Goal: Task Accomplishment & Management: Manage account settings

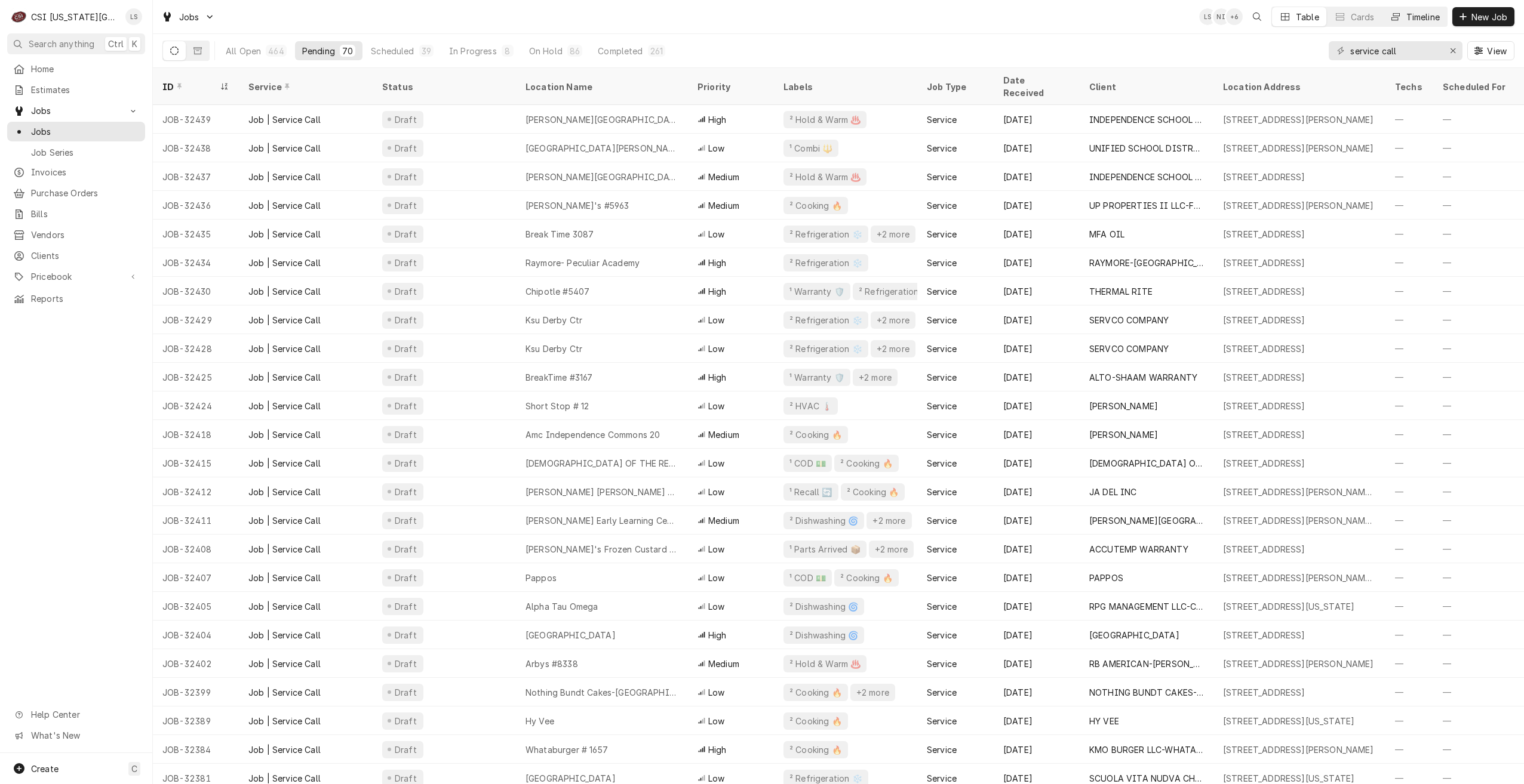
click at [1416, 20] on div "Timeline" at bounding box center [1422, 17] width 34 height 13
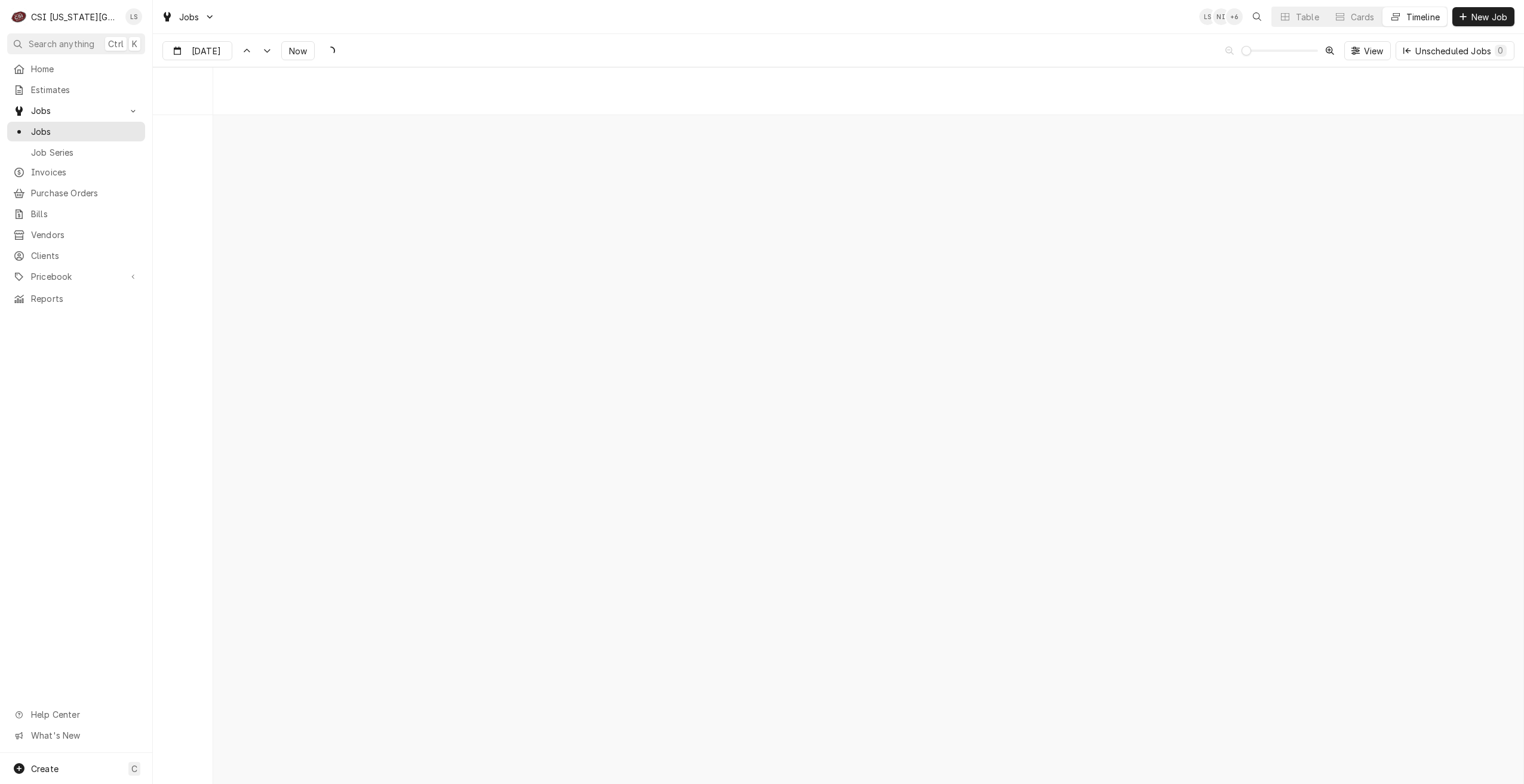
scroll to position [13719, 0]
click at [983, 16] on div "Jobs LS NI + 6 Table Cards Timeline New Job" at bounding box center [838, 16] width 1372 height 34
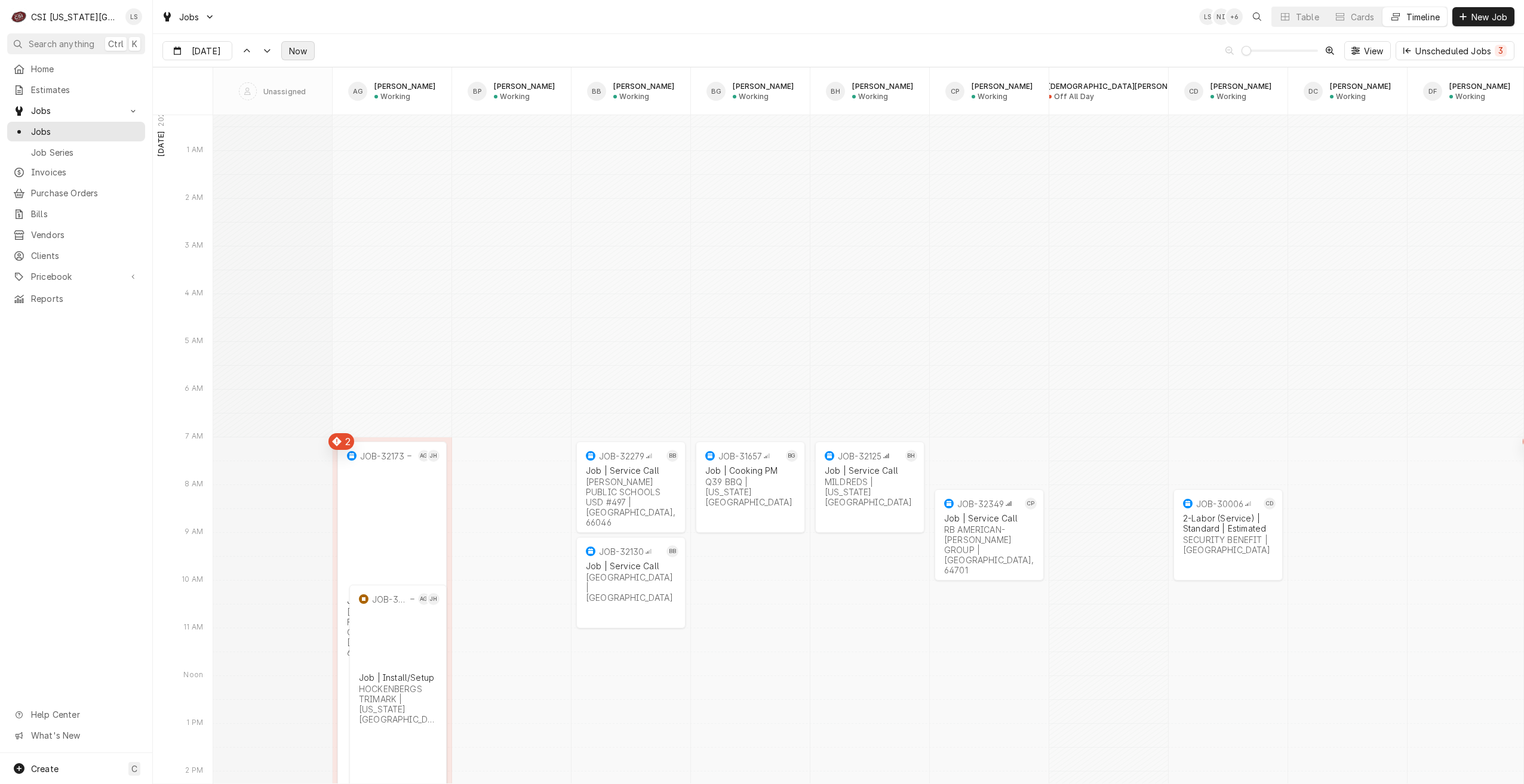
click at [302, 55] on span "Now" at bounding box center [298, 51] width 23 height 13
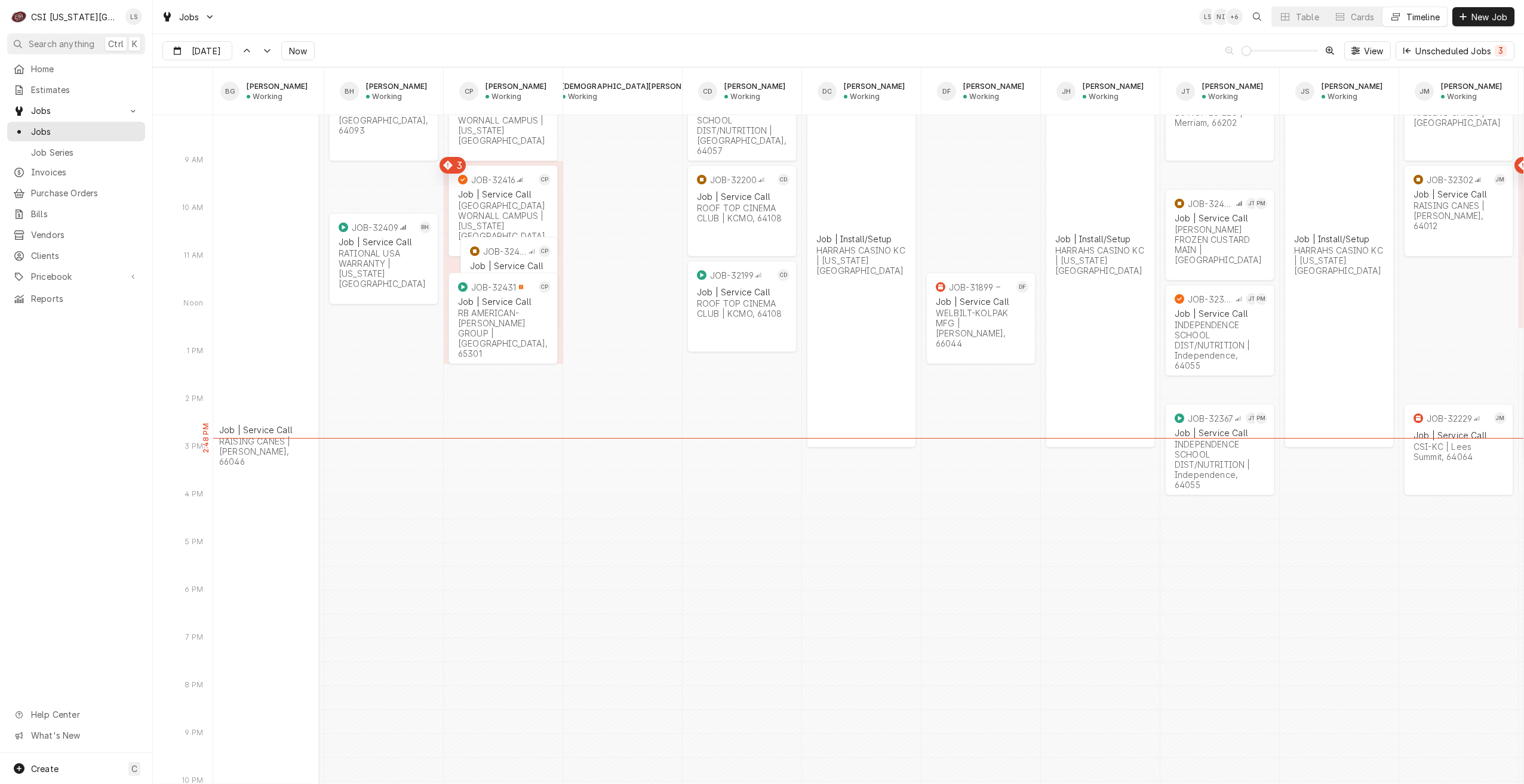
scroll to position [0, 556]
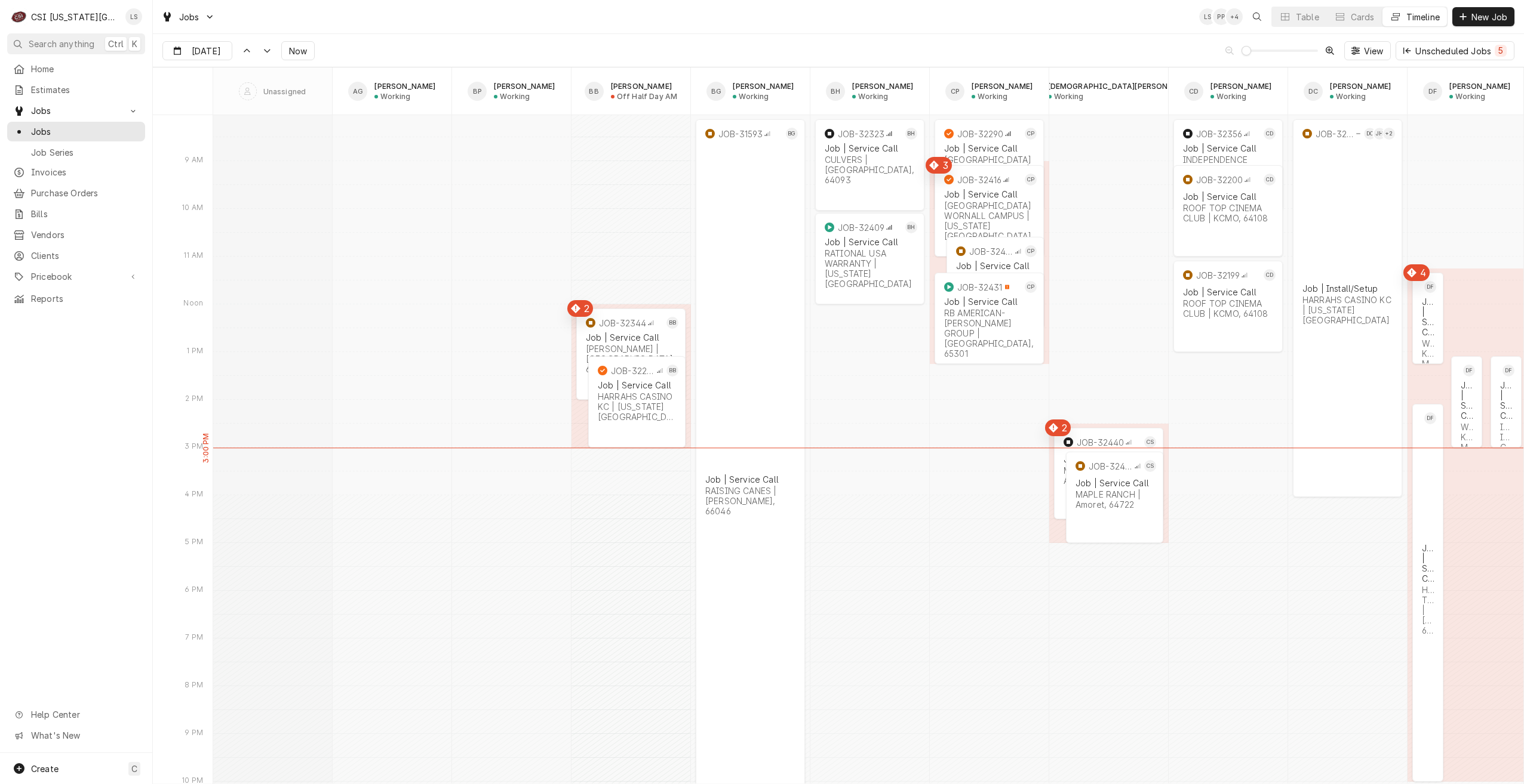
click at [214, 60] on div "Aug 29 Aug 29 Now View Unscheduled Jobs 5" at bounding box center [838, 51] width 1372 height 34
click at [215, 54] on div "Dynamic Content Wrapper" at bounding box center [223, 51] width 16 height 19
click at [220, 240] on div "2" at bounding box center [217, 238] width 16 height 16
type input "Sep 2"
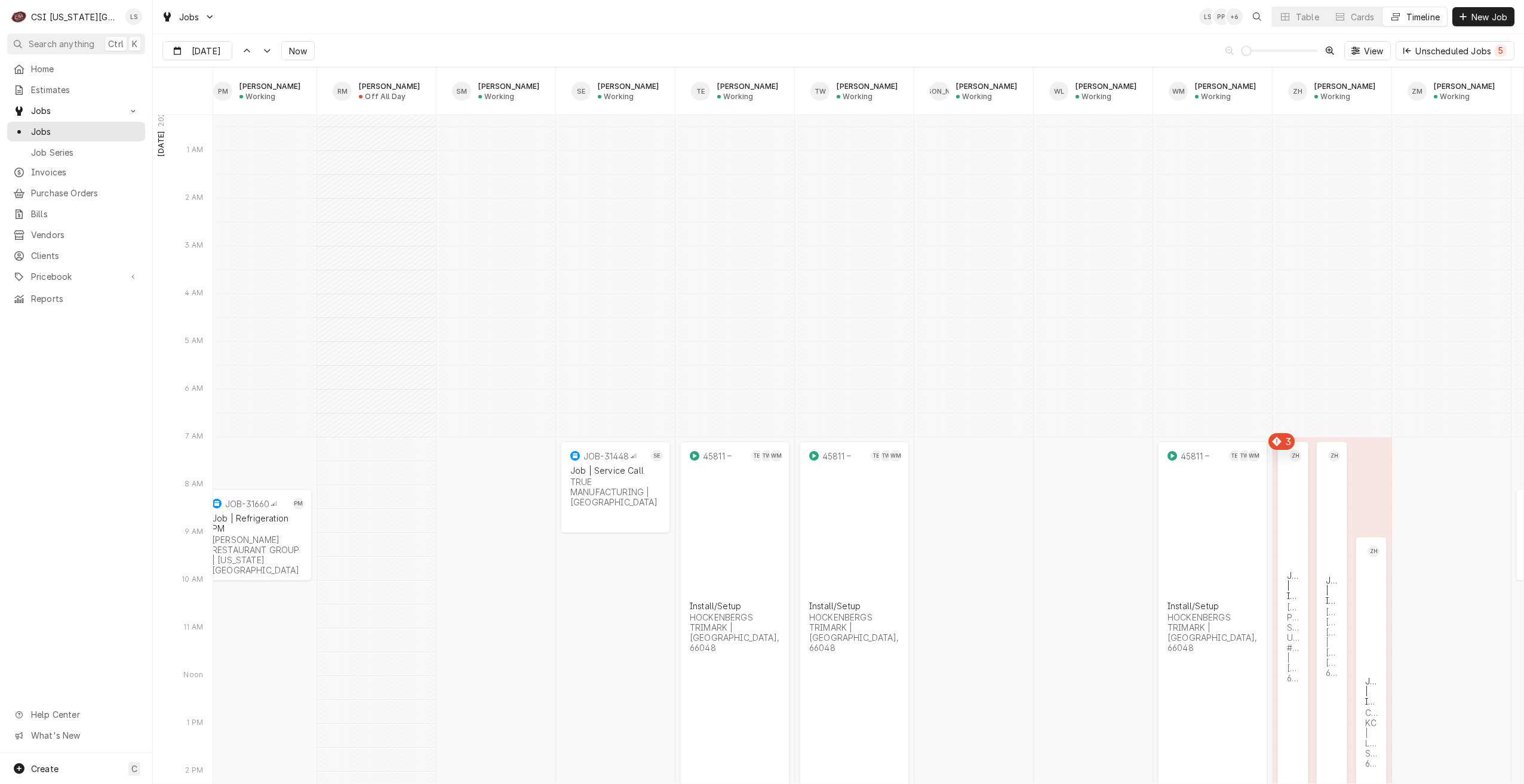
scroll to position [0, 2166]
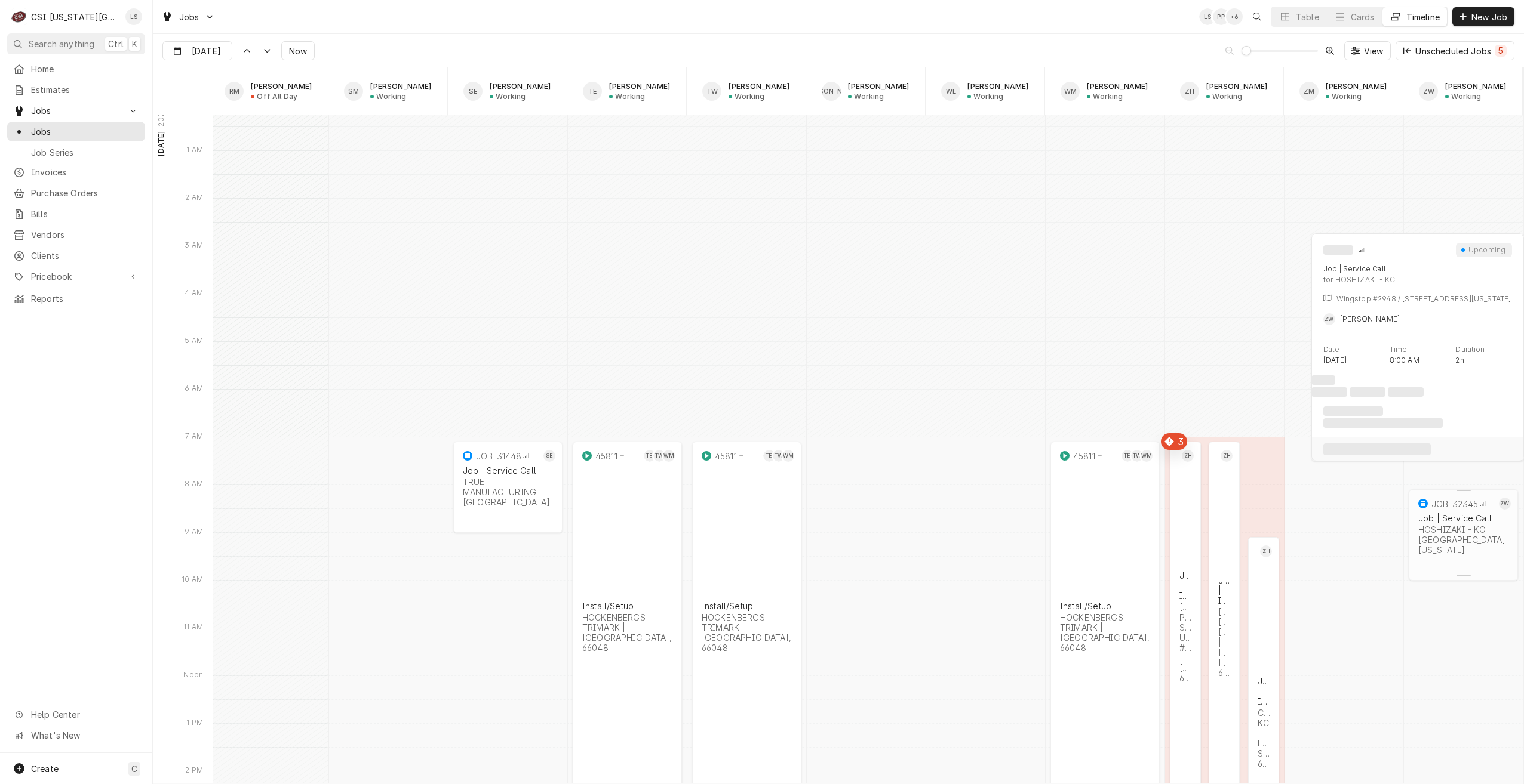
click at [1463, 553] on div "JOB-32345 ZW Job | Service Call HOSHIZAKI - KC | North Kansas City, 64116" at bounding box center [1463, 526] width 109 height 75
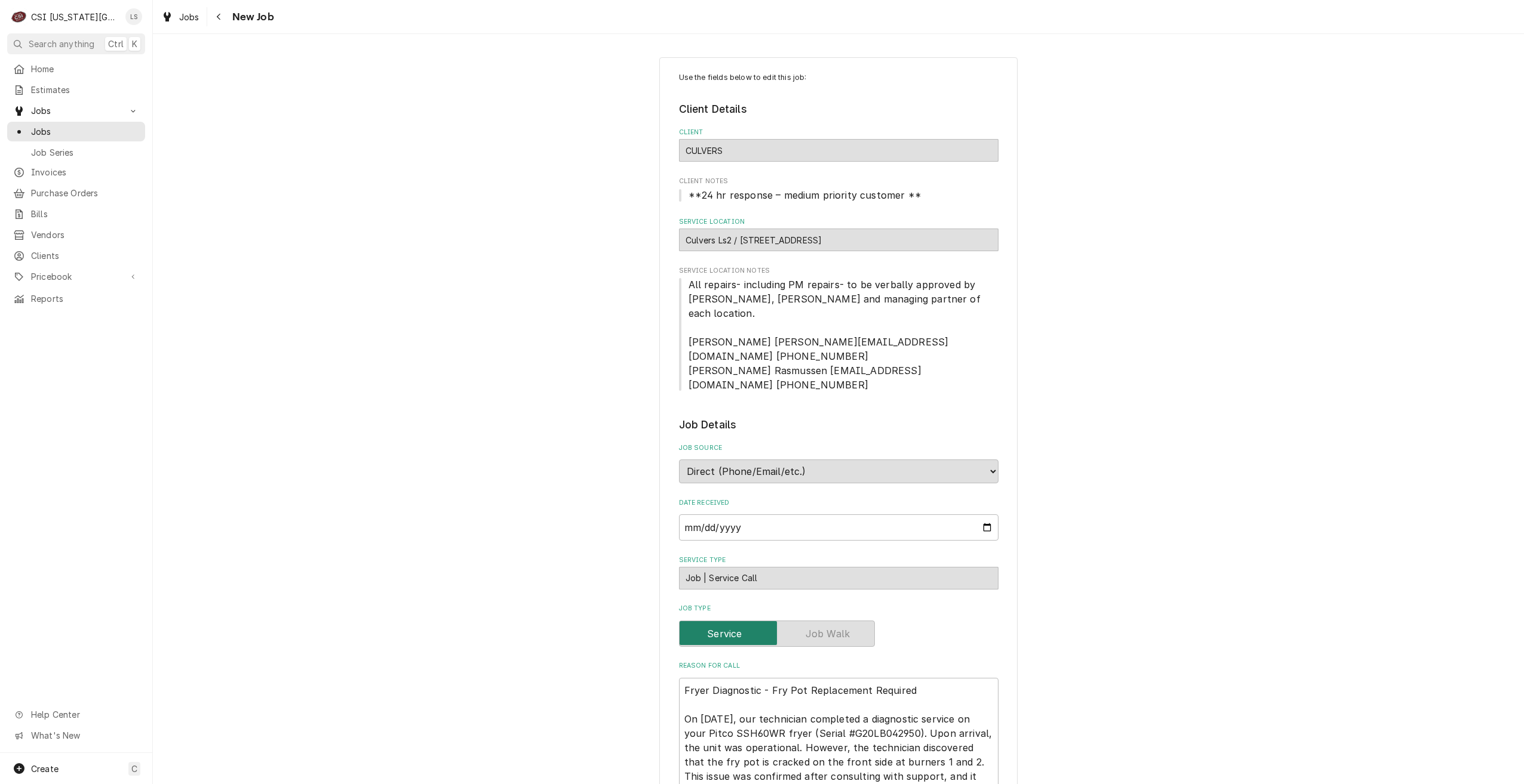
type textarea "x"
click at [50, 124] on div "Jobs" at bounding box center [76, 132] width 133 height 15
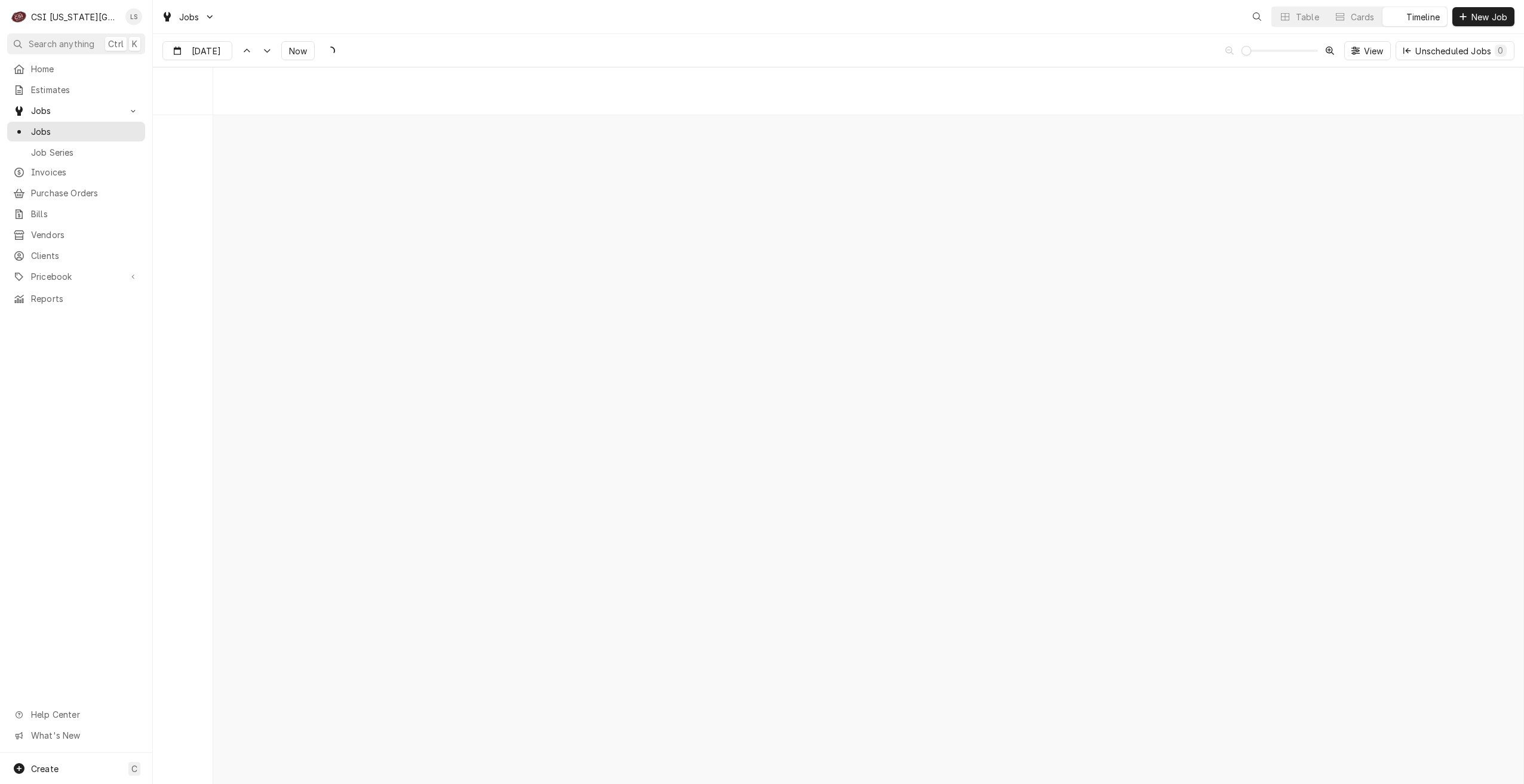
scroll to position [13709, 0]
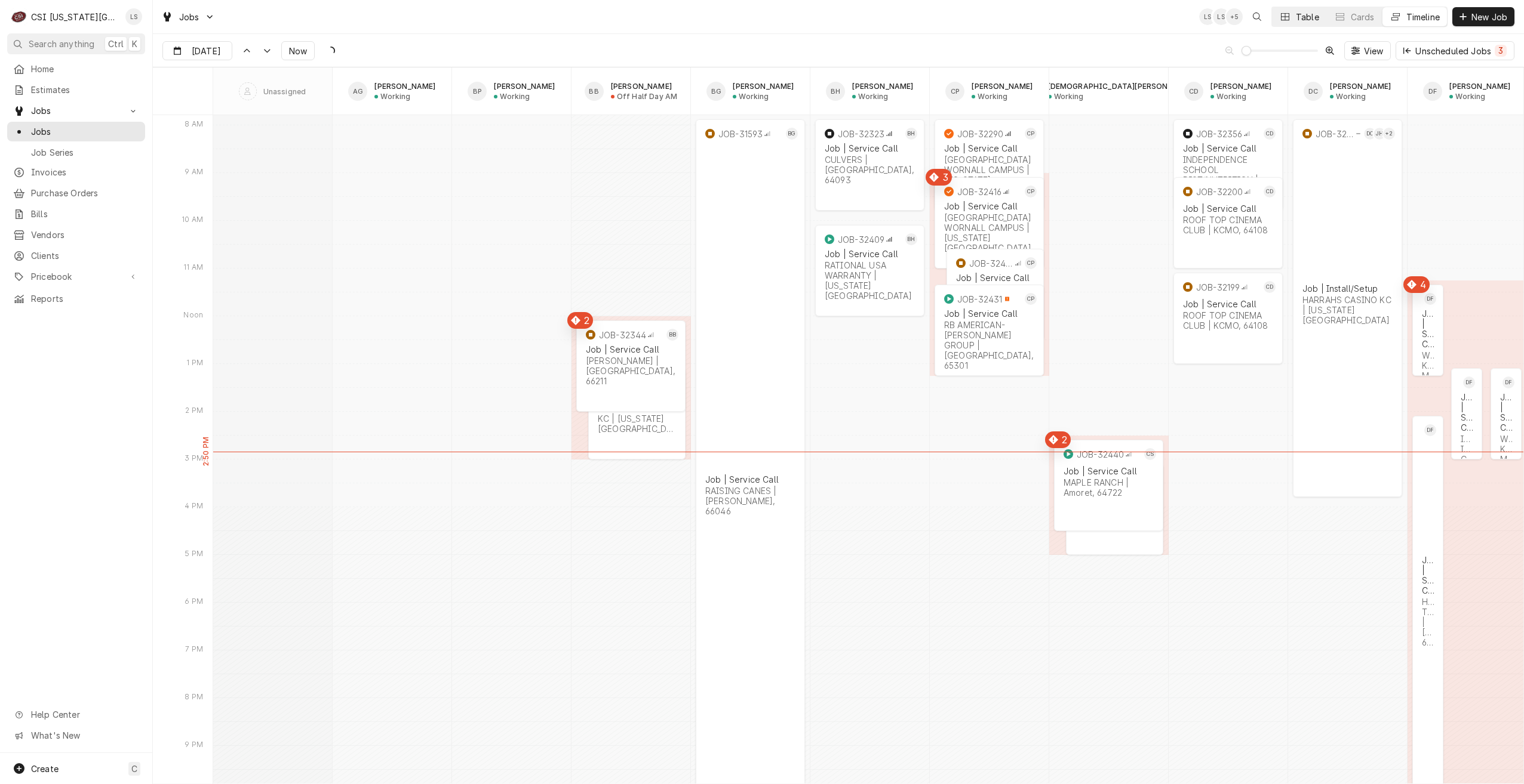
click at [1291, 16] on button "Table" at bounding box center [1299, 16] width 54 height 19
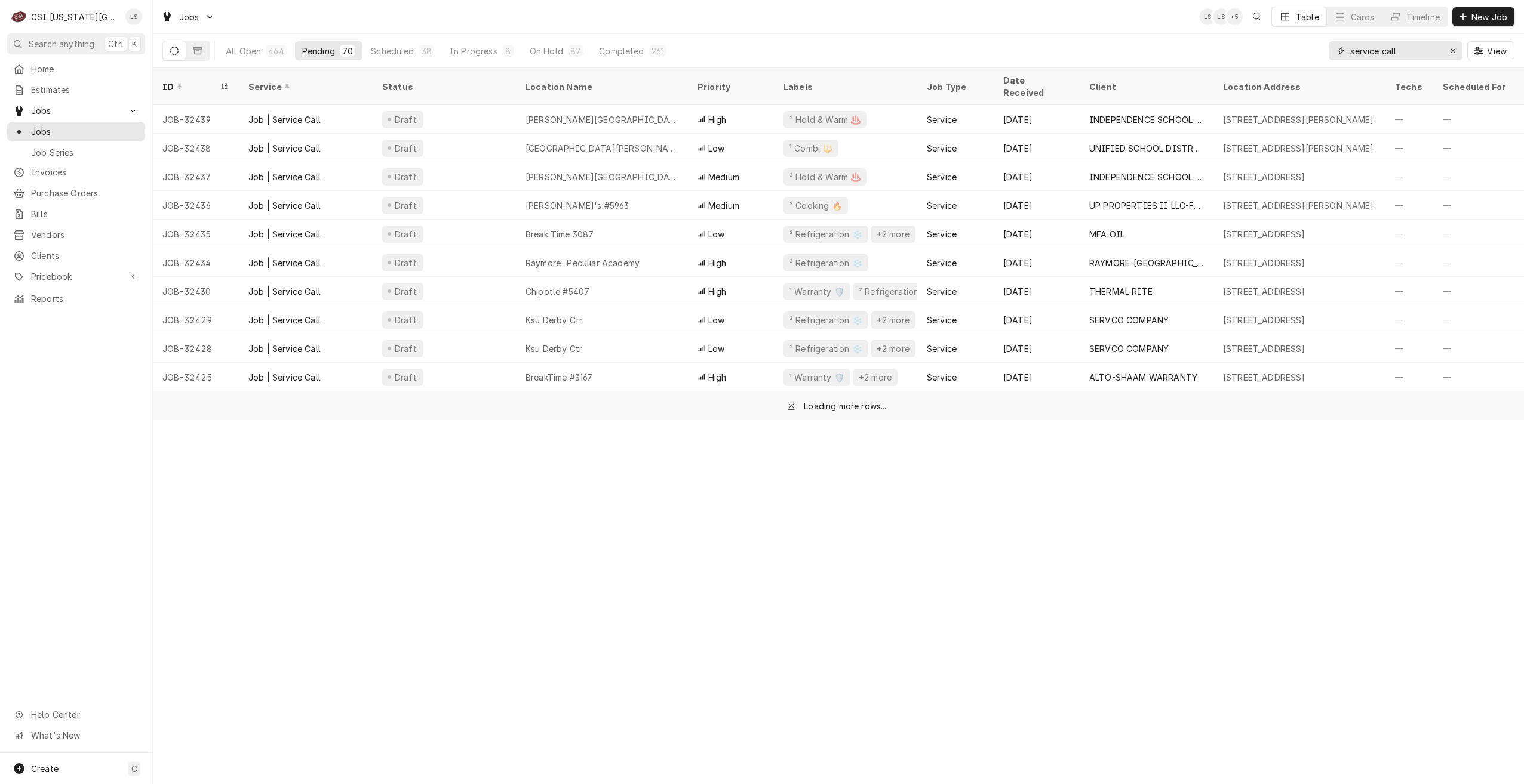
drag, startPoint x: 1414, startPoint y: 48, endPoint x: 1326, endPoint y: 44, distance: 88.1
click at [1326, 44] on div "All Open 464 Pending 70 Scheduled 38 In Progress 8 On Hold 87 Completed 261 ser…" at bounding box center [838, 51] width 1352 height 34
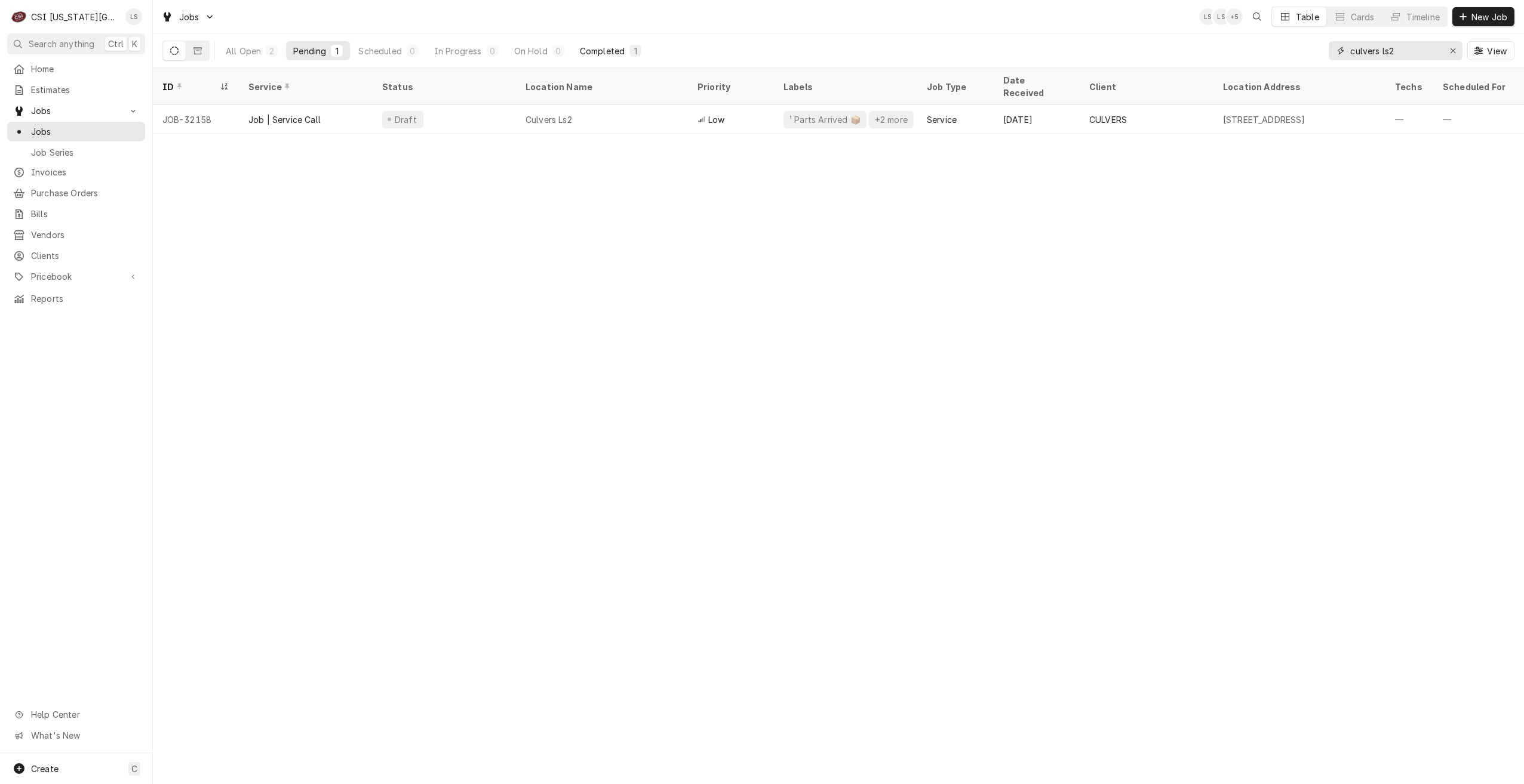
type input "culvers ls2"
click at [600, 50] on div "Completed" at bounding box center [602, 51] width 44 height 13
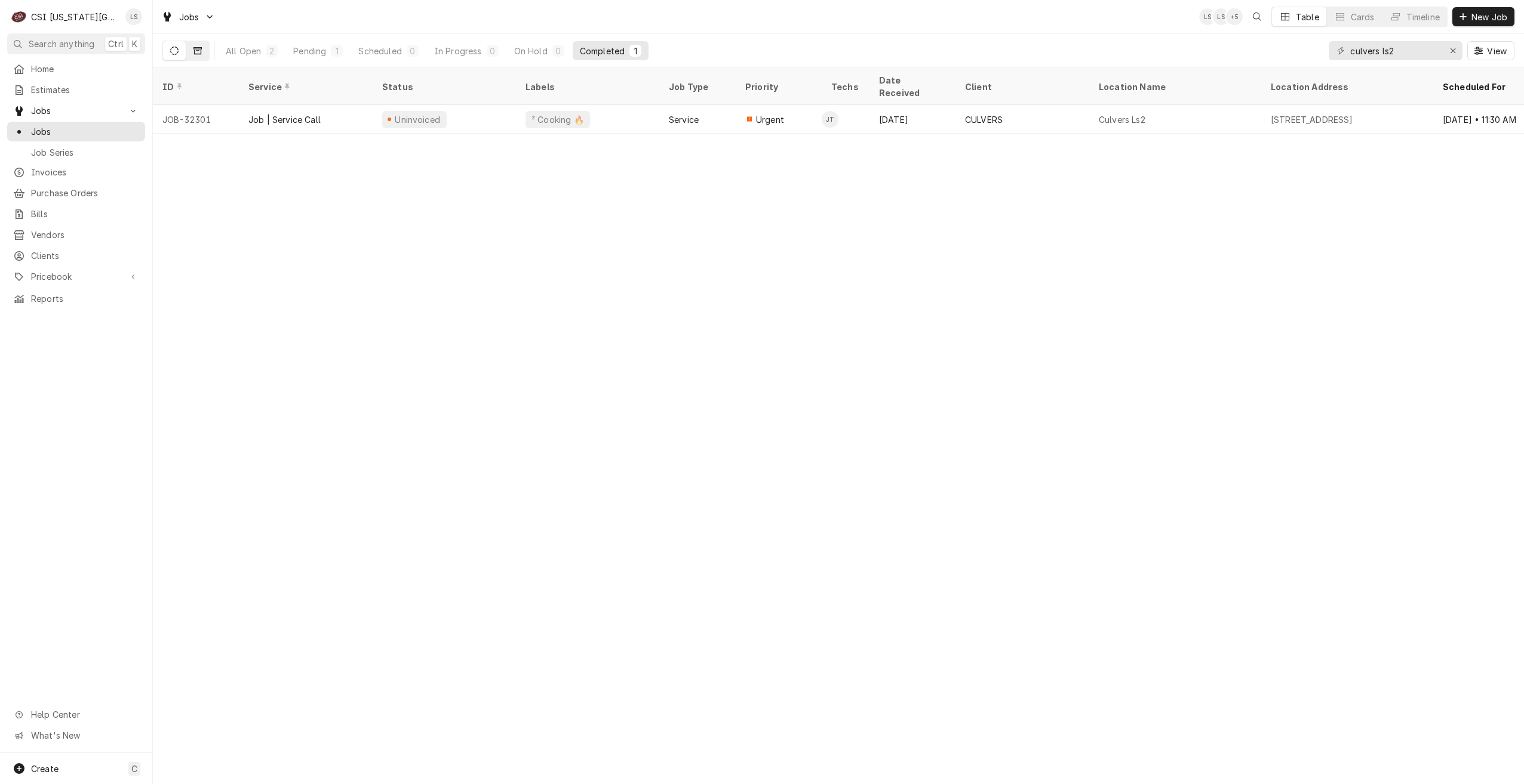
click at [205, 54] on button "Dynamic Content Wrapper" at bounding box center [197, 50] width 23 height 19
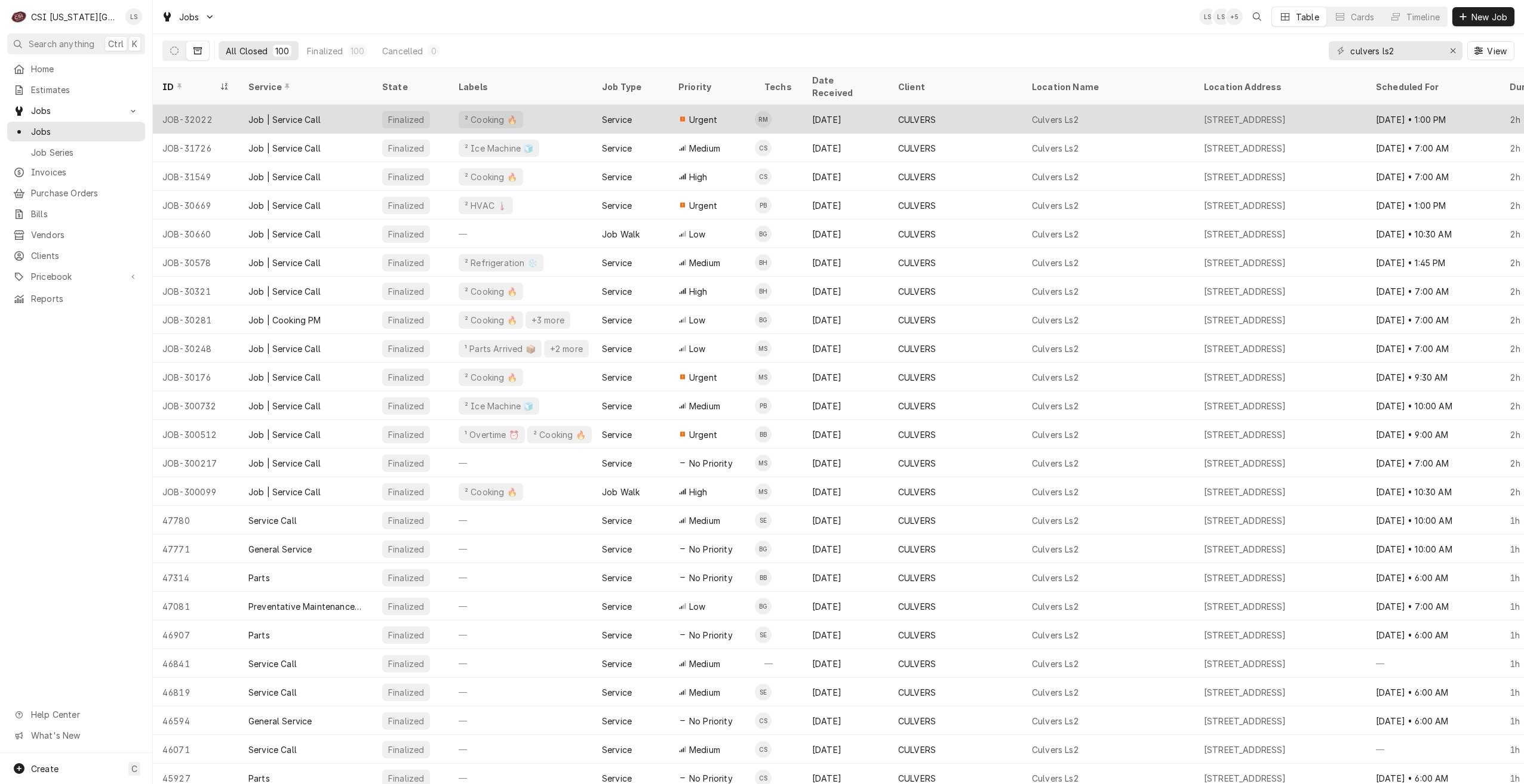
click at [863, 117] on div "[DATE]" at bounding box center [845, 120] width 86 height 29
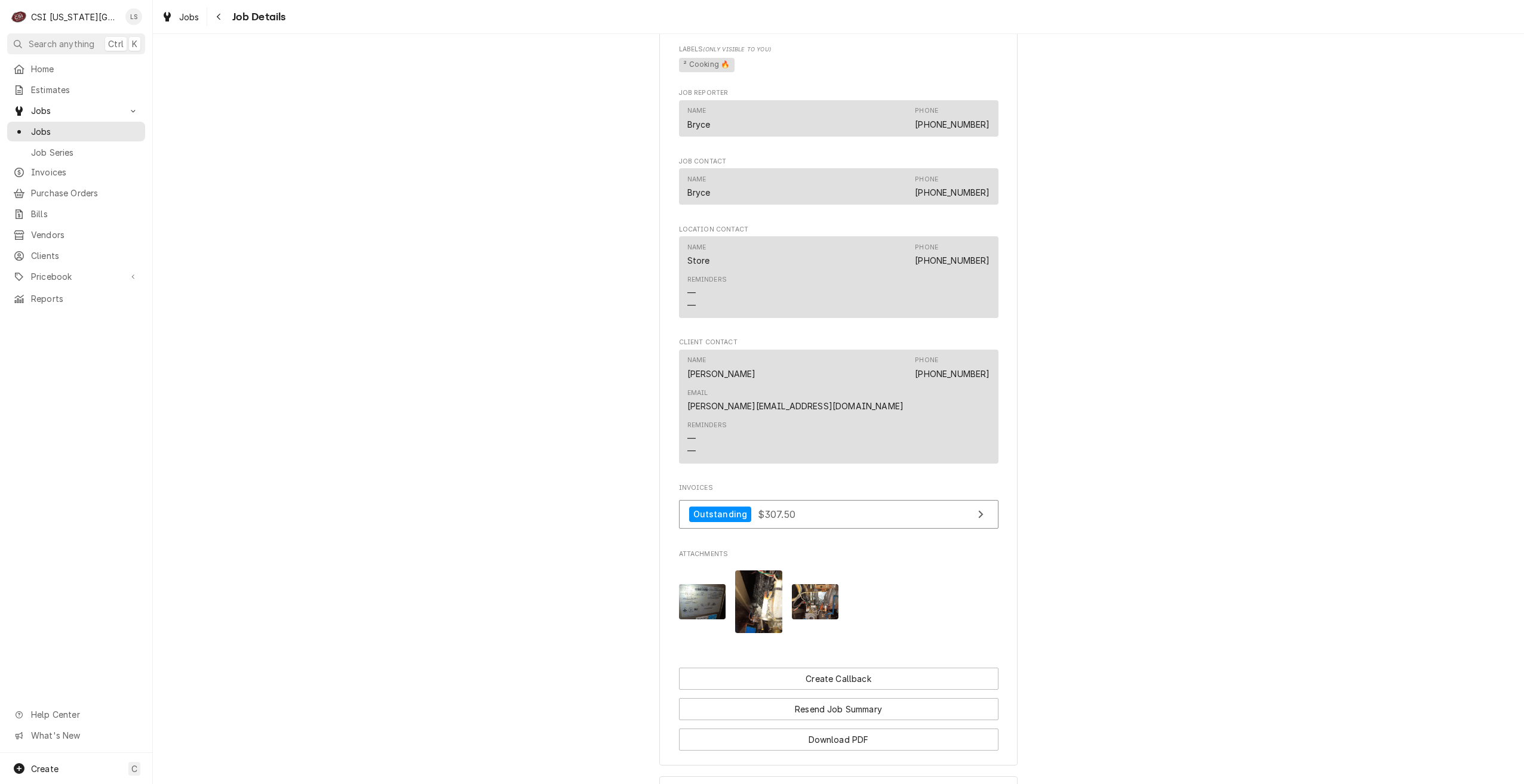
scroll to position [1031, 0]
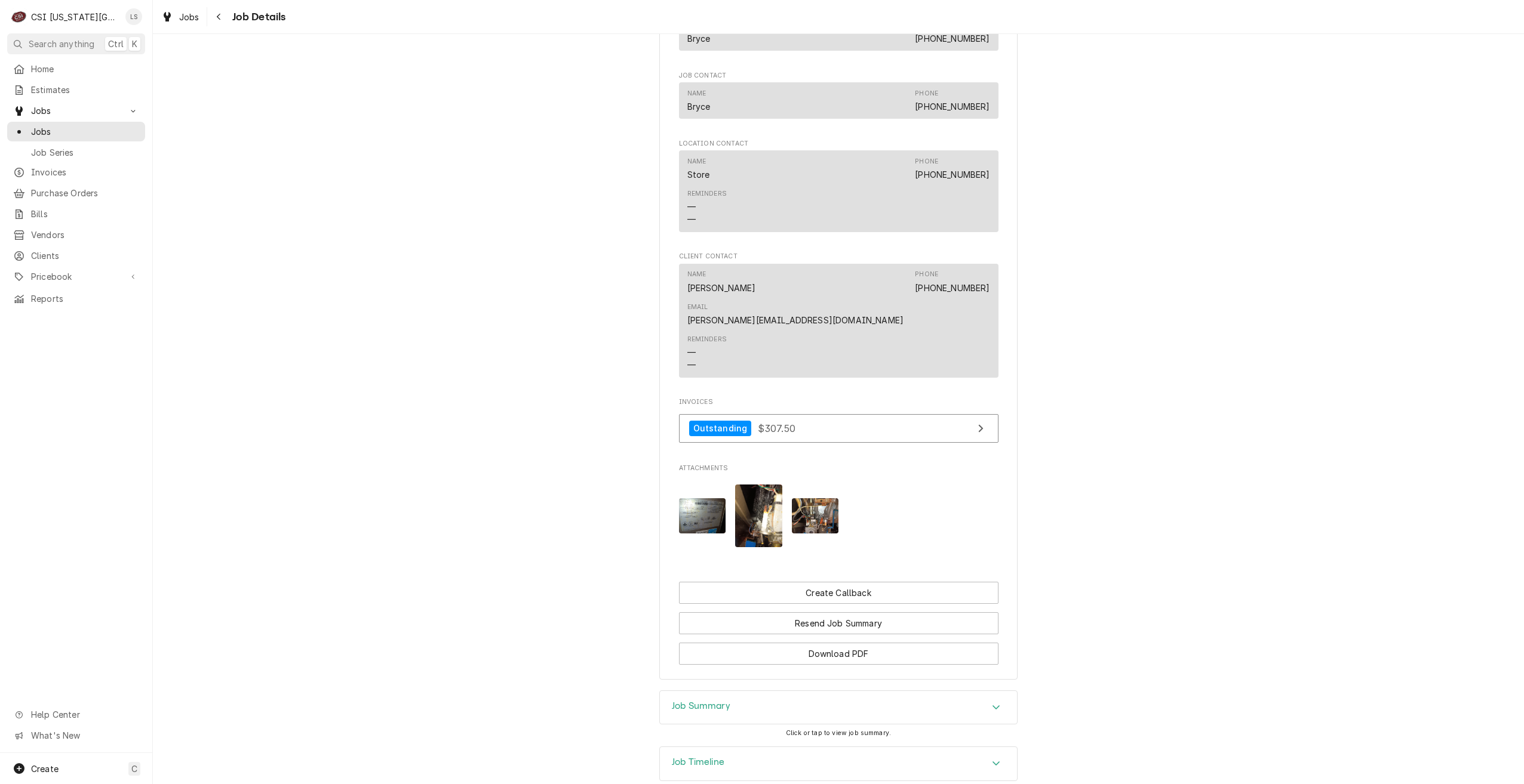
click at [856, 691] on div "Job Summary" at bounding box center [838, 708] width 357 height 34
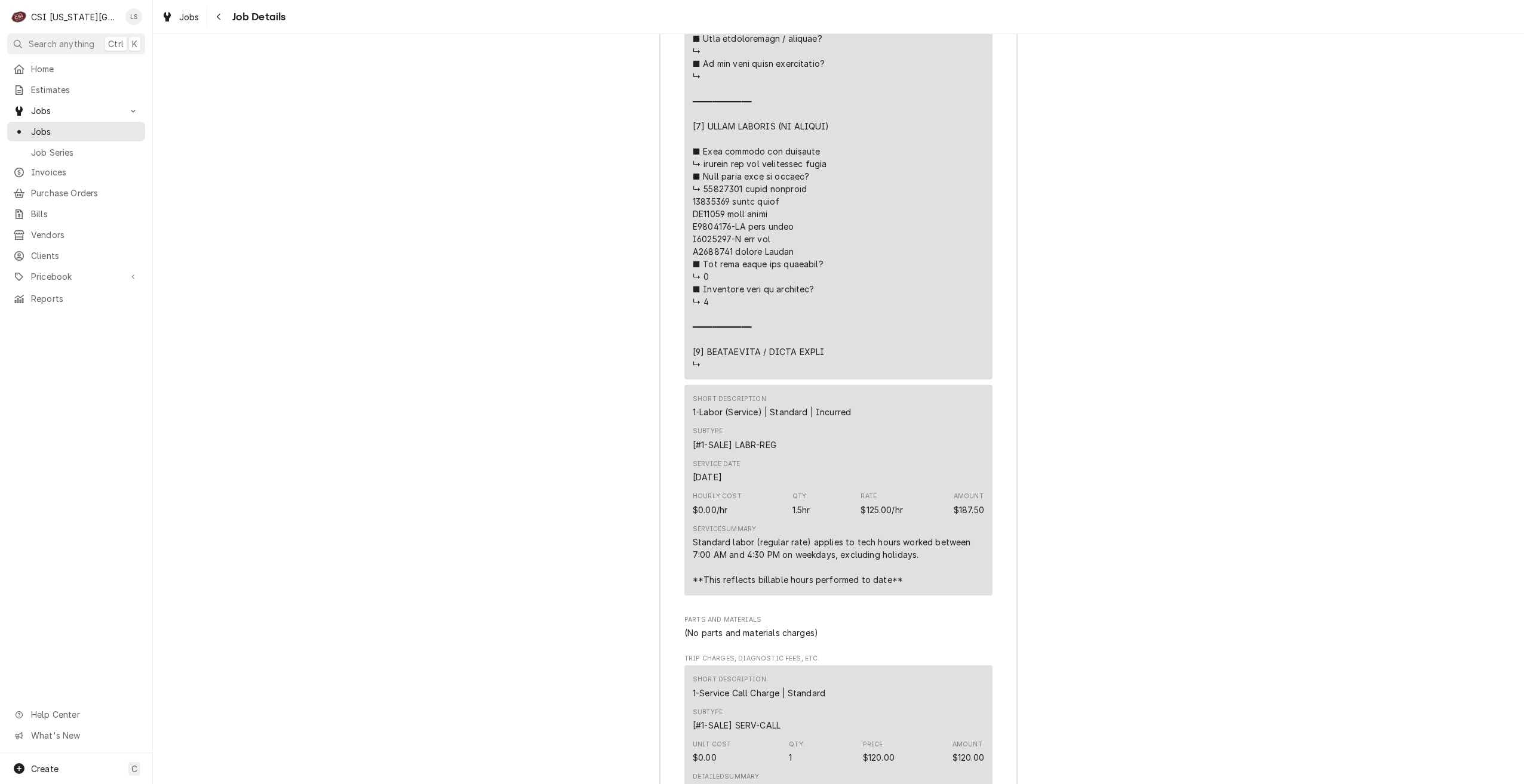
scroll to position [2941, 0]
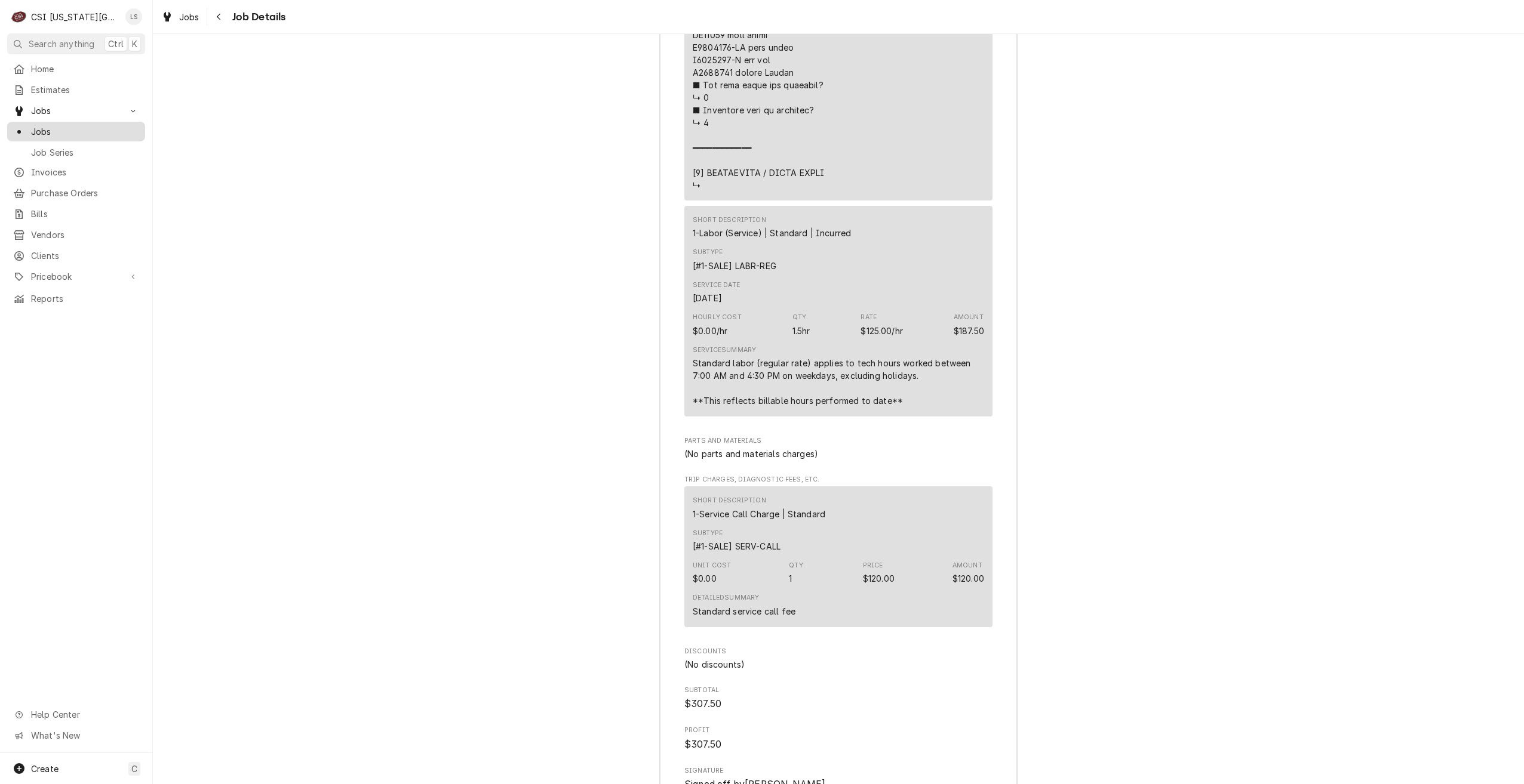
click at [123, 130] on span "Jobs" at bounding box center [84, 132] width 108 height 13
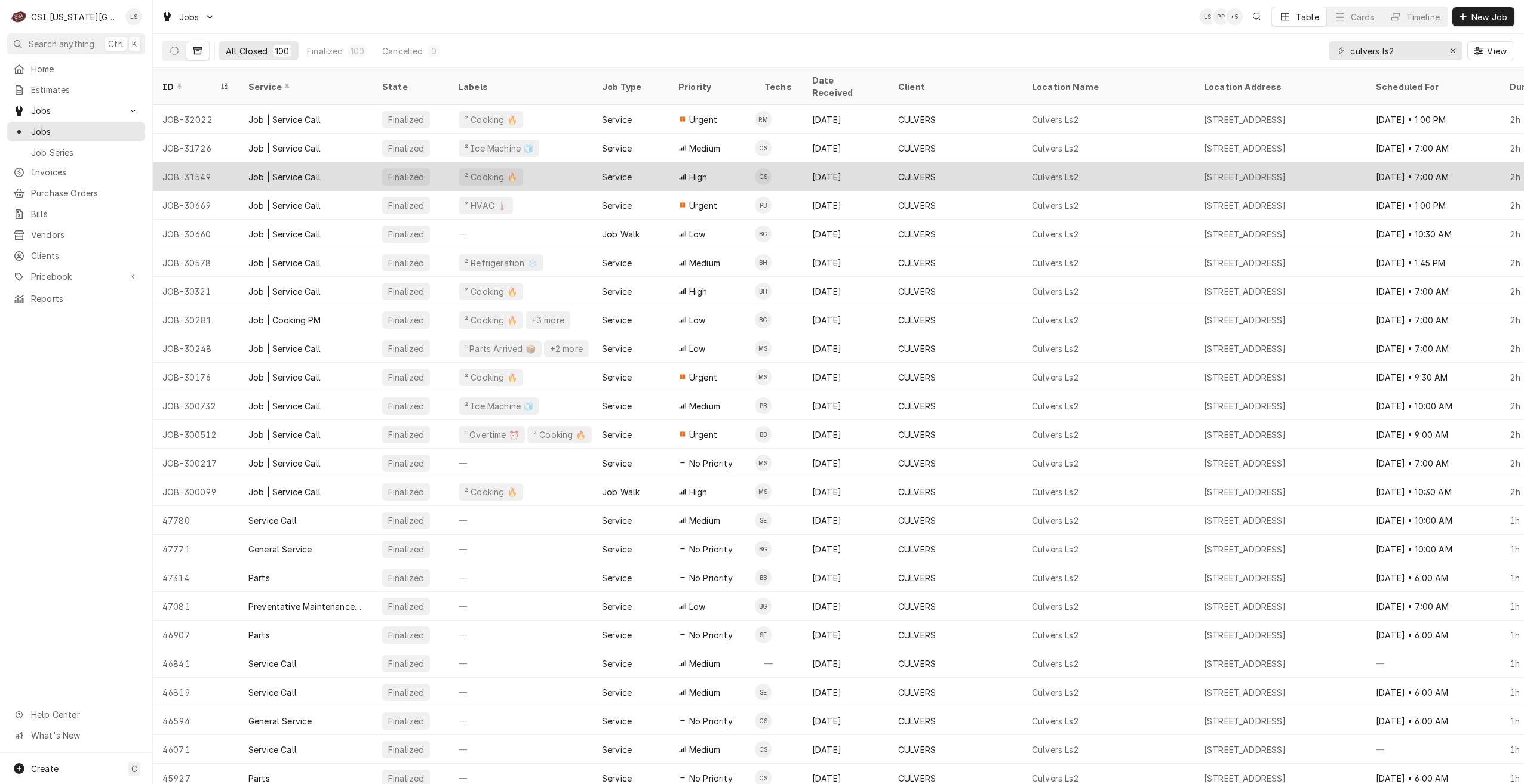
click at [728, 170] on div "High" at bounding box center [712, 177] width 86 height 29
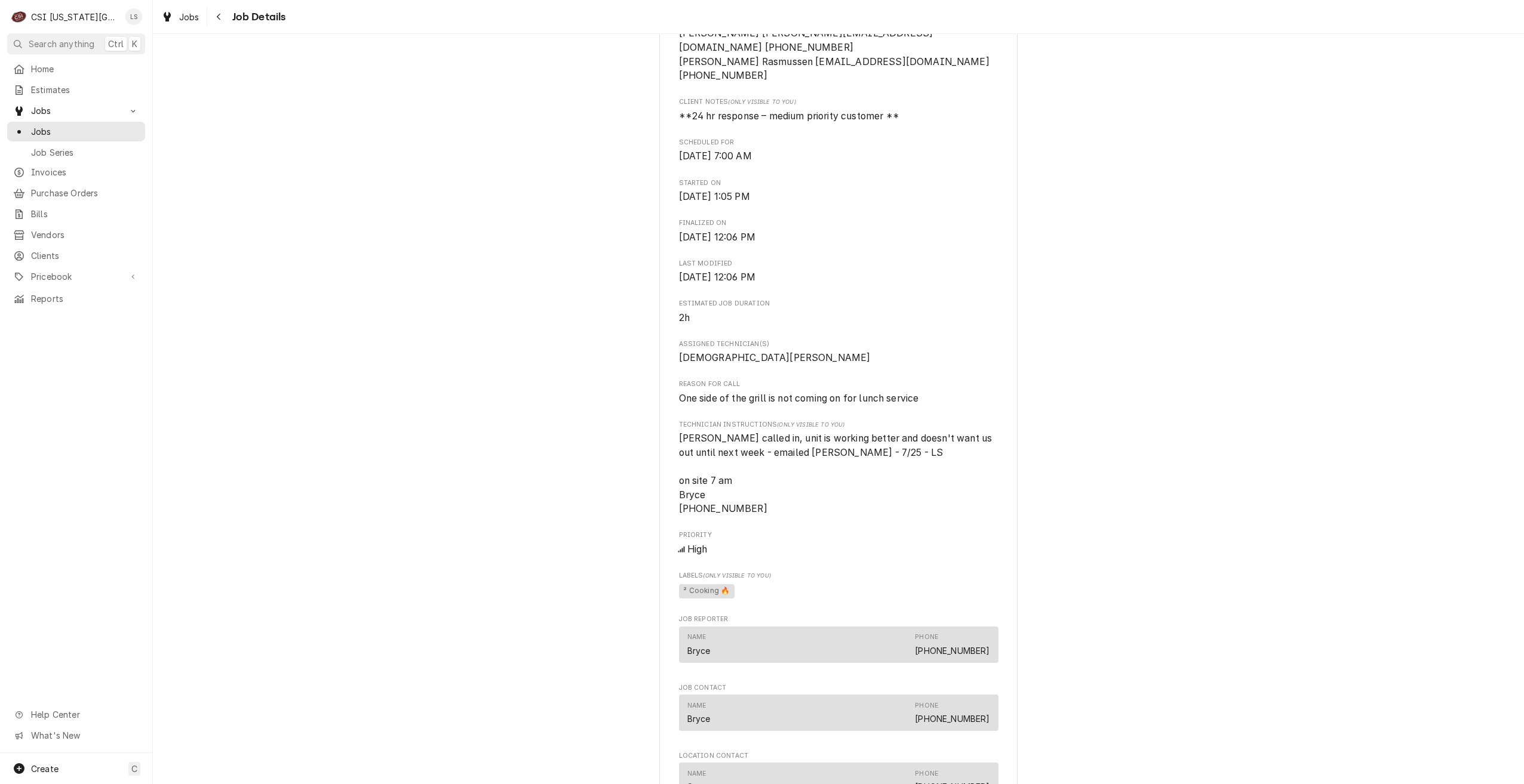
scroll to position [657, 0]
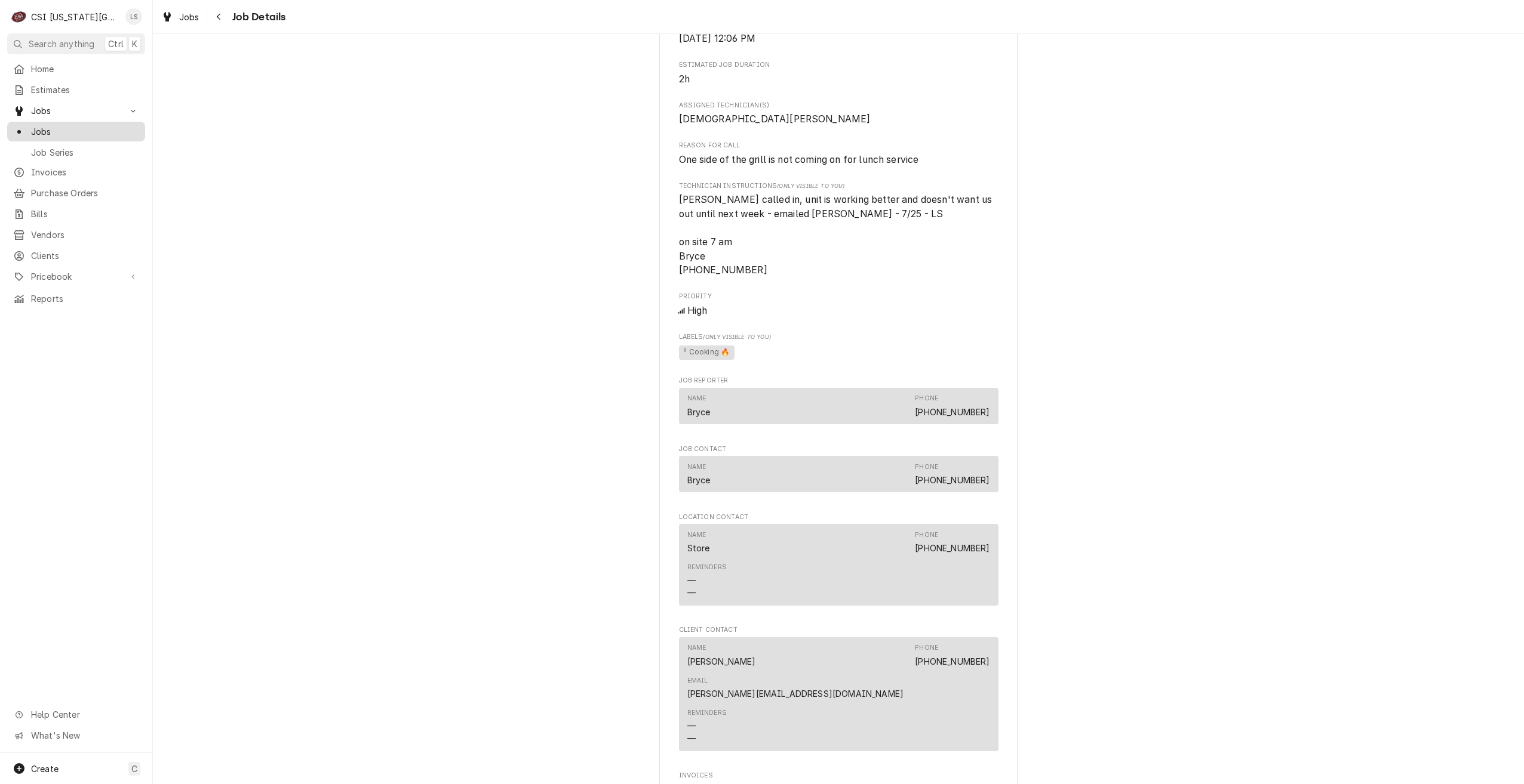
click at [114, 131] on span "Jobs" at bounding box center [84, 132] width 108 height 13
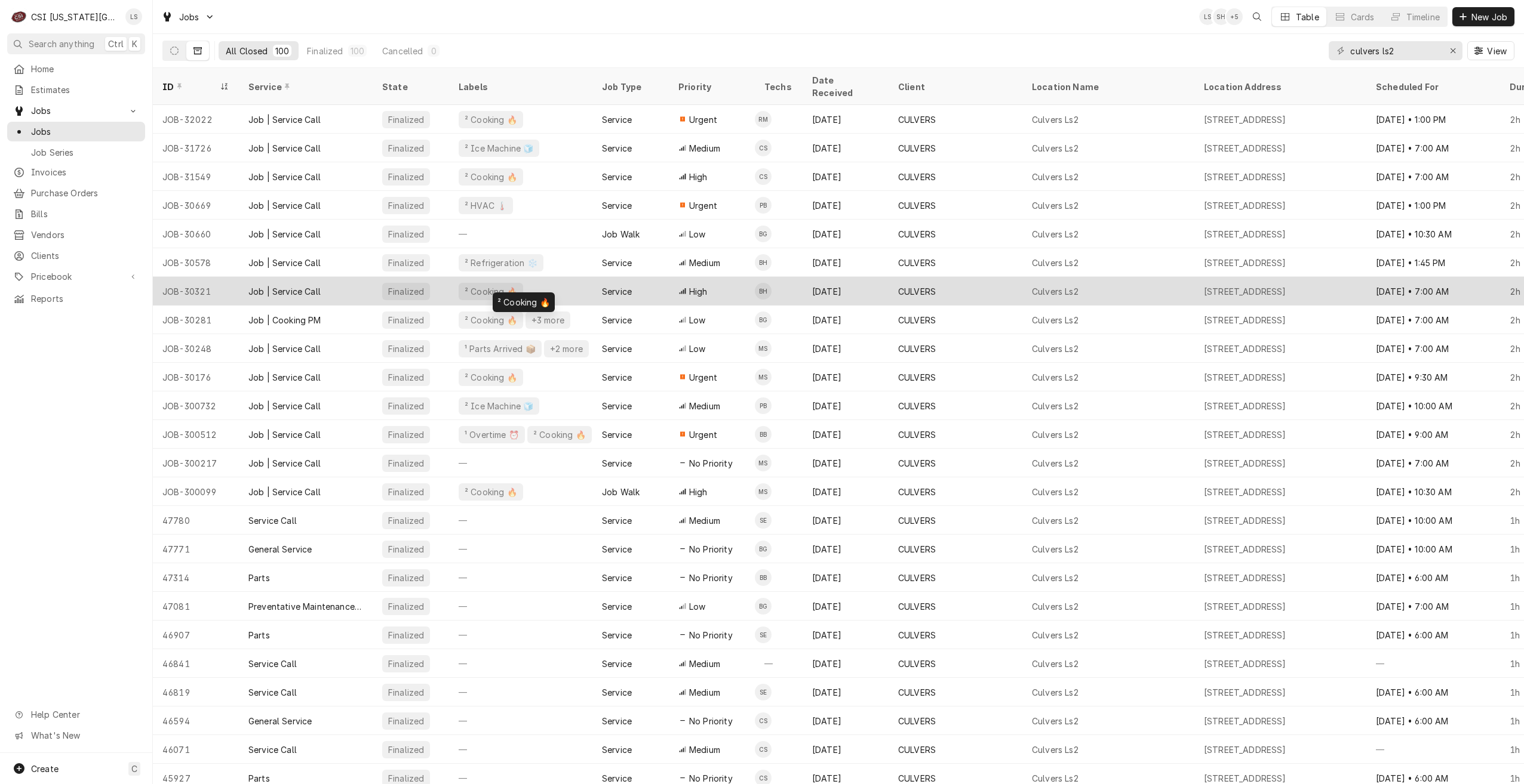
click at [582, 279] on div "² Cooking 🔥" at bounding box center [521, 291] width 143 height 29
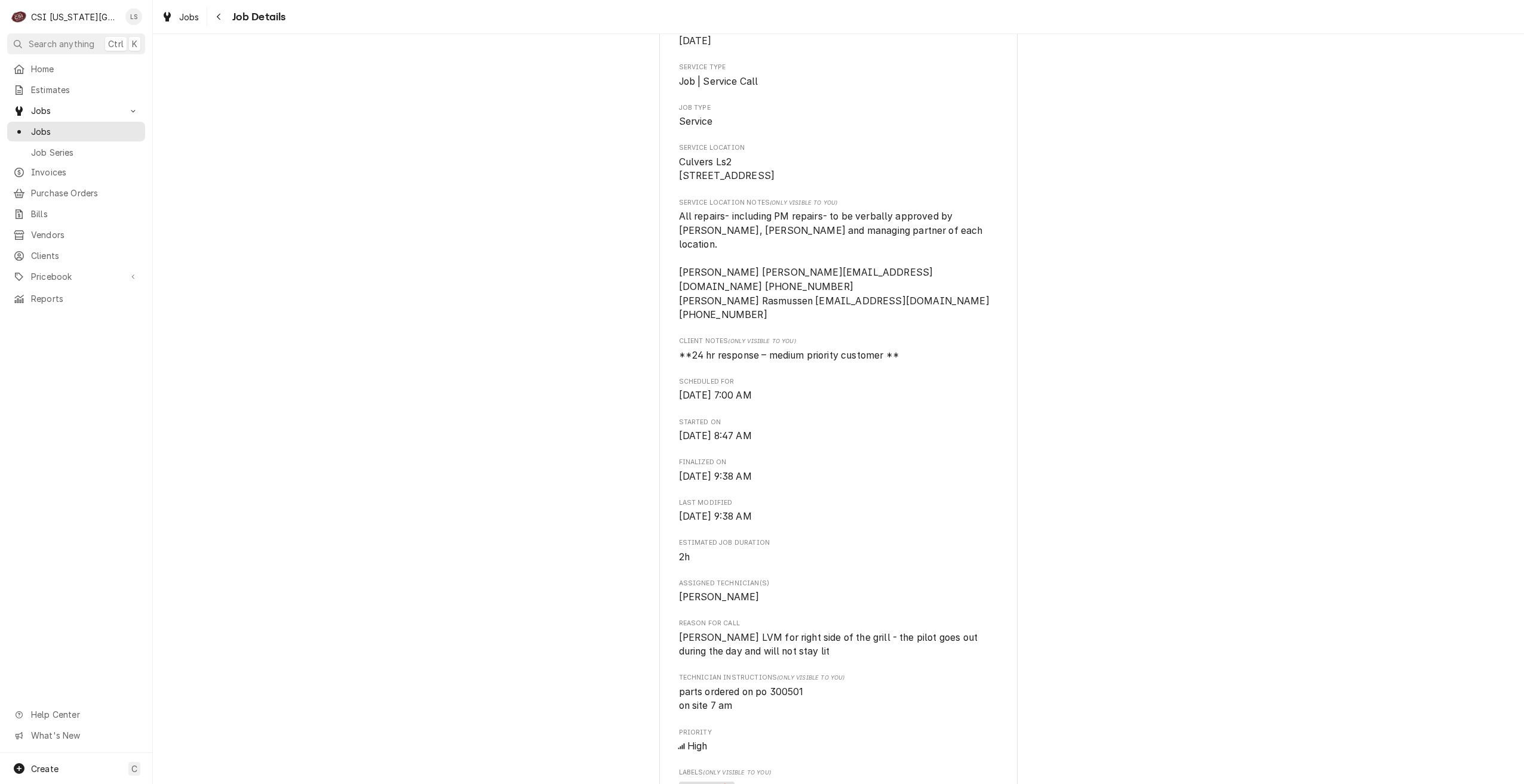
scroll to position [179, 0]
click at [110, 129] on span "Jobs" at bounding box center [84, 132] width 108 height 13
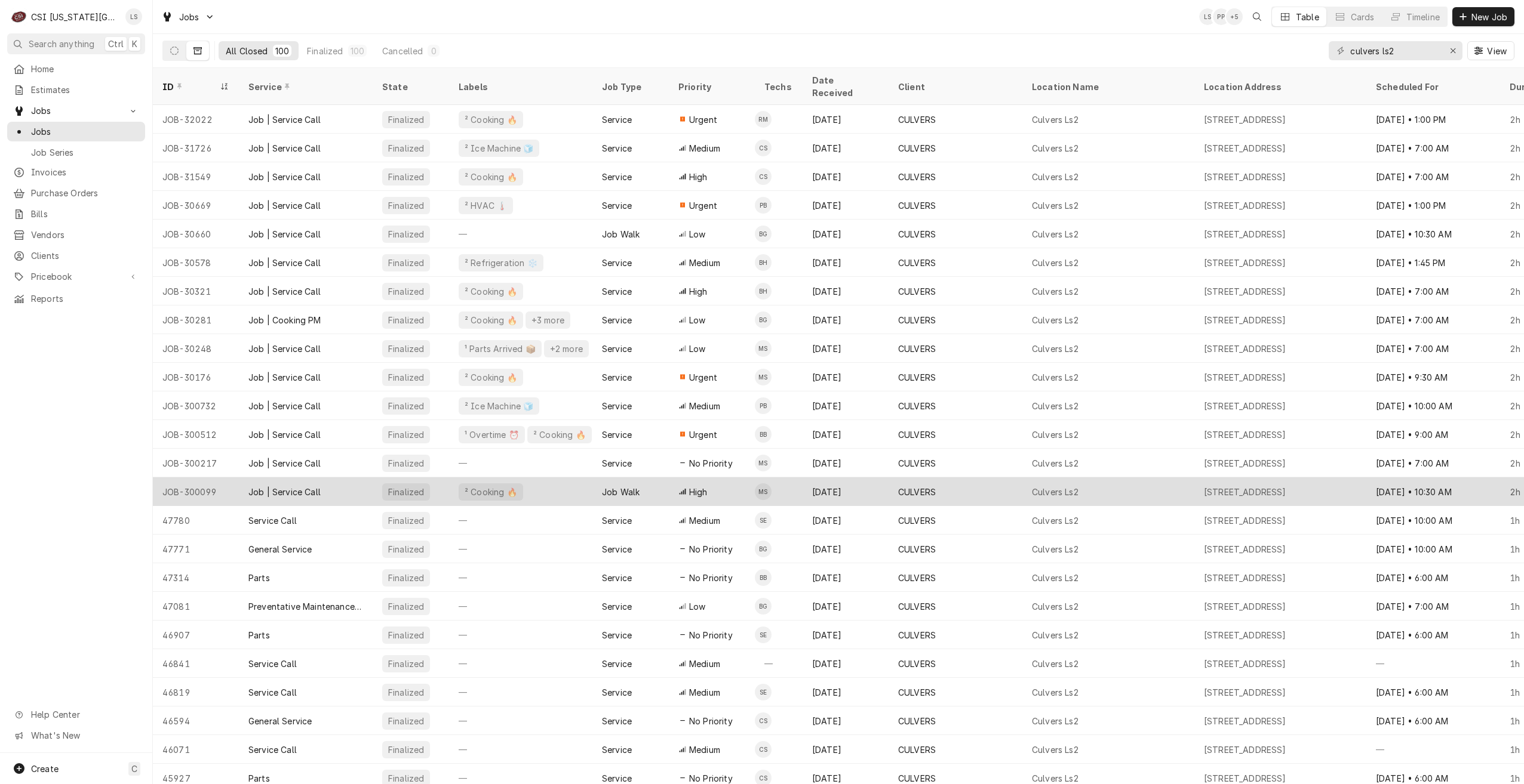
click at [531, 477] on div "² Cooking 🔥" at bounding box center [521, 492] width 143 height 29
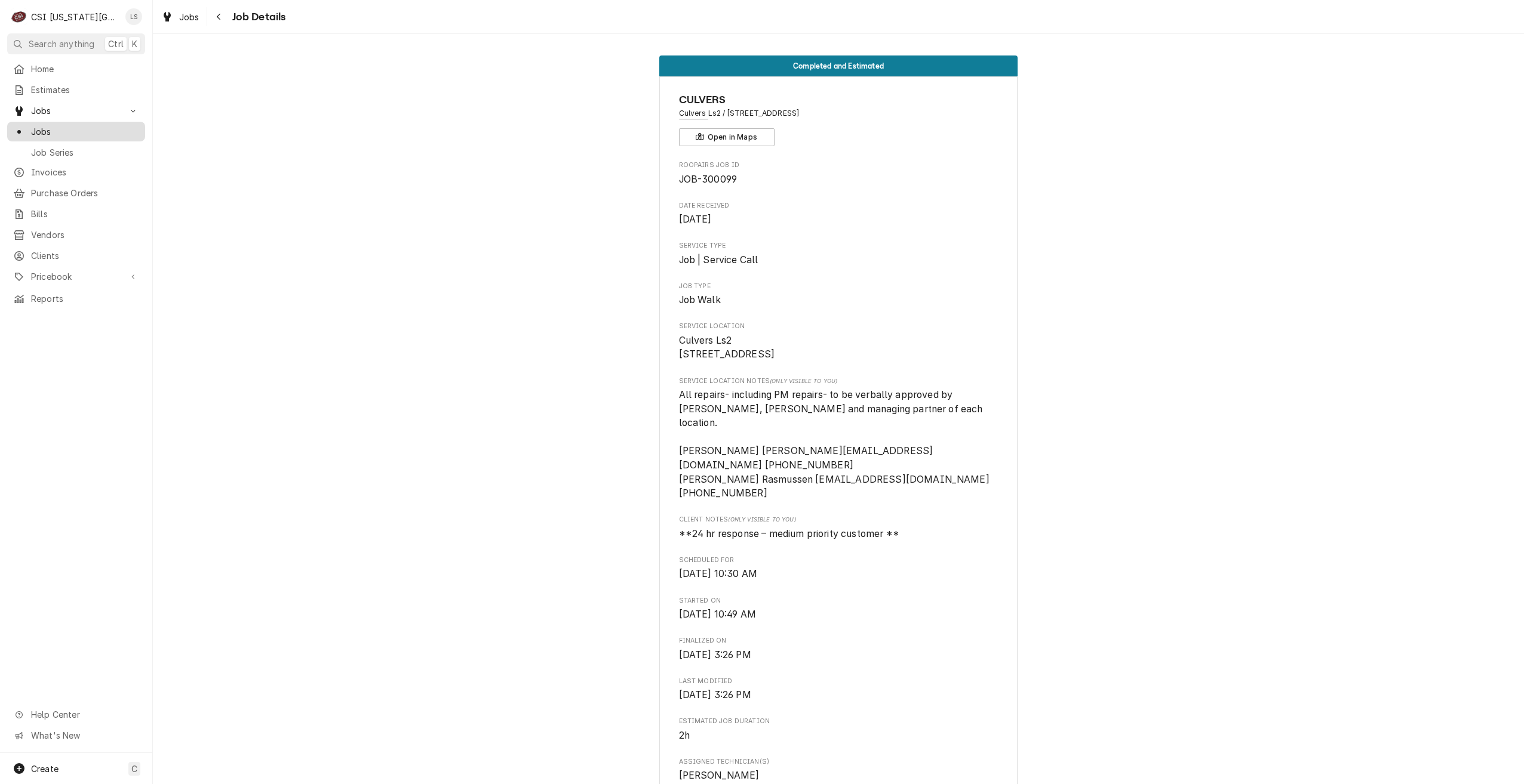
click at [65, 131] on span "Jobs" at bounding box center [84, 132] width 108 height 13
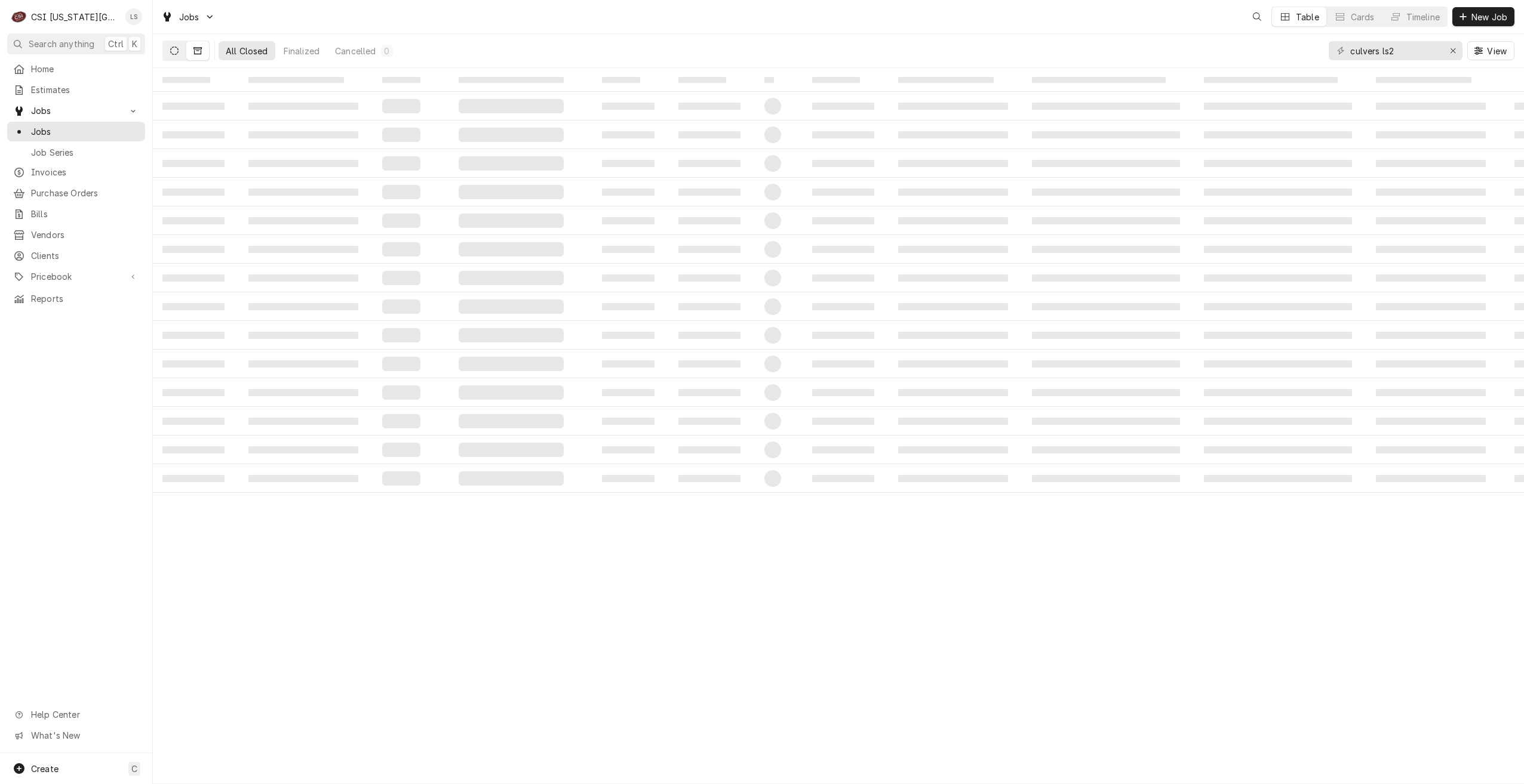
click at [178, 52] on icon "Dynamic Content Wrapper" at bounding box center [174, 50] width 8 height 8
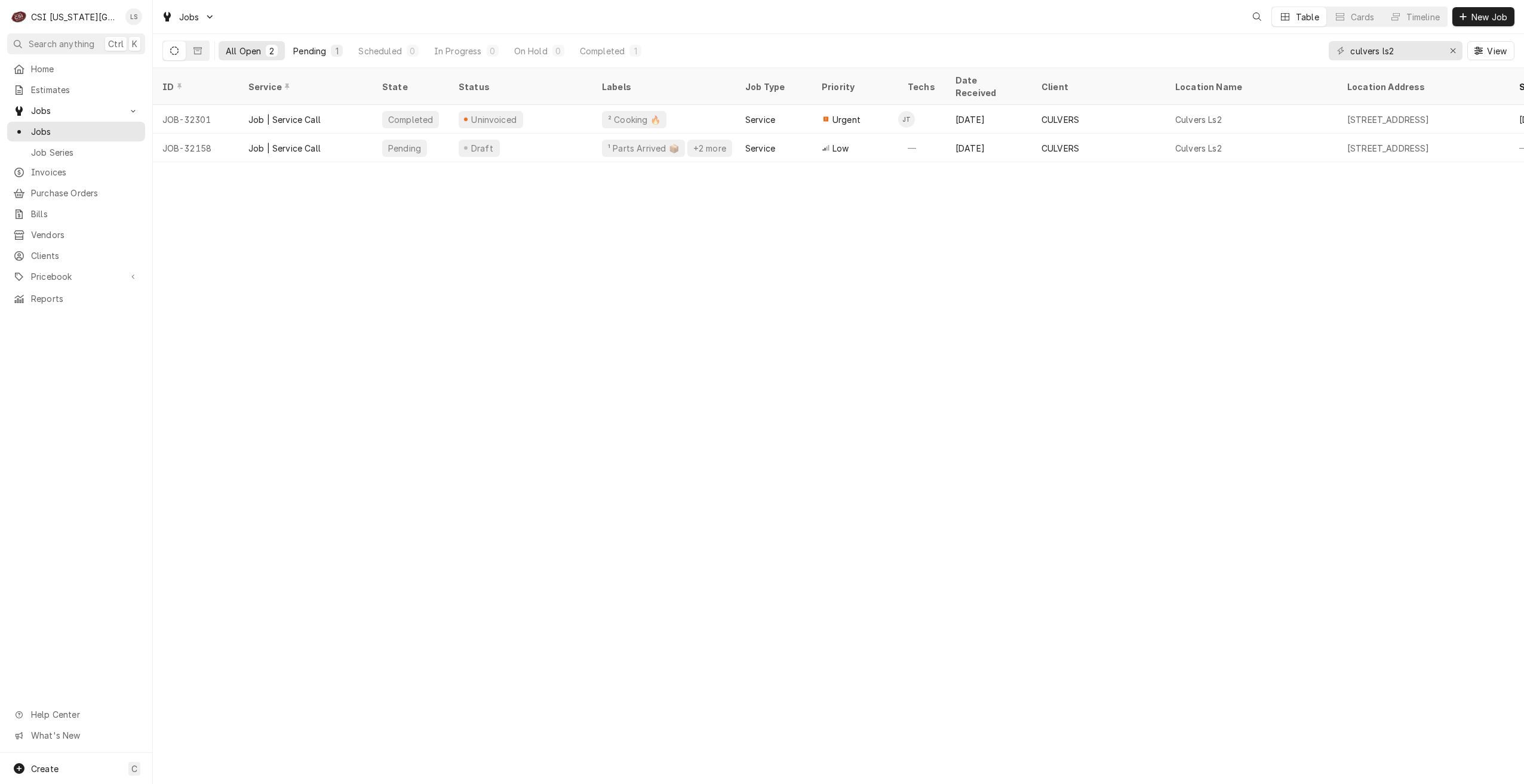
click at [317, 55] on div "Pending" at bounding box center [310, 51] width 33 height 13
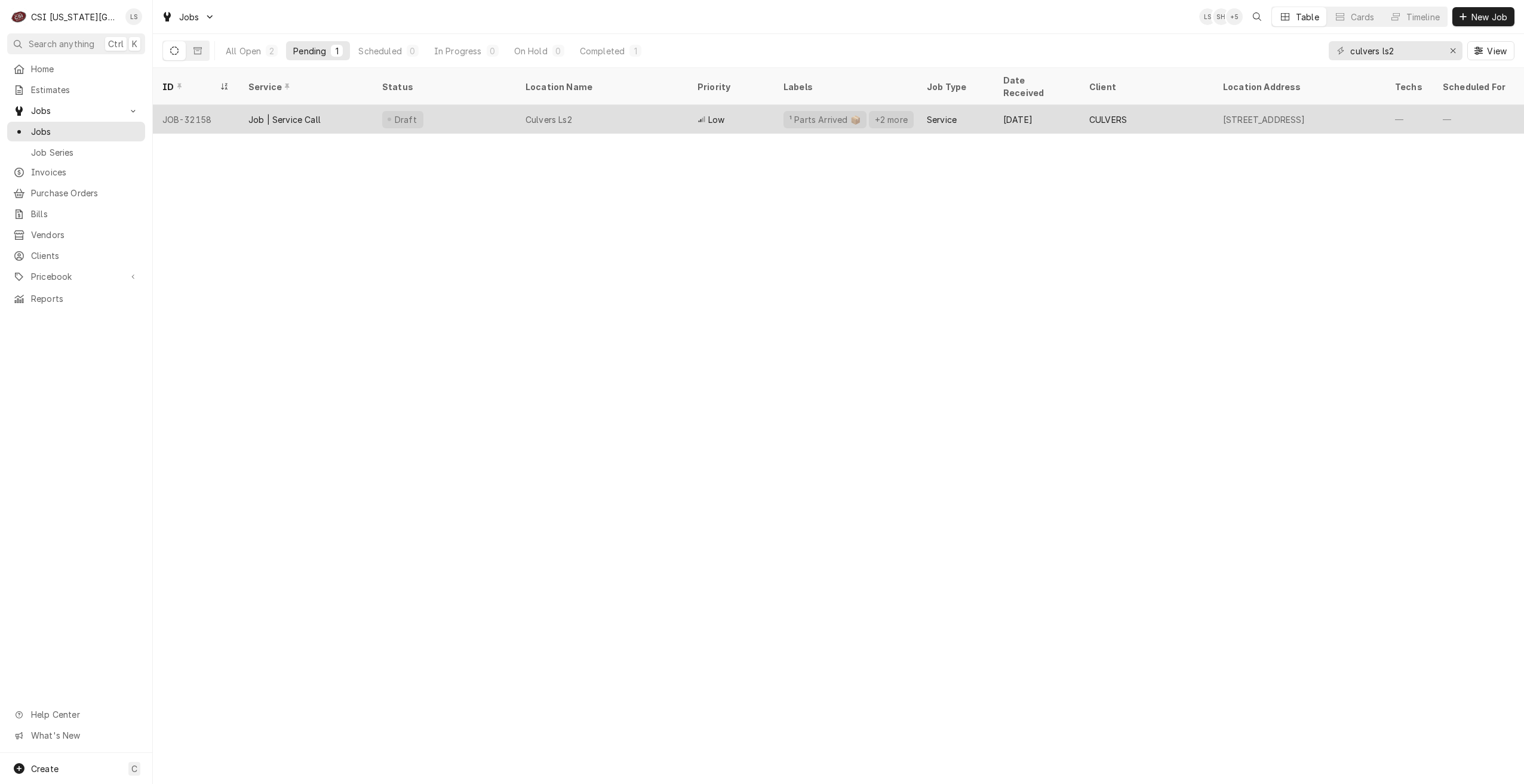
click at [744, 105] on div "Low" at bounding box center [731, 120] width 86 height 29
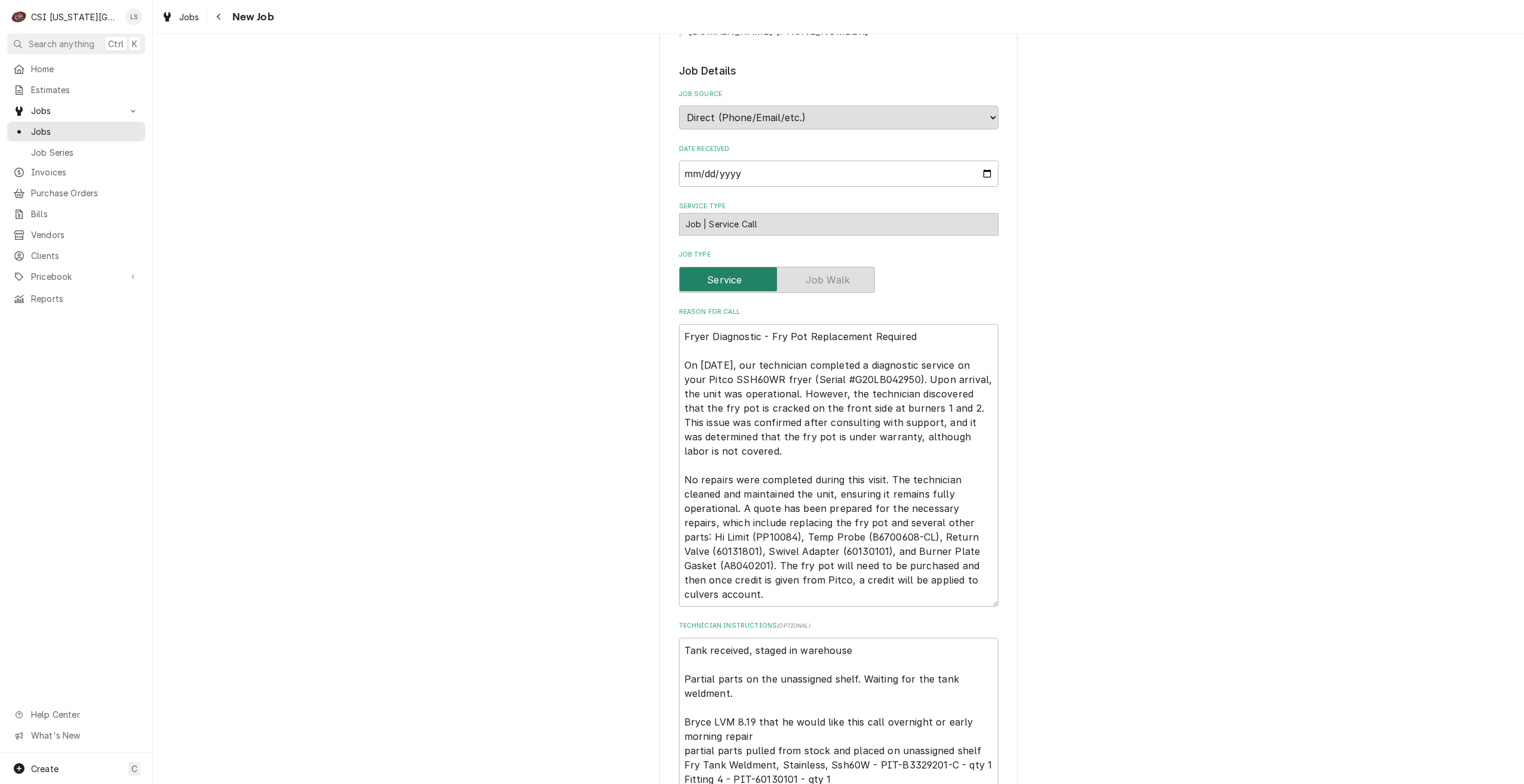
scroll to position [418, 0]
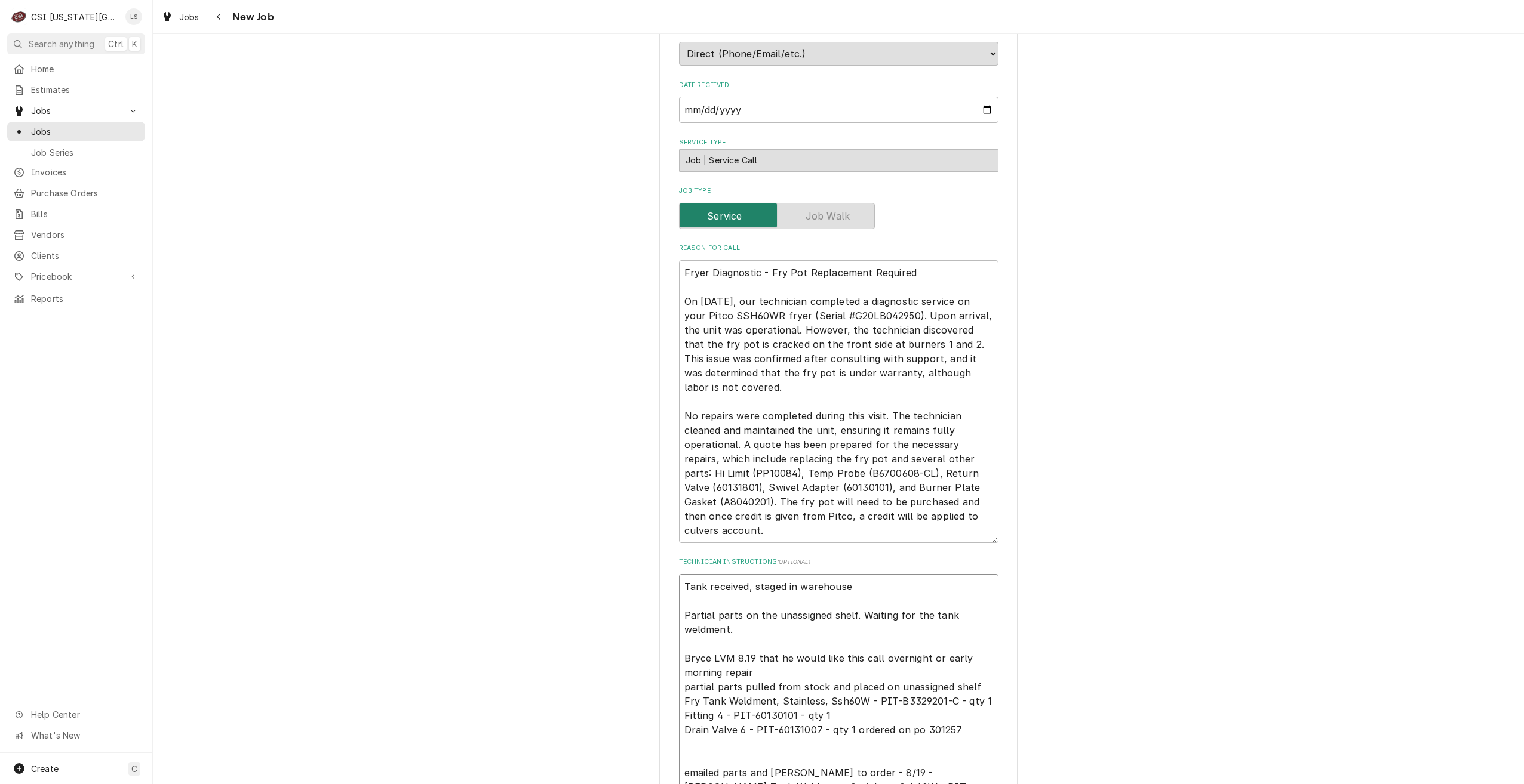
click at [679, 574] on textarea "Tank received, staged in warehouse Partial parts on the unassigned shelf. Waiti…" at bounding box center [839, 788] width 320 height 426
type textarea "x"
type textarea "Tank received, staged in warehouse Partial parts on the unassigned shelf. Waiti…"
type textarea "x"
type textarea "Tank received, staged in warehouse Partial parts on the unassigned shelf. Waiti…"
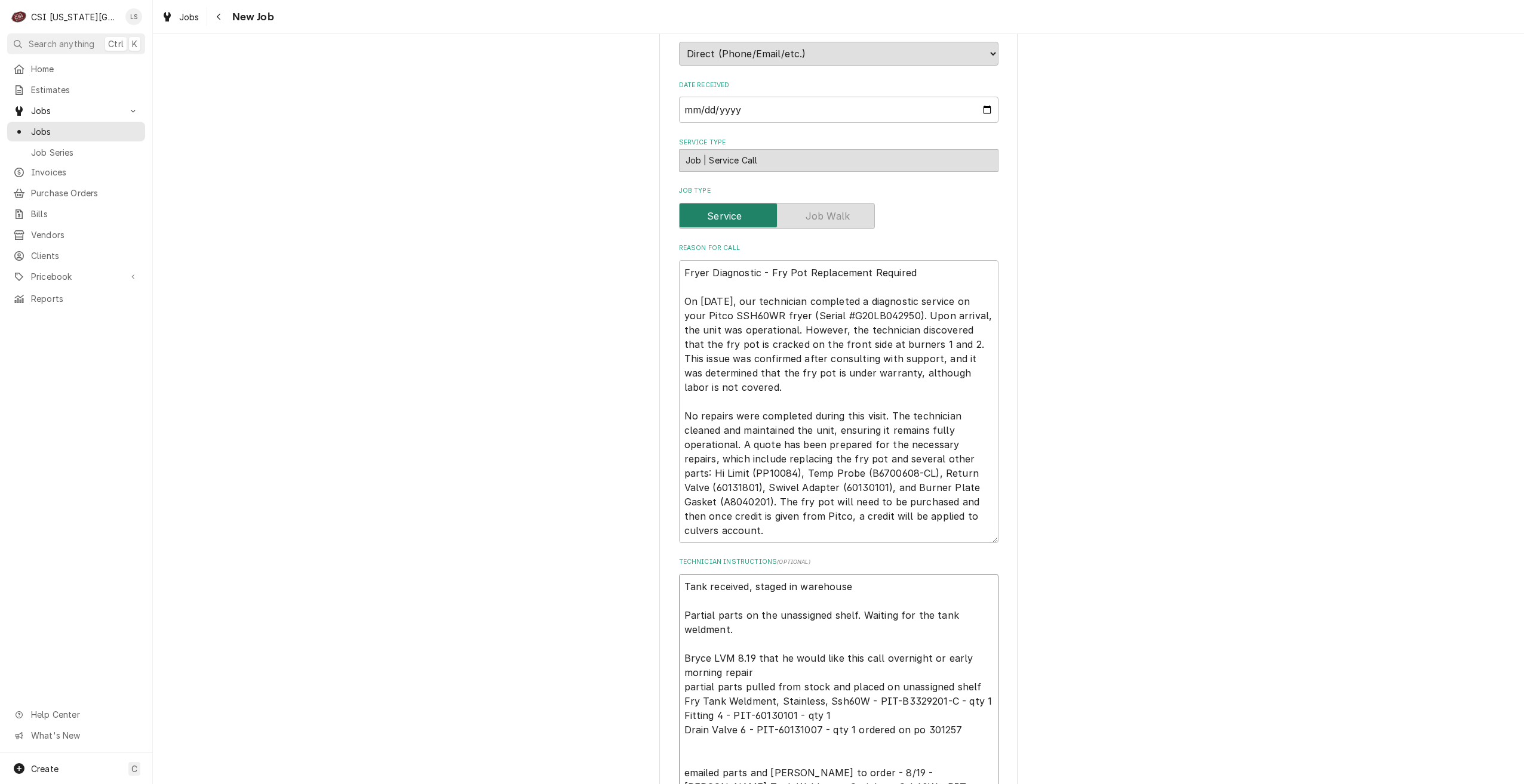
type textarea "x"
type textarea "M Tank received, staged in warehouse Partial parts on the unassigned shelf. Wai…"
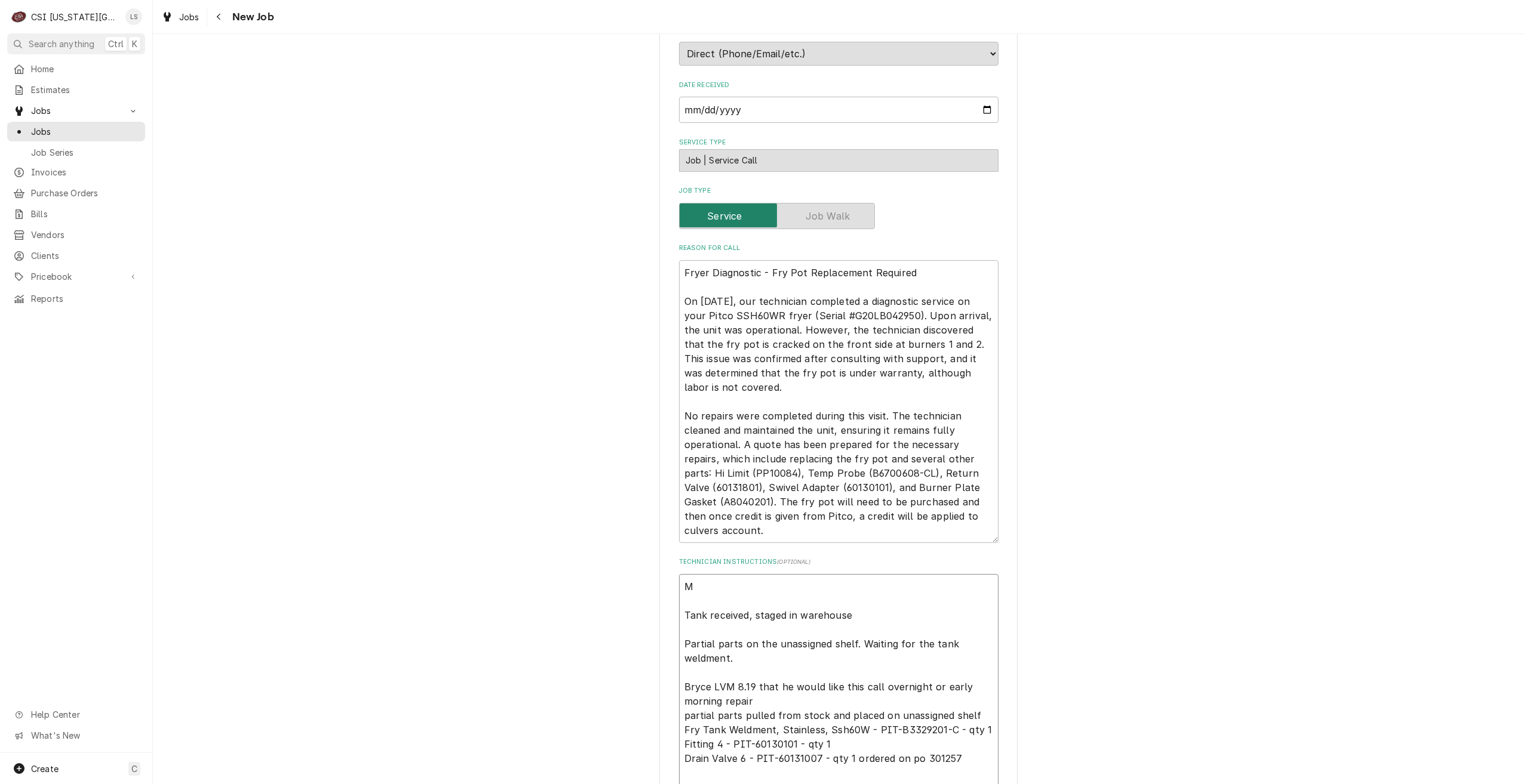
type textarea "x"
type textarea "Mi Tank received, staged in warehouse Partial parts on the unassigned shelf. Wa…"
type textarea "x"
type textarea "Mik Tank received, staged in warehouse Partial parts on the unassigned shelf. W…"
type textarea "x"
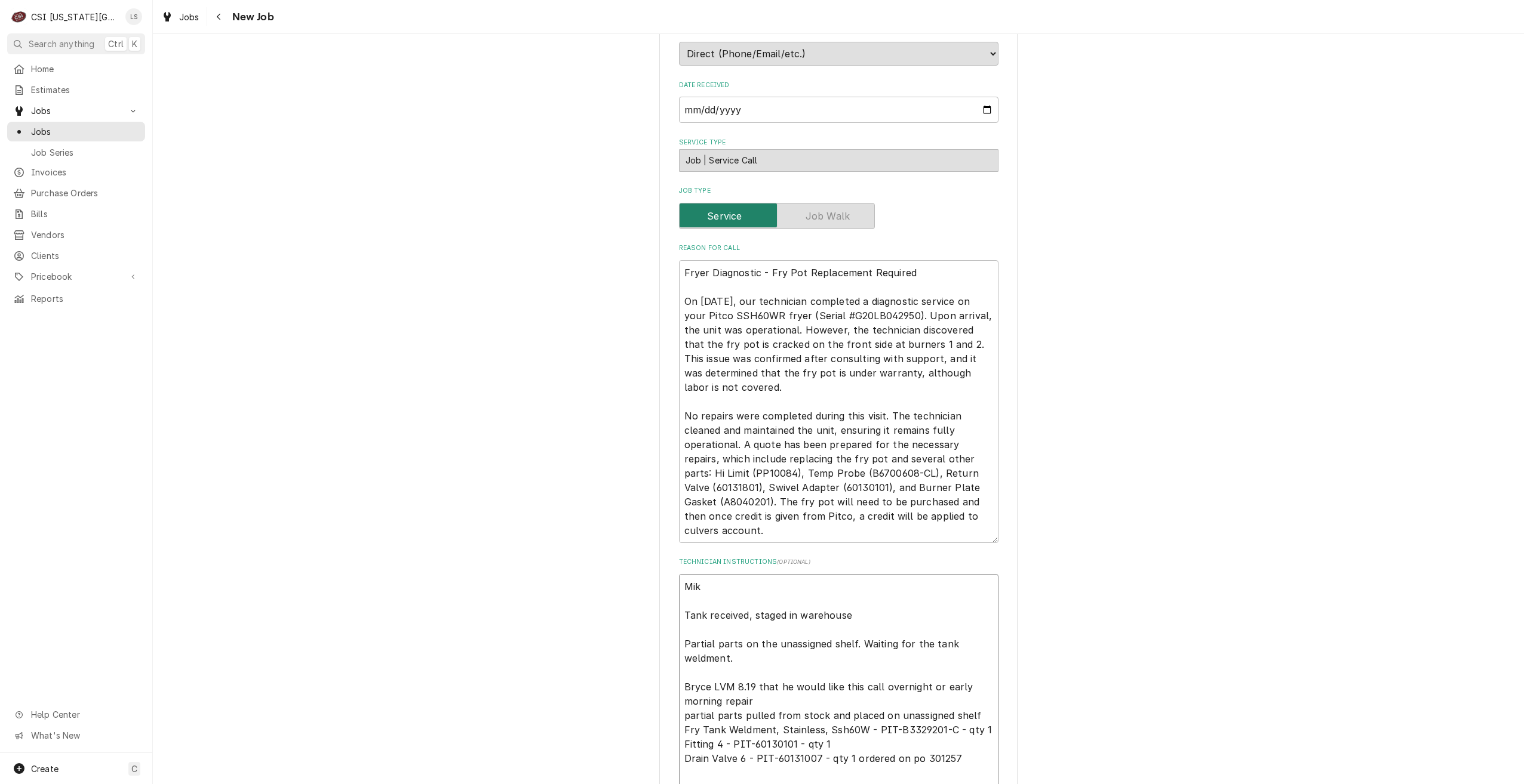
type textarea "Mike Tank received, staged in warehouse Partial parts on the unassigned shelf. …"
type textarea "x"
type textarea "Mike Tank received, staged in warehouse Partial parts on the unassigned shelf. …"
type textarea "x"
type textarea "Mike S Tank received, staged in warehouse Partial parts on the unassigned shelf…"
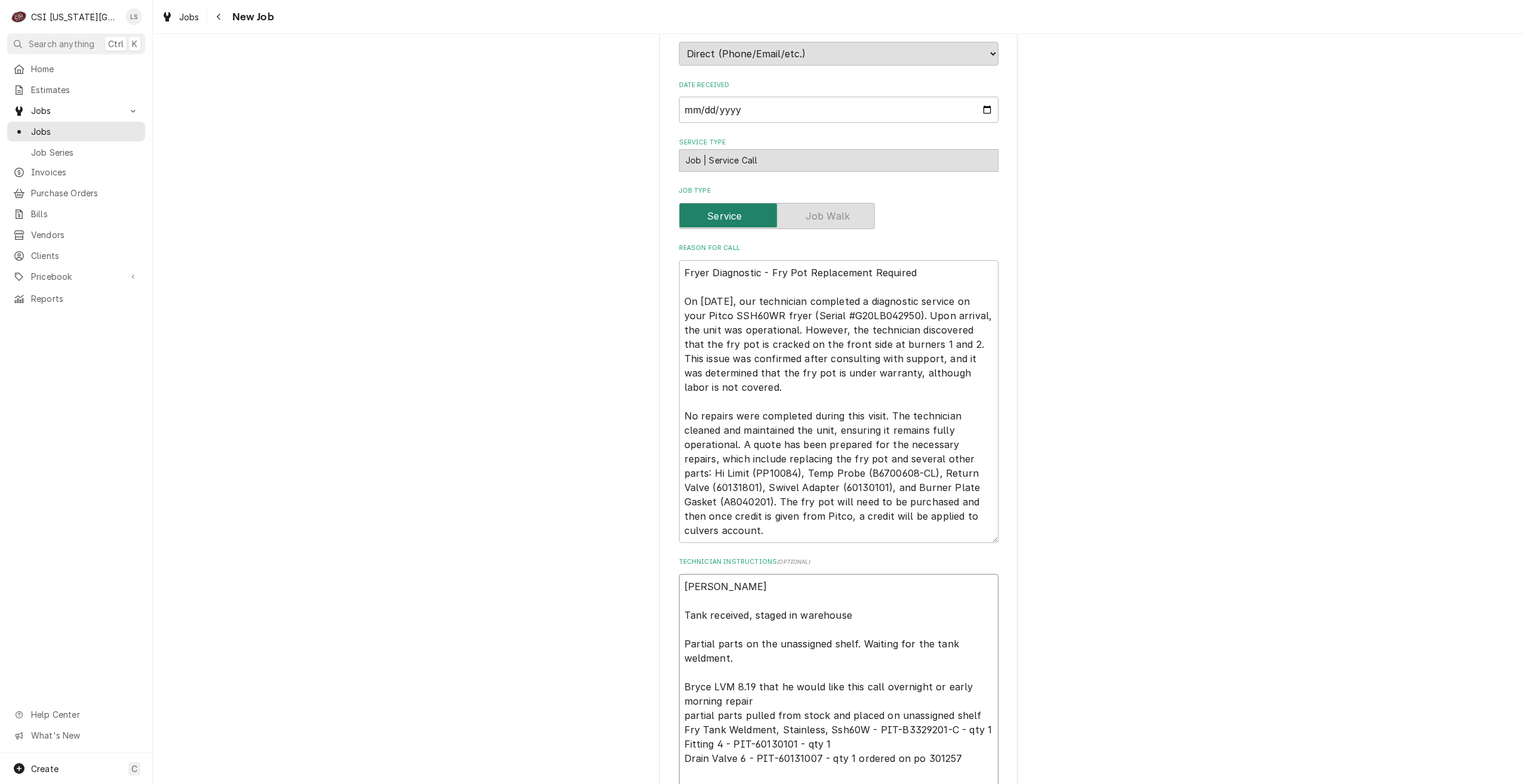
type textarea "x"
type textarea "Mike S Tank received, staged in warehouse Partial parts on the unassigned shelf…"
click at [421, 517] on div "Use the fields below to edit this job: Client Details Client CULVERS Client Not…" at bounding box center [838, 638] width 1372 height 2018
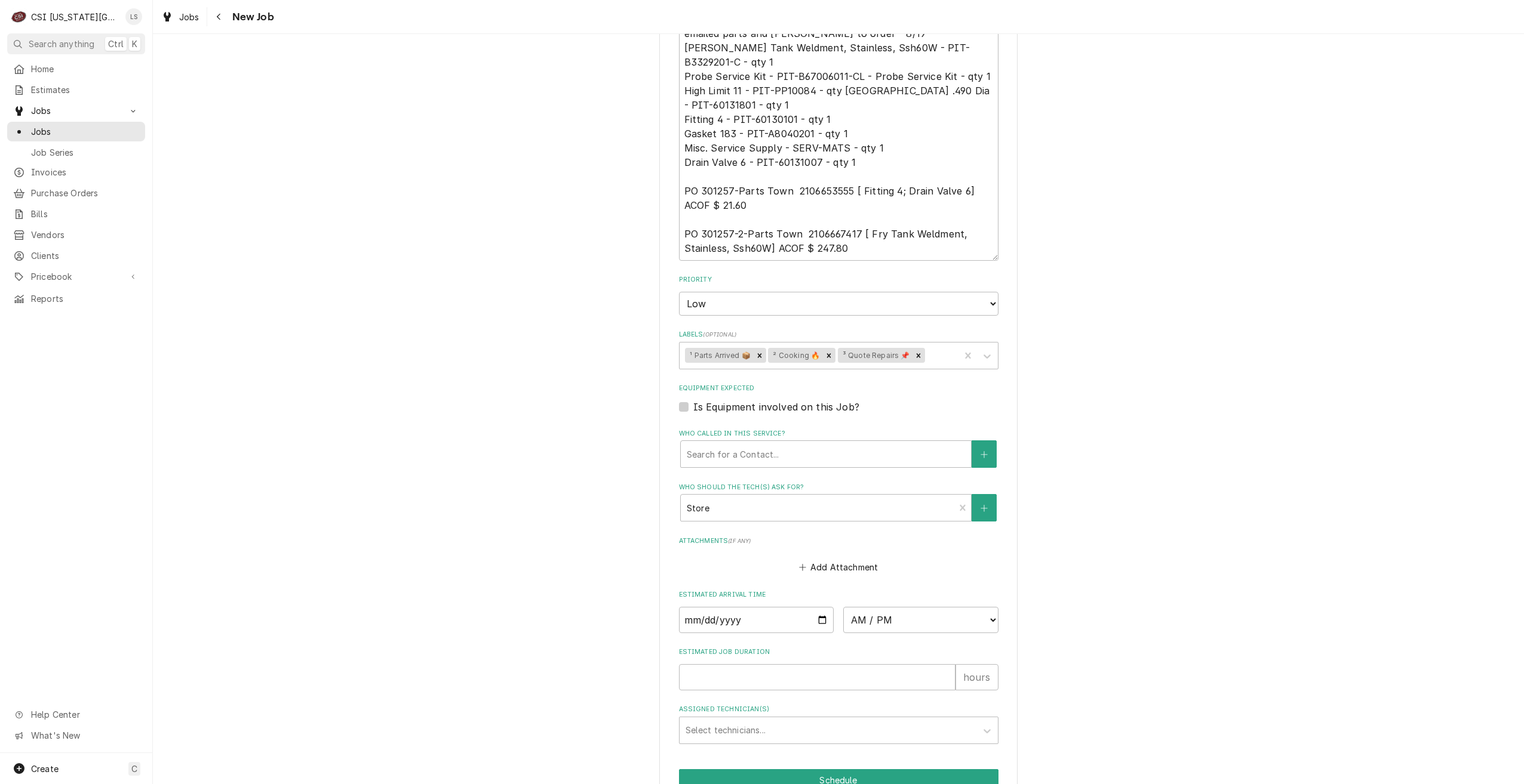
scroll to position [1251, 0]
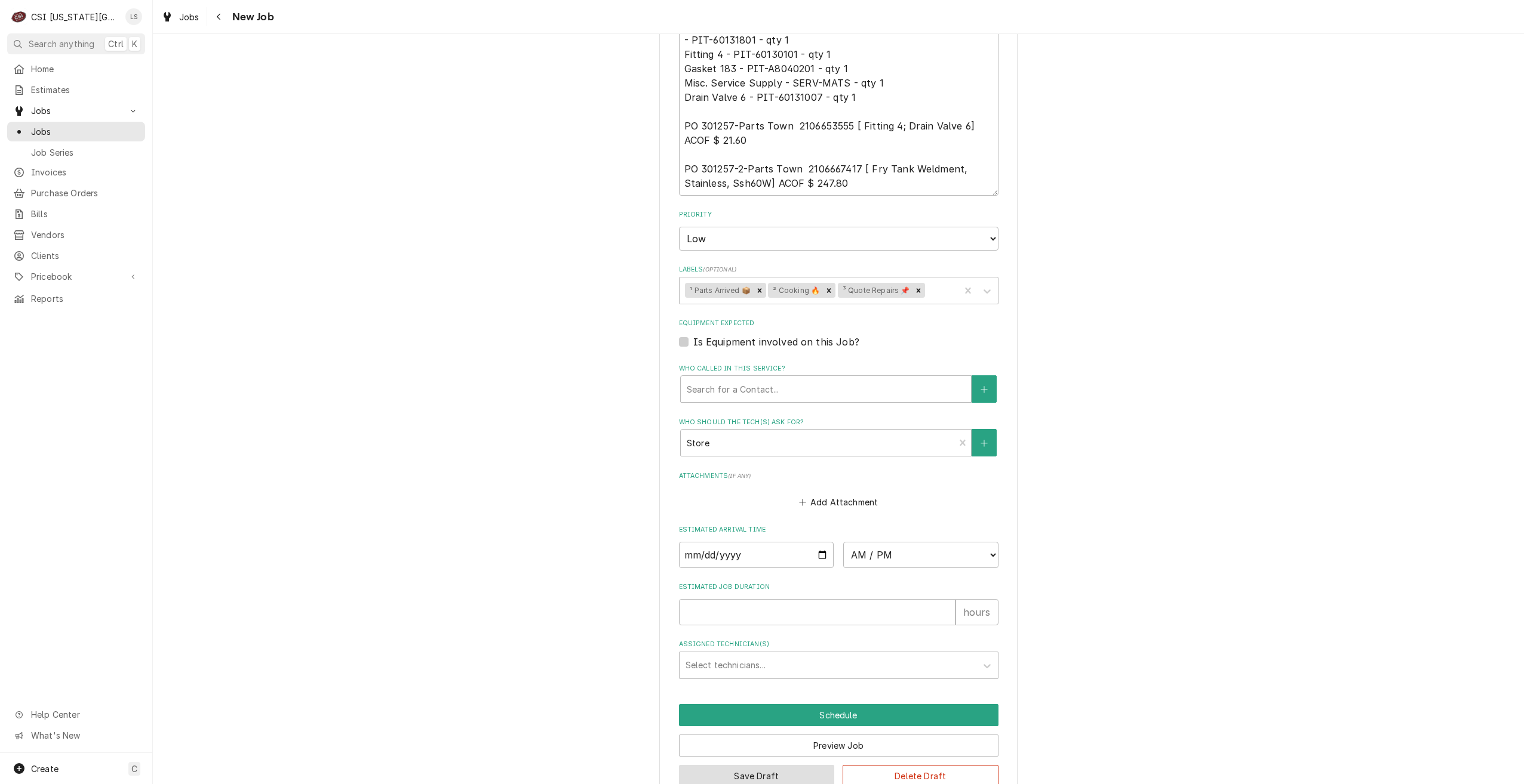
click at [772, 765] on button "Save Draft" at bounding box center [757, 776] width 156 height 22
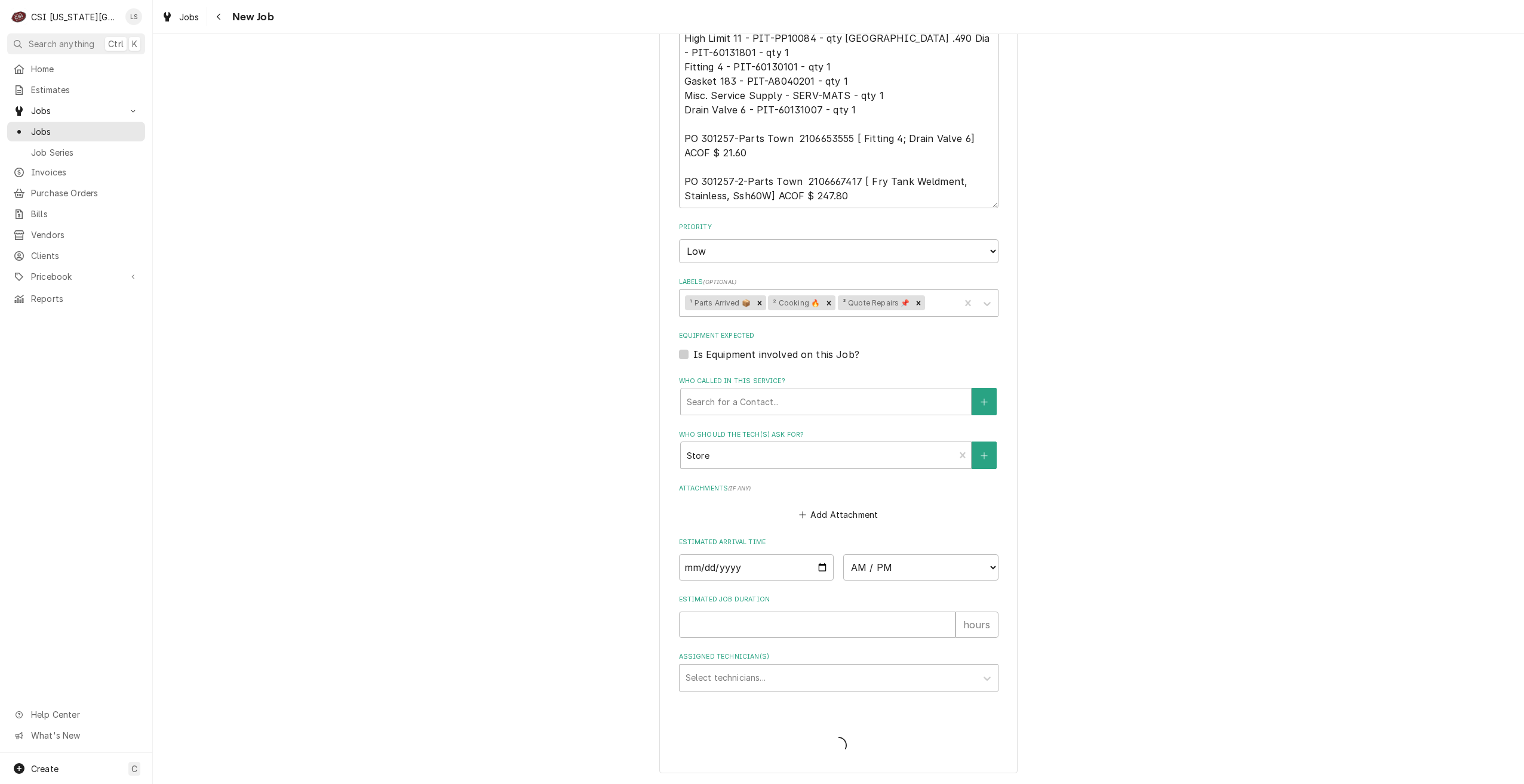
scroll to position [1210, 0]
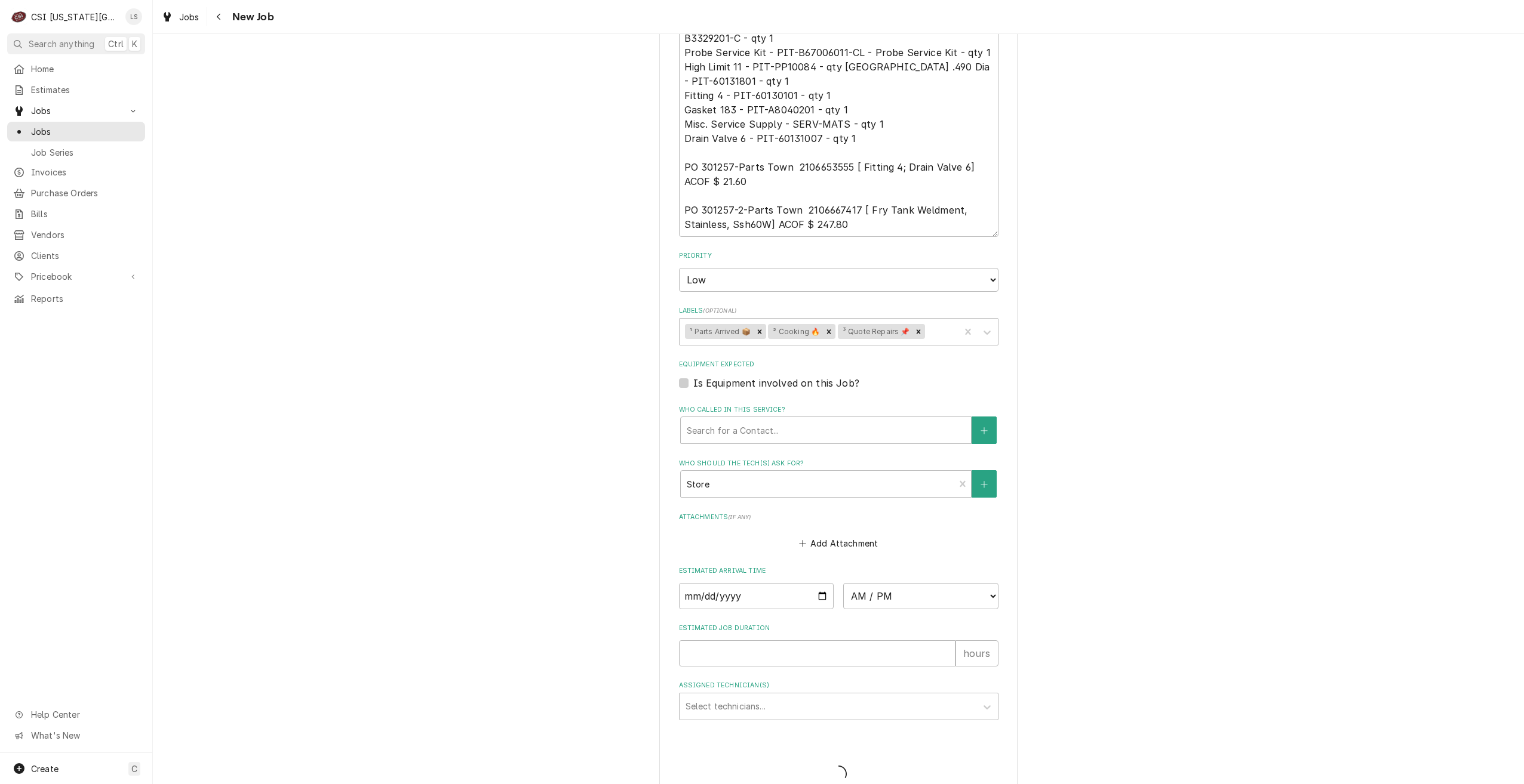
type textarea "x"
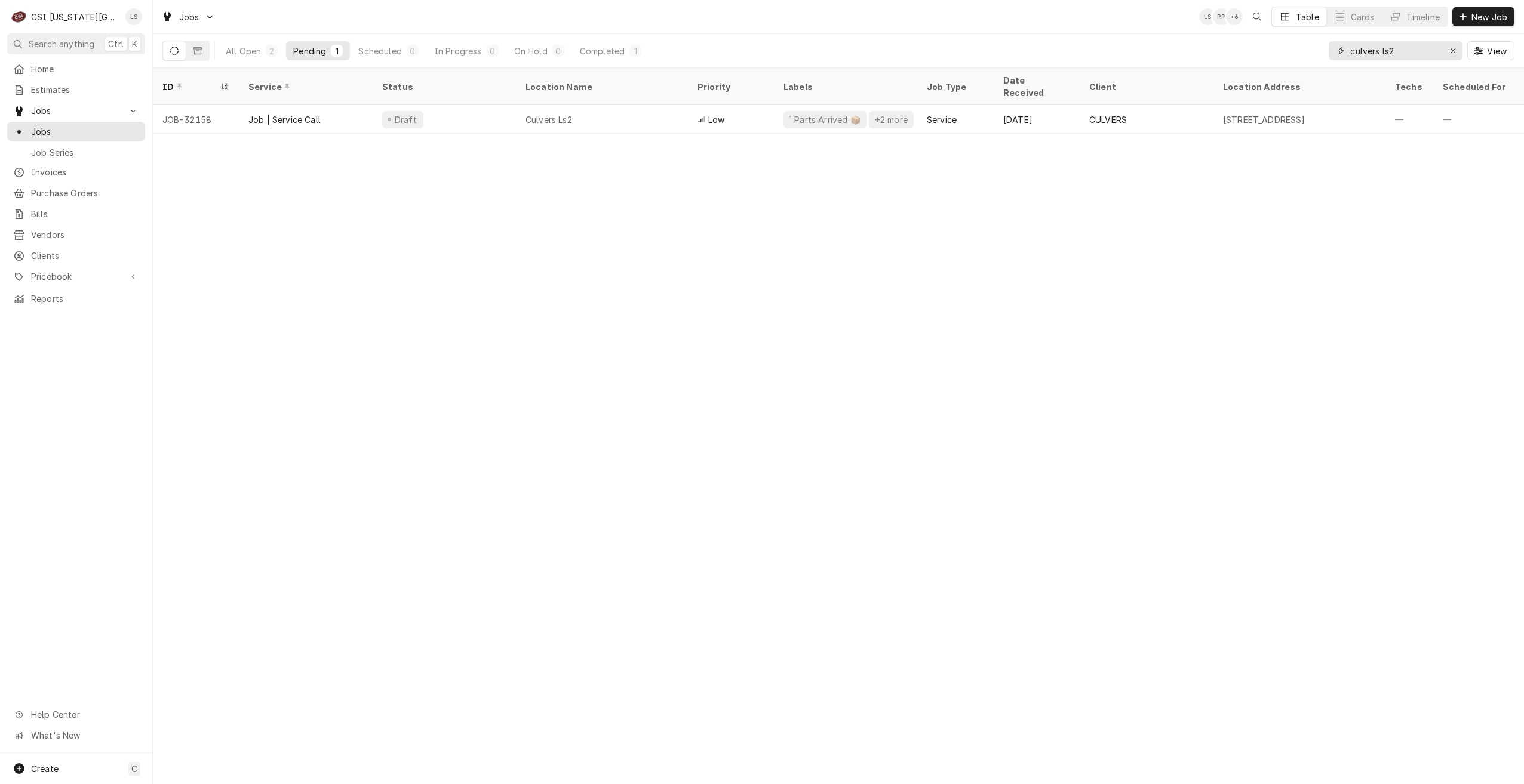
drag, startPoint x: 1402, startPoint y: 51, endPoint x: 1325, endPoint y: 51, distance: 77.0
click at [1325, 51] on div "All Open 2 Pending 1 Scheduled 0 In Progress 0 On Hold 0 Completed 1 culvers ls…" at bounding box center [838, 51] width 1352 height 34
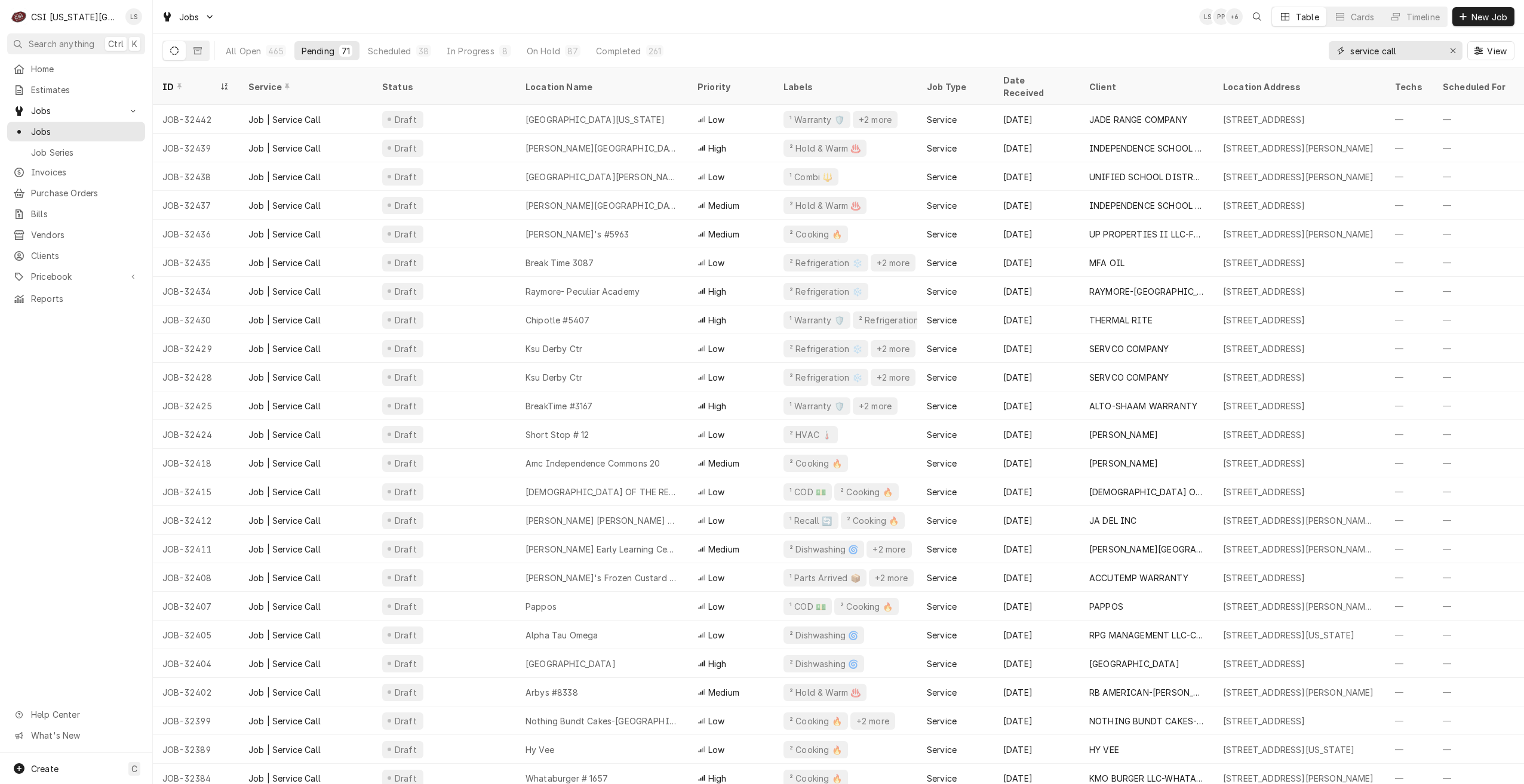
drag, startPoint x: 1438, startPoint y: 48, endPoint x: 1294, endPoint y: 48, distance: 144.0
click at [1294, 48] on div "All Open 465 Pending 71 Scheduled 38 In Progress 8 On Hold 87 Completed 261 ser…" at bounding box center [838, 51] width 1352 height 34
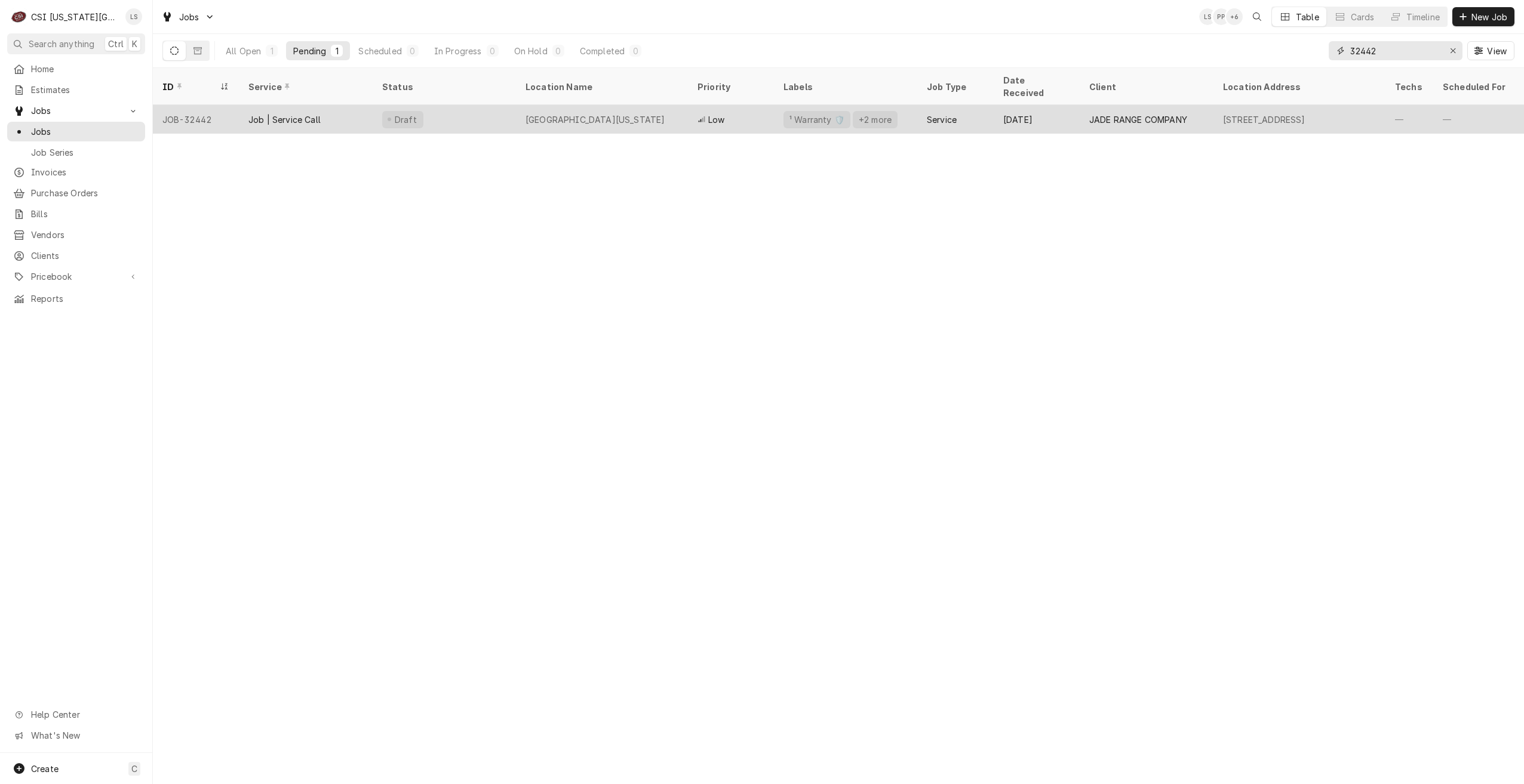
type input "32442"
click at [562, 113] on div "[GEOGRAPHIC_DATA][US_STATE]" at bounding box center [595, 120] width 139 height 13
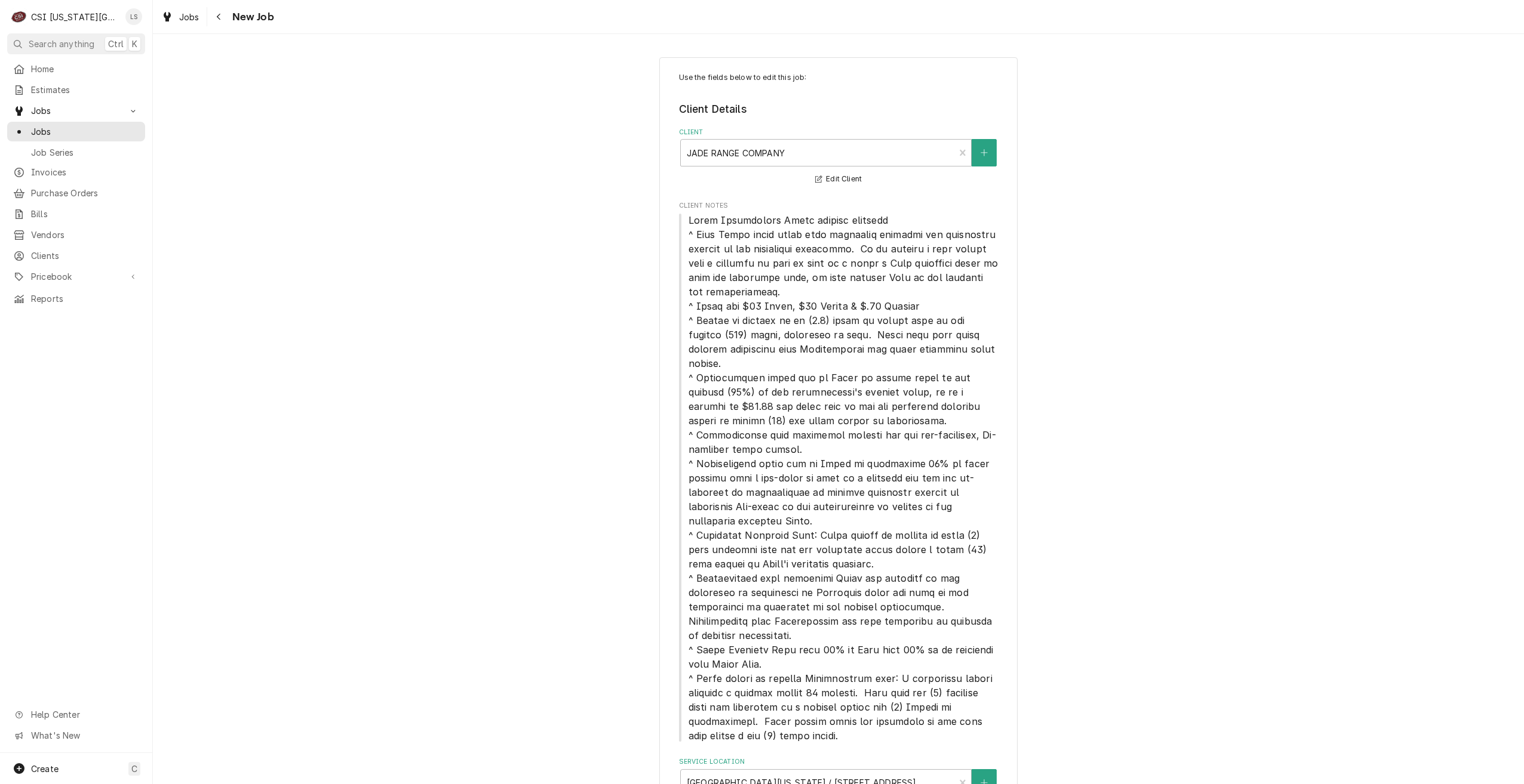
type textarea "x"
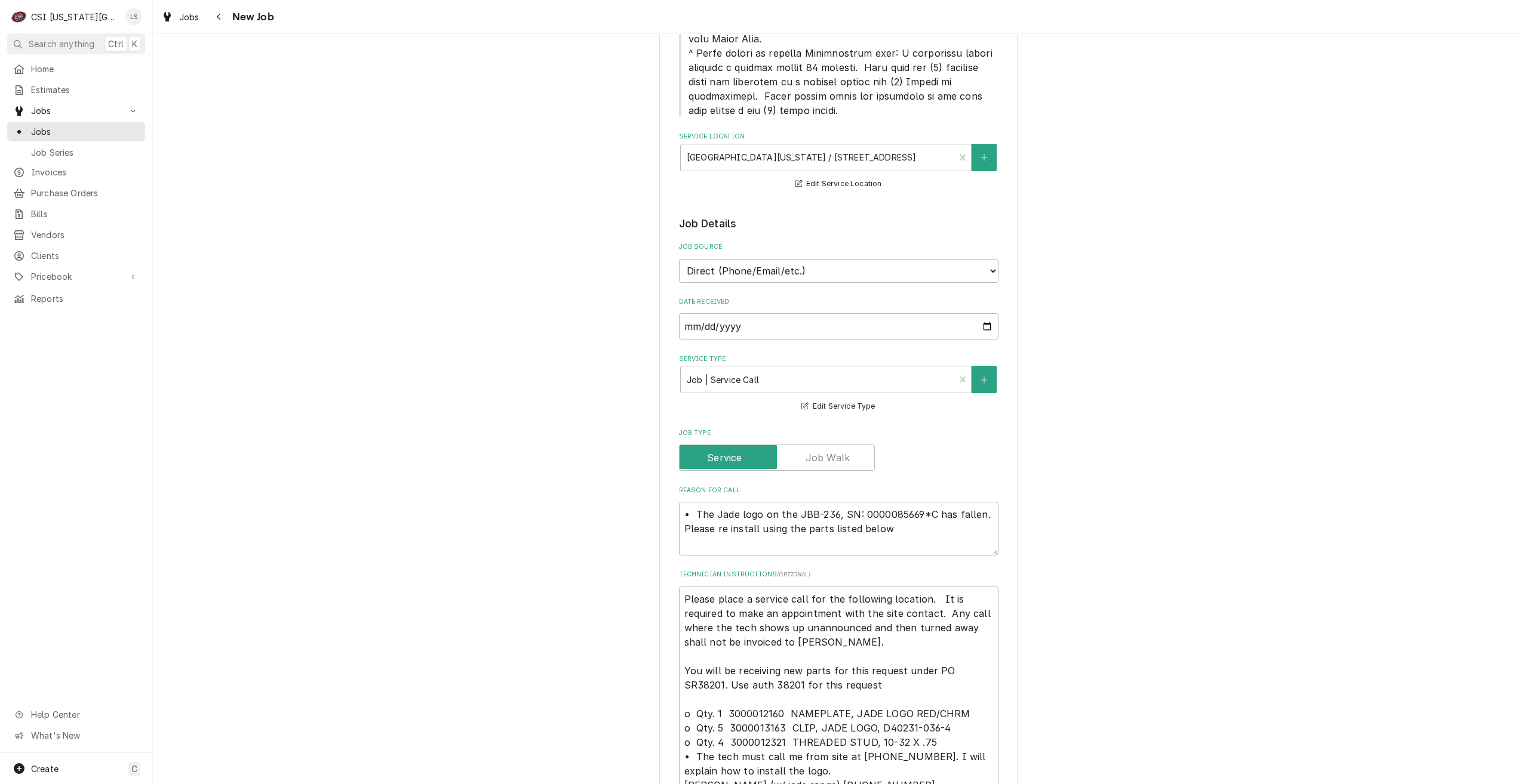
scroll to position [657, 0]
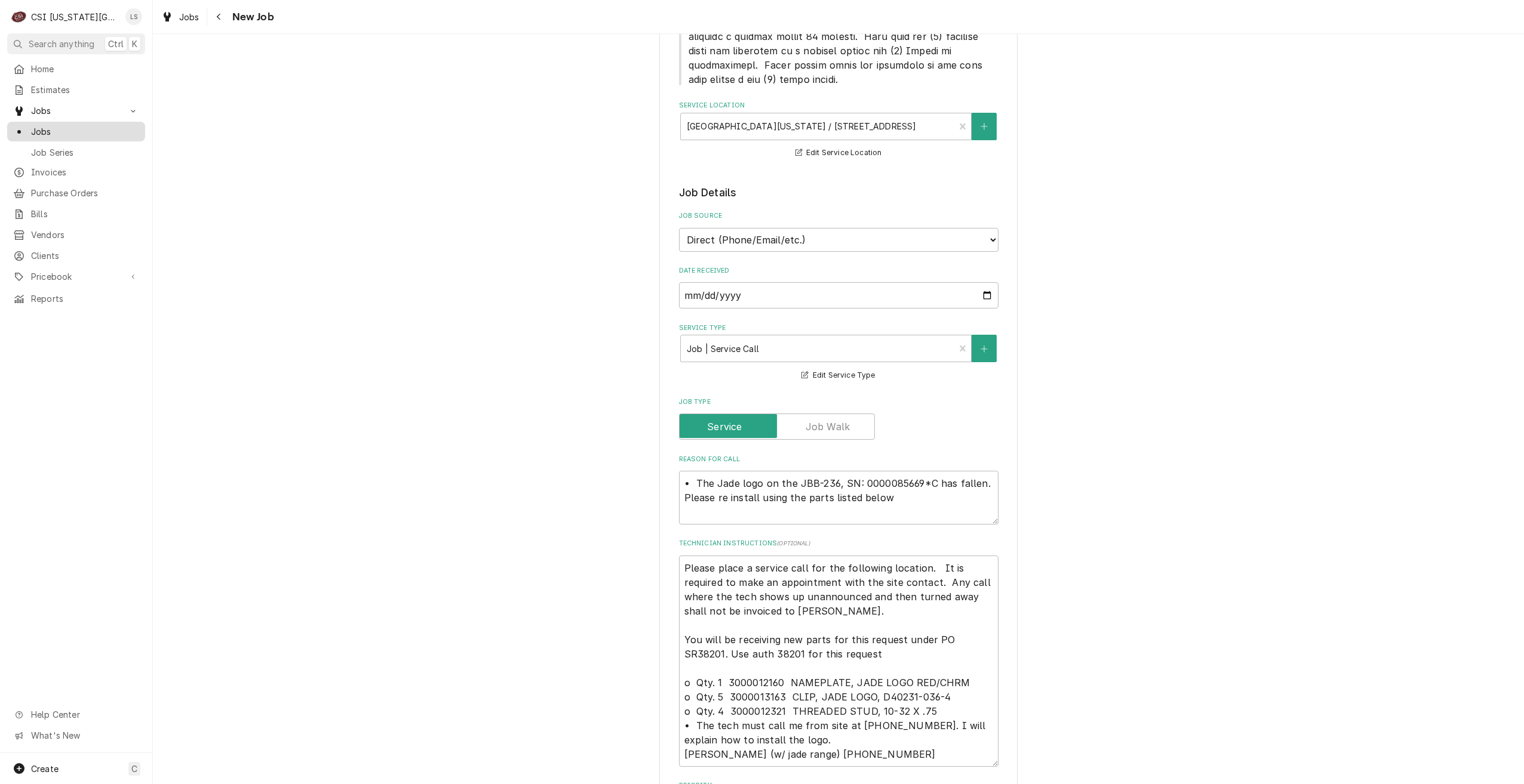
click at [88, 125] on span "Jobs" at bounding box center [84, 132] width 108 height 13
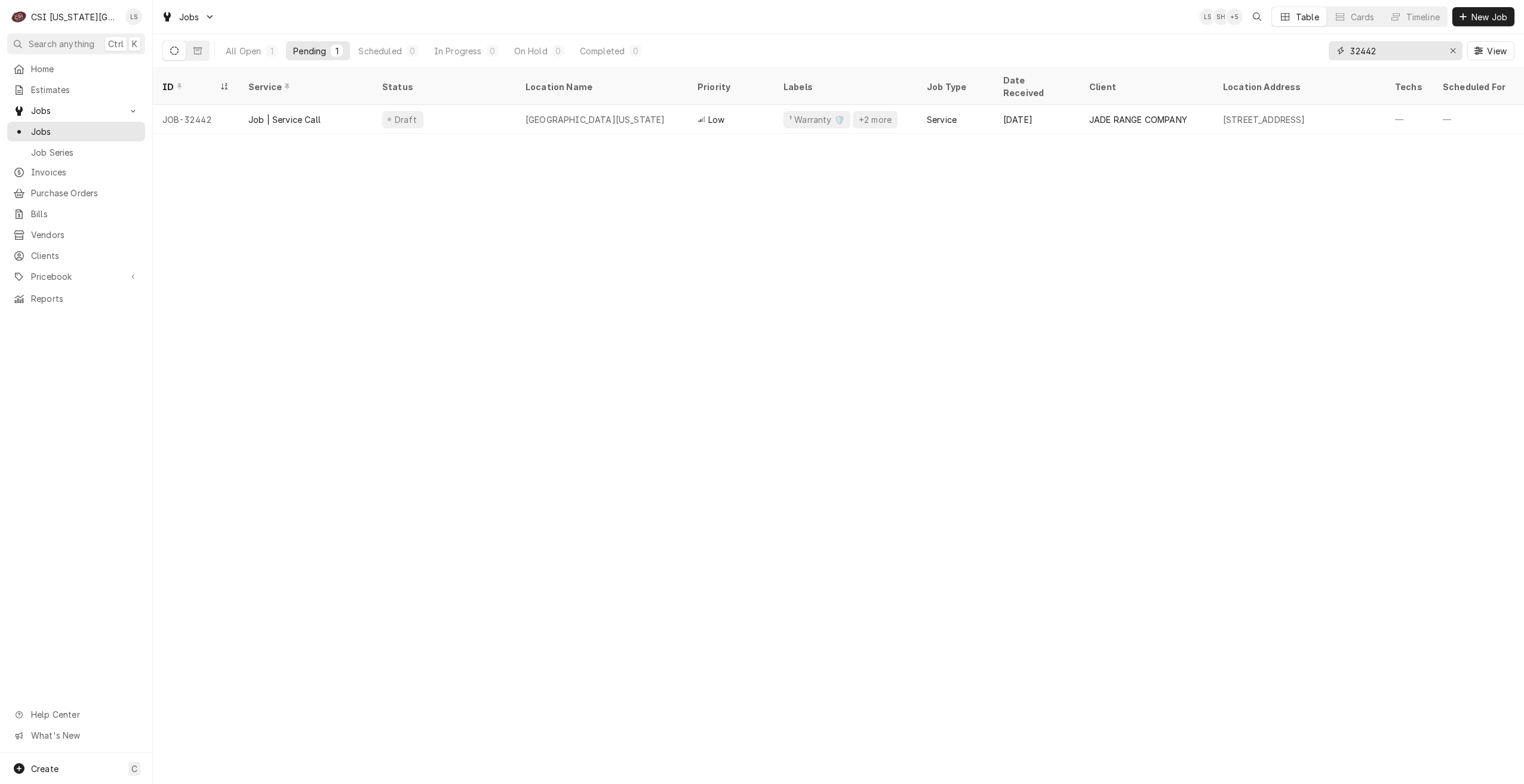
click at [1397, 54] on input "32442" at bounding box center [1395, 50] width 90 height 19
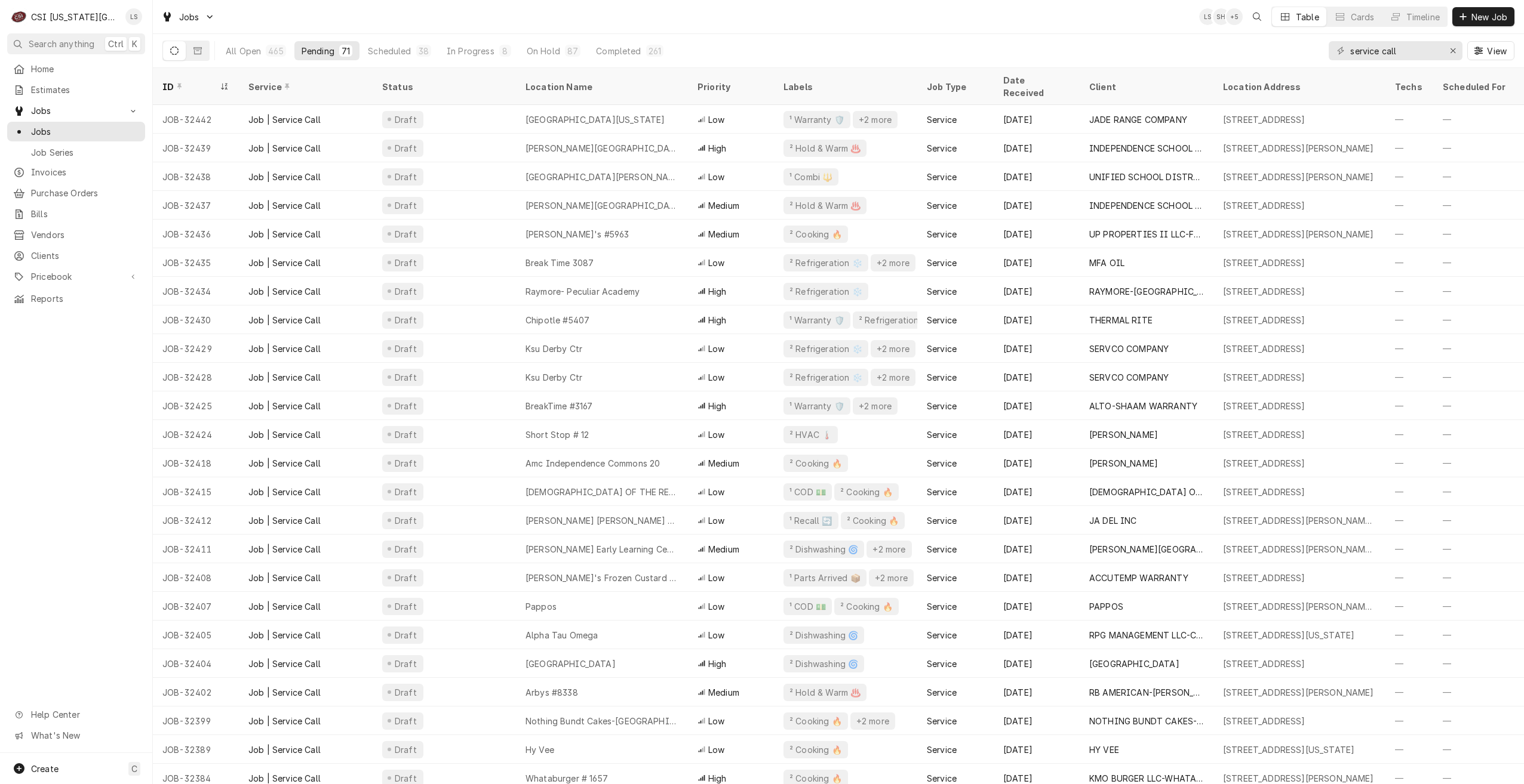
click at [1149, 30] on div "Jobs LS SH + 5 Table Cards Timeline New Job" at bounding box center [838, 16] width 1372 height 34
click at [1136, 33] on div "Jobs LS SH + 5 Table Cards Timeline New Job" at bounding box center [838, 16] width 1372 height 34
click at [951, 20] on div "Jobs LS SH + 6 Table Cards Timeline New Job" at bounding box center [838, 16] width 1372 height 34
drag, startPoint x: 1410, startPoint y: 54, endPoint x: 1283, endPoint y: 50, distance: 127.1
click at [1283, 50] on div "All Open 465 Pending 71 Scheduled 38 In Progress 8 On Hold 87 Completed 261 ser…" at bounding box center [838, 51] width 1352 height 34
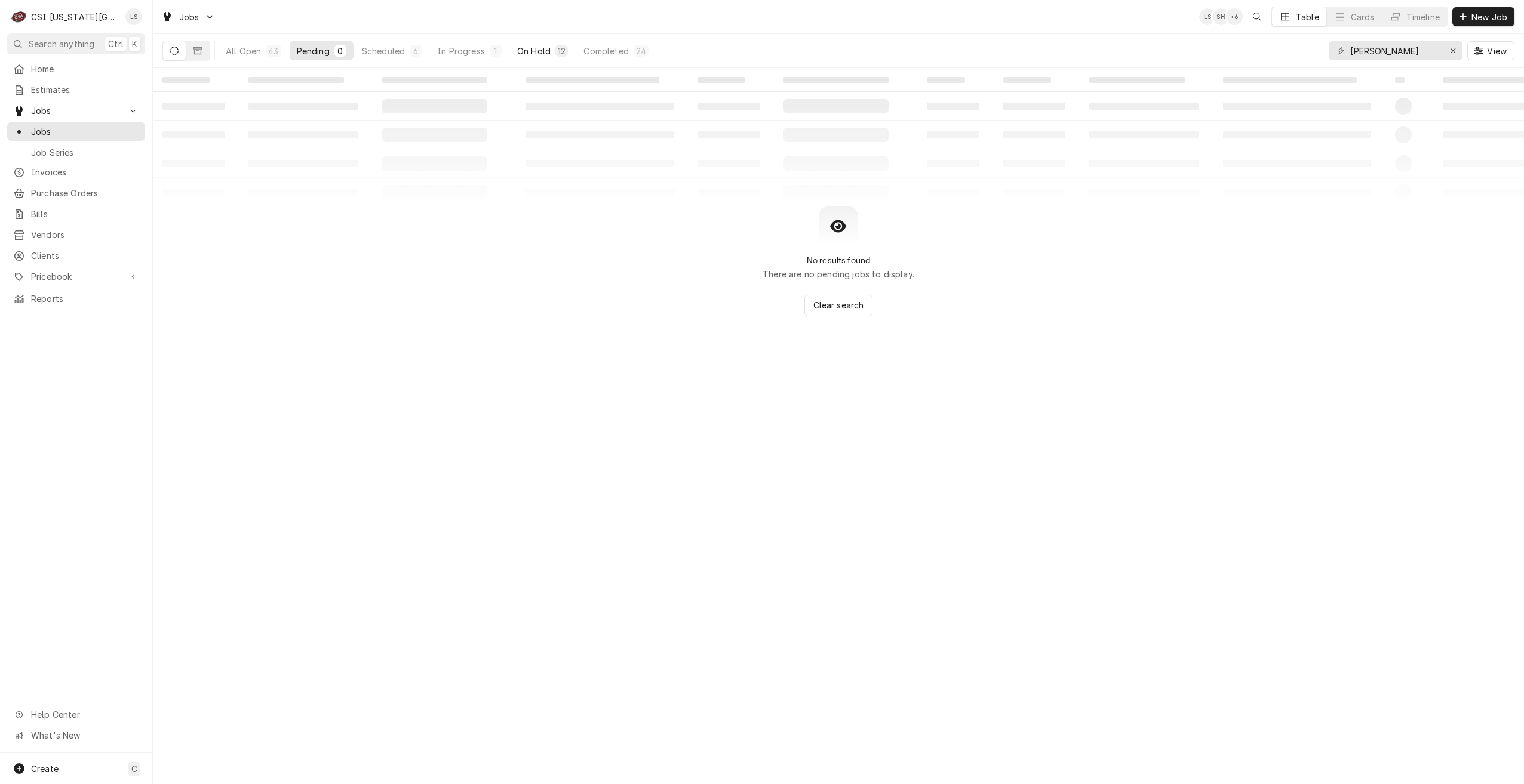
click at [514, 48] on button "On Hold 12" at bounding box center [543, 50] width 65 height 19
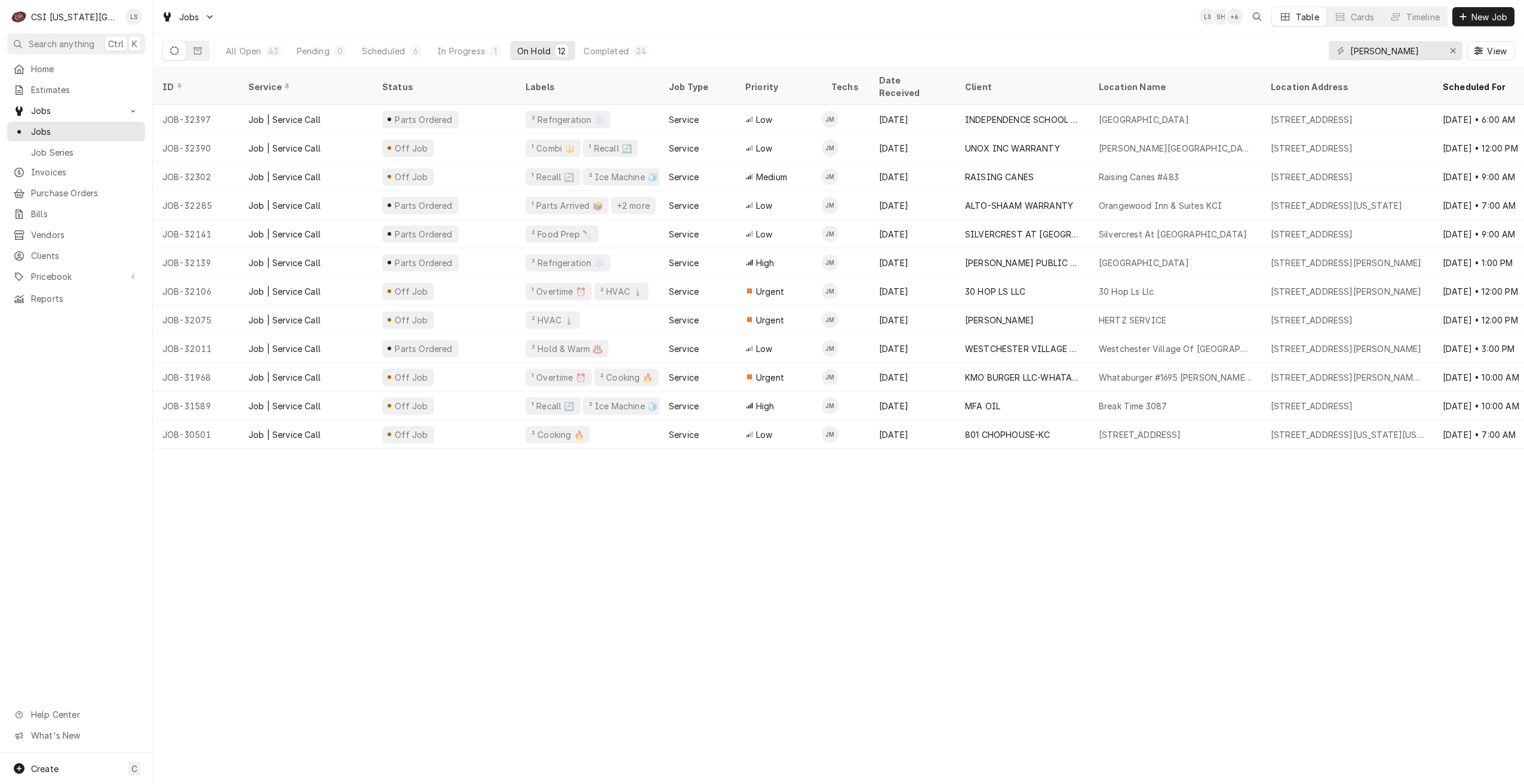
click at [1001, 22] on div "Jobs LS SH + 6 Table Cards Timeline New Job" at bounding box center [838, 16] width 1372 height 34
click at [328, 57] on button "Pending 0" at bounding box center [321, 50] width 64 height 19
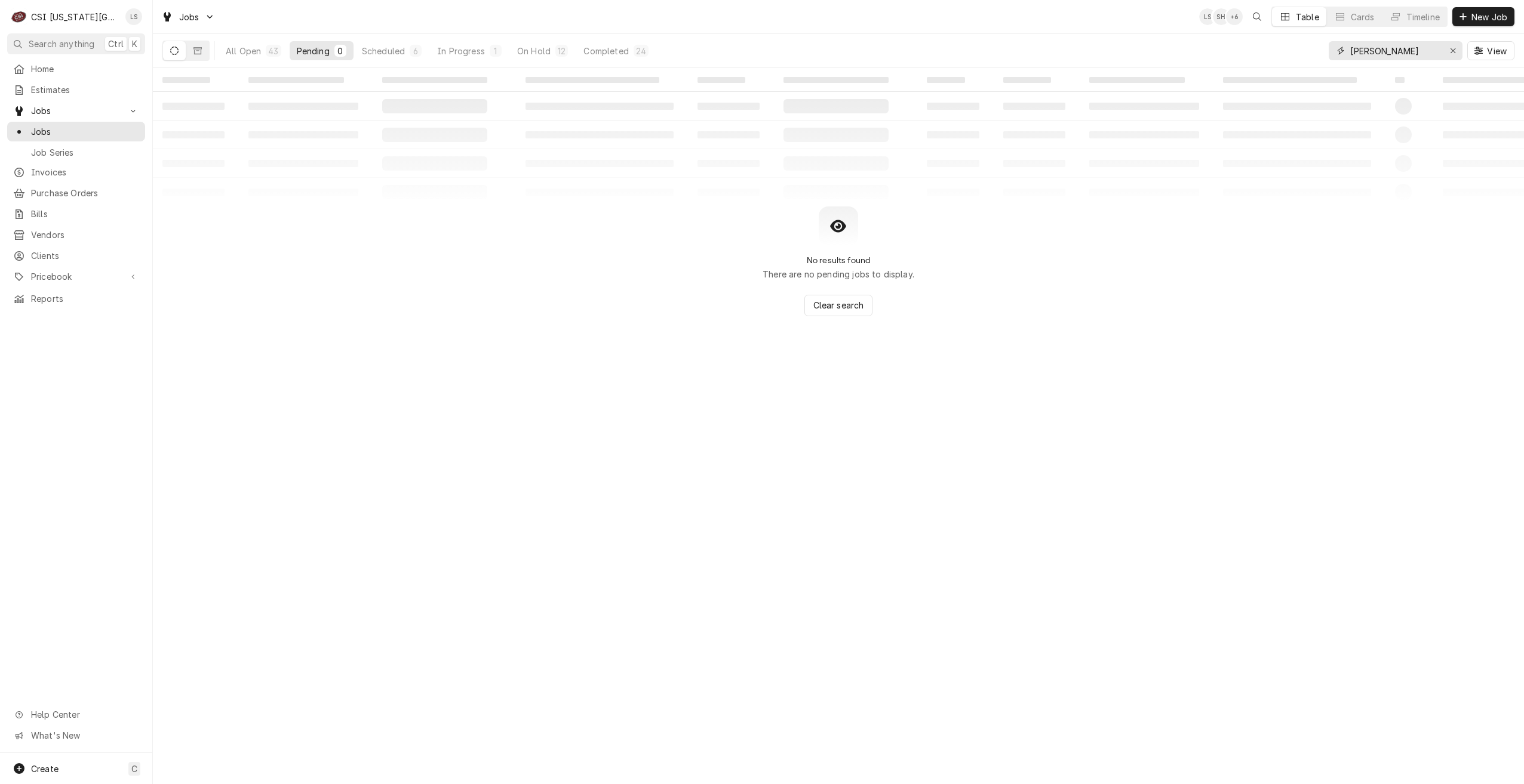
click at [1394, 52] on input "josh" at bounding box center [1395, 50] width 90 height 19
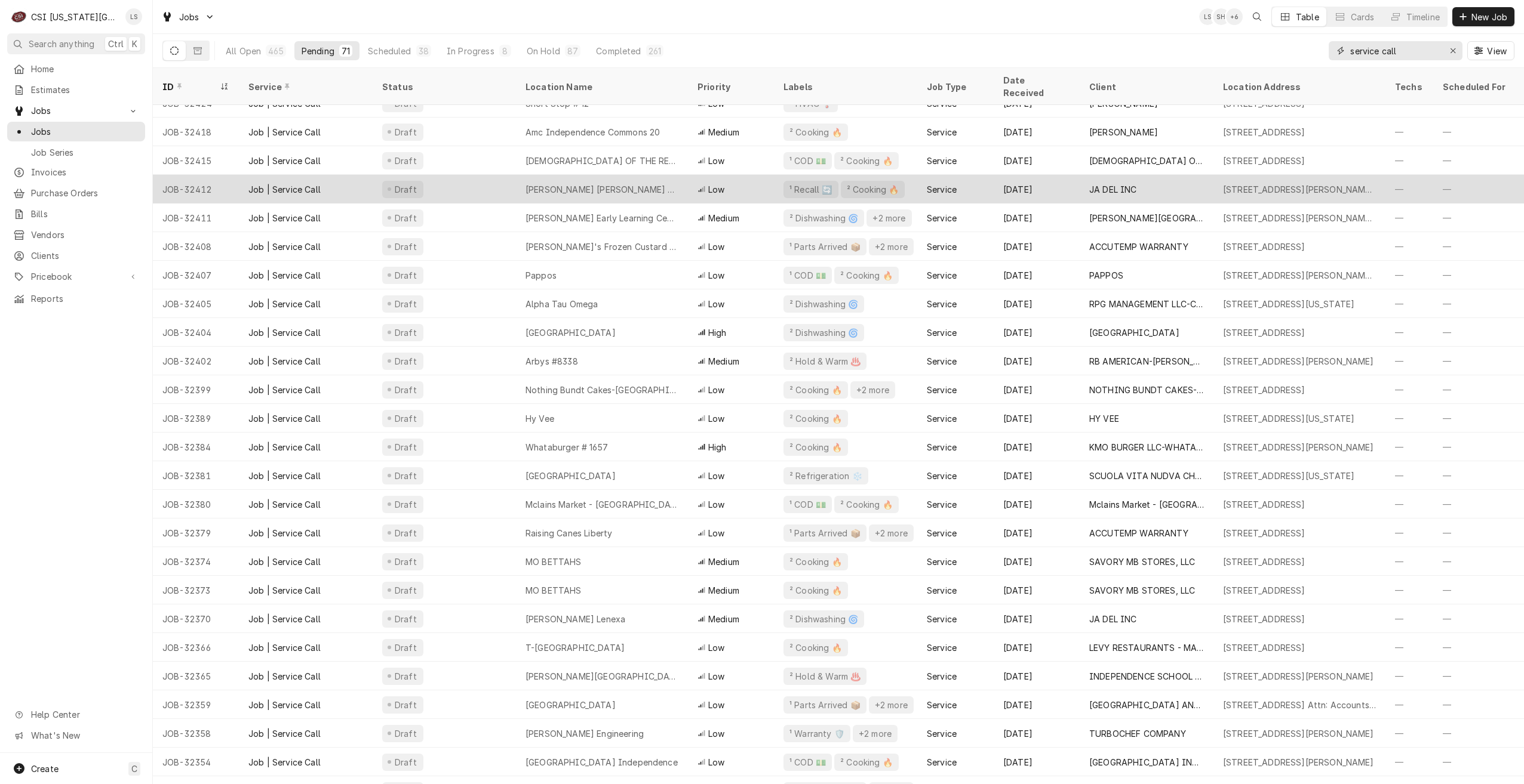
scroll to position [347, 0]
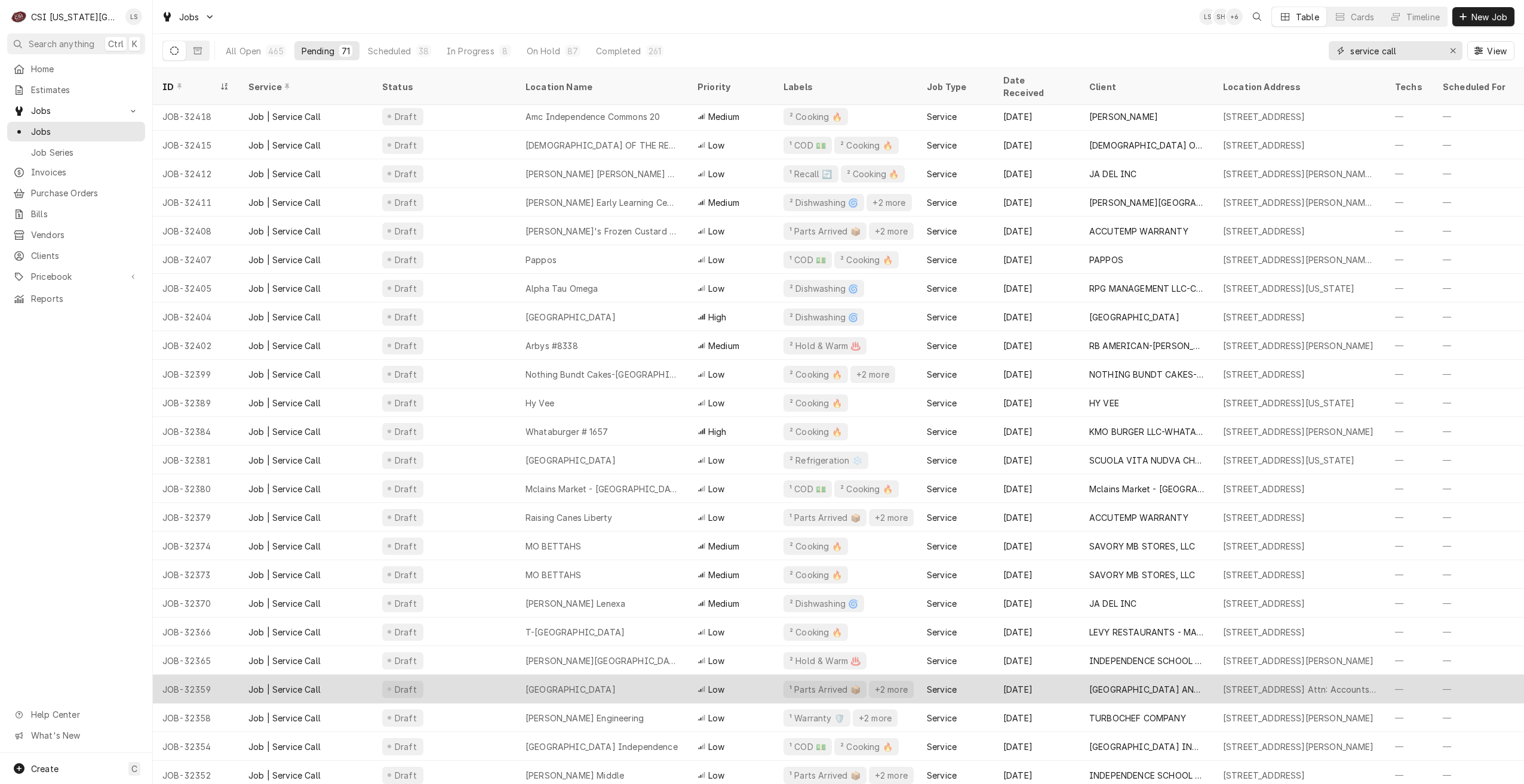
type input "service call"
click at [653, 681] on div "Argosy Casino Hotel And Spa" at bounding box center [601, 690] width 172 height 29
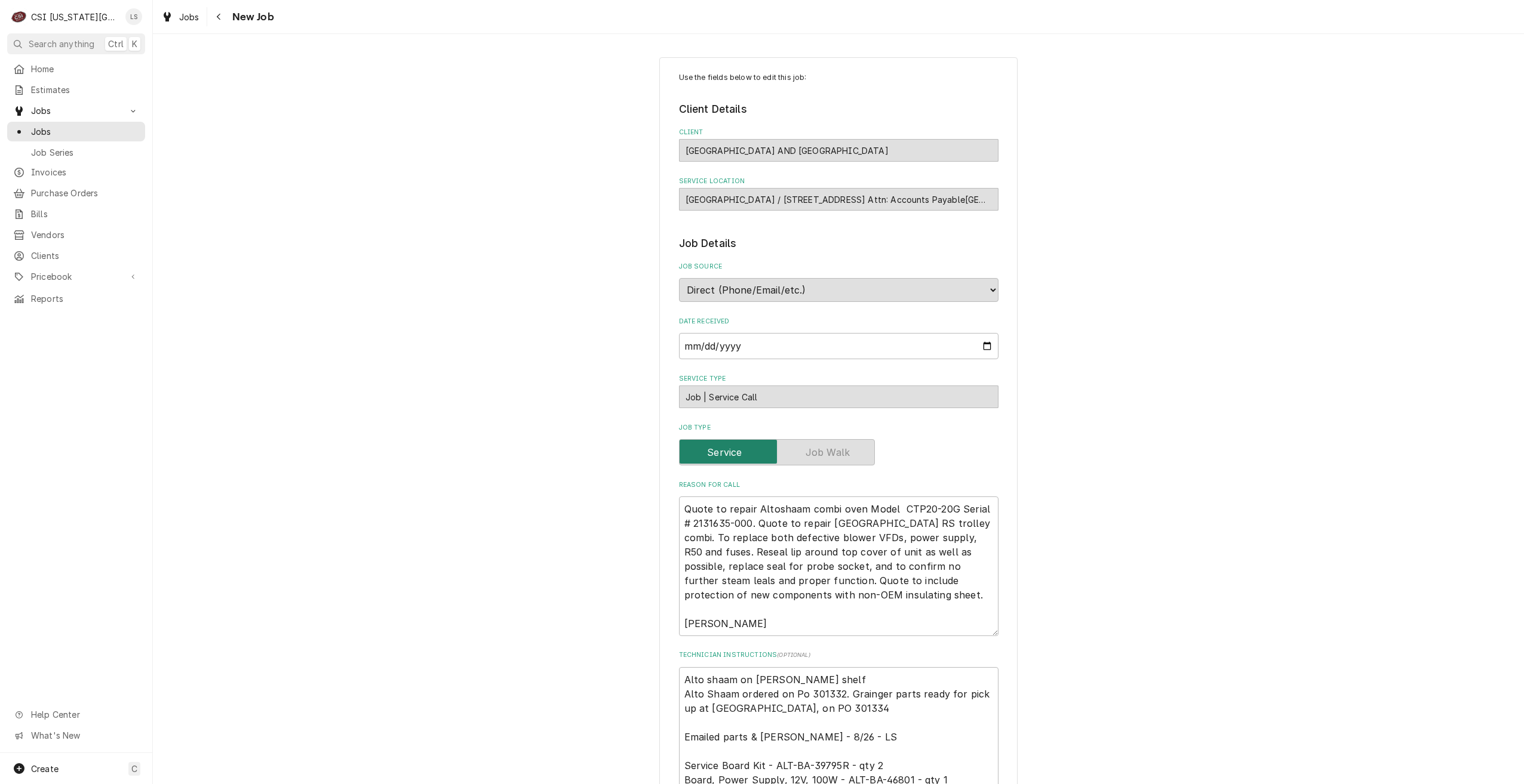
type textarea "x"
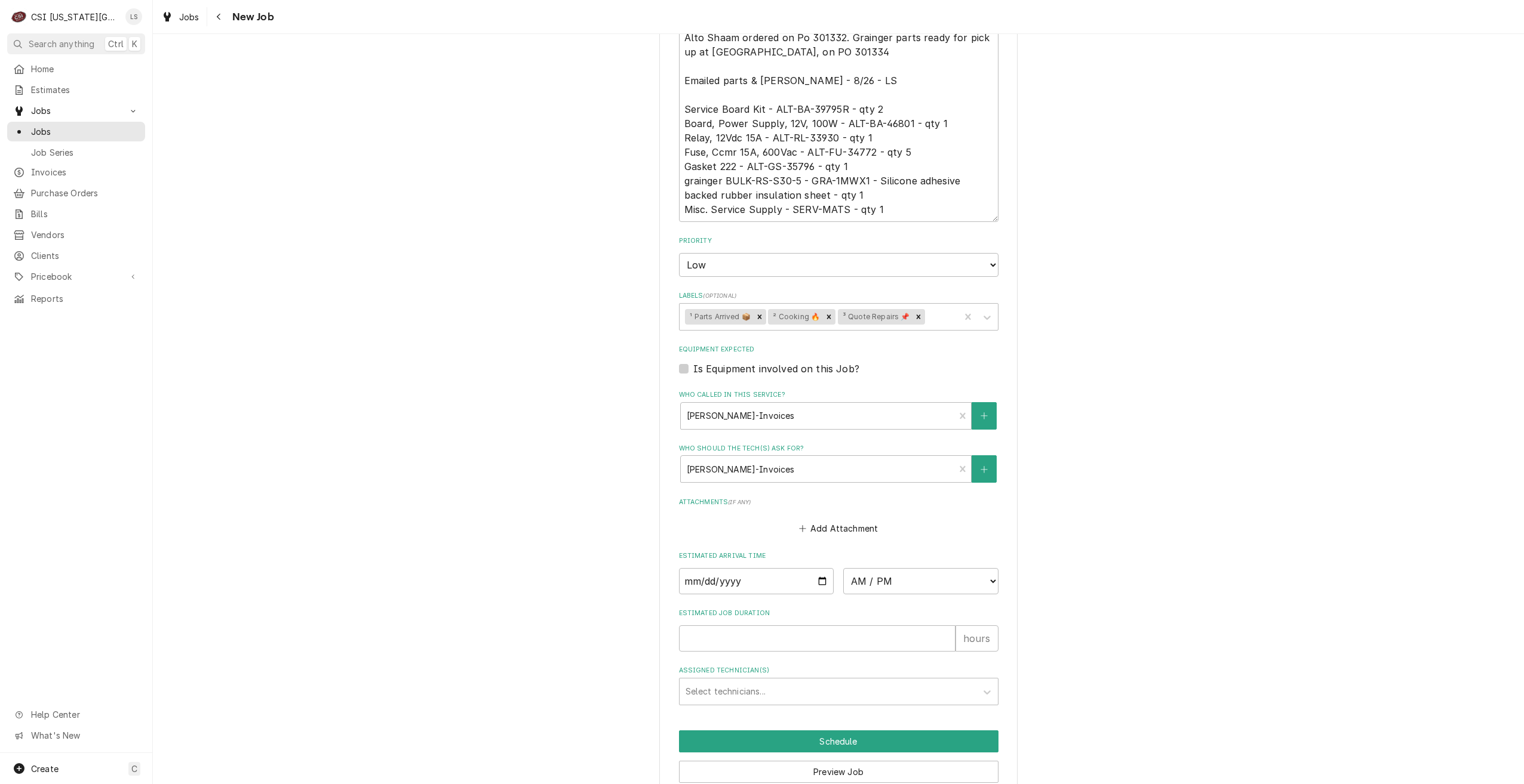
scroll to position [711, 0]
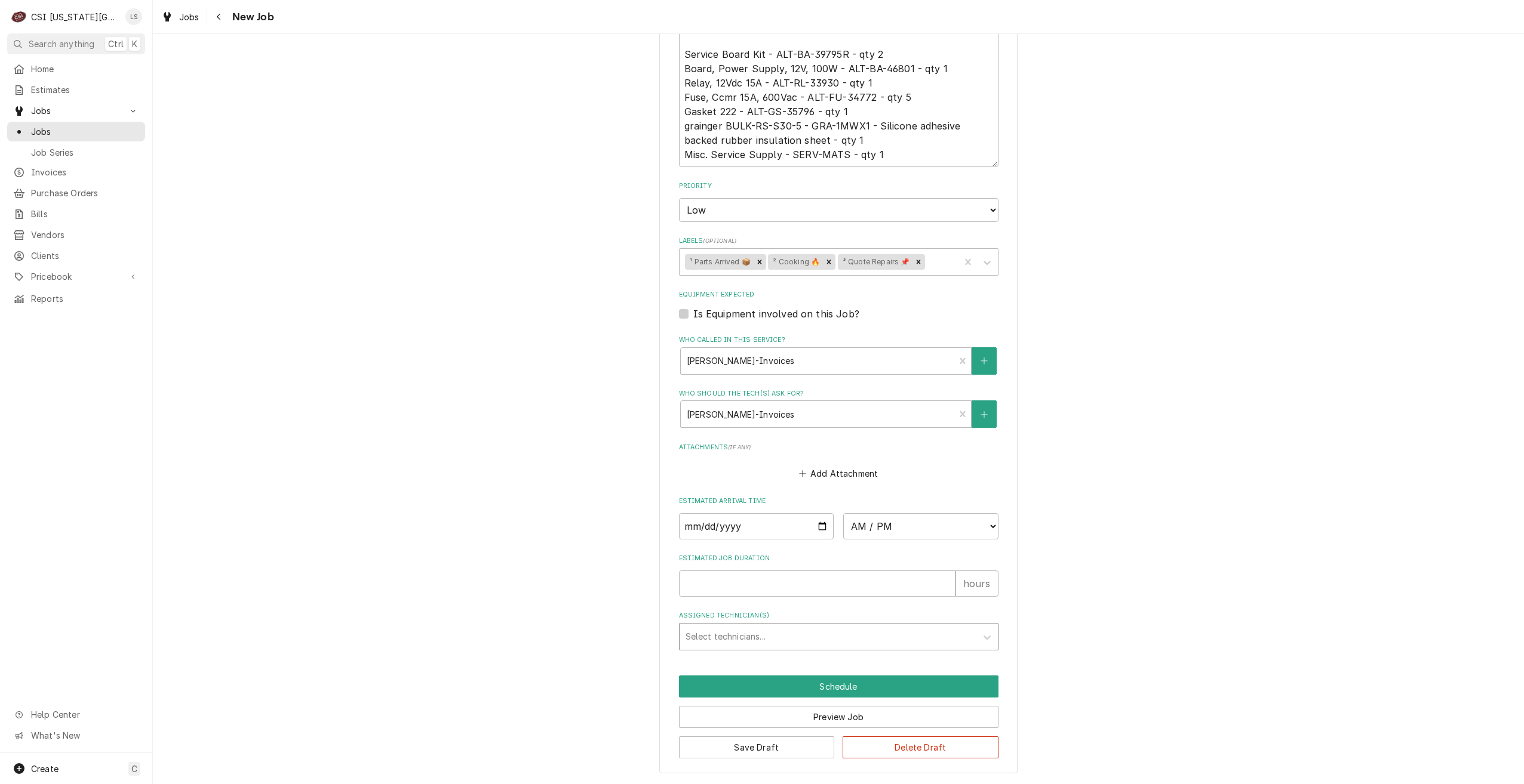
click at [799, 640] on div "Assigned Technician(s)" at bounding box center [828, 637] width 285 height 22
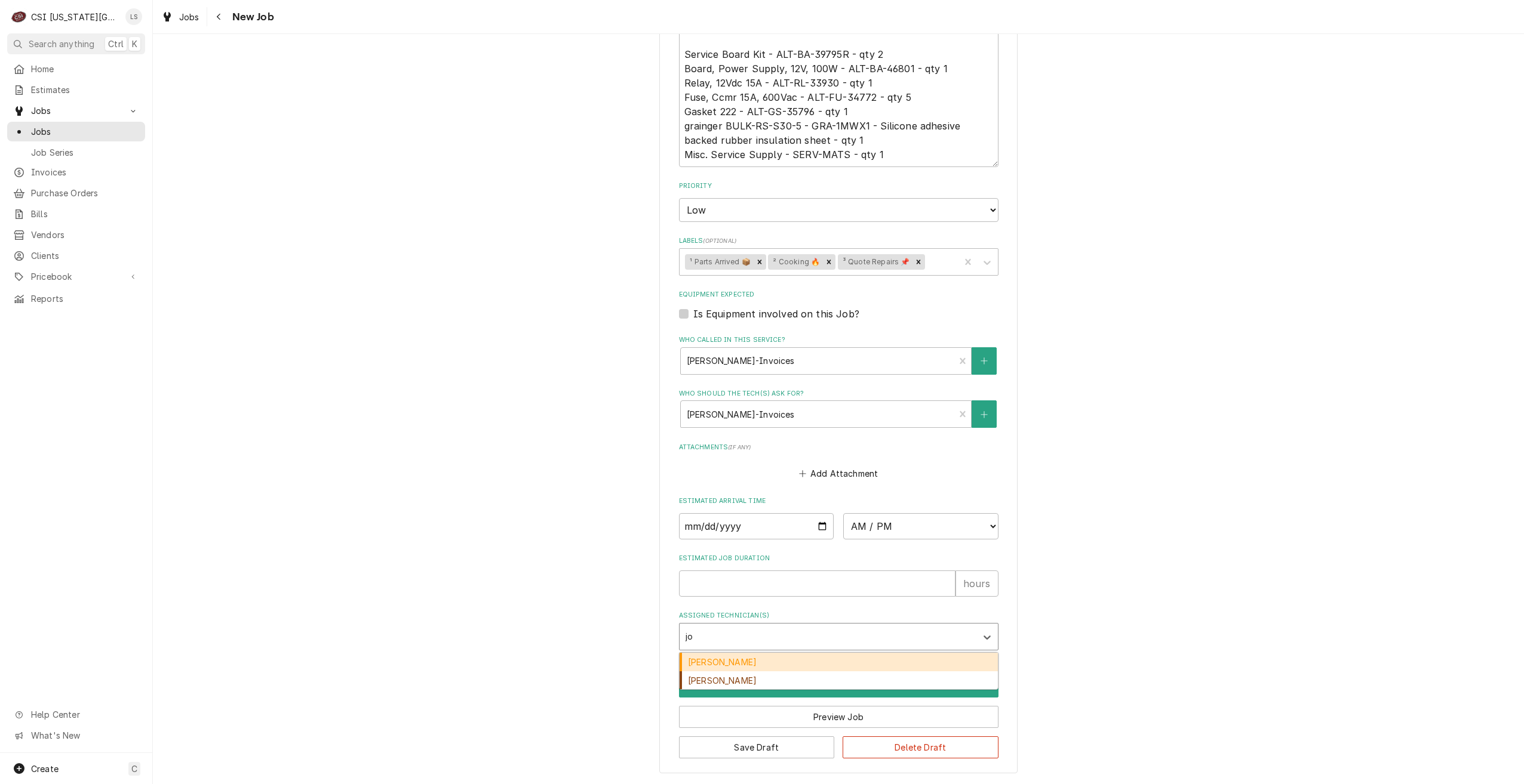
type input "[PERSON_NAME]"
click at [792, 659] on div "Joshua Marshall" at bounding box center [839, 662] width 319 height 18
type textarea "x"
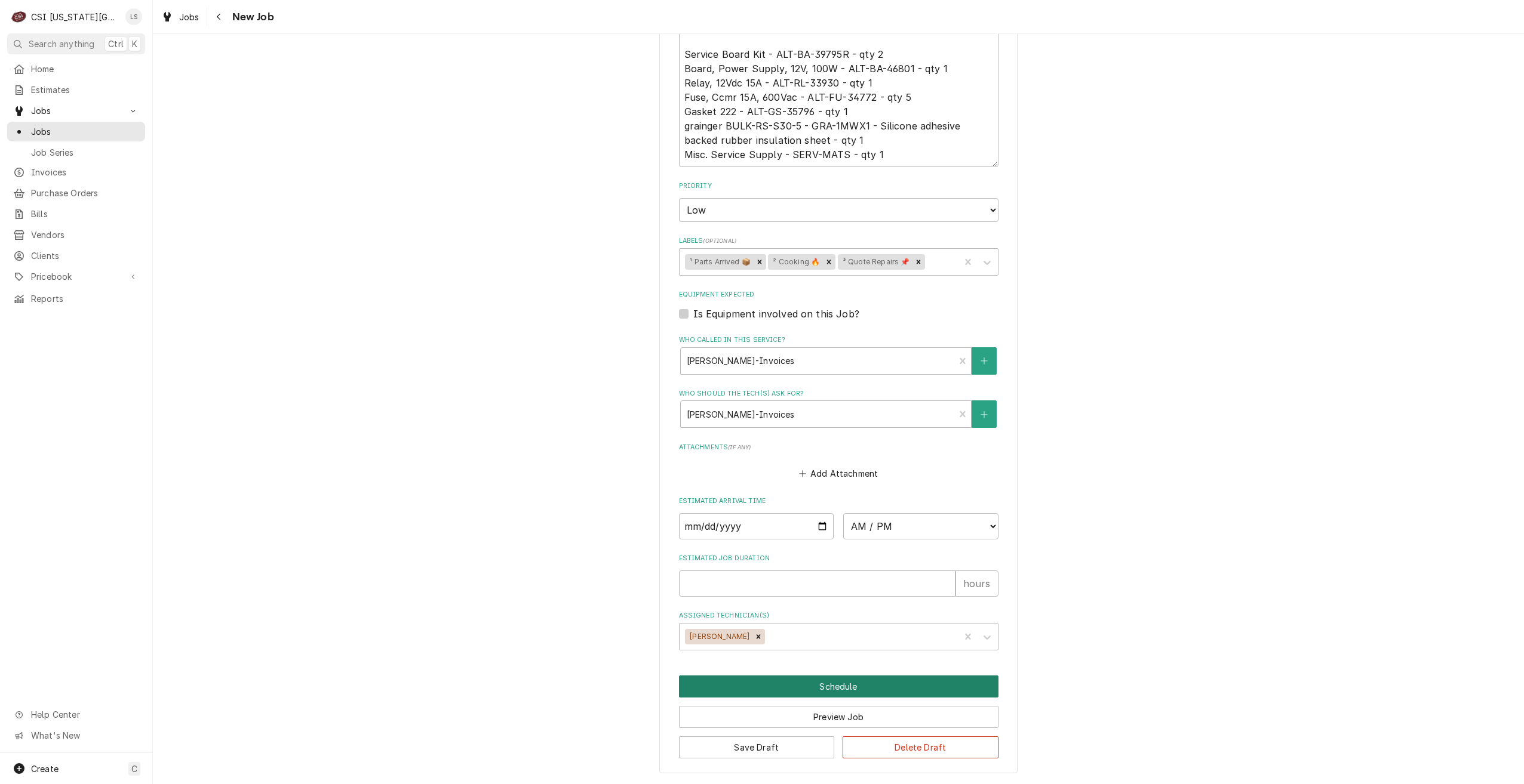
click at [814, 691] on button "Schedule" at bounding box center [839, 687] width 320 height 22
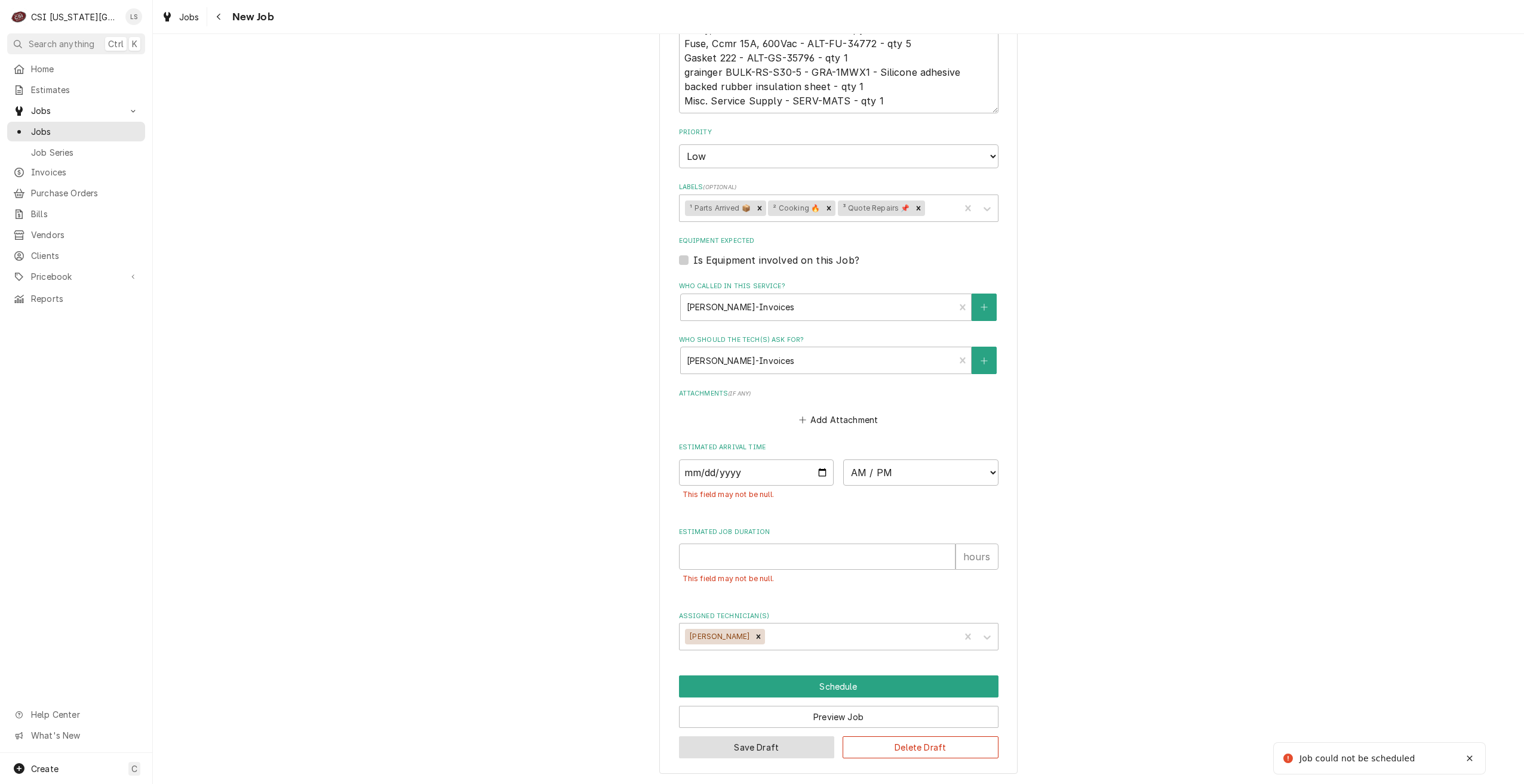
click at [778, 749] on button "Save Draft" at bounding box center [757, 748] width 156 height 22
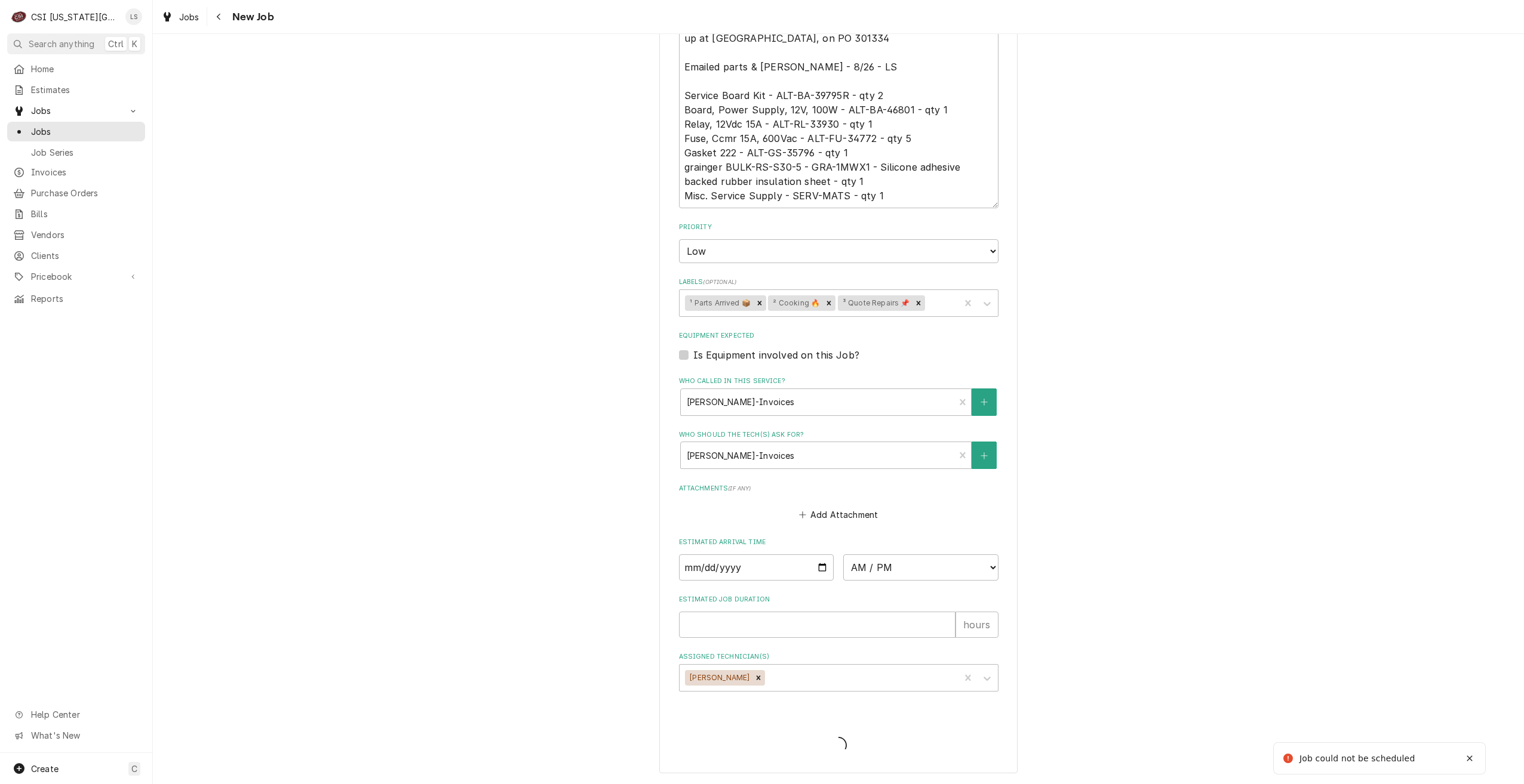
scroll to position [671, 0]
type textarea "x"
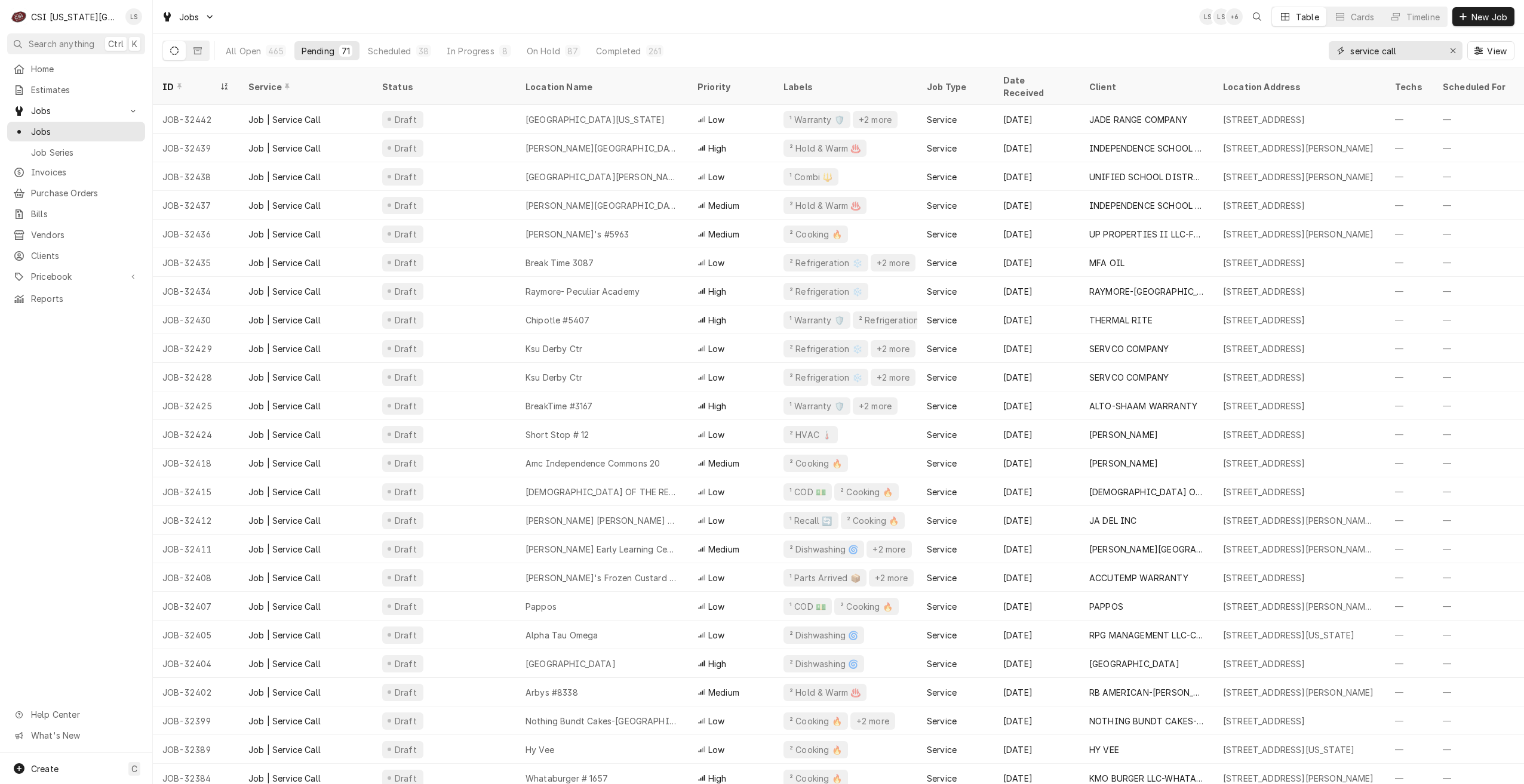
drag, startPoint x: 1422, startPoint y: 54, endPoint x: 1304, endPoint y: 49, distance: 118.1
click at [1305, 49] on div "All Open 465 Pending 71 Scheduled 38 In Progress 8 On Hold 87 Completed 261 ser…" at bounding box center [838, 51] width 1352 height 34
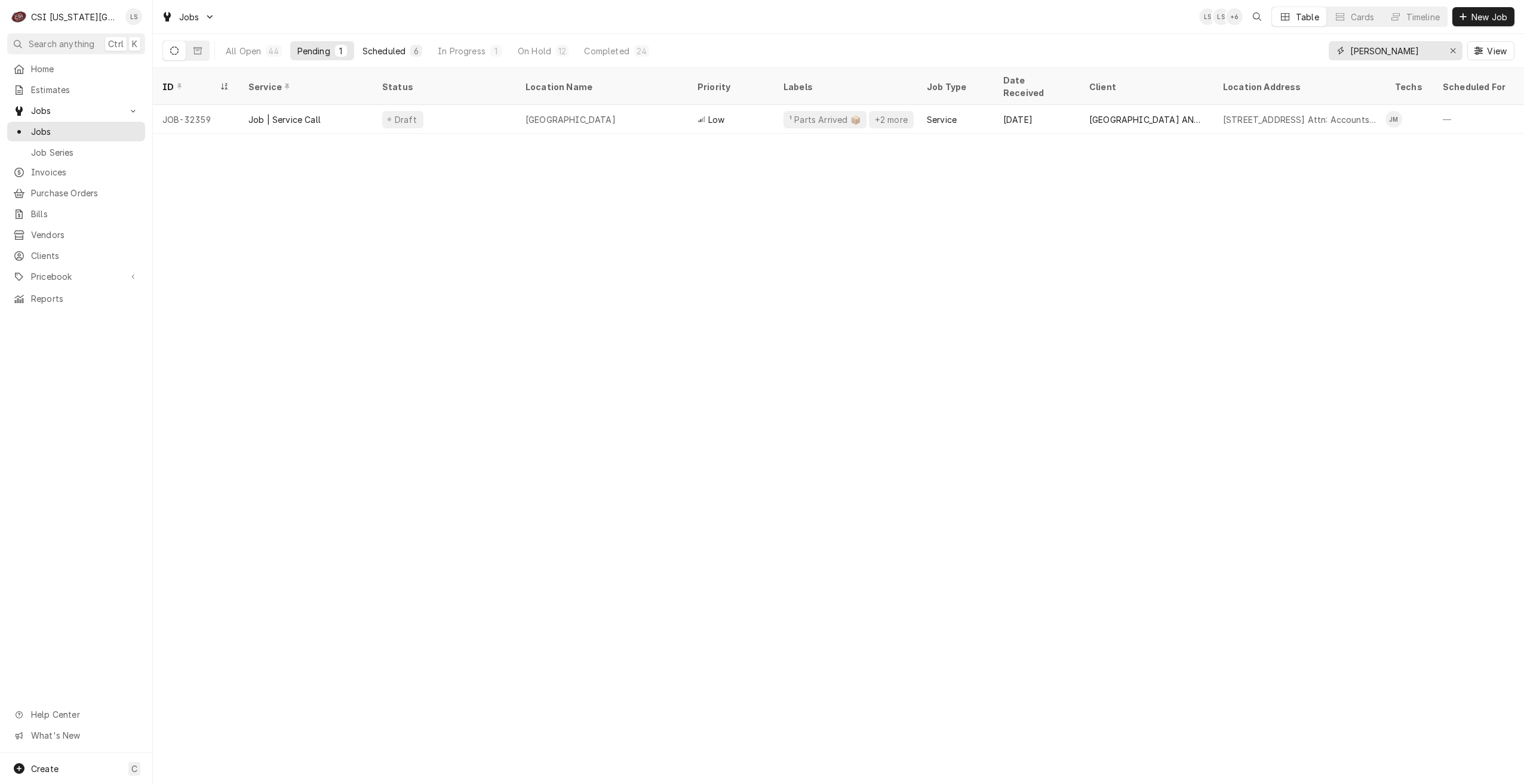
type input "[PERSON_NAME]"
click at [413, 48] on div "6" at bounding box center [417, 51] width 7 height 13
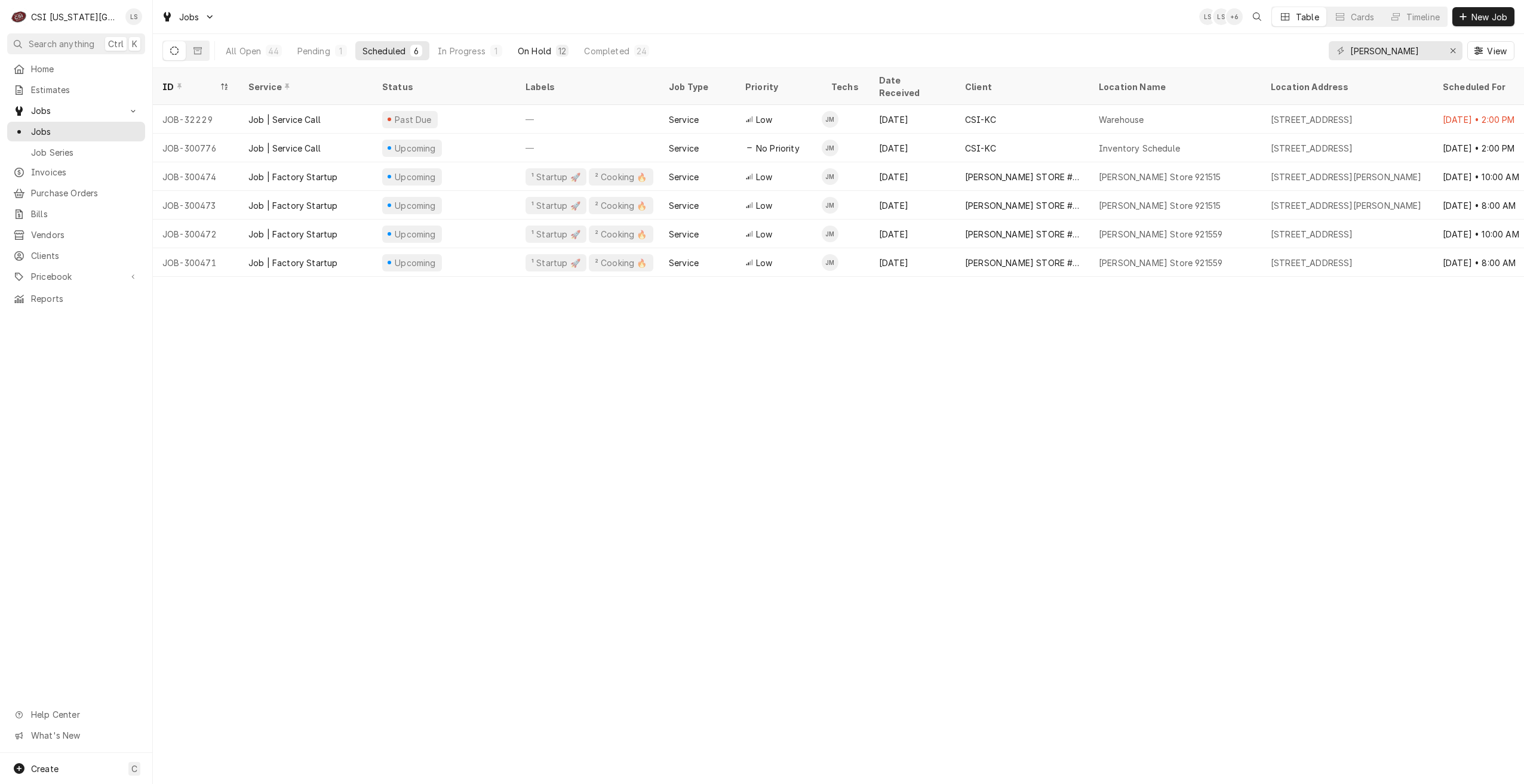
click at [546, 47] on div "On Hold" at bounding box center [534, 51] width 34 height 13
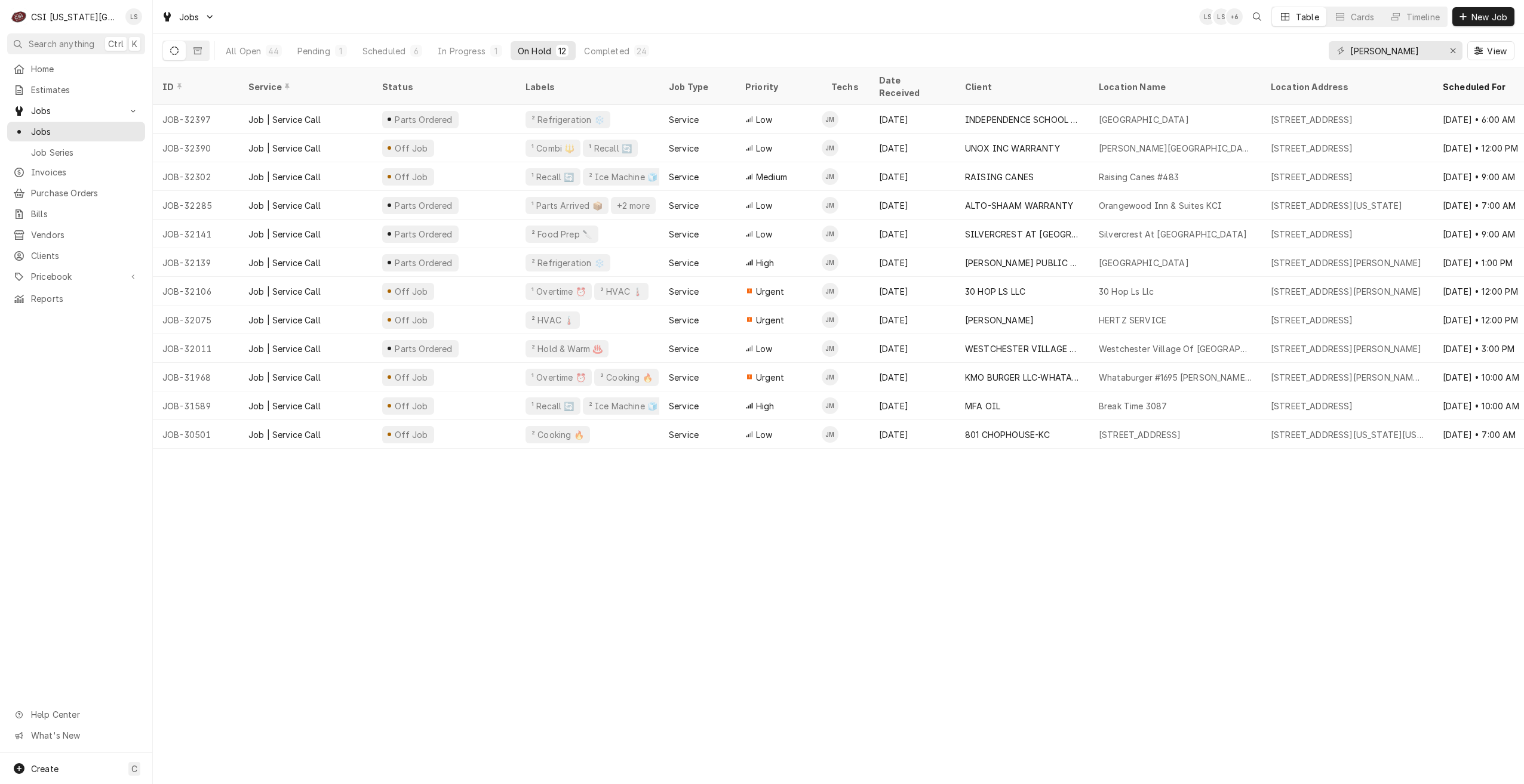
click at [991, 19] on div "Jobs LS LS + 6 Table Cards Timeline New Job" at bounding box center [838, 16] width 1372 height 34
click at [882, 26] on div "Jobs LS LS + 6 Table Cards Timeline New Job" at bounding box center [838, 16] width 1372 height 34
click at [373, 54] on div "Scheduled" at bounding box center [383, 51] width 43 height 13
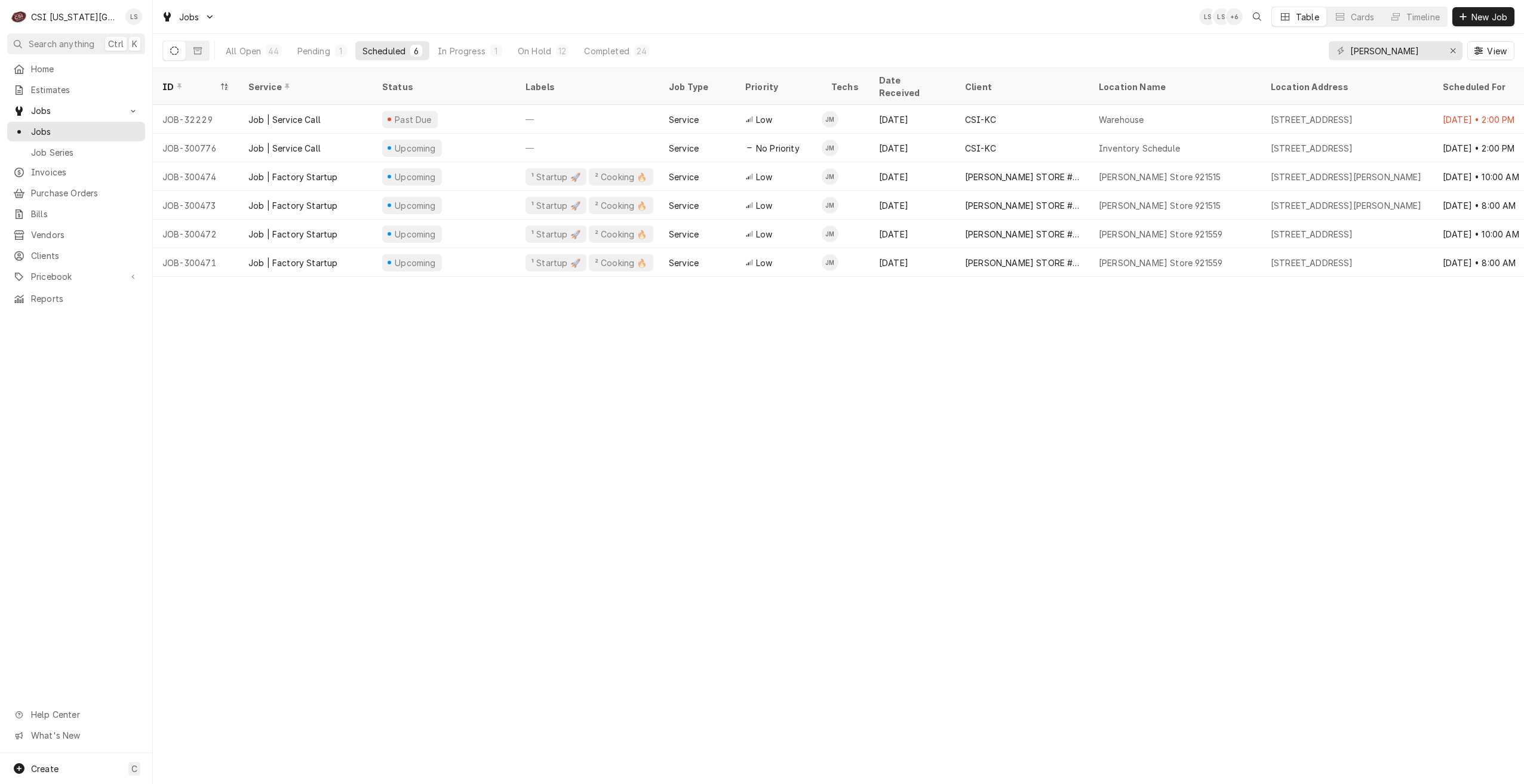
click at [1106, 21] on div "Jobs LS LS + 6 Table Cards Timeline New Job" at bounding box center [838, 16] width 1372 height 34
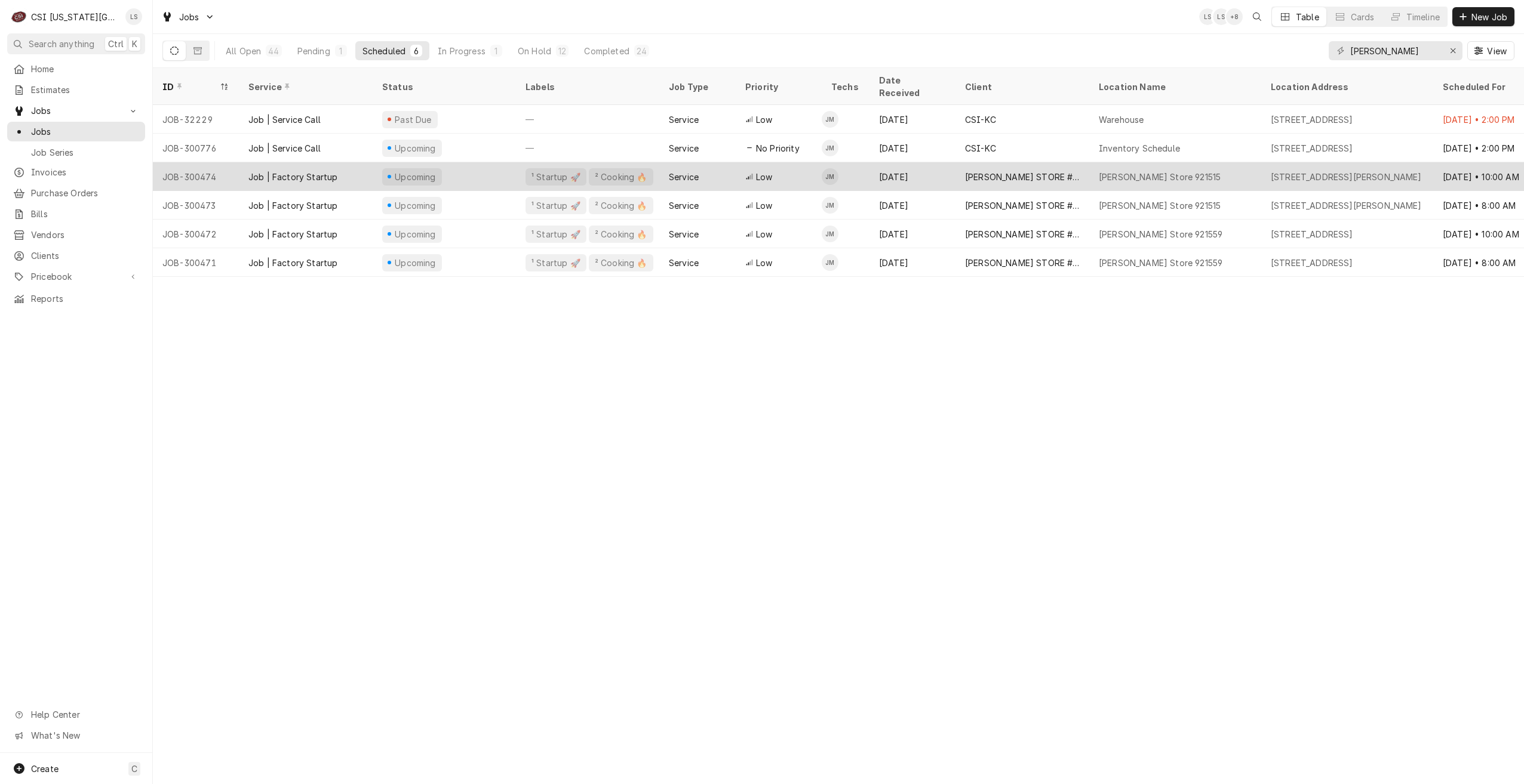
click at [884, 167] on div "Apr 25" at bounding box center [912, 177] width 86 height 29
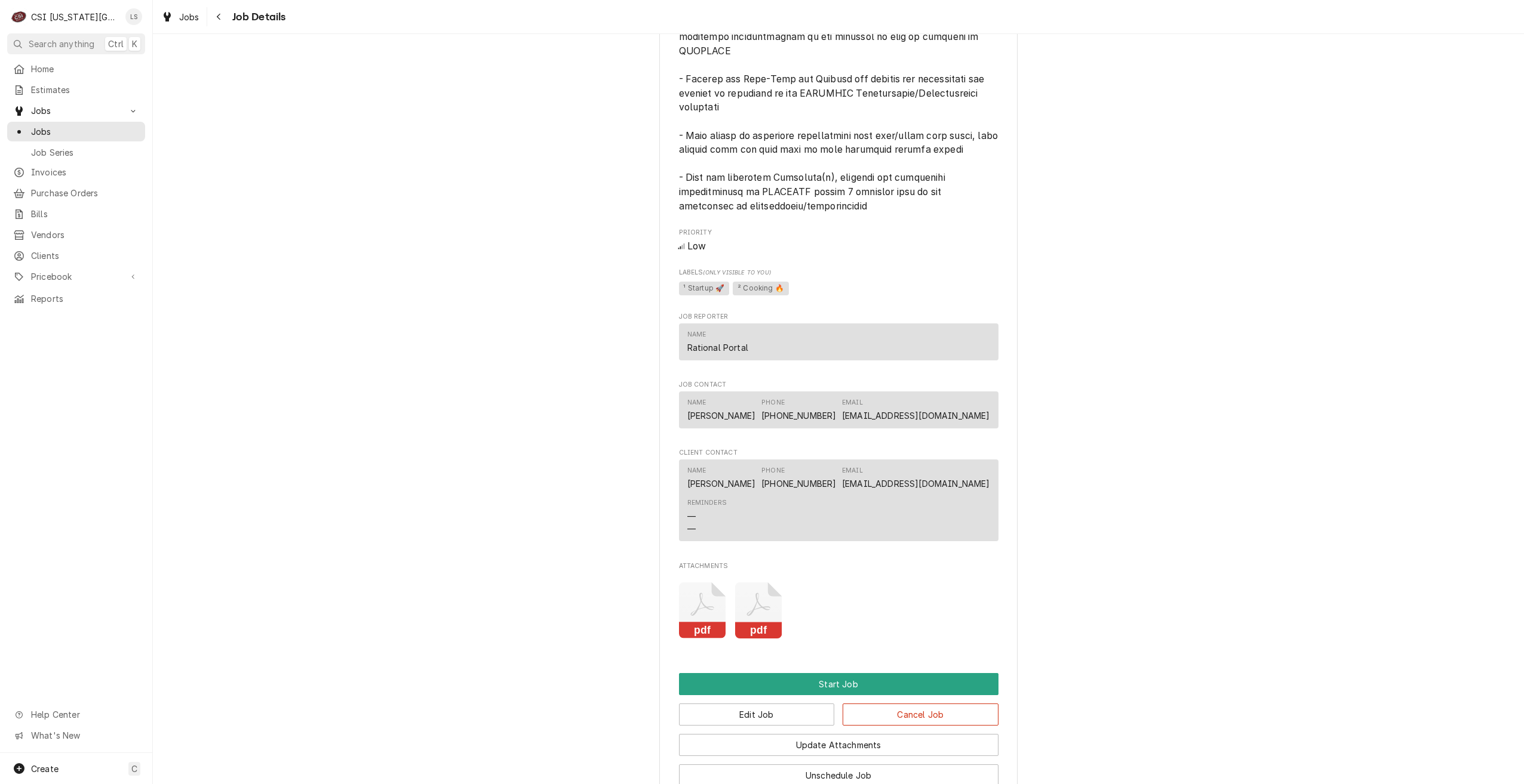
scroll to position [1063, 0]
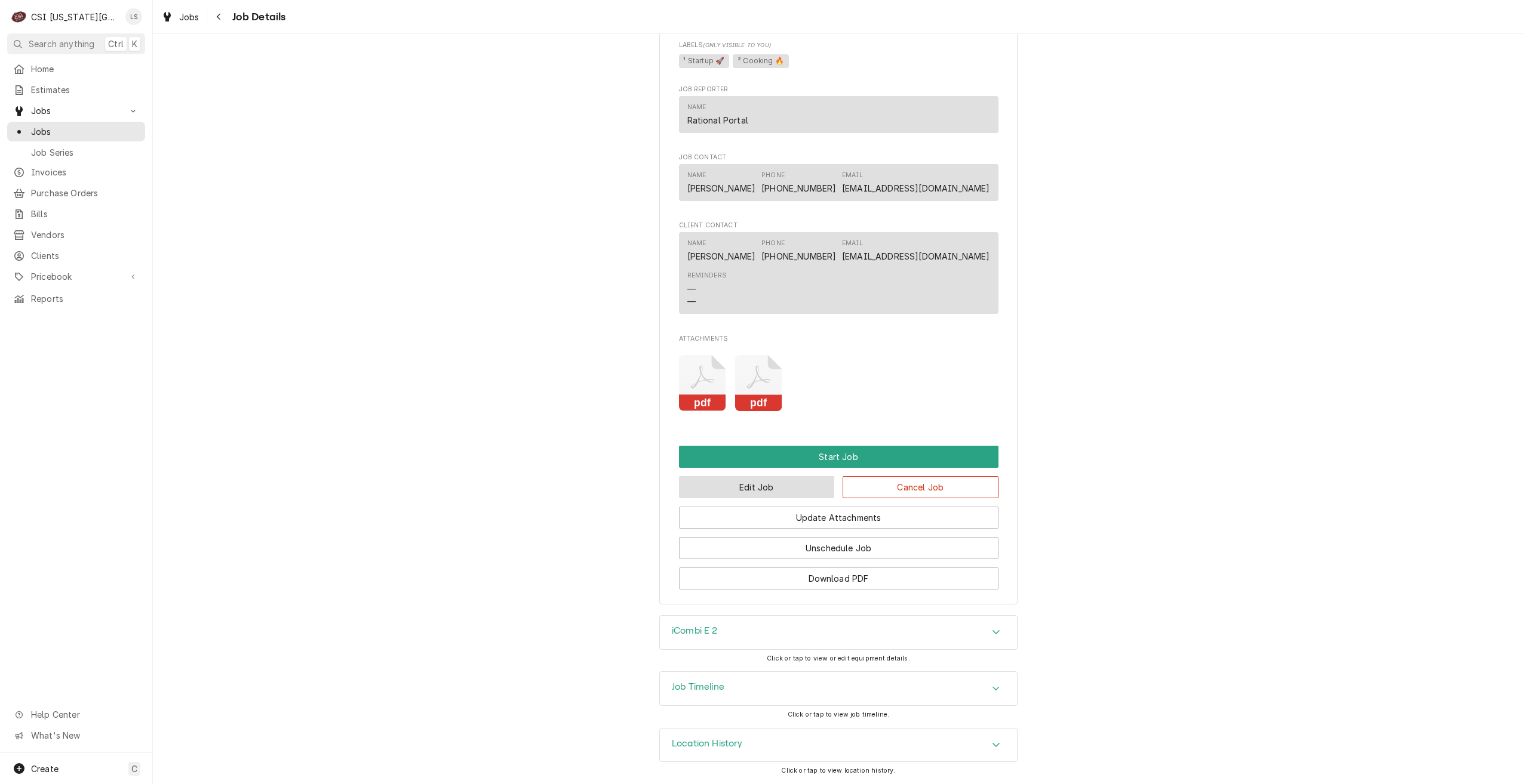
click at [795, 494] on button "Edit Job" at bounding box center [757, 487] width 156 height 22
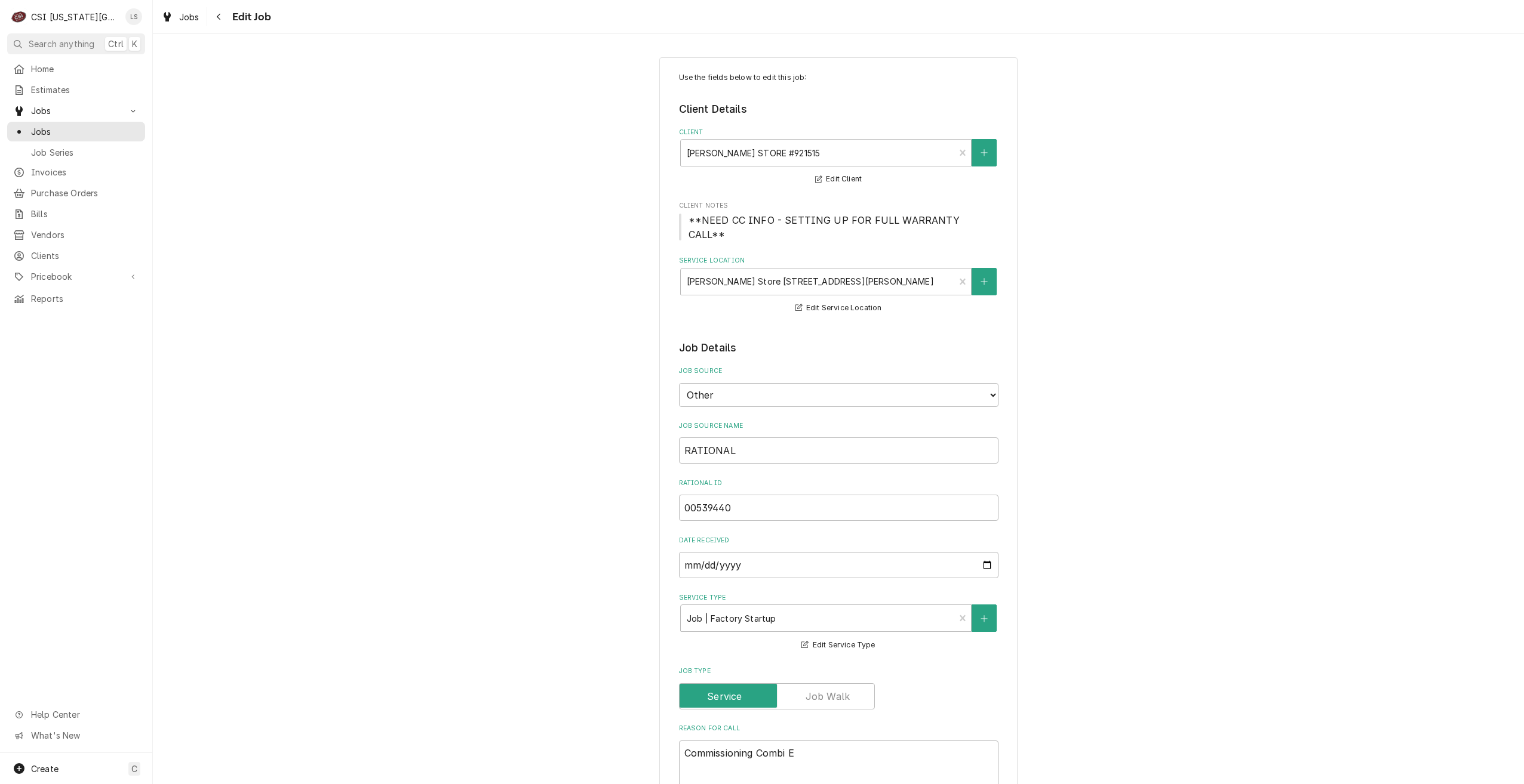
type textarea "x"
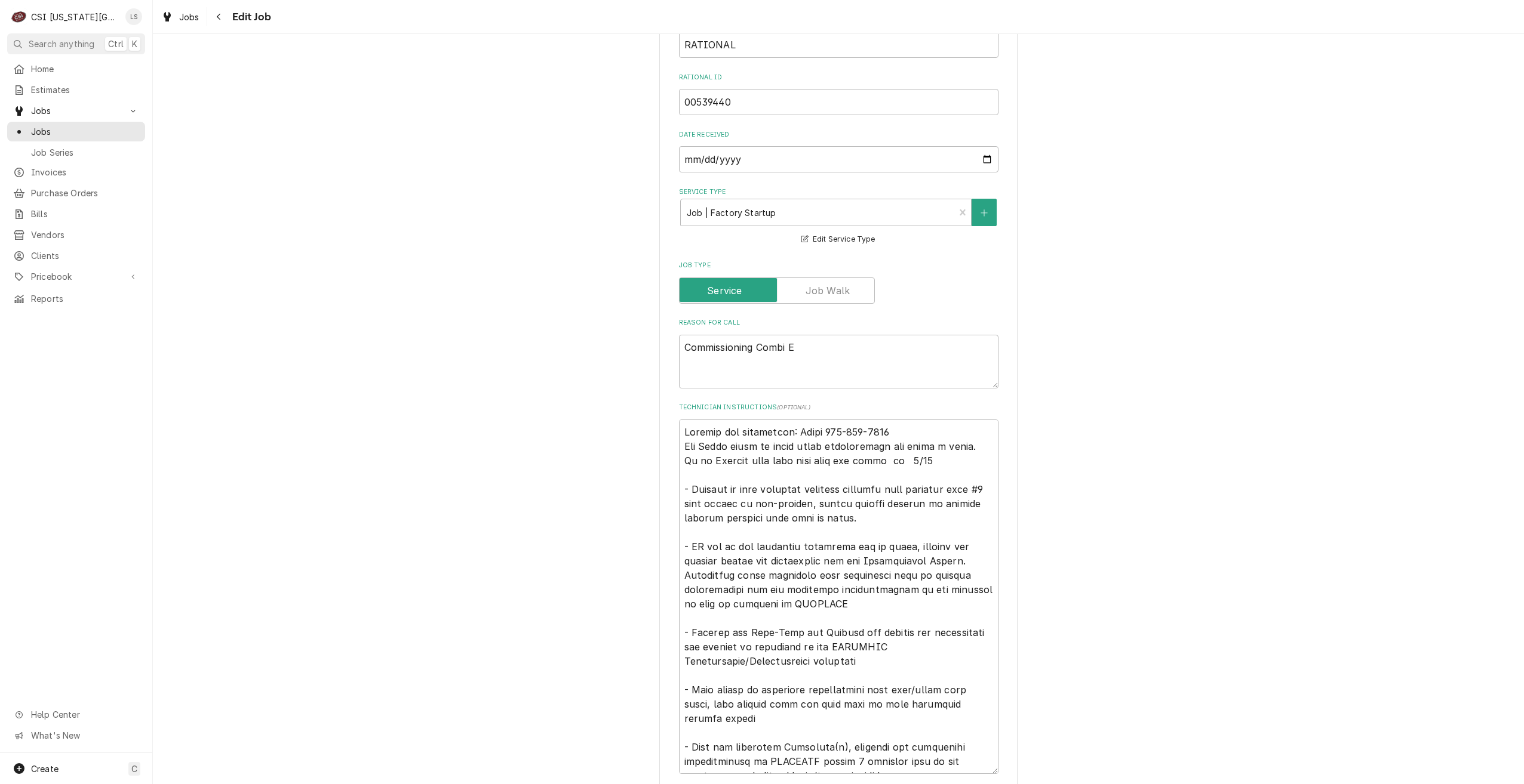
scroll to position [477, 0]
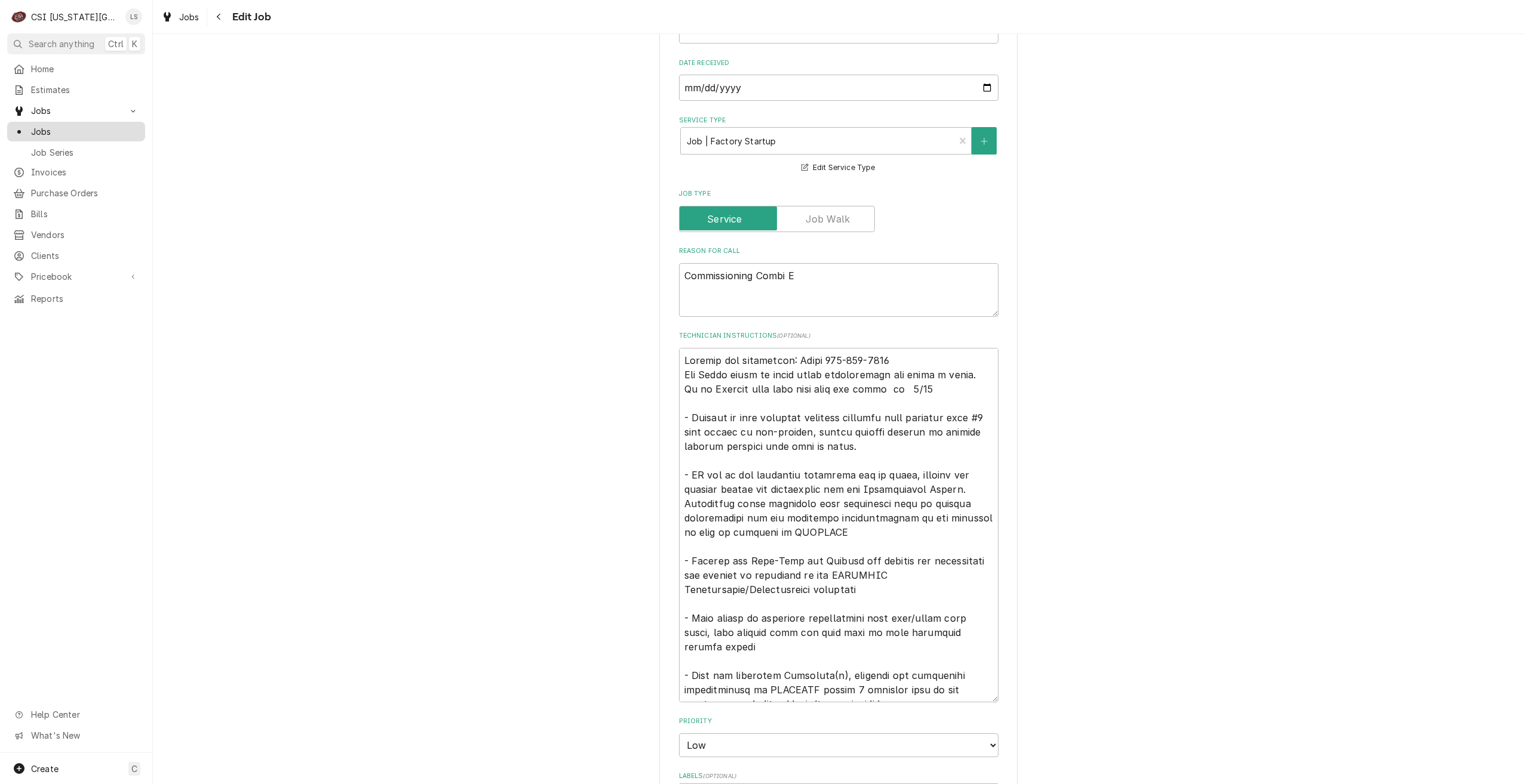
click at [121, 135] on link "Jobs" at bounding box center [76, 132] width 138 height 20
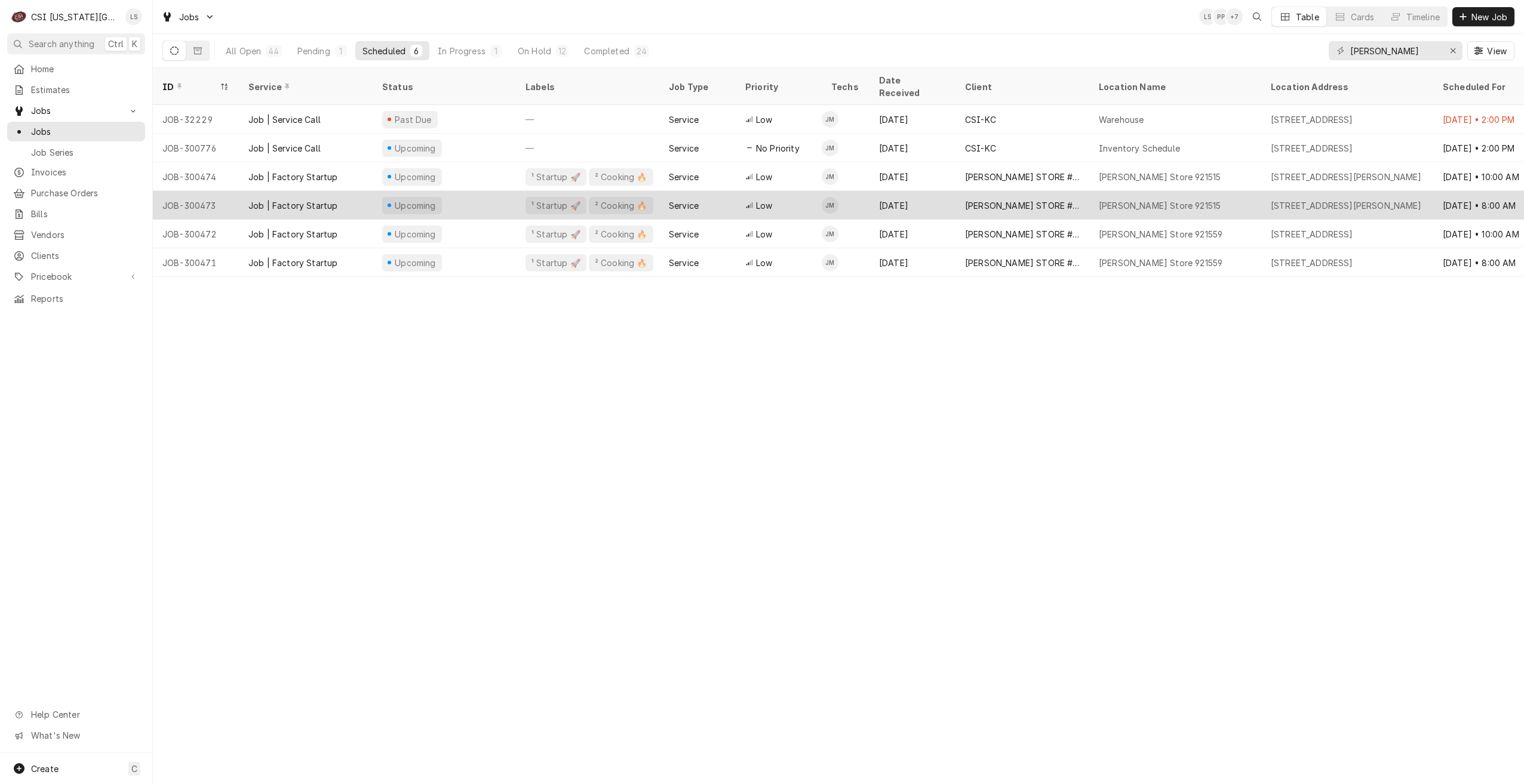
click at [1101, 203] on div "Tim Hortons Store 921515" at bounding box center [1175, 206] width 172 height 29
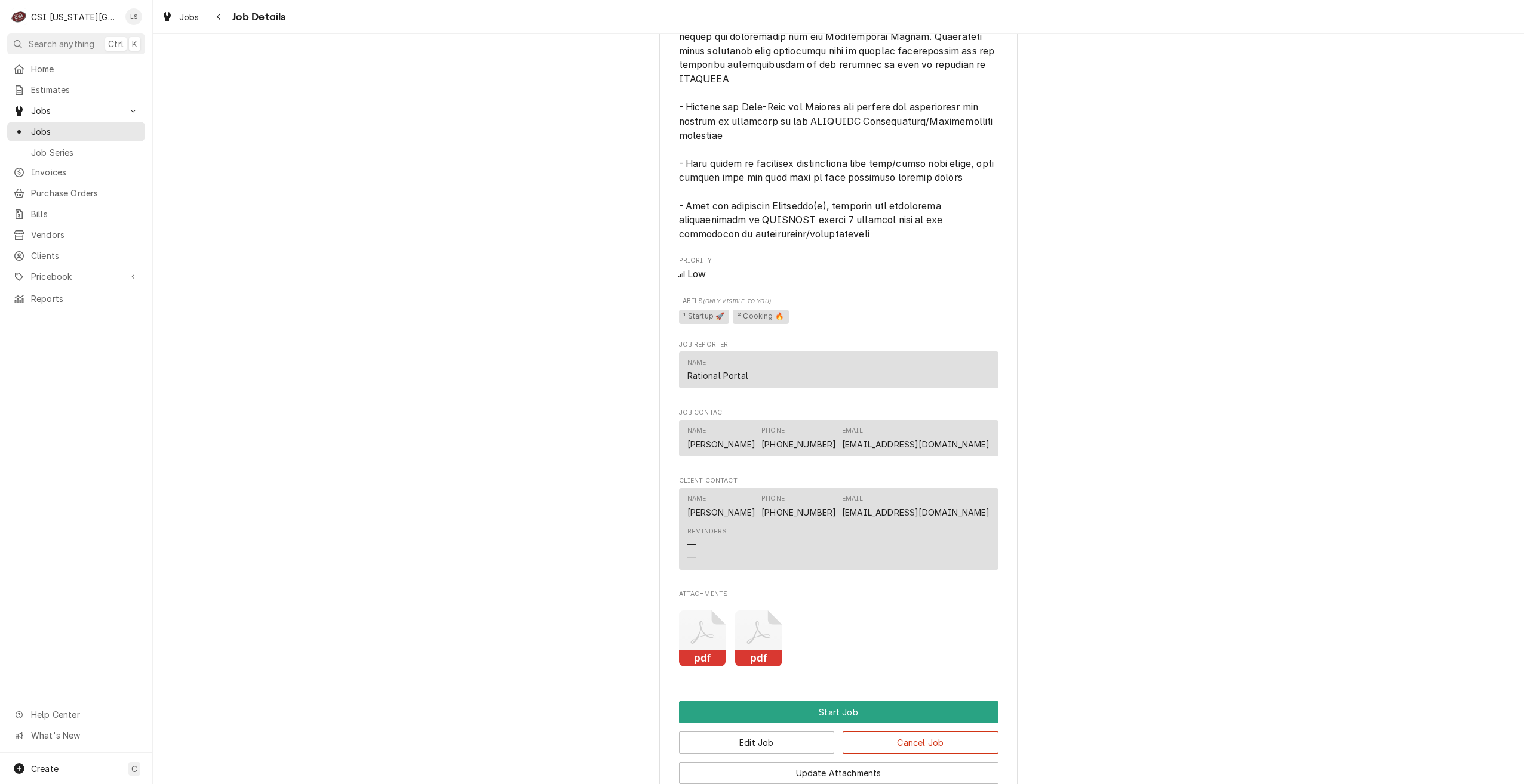
scroll to position [1074, 0]
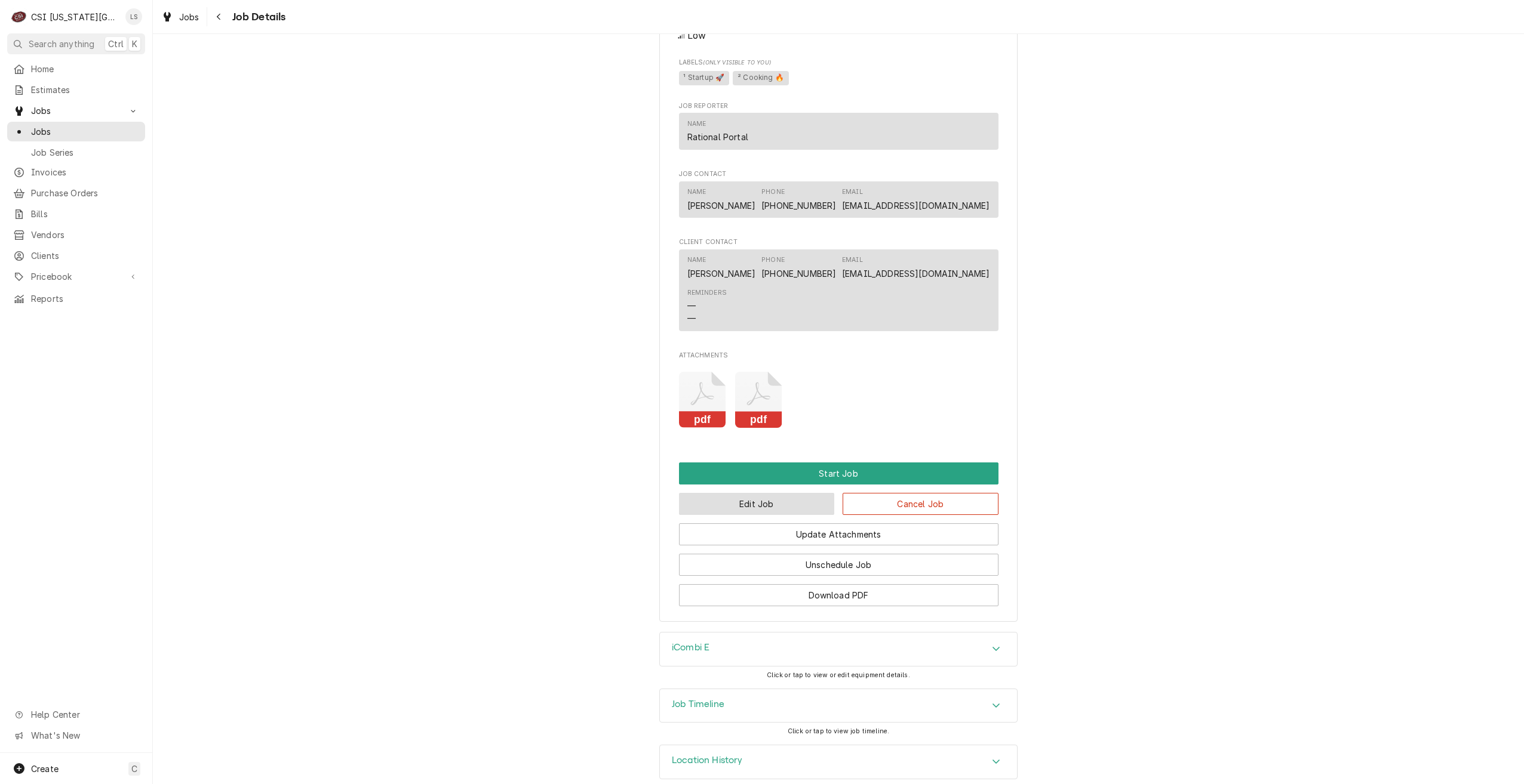
click at [742, 509] on button "Edit Job" at bounding box center [757, 504] width 156 height 22
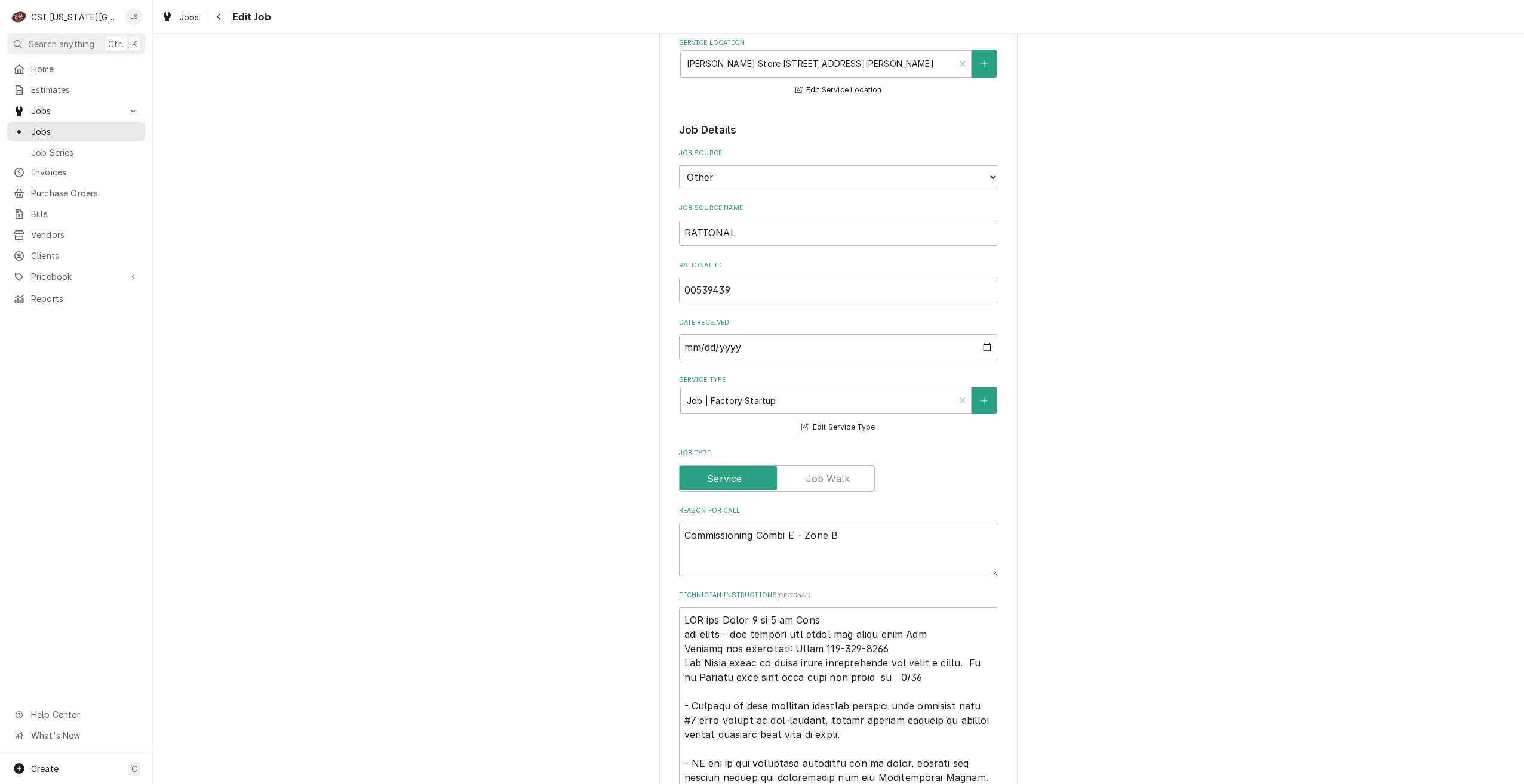
scroll to position [239, 0]
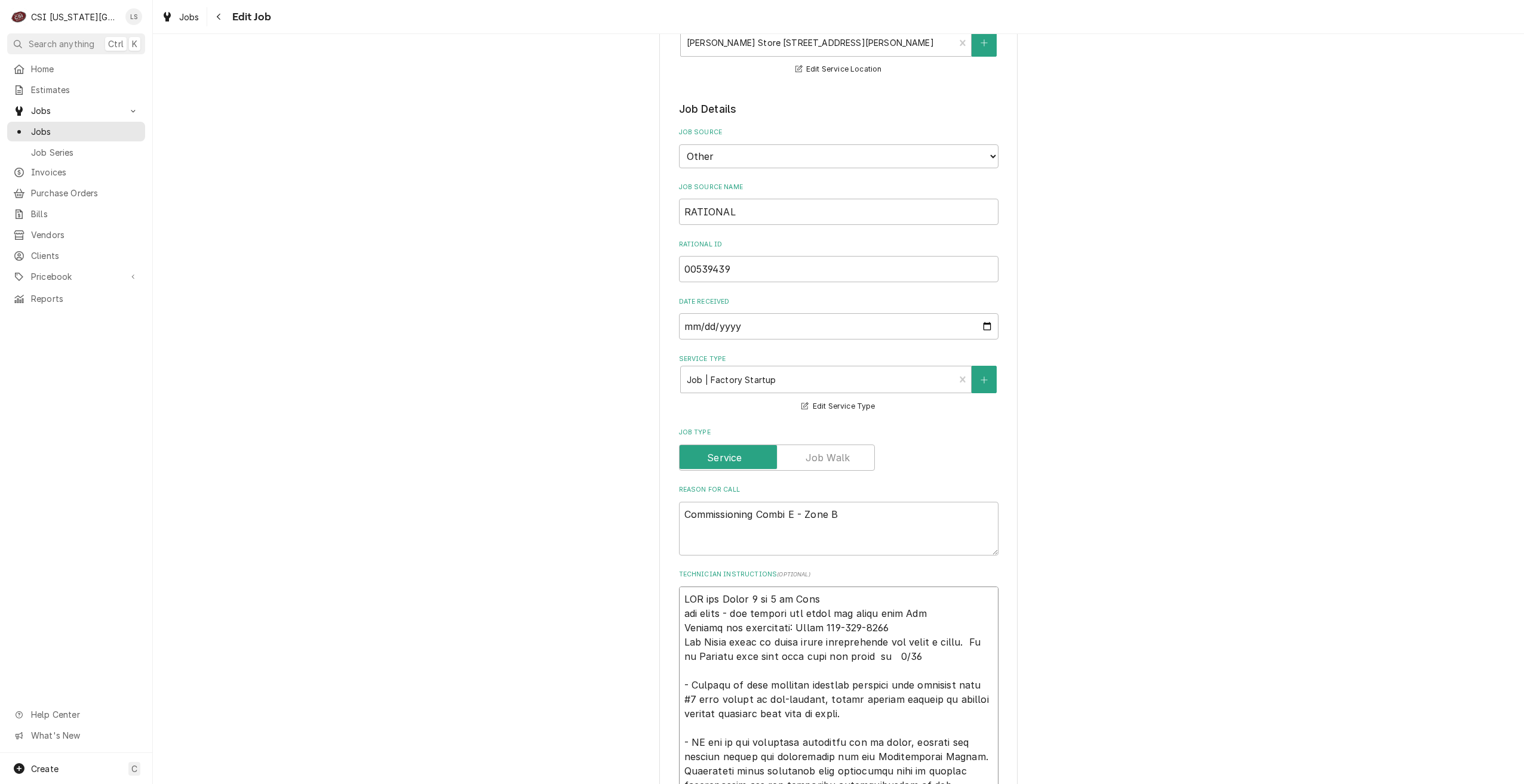
click at [679, 587] on textarea "Technician Instructions ( optional )" at bounding box center [839, 779] width 320 height 383
type textarea "x"
type textarea "LVM for Gyasi 7 or 8 am Tues not ready - not opening the store not ready till A…"
type textarea "x"
type textarea "U LVM for Gyasi 7 or 8 am Tues not ready - not opening the store not ready till…"
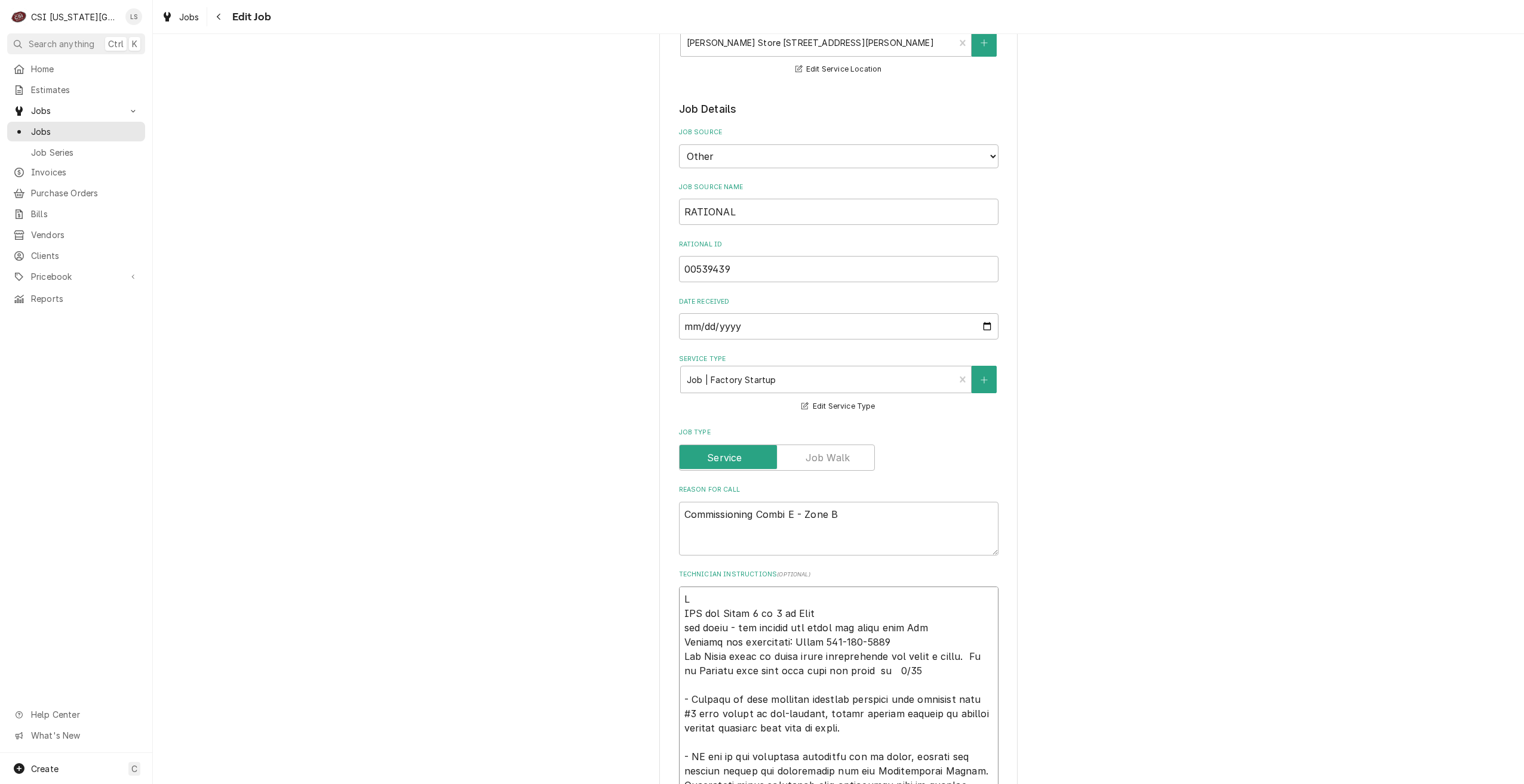
type textarea "x"
type textarea "Un LVM for Gyasi 7 or 8 am Tues not ready - not opening the store not ready til…"
type textarea "x"
type textarea "Unab LVM for Gyasi 7 or 8 am Tues not ready - not opening the store not ready t…"
type textarea "x"
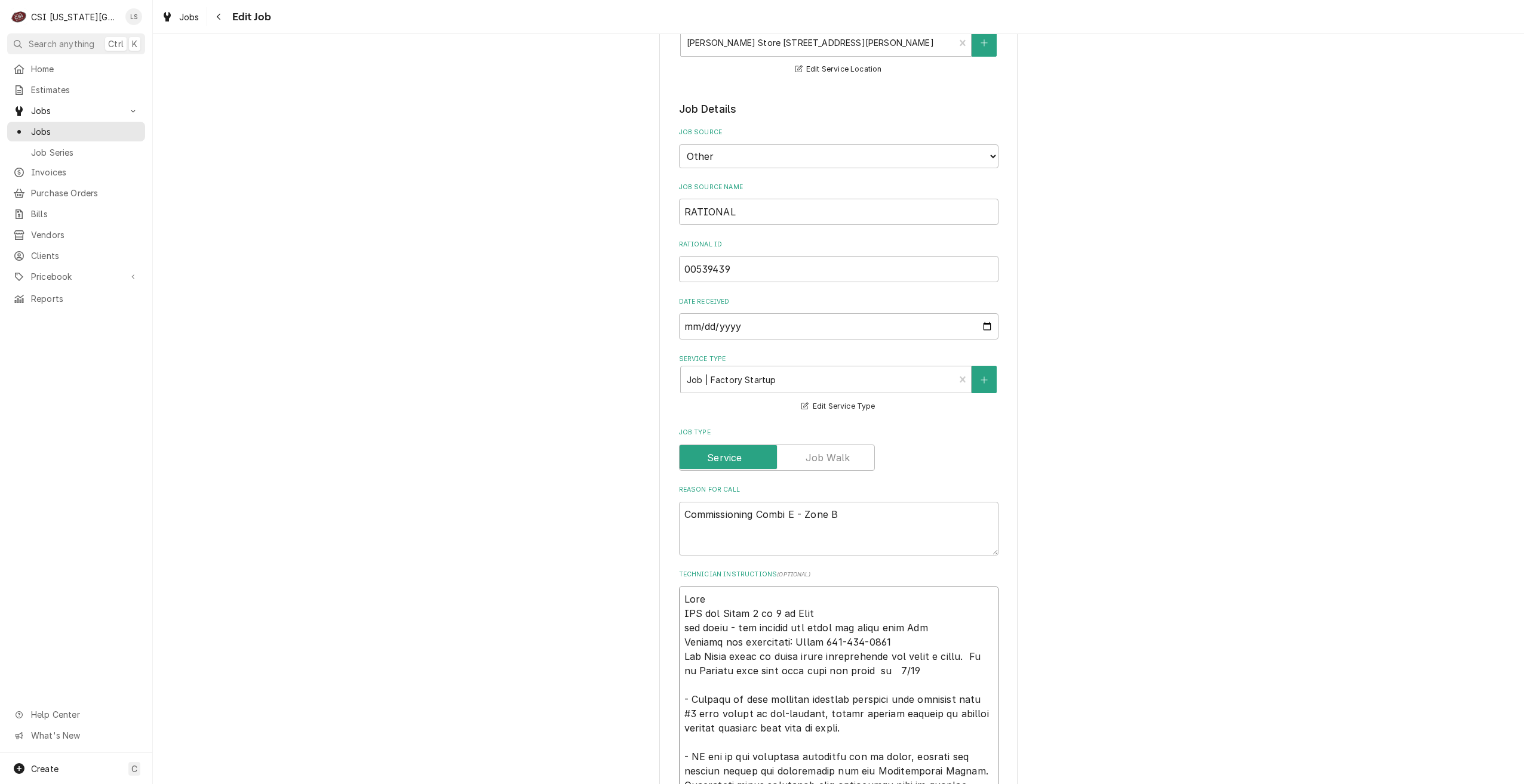
type textarea "Unabl LVM for Gyasi 7 or 8 am Tues not ready - not opening the store not ready …"
type textarea "x"
type textarea "Unable LVM for Gyasi 7 or 8 am Tues not ready - not opening the store not ready…"
type textarea "x"
type textarea "Unable LVM for Gyasi 7 or 8 am Tues not ready - not opening the store not ready…"
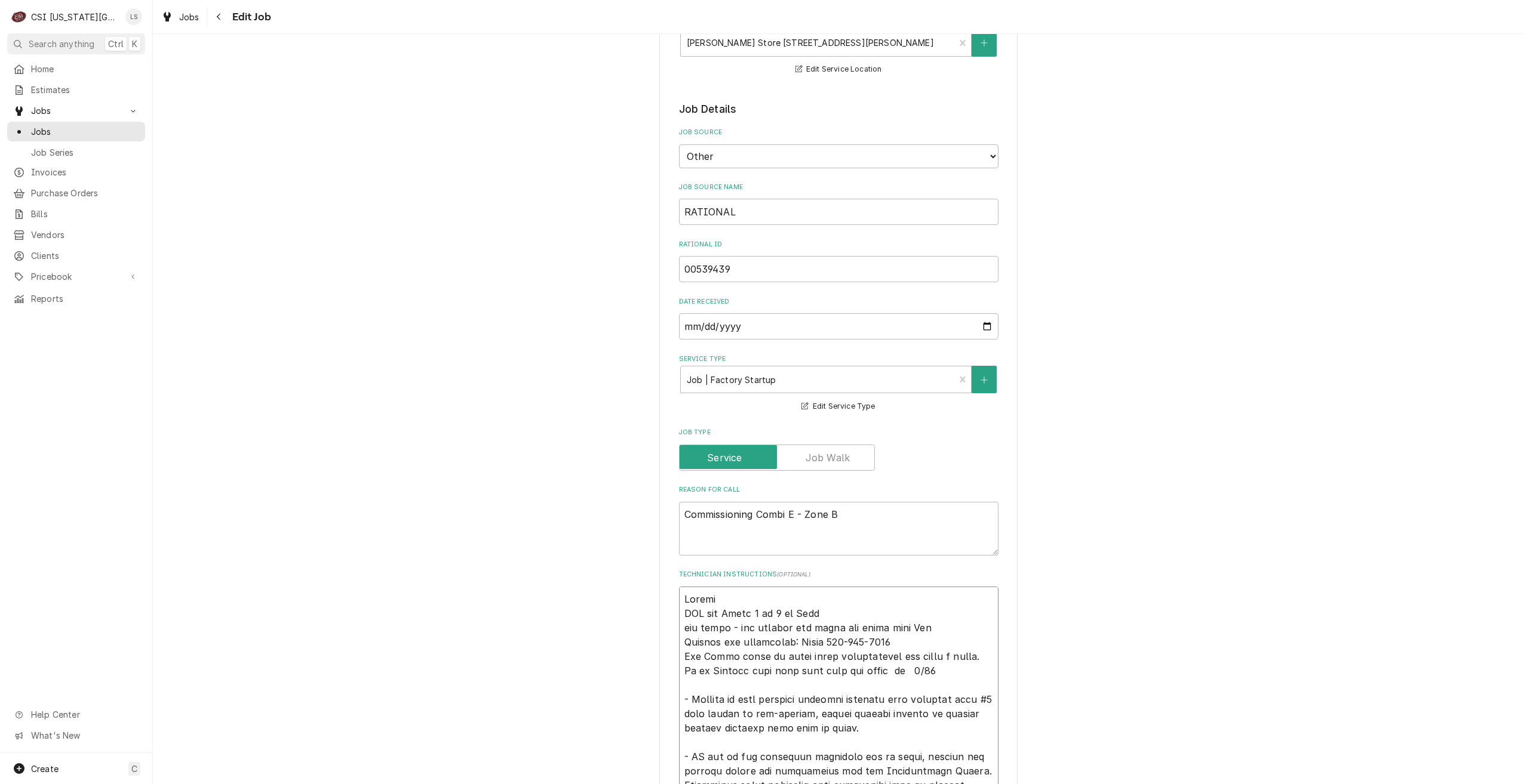
type textarea "x"
type textarea "Unable t LVM for Gyasi 7 or 8 am Tues not ready - not opening the store not rea…"
type textarea "x"
type textarea "Unable to LVM for Gyasi 7 or 8 am Tues not ready - not opening the store not re…"
type textarea "x"
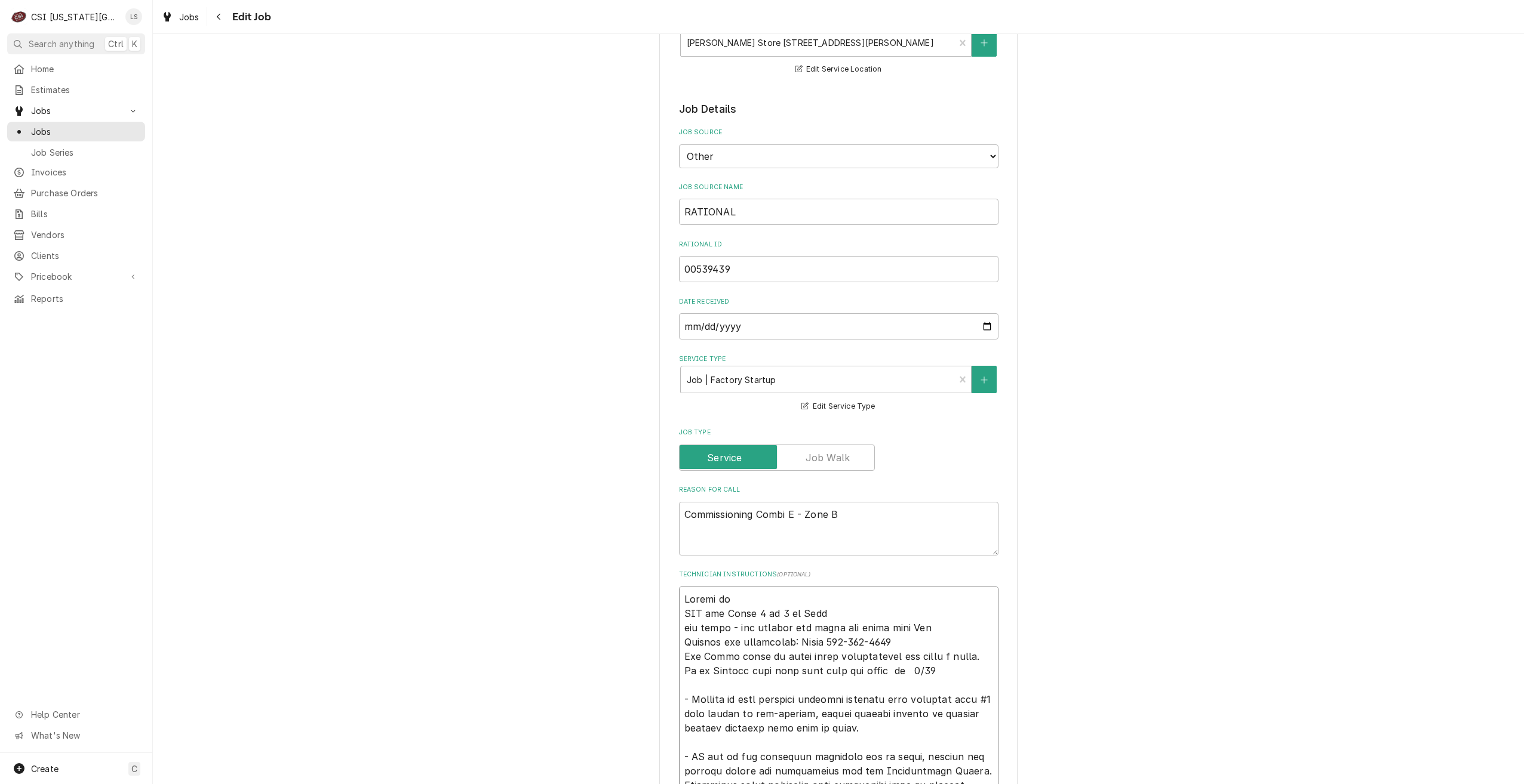
type textarea "Unable to LVM for Gyasi 7 or 8 am Tues not ready - not opening the store not re…"
type textarea "x"
type textarea "Unable to r LVM for Gyasi 7 or 8 am Tues not ready - not opening the store not …"
type textarea "x"
type textarea "Unable to re LVM for Gyasi 7 or 8 am Tues not ready - not opening the store not…"
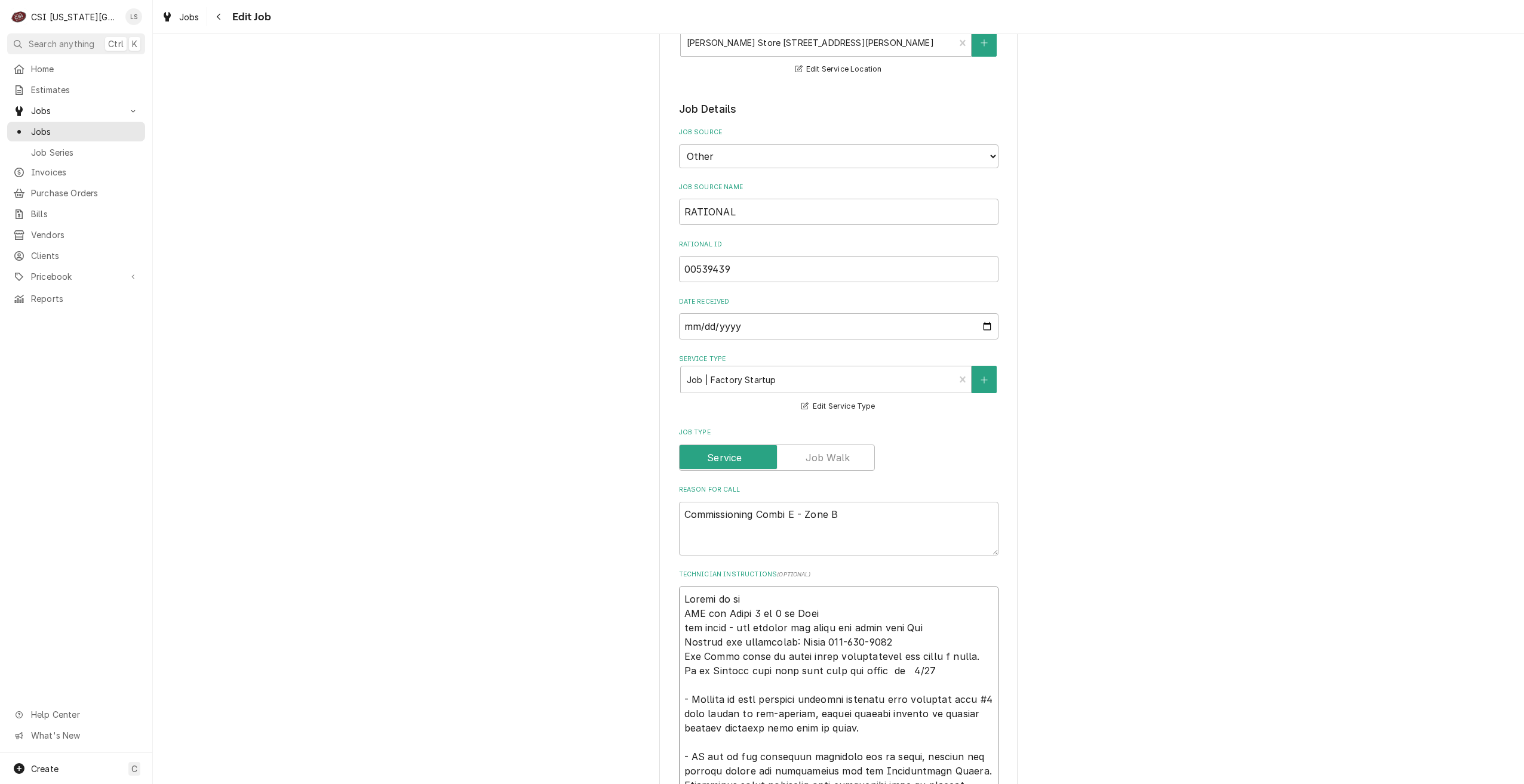
type textarea "x"
type textarea "Unable to rea LVM for Gyasi 7 or 8 am Tues not ready - not opening the store no…"
type textarea "x"
type textarea "Unable to reac LVM for Gyasi 7 or 8 am Tues not ready - not opening the store n…"
type textarea "x"
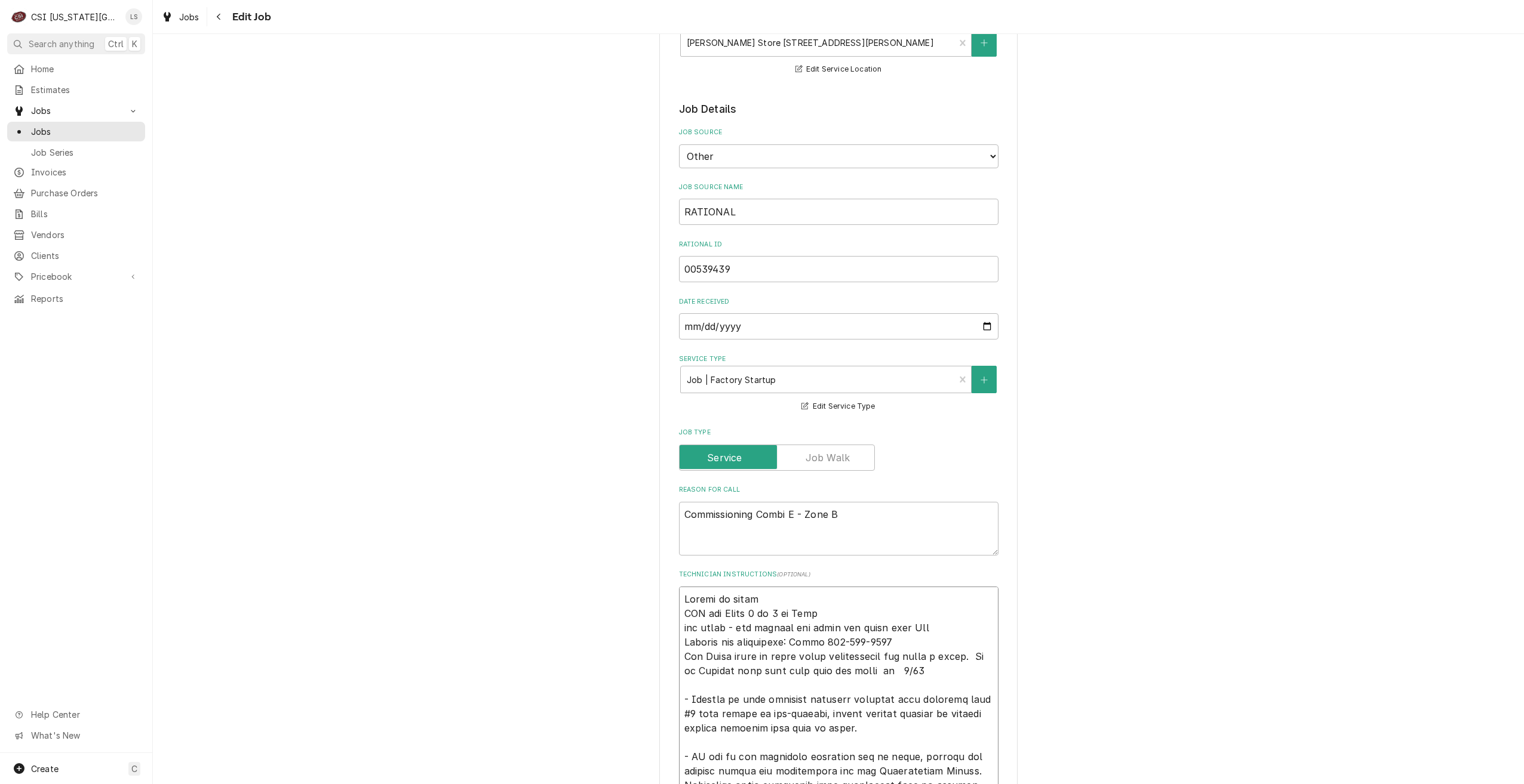
type textarea "Unable to reach LVM for Gyasi 7 or 8 am Tues not ready - not opening the store …"
type textarea "x"
type textarea "Unable to reach G LVM for Gyasi 7 or 8 am Tues not ready - not opening the stor…"
type textarea "x"
type textarea "Unable to reach Ga LVM for Gyasi 7 or 8 am Tues not ready - not opening the sto…"
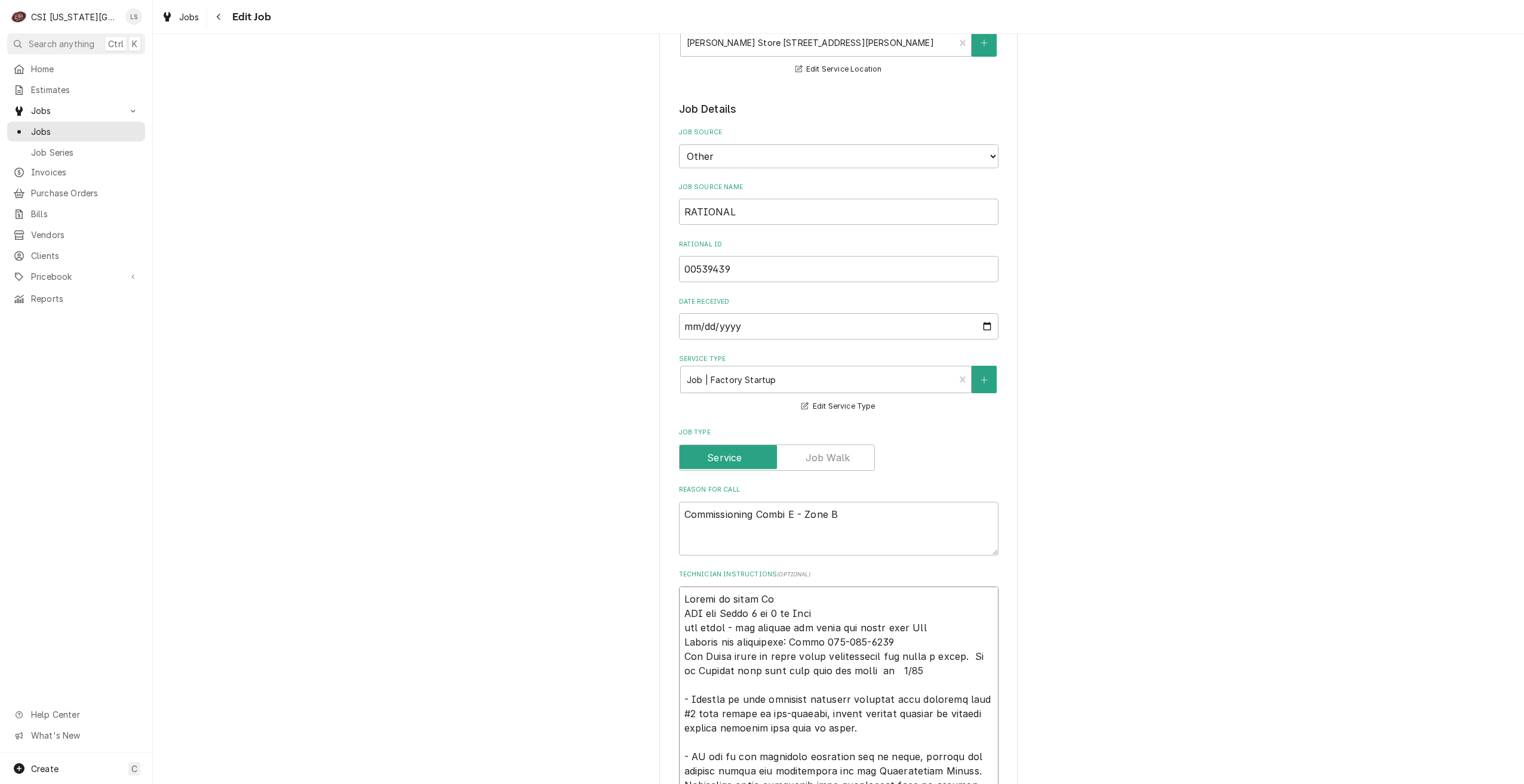
type textarea "x"
type textarea "Unable to reach G LVM for Gyasi 7 or 8 am Tues not ready - not opening the stor…"
type textarea "x"
type textarea "Unable to reach Gy LVM for Gyasi 7 or 8 am Tues not ready - not opening the sto…"
type textarea "x"
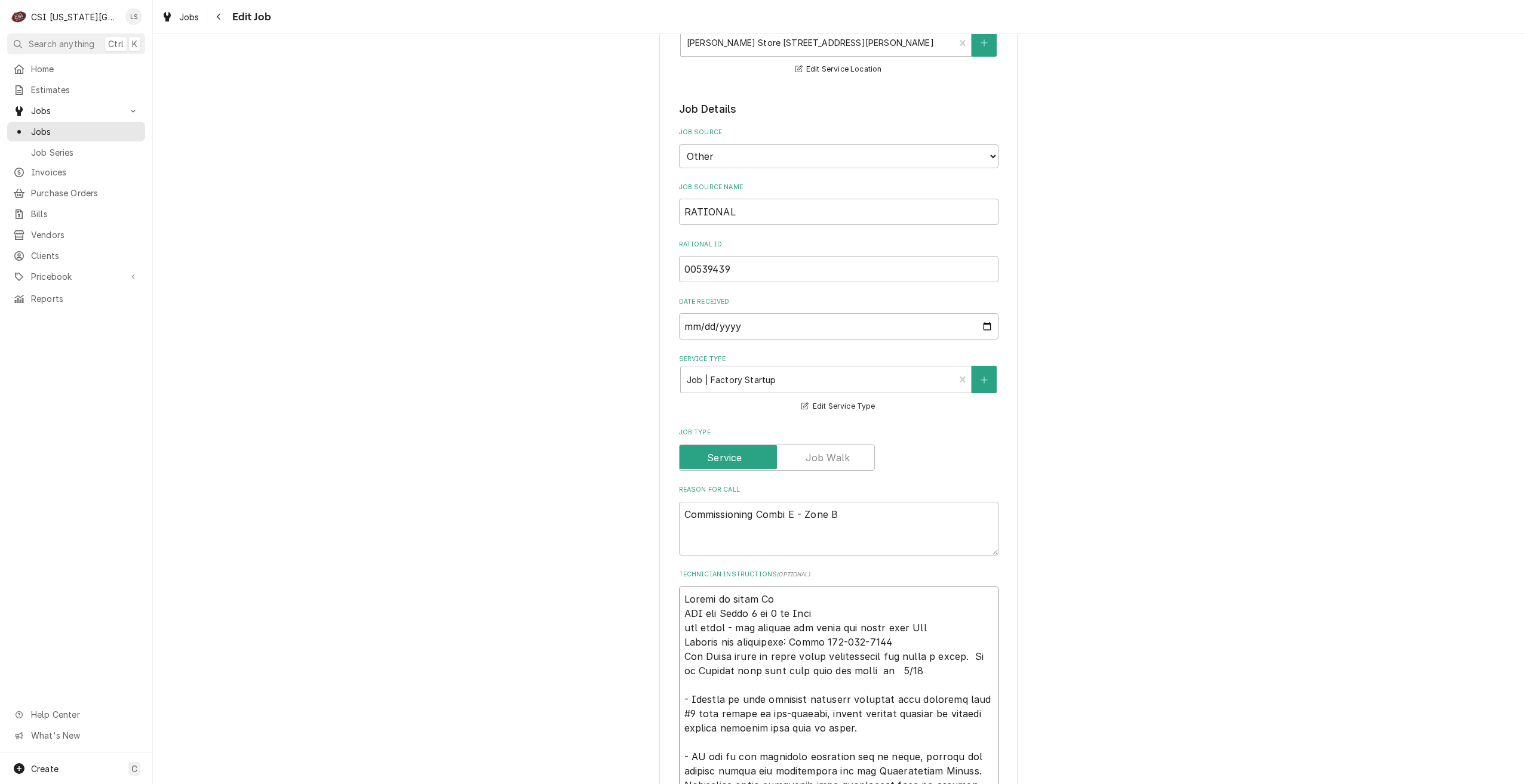
type textarea "Unable to reach Gya LVM for Gyasi 7 or 8 am Tues not ready - not opening the st…"
type textarea "x"
type textarea "Unable to reach Gyas LVM for Gyasi 7 or 8 am Tues not ready - not opening the s…"
type textarea "x"
type textarea "Unable to reach Gyasi LVM for Gyasi 7 or 8 am Tues not ready - not opening the …"
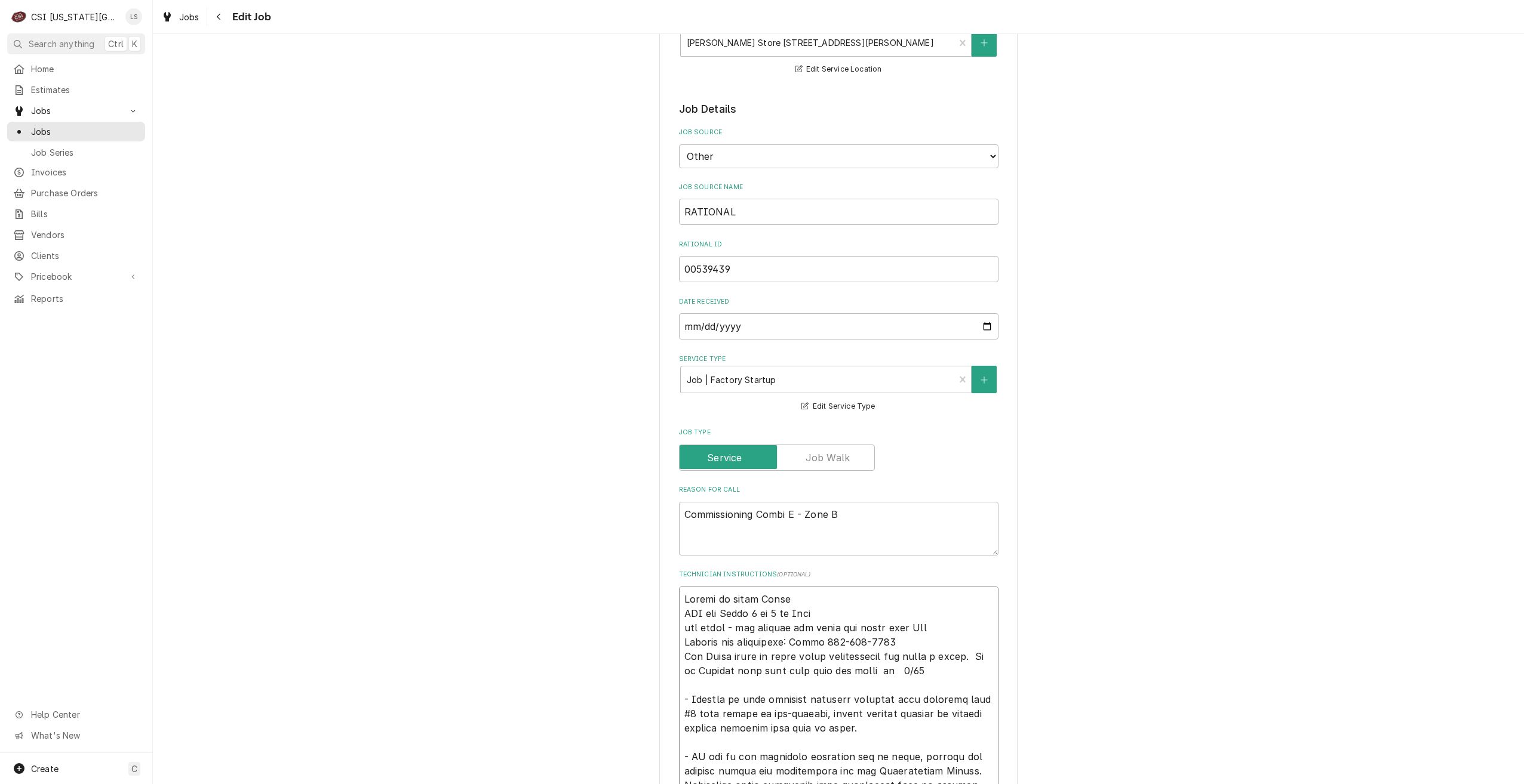
type textarea "x"
type textarea "Unable to reach Gyasi LVM for Gyasi 7 or 8 am Tues not ready - not opening the …"
type textarea "x"
type textarea "Unable to reach Gyasi t LVM for Gyasi 7 or 8 am Tues not ready - not opening th…"
type textarea "x"
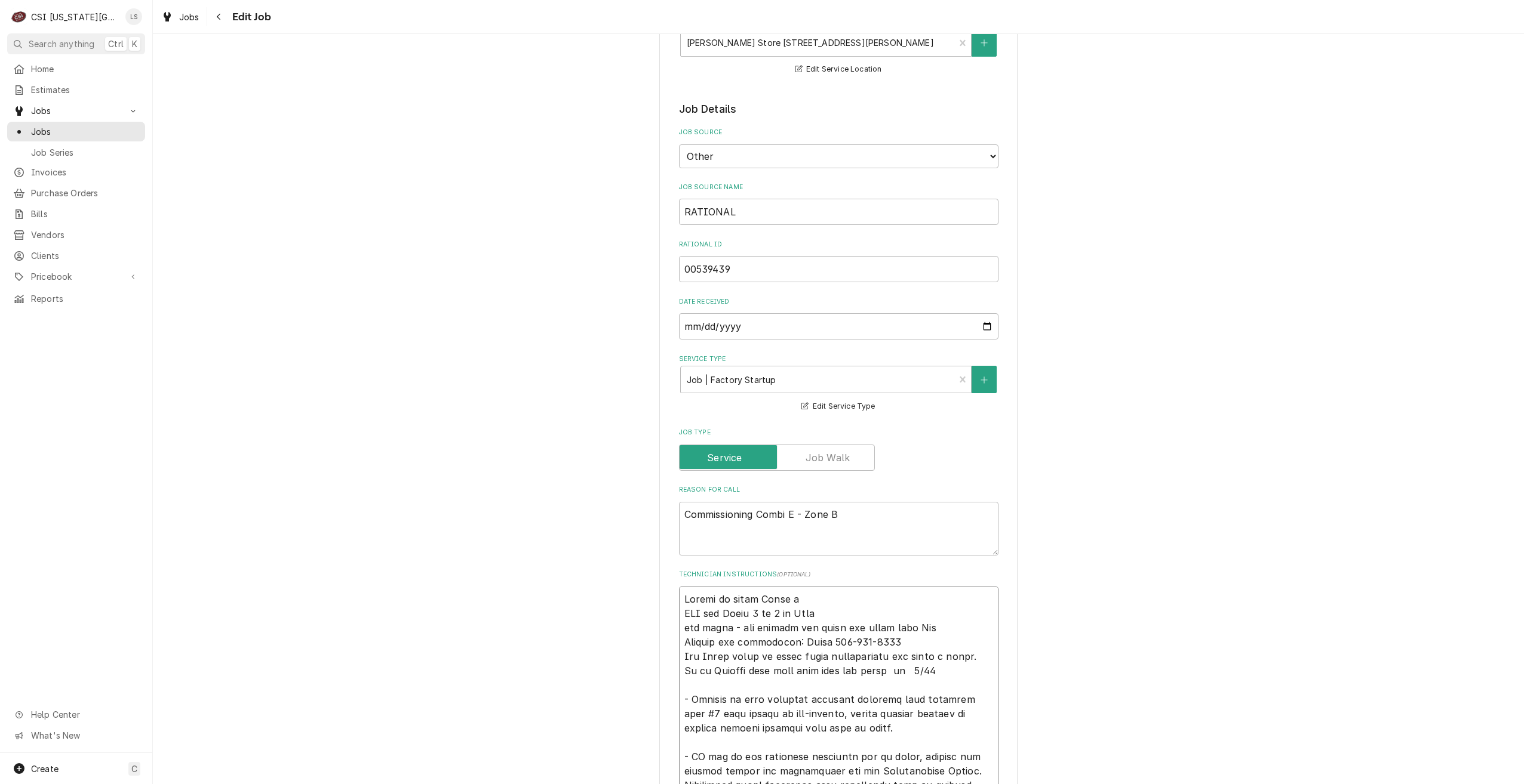
type textarea "Unable to reach Gyasi to LVM for Gyasi 7 or 8 am Tues not ready - not opening t…"
type textarea "x"
type textarea "Unable to reach Gyasi to LVM for Gyasi 7 or 8 am Tues not ready - not opening t…"
type textarea "x"
type textarea "Unable to reach Gyasi to s LVM for Gyasi 7 or 8 am Tues not ready - not opening…"
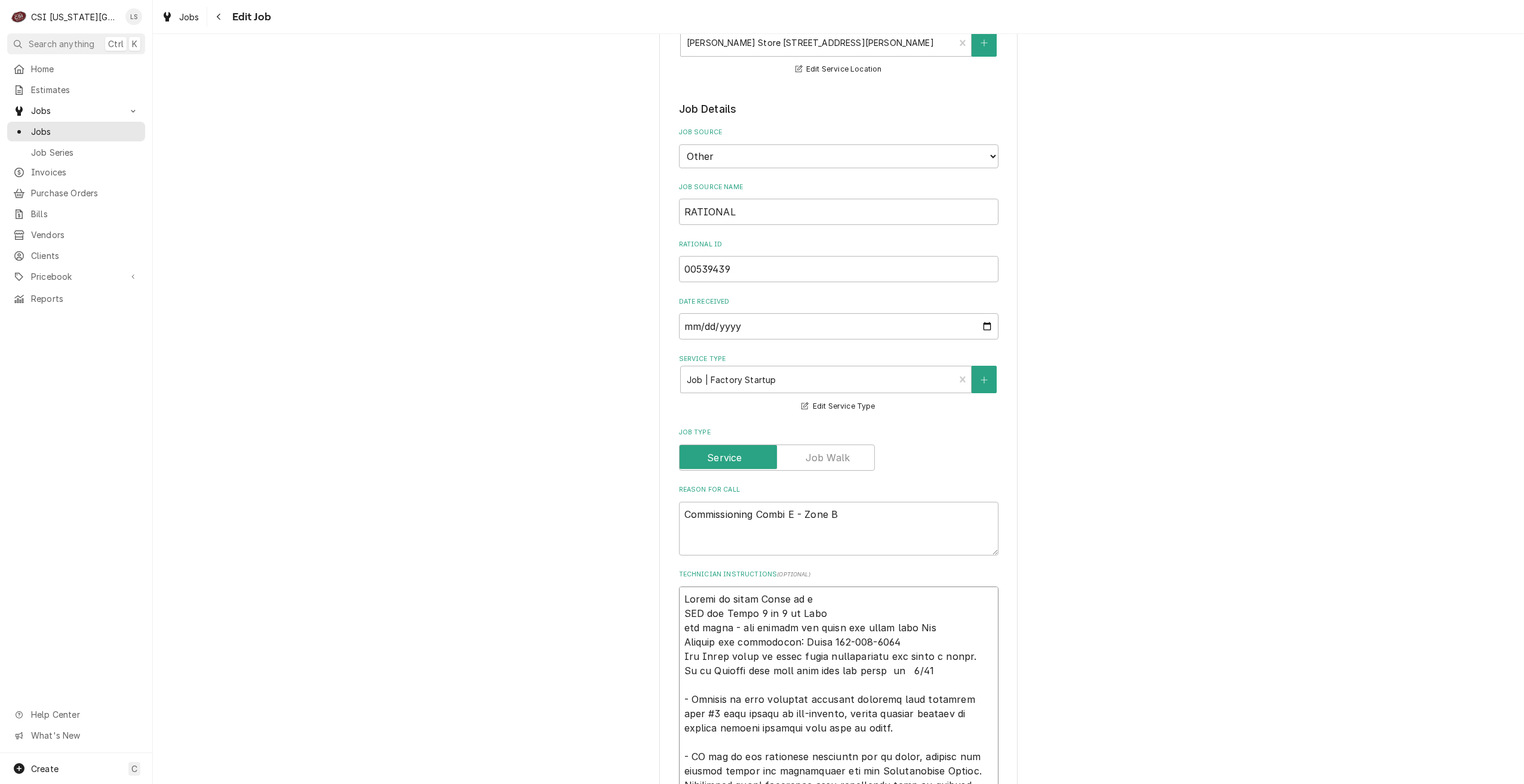
type textarea "x"
type textarea "Unable to reach Gyasi to sc LVM for Gyasi 7 or 8 am Tues not ready - not openin…"
type textarea "x"
type textarea "Unable to reach Gyasi to sch LVM for Gyasi 7 or 8 am Tues not ready - not openi…"
type textarea "x"
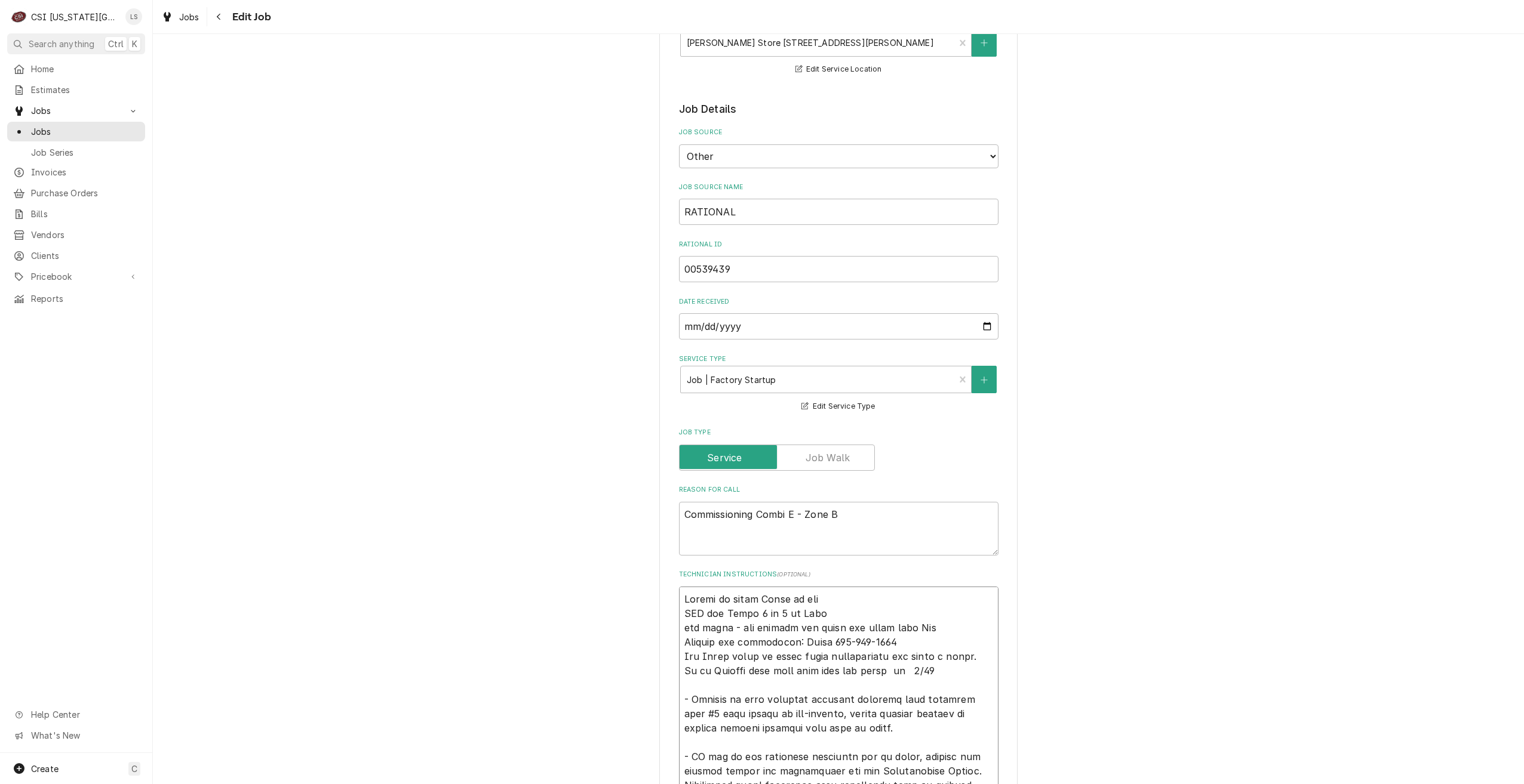
type textarea "Unable to reach Gyasi to sche LVM for Gyasi 7 or 8 am Tues not ready - not open…"
type textarea "x"
type textarea "Unable to reach Gyasi to sched LVM for Gyasi 7 or 8 am Tues not ready - not ope…"
type textarea "x"
type textarea "Unable to reach Gyasi to schedu LVM for Gyasi 7 or 8 am Tues not ready - not op…"
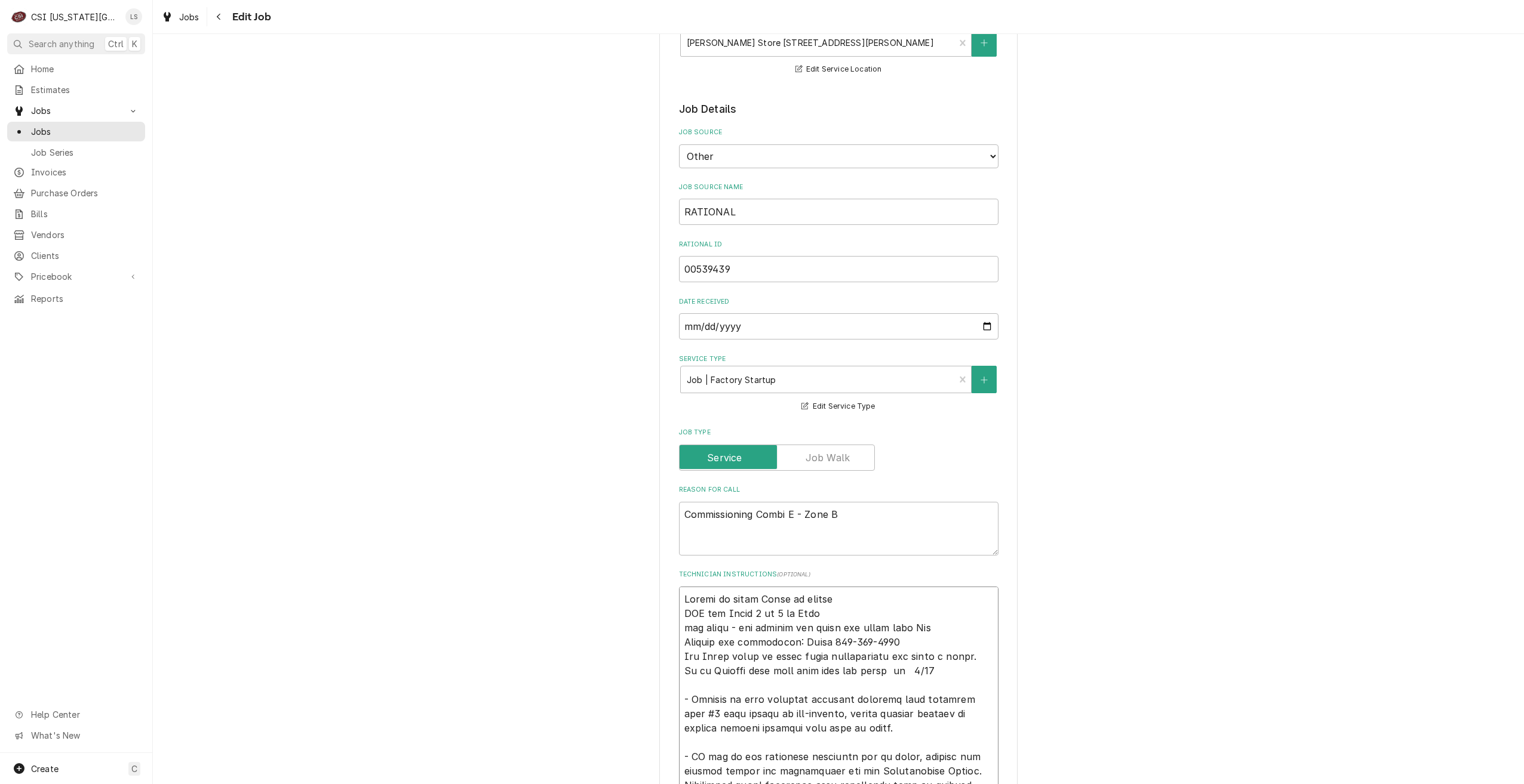
type textarea "x"
type textarea "Unable to reach Gyasi to schedul LVM for Gyasi 7 or 8 am Tues not ready - not o…"
type textarea "x"
type textarea "Unable to reach Gyasi to schedule LVM for Gyasi 7 or 8 am Tues not ready - not …"
type textarea "x"
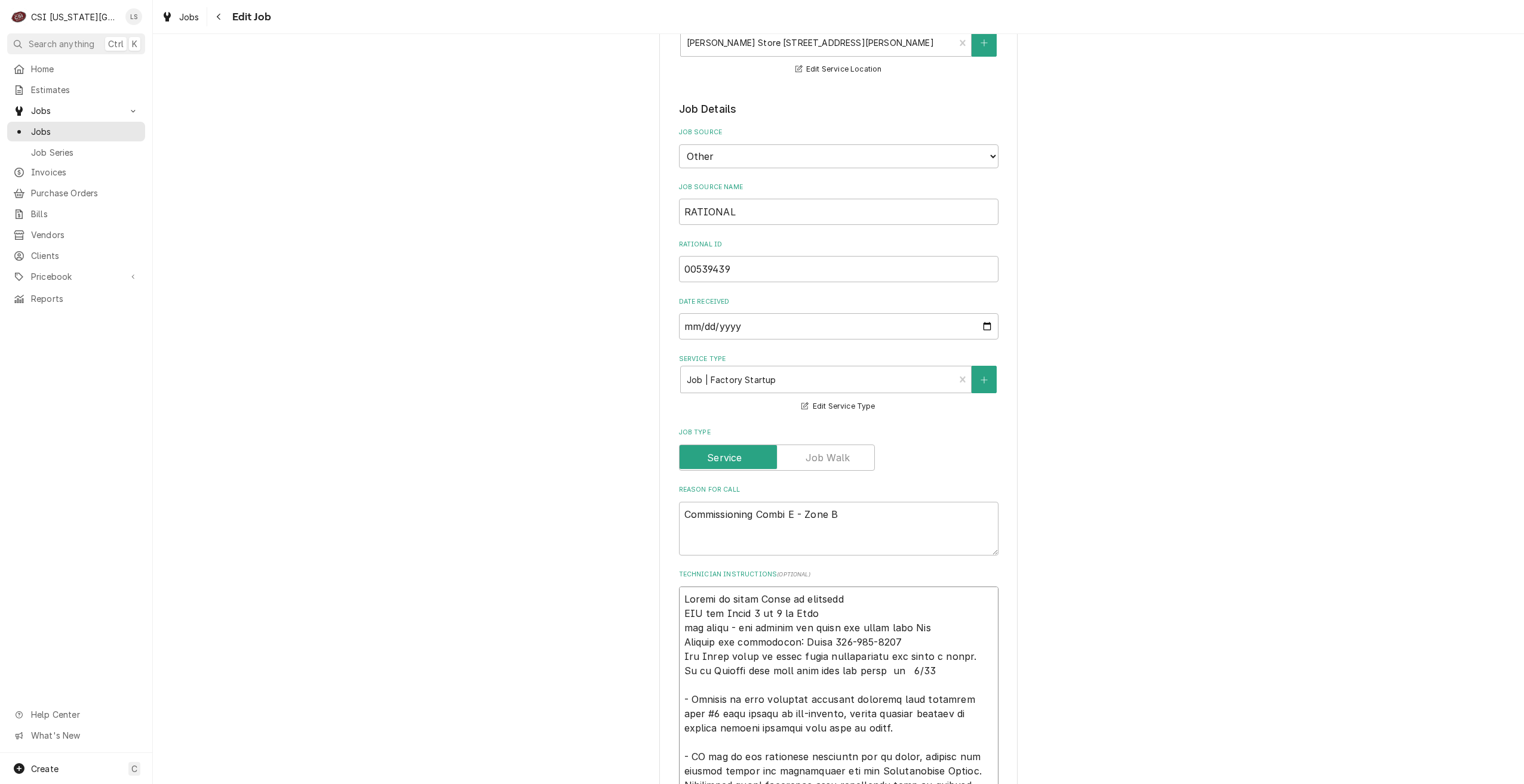
type textarea "Unable to reach Gyasi to scheduled LVM for Gyasi 7 or 8 am Tues not ready - not…"
type textarea "x"
type textarea "Unable to reach Gyasi to schedule LVM for Gyasi 7 or 8 am Tues not ready - not …"
type textarea "x"
type textarea "Unable to reach Gyasi to schedule- LVM for Gyasi 7 or 8 am Tues not ready - not…"
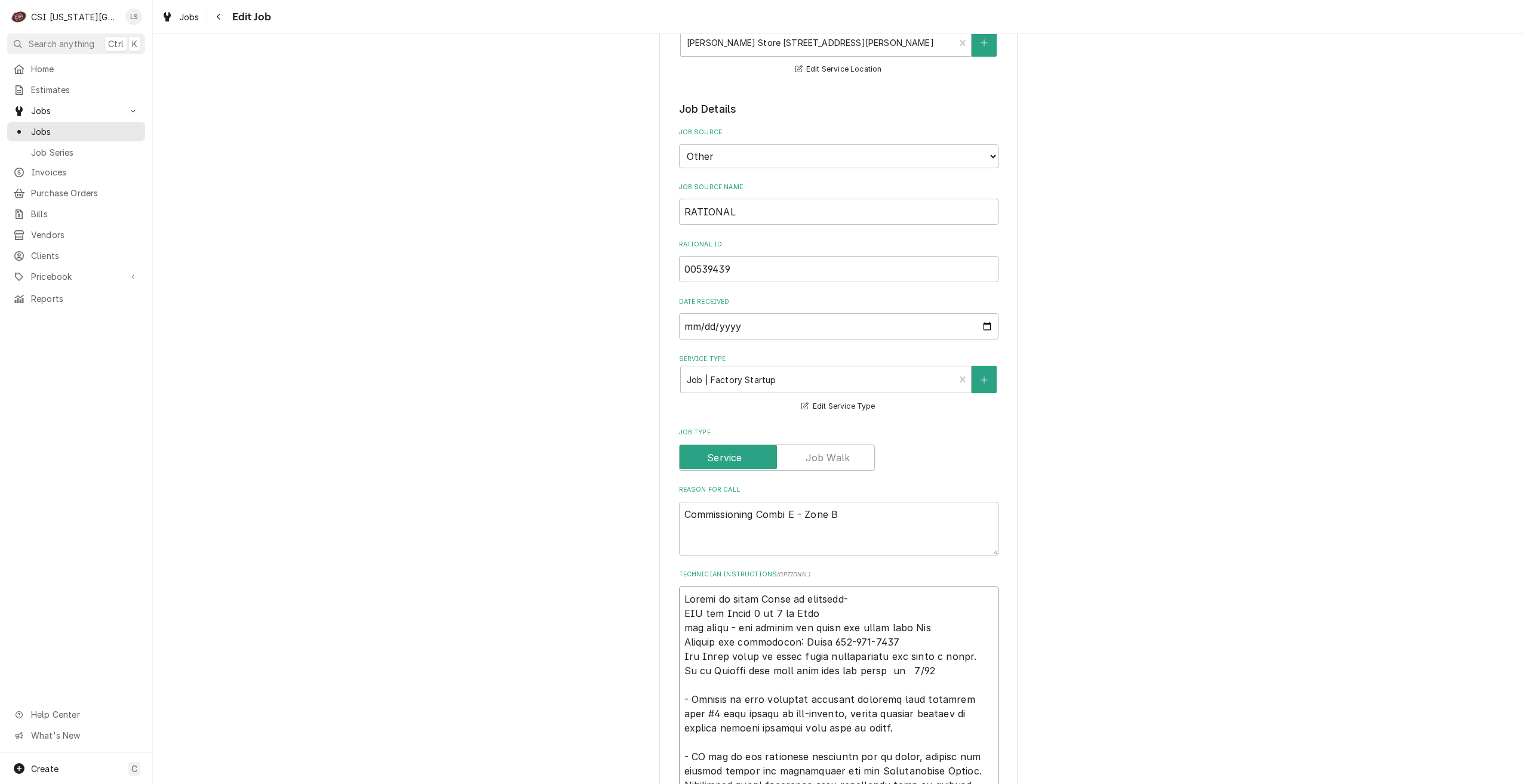
type textarea "x"
type textarea "Unable to reach Gyasi to schedule- LVM for Gyasi 7 or 8 am Tues not ready - not…"
type textarea "x"
type textarea "Unable to reach Gyasi to schedule- L LVM for Gyasi 7 or 8 am Tues not ready - n…"
type textarea "x"
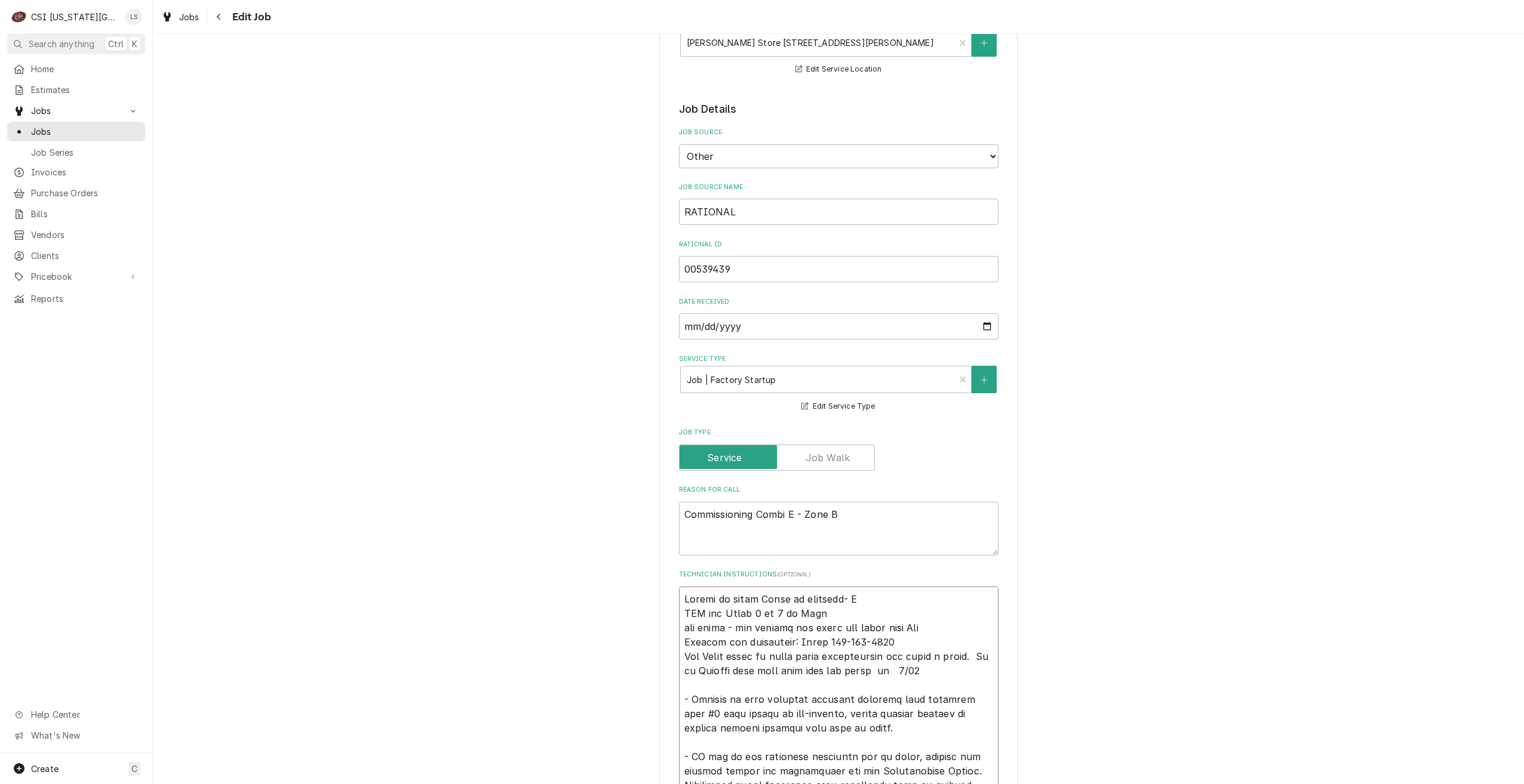
type textarea "Unable to reach Gyasi to schedule- Li LVM for Gyasi 7 or 8 am Tues not ready - …"
type textarea "x"
type textarea "Unable to reach Gyasi to schedule- Lin LVM for Gyasi 7 or 8 am Tues not ready -…"
type textarea "x"
type textarea "Unable to reach Gyasi to schedule- Lind LVM for Gyasi 7 or 8 am Tues not ready …"
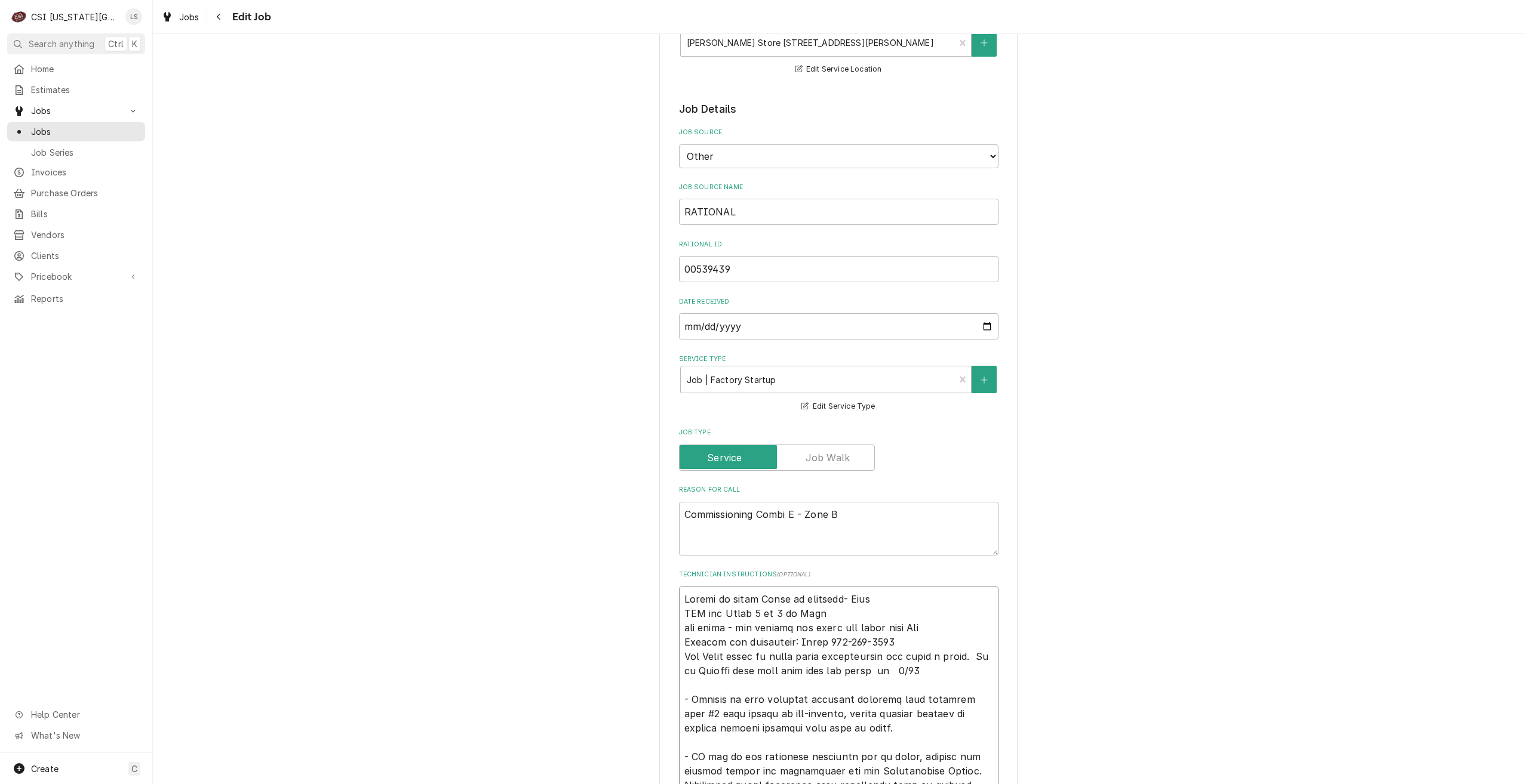
type textarea "x"
type textarea "Unable to reach Gyasi to schedule- Lindy LVM for Gyasi 7 or 8 am Tues not ready…"
type textarea "x"
type textarea "Unable to reach Gyasi to schedule- Lindy LVM for Gyasi 7 or 8 am Tues not ready…"
type textarea "x"
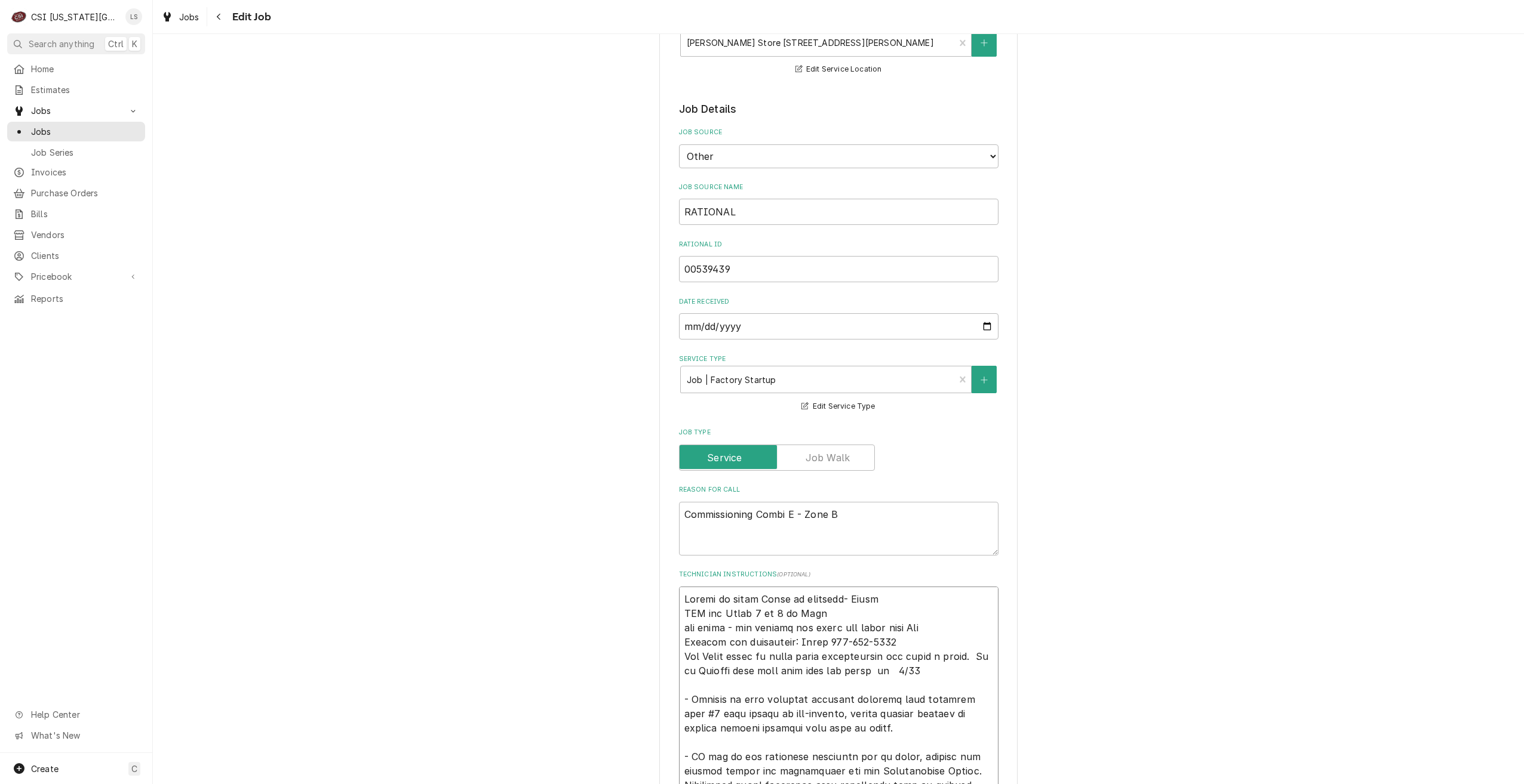
type textarea "Unable to reach Gyasi to schedule- Lindy 8 LVM for Gyasi 7 or 8 am Tues not rea…"
type textarea "x"
type textarea "Unable to reach Gyasi to schedule- Lindy 8/ LVM for Gyasi 7 or 8 am Tues not re…"
type textarea "x"
type textarea "Unable to reach Gyasi to schedule- Lindy 8/2 LVM for Gyasi 7 or 8 am Tues not r…"
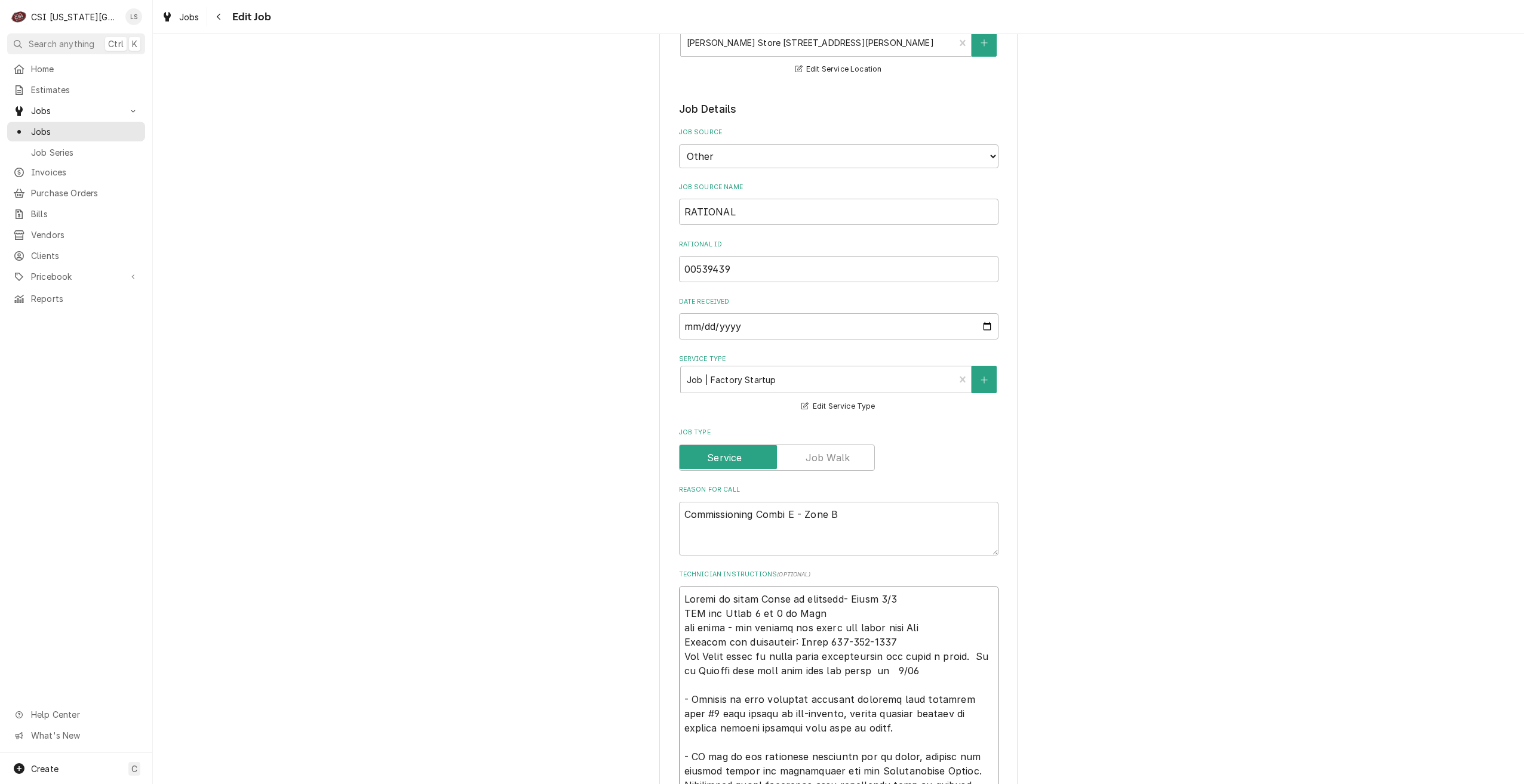
type textarea "x"
type textarea "Unable to reach Gyasi to schedule- Lindy 8/29 LVM for Gyasi 7 or 8 am Tues not …"
type textarea "x"
type textarea "Unable to reach Gyasi to schedule- Lindy 8/29 LVM for Gyasi 7 or 8 am Tues not …"
click at [1086, 521] on div "Use the fields below to edit this job: Client Details Client TIM HORTONS STORE …" at bounding box center [838, 769] width 1372 height 1924
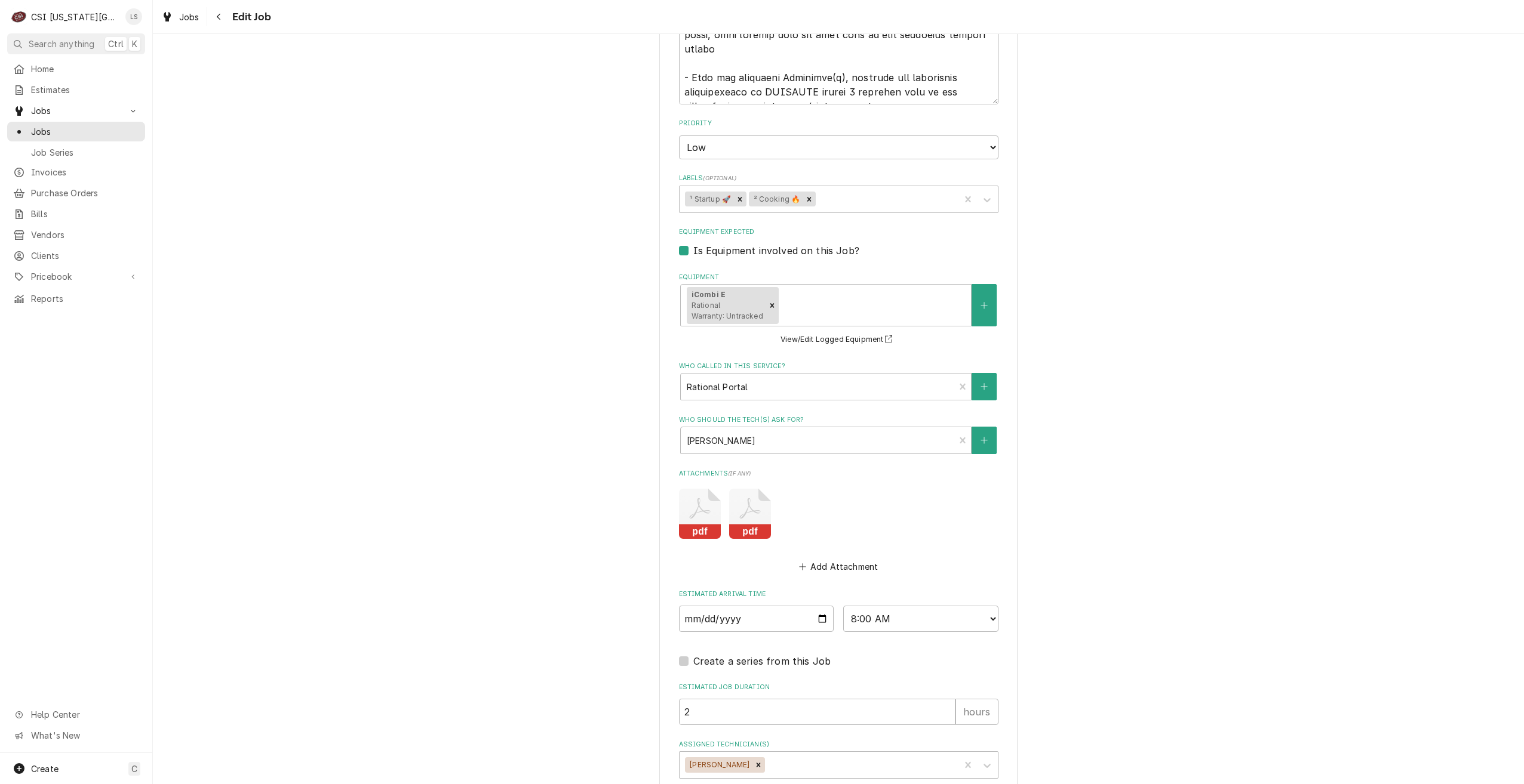
scroll to position [1171, 0]
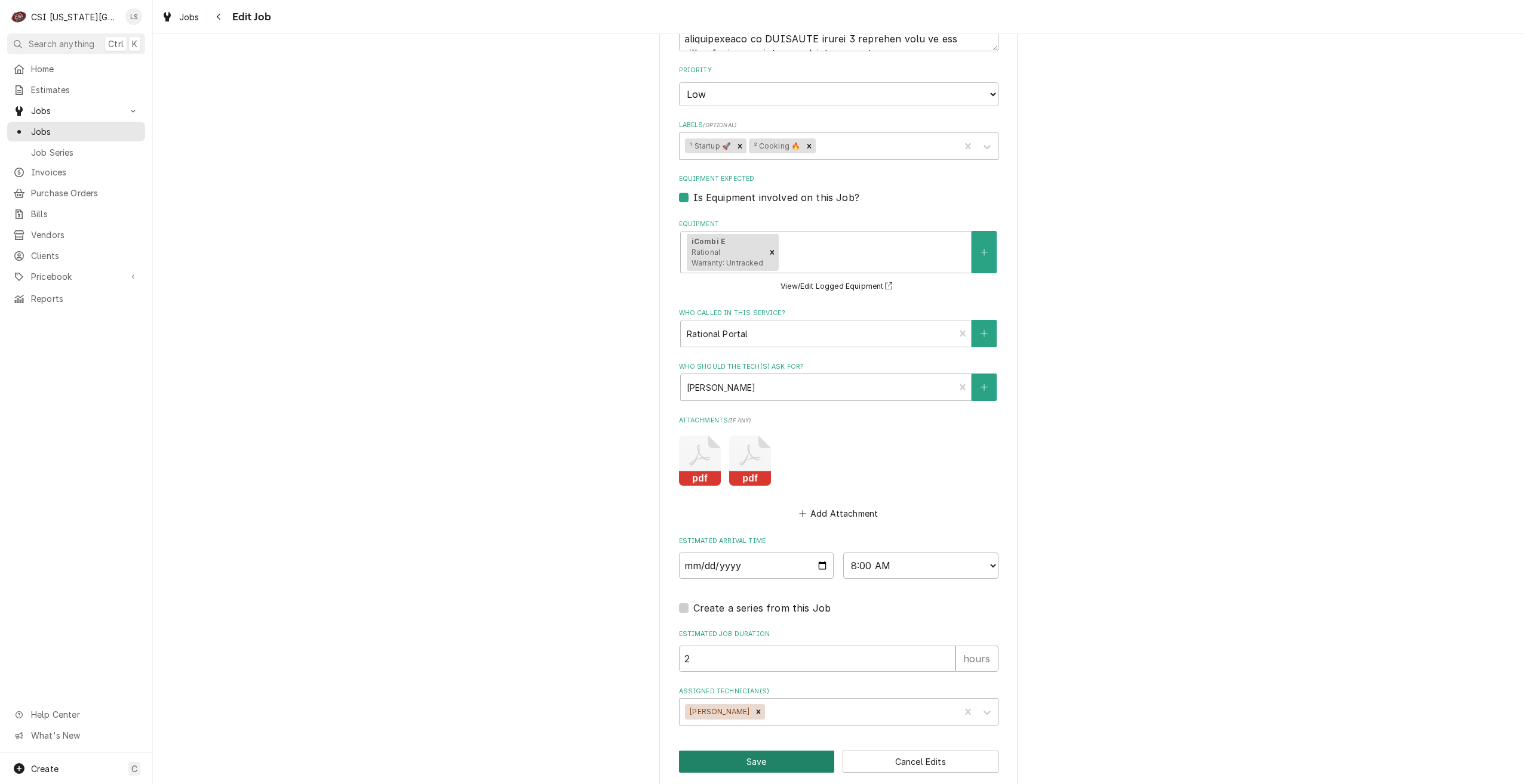
click at [738, 751] on button "Save" at bounding box center [757, 762] width 156 height 22
type textarea "x"
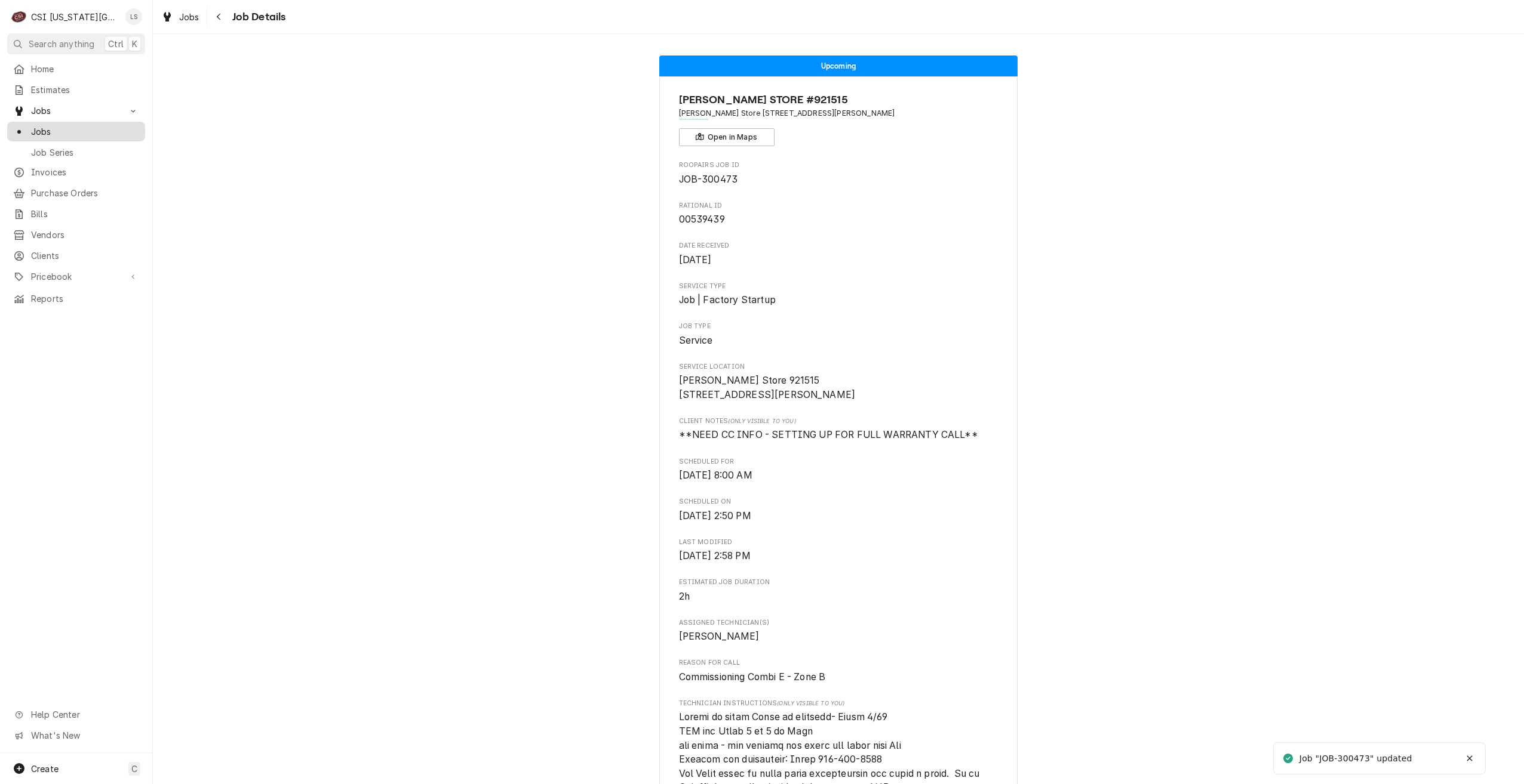
click at [109, 132] on span "Jobs" at bounding box center [84, 132] width 108 height 13
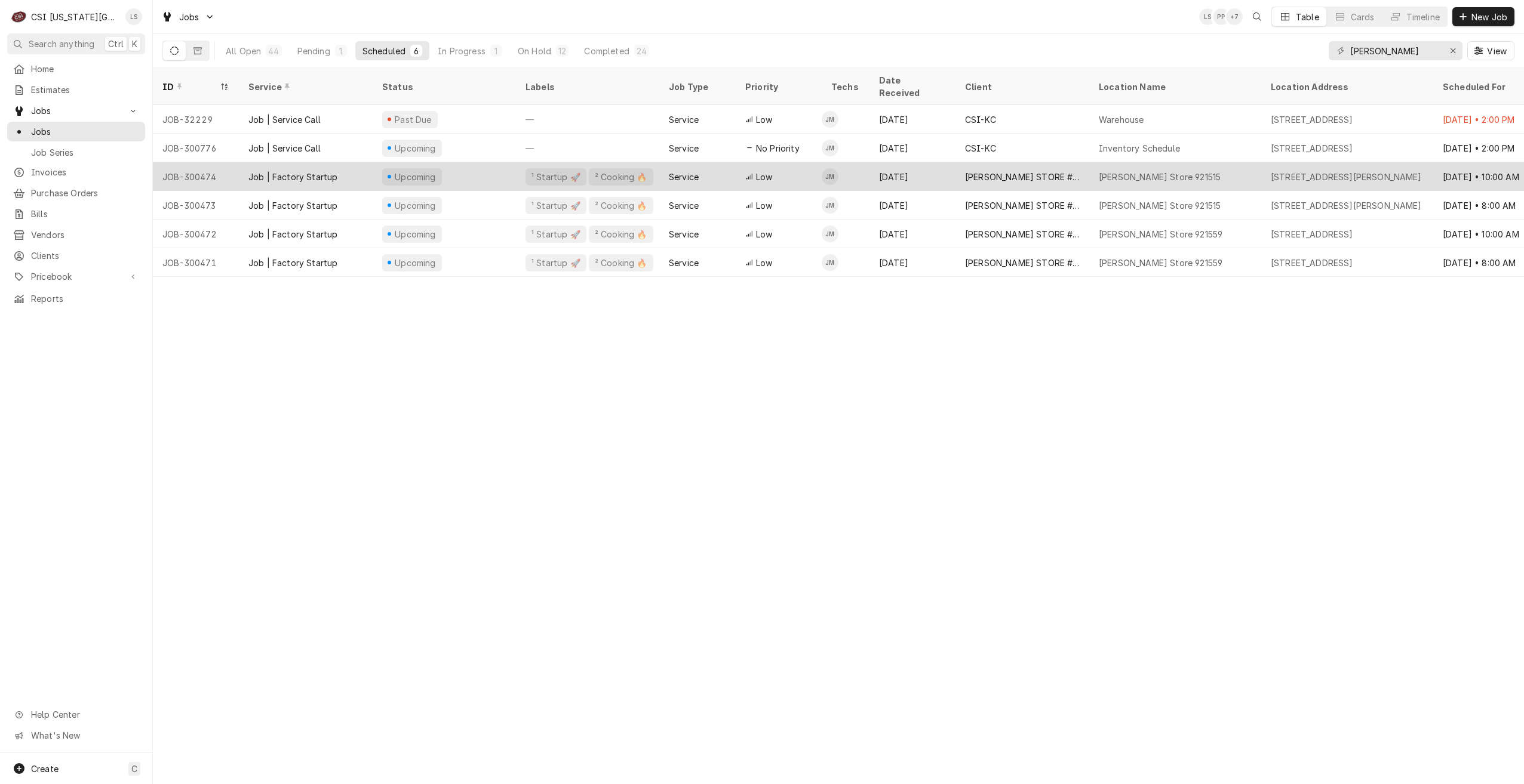
click at [1130, 171] on div "Tim Hortons Store 921515" at bounding box center [1160, 177] width 122 height 13
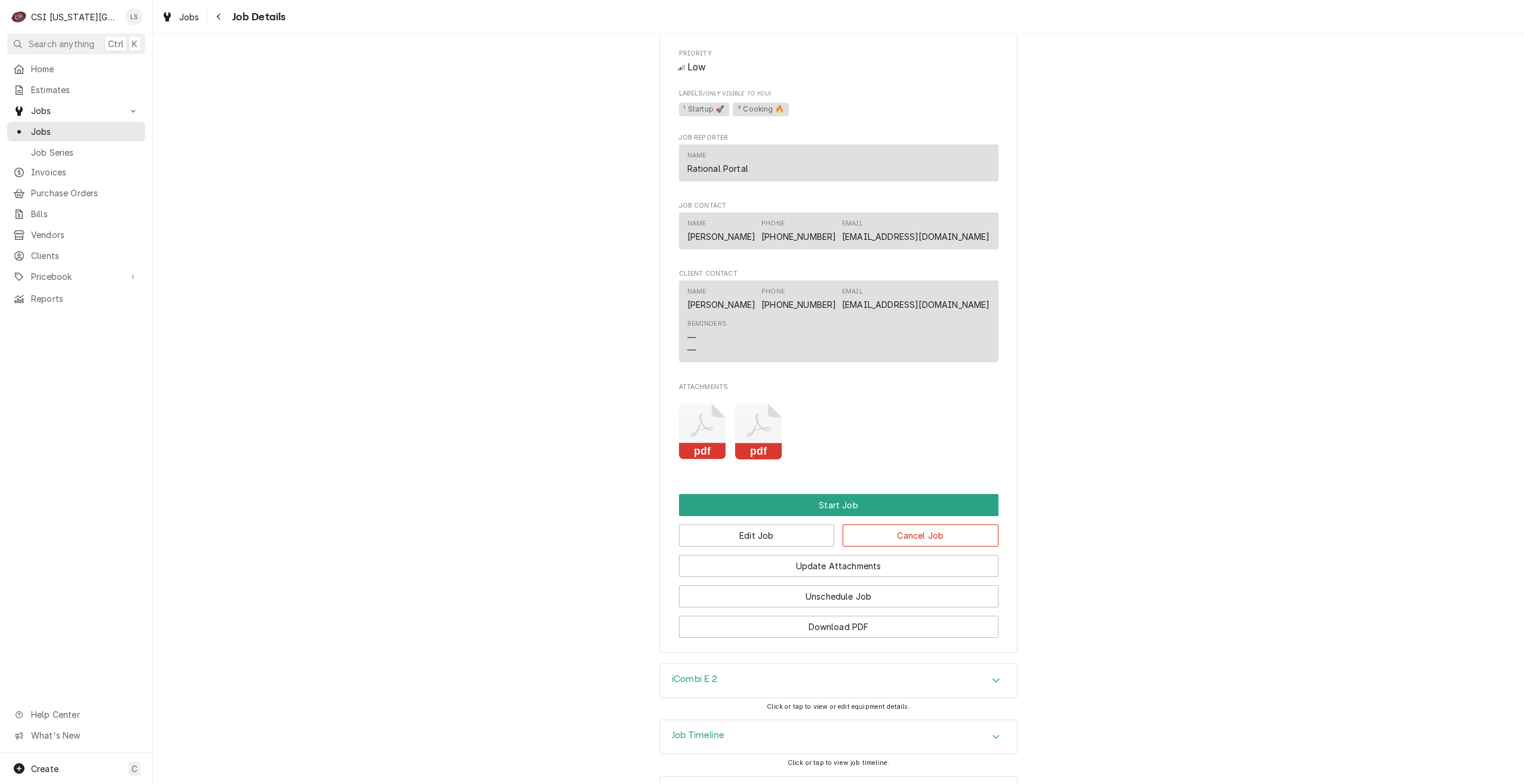
scroll to position [1063, 0]
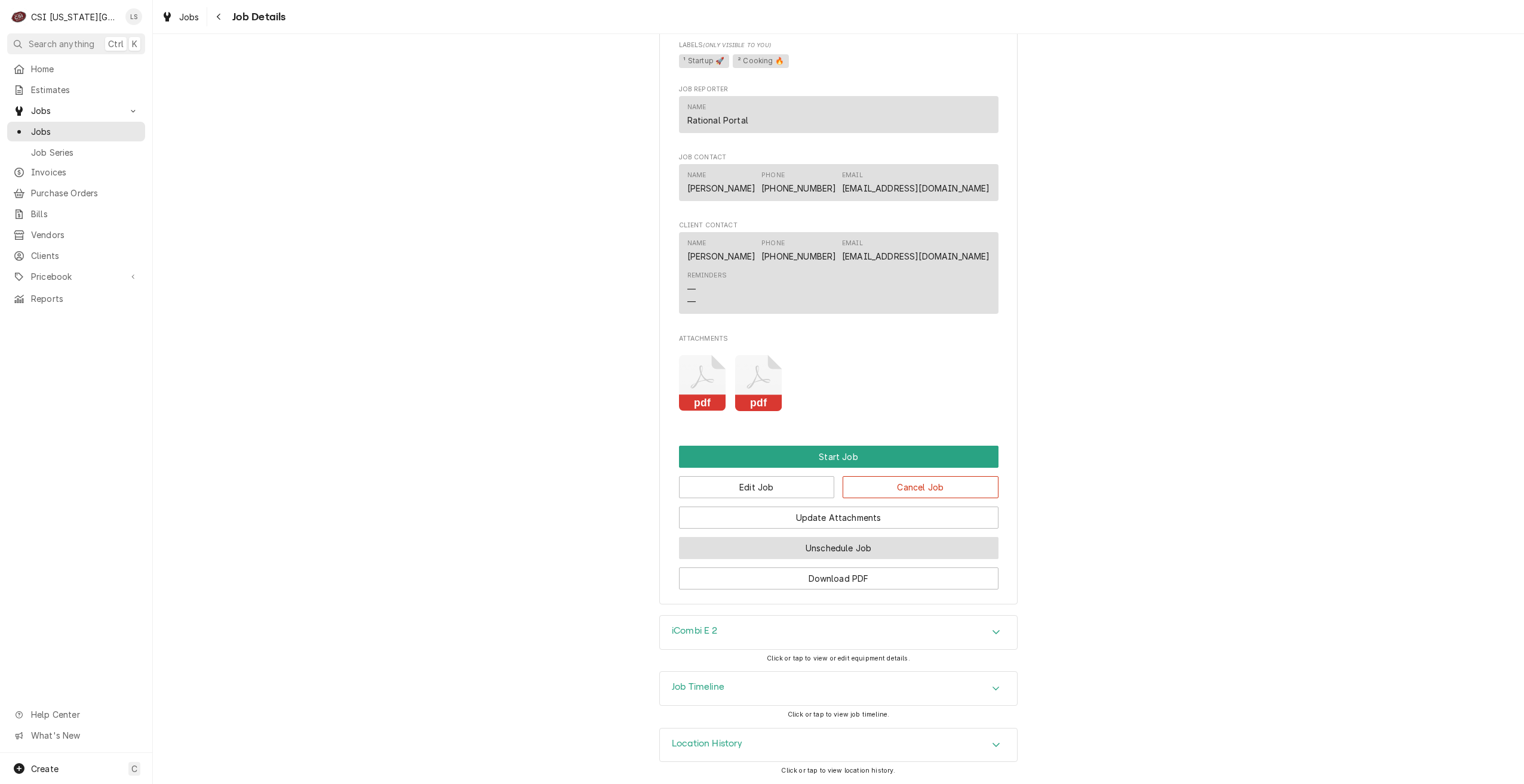
click at [830, 547] on button "Unschedule Job" at bounding box center [839, 548] width 320 height 22
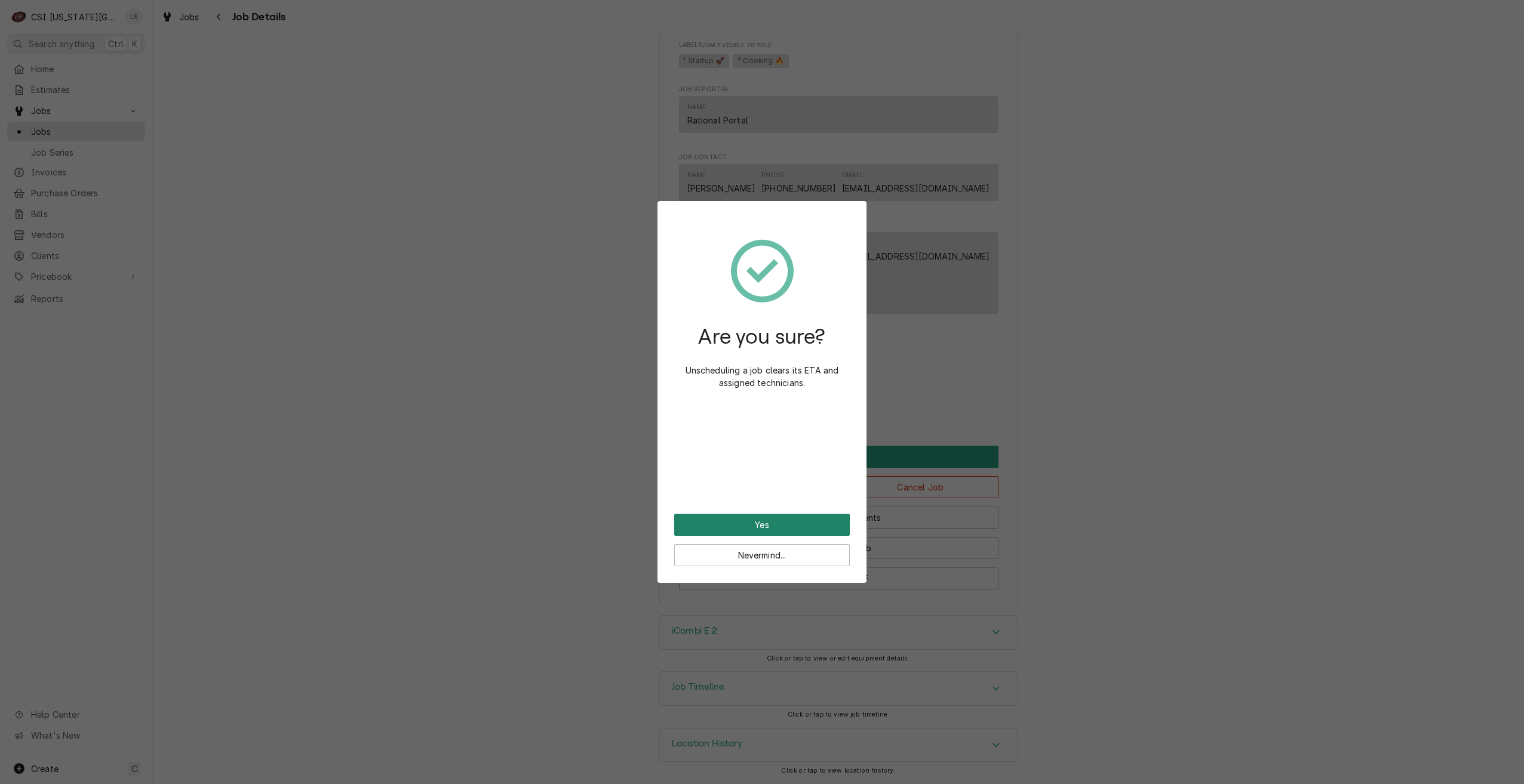
click at [751, 524] on button "Yes" at bounding box center [762, 524] width 175 height 22
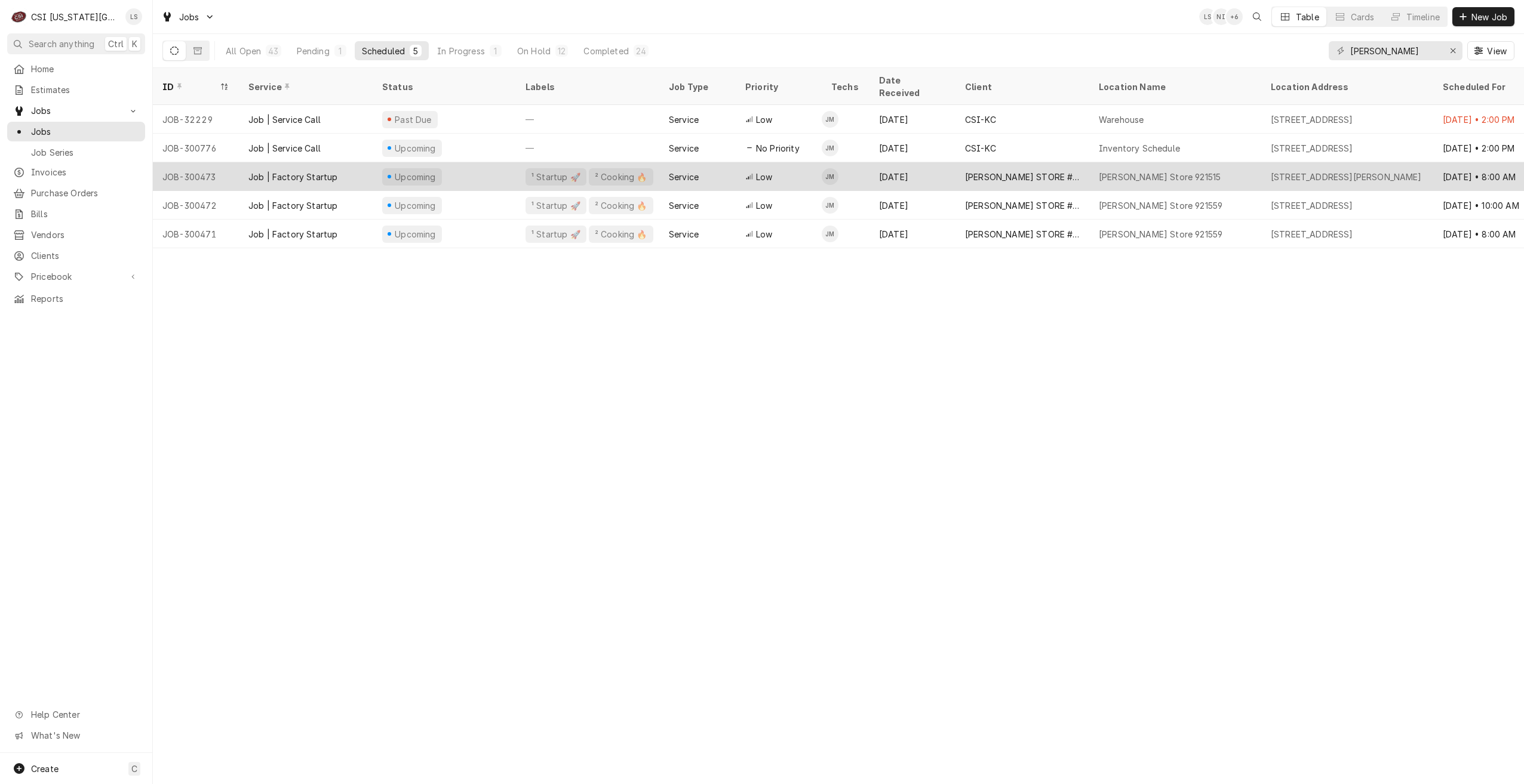
click at [1036, 171] on div "[PERSON_NAME] STORE #921515" at bounding box center [1022, 177] width 114 height 13
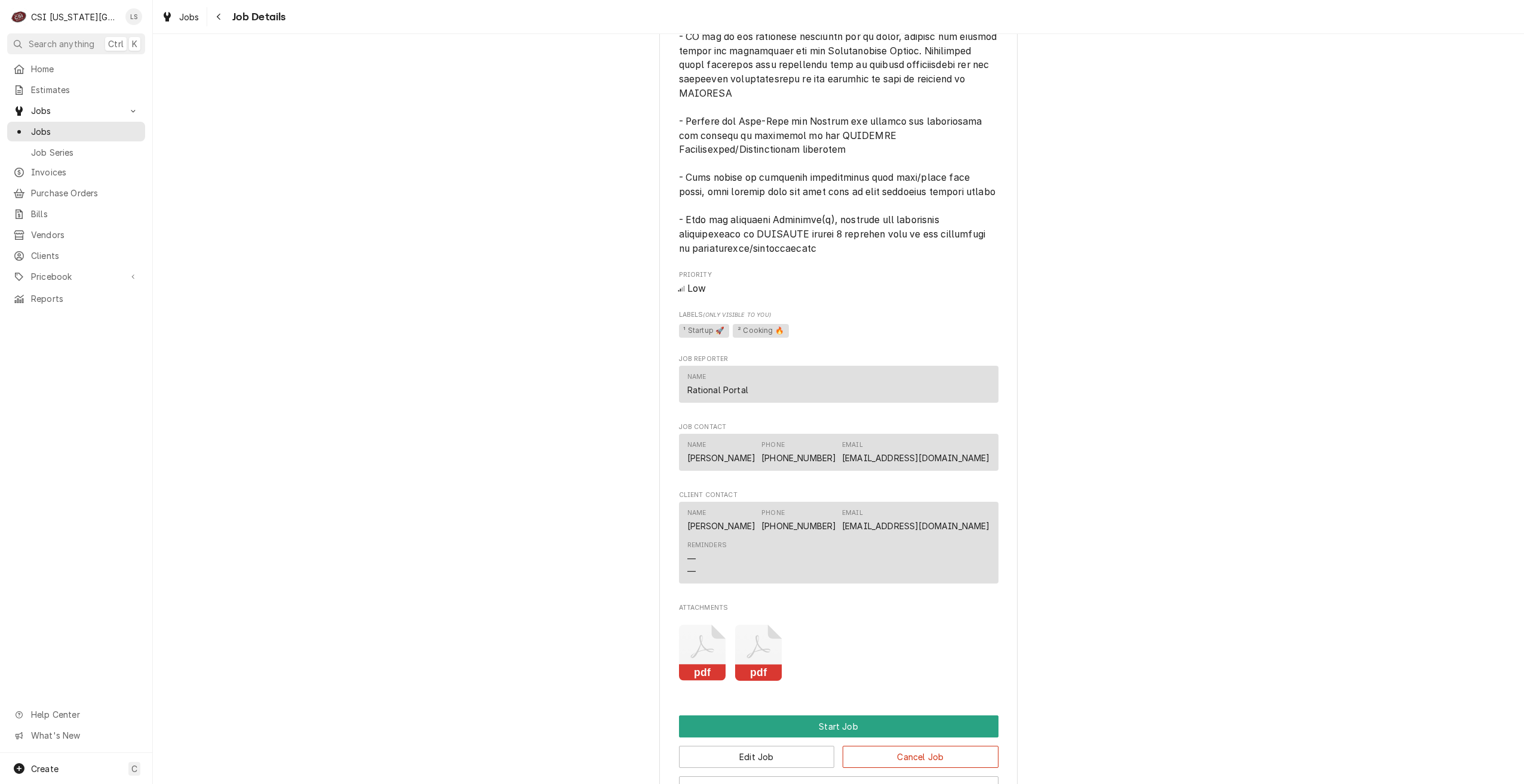
scroll to position [1105, 0]
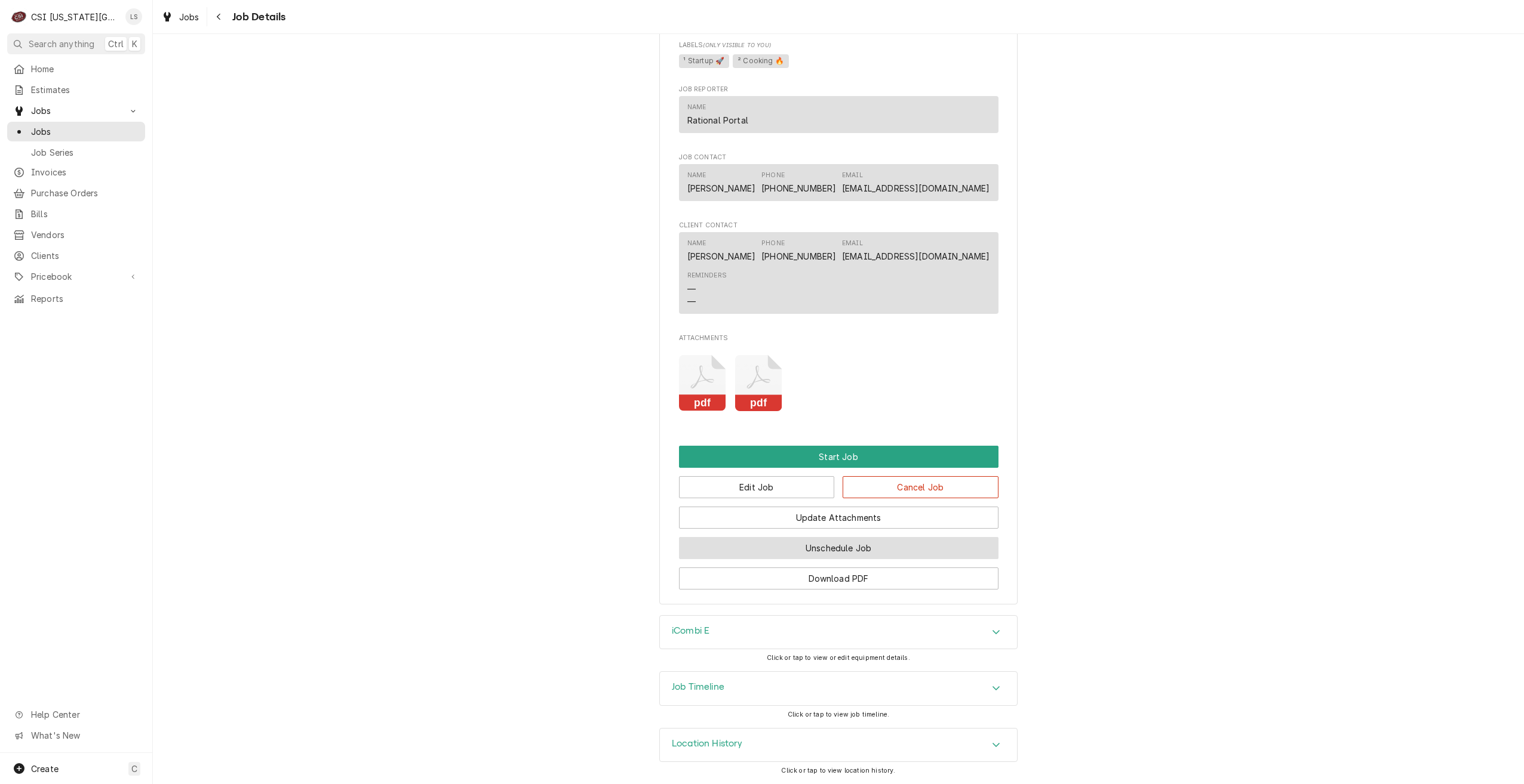
click at [839, 549] on button "Unschedule Job" at bounding box center [839, 548] width 320 height 22
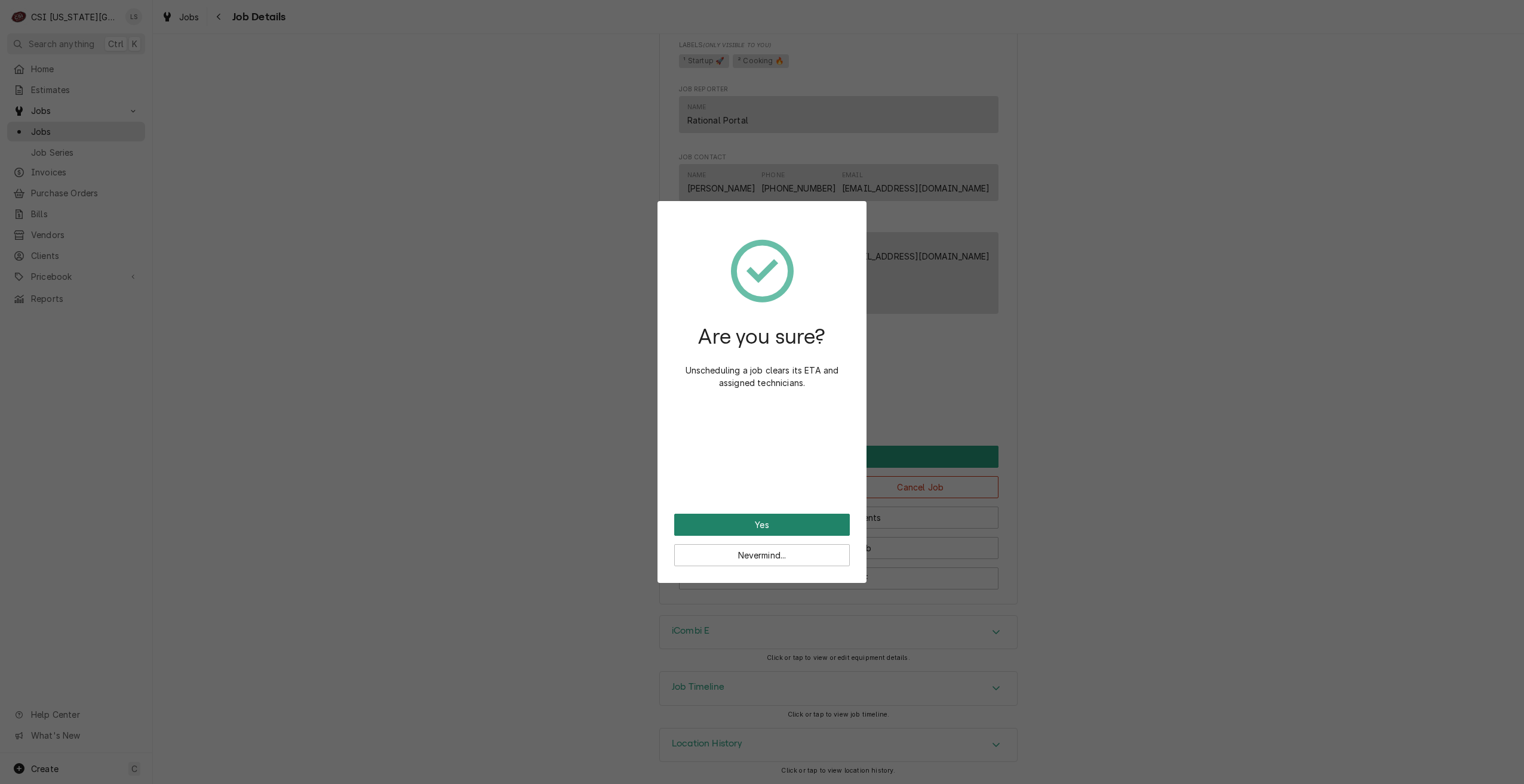
click at [788, 523] on button "Yes" at bounding box center [762, 524] width 175 height 22
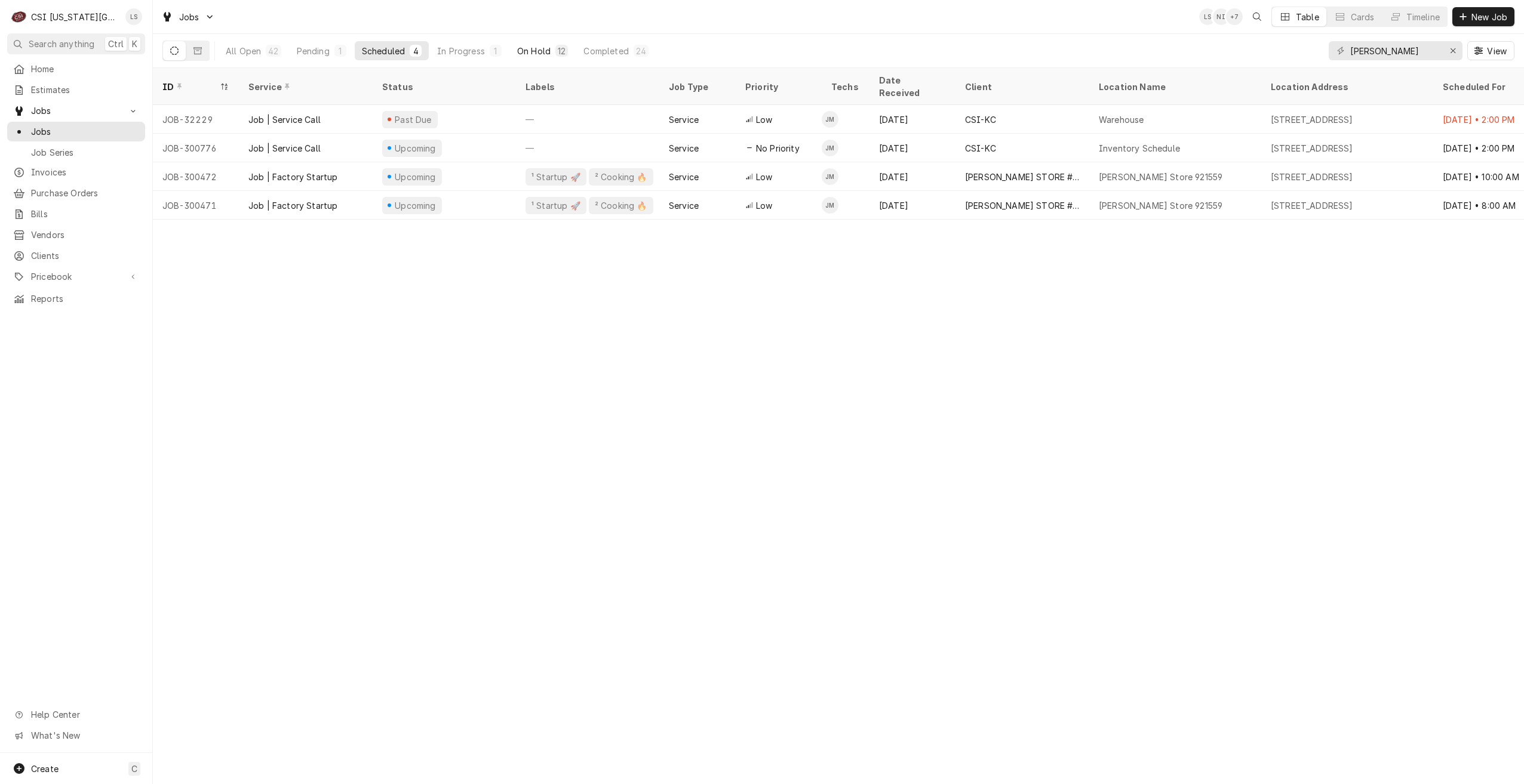
click at [548, 48] on div "On Hold" at bounding box center [534, 51] width 34 height 13
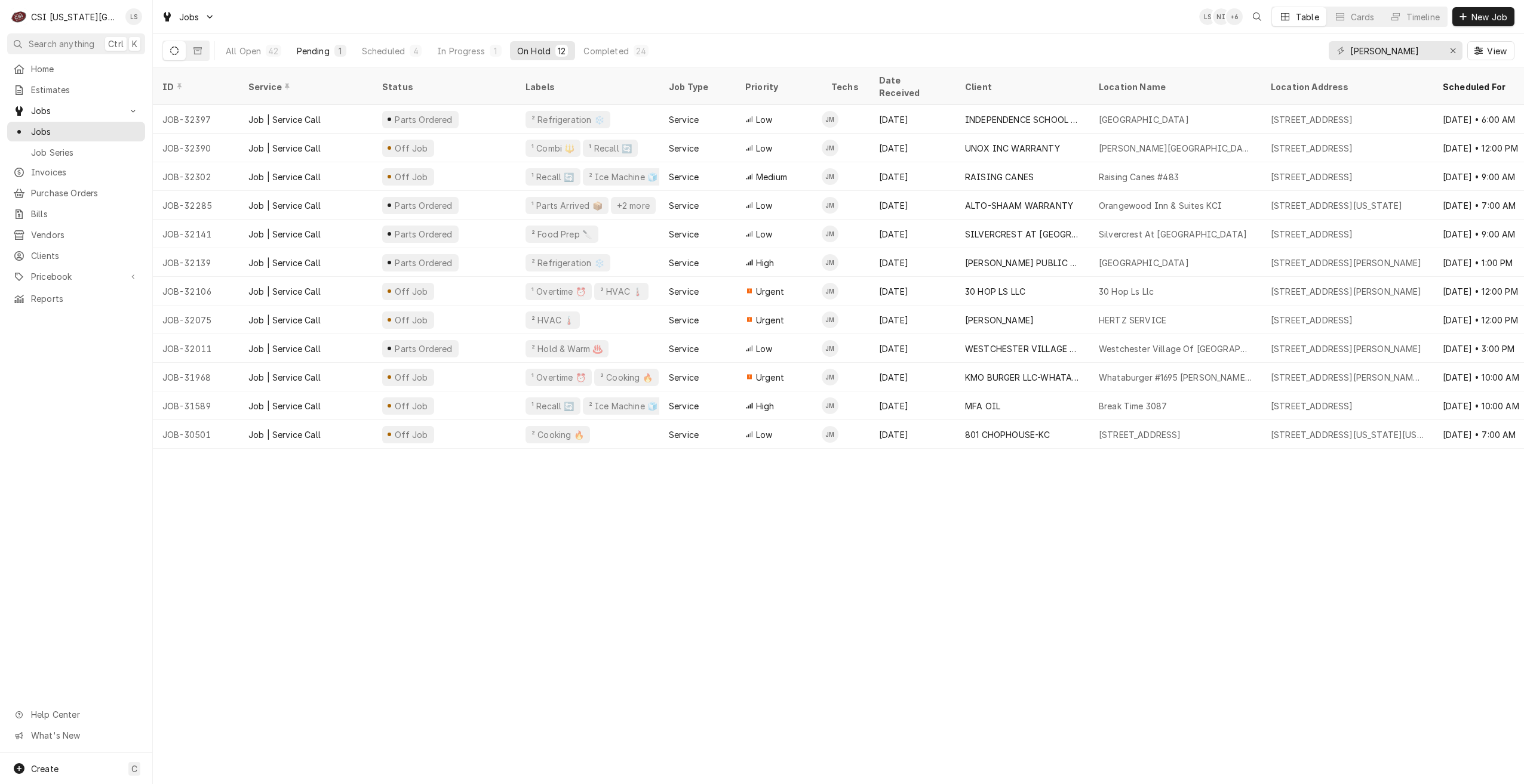
click at [339, 54] on div "1" at bounding box center [340, 51] width 7 height 13
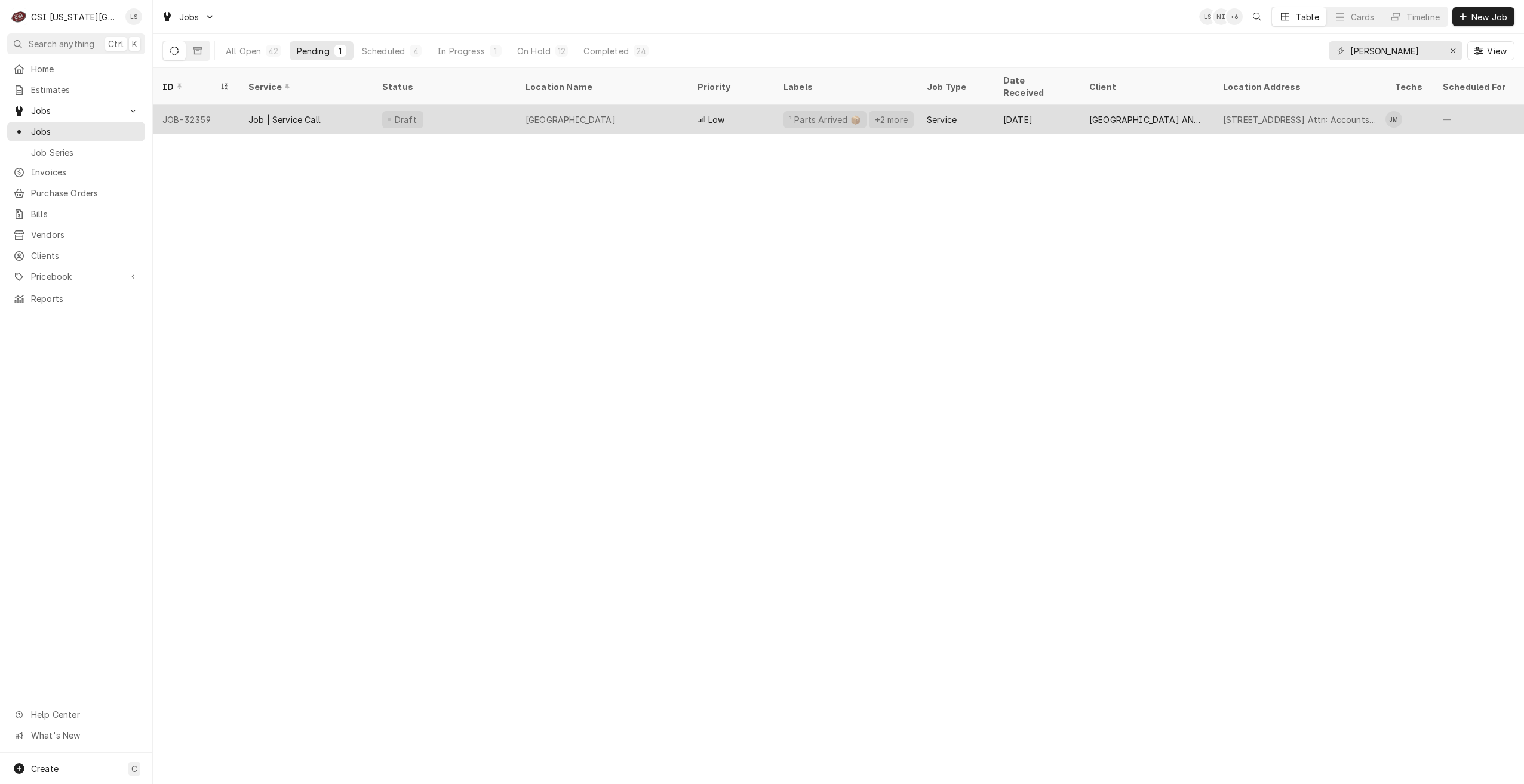
click at [1048, 105] on div "Aug 26" at bounding box center [1037, 120] width 86 height 29
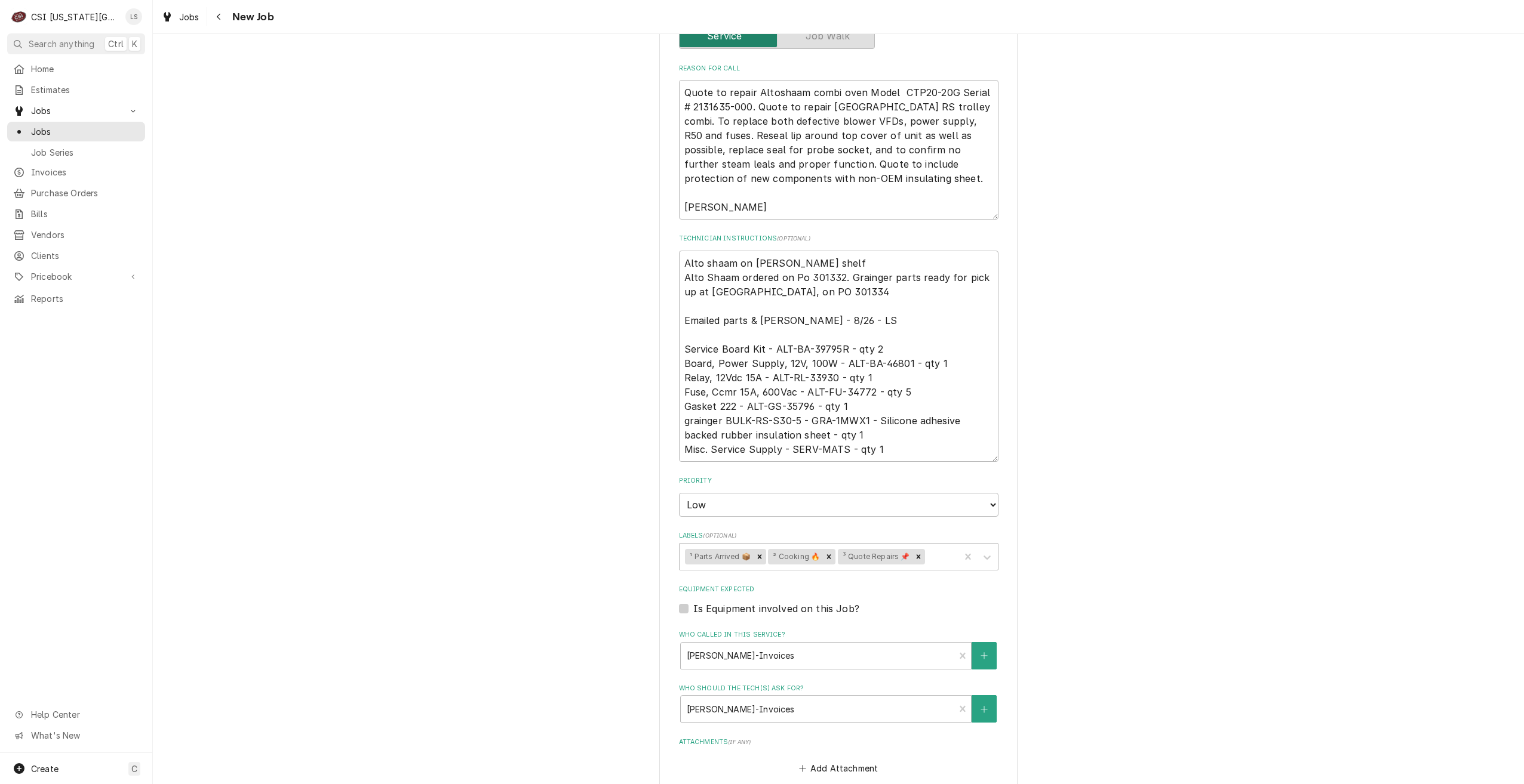
scroll to position [418, 0]
type textarea "x"
click at [133, 134] on div "Jobs" at bounding box center [76, 132] width 133 height 15
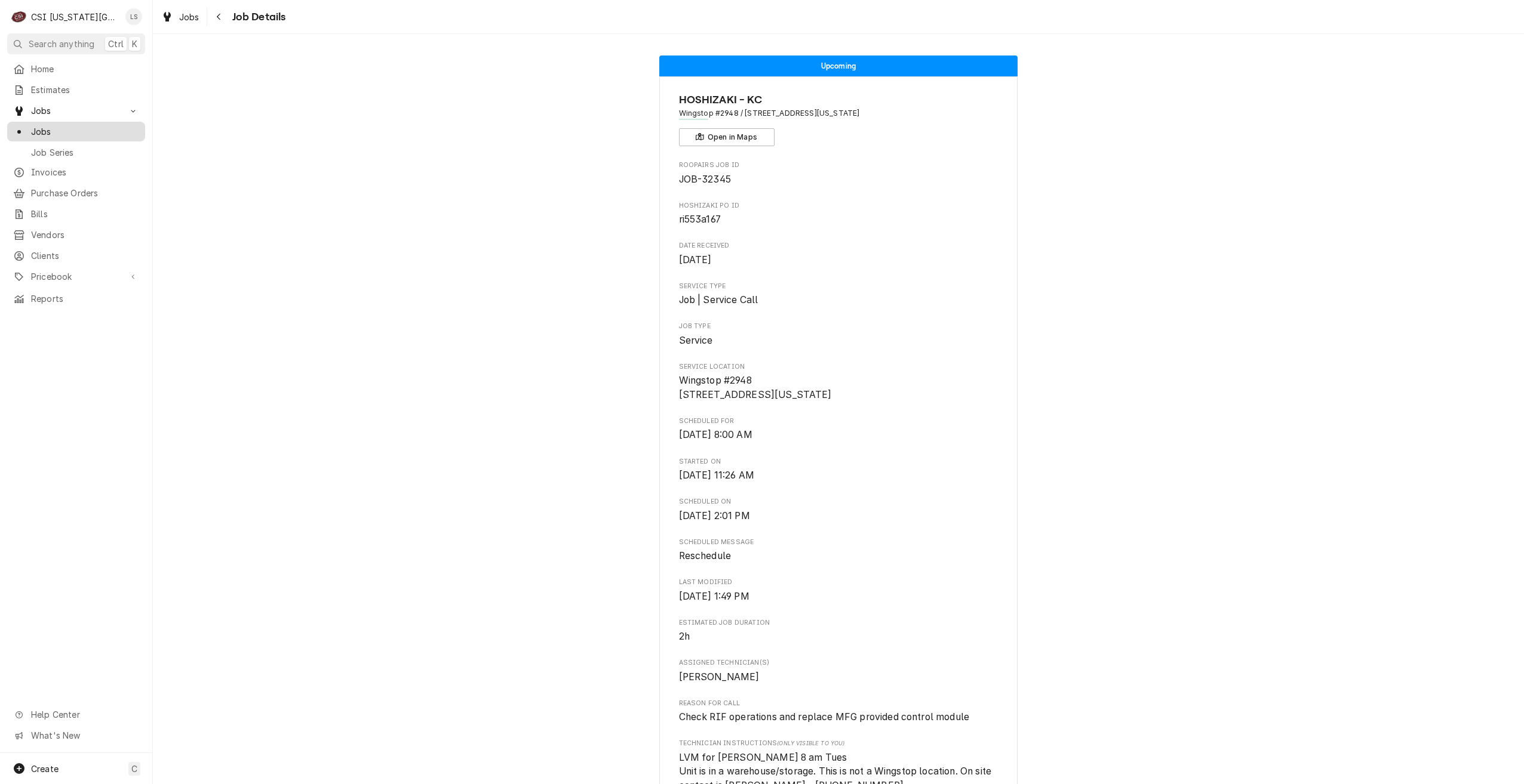
click at [106, 125] on span "Jobs" at bounding box center [84, 132] width 108 height 13
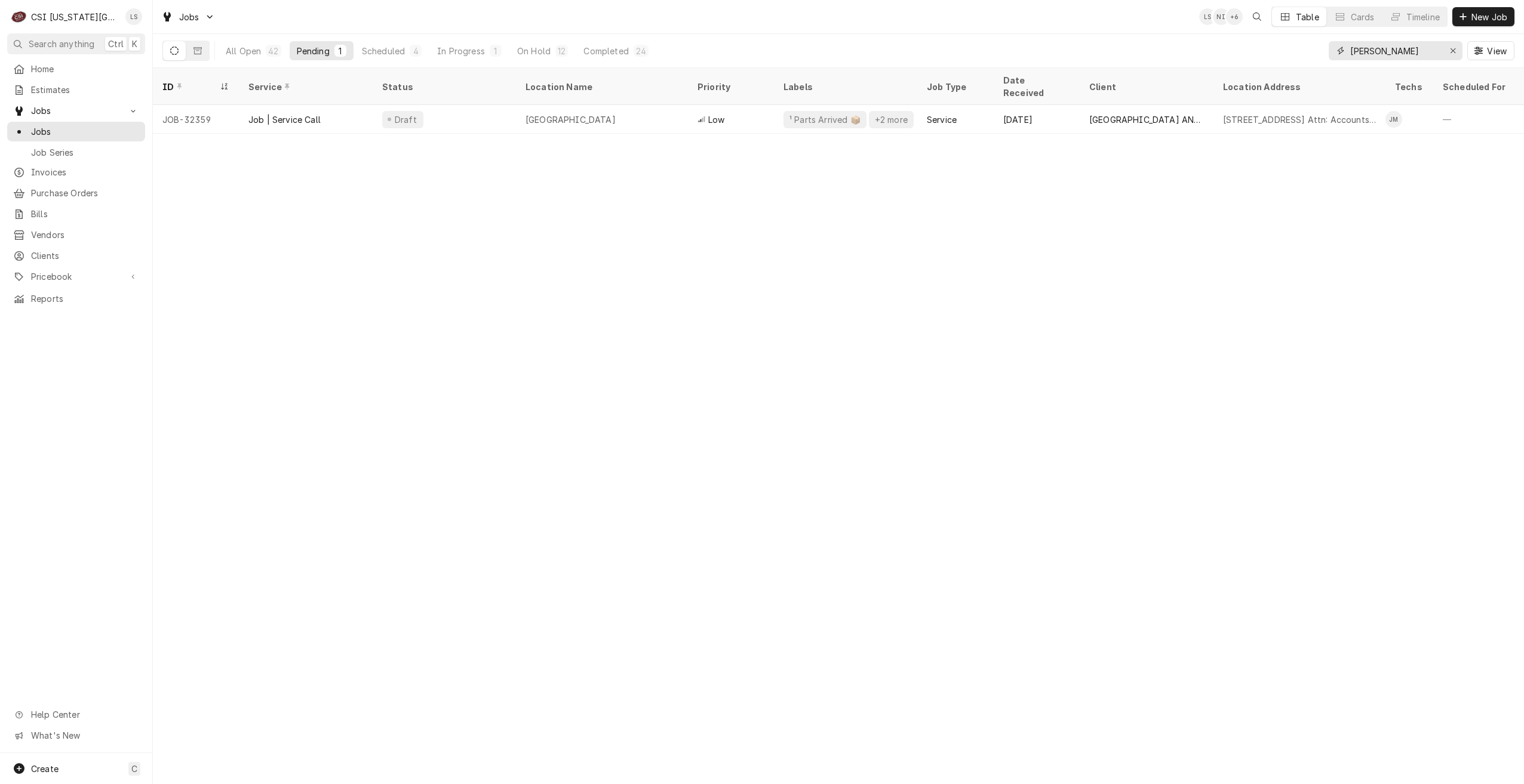
click at [1373, 55] on input "[PERSON_NAME]" at bounding box center [1395, 50] width 90 height 19
type input "zach wilson"
click at [418, 54] on div "1" at bounding box center [415, 51] width 7 height 13
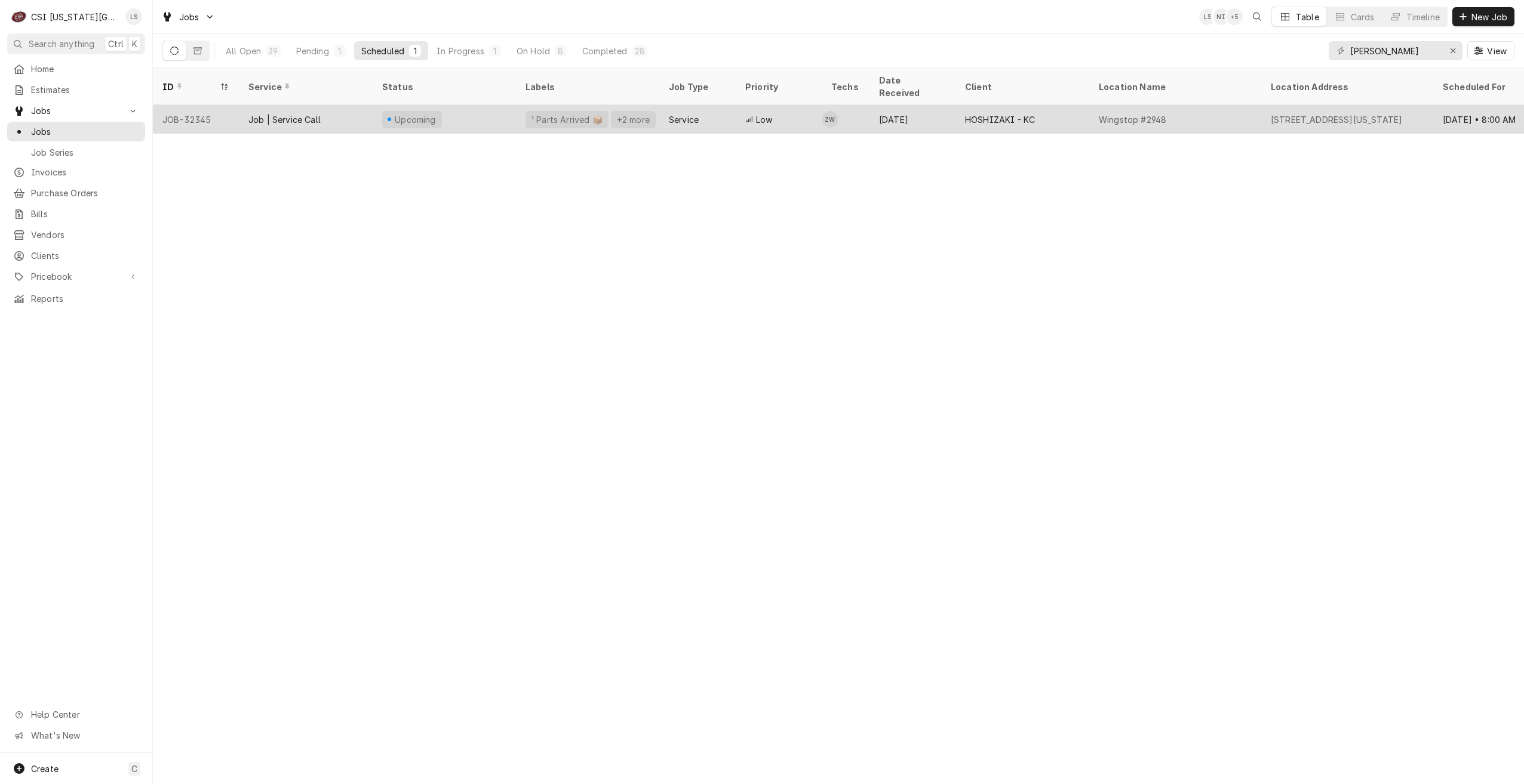
click at [720, 105] on div "Service" at bounding box center [697, 120] width 76 height 29
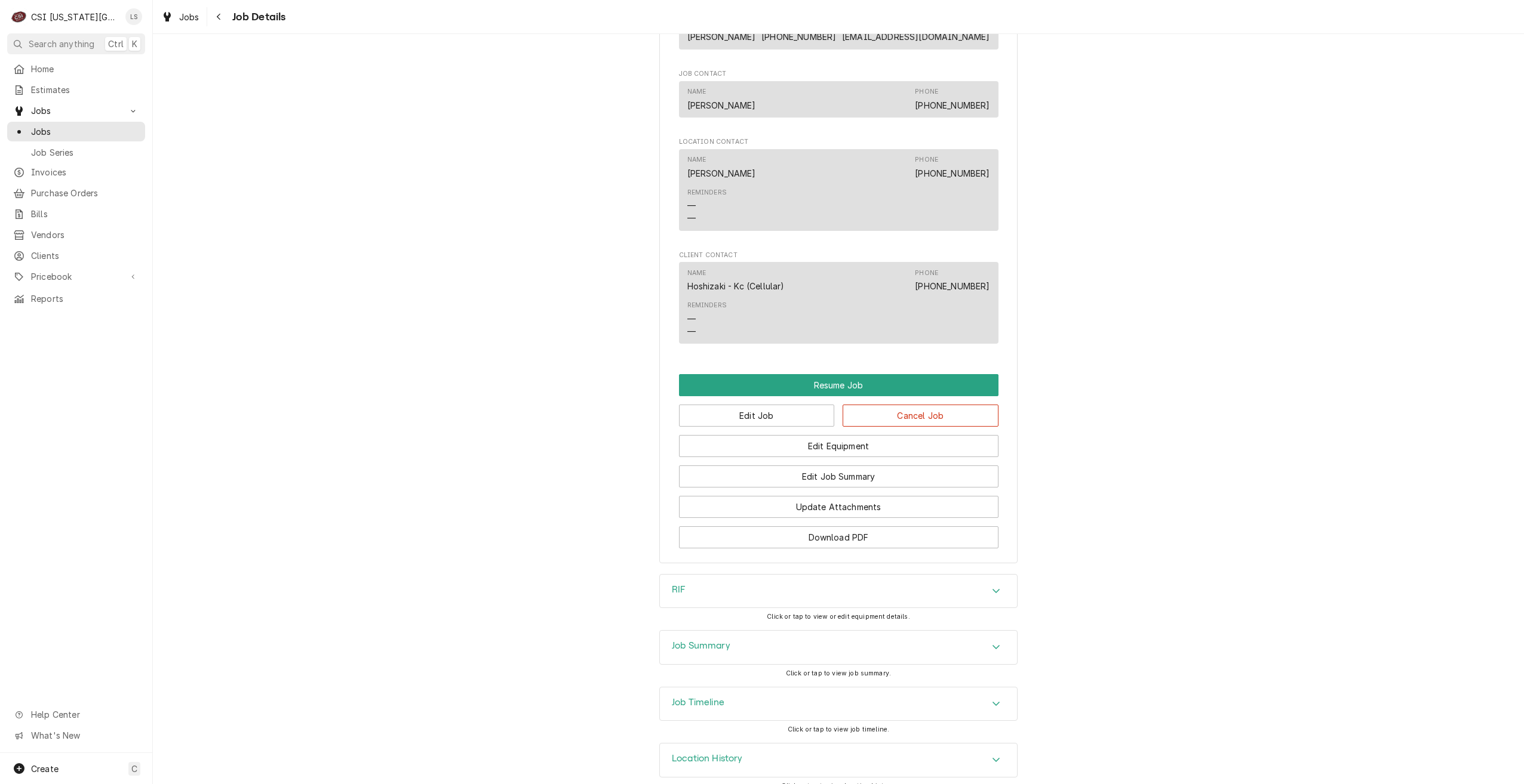
scroll to position [1061, 0]
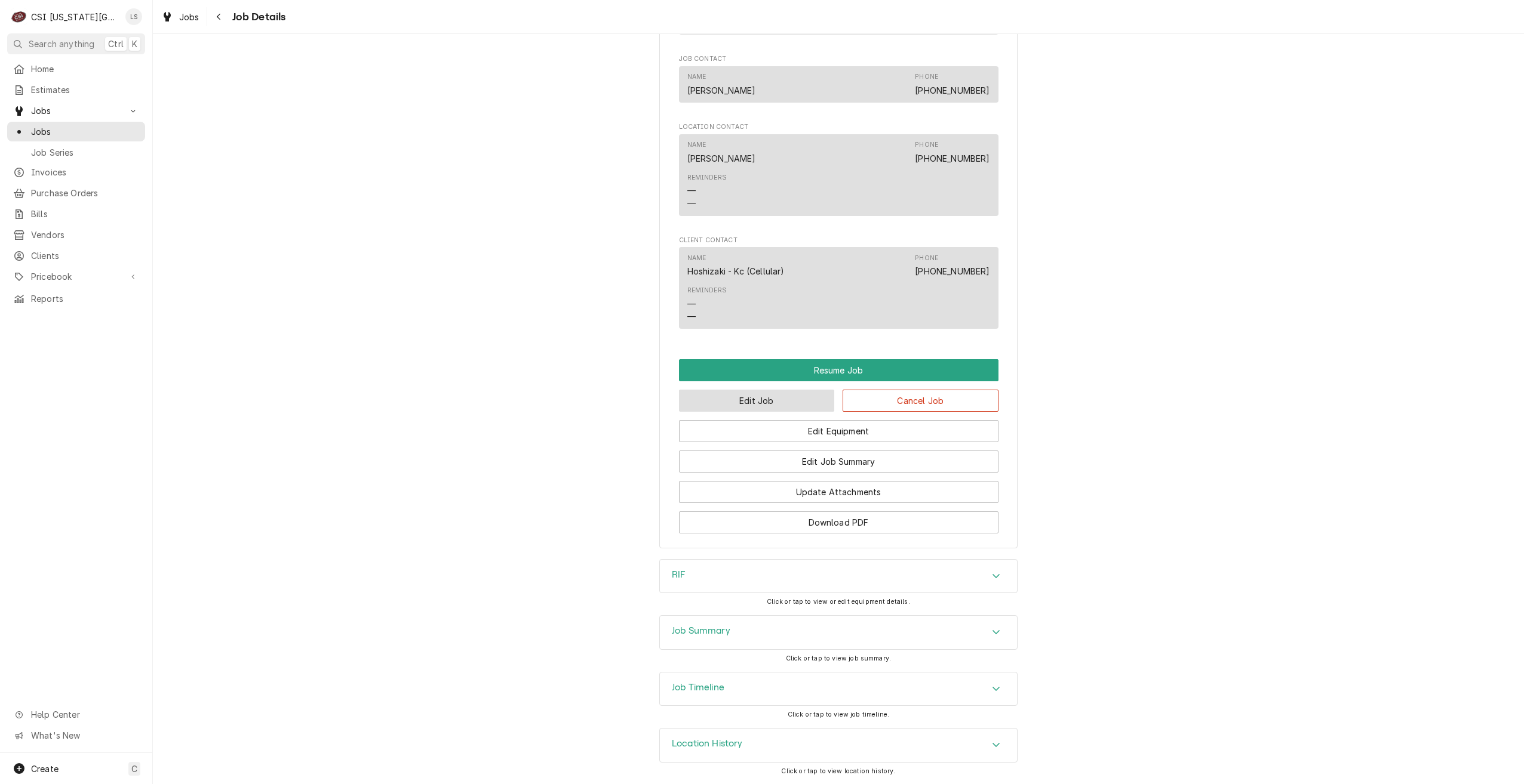
click at [788, 393] on button "Edit Job" at bounding box center [757, 401] width 156 height 22
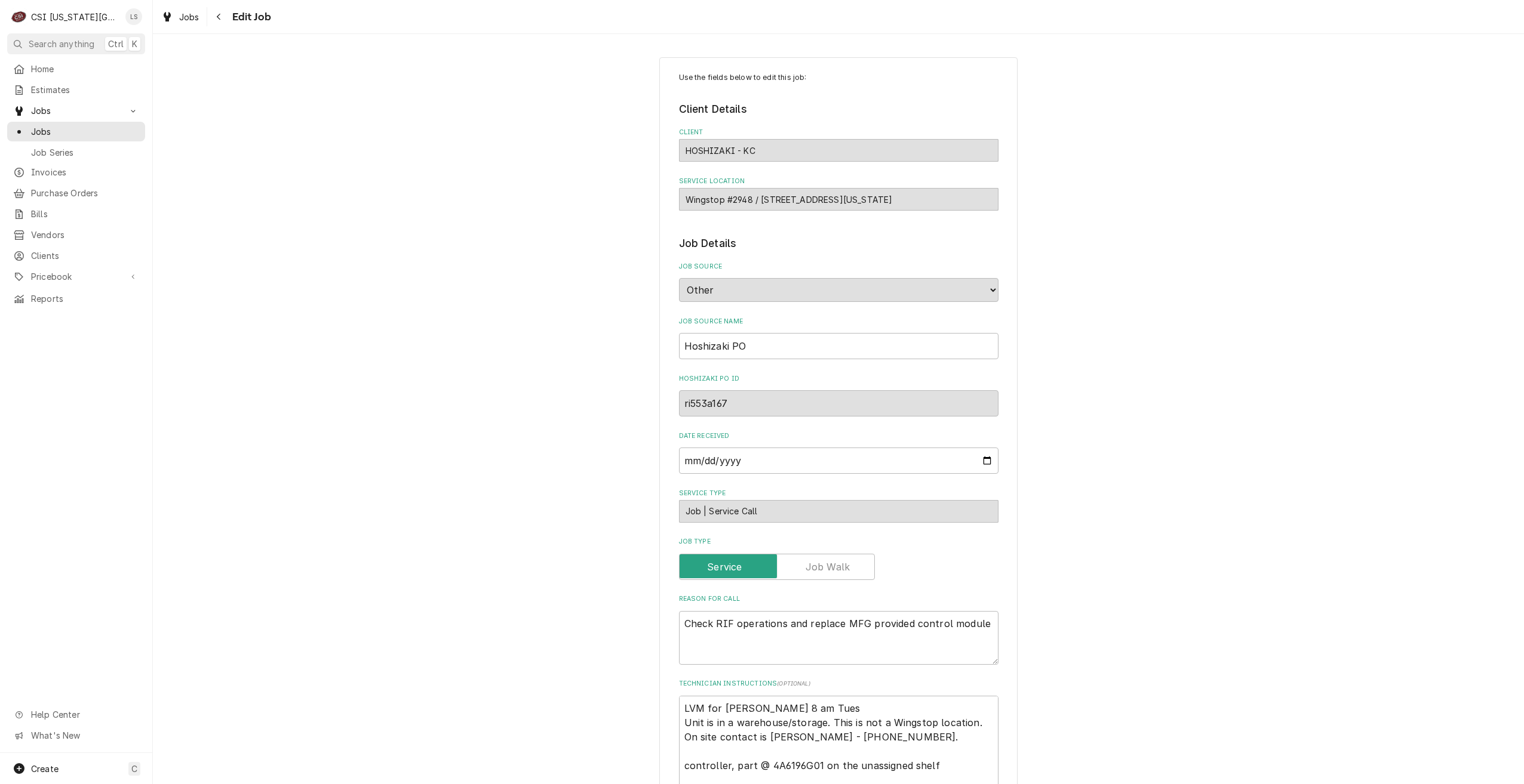
type textarea "x"
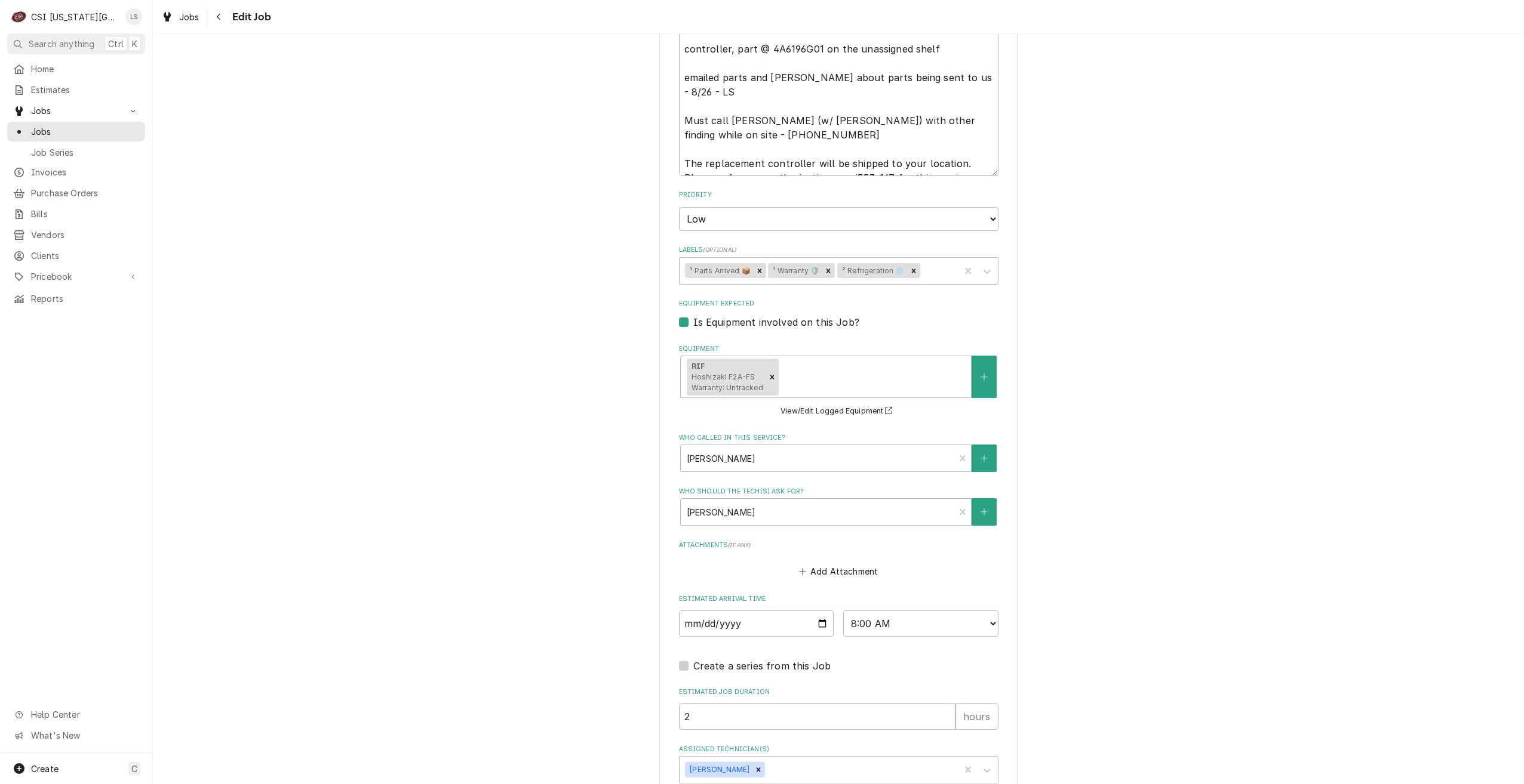
scroll to position [789, 0]
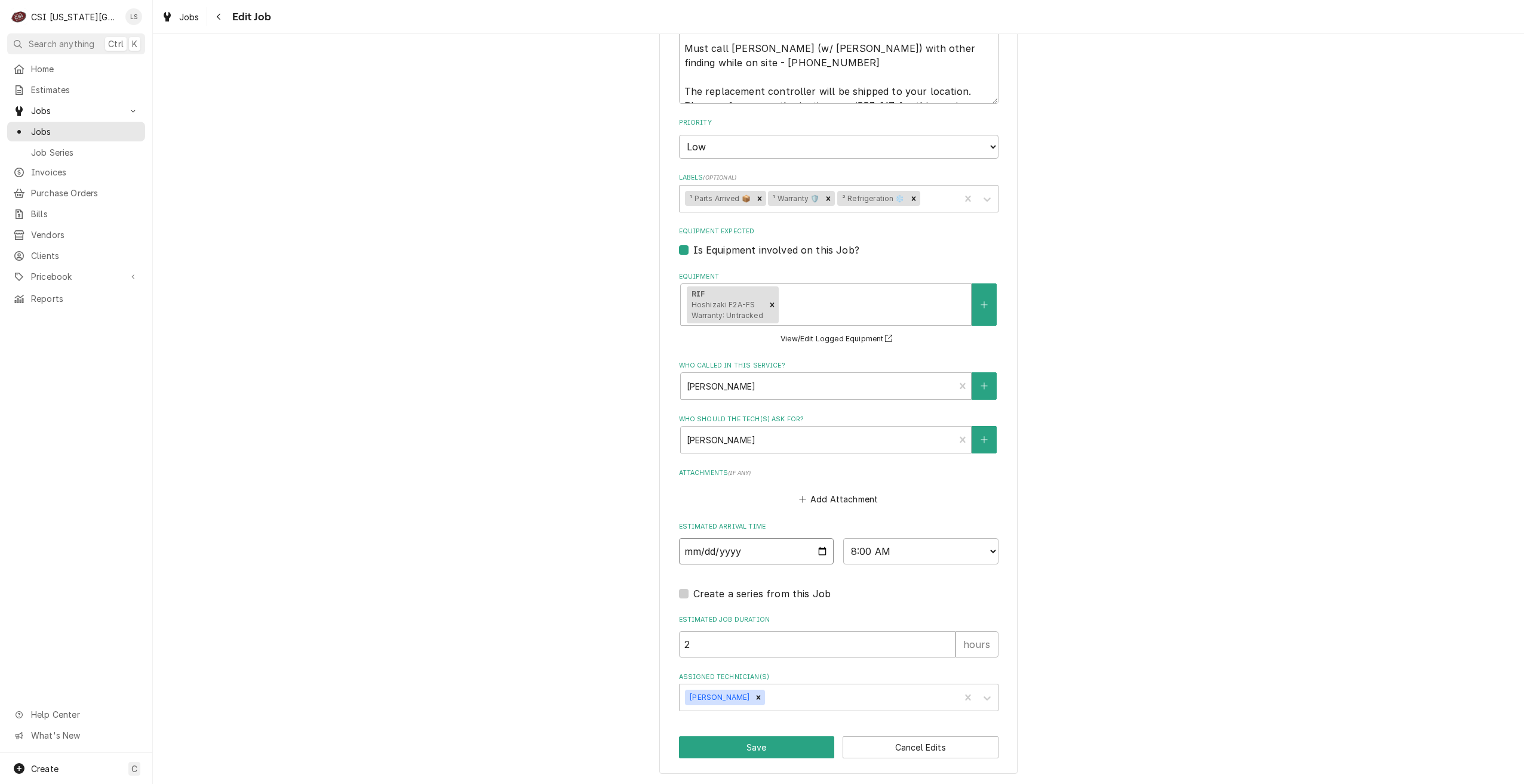
click at [820, 554] on input "2025-09-02" at bounding box center [756, 551] width 155 height 26
type input "2025-09-03"
click at [723, 750] on button "Save" at bounding box center [757, 748] width 156 height 22
type textarea "x"
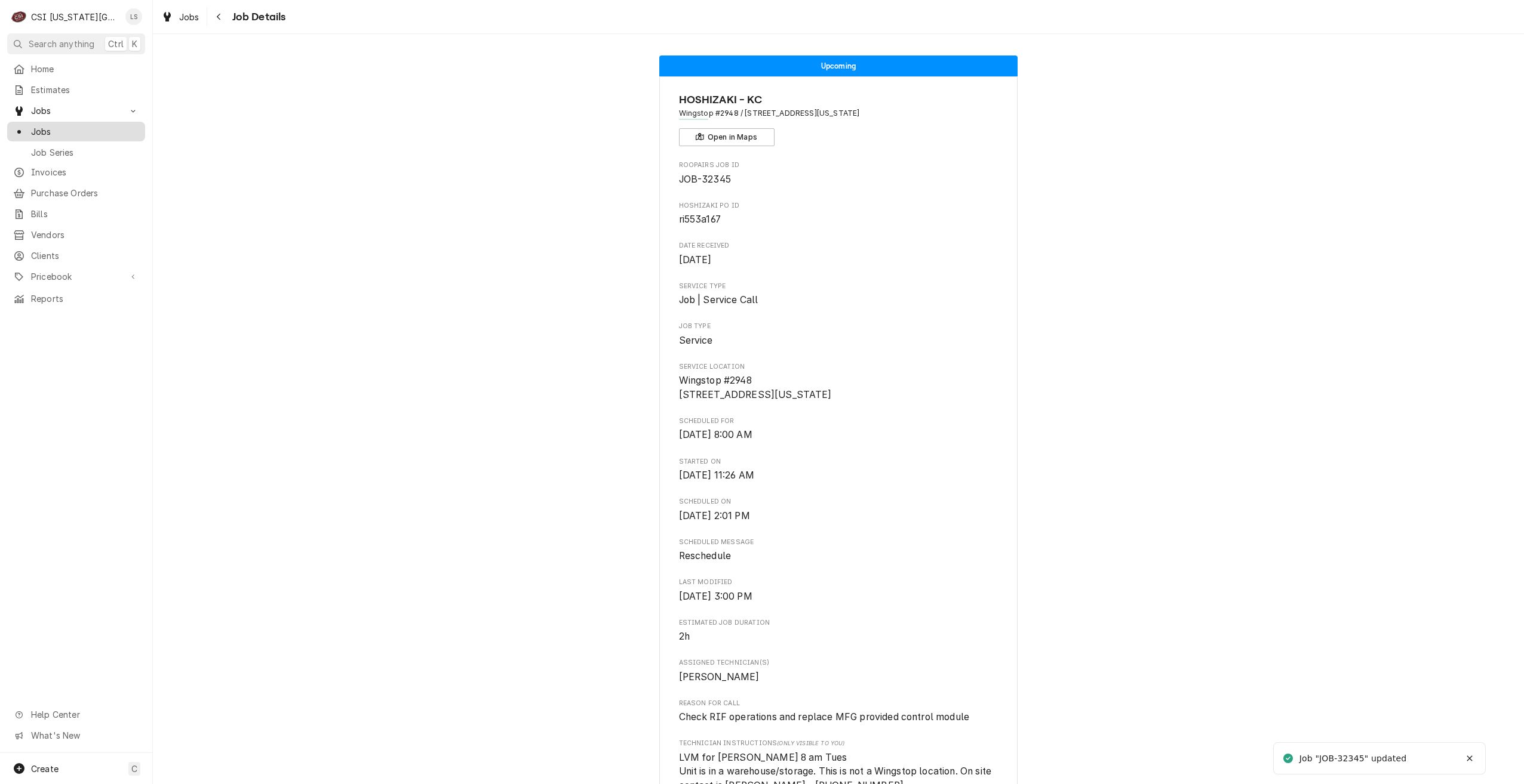
click at [91, 132] on span "Jobs" at bounding box center [84, 132] width 108 height 13
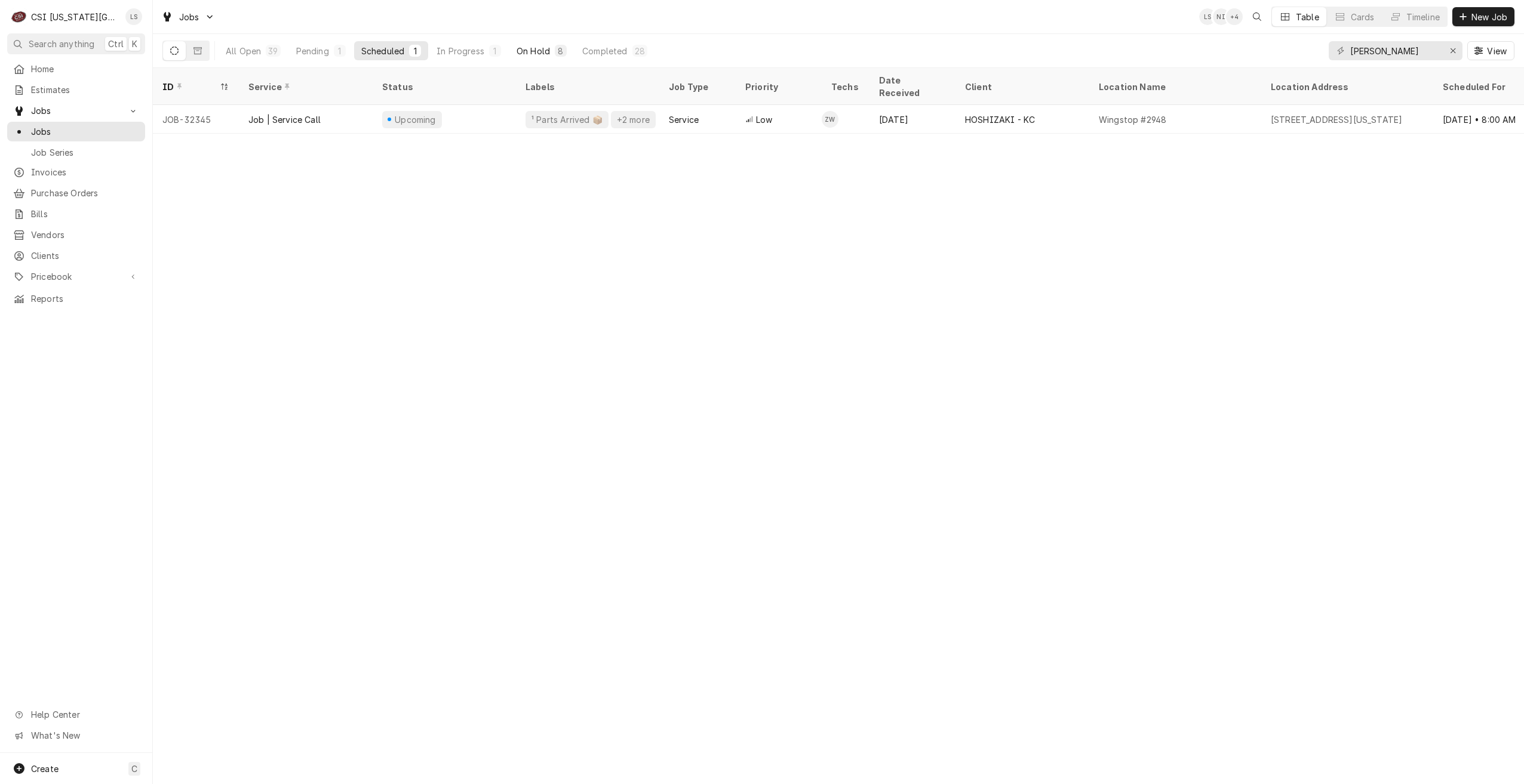
click at [538, 48] on div "On Hold" at bounding box center [533, 51] width 34 height 13
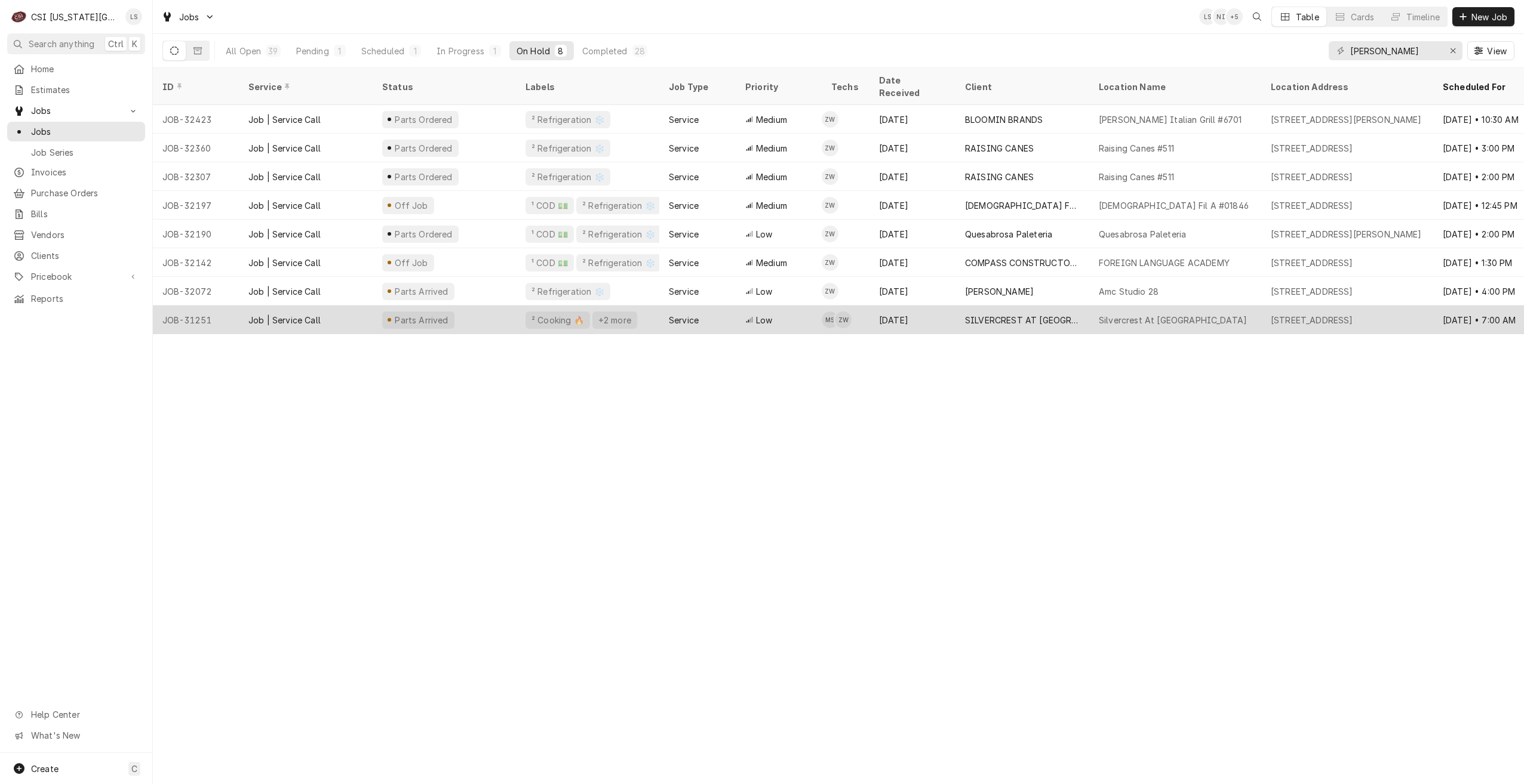
click at [963, 306] on div "SILVERCREST AT [GEOGRAPHIC_DATA]" at bounding box center [1022, 320] width 133 height 29
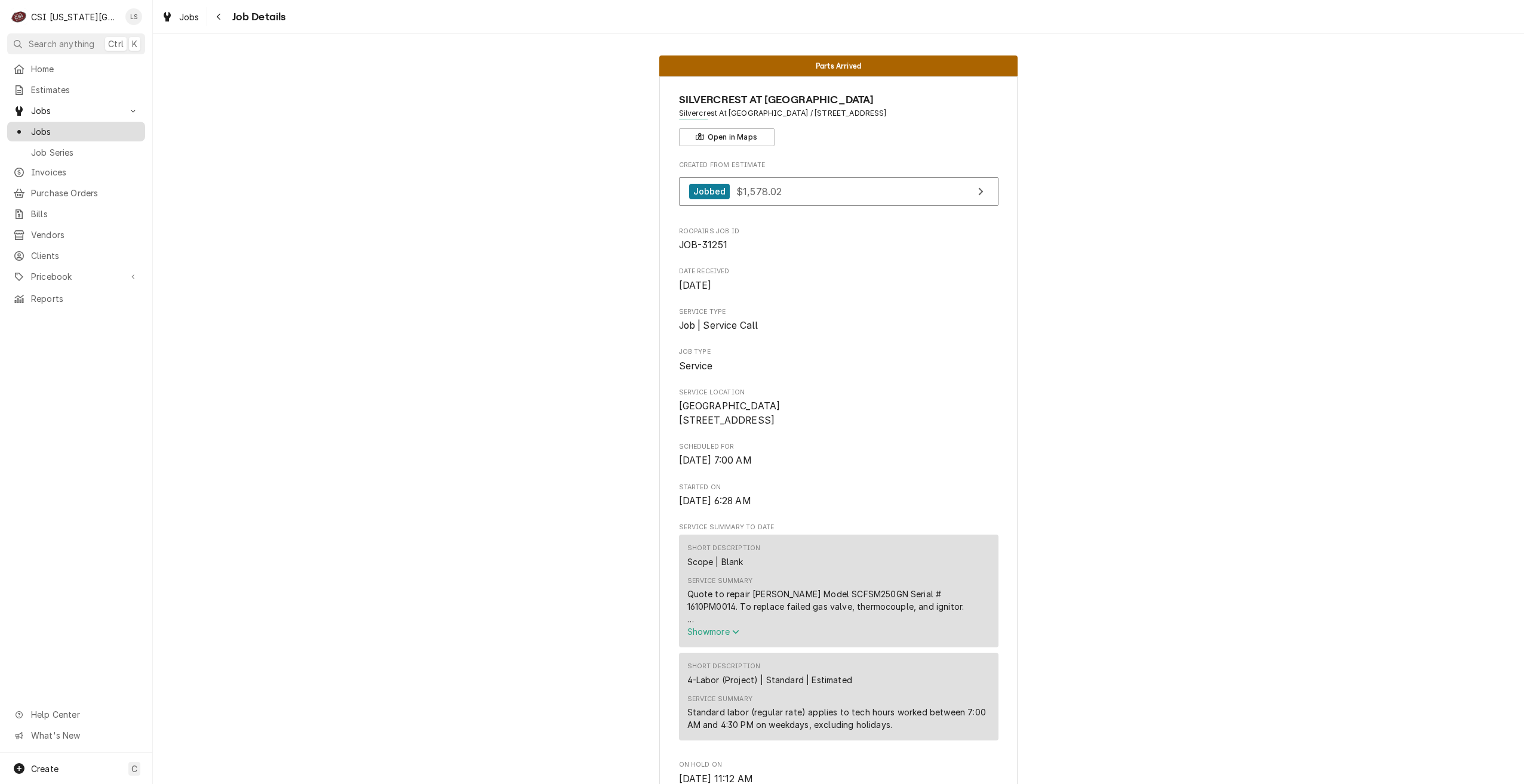
click at [137, 125] on span "Jobs" at bounding box center [84, 132] width 108 height 13
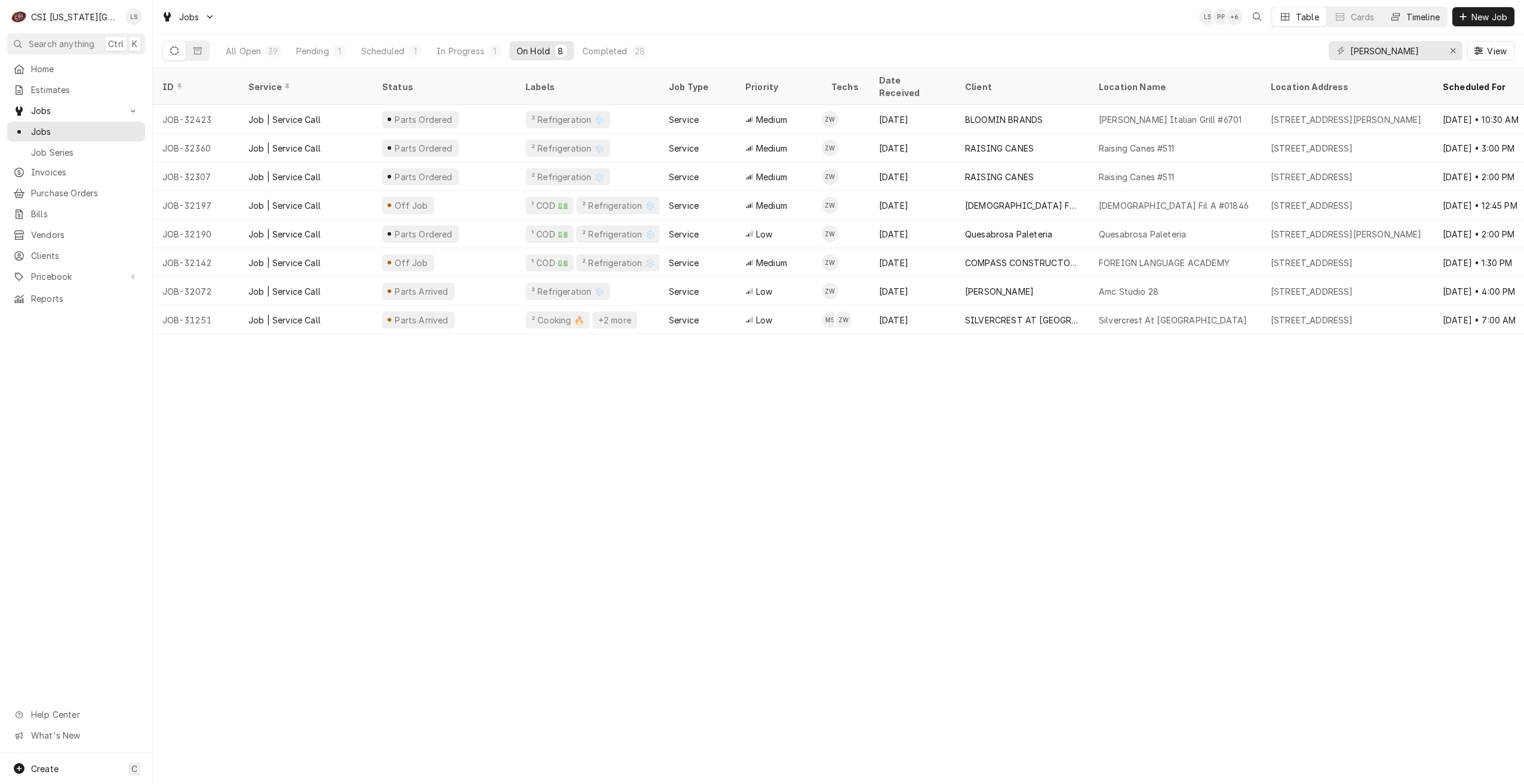
click at [1426, 18] on div "Timeline" at bounding box center [1422, 17] width 34 height 13
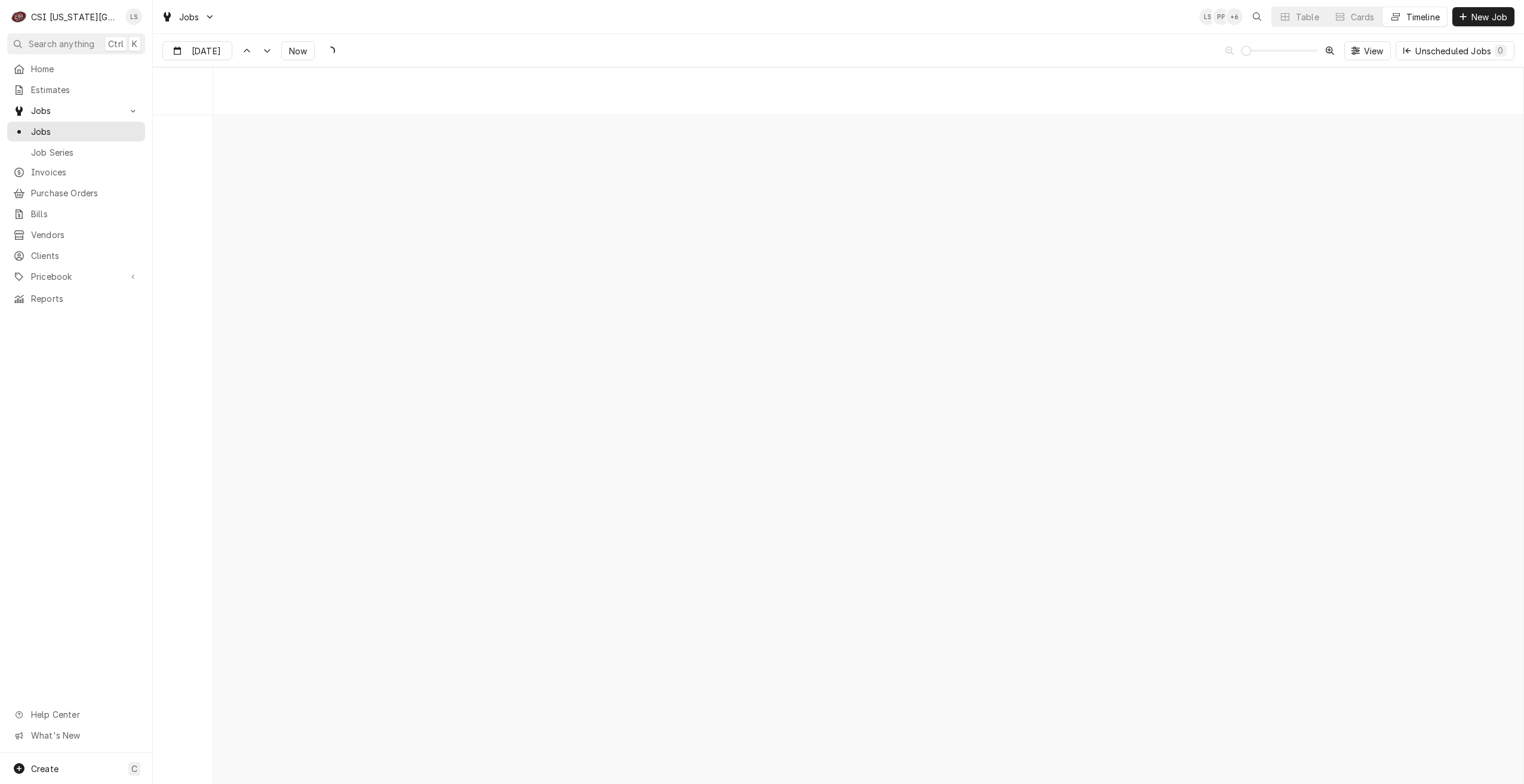
scroll to position [13719, 0]
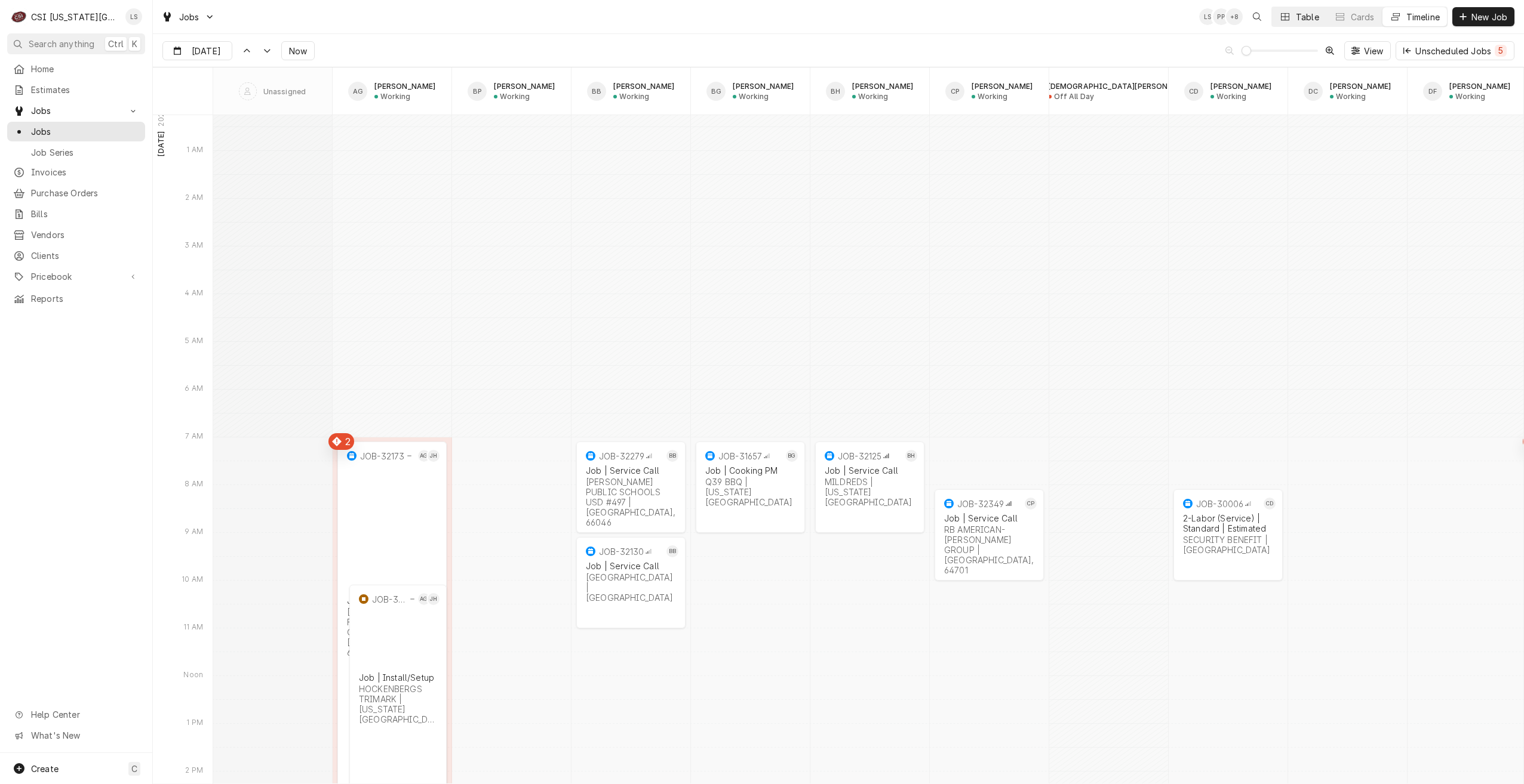
click at [1315, 24] on button "Table" at bounding box center [1299, 16] width 54 height 19
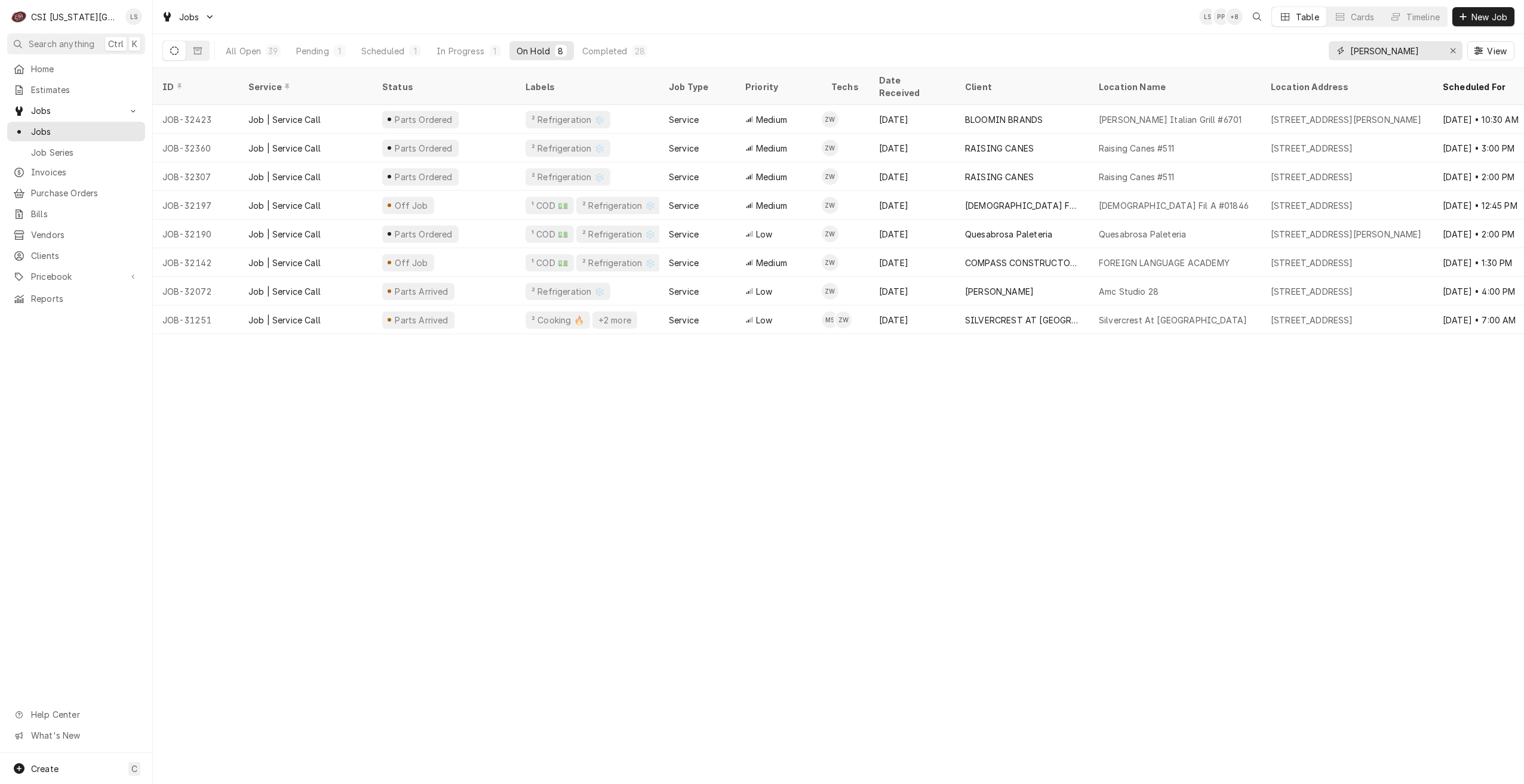
drag, startPoint x: 1423, startPoint y: 50, endPoint x: 1319, endPoint y: 51, distance: 104.0
click at [1319, 51] on div "All Open 39 Pending 1 Scheduled 1 In Progress 1 On Hold 8 Completed 28 zach wil…" at bounding box center [838, 51] width 1352 height 34
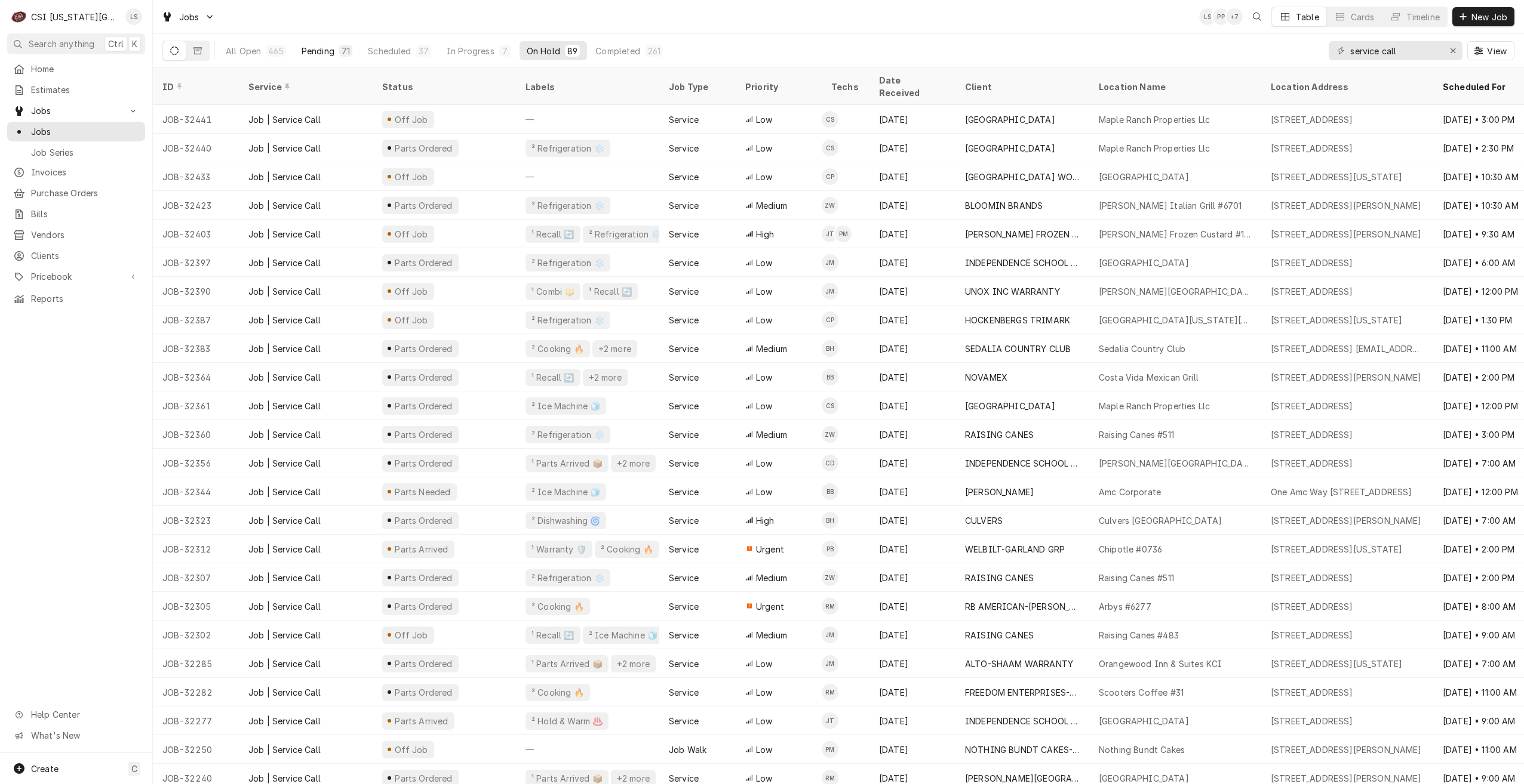
click at [317, 49] on div "Pending" at bounding box center [318, 51] width 33 height 13
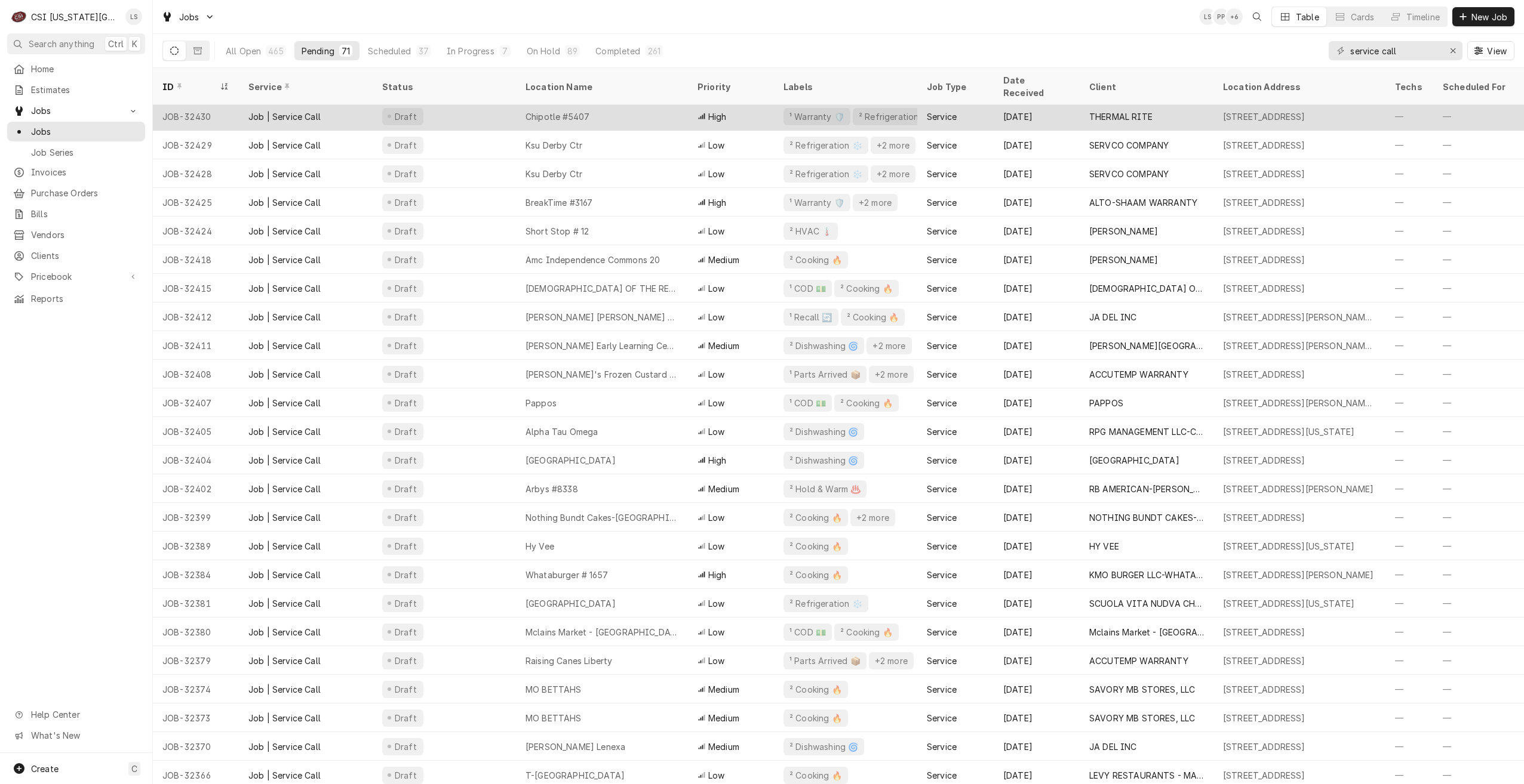
scroll to position [289, 0]
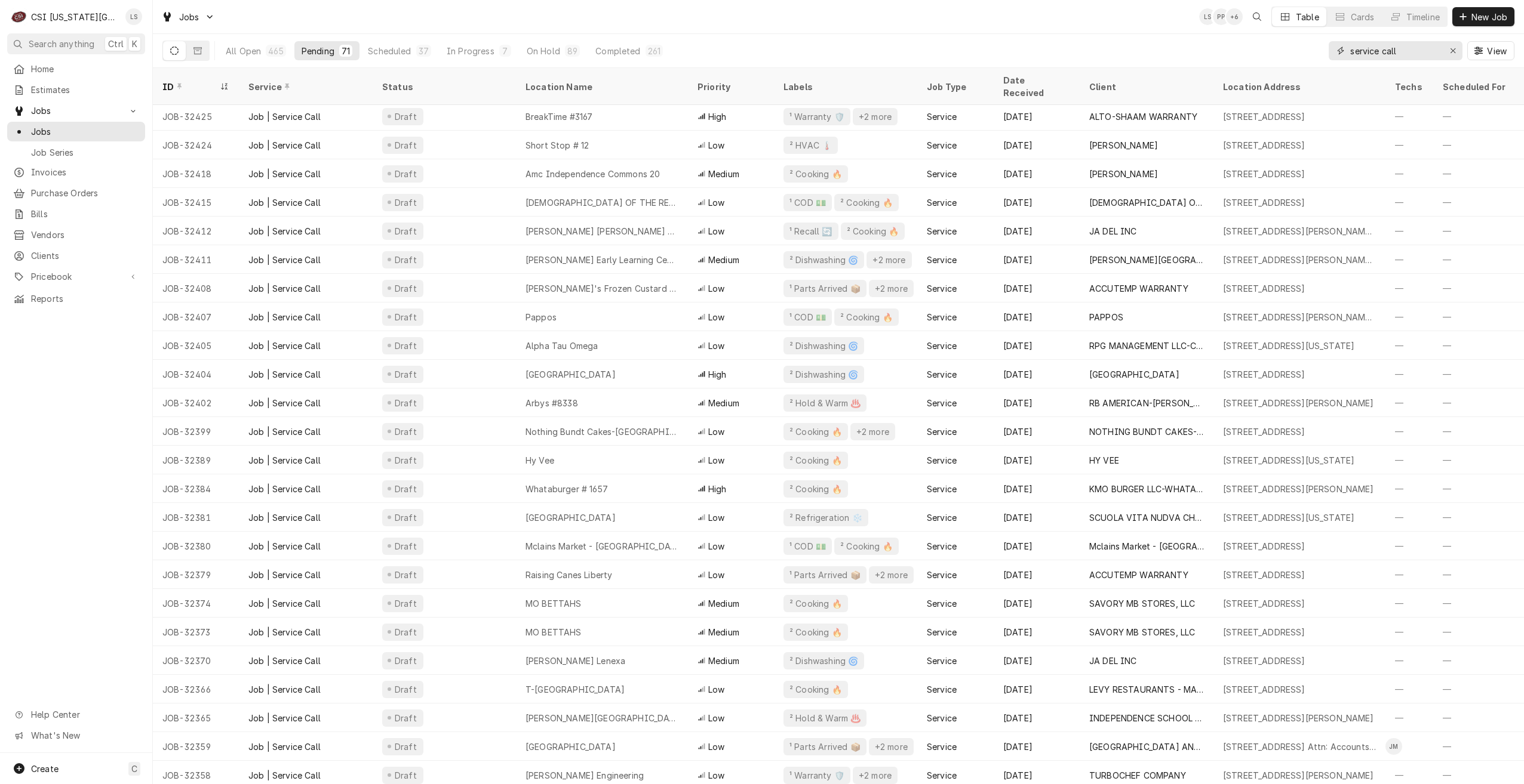
drag, startPoint x: 1413, startPoint y: 50, endPoint x: 1314, endPoint y: 49, distance: 99.0
click at [1314, 49] on div "All Open 465 Pending 71 Scheduled 37 In Progress 7 On Hold 89 Completed 261 ser…" at bounding box center [838, 51] width 1352 height 34
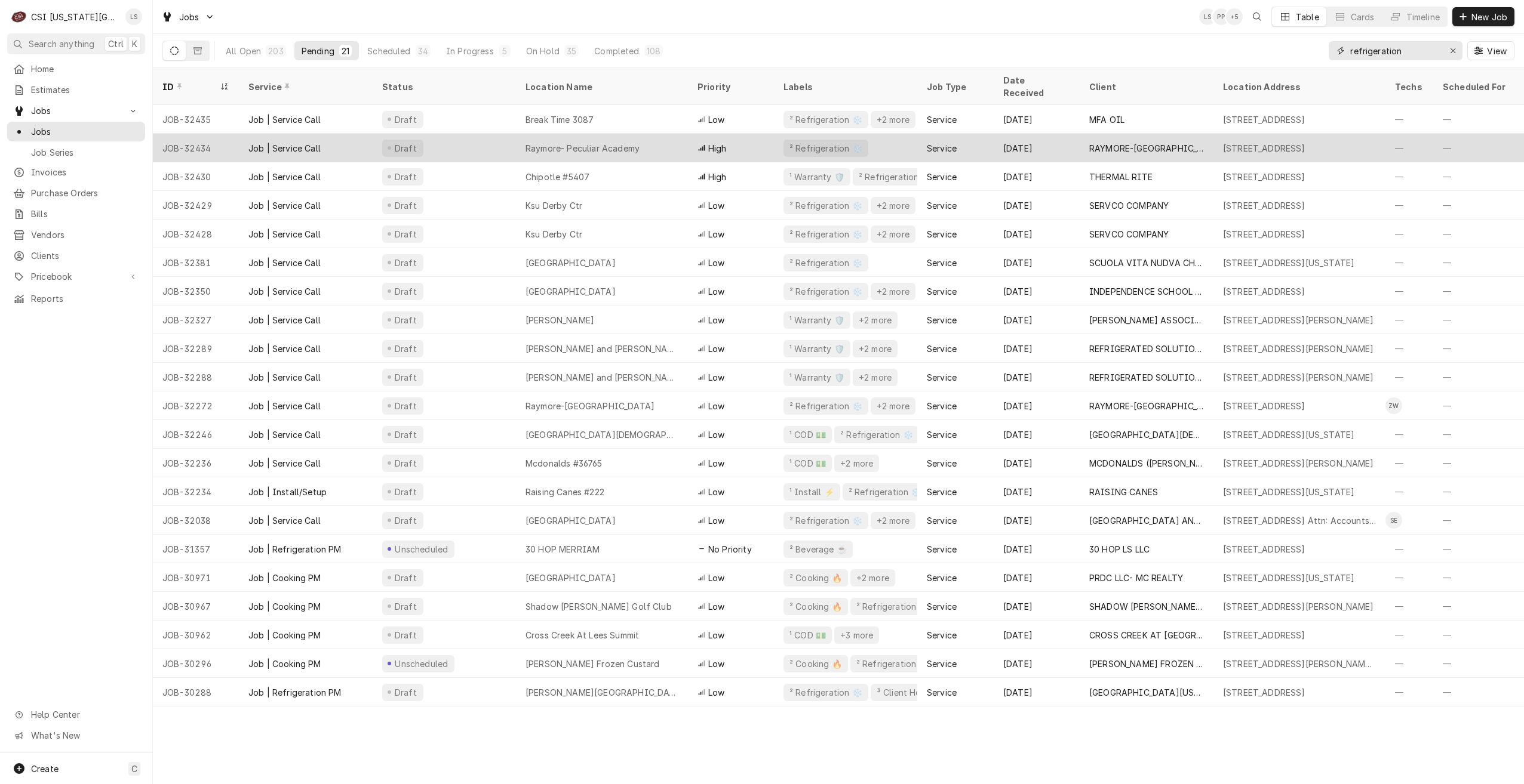
type input "refrigeration"
click at [644, 133] on div "Raymore- Peculiar Academy" at bounding box center [601, 148] width 172 height 29
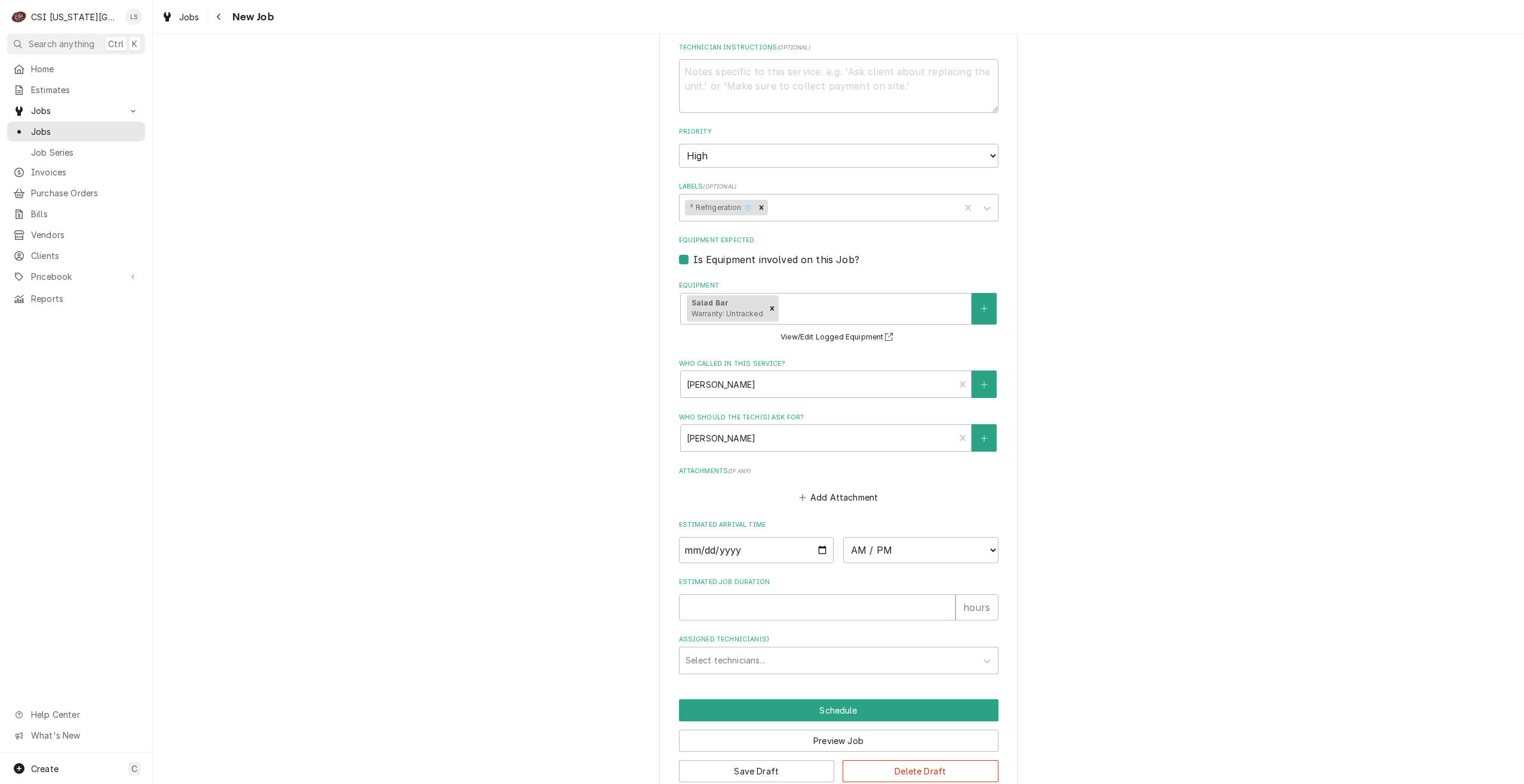
scroll to position [621, 0]
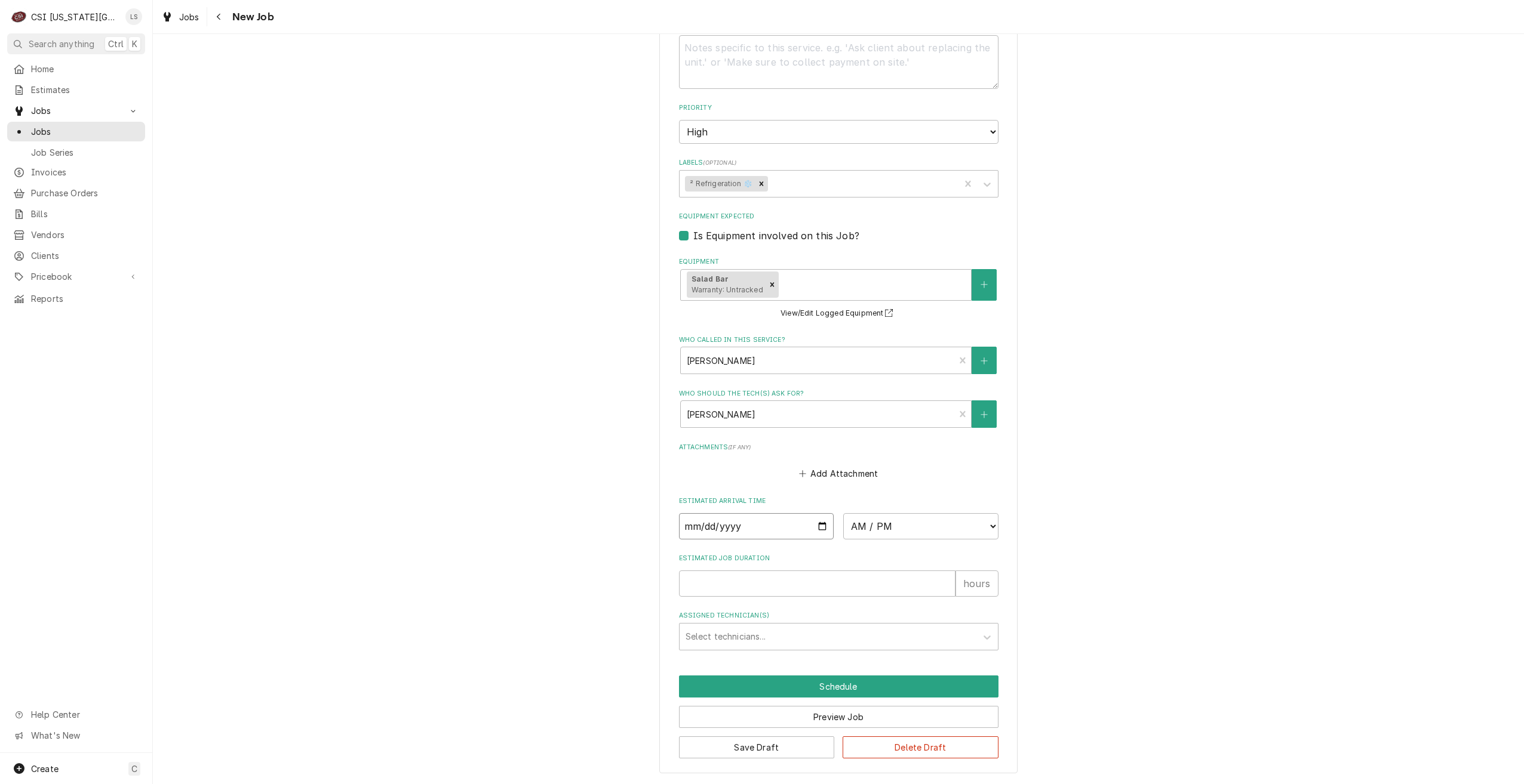
click at [823, 523] on input "Date" at bounding box center [756, 526] width 155 height 26
type textarea "x"
type input "2025-09-02"
type textarea "x"
click at [870, 532] on select "AM / PM 6:00 AM 6:15 AM 6:30 AM 6:45 AM 7:00 AM 7:15 AM 7:30 AM 7:45 AM 8:00 AM…" at bounding box center [920, 526] width 155 height 26
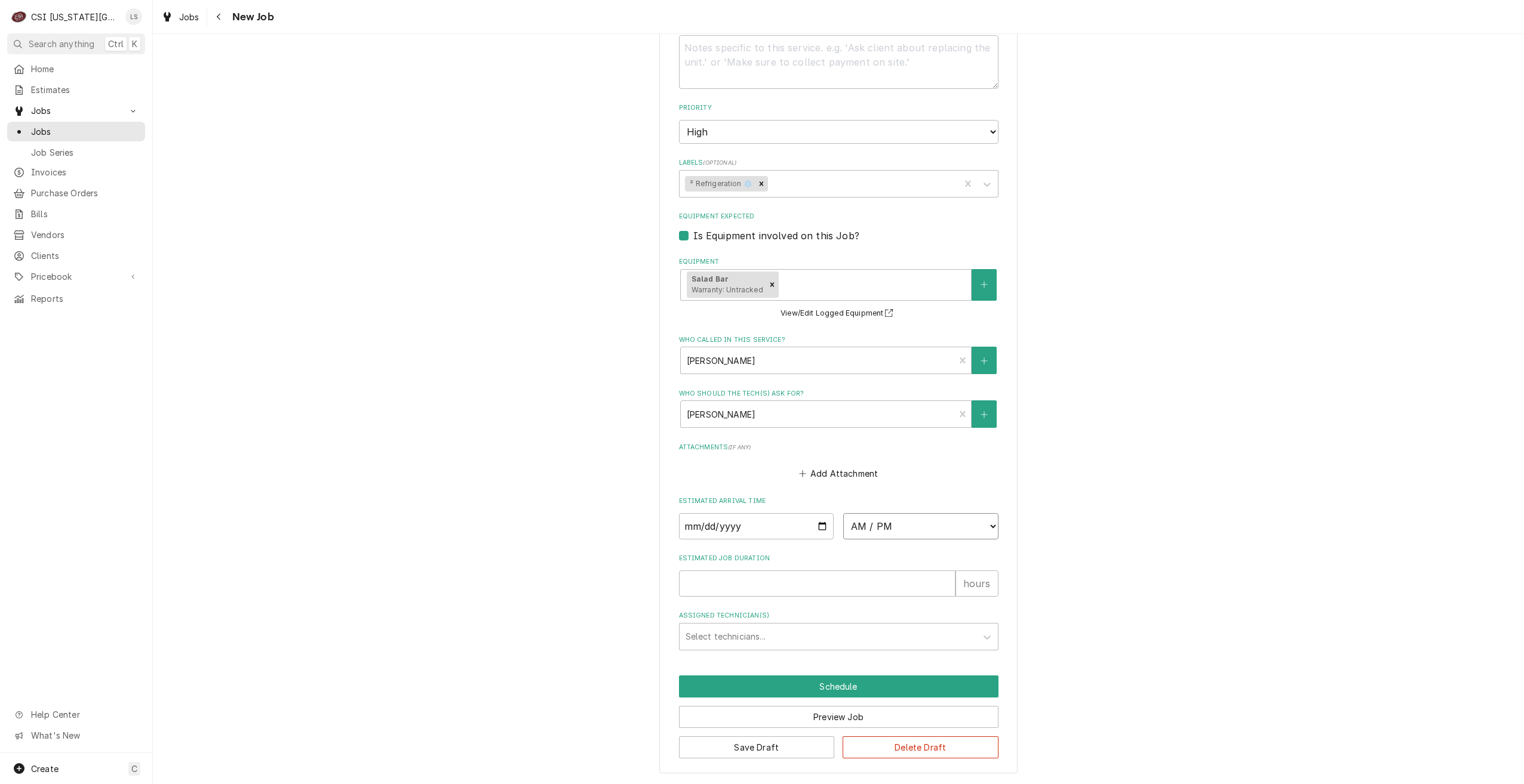
select select "08:00:00"
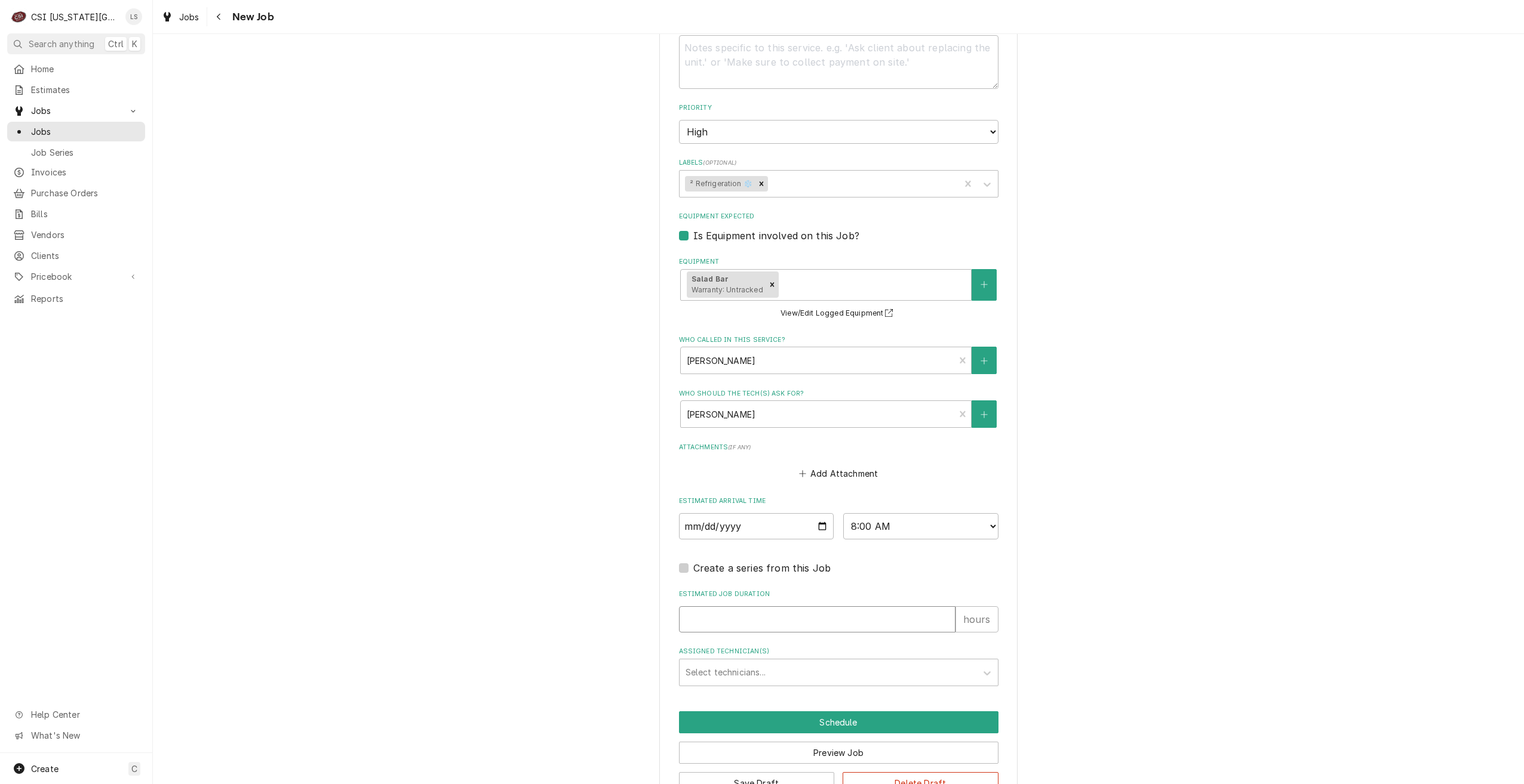
click at [861, 623] on input "Estimated Job Duration" at bounding box center [817, 619] width 277 height 26
type textarea "x"
type input "2"
type textarea "x"
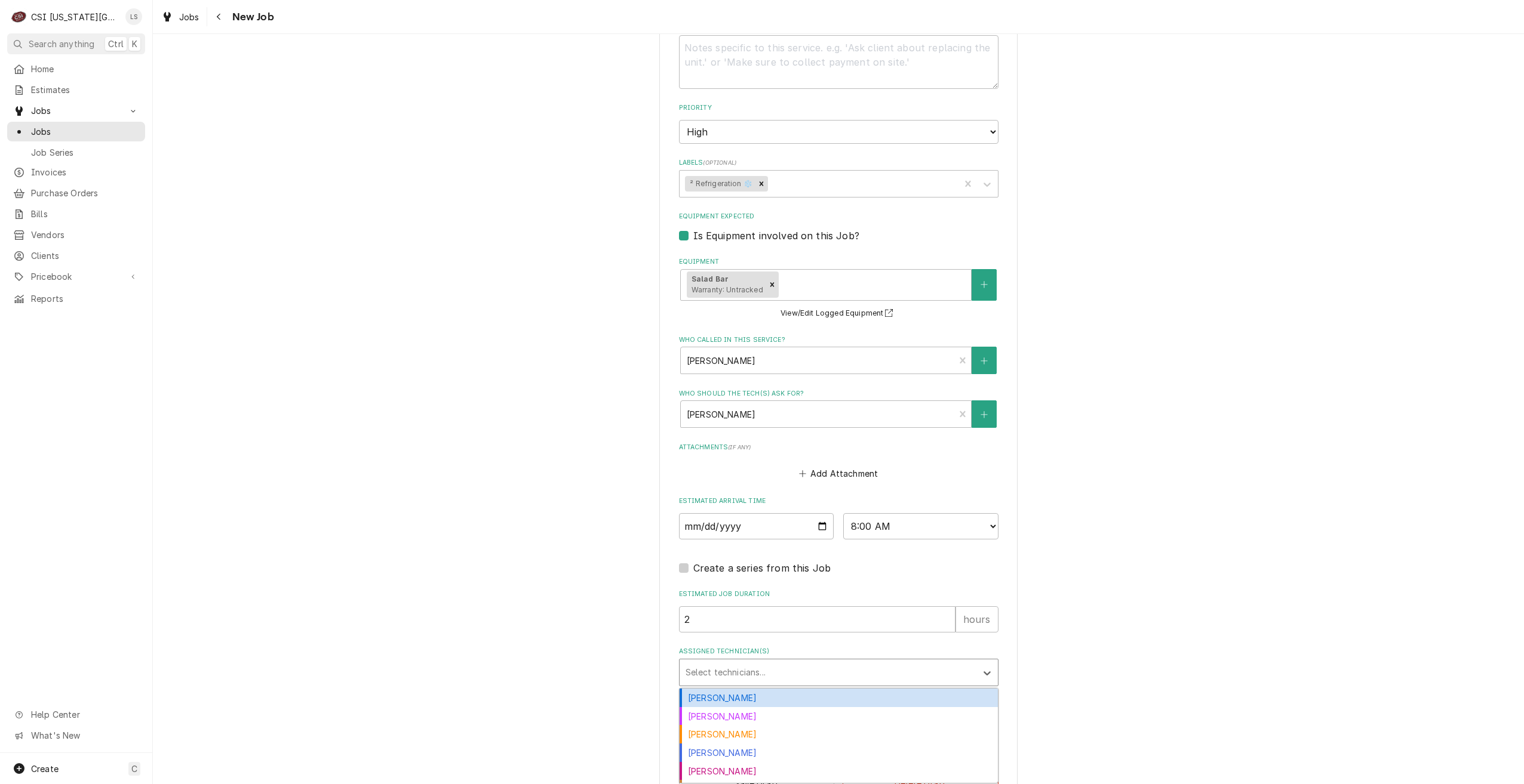
click at [870, 670] on div "Assigned Technician(s)" at bounding box center [828, 673] width 285 height 22
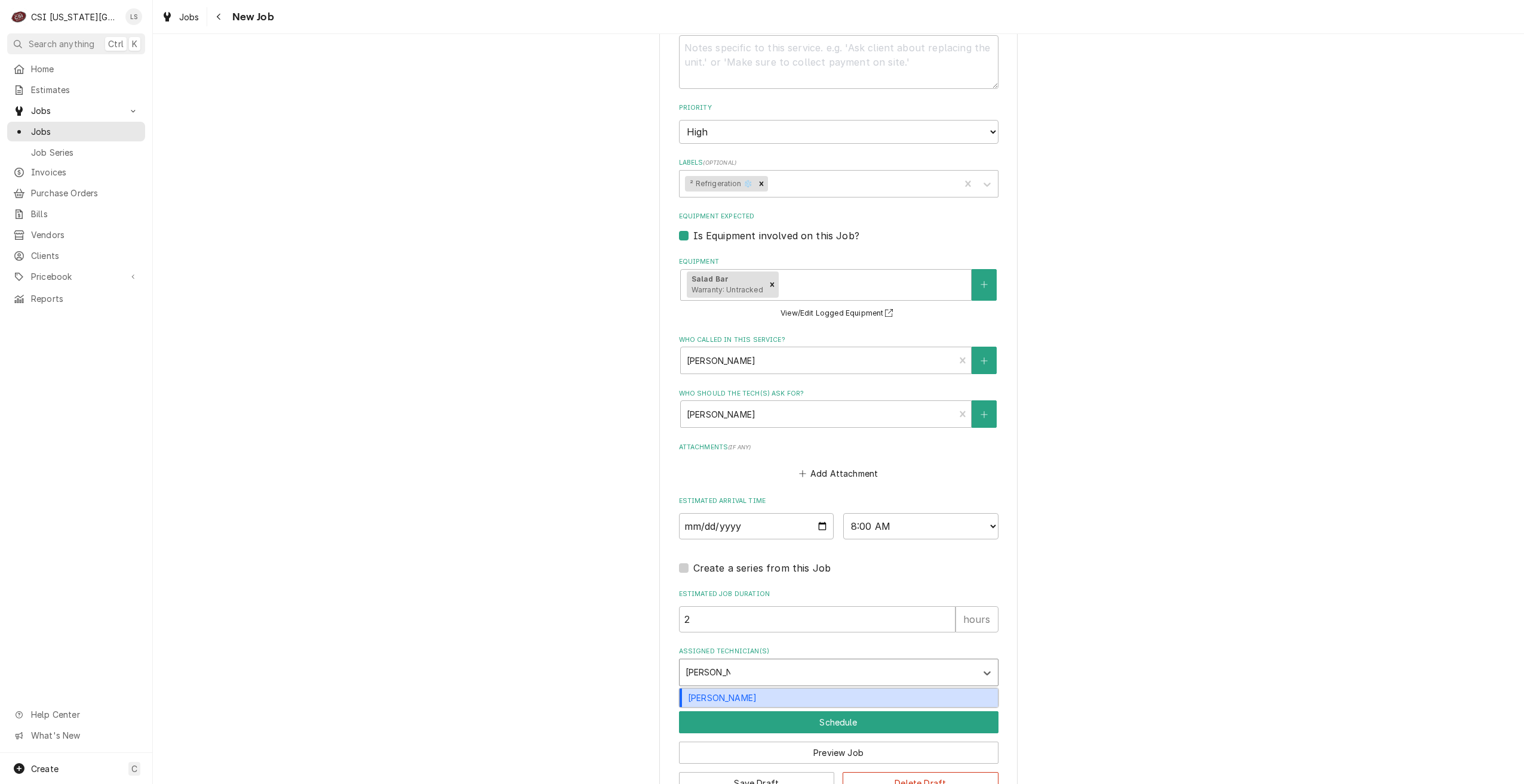
type input "zach wilson"
click at [874, 690] on div "Zach Wilson" at bounding box center [839, 698] width 319 height 18
type textarea "x"
click at [1172, 650] on div "Use the fields below to edit this job: Client Details Client RAYMORE-PECULIAR S…" at bounding box center [838, 122] width 1372 height 1395
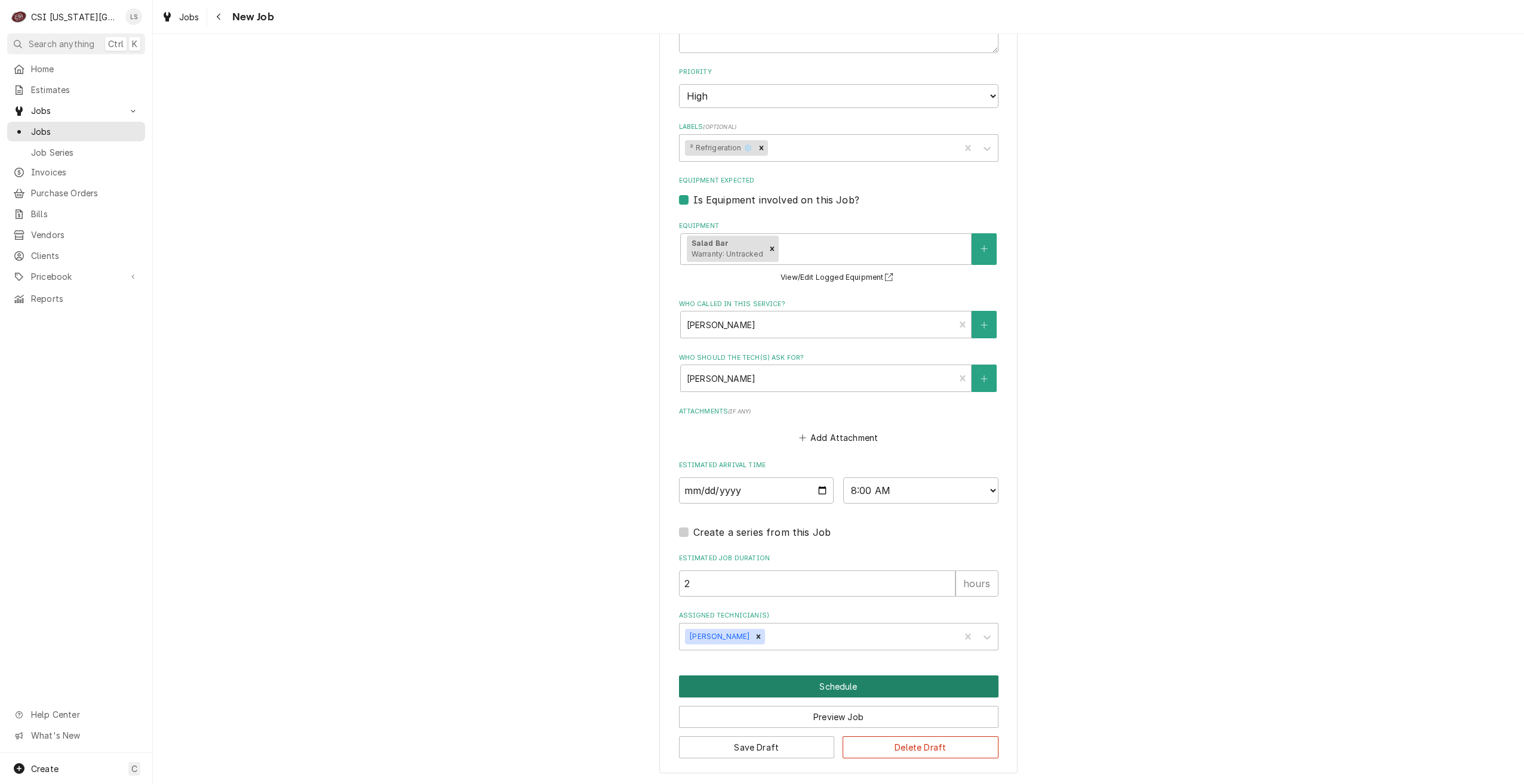
click at [819, 689] on button "Schedule" at bounding box center [839, 687] width 320 height 22
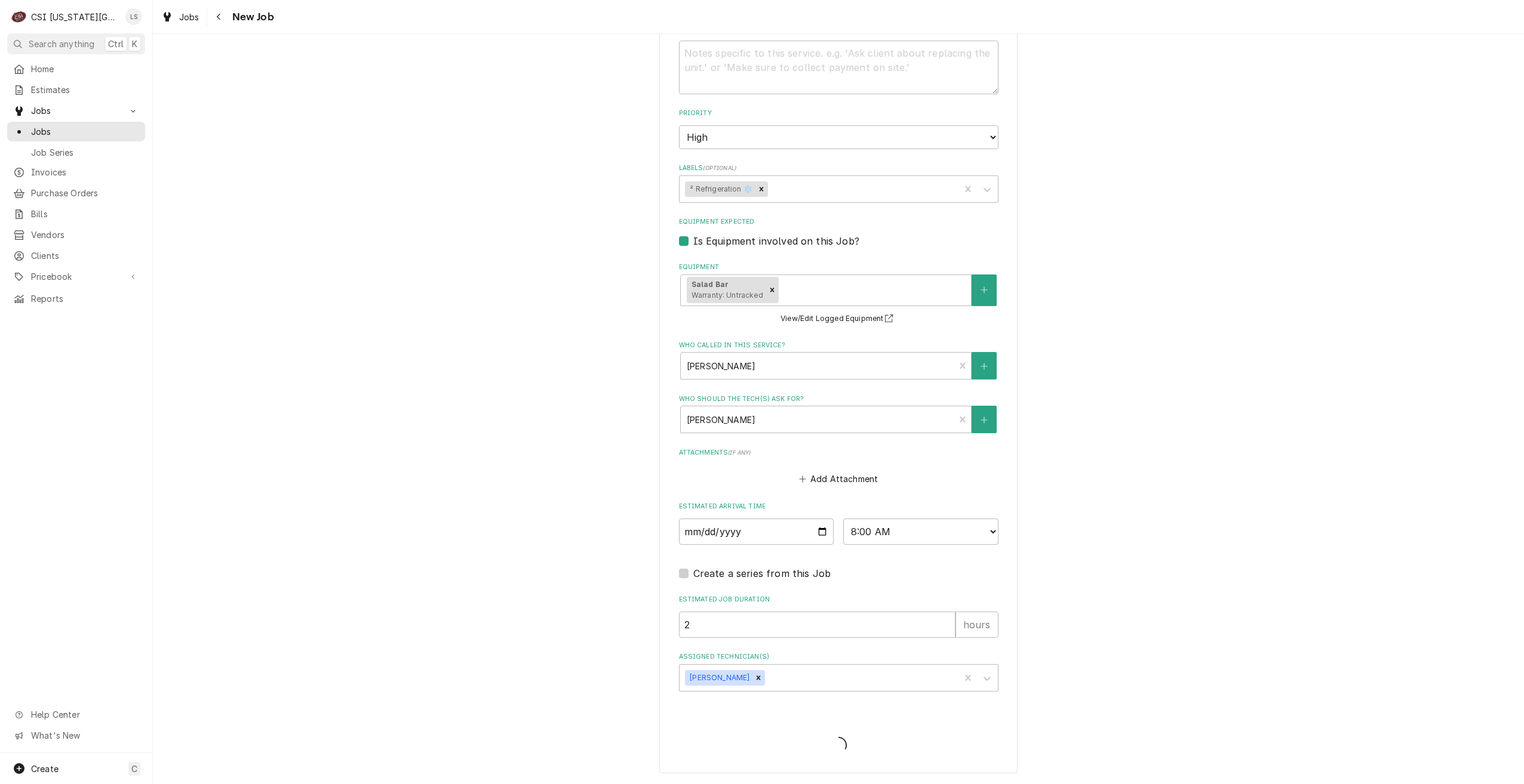
scroll to position [615, 0]
type textarea "x"
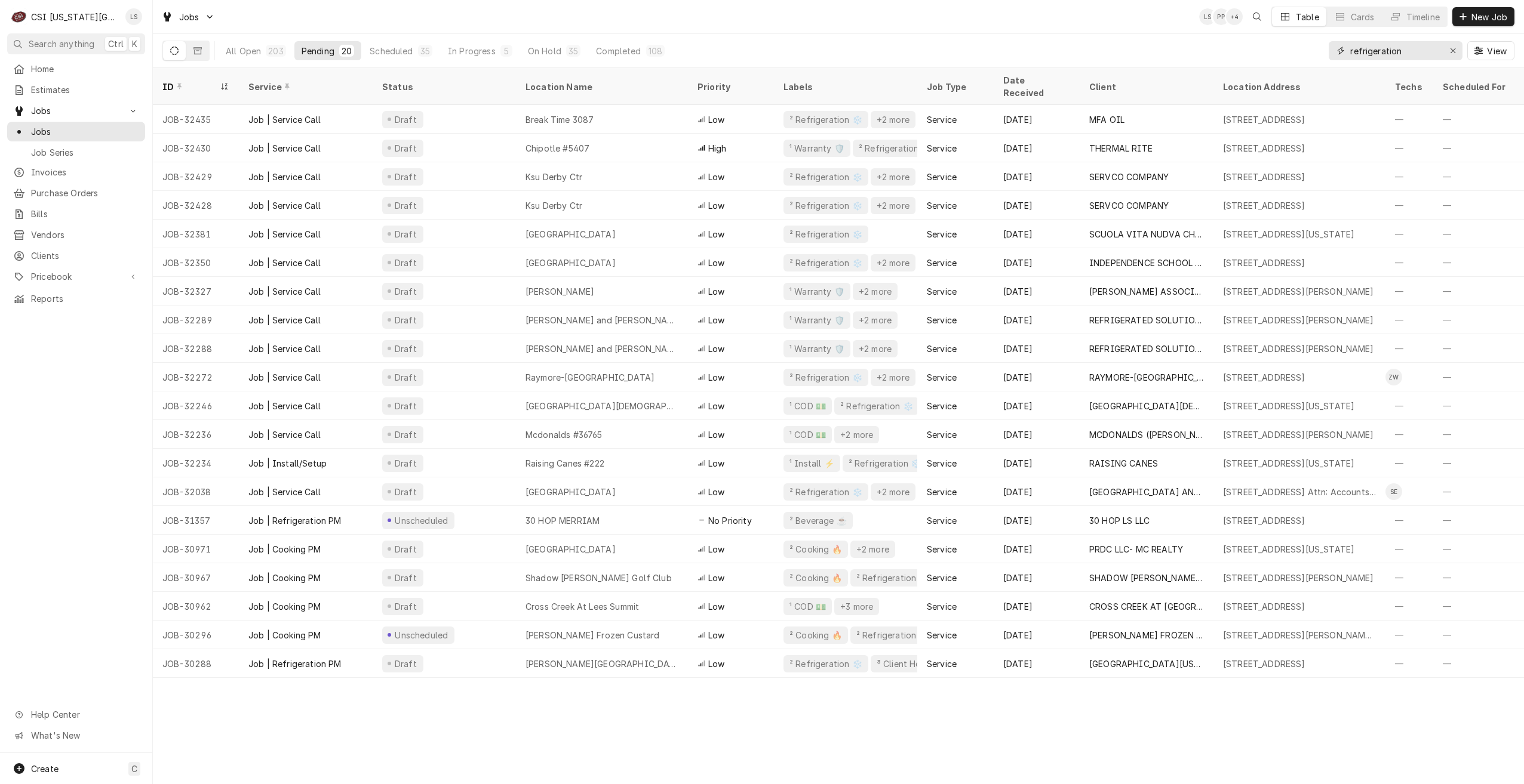
click at [1395, 54] on input "refrigeration" at bounding box center [1395, 50] width 90 height 19
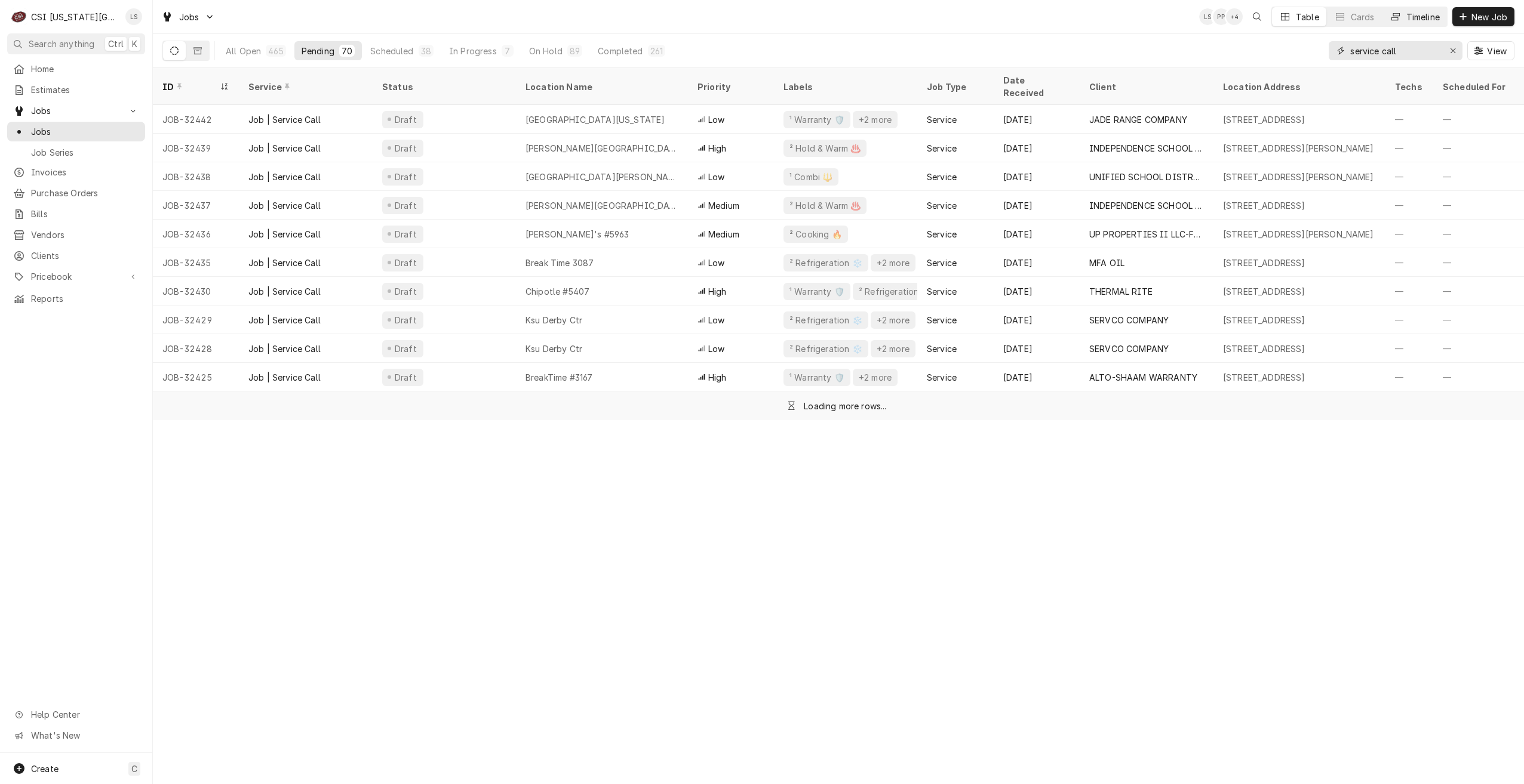
type input "service call"
click at [1417, 22] on div "Timeline" at bounding box center [1422, 17] width 34 height 13
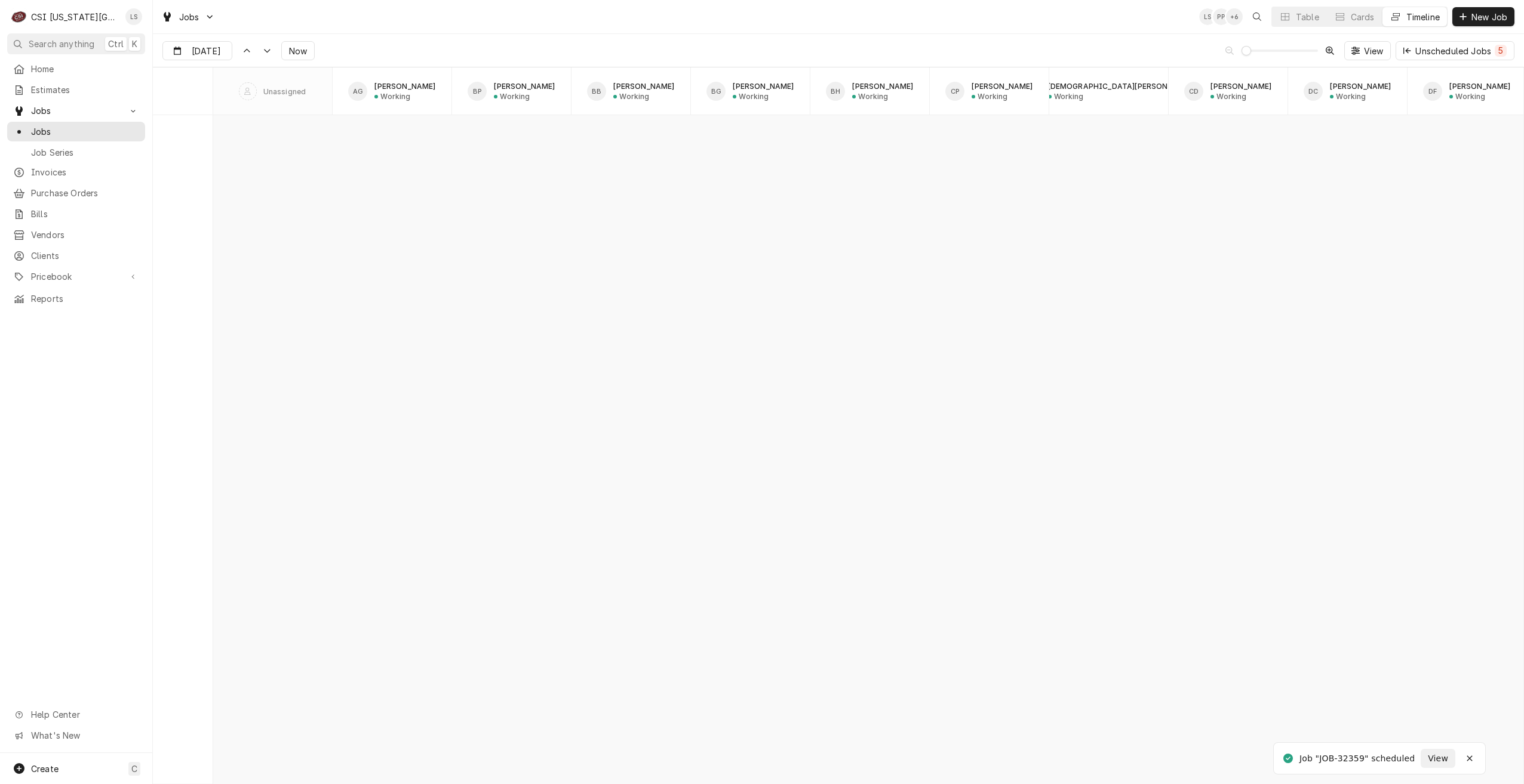
scroll to position [13707, 0]
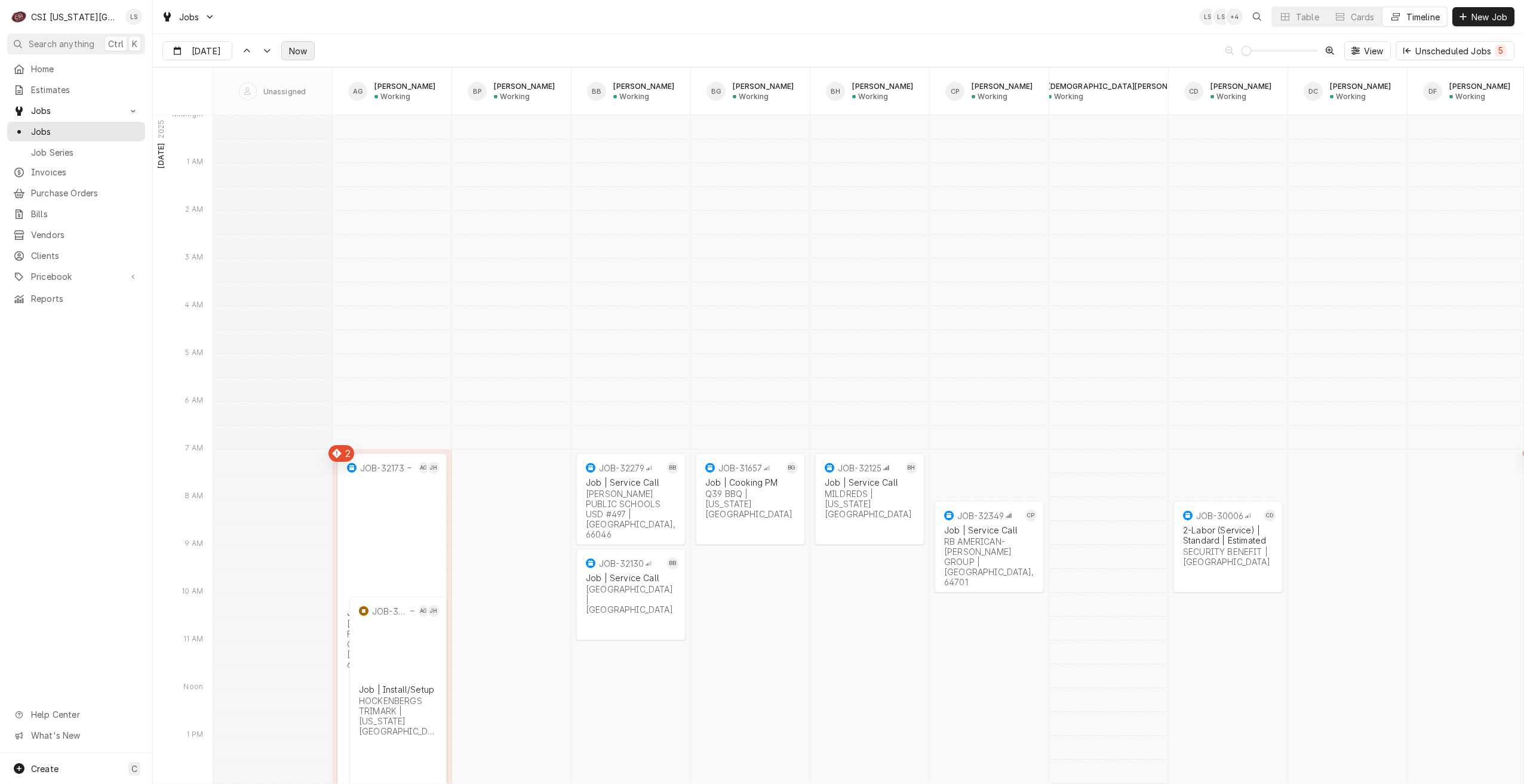
click at [287, 48] on span "Now" at bounding box center [298, 51] width 23 height 13
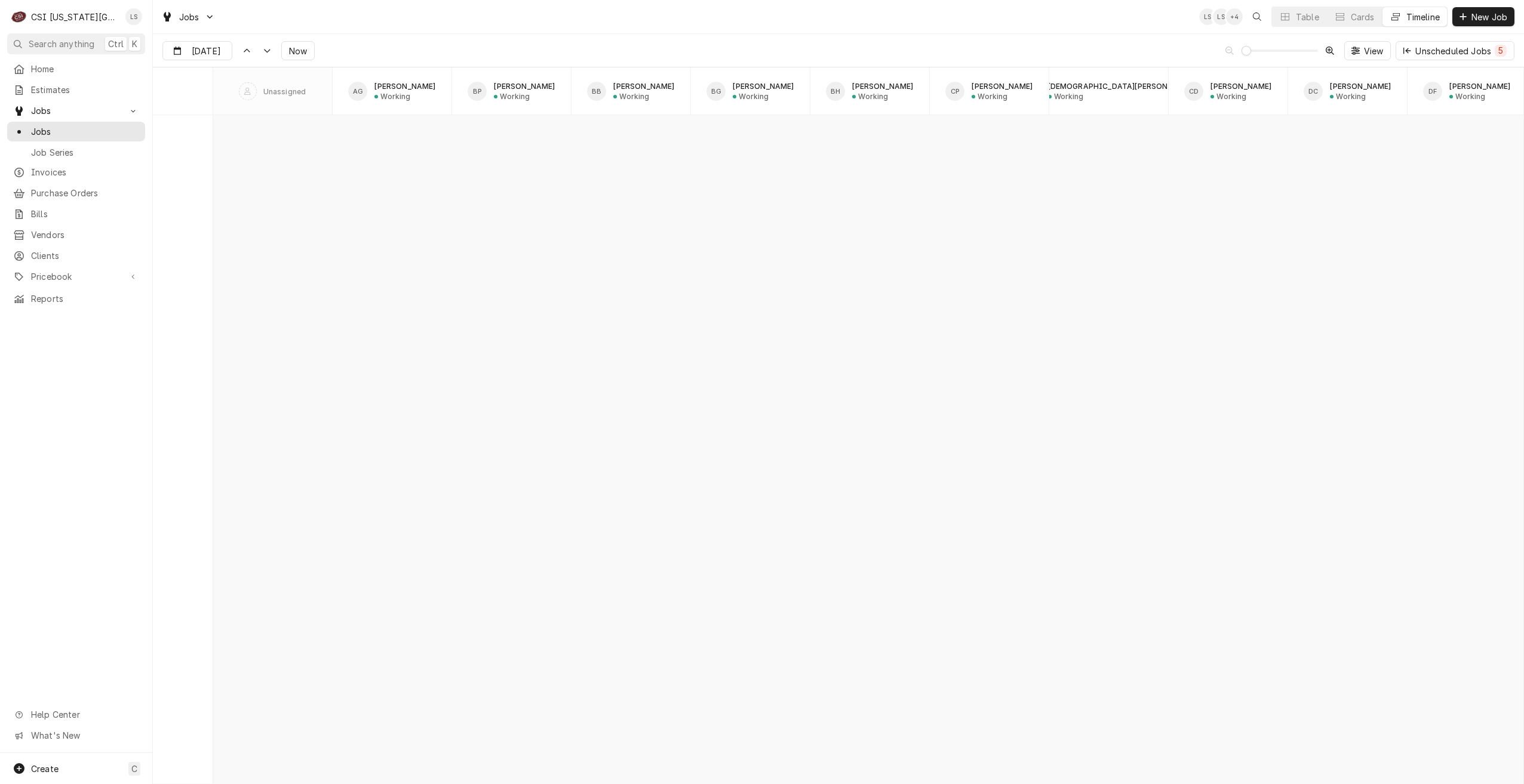
scroll to position [9518, 0]
type input "[DATE]"
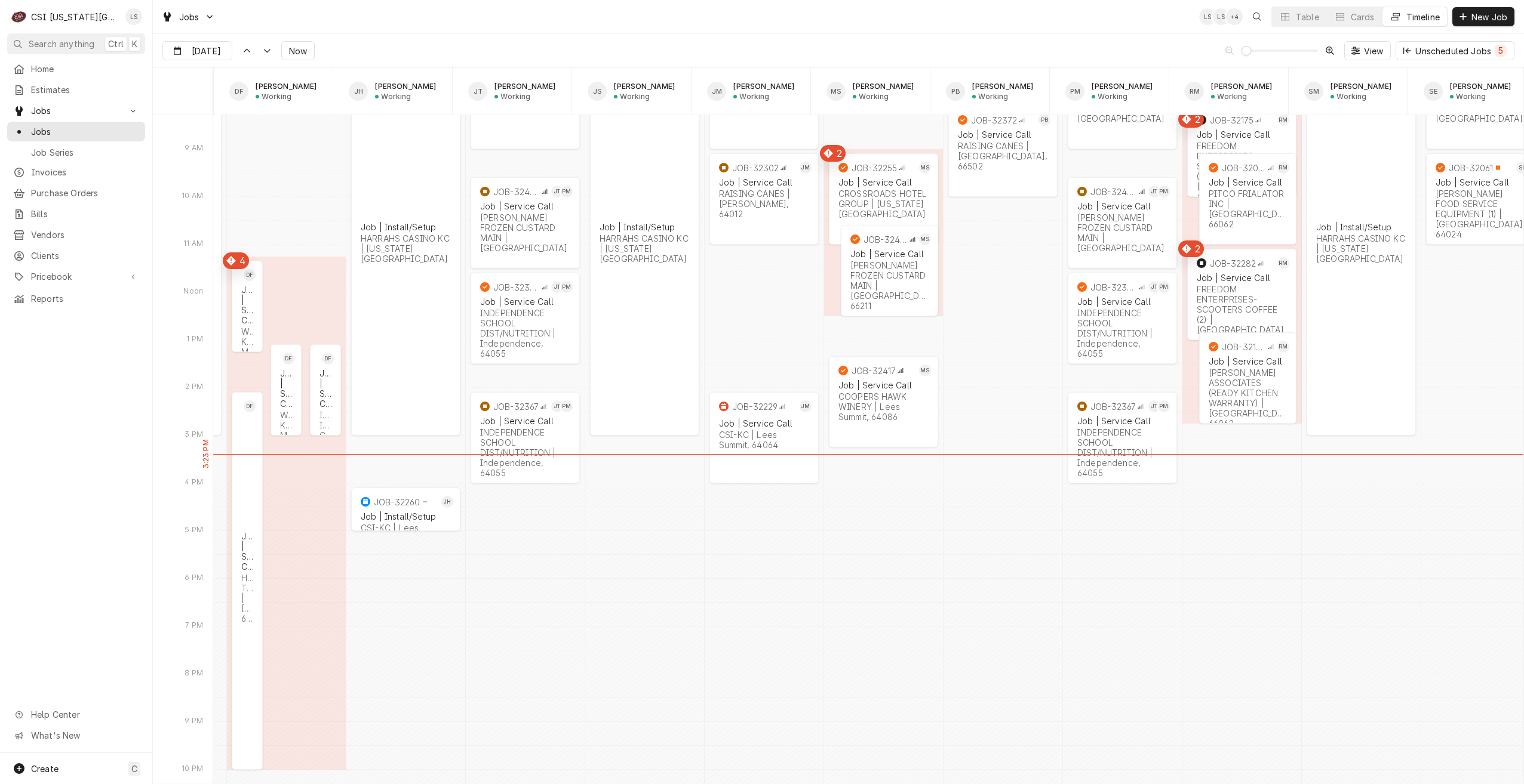
scroll to position [0, 1194]
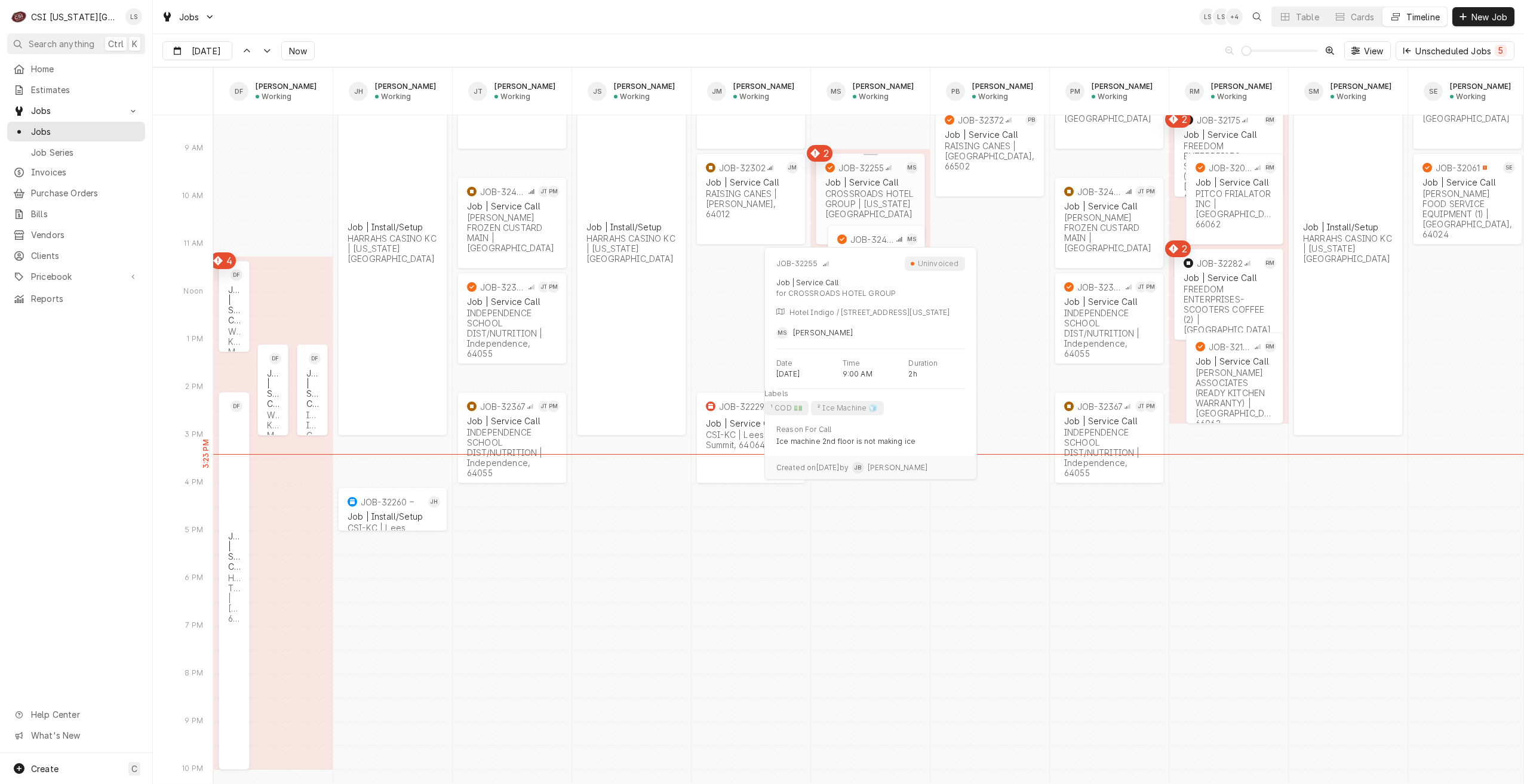
click at [864, 194] on div "CROSSROADS HOTEL GROUP | Kansas City, 64108" at bounding box center [870, 204] width 90 height 31
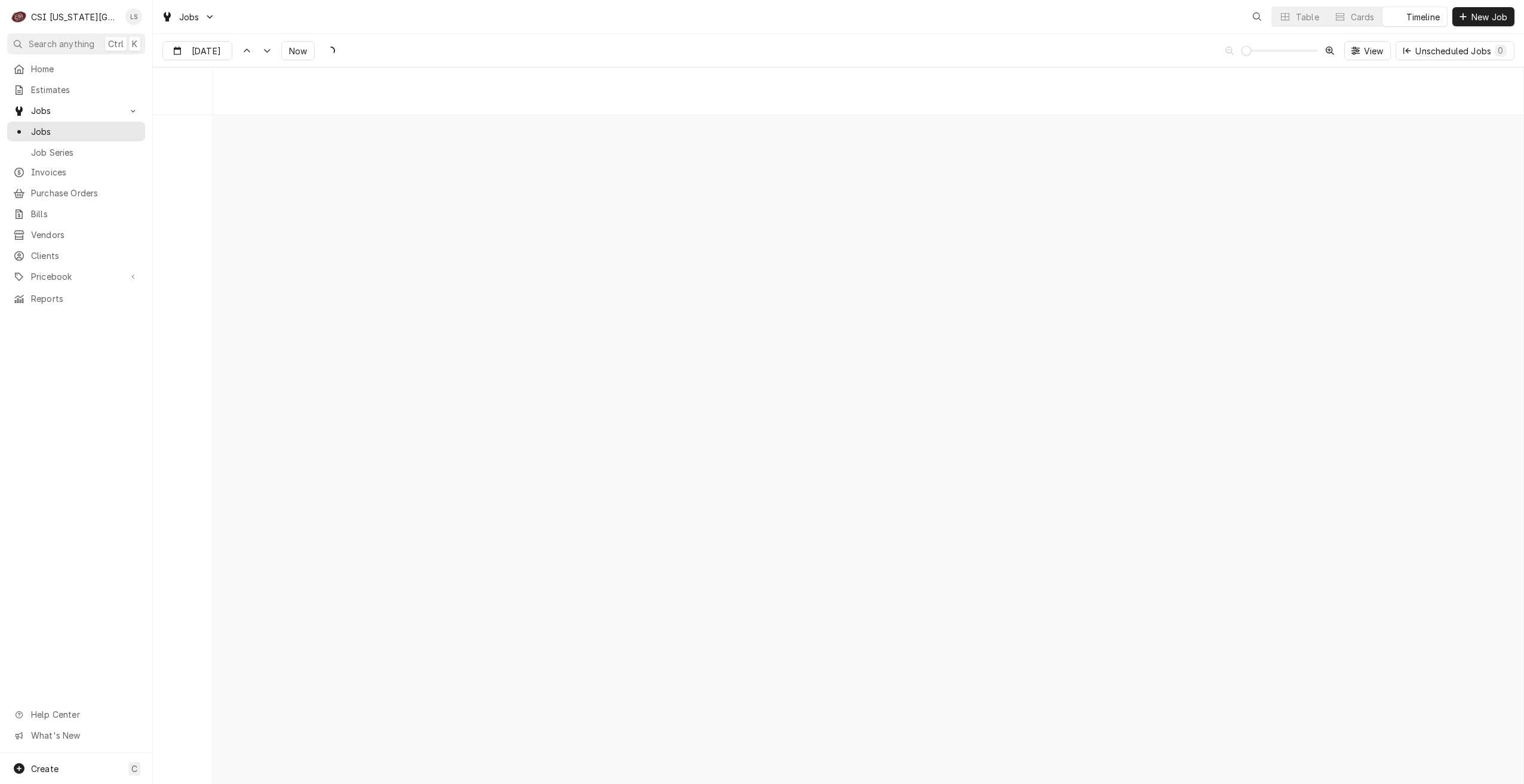
scroll to position [13707, 0]
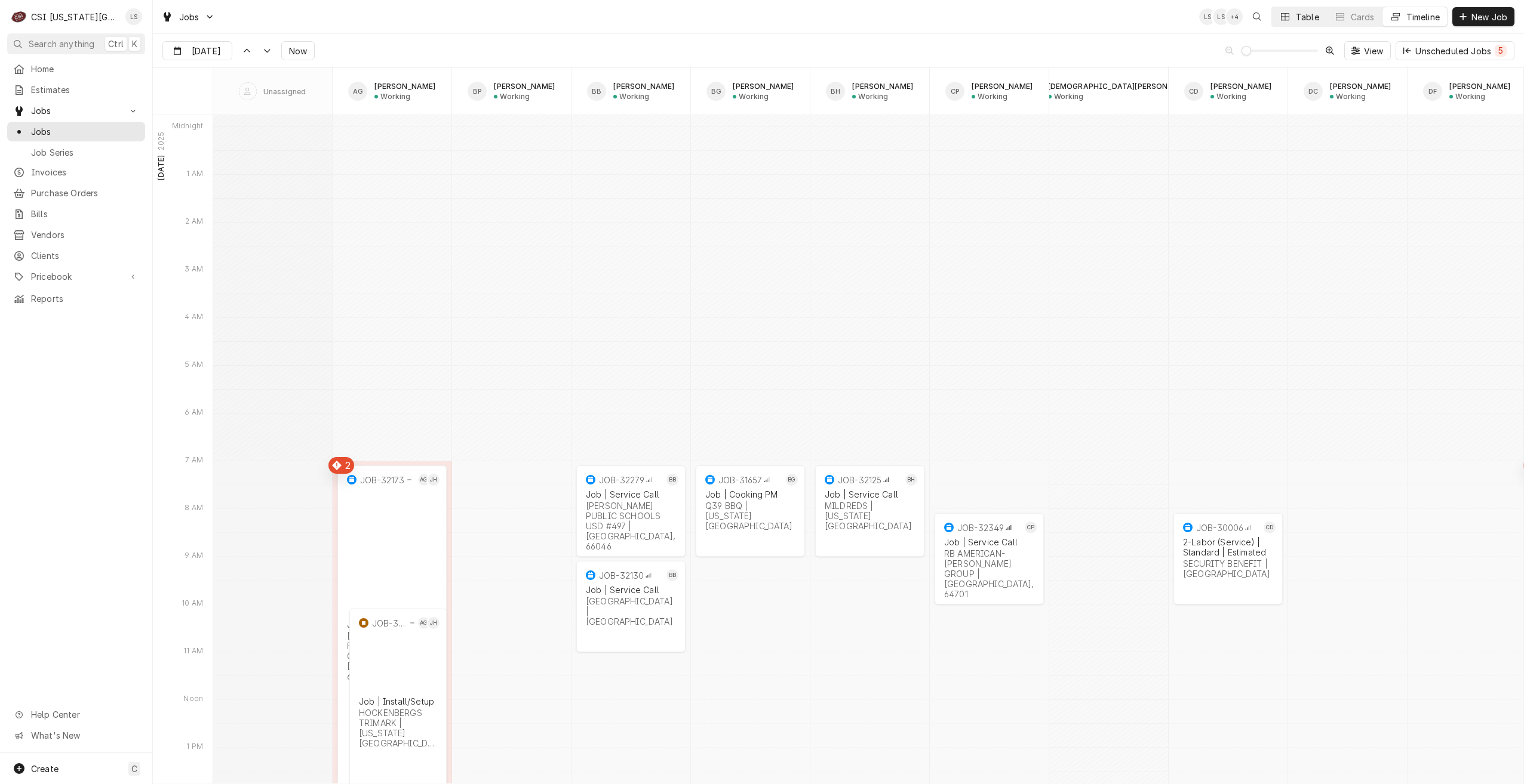
click at [1300, 24] on button "Table" at bounding box center [1299, 16] width 54 height 19
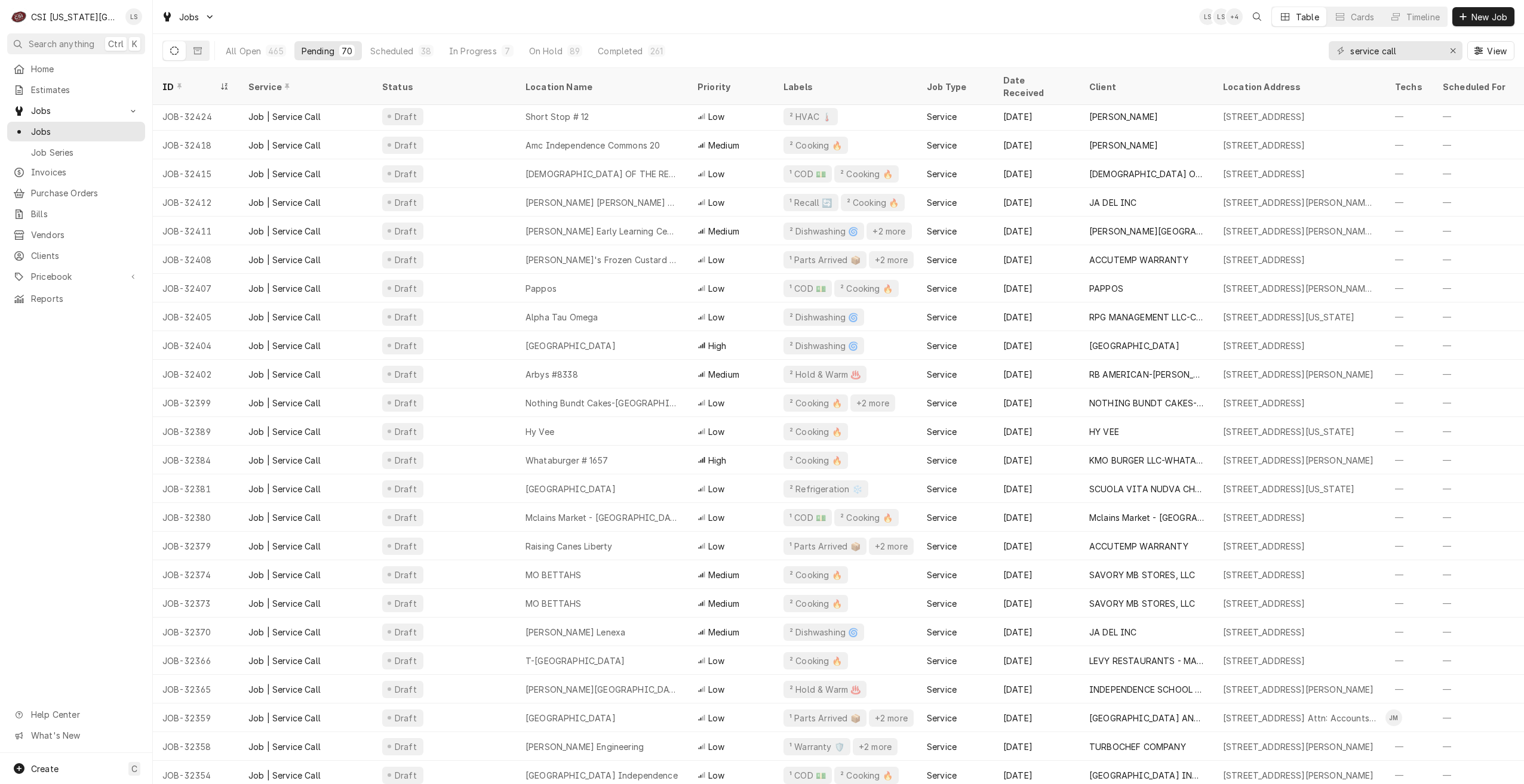
scroll to position [376, 0]
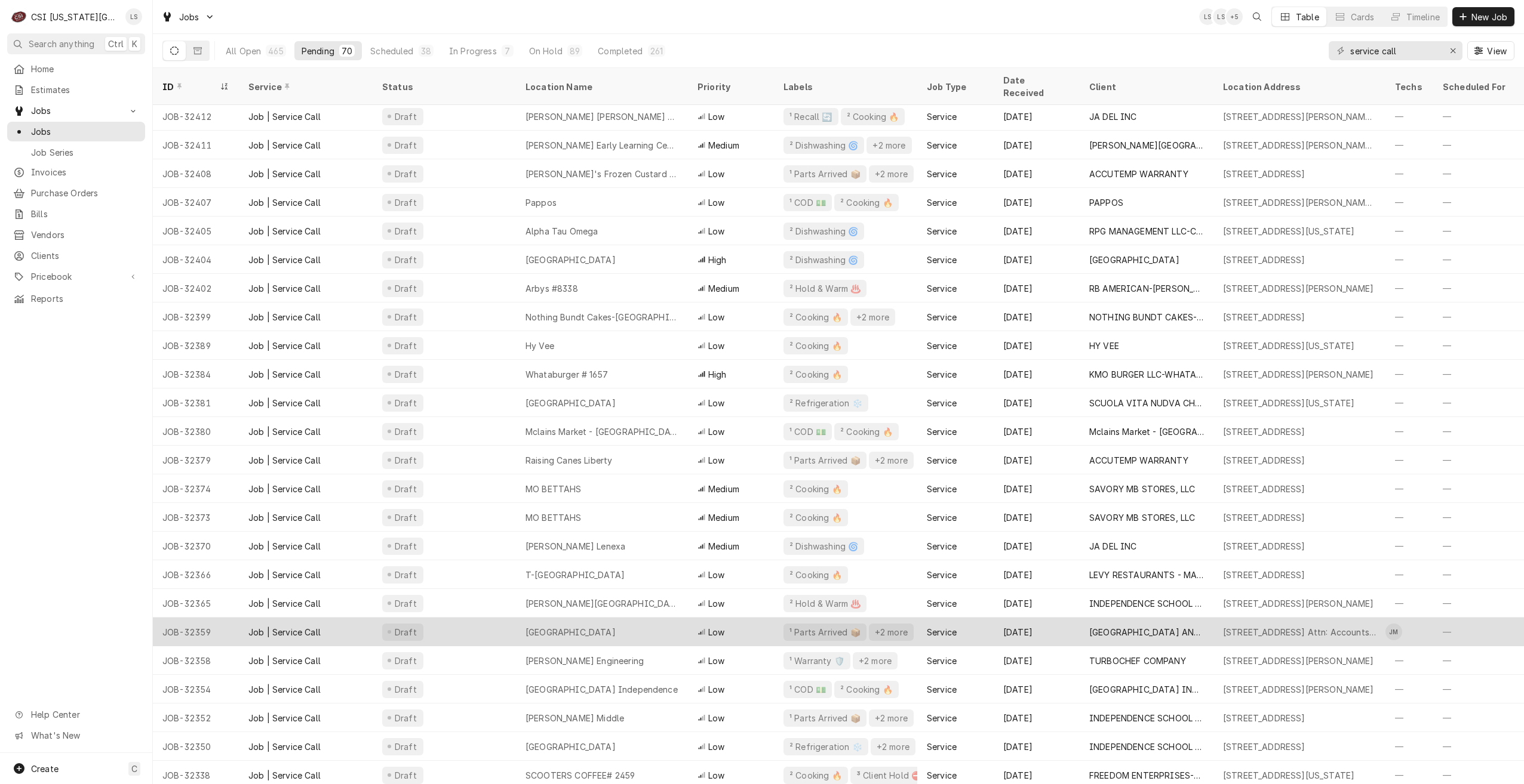
click at [663, 618] on div "Argosy Casino Hotel And Spa" at bounding box center [601, 632] width 172 height 29
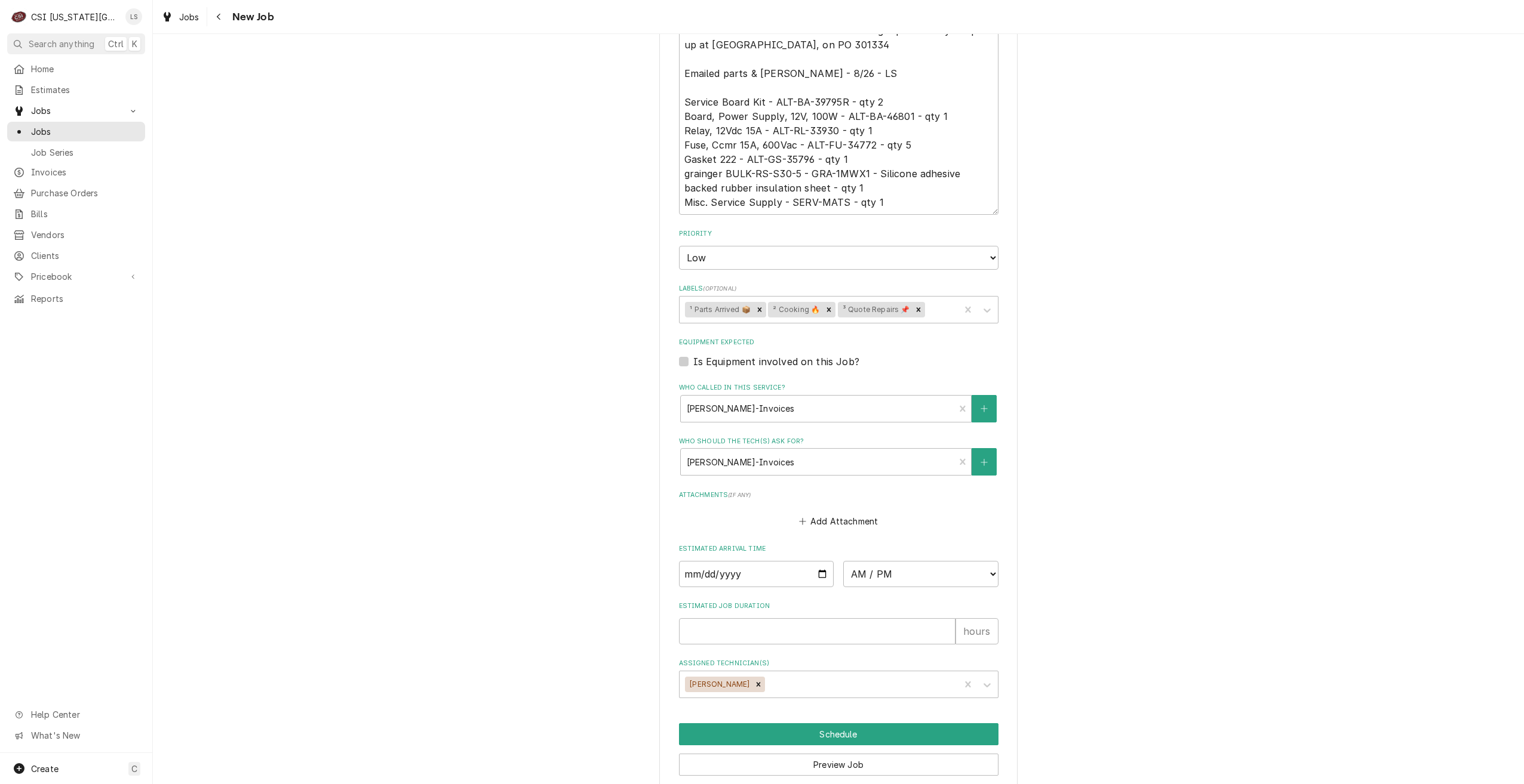
scroll to position [711, 0]
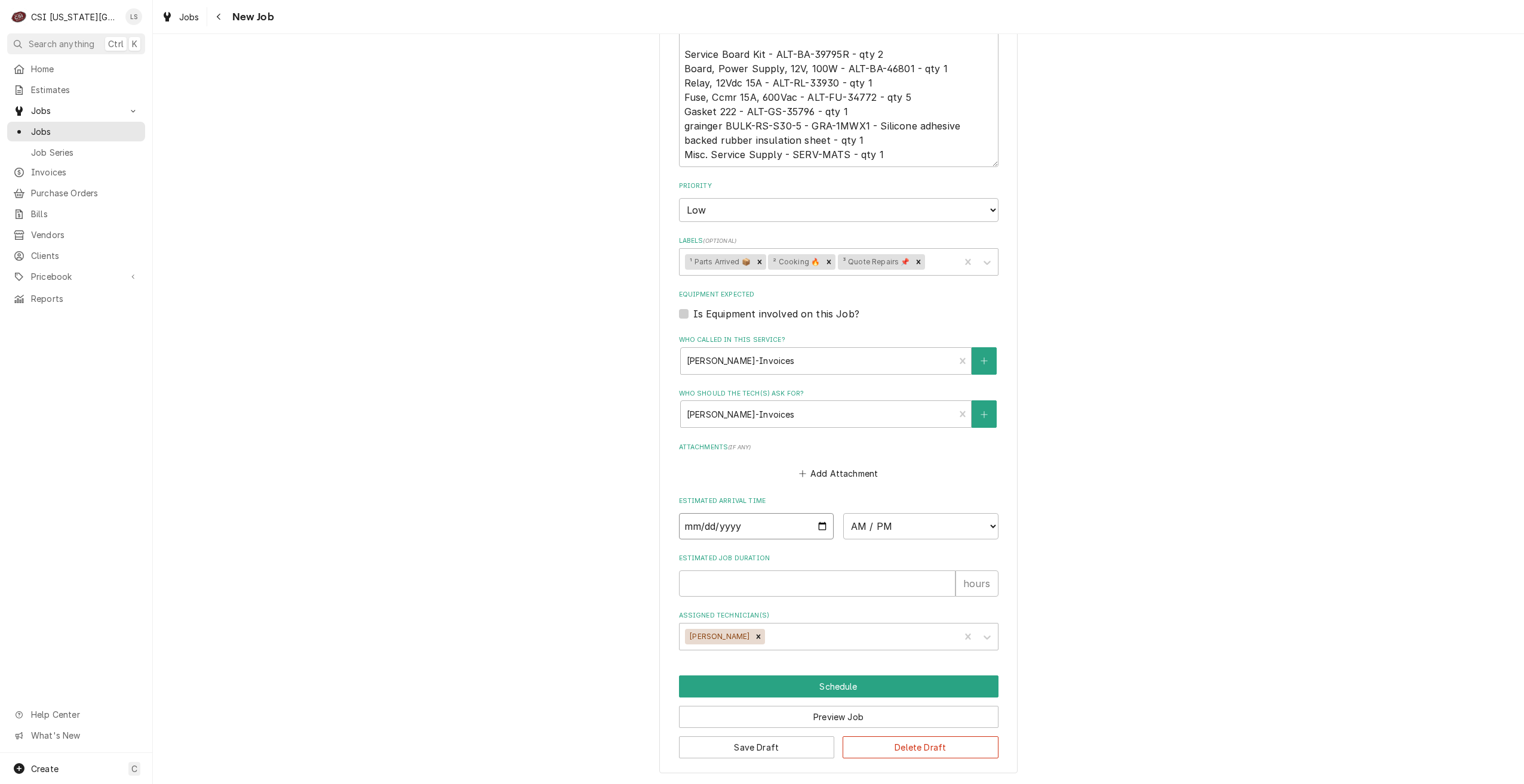
click at [821, 530] on input "Date" at bounding box center [756, 526] width 155 height 26
type textarea "x"
type input "[DATE]"
type textarea "x"
click at [883, 531] on select "AM / PM 6:00 AM 6:15 AM 6:30 AM 6:45 AM 7:00 AM 7:15 AM 7:30 AM 7:45 AM 8:00 AM…" at bounding box center [920, 526] width 155 height 26
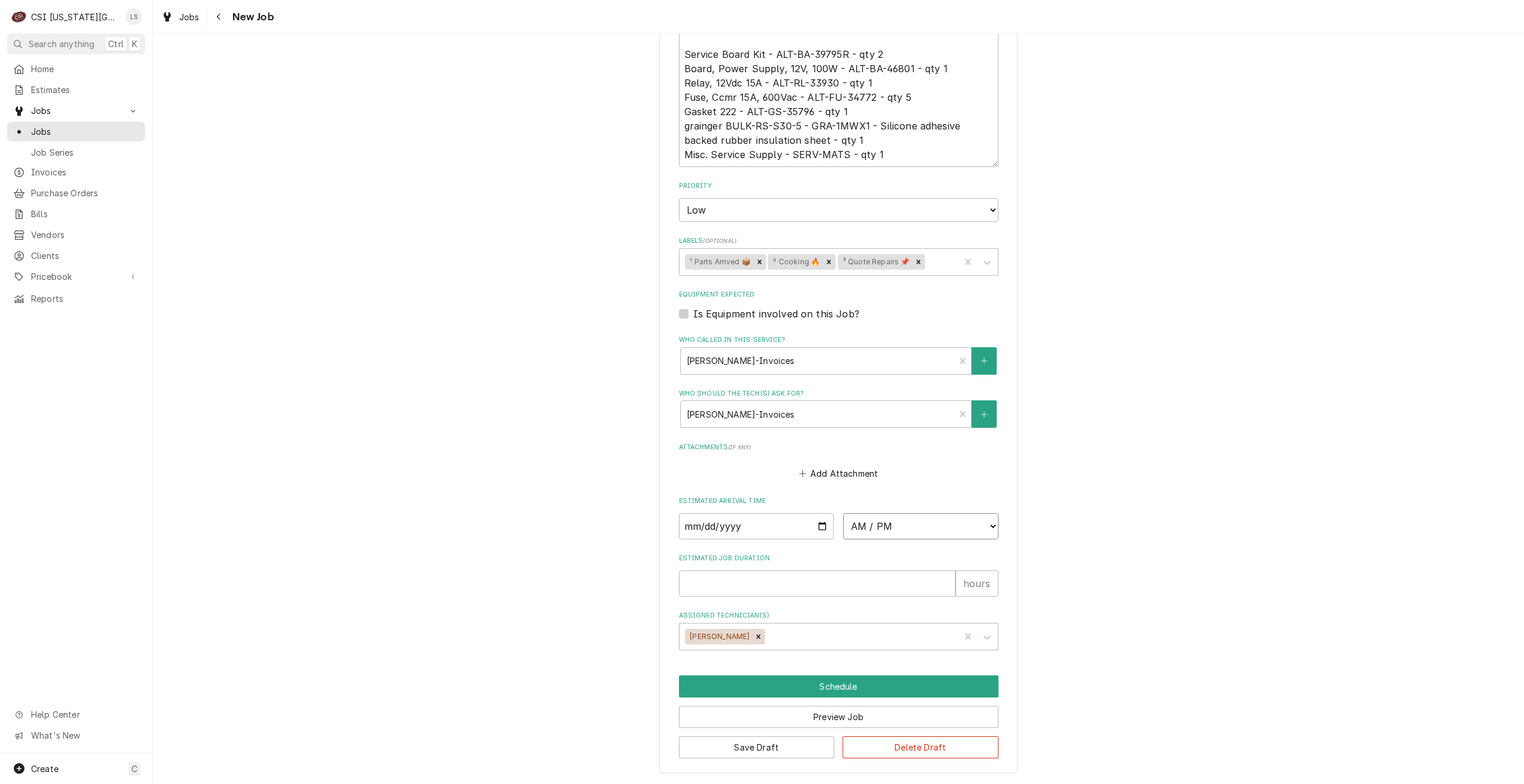
select select "07:00:00"
click at [843, 514] on select "AM / PM 6:00 AM 6:15 AM 6:30 AM 6:45 AM 7:00 AM 7:15 AM 7:30 AM 7:45 AM 8:00 AM…" at bounding box center [920, 526] width 155 height 26
click at [814, 592] on input "Estimated Job Duration" at bounding box center [817, 583] width 277 height 26
type textarea "x"
type input "2"
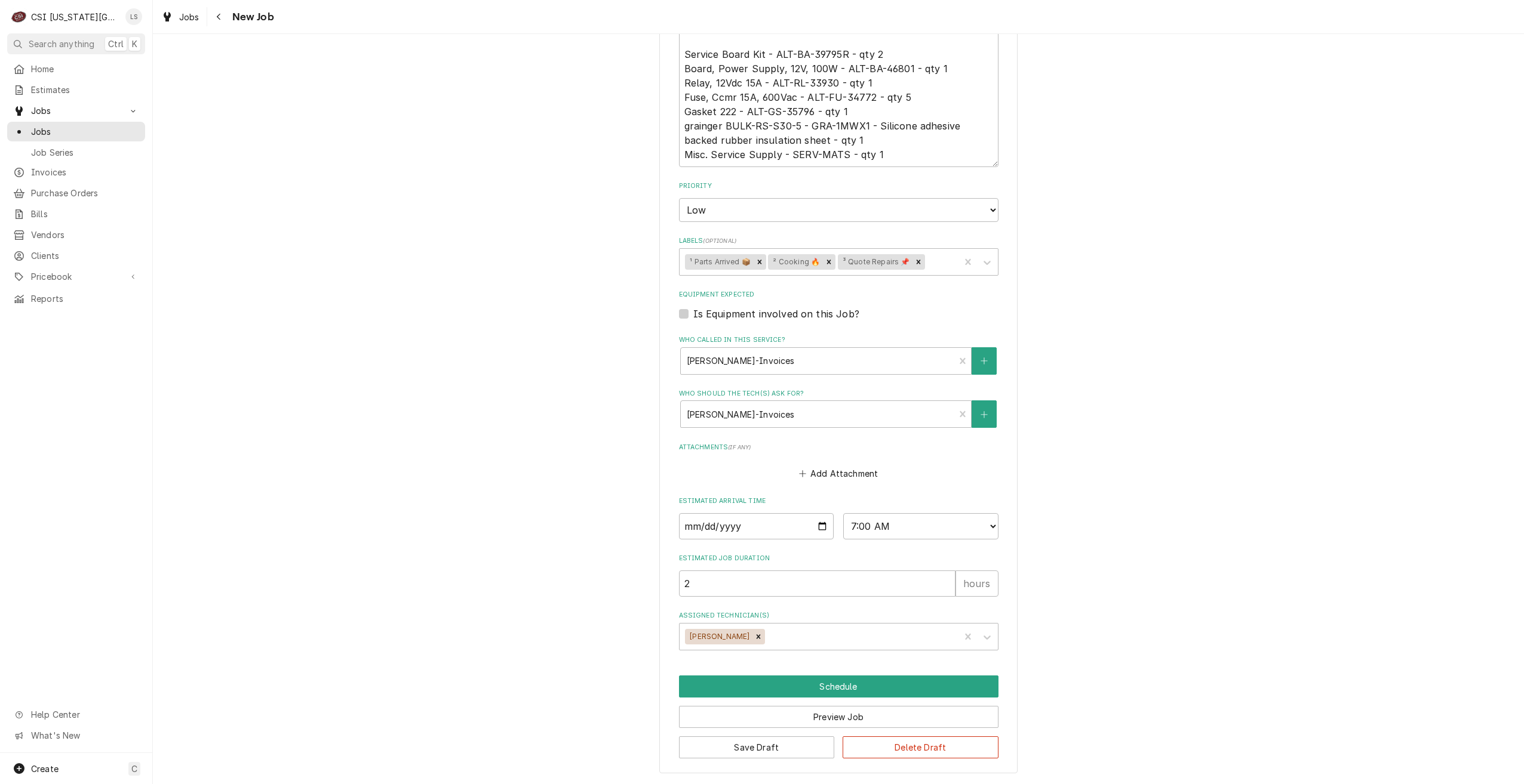
click at [1190, 582] on div "Use the fields below to edit this job: Client Details Client [GEOGRAPHIC_DATA] …" at bounding box center [838, 59] width 1372 height 1449
click at [814, 690] on button "Schedule" at bounding box center [839, 687] width 320 height 22
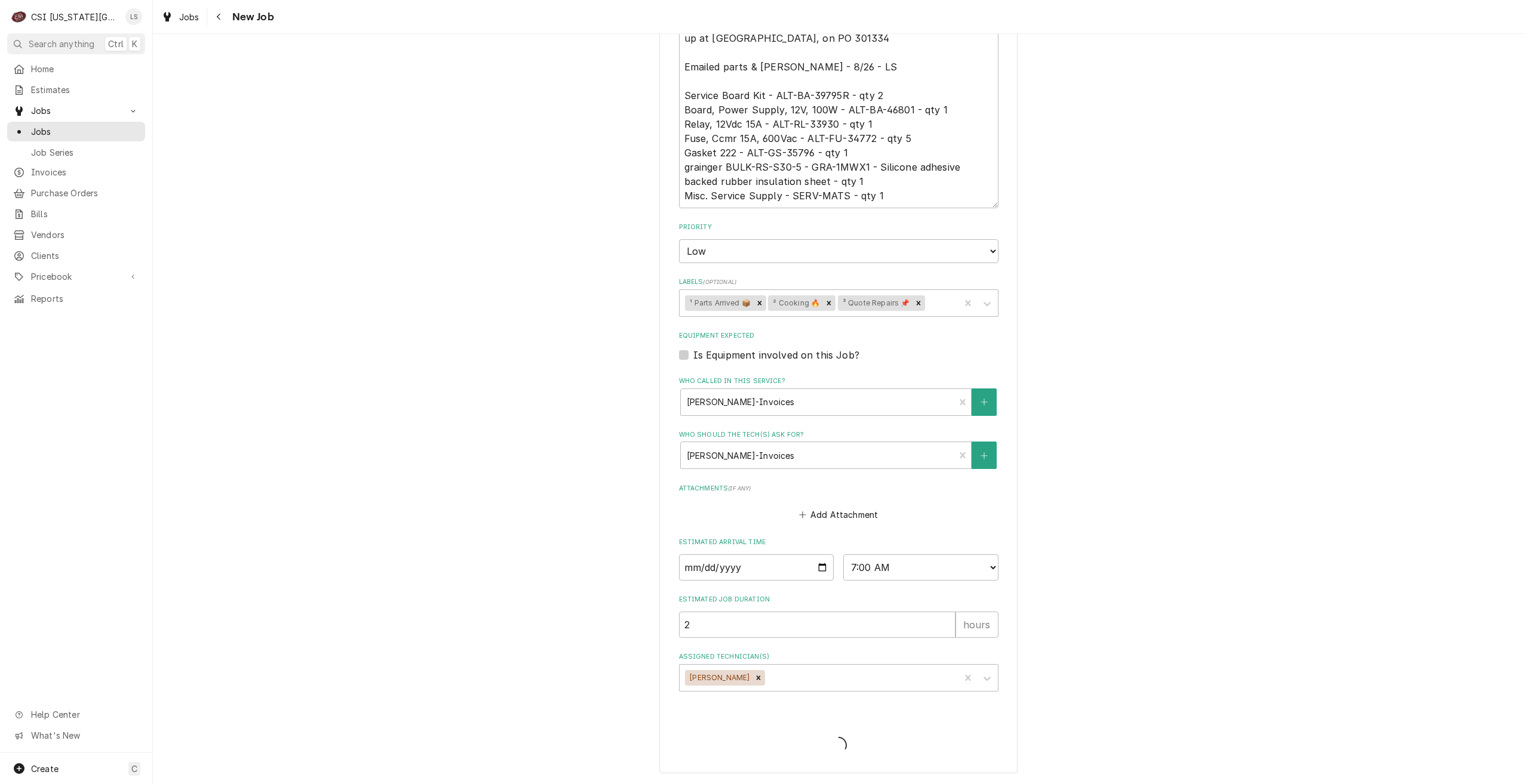
scroll to position [671, 0]
type textarea "x"
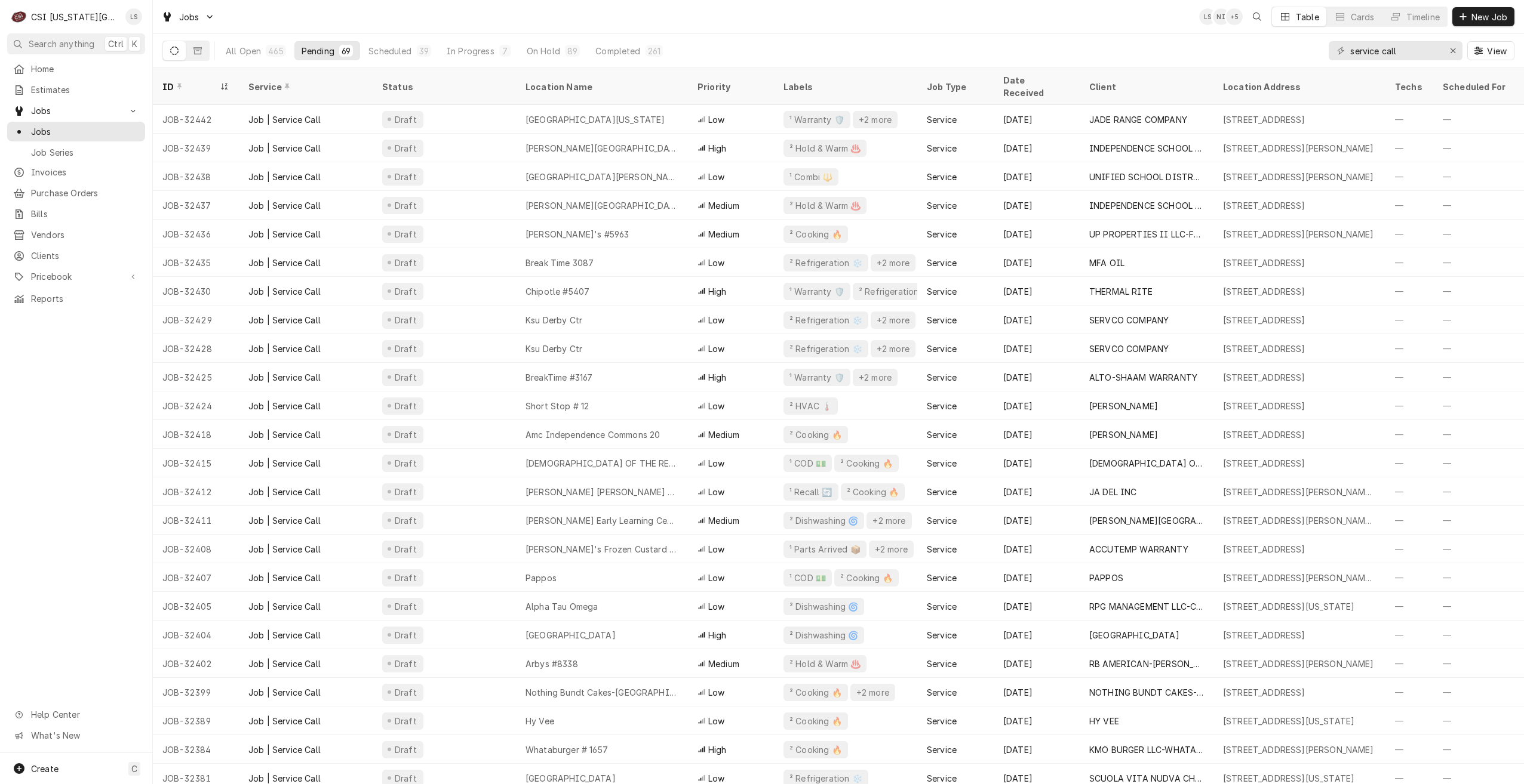
click at [536, 23] on div "Jobs LS NI + 5 Table Cards Timeline New Job" at bounding box center [838, 16] width 1372 height 34
click at [752, 20] on div "Jobs LS PP + 3 Table Cards Timeline New Job" at bounding box center [838, 16] width 1372 height 34
click at [925, 37] on div "All Open 465 Pending 69 Scheduled 39 In Progress 7 On Hold 89 Completed 261 ser…" at bounding box center [838, 51] width 1352 height 34
click at [1415, 21] on div "Timeline" at bounding box center [1422, 17] width 34 height 13
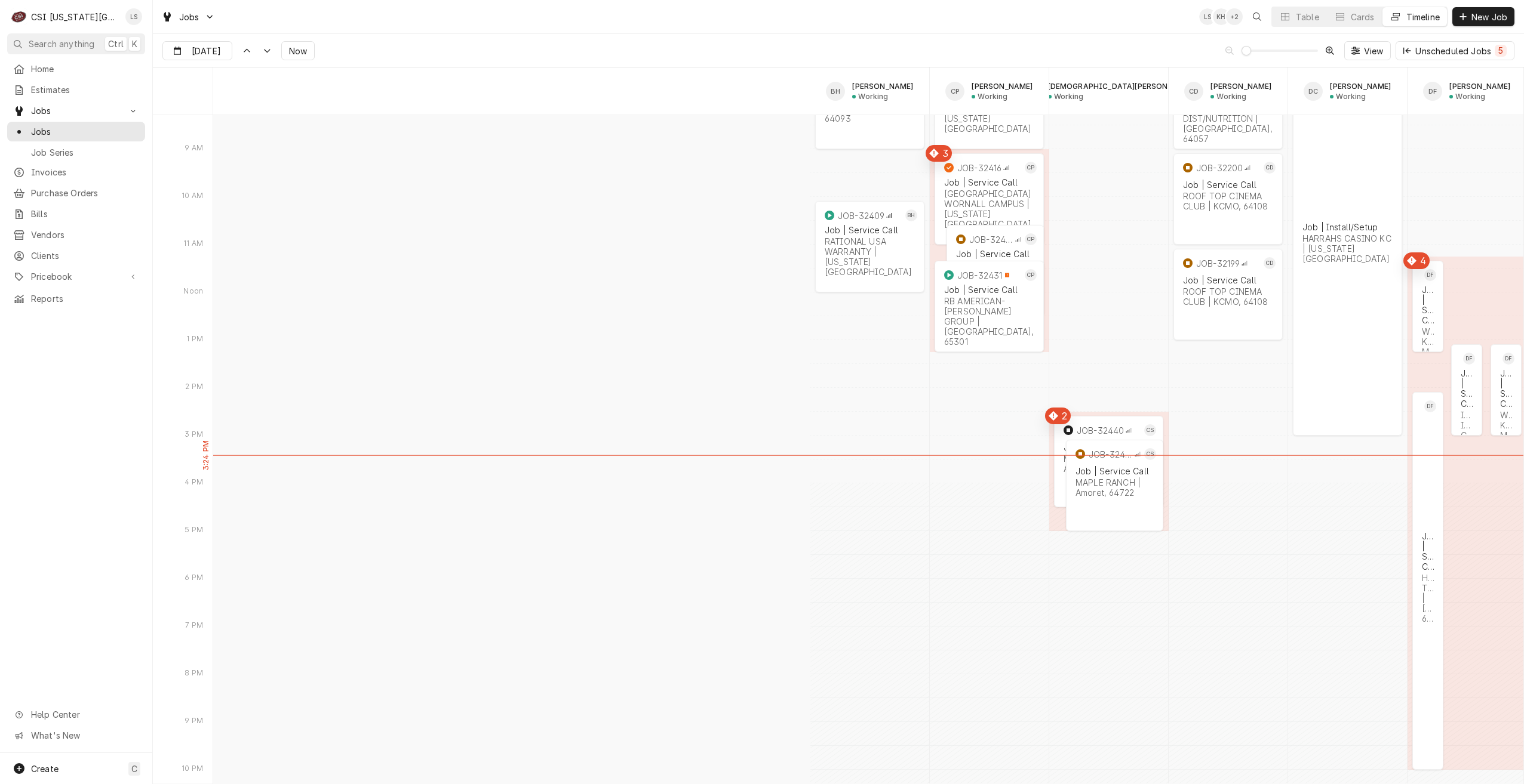
scroll to position [0, 1096]
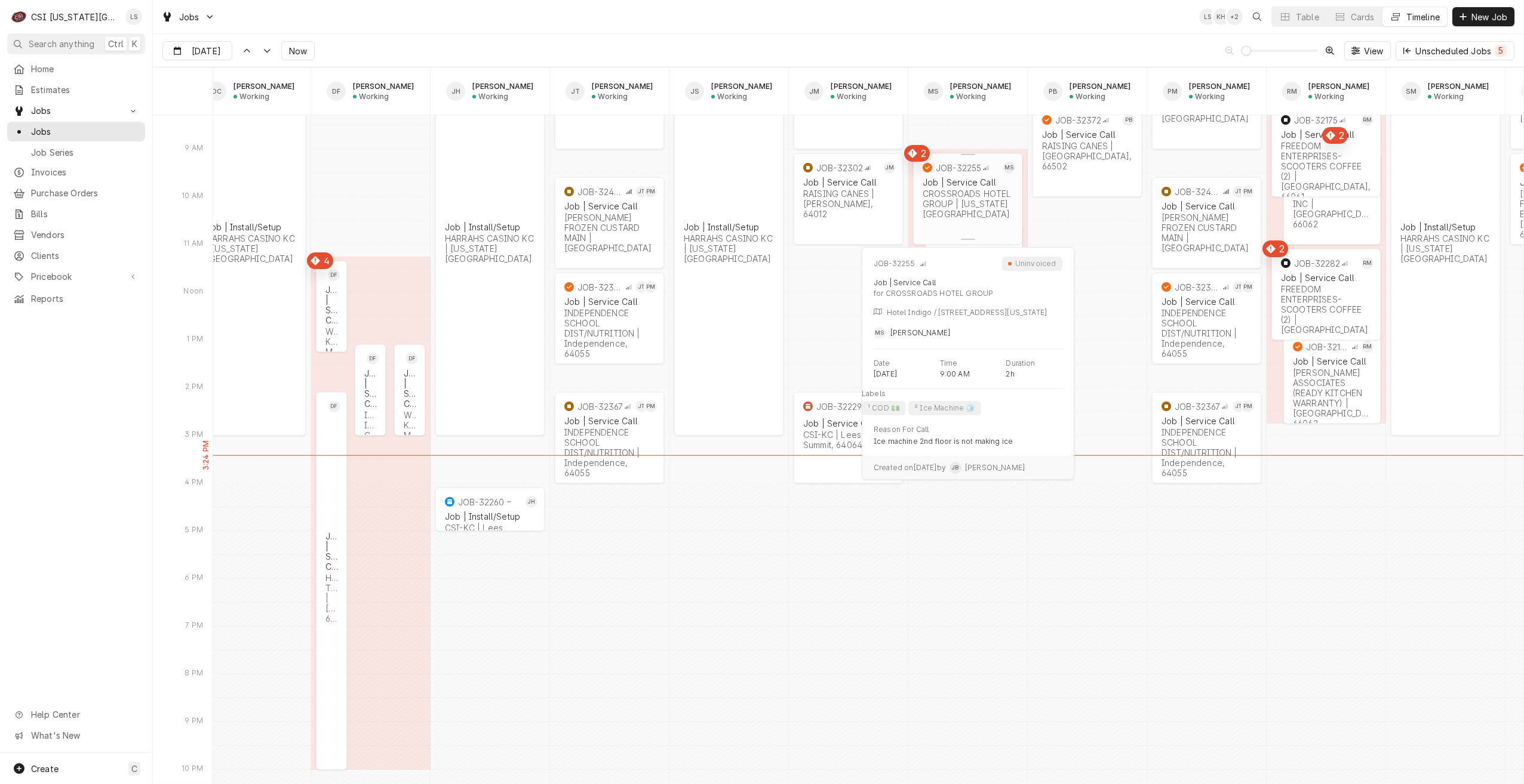
click at [969, 205] on div "CROSSROADS HOTEL GROUP | Kansas City, 64108" at bounding box center [967, 204] width 90 height 31
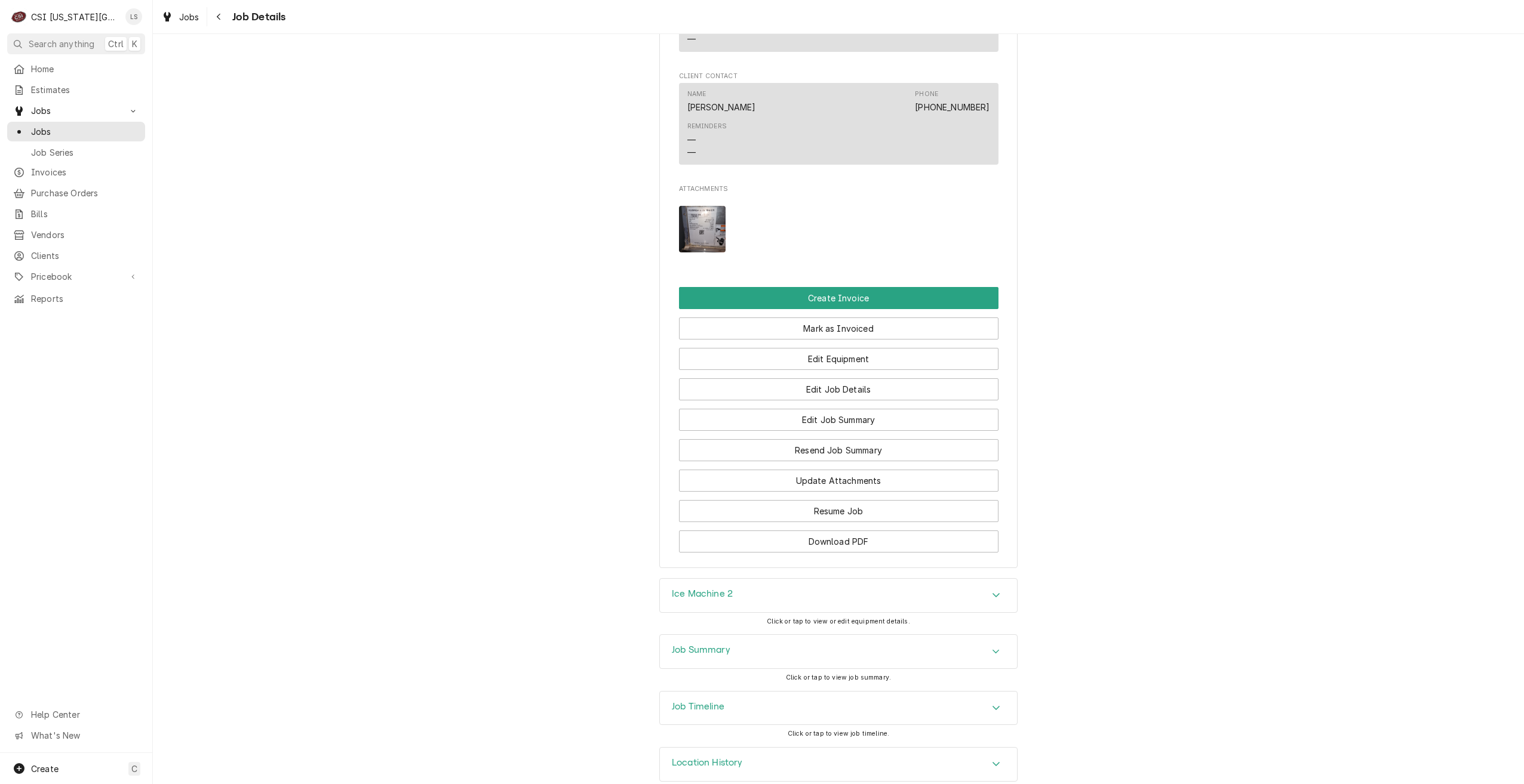
scroll to position [1160, 0]
click at [860, 643] on div "Job Summary" at bounding box center [838, 651] width 357 height 34
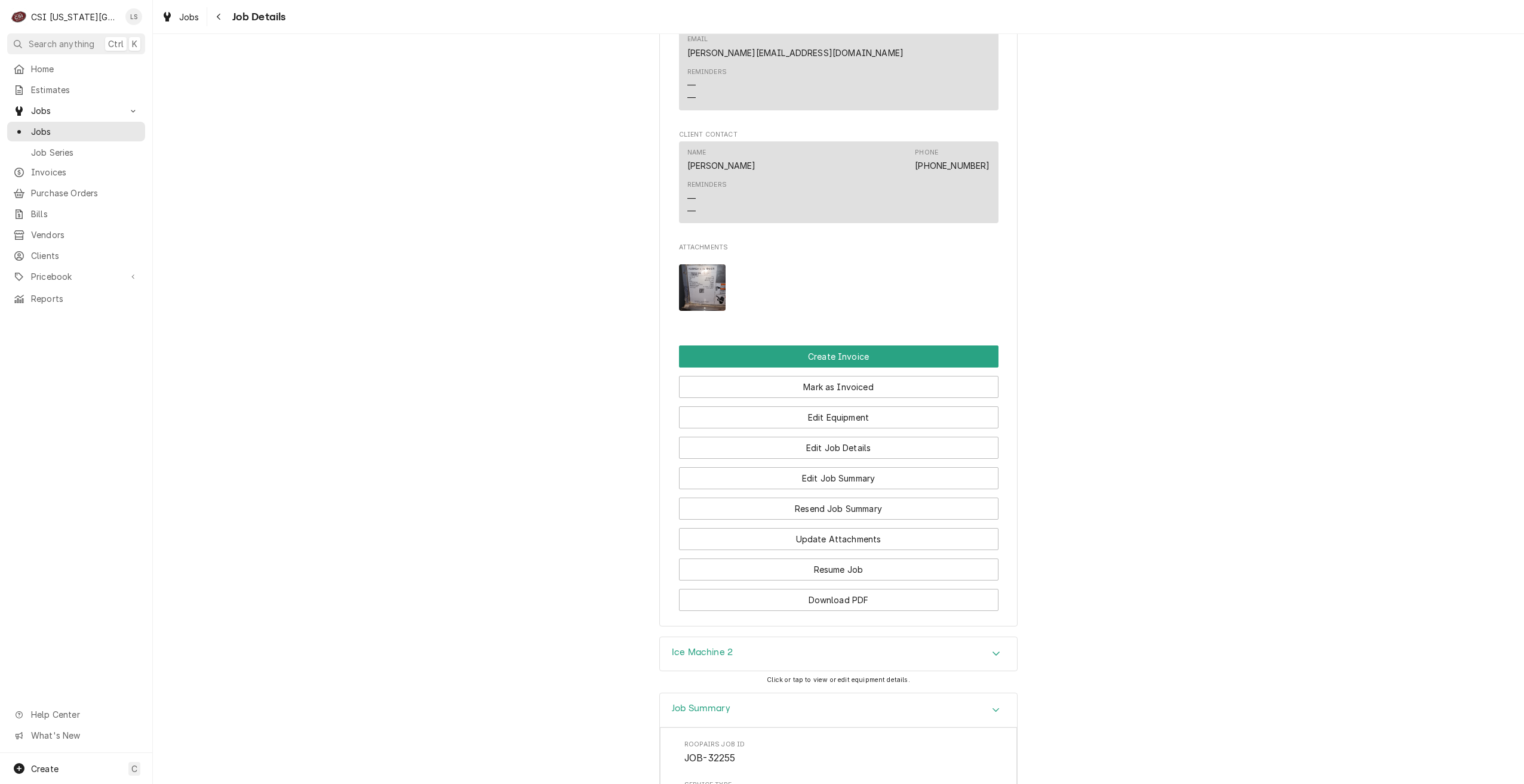
scroll to position [861, 0]
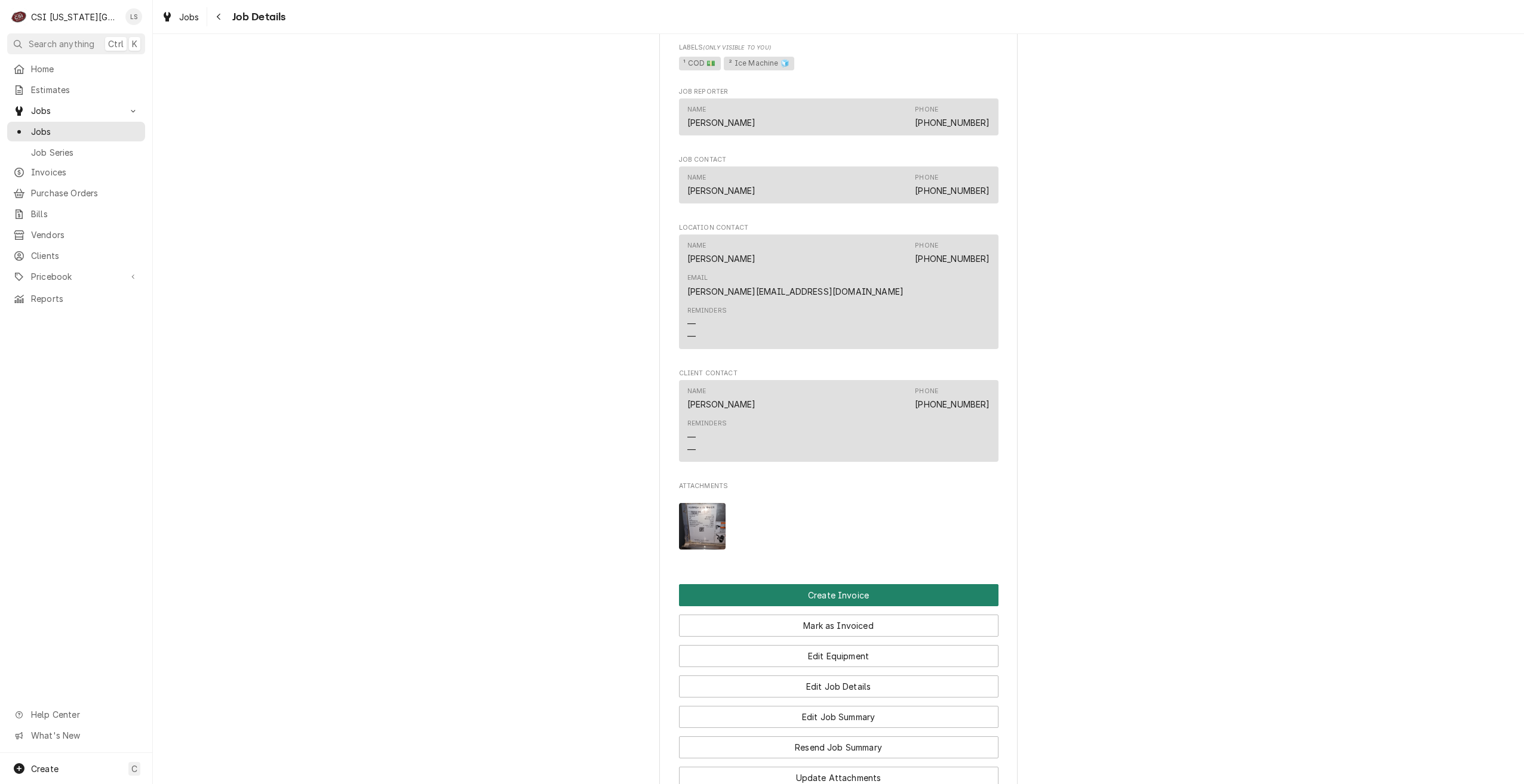
click at [812, 584] on button "Create Invoice" at bounding box center [839, 595] width 320 height 22
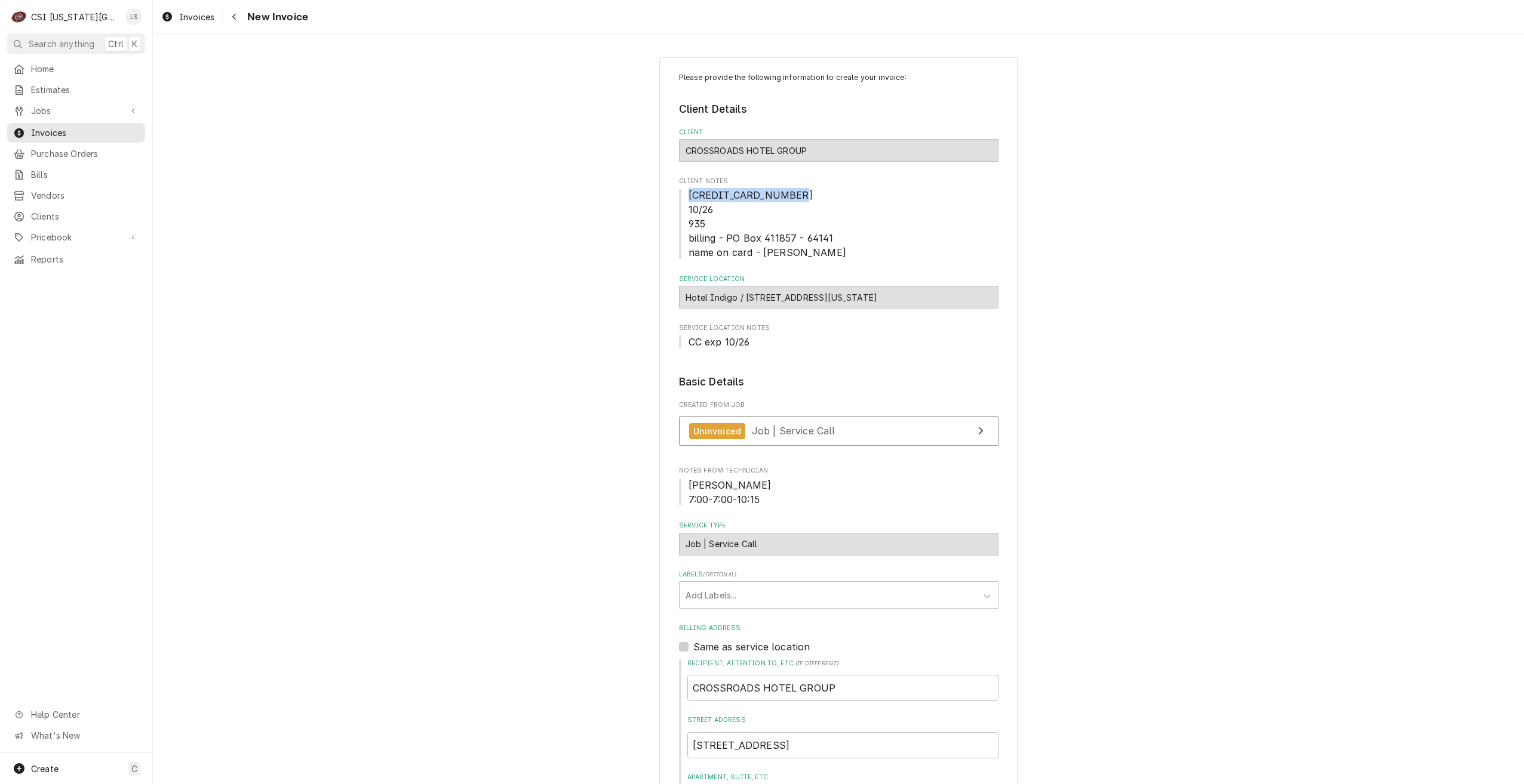
drag, startPoint x: 796, startPoint y: 197, endPoint x: 683, endPoint y: 194, distance: 113.0
click at [683, 194] on span "[CREDIT_CARD_NUMBER] 10/26 935 billing - PO Box 411857 - 64141 name on card - […" at bounding box center [839, 223] width 320 height 72
copy span "4673 3200 0067 5215"
drag, startPoint x: 836, startPoint y: 252, endPoint x: 761, endPoint y: 252, distance: 75.0
click at [761, 252] on span "[CREDIT_CARD_NUMBER] 10/26 935 billing - PO Box 411857 - 64141 name on card - […" at bounding box center [839, 223] width 320 height 72
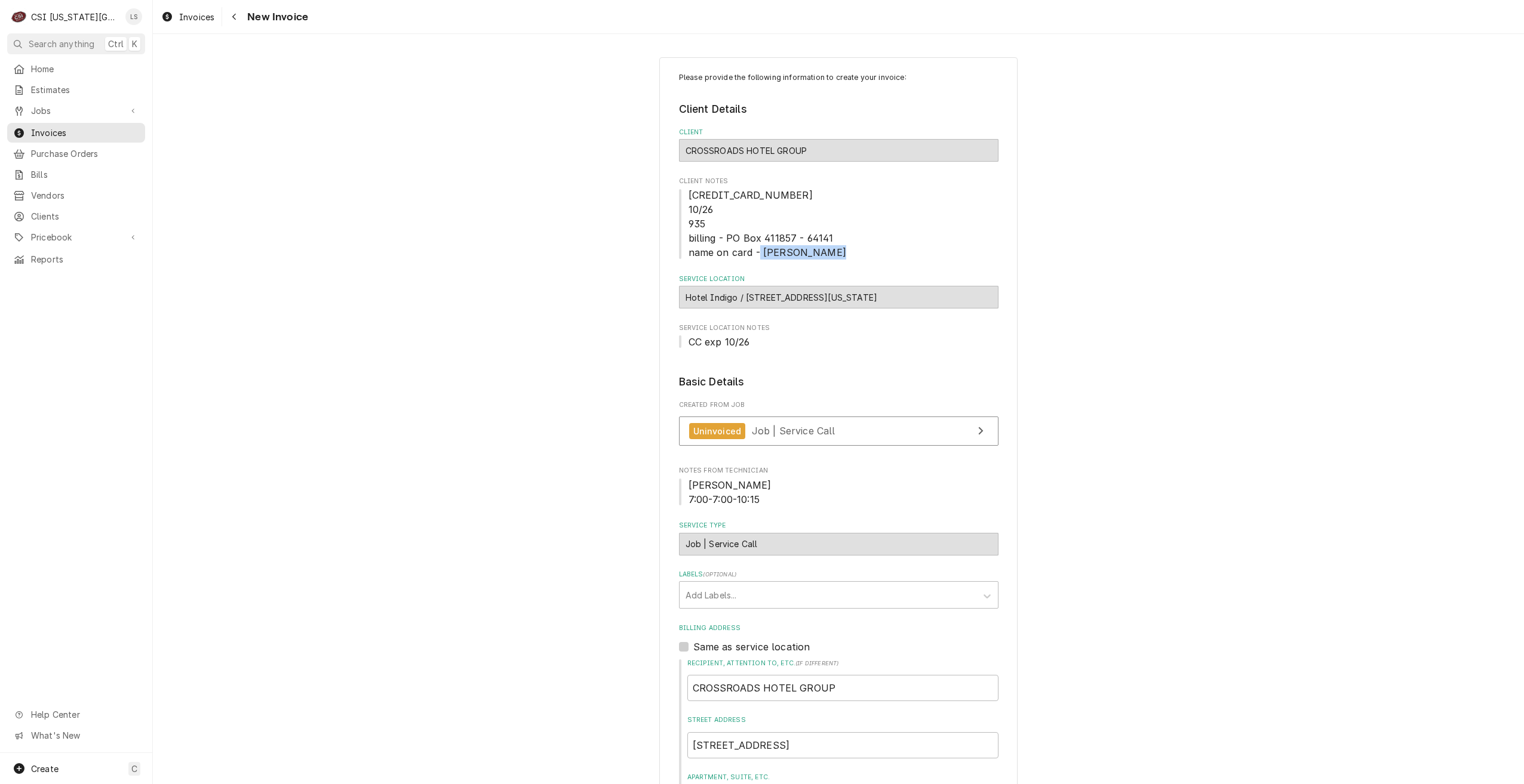
copy span "Michael Gangle"
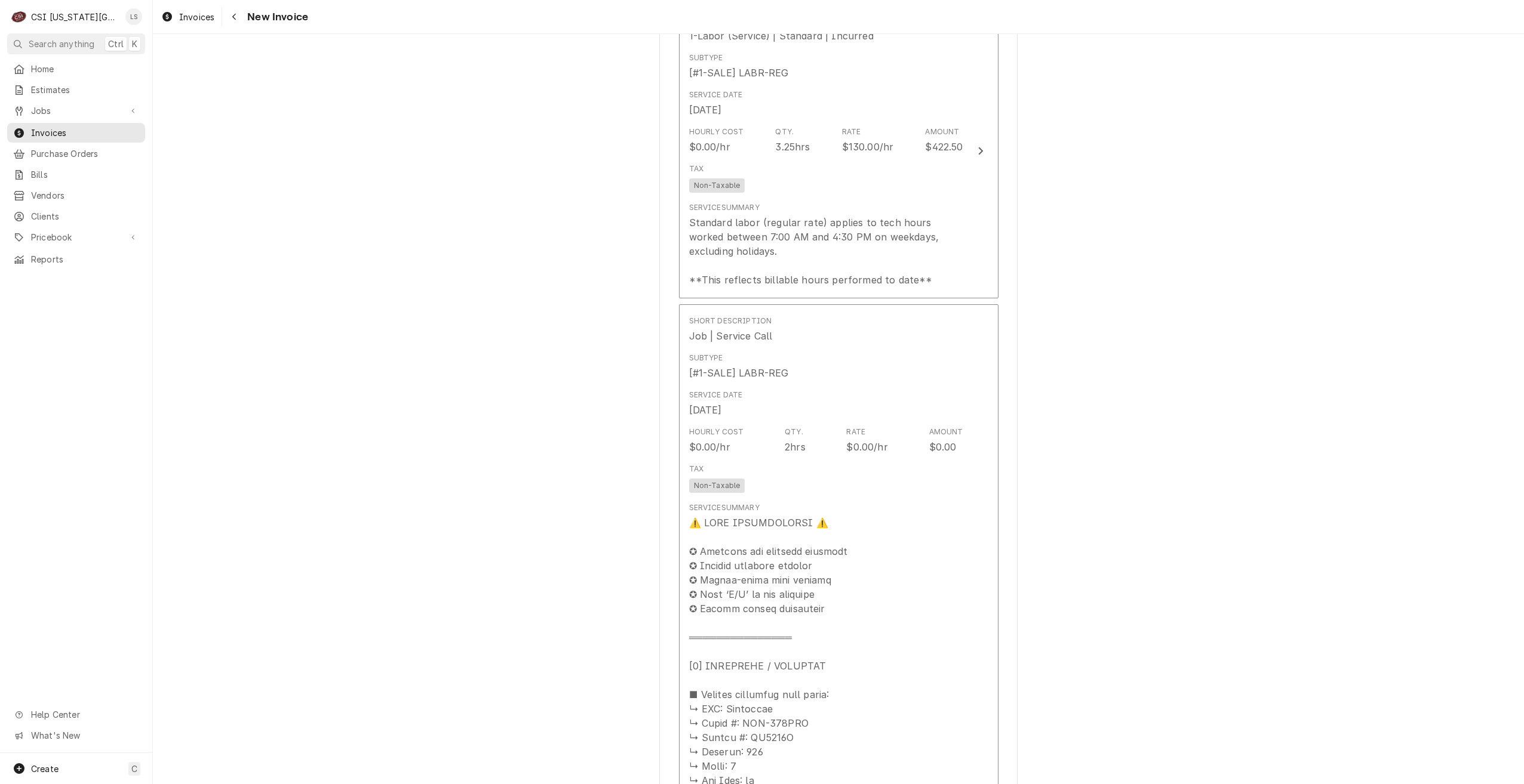
scroll to position [1254, 0]
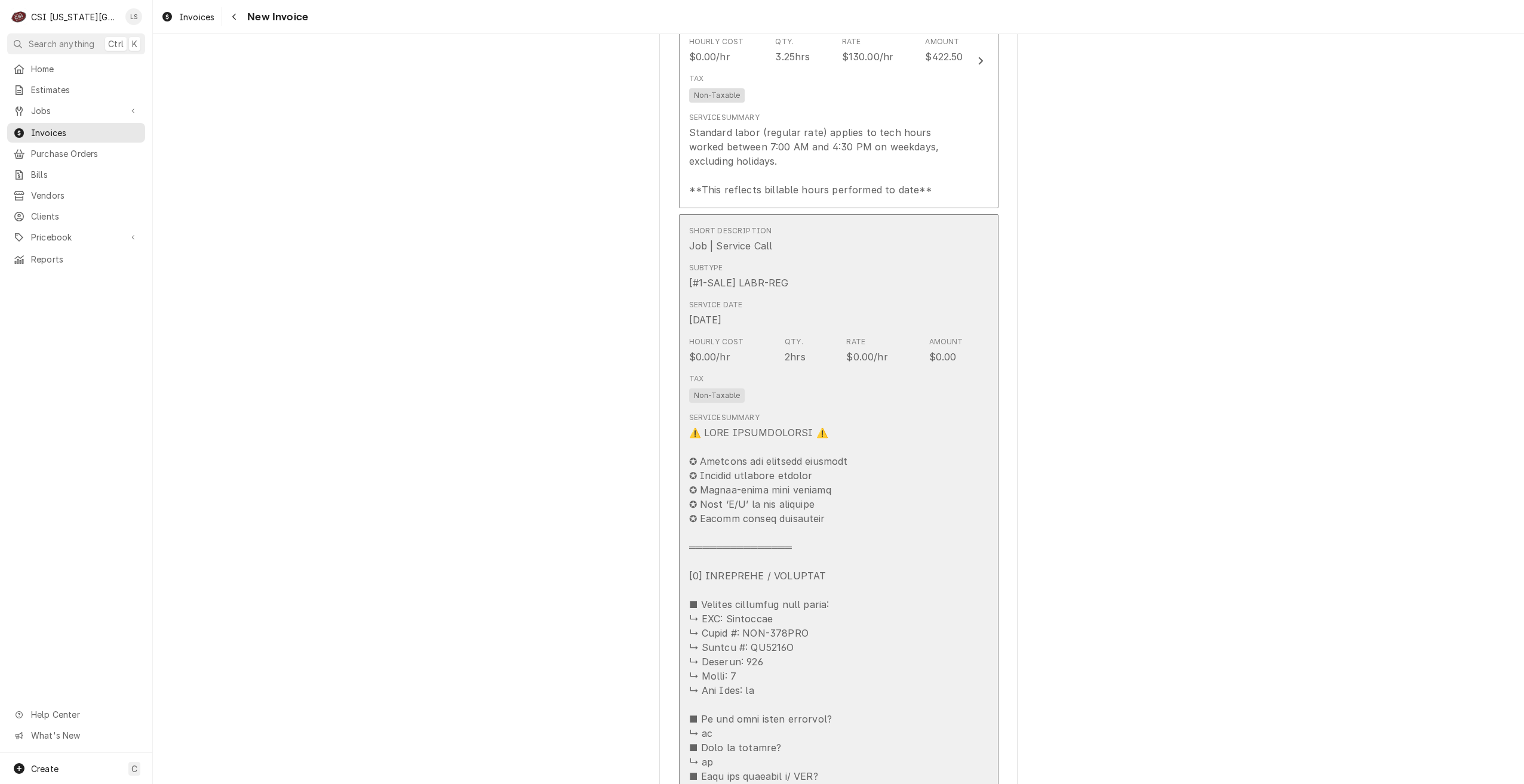
click at [846, 348] on div "Rate $0.00/hr" at bounding box center [866, 350] width 41 height 27
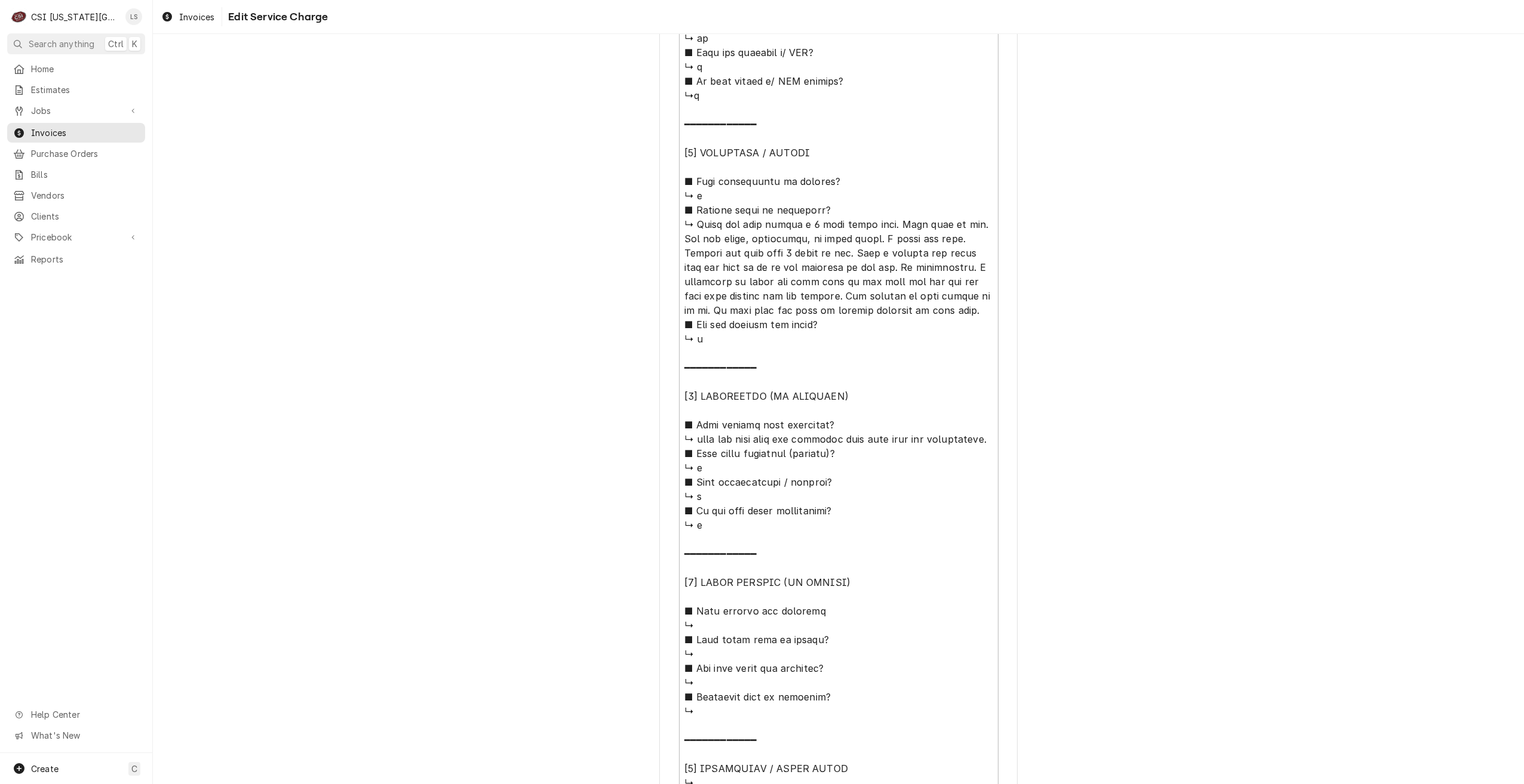
scroll to position [753, 0]
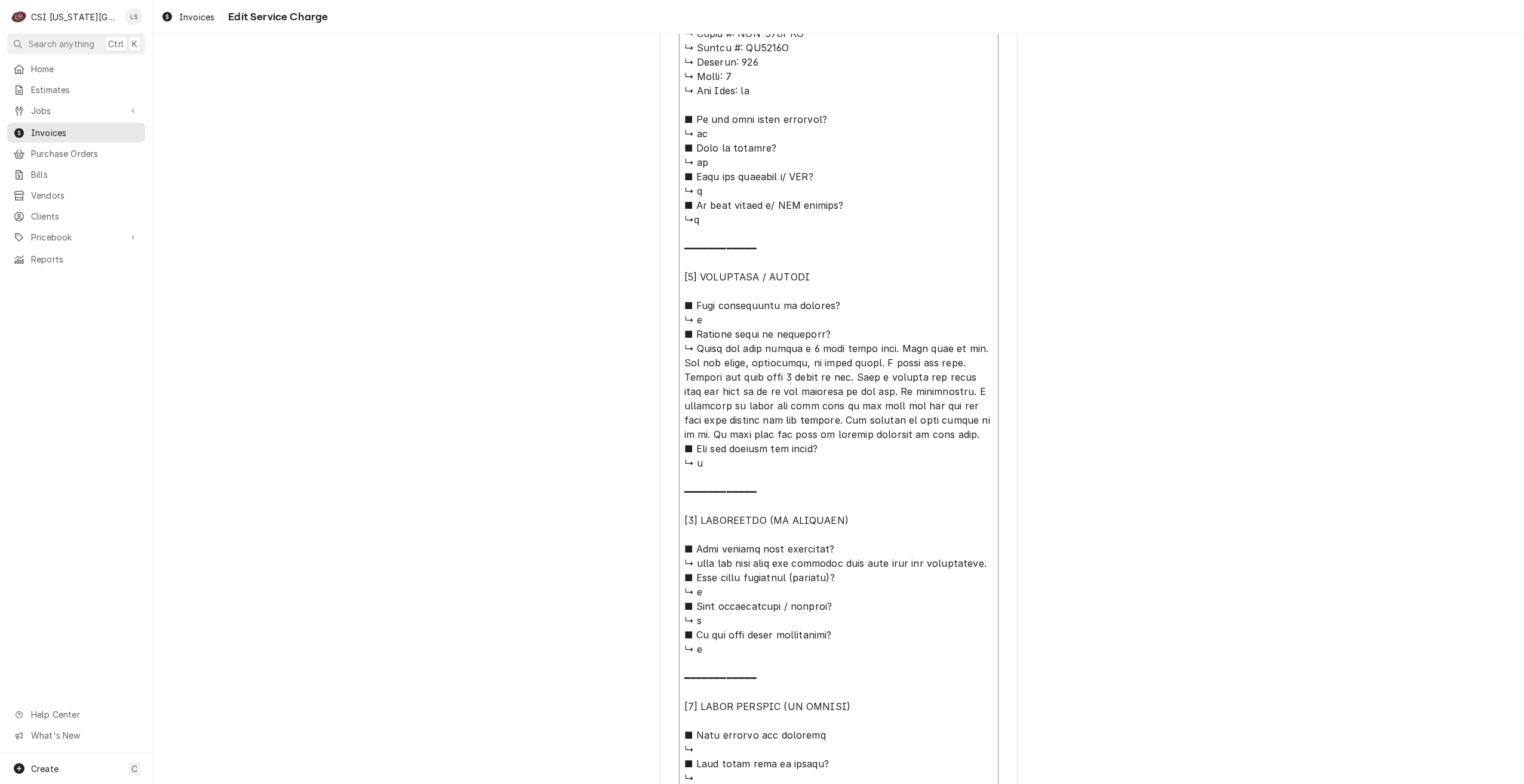
drag, startPoint x: 865, startPoint y: 435, endPoint x: 670, endPoint y: 352, distance: 211.9
click at [670, 352] on div "Use the fields below to edit this service charge Short Description Job | Servic…" at bounding box center [838, 159] width 359 height 1709
click at [1351, 299] on div "Use the fields below to edit this service charge Short Description Job | Servic…" at bounding box center [838, 159] width 1372 height 1730
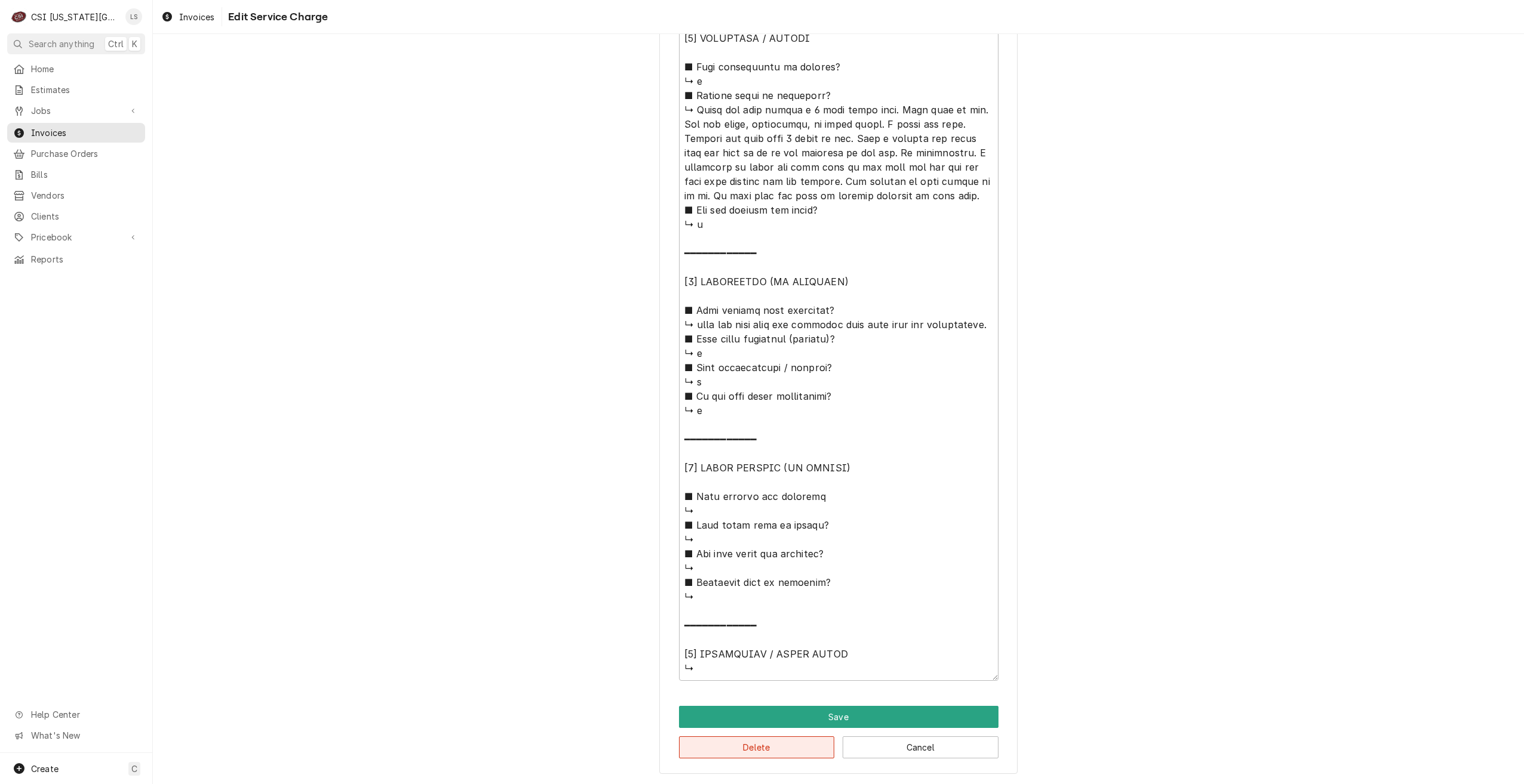
click at [752, 746] on button "Delete" at bounding box center [757, 748] width 156 height 22
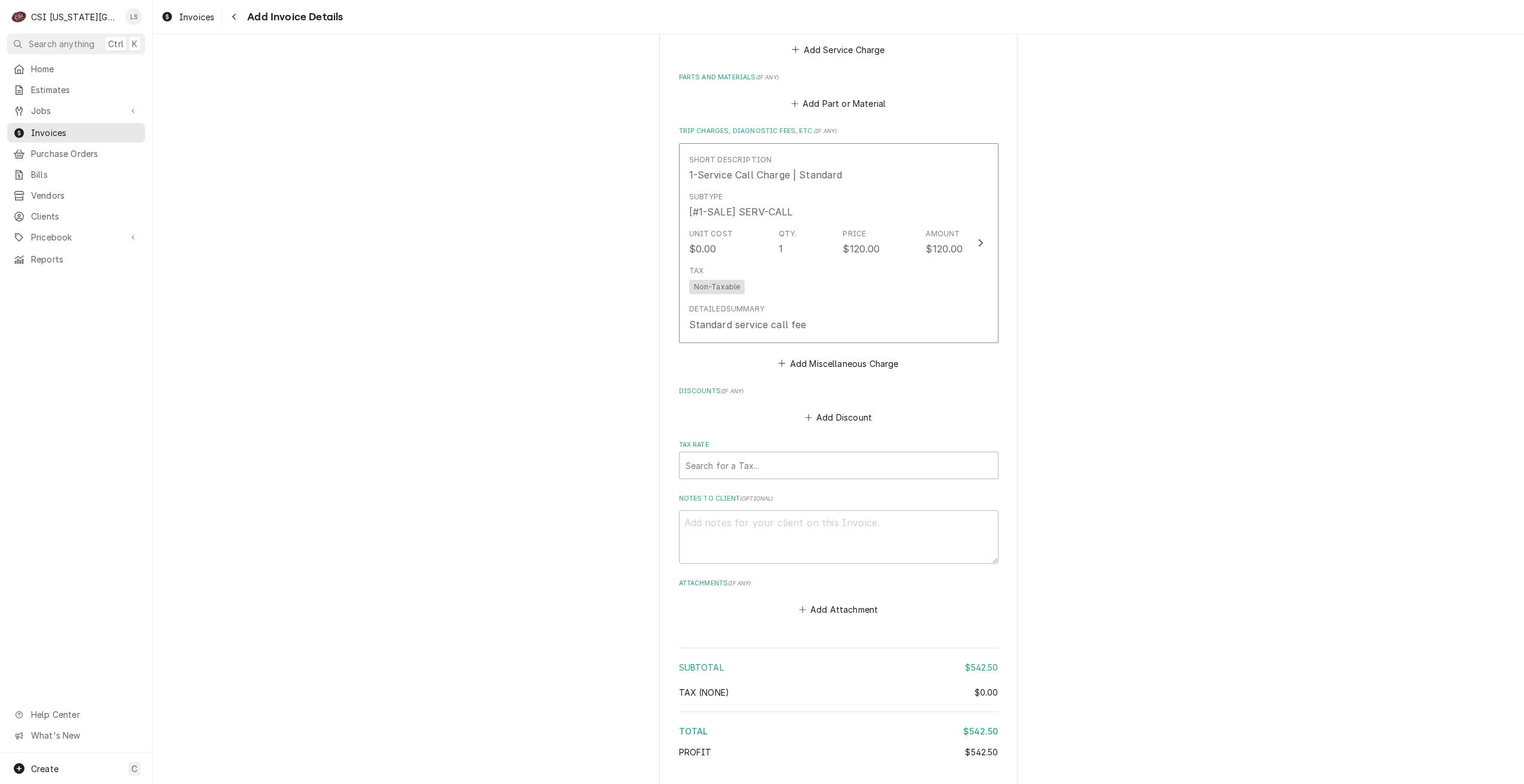
scroll to position [1519, 0]
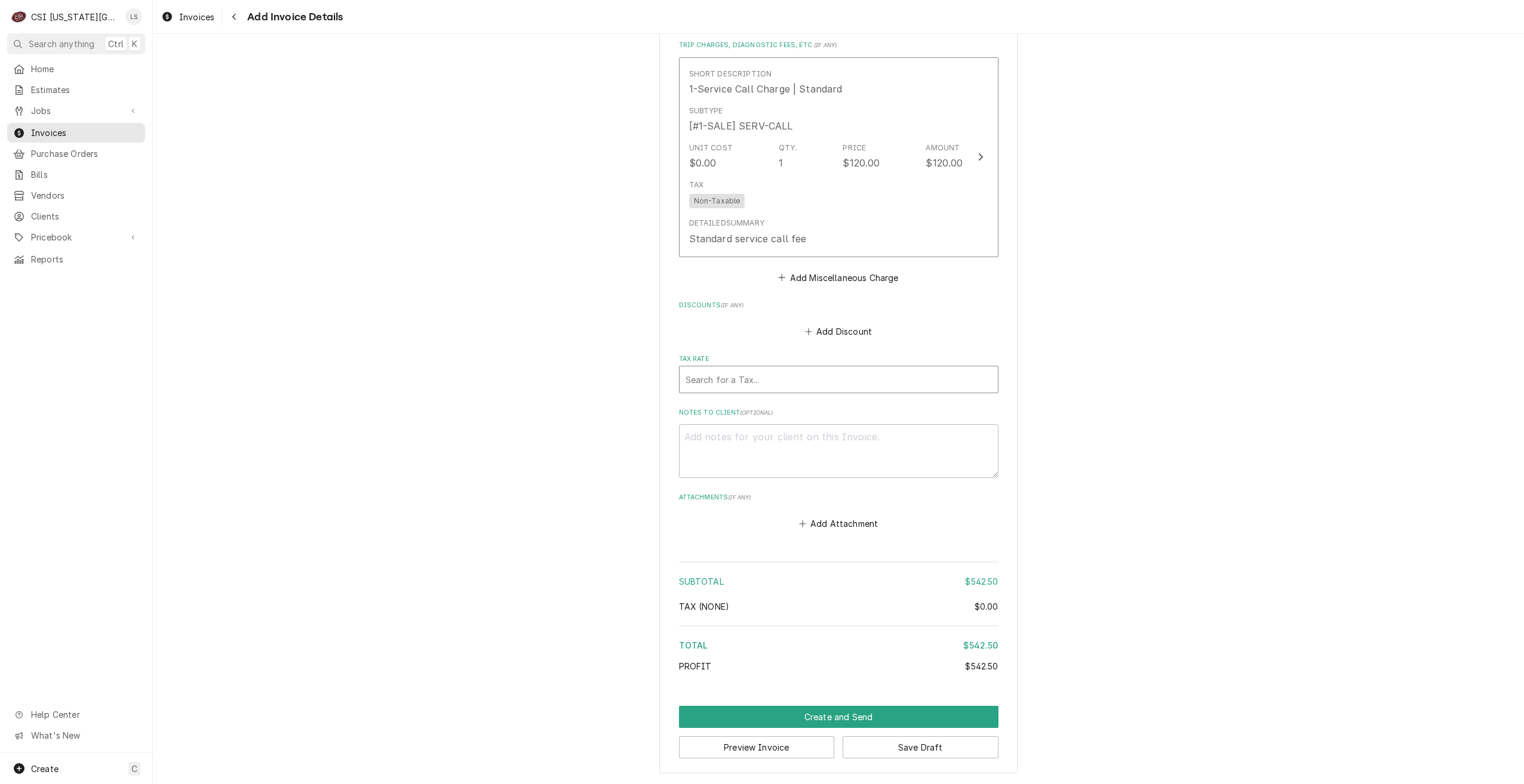
click at [924, 386] on div "Tax Rate" at bounding box center [839, 380] width 307 height 22
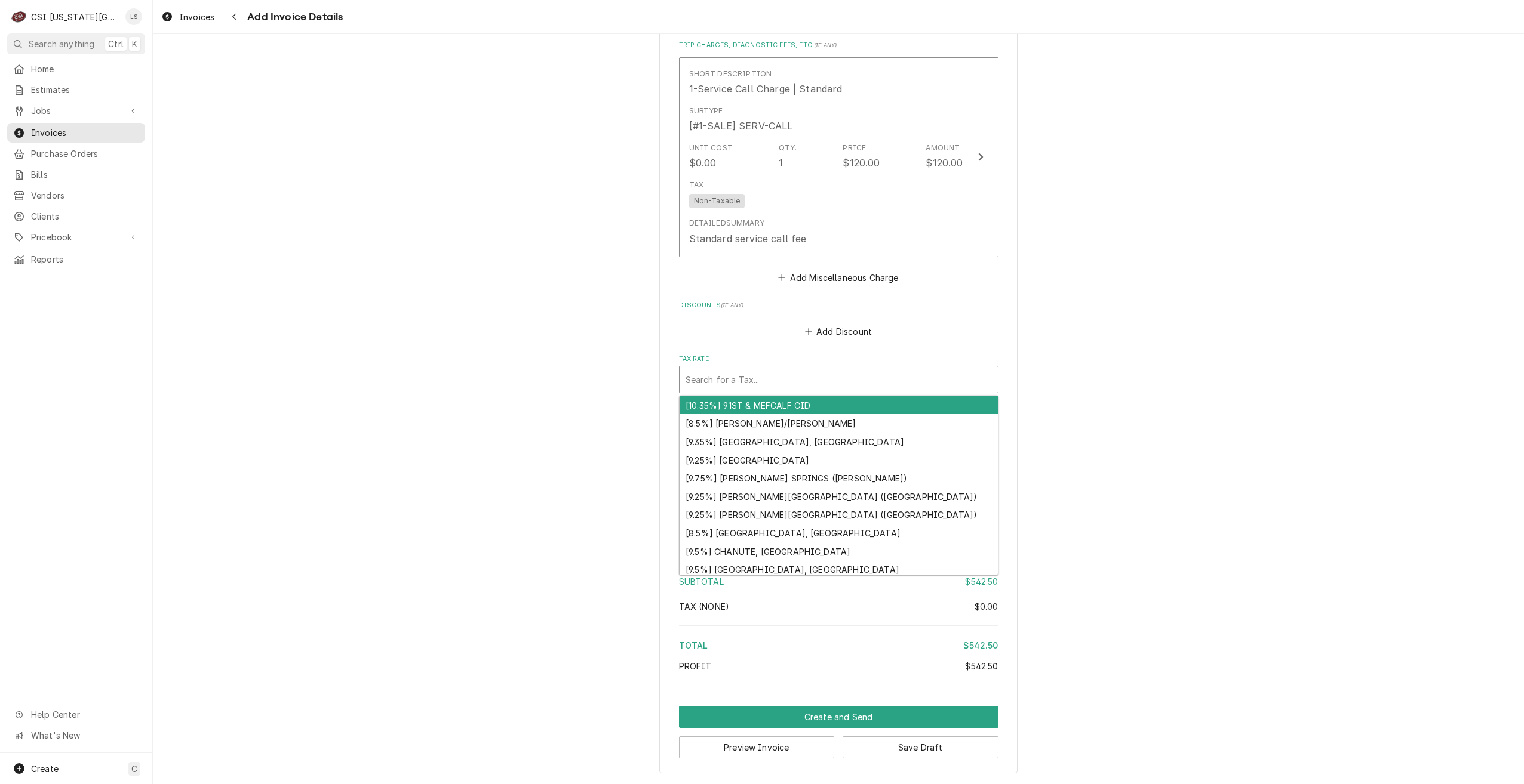
type textarea "x"
type input "m"
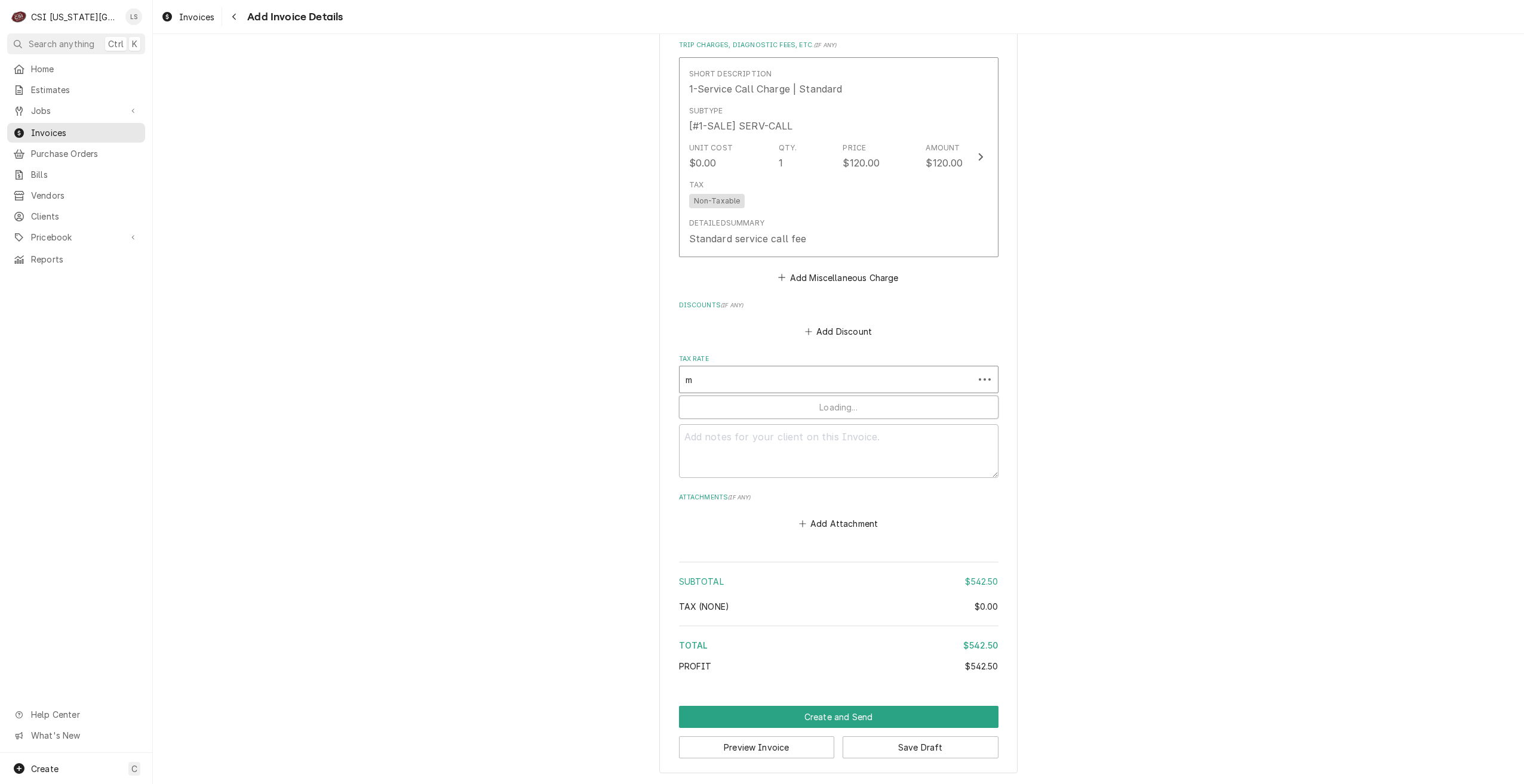
type textarea "x"
type input "mo"
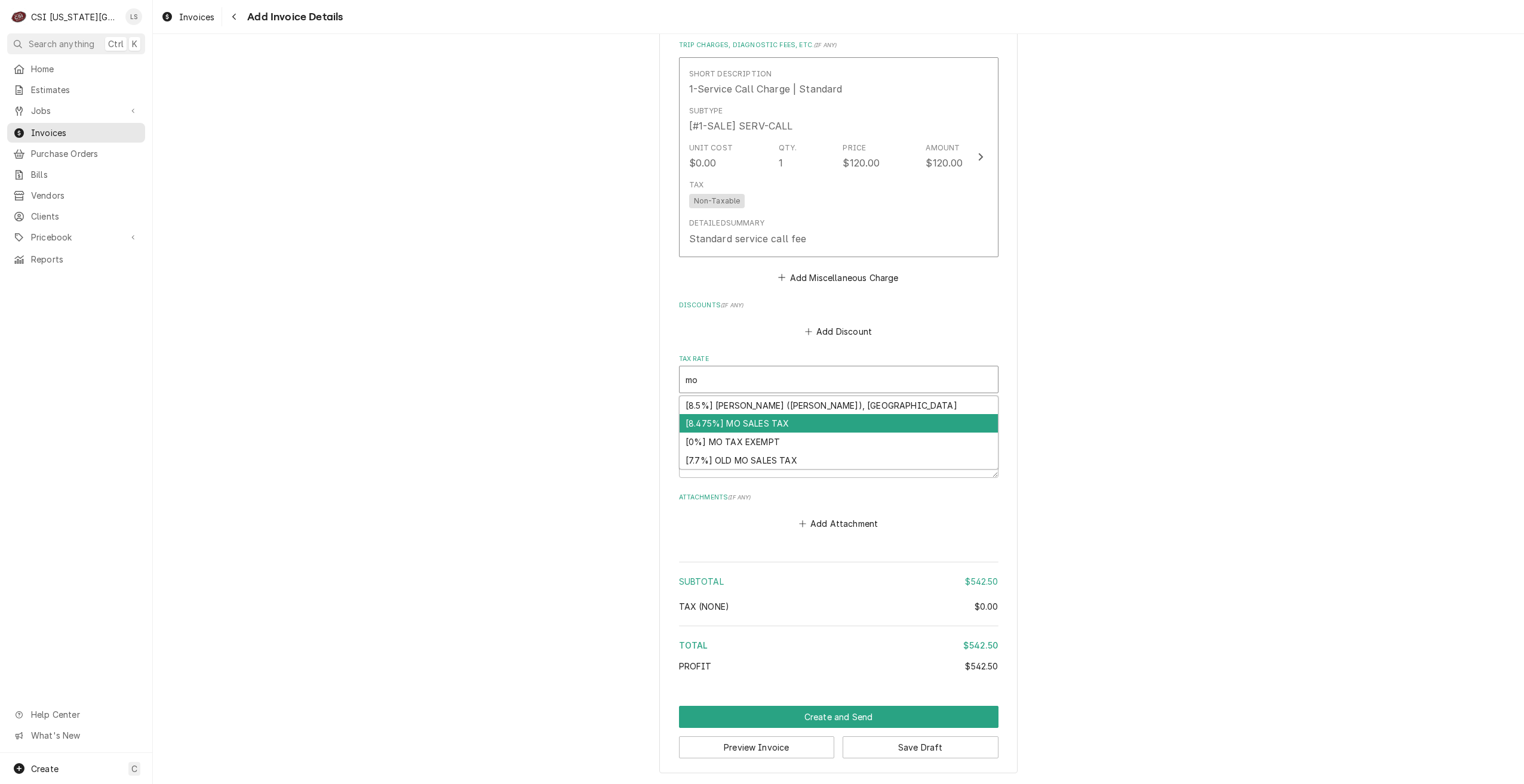
click at [848, 421] on div "[8.475%] MO SALES TAX" at bounding box center [839, 424] width 319 height 18
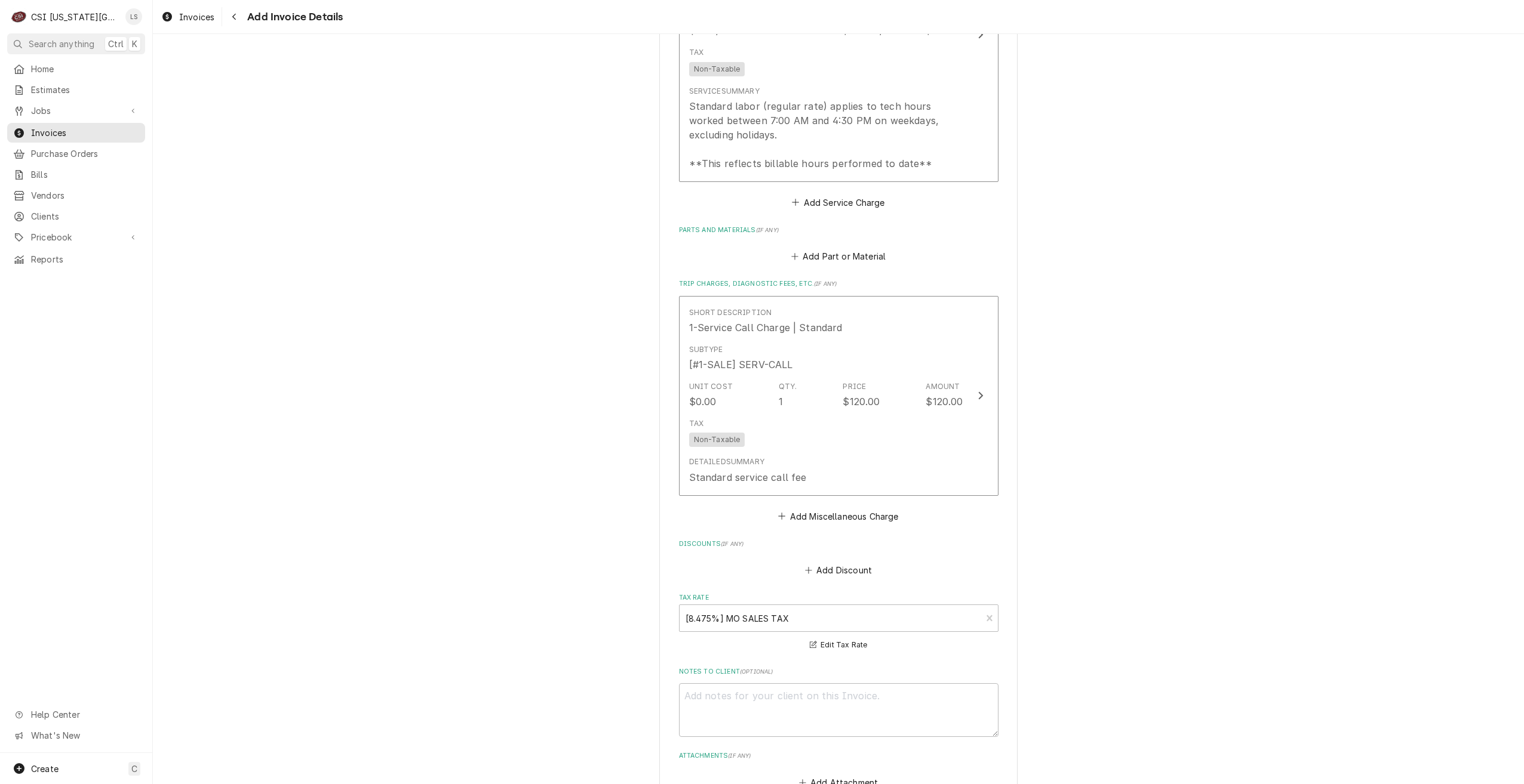
scroll to position [1041, 0]
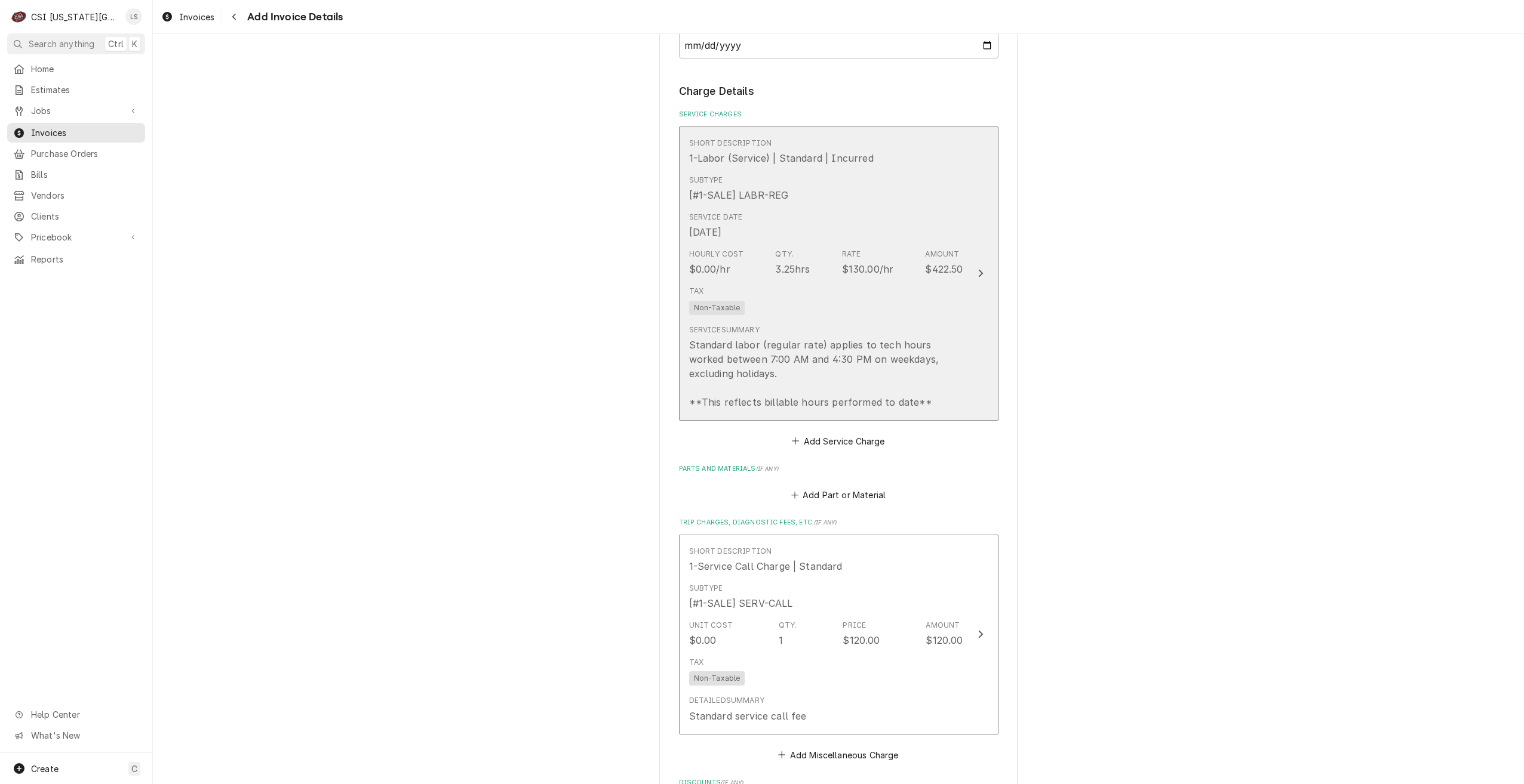
click at [898, 368] on div "Standard labor (regular rate) applies to tech hours worked between 7:00 AM and …" at bounding box center [826, 373] width 274 height 72
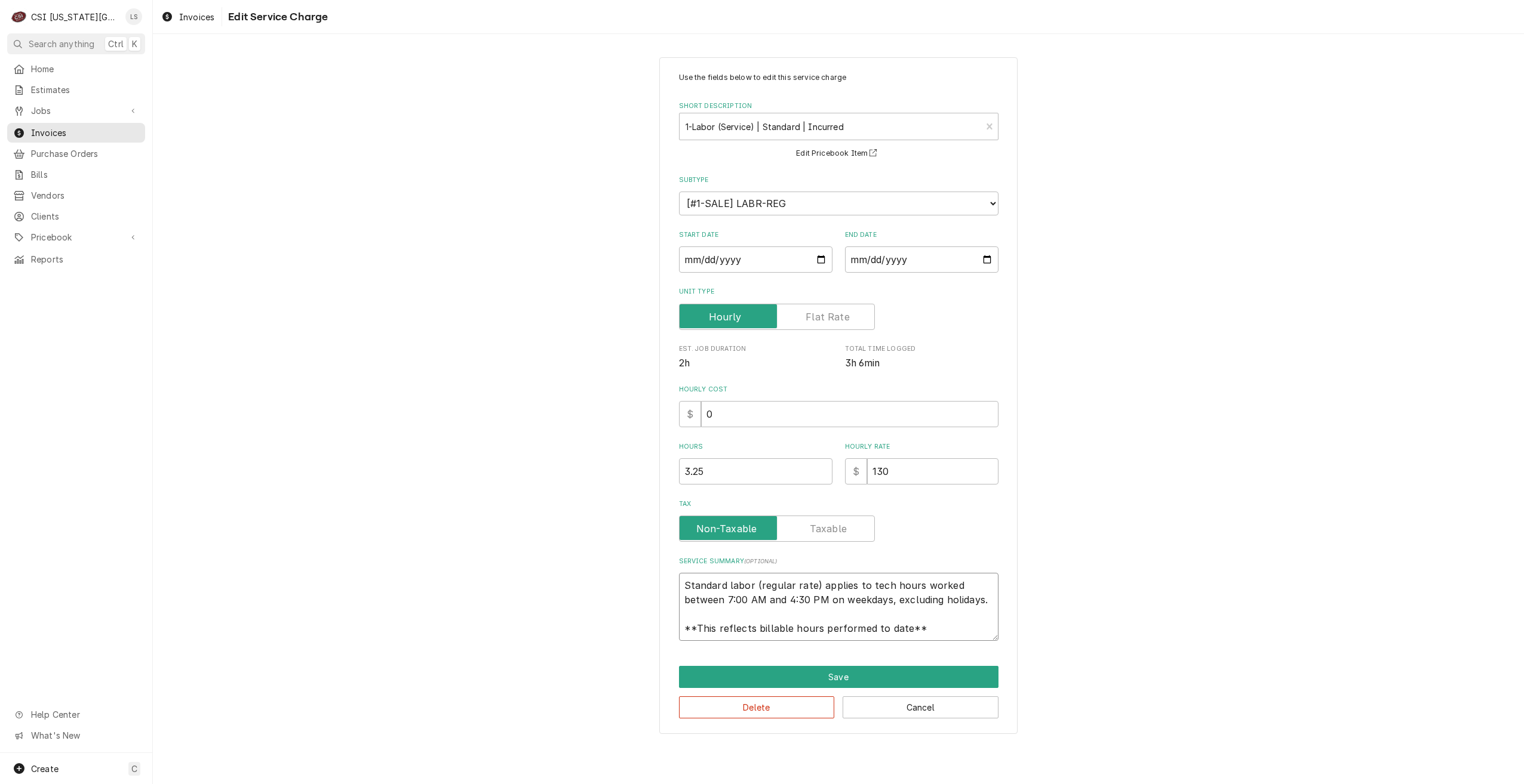
drag, startPoint x: 951, startPoint y: 629, endPoint x: 686, endPoint y: 557, distance: 274.6
click at [686, 557] on div "Service Summary ( optional ) Standard labor (regular rate) applies to tech hour…" at bounding box center [839, 599] width 320 height 84
type textarea "x"
type textarea "I"
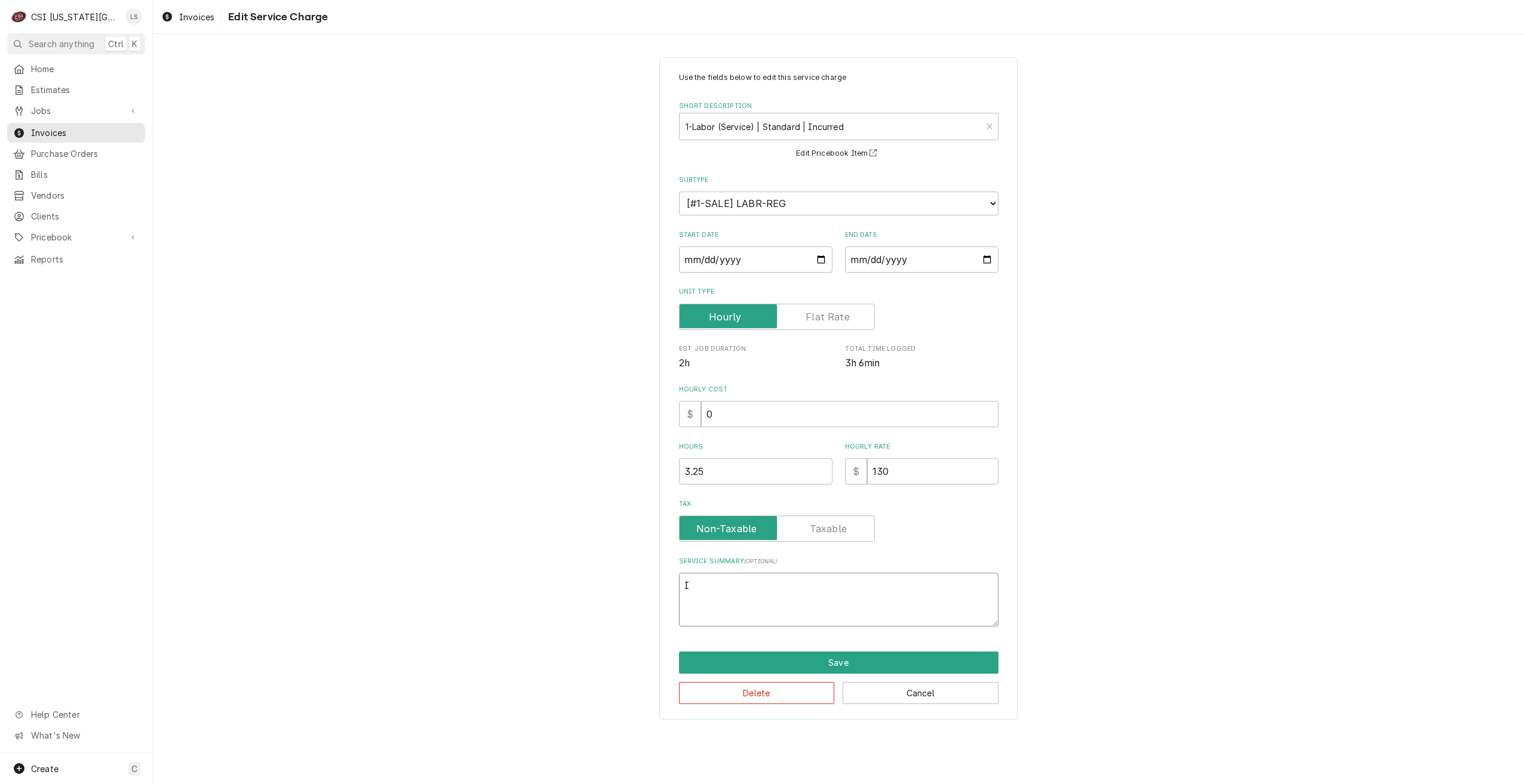
type textarea "x"
type textarea "Ic"
type textarea "x"
type textarea "Ic"
type textarea "x"
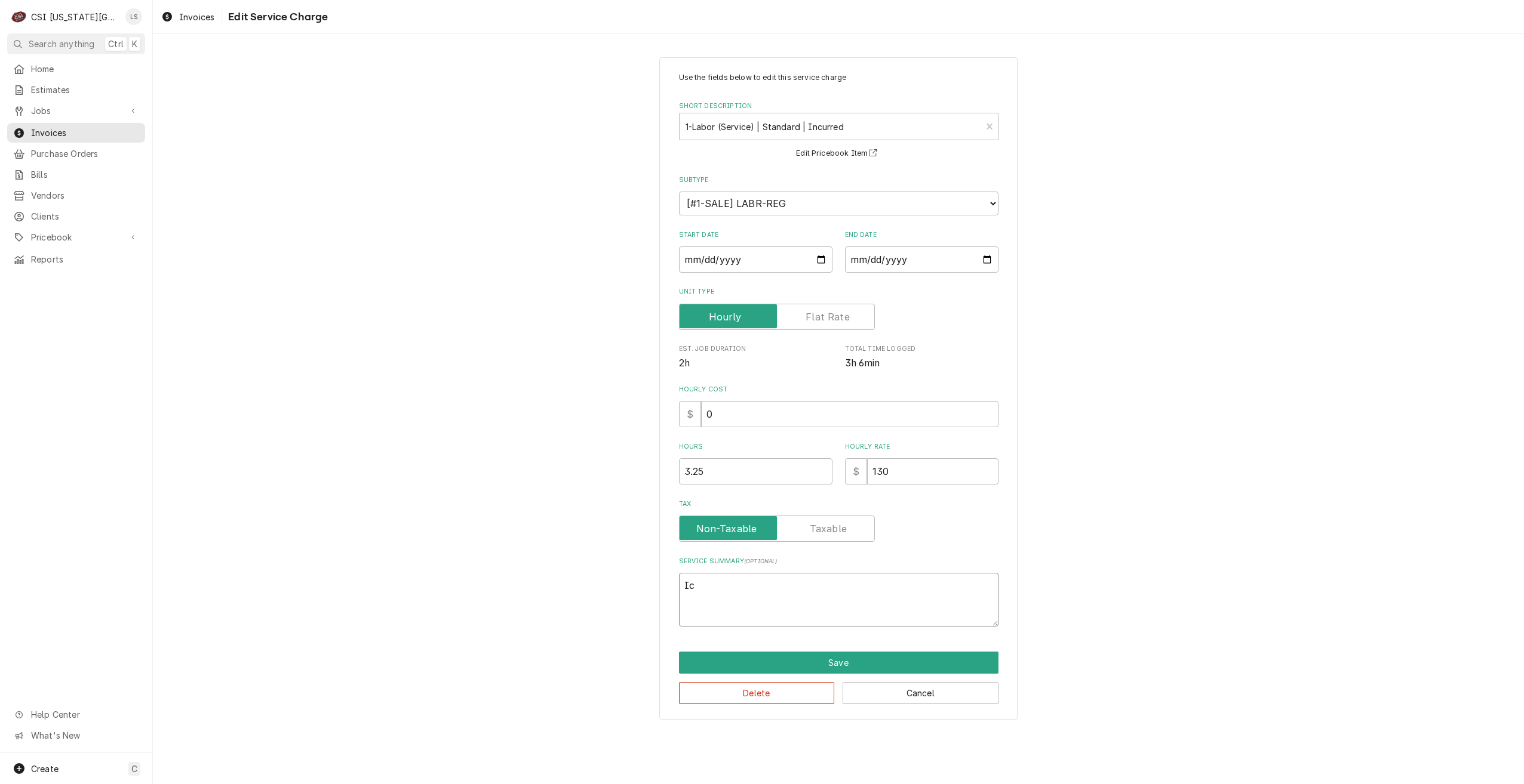
type textarea "Ic m"
type textarea "x"
type textarea "Ic ma"
type textarea "x"
type textarea "Ic m"
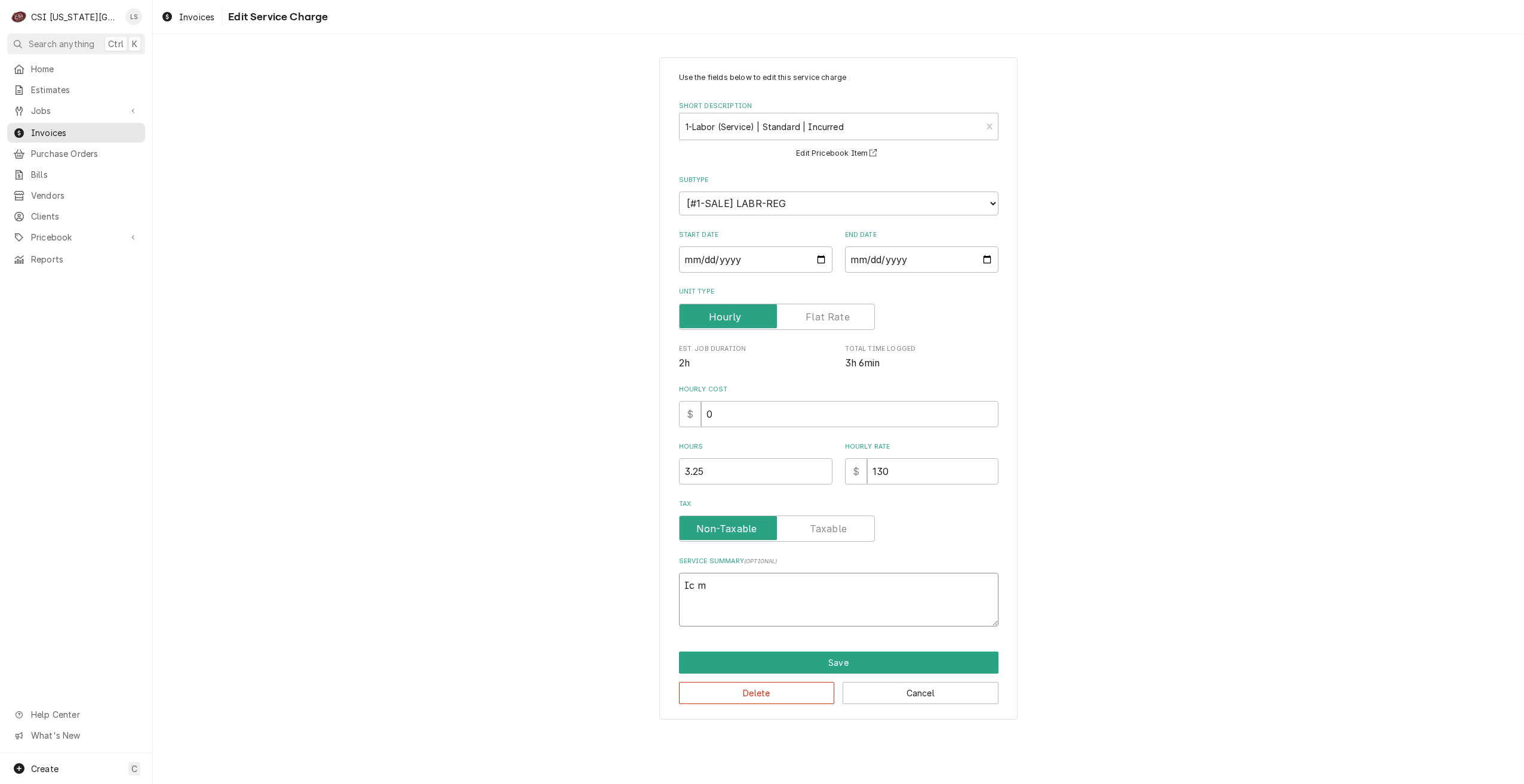
type textarea "x"
type textarea "Ic"
type textarea "x"
type textarea "Ic"
type textarea "x"
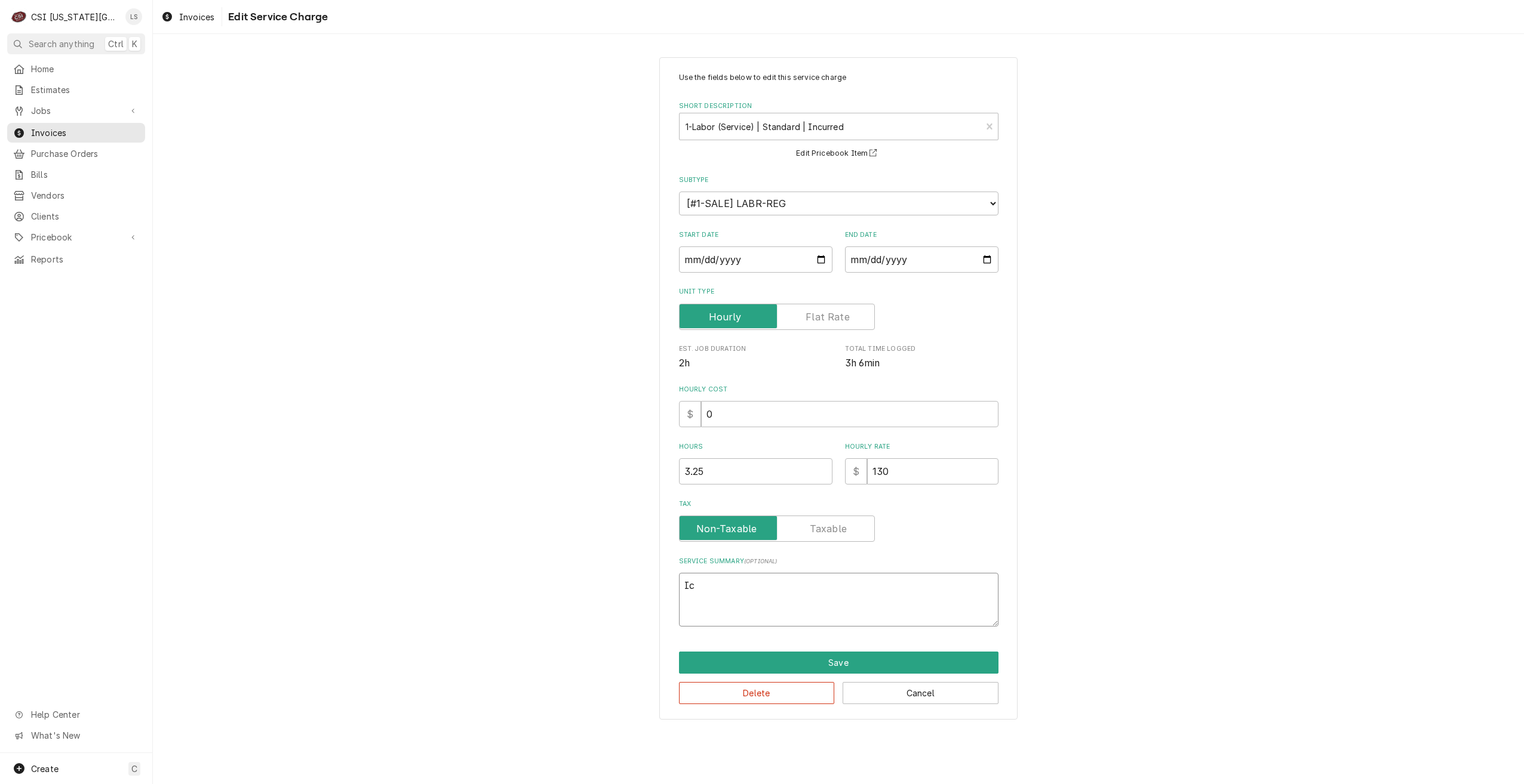
type textarea "Ice"
type textarea "x"
type textarea "Ice"
type textarea "x"
type textarea "Ice"
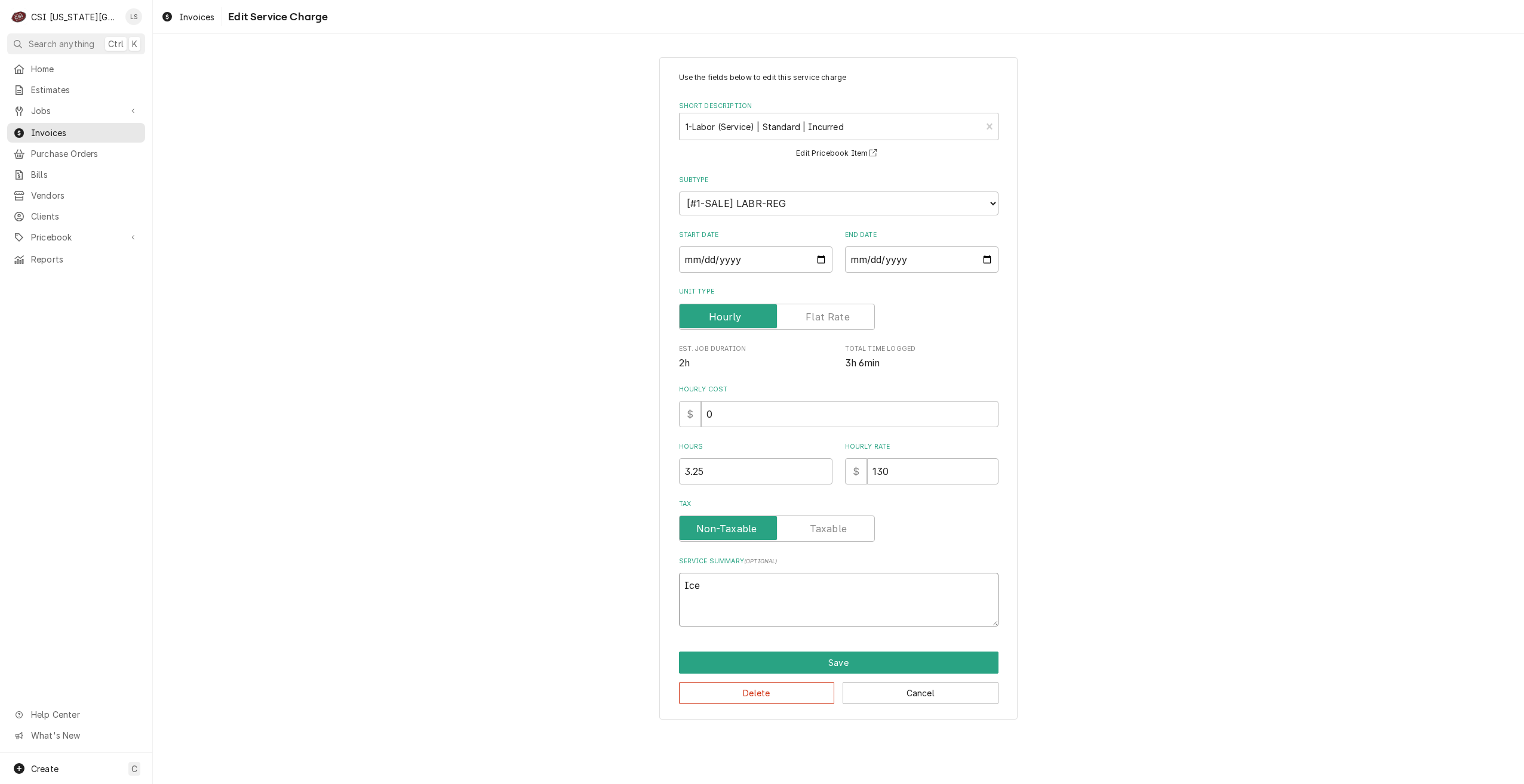
type textarea "x"
type textarea "Ic"
type textarea "x"
type textarea "I"
type textarea "x"
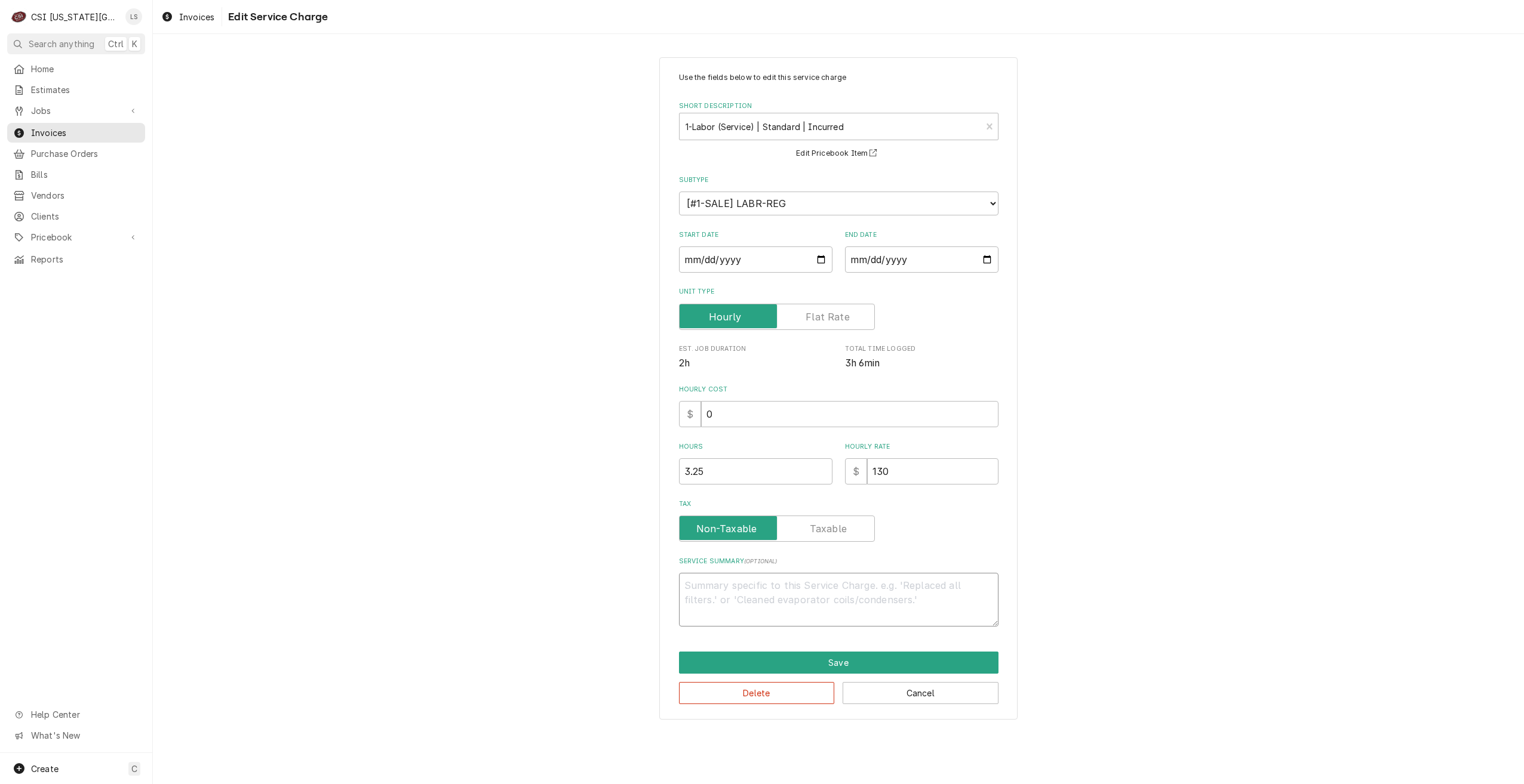
type textarea "x"
type textarea "s"
type textarea "x"
type textarea "se"
type textarea "x"
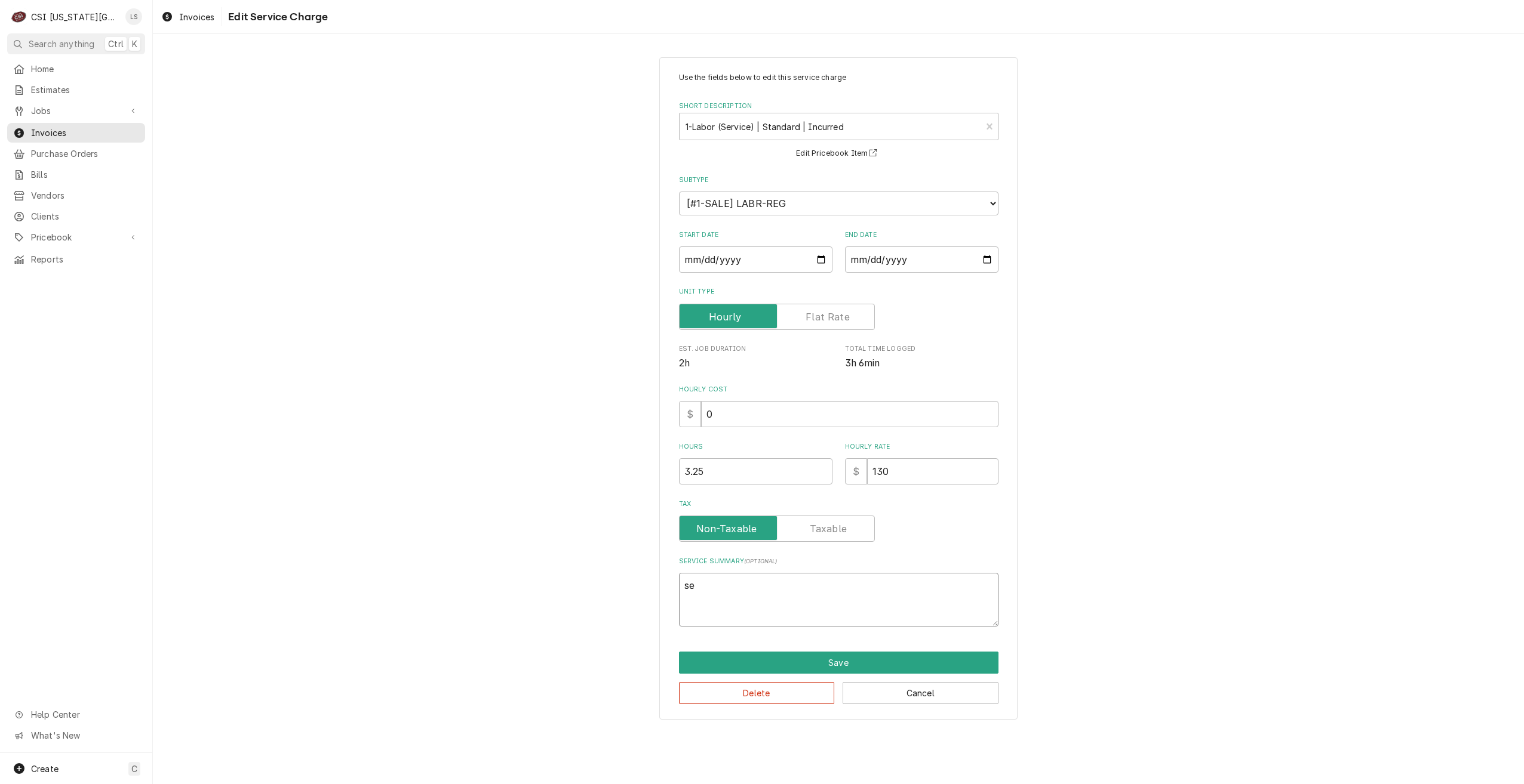
type textarea "sec"
type textarea "x"
type textarea "seco"
type textarea "x"
type textarea "secon"
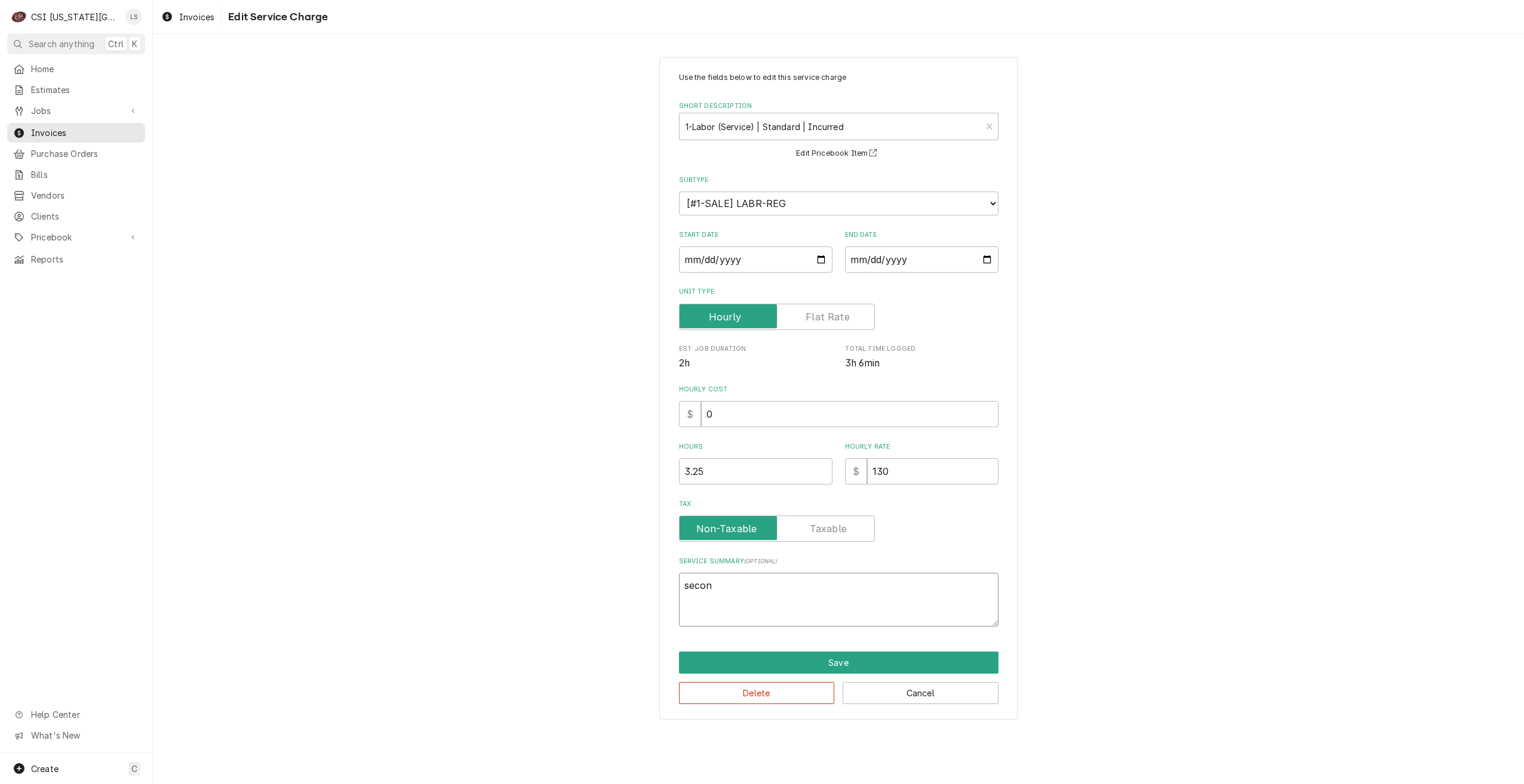
type textarea "x"
type textarea "second"
type textarea "x"
type textarea "second"
type textarea "x"
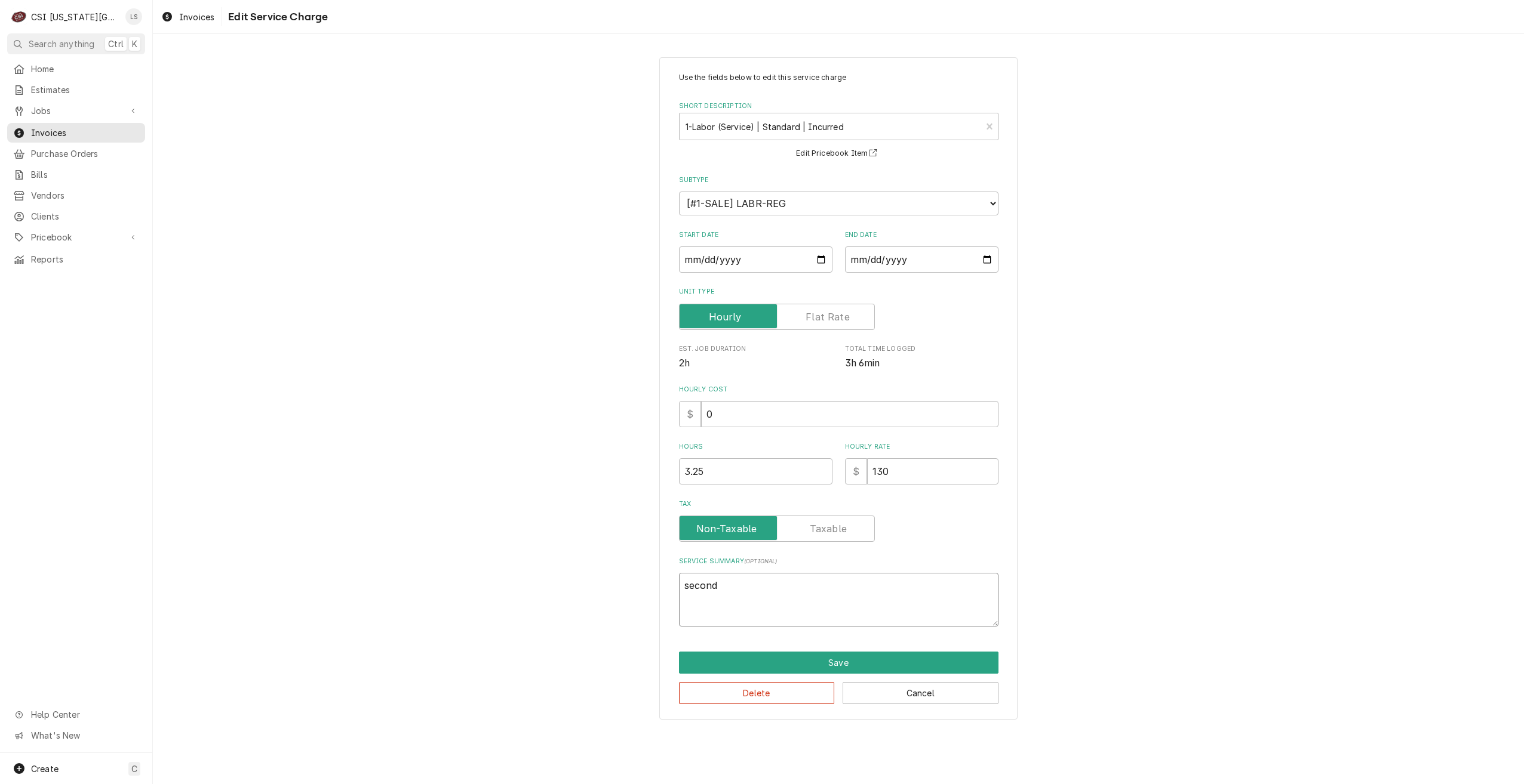
type textarea "second"
type textarea "x"
type textarea "secon"
type textarea "x"
type textarea "seco"
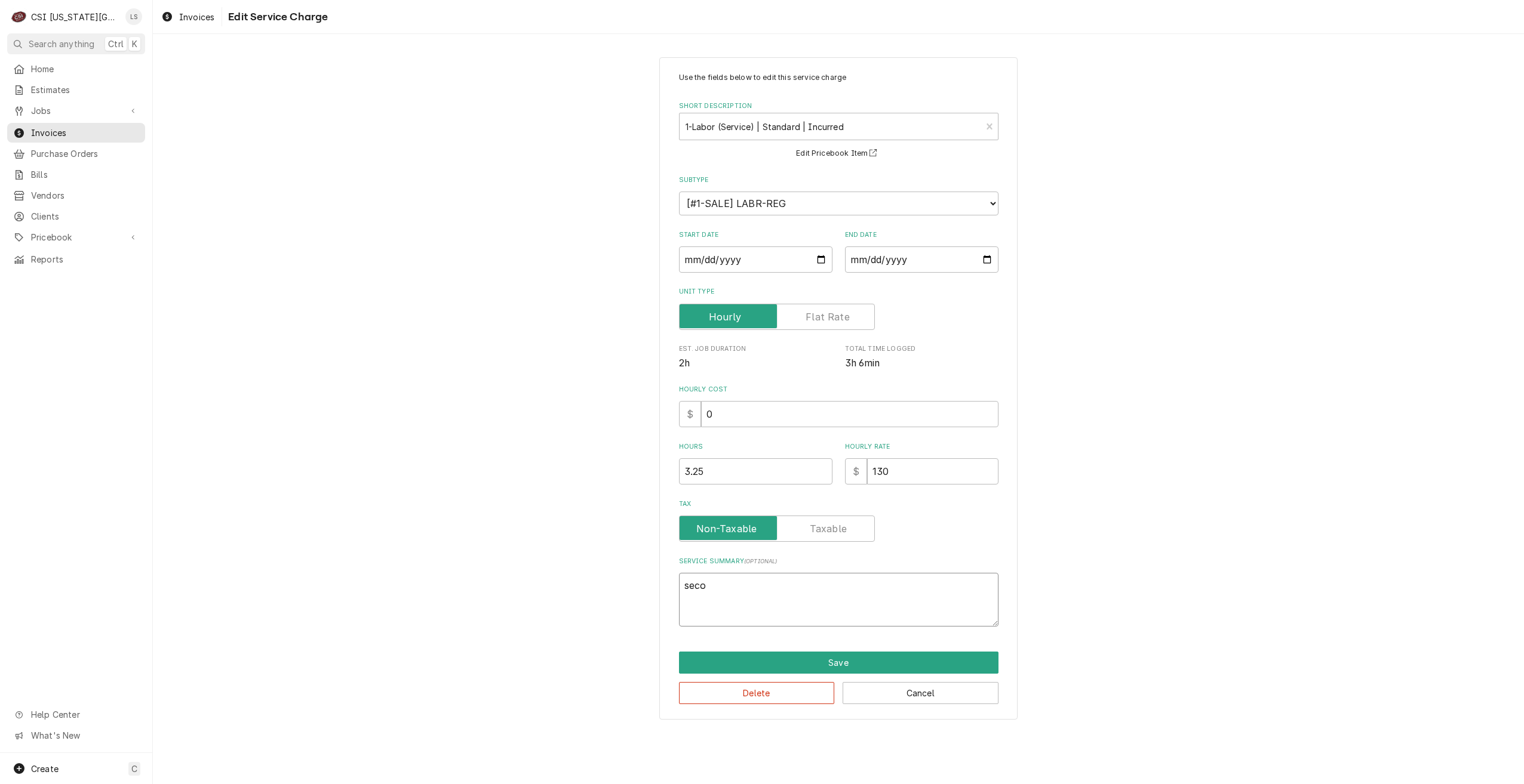
type textarea "x"
type textarea "sec"
type textarea "x"
type textarea "se"
type textarea "x"
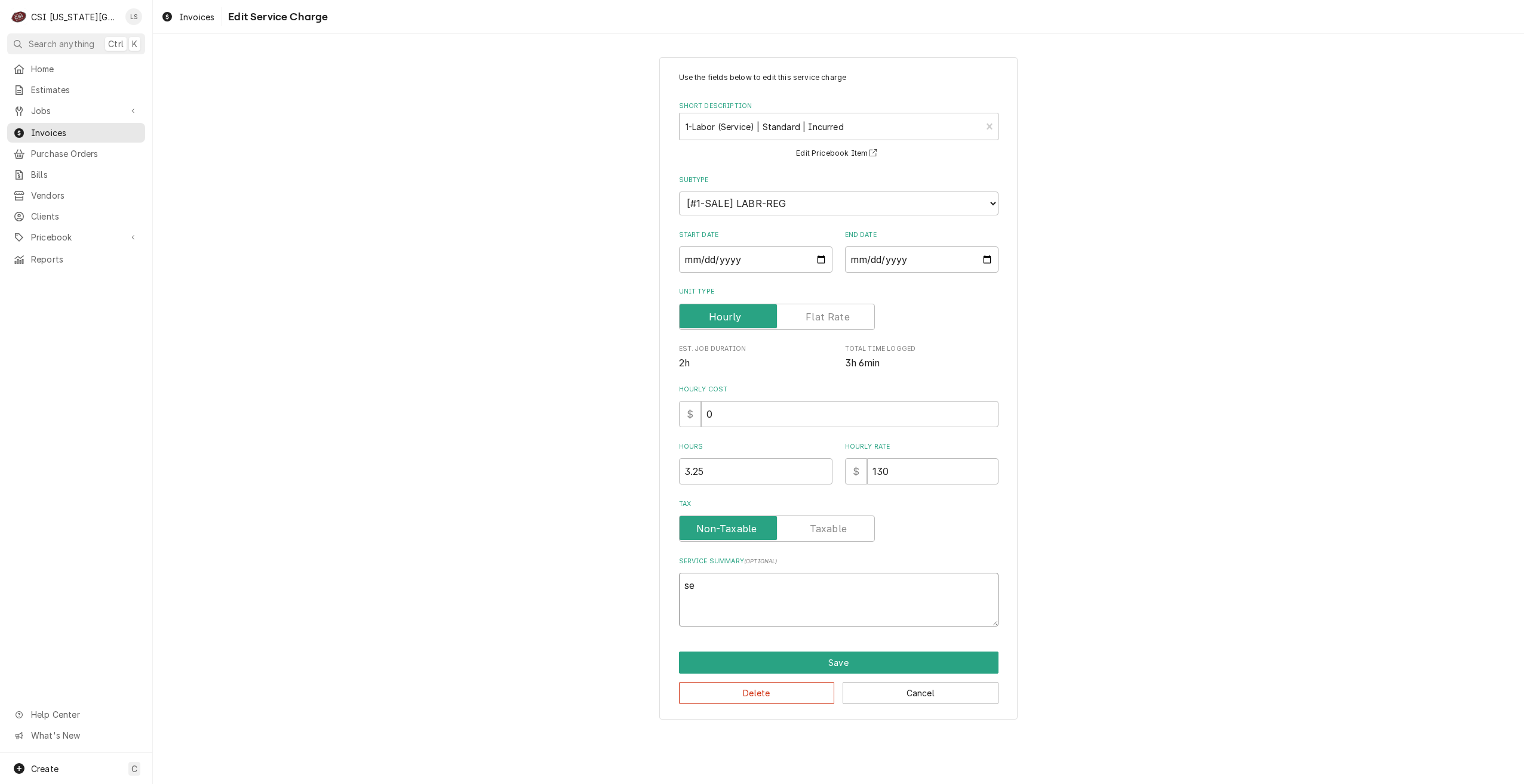
type textarea "s"
type textarea "x"
type textarea "S"
type textarea "x"
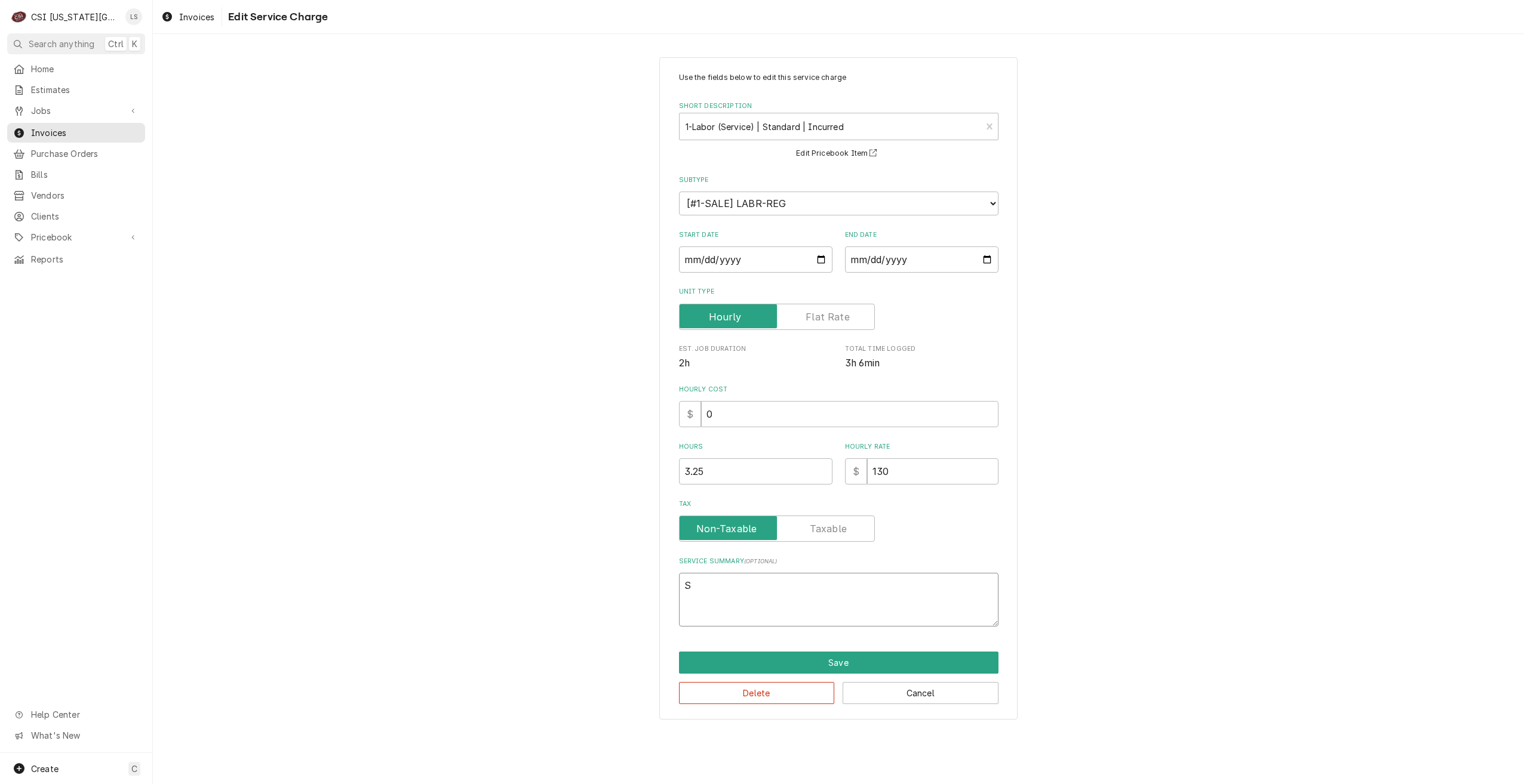
type textarea "Se"
type textarea "x"
type textarea "Sec"
type textarea "x"
type textarea "Seco"
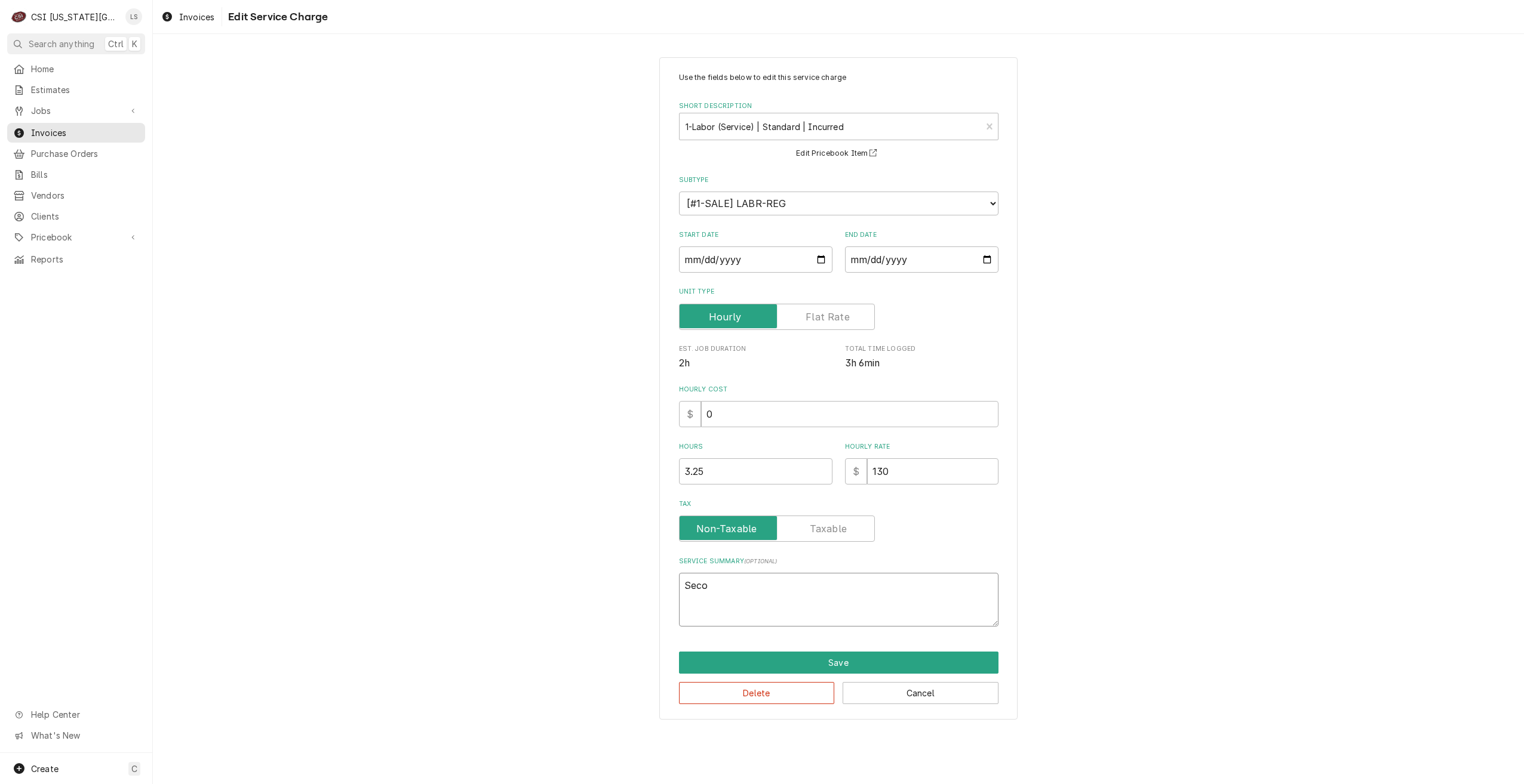
type textarea "x"
type textarea "Secon"
type textarea "x"
type textarea "Second"
type textarea "x"
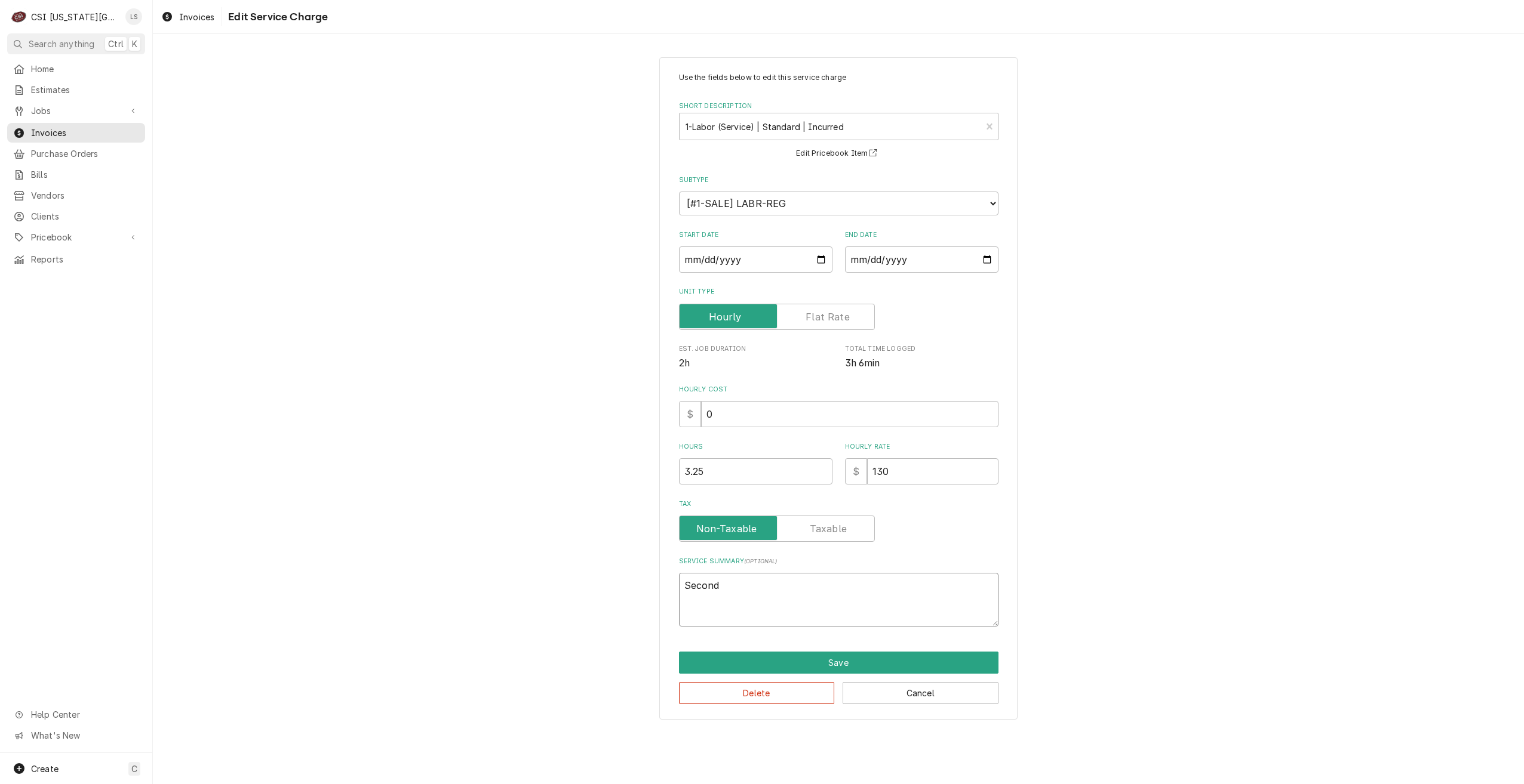
type textarea "Second"
type textarea "x"
type textarea "Second f"
type textarea "x"
type textarea "Second fl"
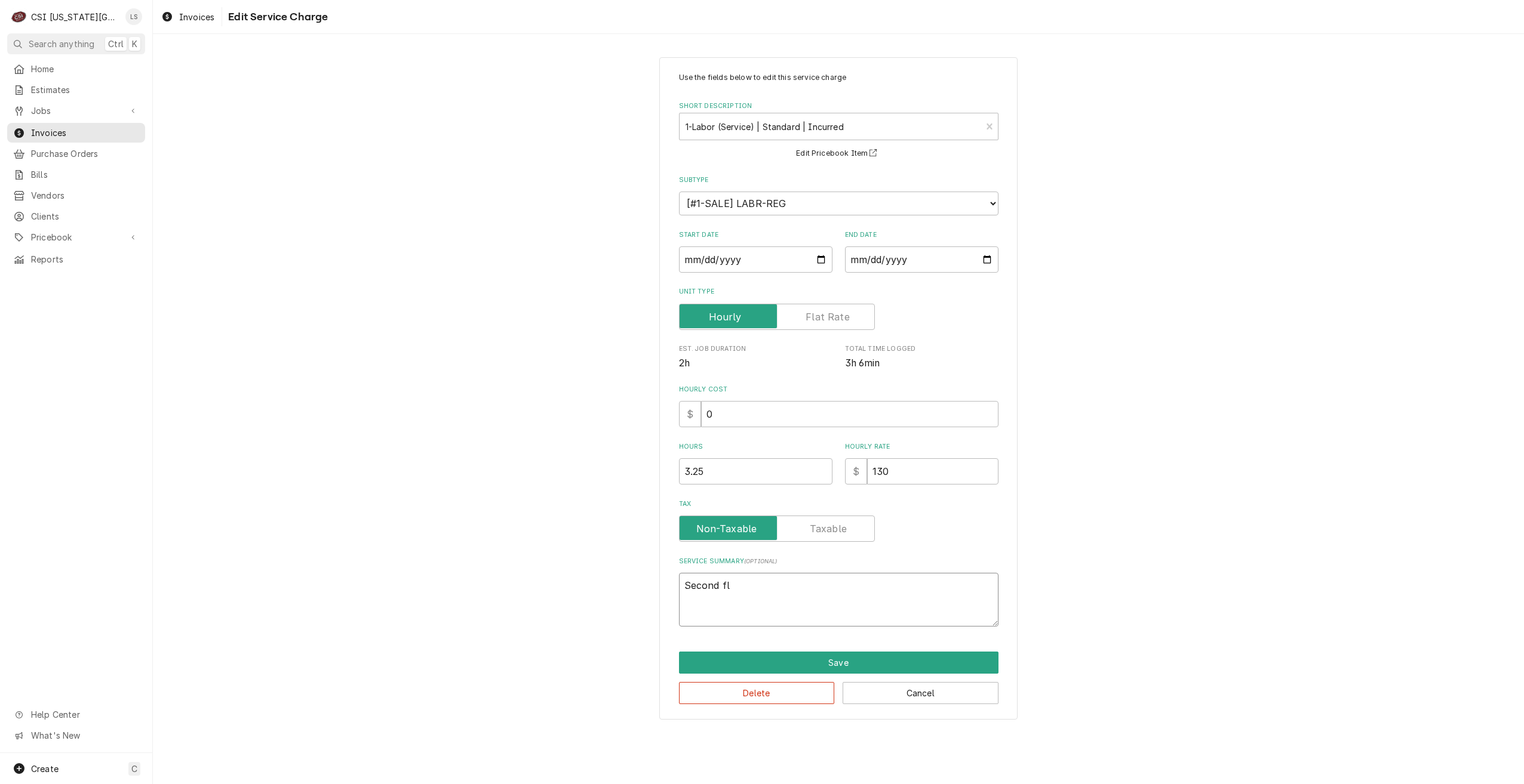
type textarea "x"
type textarea "Second flo"
type textarea "x"
type textarea "Second floo"
type textarea "x"
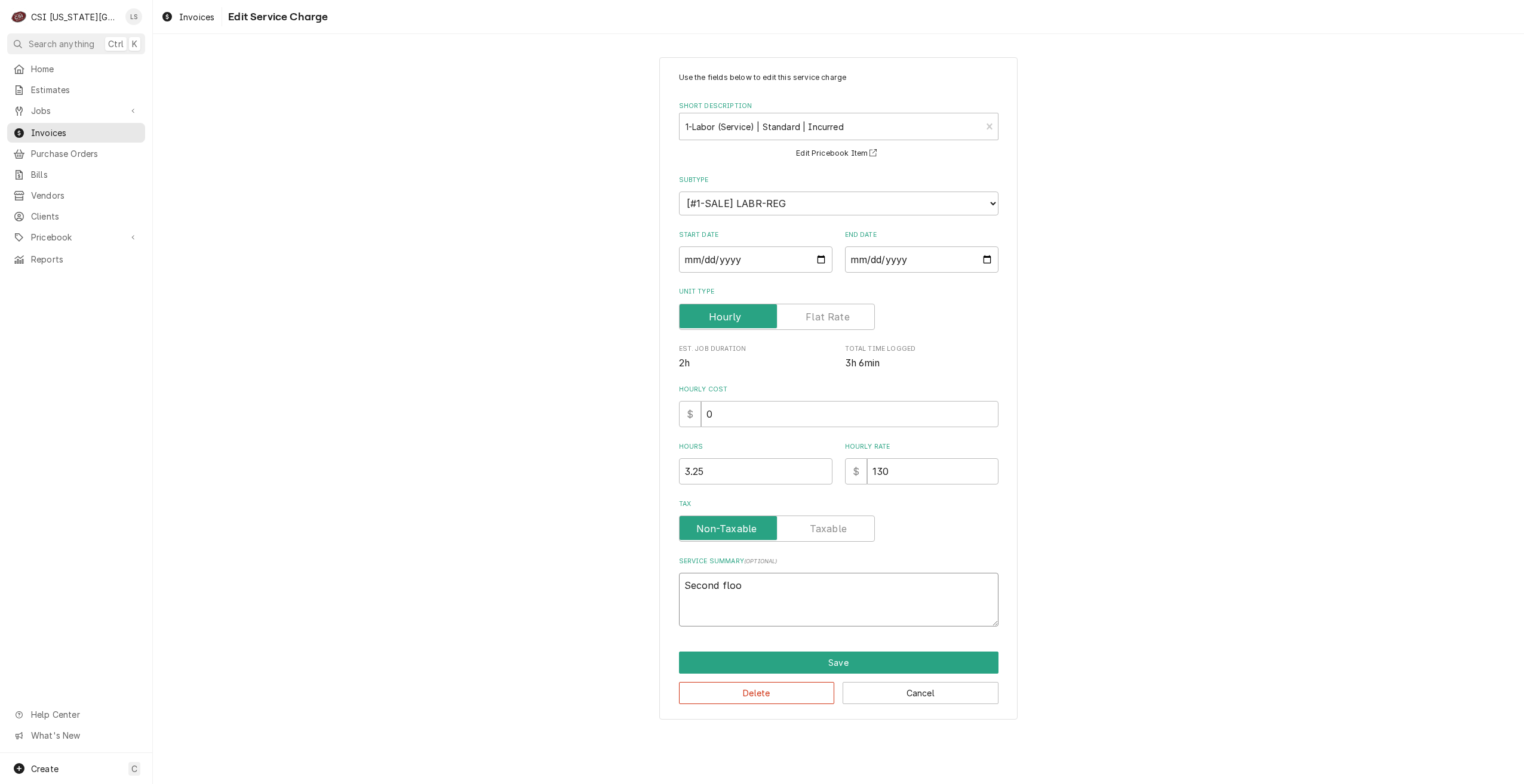
type textarea "Second floor"
type textarea "x"
type textarea "Second floor"
type textarea "x"
type textarea "Second floor i"
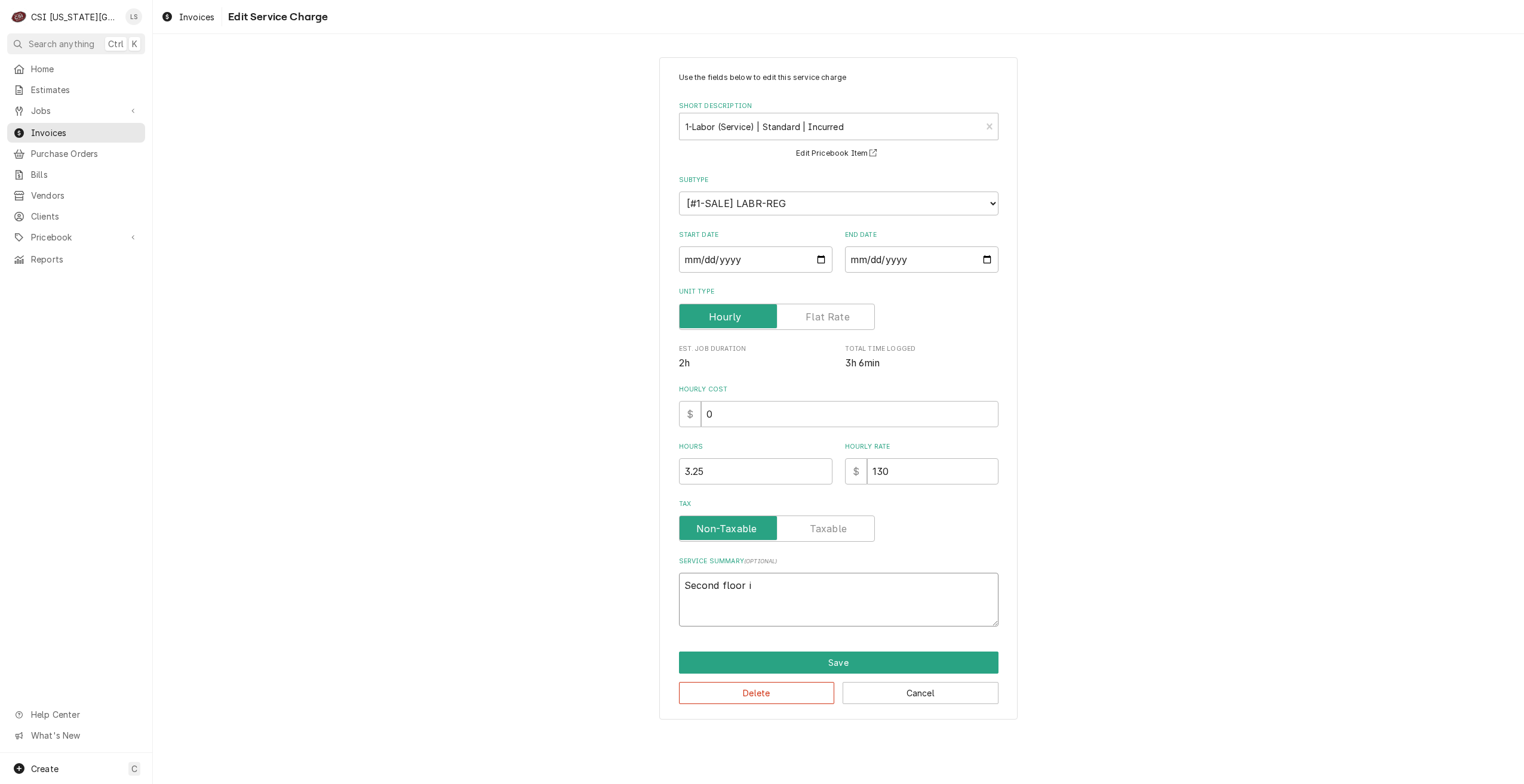
type textarea "x"
type textarea "Second floor ic"
type textarea "x"
type textarea "Second floor ice"
type textarea "x"
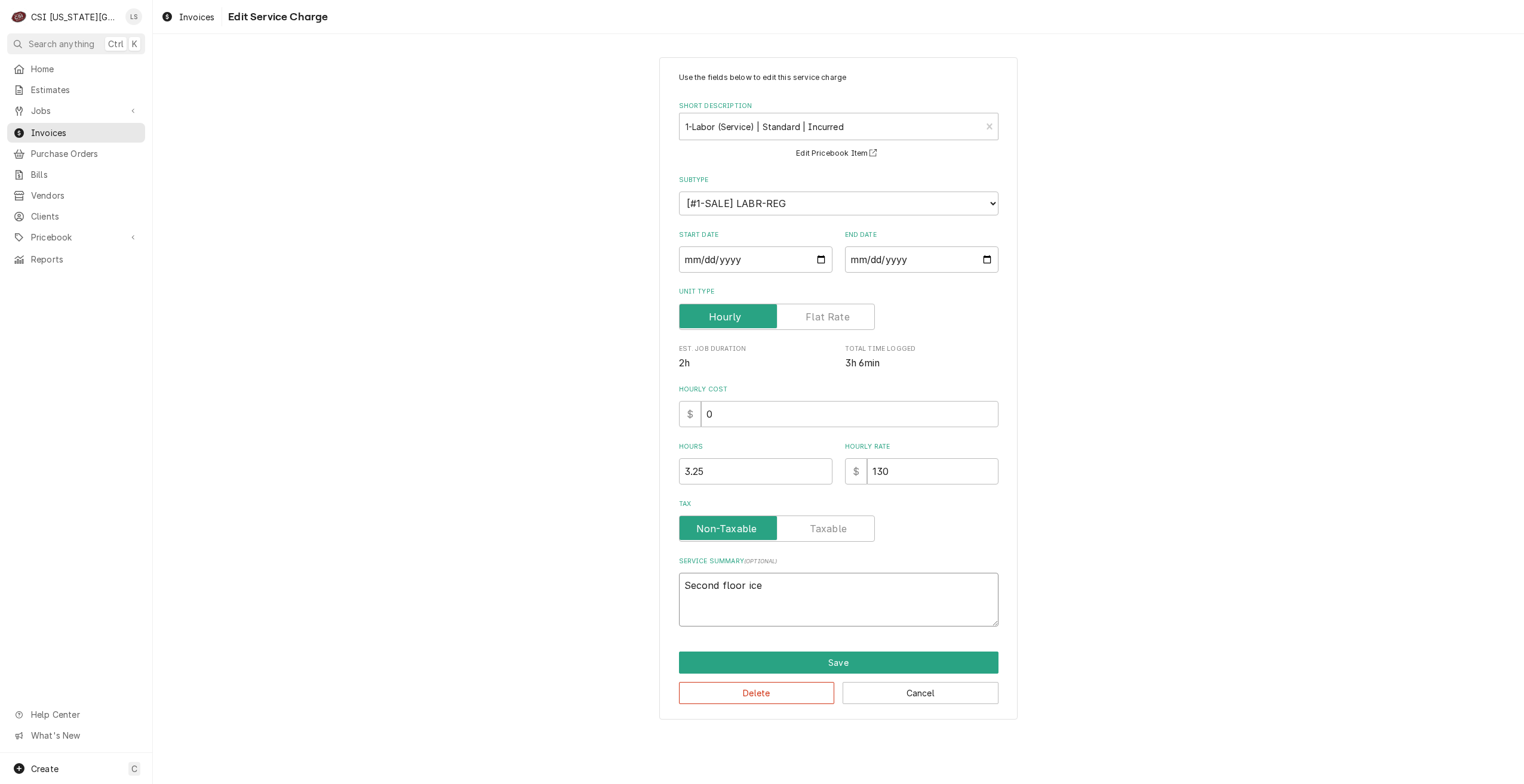
type textarea "Second floor ice"
type textarea "x"
type textarea "Second floor ice m"
type textarea "x"
type textarea "Second floor ice ma"
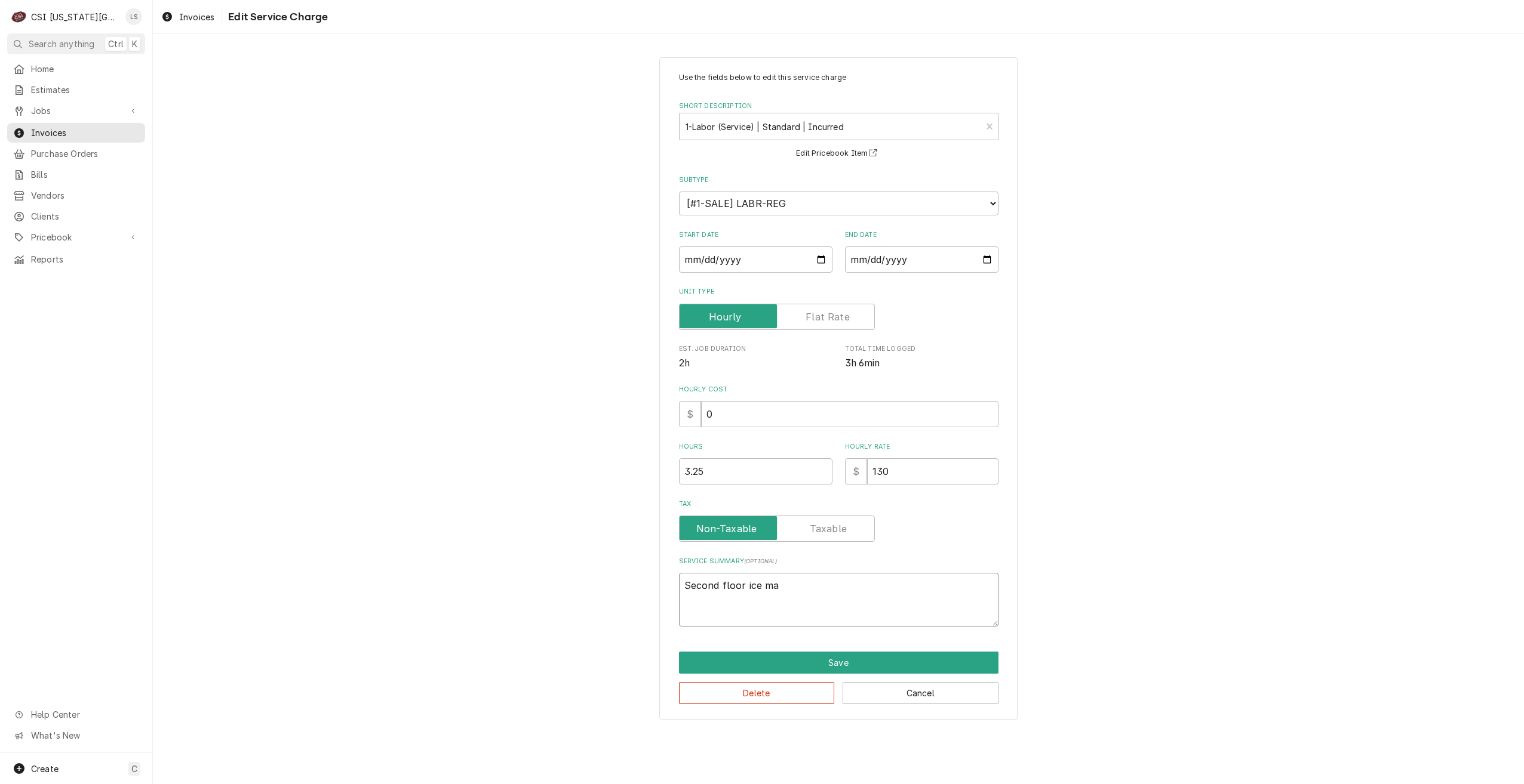
type textarea "x"
type textarea "Second floor ice mac"
type textarea "x"
type textarea "Second floor ice mach"
type textarea "x"
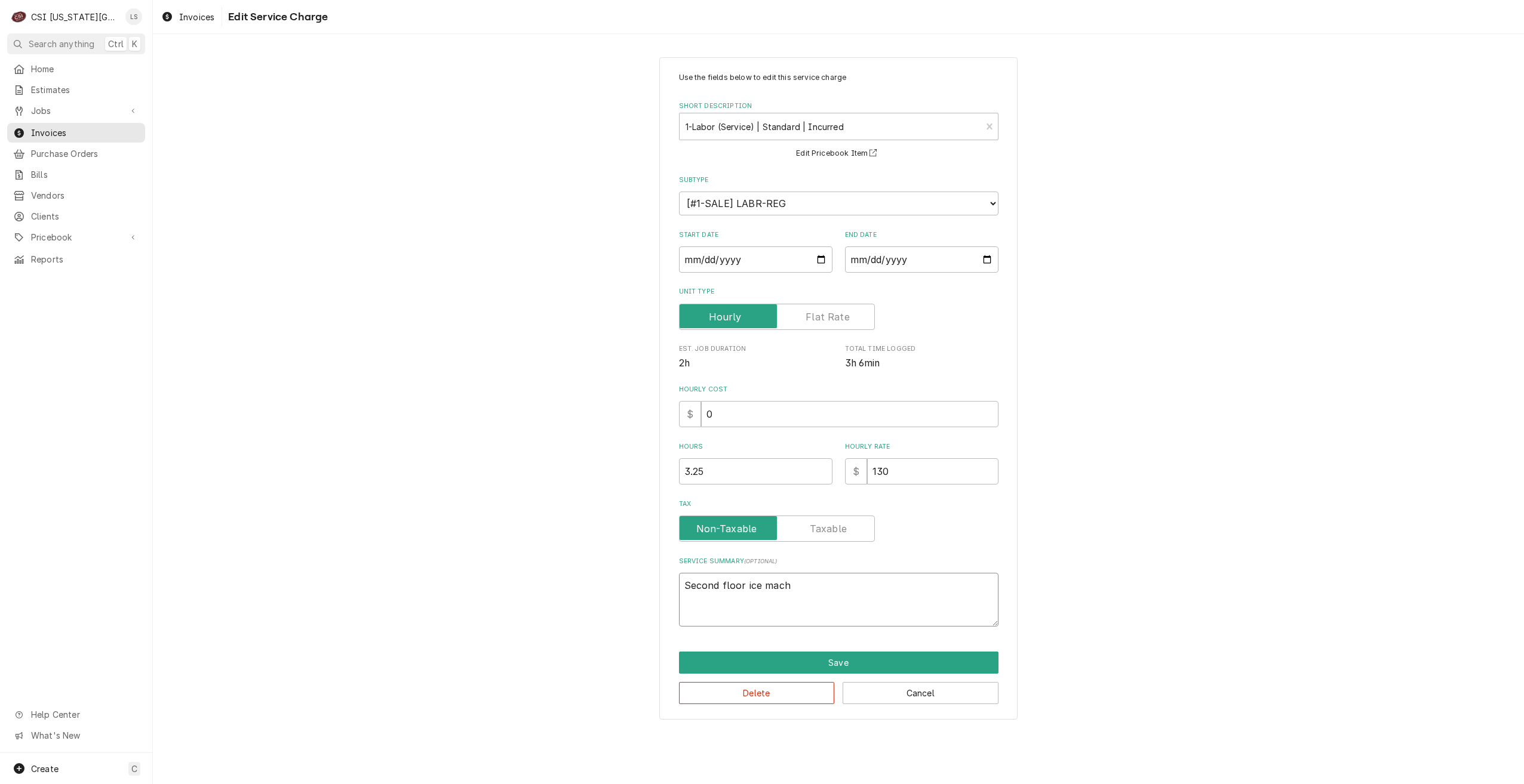
type textarea "Second floor ice machi"
type textarea "x"
type textarea "Second floor ice machin"
type textarea "x"
type textarea "Second floor ice machine"
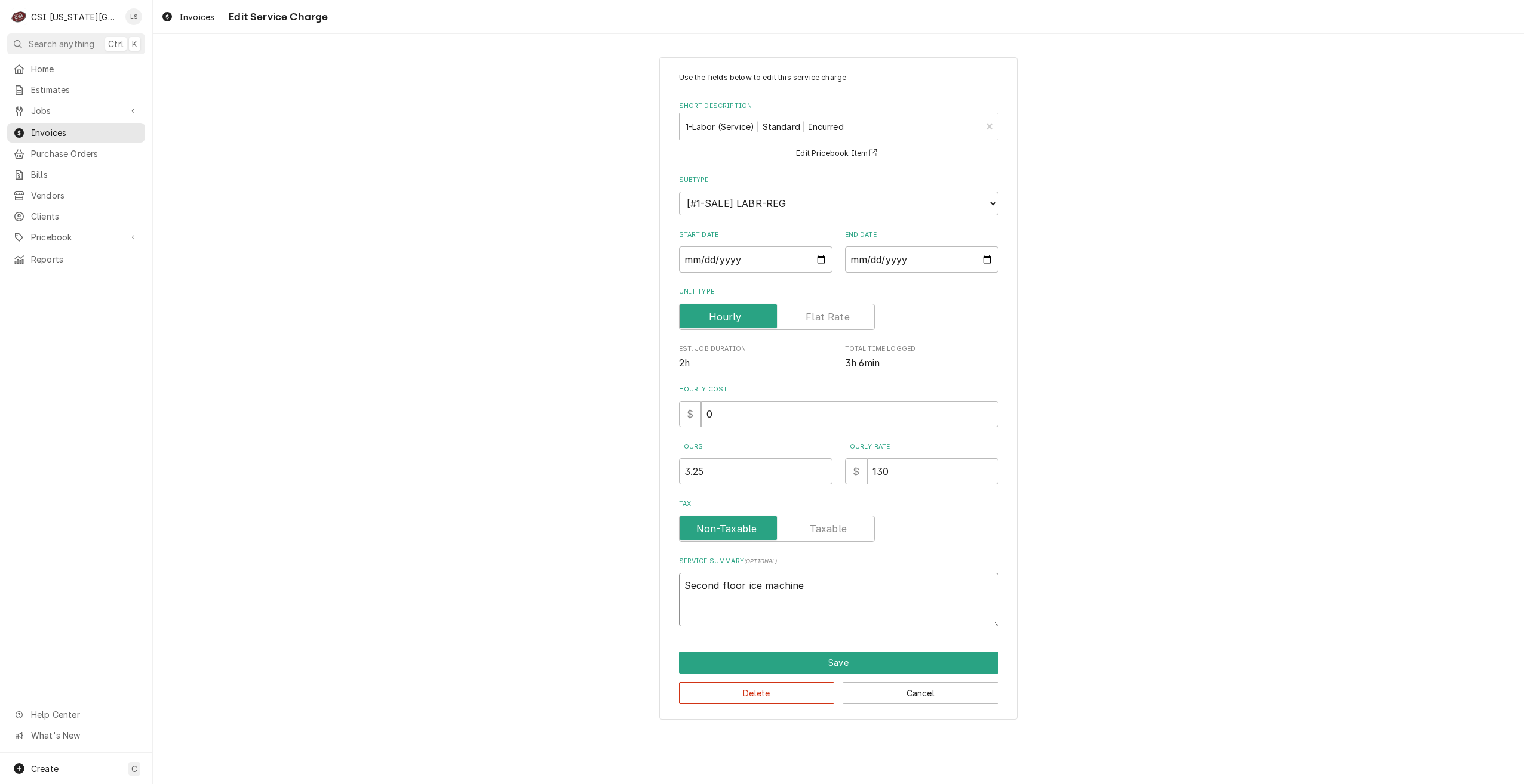
type textarea "x"
type textarea "Second floor ice machine"
type textarea "x"
type textarea "Second floor ice machine i"
type textarea "x"
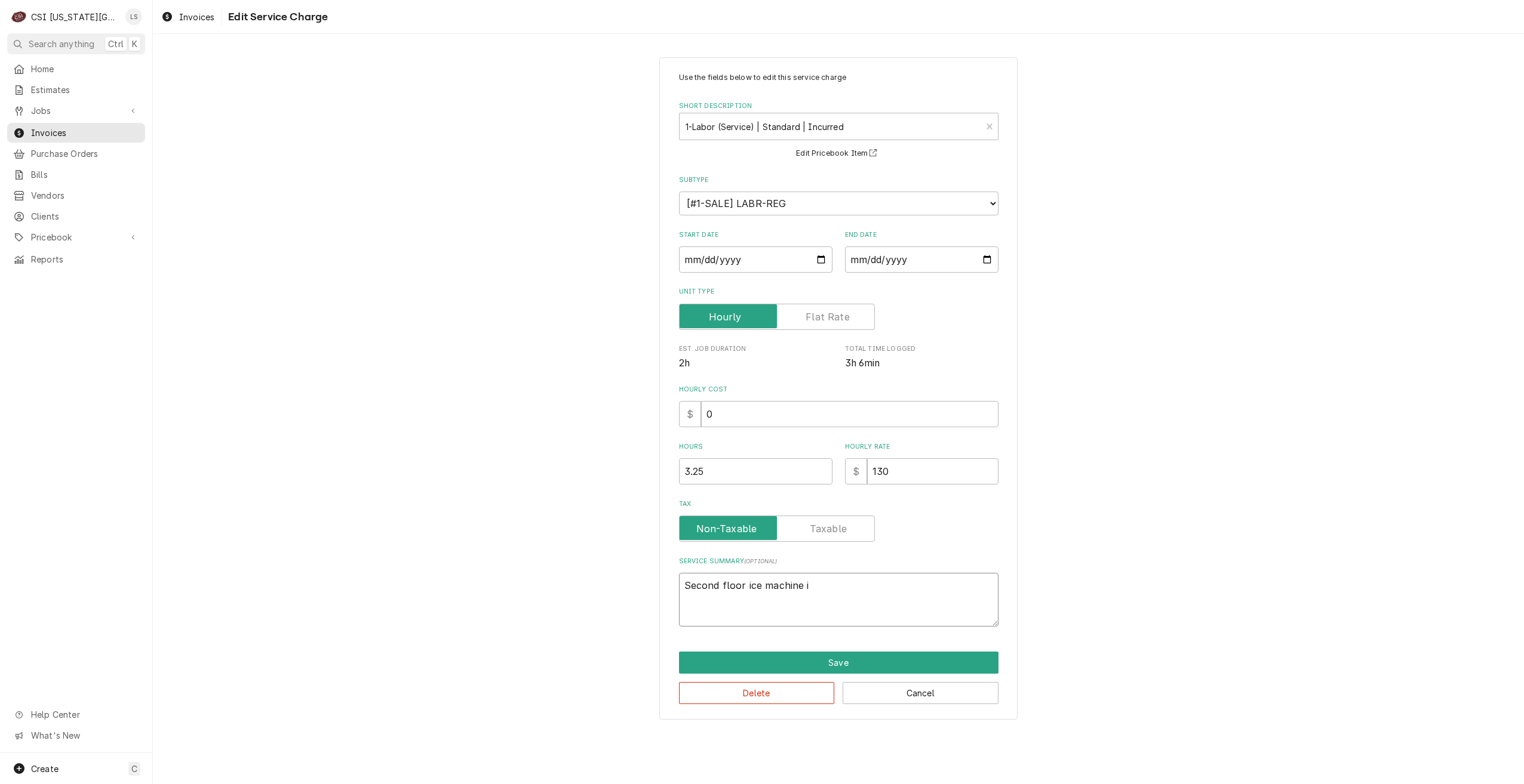
type textarea "Second floor ice machine is"
type textarea "x"
type textarea "Second floor ice machine is"
type textarea "x"
type textarea "Second floor ice machine is n"
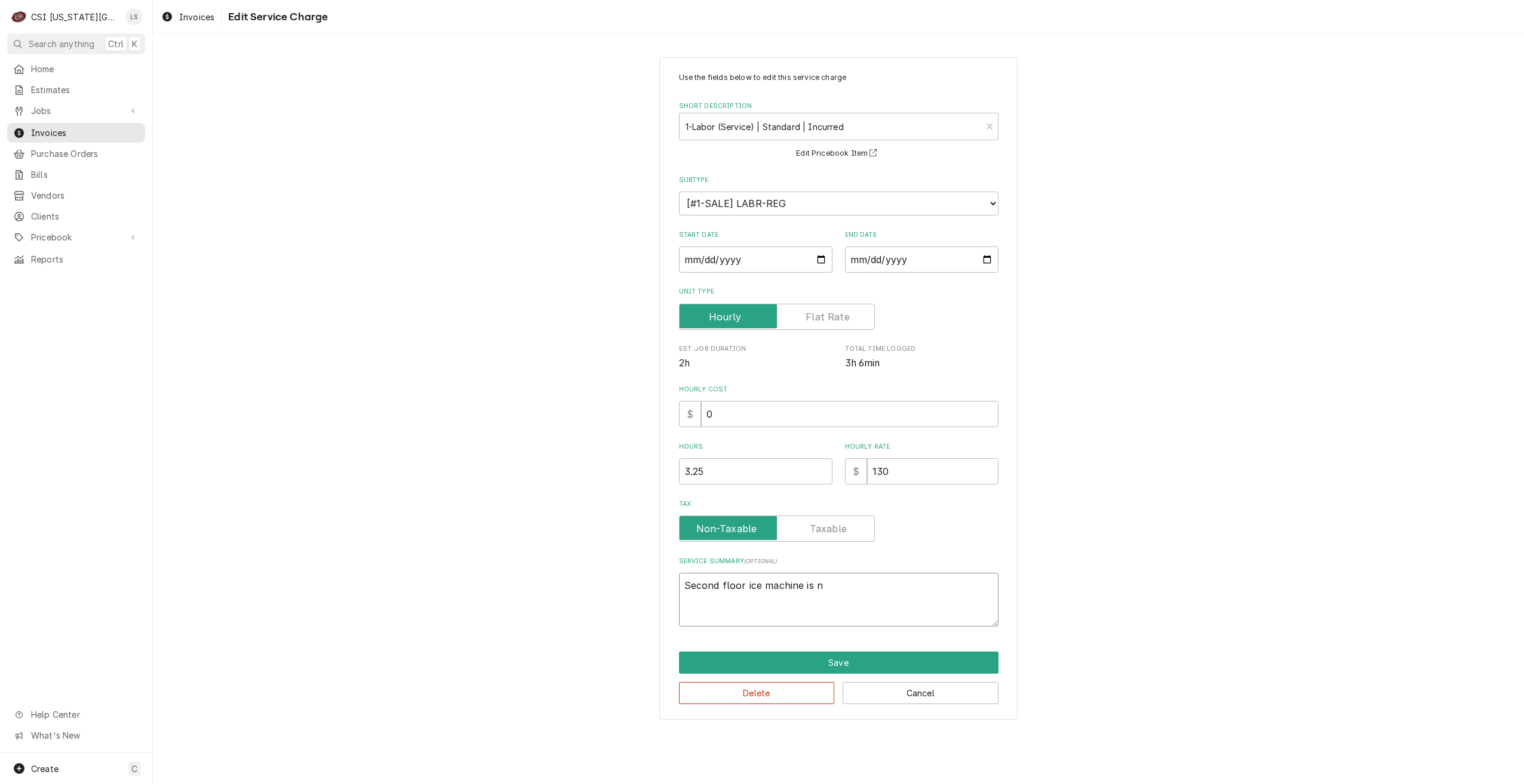
type textarea "x"
type textarea "Second floor ice machine is no"
type textarea "x"
type textarea "Second floor ice machine is not"
type textarea "x"
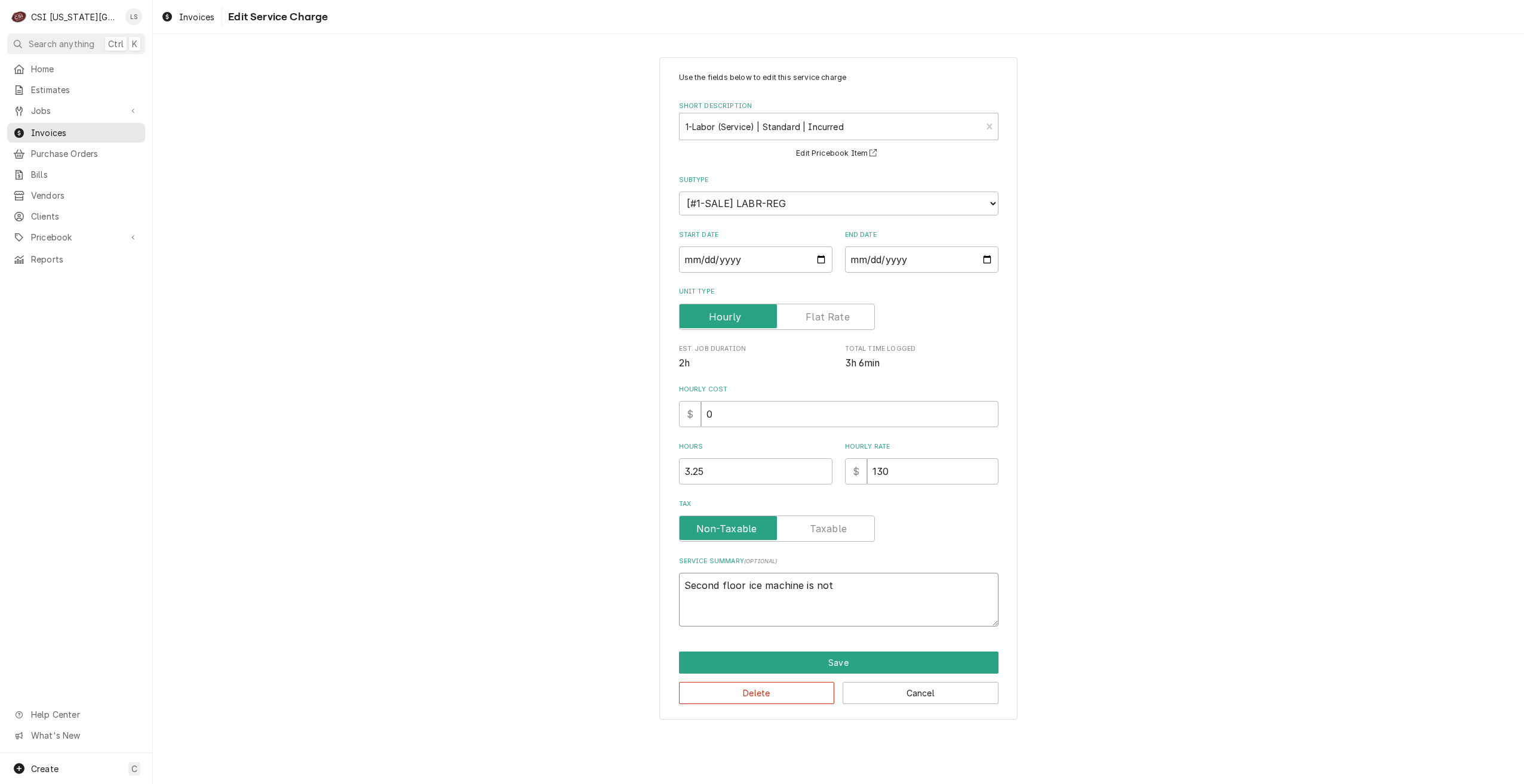
type textarea "Second floor ice machine is not"
type textarea "x"
type textarea "Second floor ice machine is not p"
type textarea "x"
type textarea "Second floor ice machine is not pr"
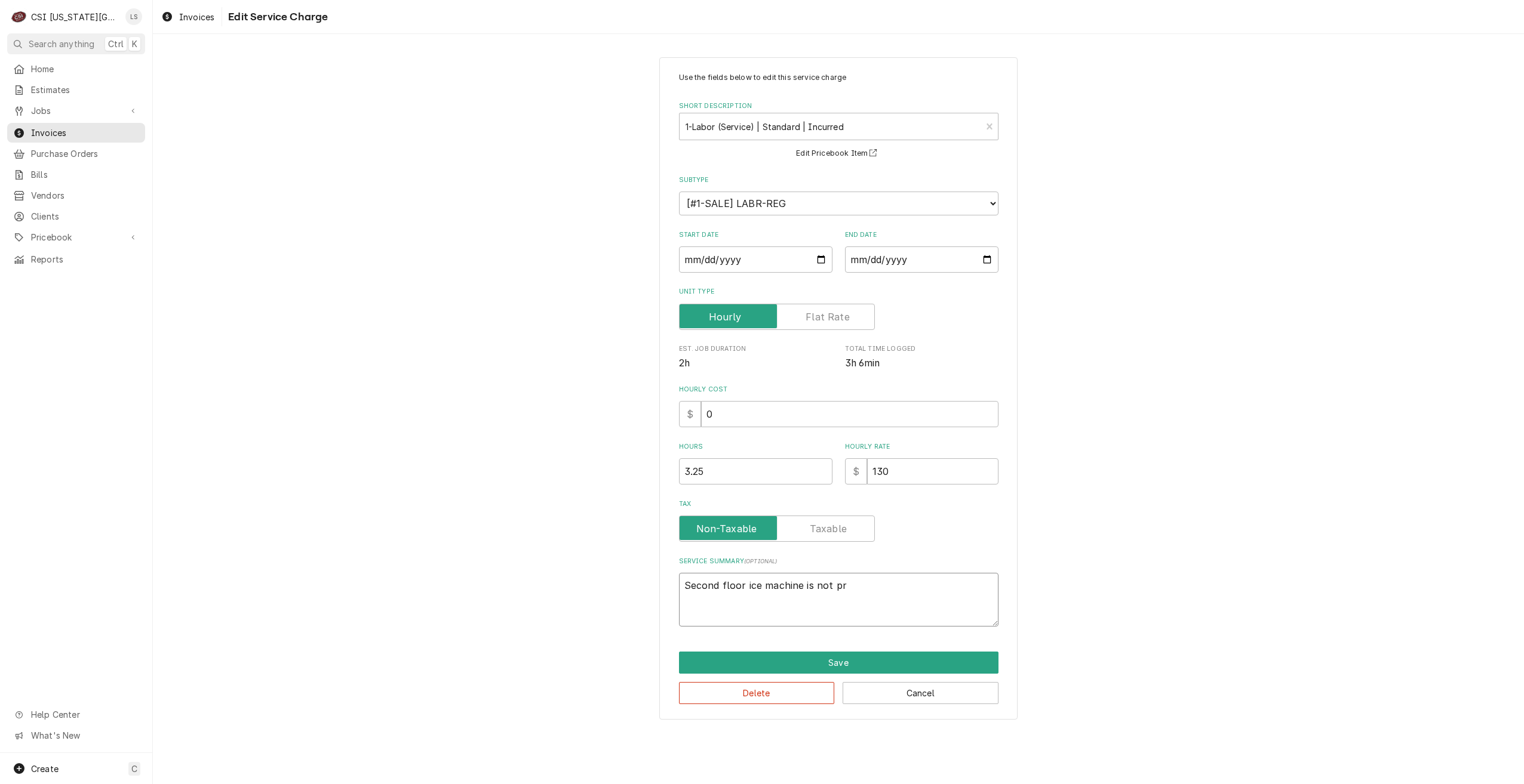
type textarea "x"
type textarea "Second floor ice machine is not pro"
type textarea "x"
type textarea "Second floor ice machine is not prod"
type textarea "x"
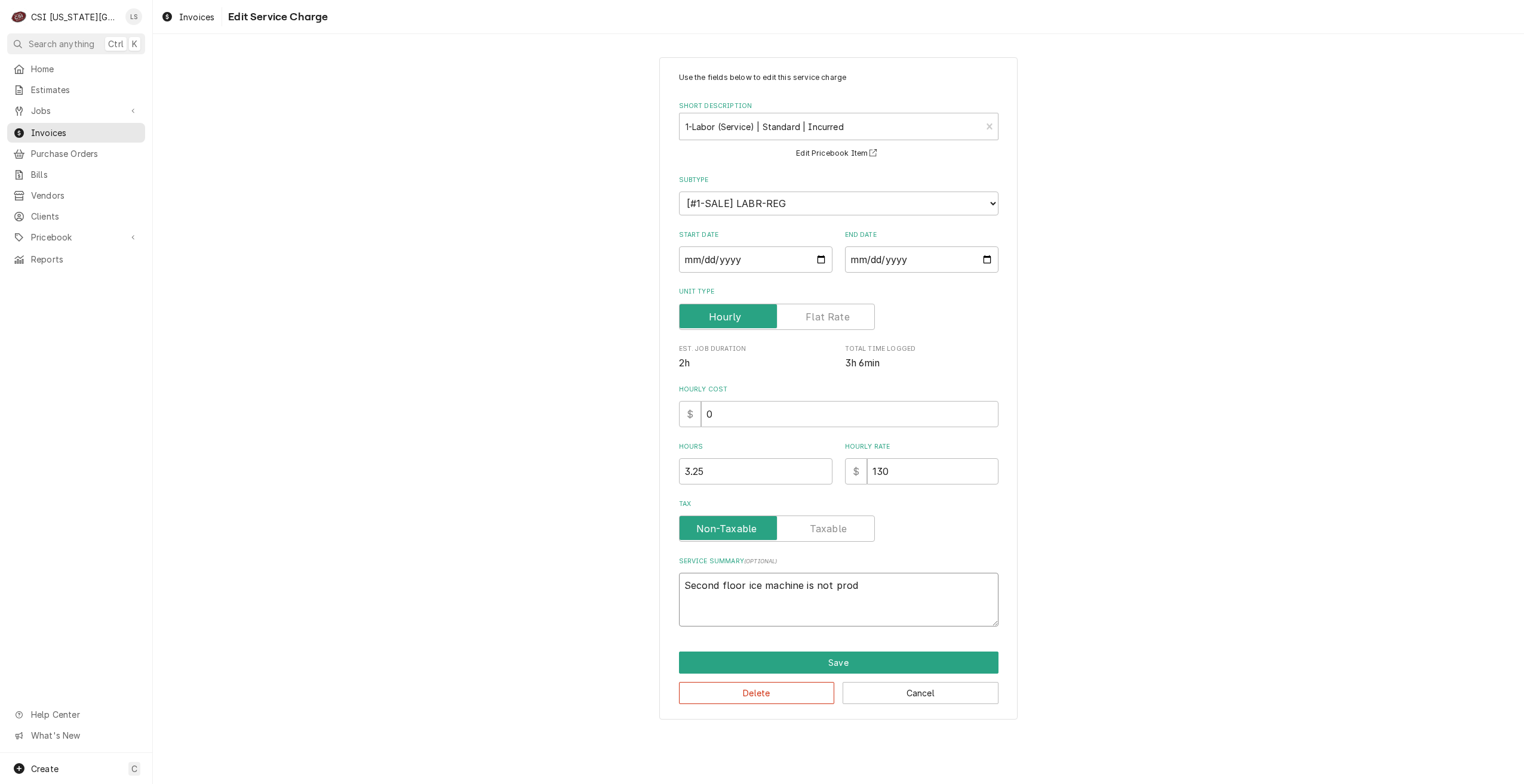
type textarea "Second floor ice machine is not produ"
type textarea "x"
type textarea "Second floor ice machine is not produc"
type textarea "x"
type textarea "Second floor ice machine is not produci"
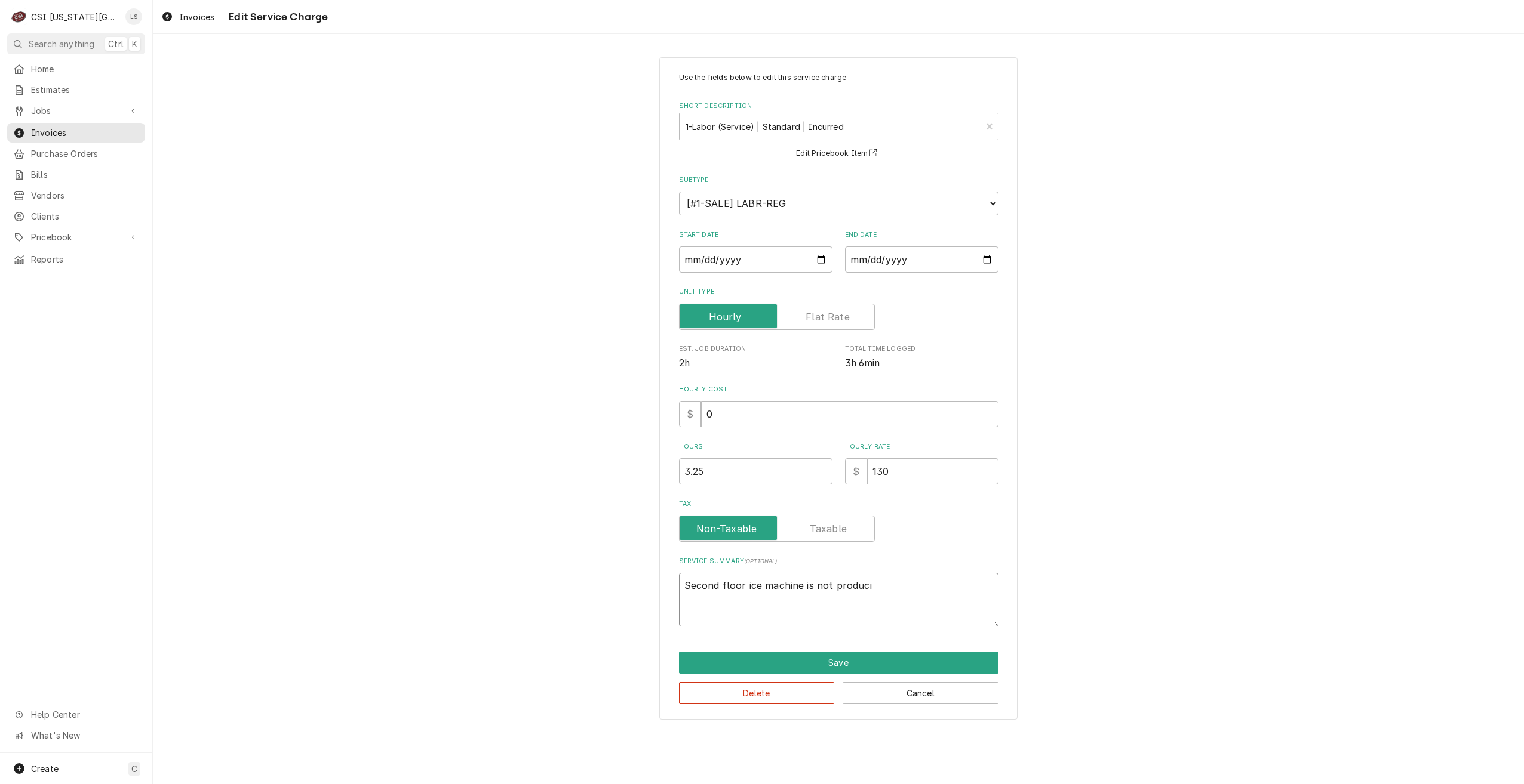
type textarea "x"
type textarea "Second floor ice machine is not producin"
type textarea "x"
type textarea "Second floor ice machine is not producing"
type textarea "x"
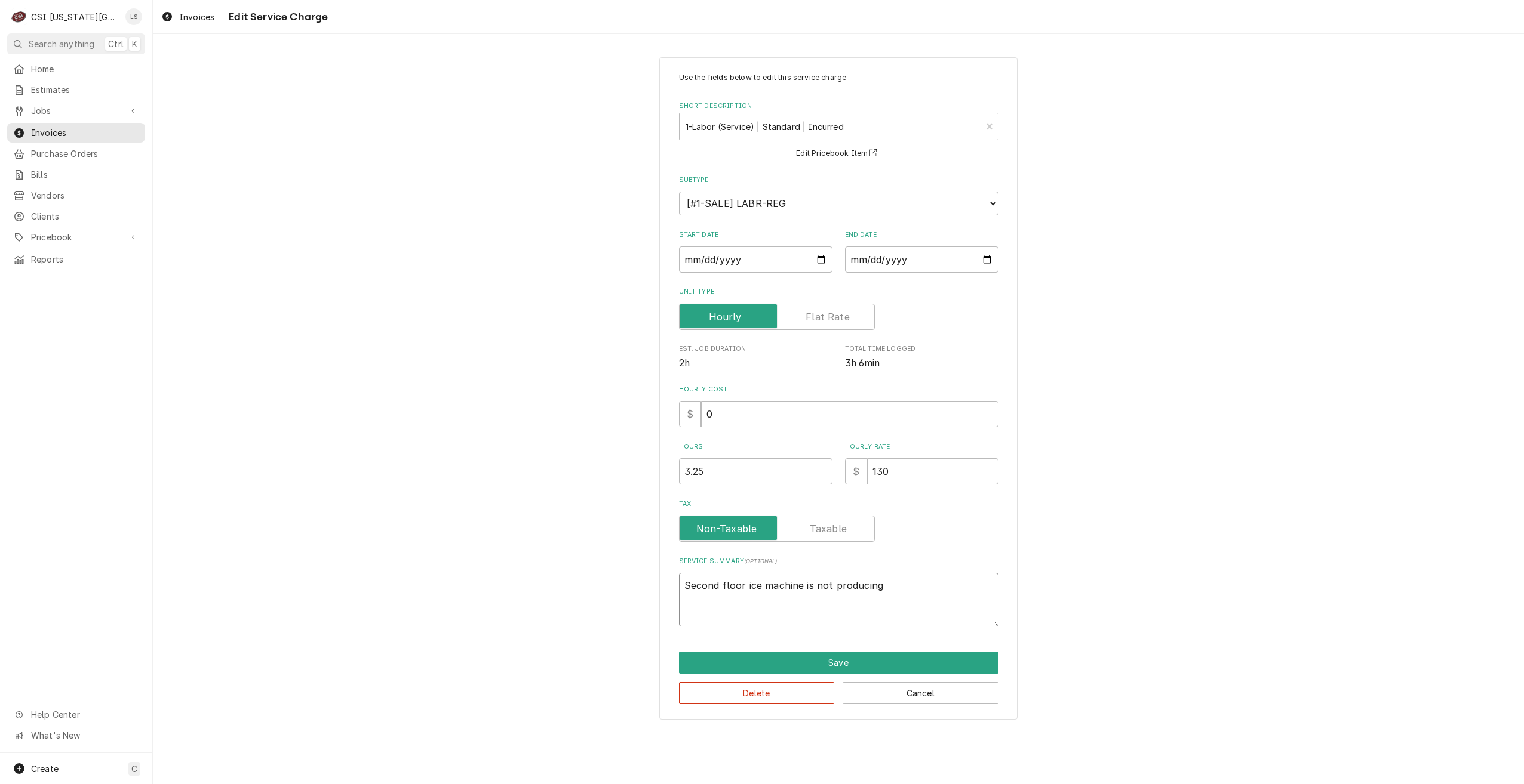
type textarea "Second floor ice machine is not producing"
type textarea "x"
type textarea "Second floor ice machine is not producing i"
type textarea "x"
type textarea "Second floor ice machine is not producing ic"
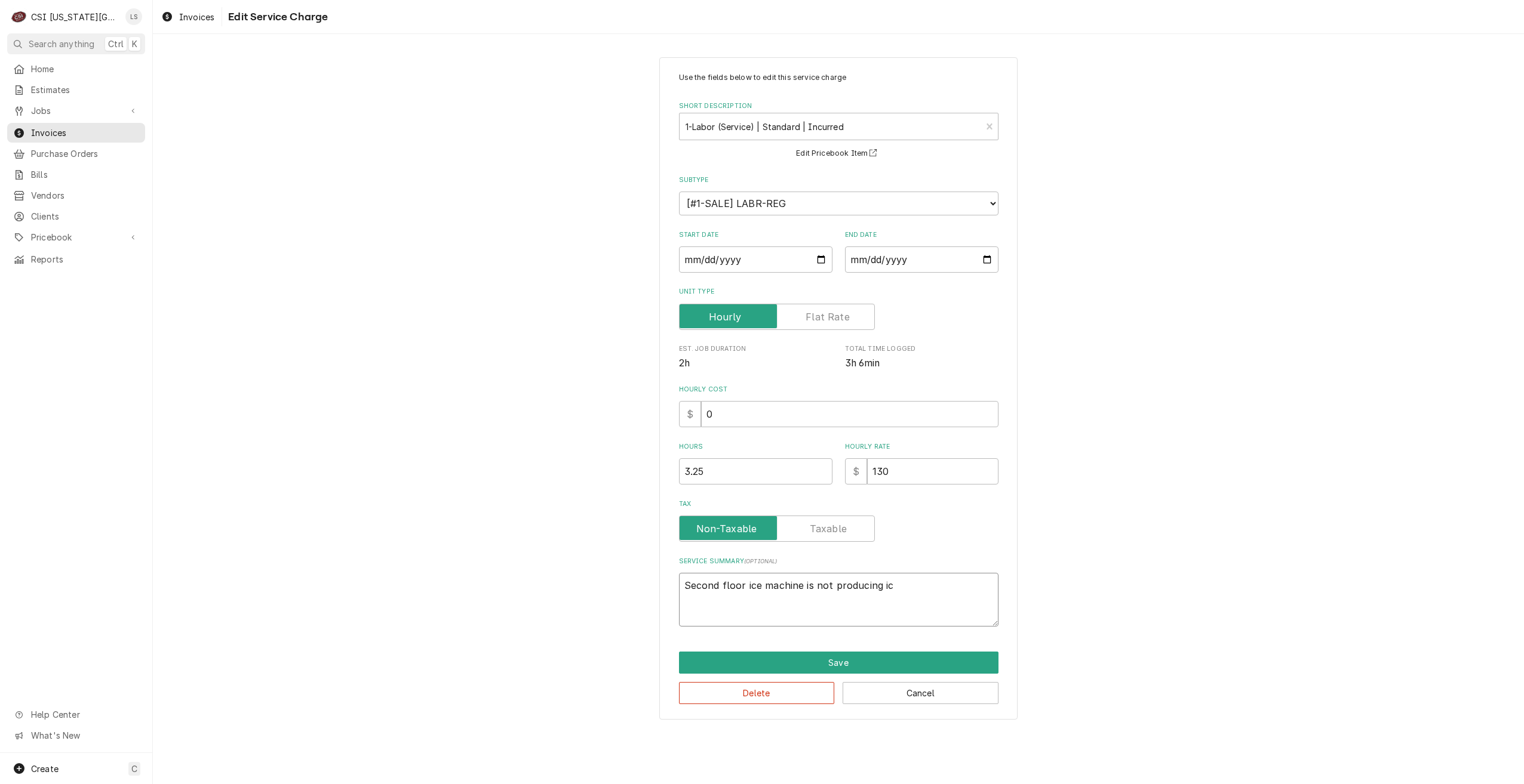
type textarea "x"
type textarea "Second floor ice machine is not producing ice"
type textarea "x"
type textarea "Second floor ice machine is not producing ice:"
type textarea "x"
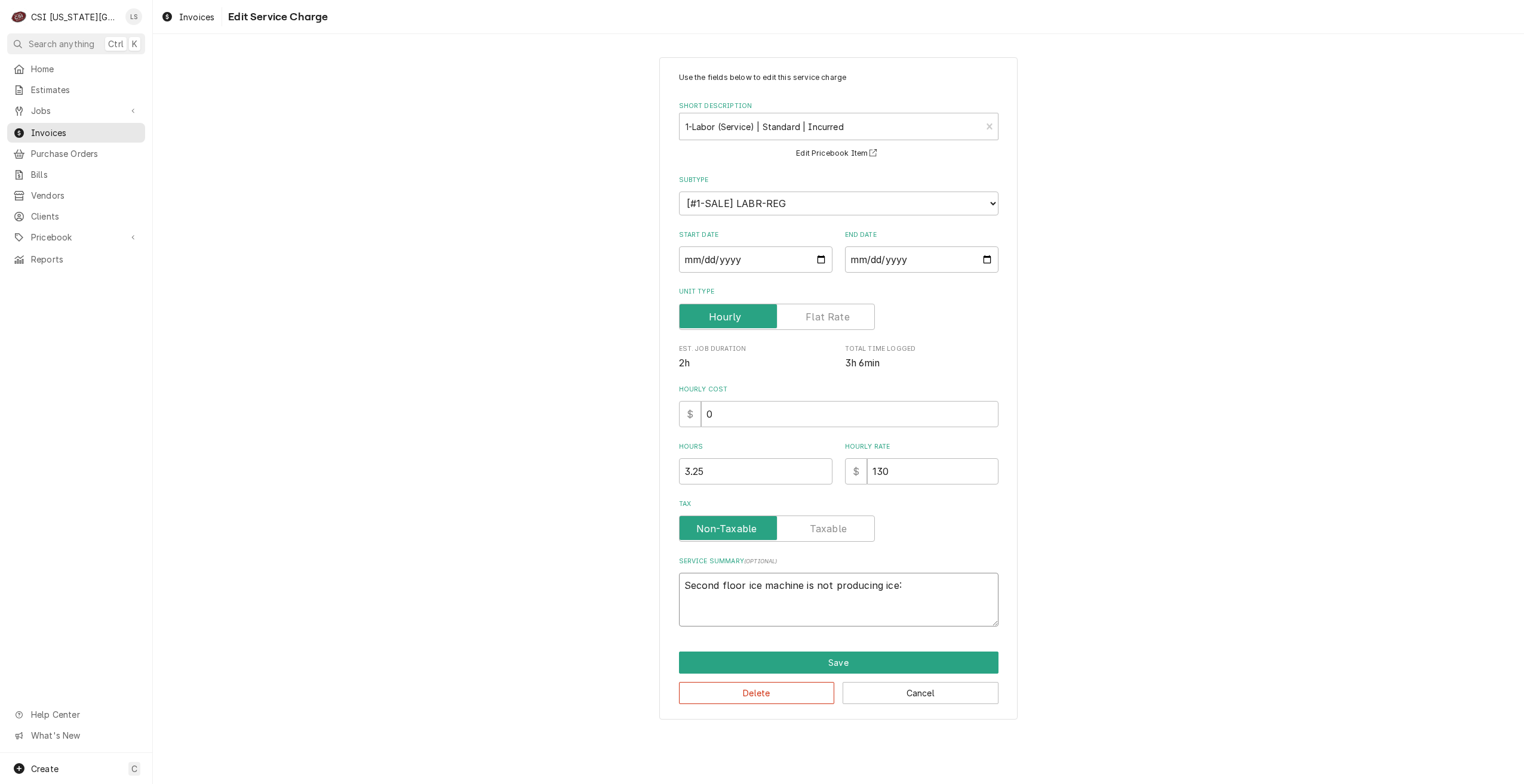
type textarea "Second floor ice machine is not producing ice:"
type textarea "x"
type textarea "Second floor ice machine is not producing ice: U"
type textarea "x"
type textarea "Second floor ice machine is not producing ice: Un"
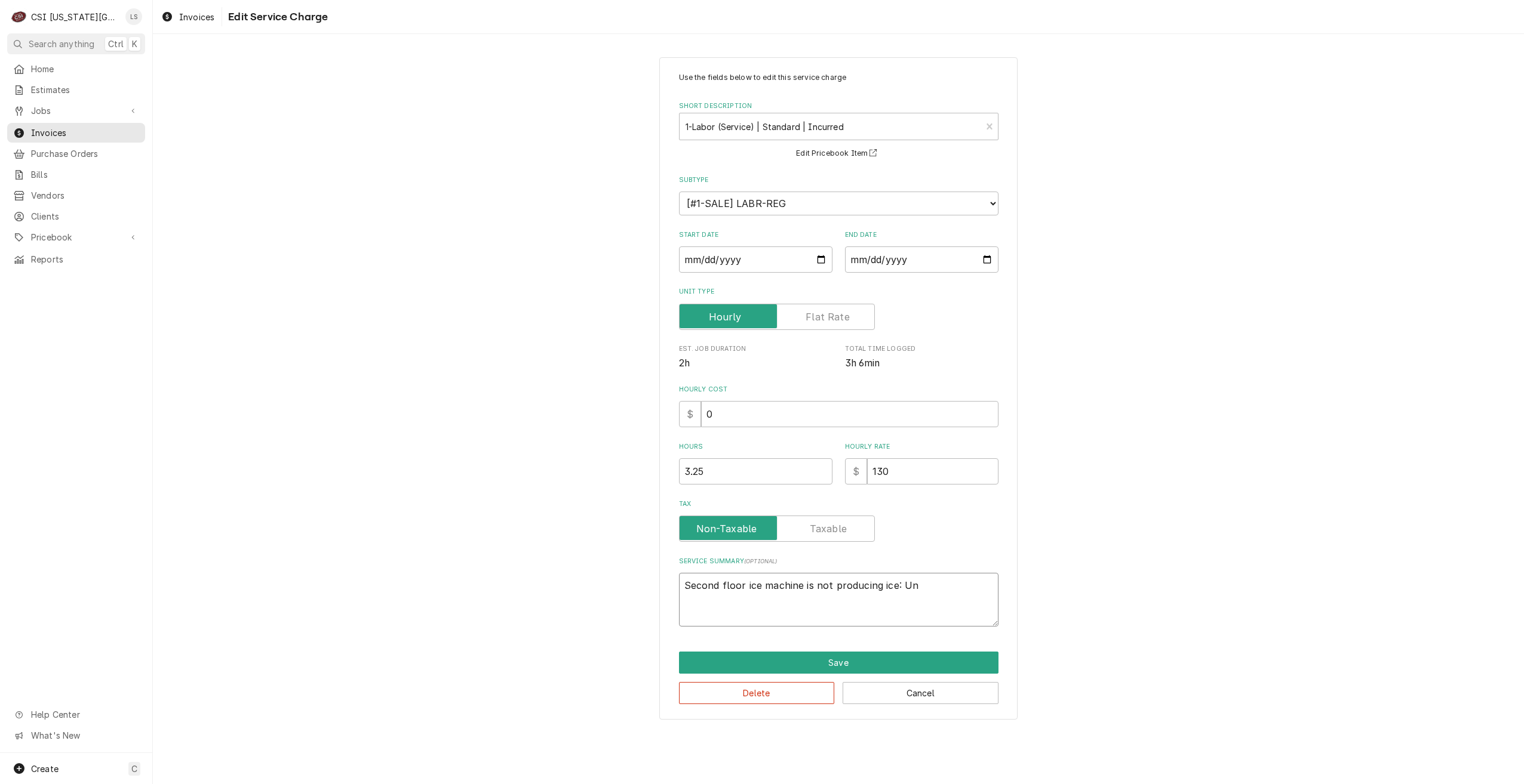
type textarea "x"
type textarea "Second floor ice machine is not producing ice: Uni"
type textarea "x"
type textarea "Second floor ice machine is not producing ice: Unit"
type textarea "x"
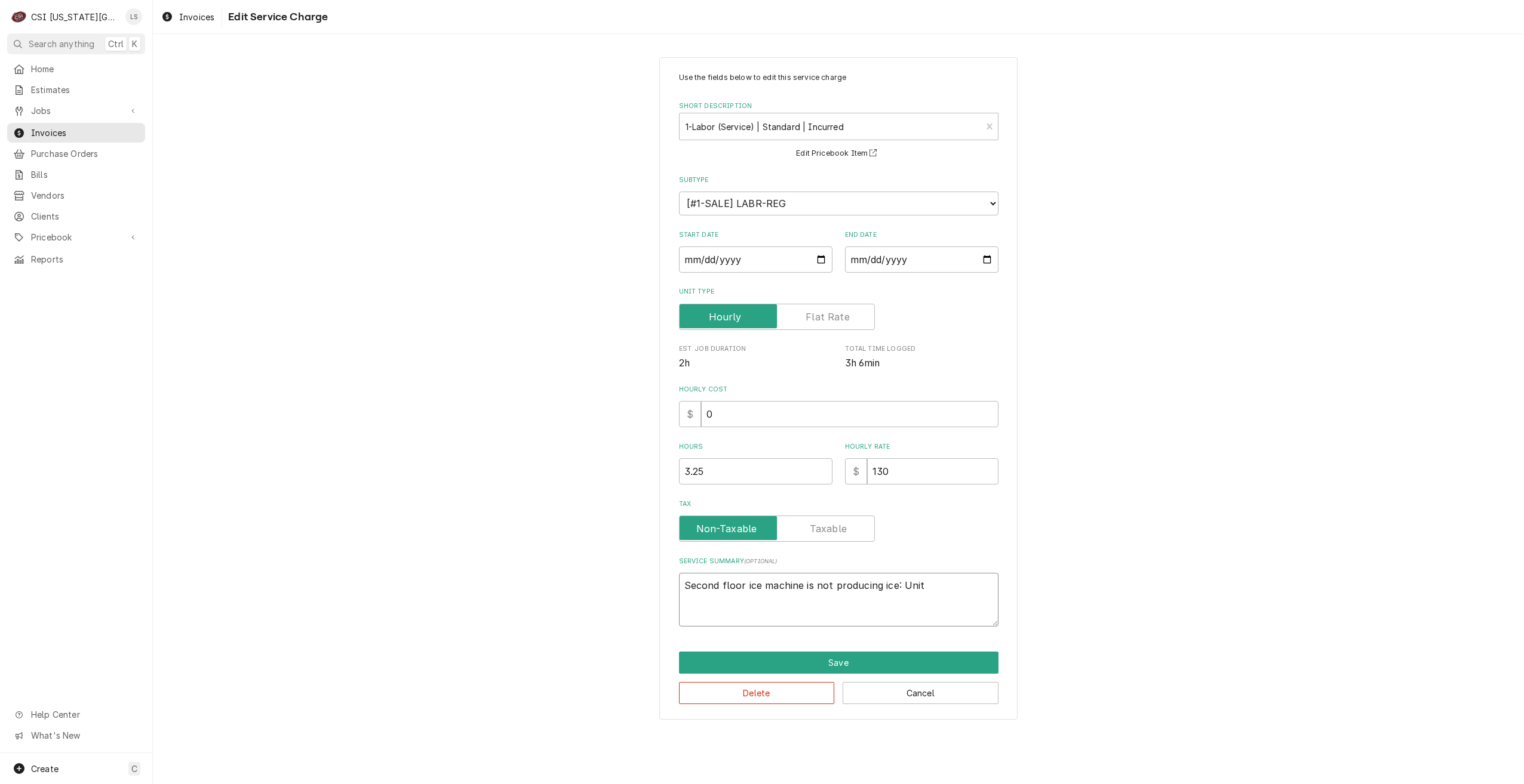
type textarea "Second floor ice machine is not producing ice: Unit"
type textarea "x"
type textarea "Second floor ice machine is not producing ice: Unit h"
type textarea "x"
type textarea "Second floor ice machine is not producing ice: Unit ho"
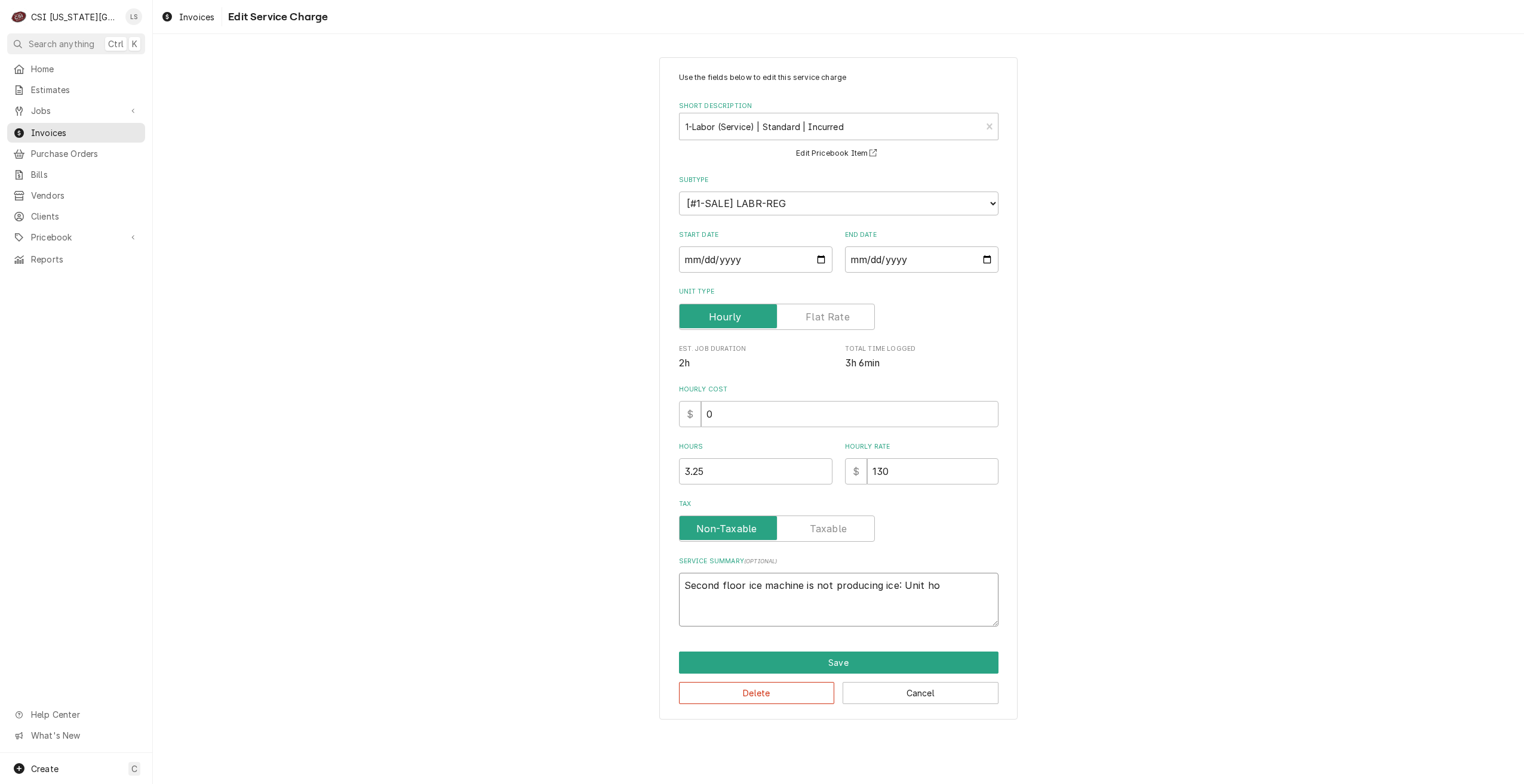
type textarea "x"
type textarea "Second floor ice machine is not producing ice: Unit hot"
type textarea "x"
type textarea "Second floor ice machine is not producing ice: Unit hot"
type textarea "x"
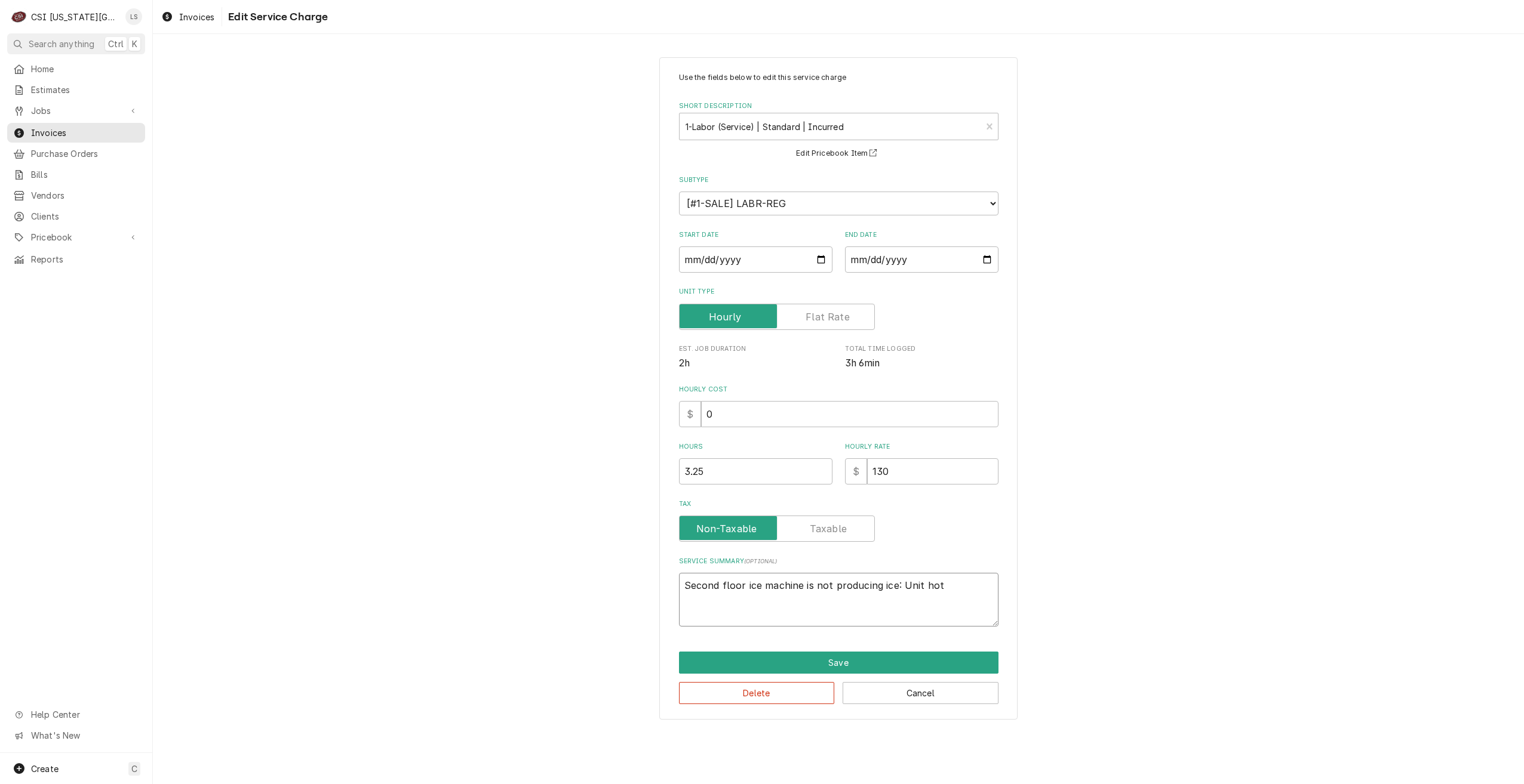
type textarea "Second floor ice machine is not producing ice: Unit hot u"
type textarea "x"
type textarea "Second floor ice machine is not producing ice: Unit hot up"
type textarea "x"
type textarea "Second floor ice machine is not producing ice: Unit hot upo"
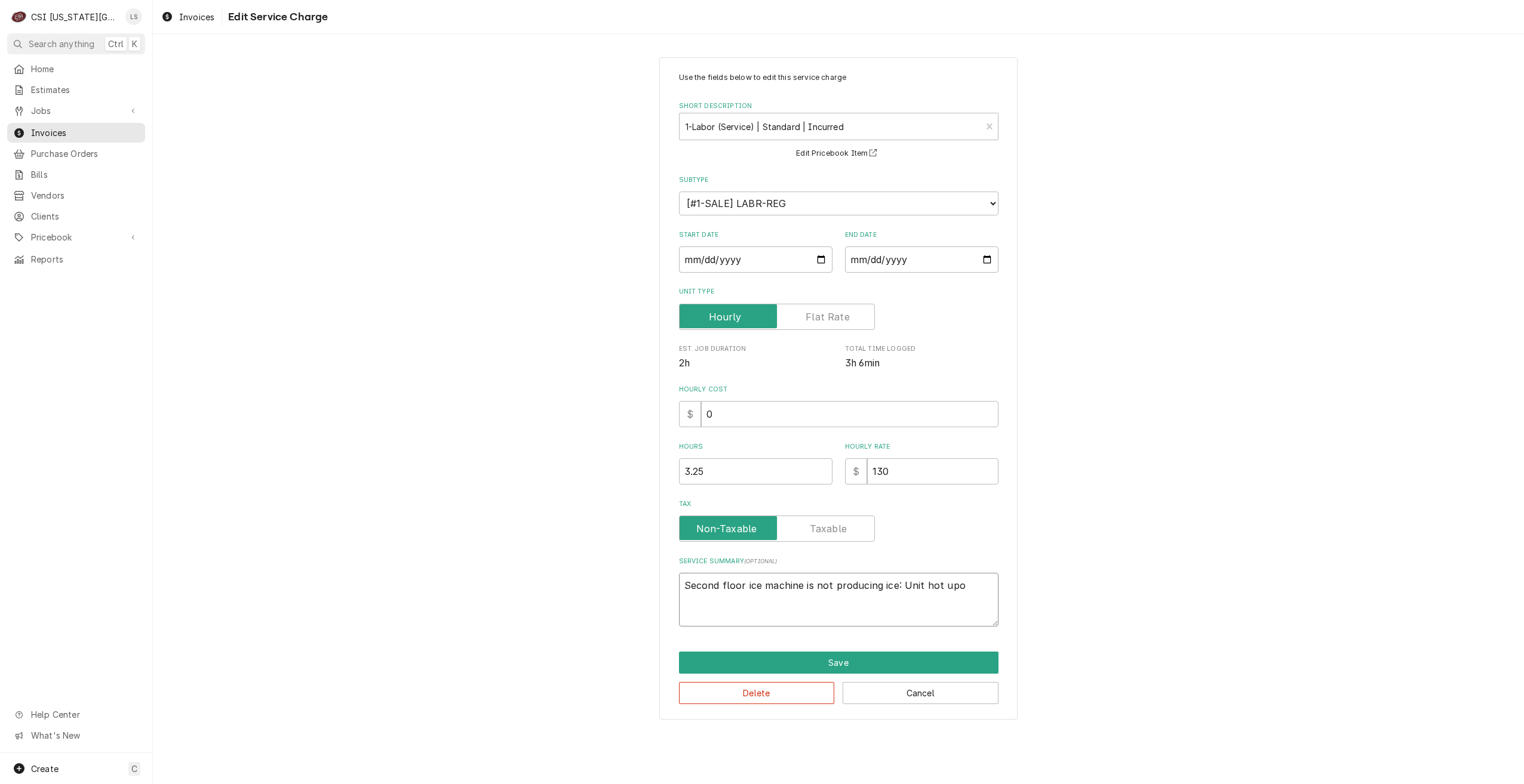
type textarea "x"
type textarea "Second floor ice machine is not producing ice: Unit hot upon"
type textarea "x"
type textarea "Second floor ice machine is not producing ice: Unit hot upon"
type textarea "x"
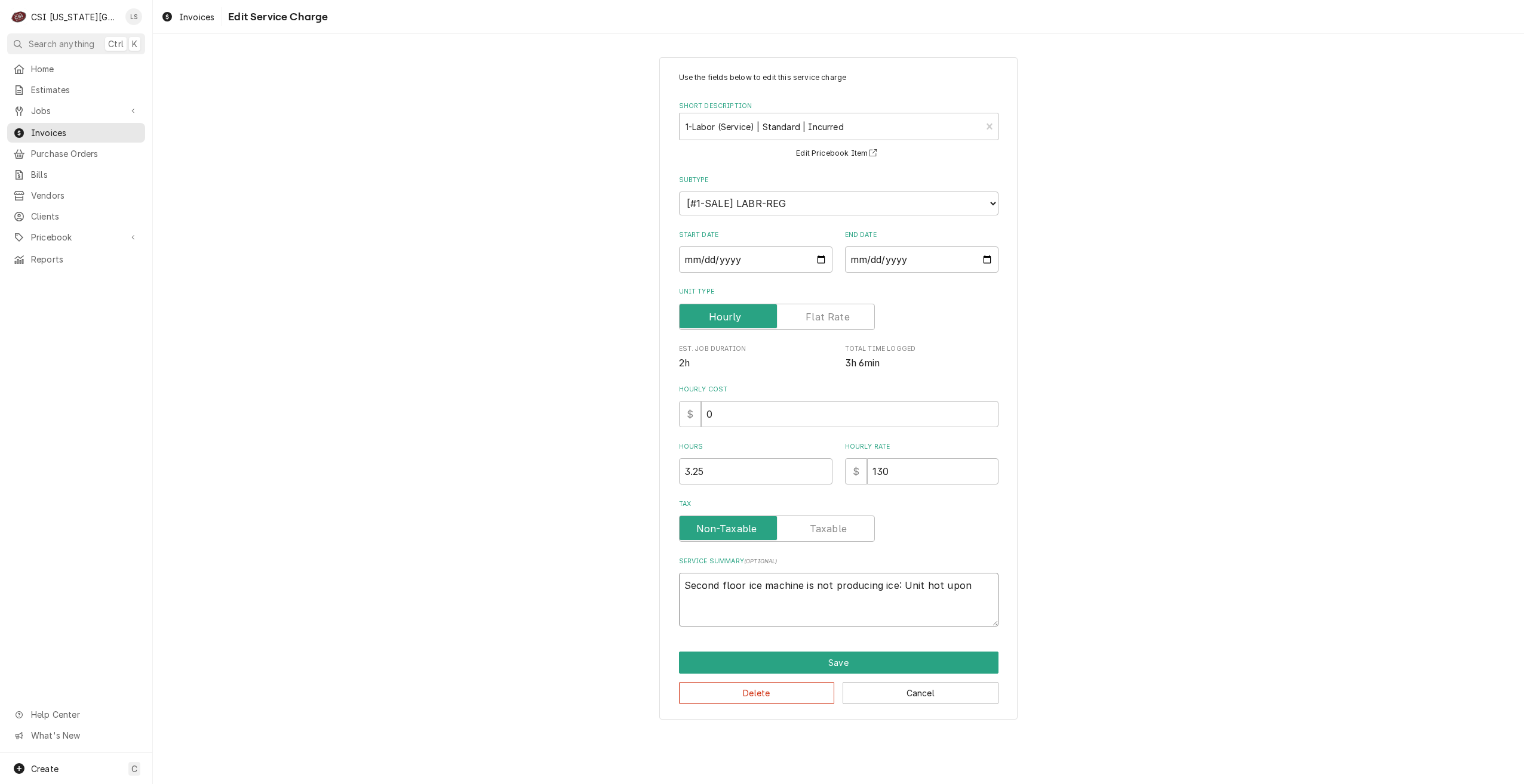
type textarea "Second floor ice machine is not producing ice: Unit hot upon a"
type textarea "x"
type textarea "Second floor ice machine is not producing ice: Unit hot upon ar"
type textarea "x"
type textarea "Second floor ice machine is not producing ice: Unit hot upon arr"
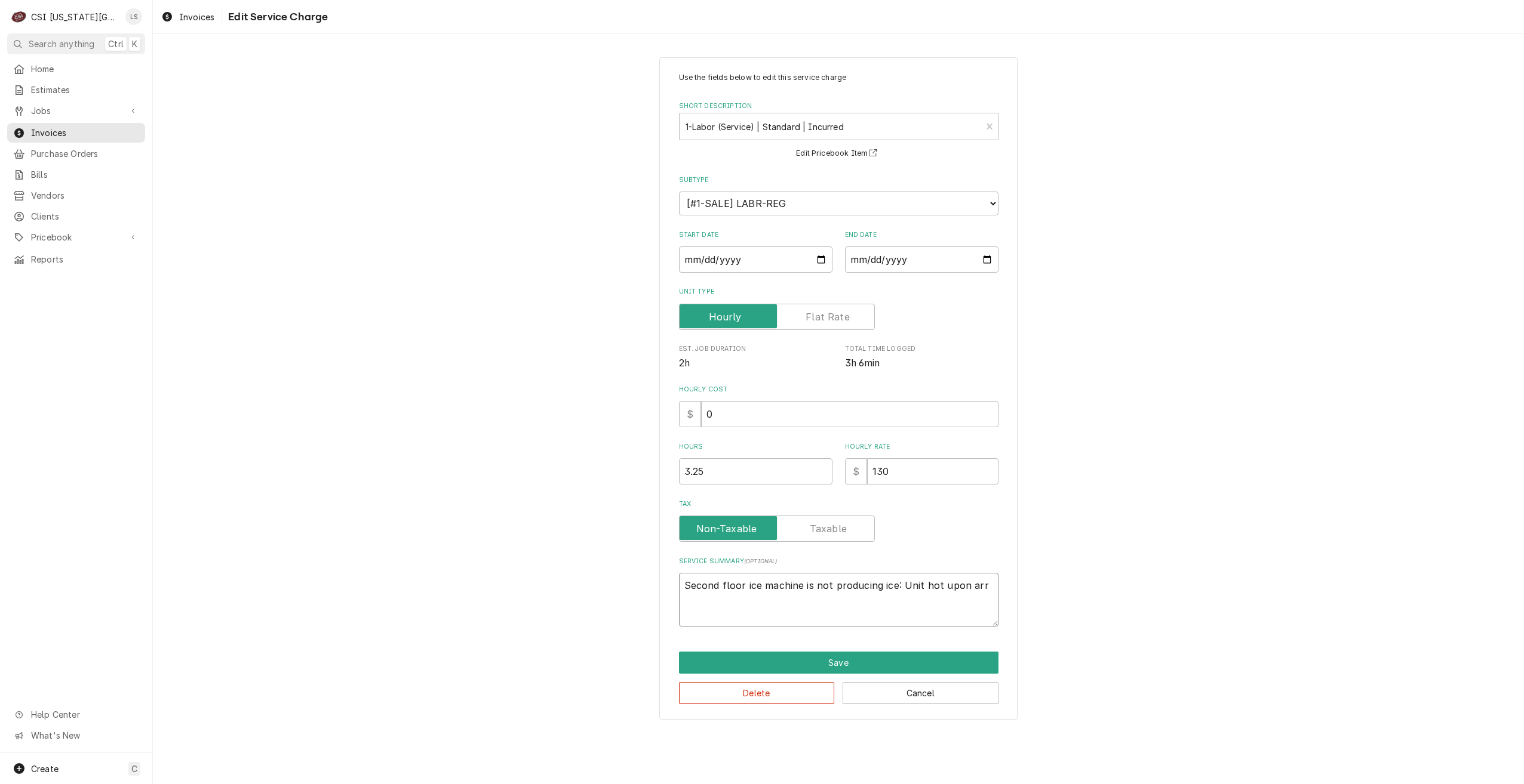
type textarea "x"
type textarea "Second floor ice machine is not producing ice: Unit hot upon arri"
type textarea "x"
type textarea "Second floor ice machine is not producing ice: Unit hot upon arriv"
type textarea "x"
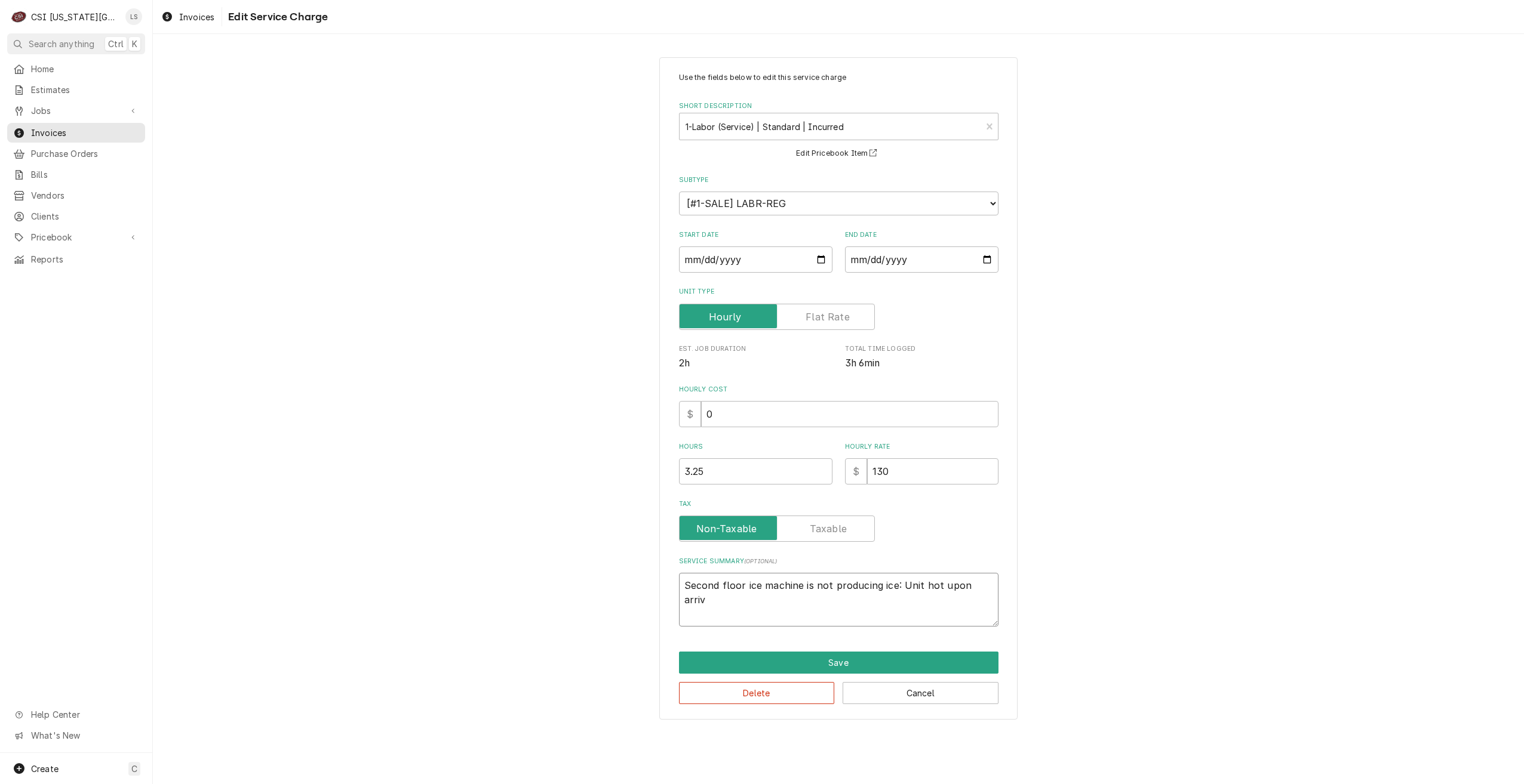
type textarea "Second floor ice machine is not producing ice: Unit hot upon arriva"
type textarea "x"
type textarea "Second floor ice machine is not producing ice: Unit hot upon arrival"
type textarea "x"
type textarea "Second floor ice machine is not producing ice: Unit hot upon arrival."
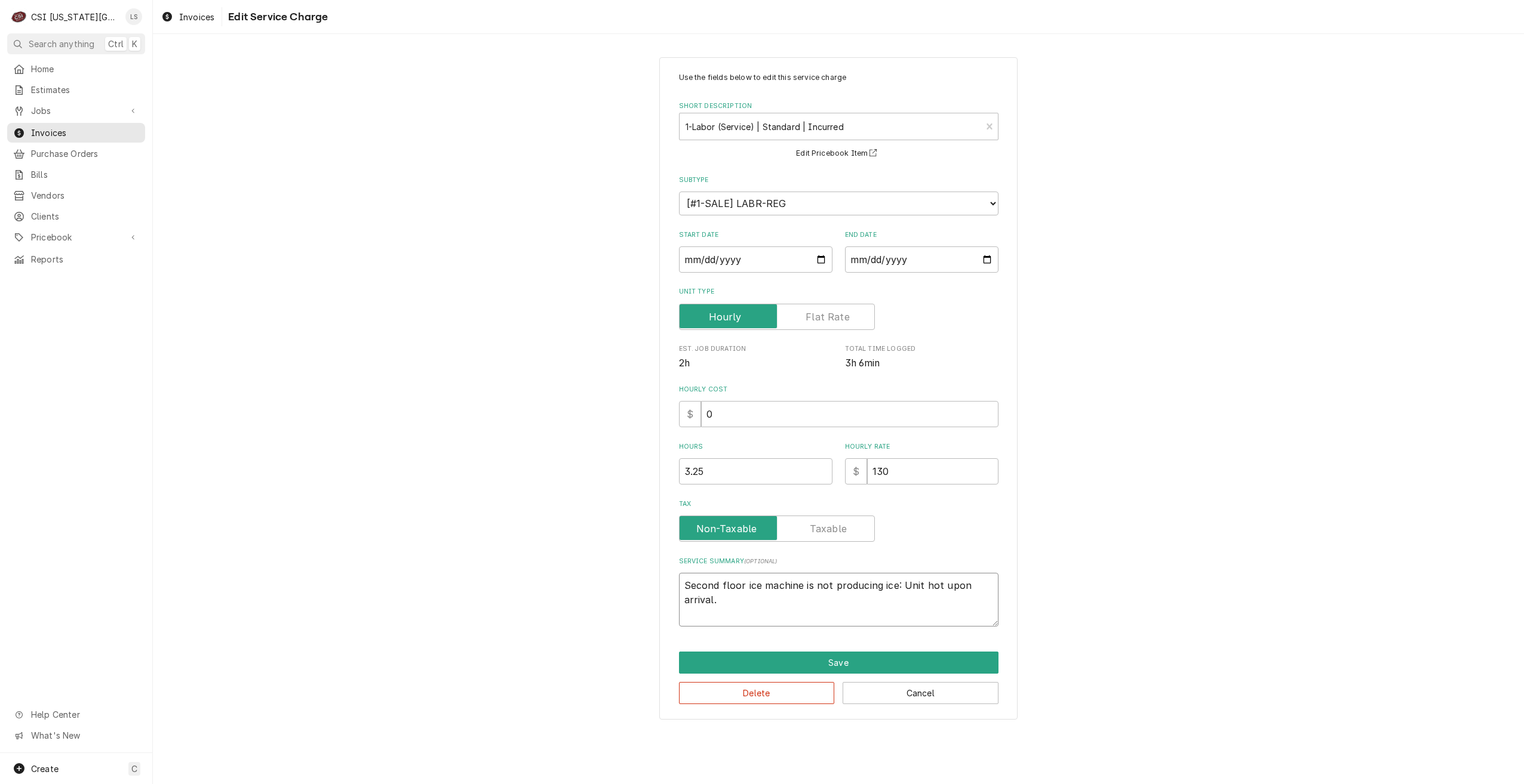
type textarea "x"
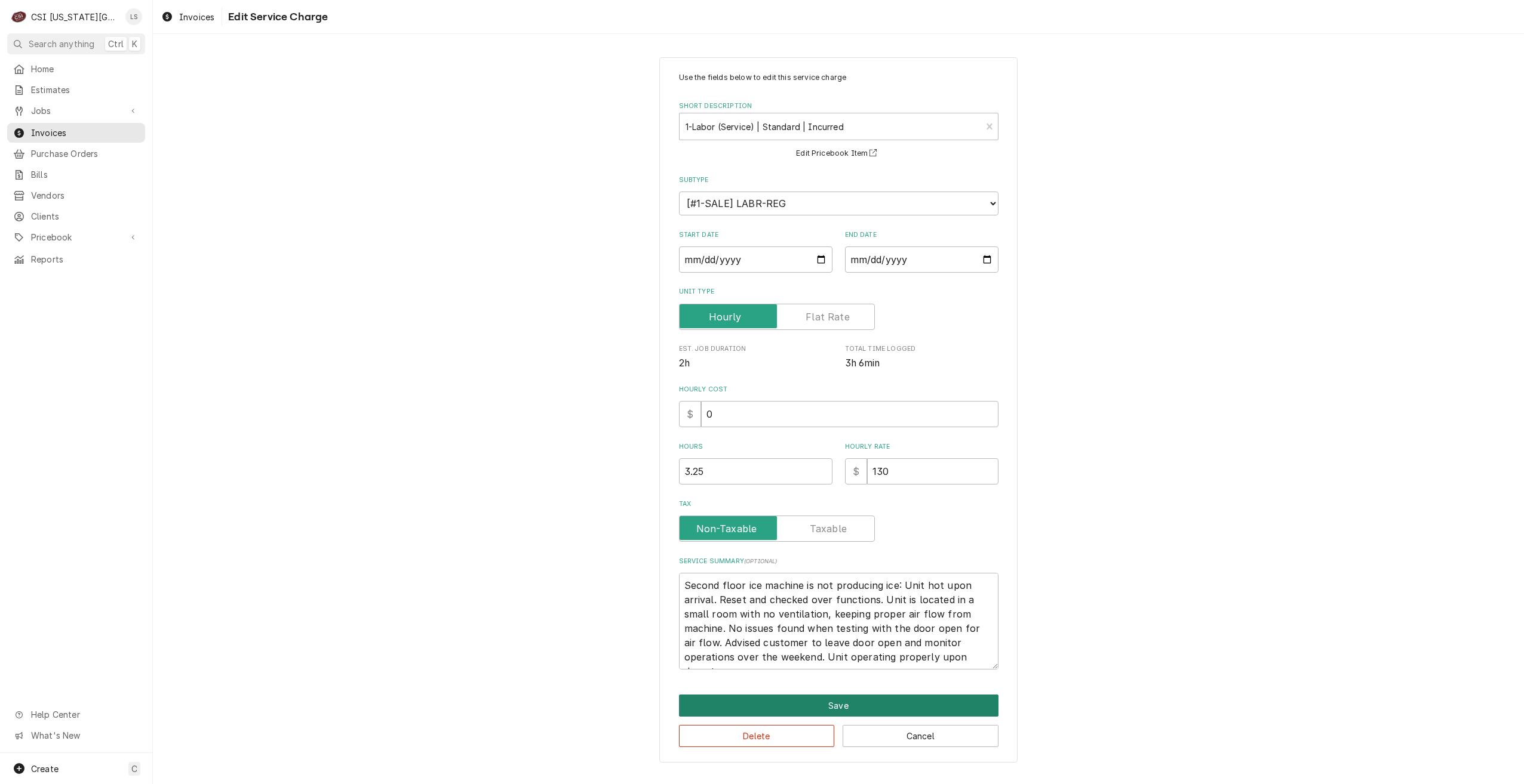
click at [822, 702] on button "Save" at bounding box center [839, 706] width 320 height 22
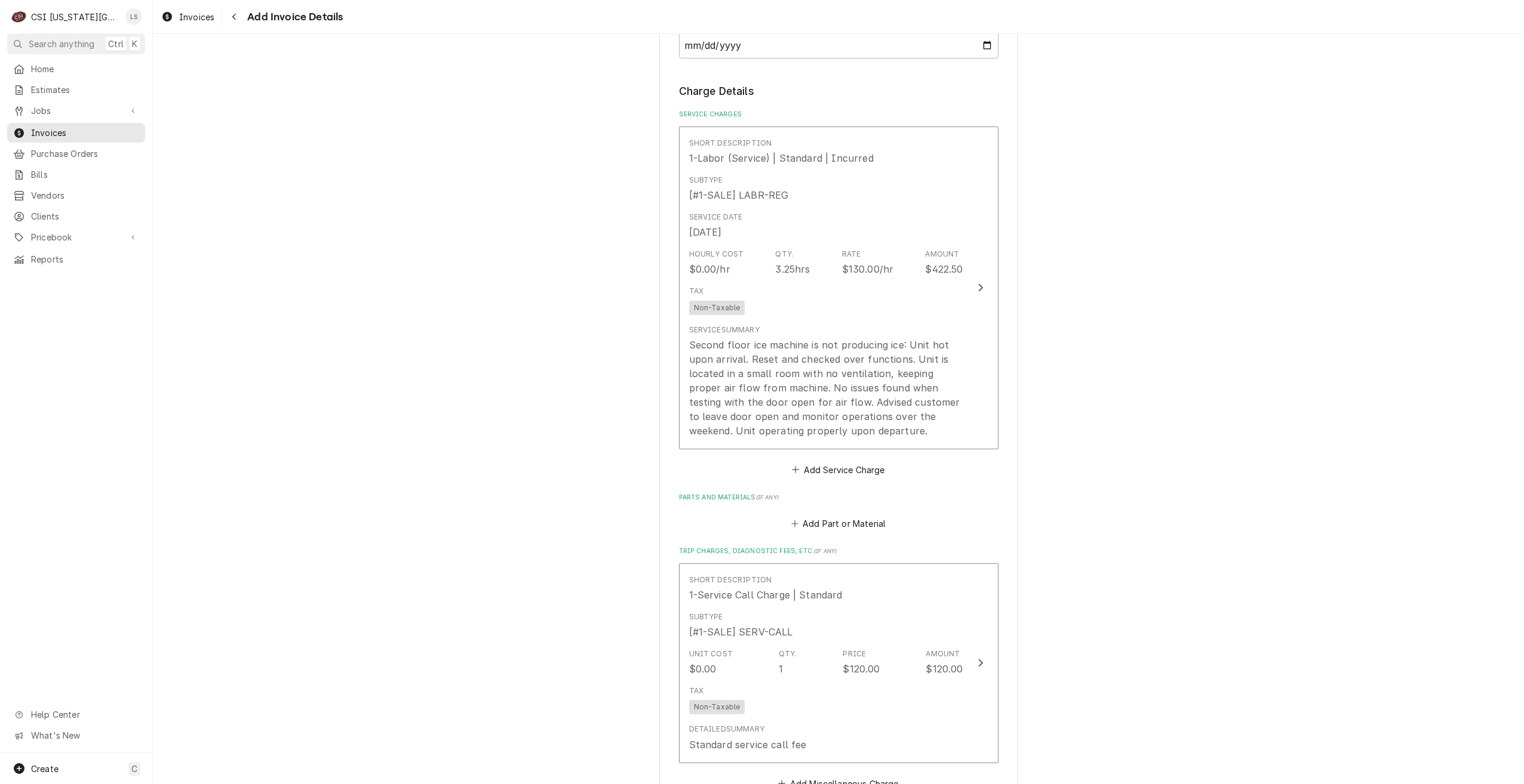
scroll to position [1027, 0]
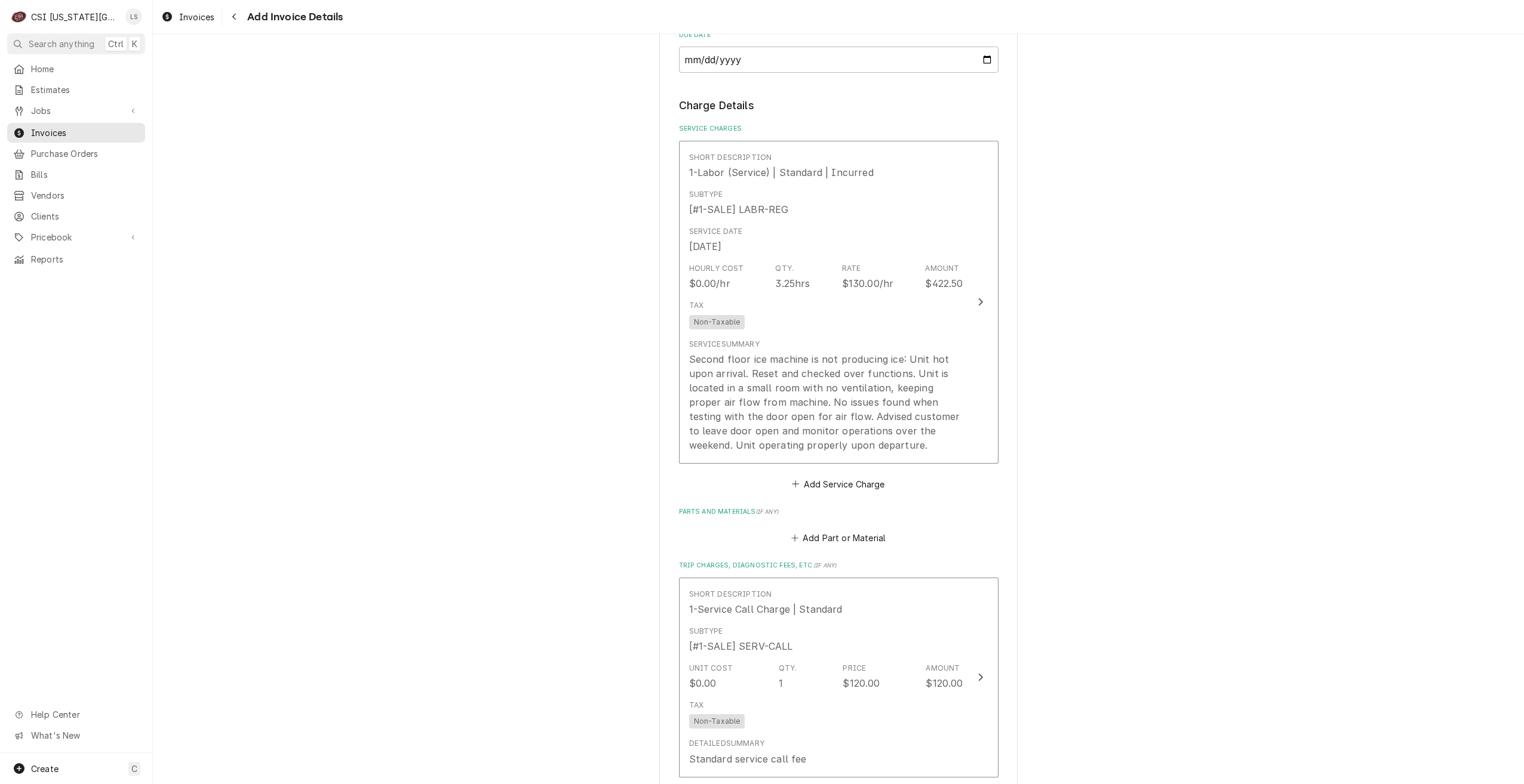
click at [1252, 203] on div "Please provide the following information to create your invoice: Client Details…" at bounding box center [838, 172] width 1372 height 2305
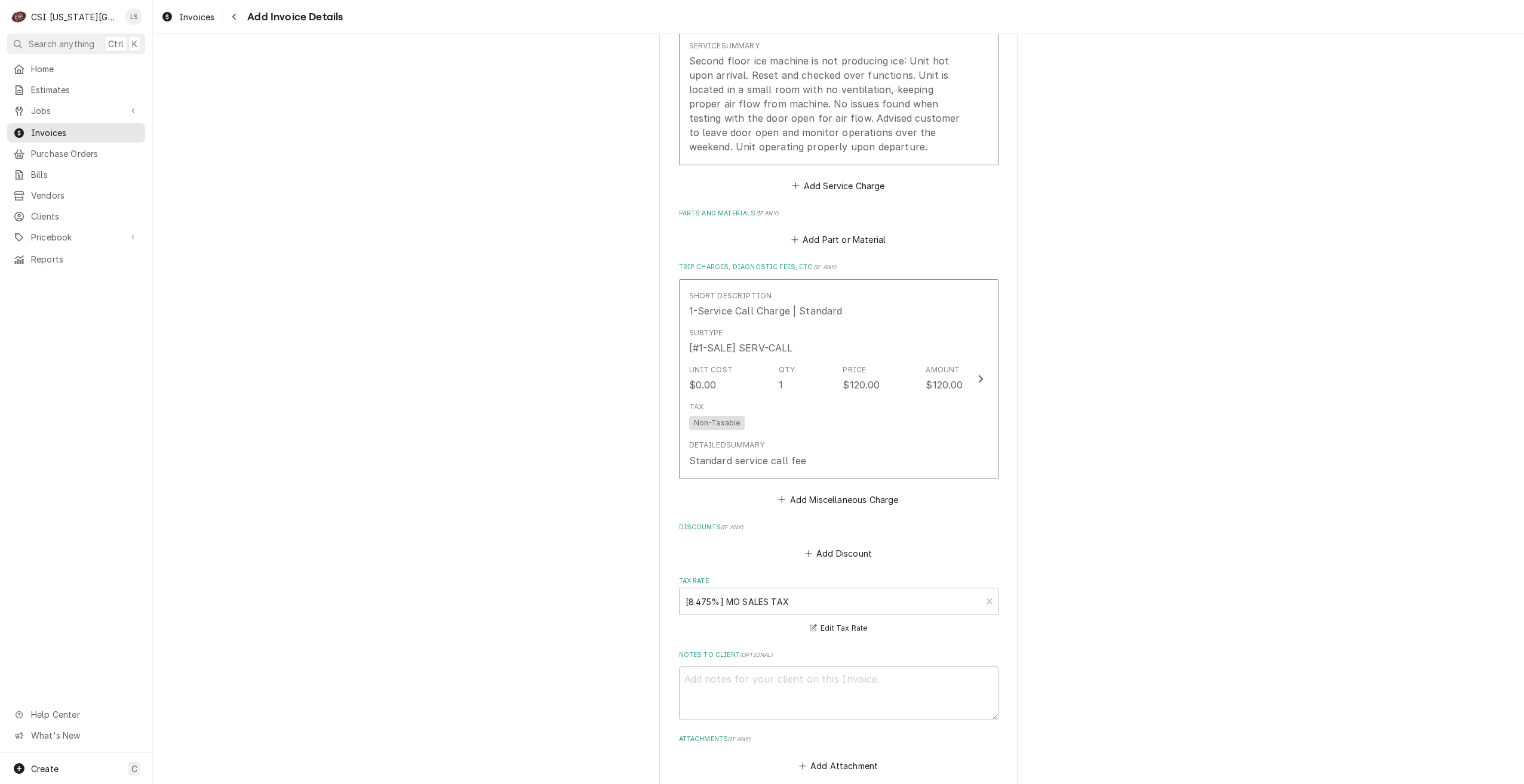
scroll to position [1567, 0]
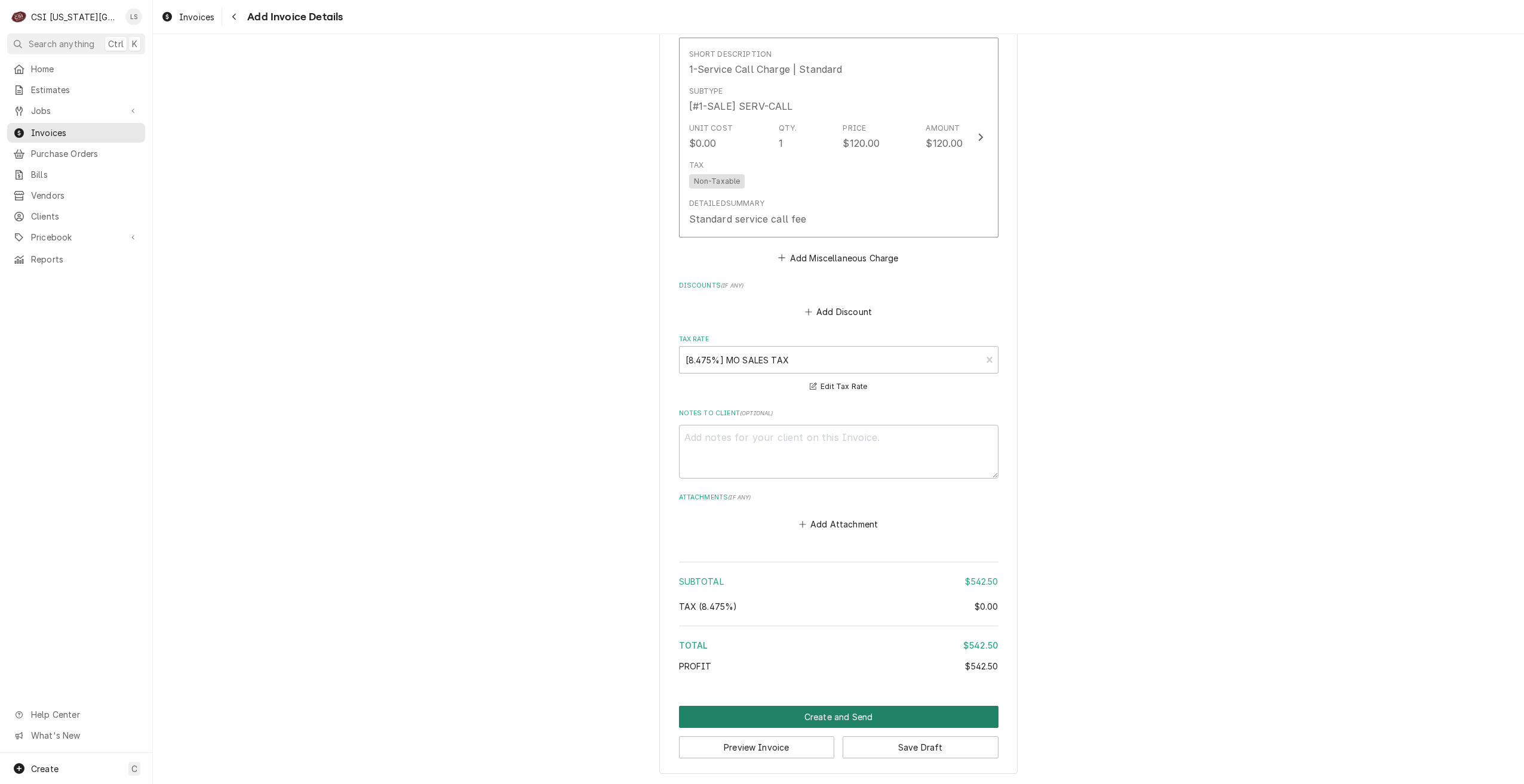
click at [789, 719] on button "Create and Send" at bounding box center [839, 717] width 320 height 22
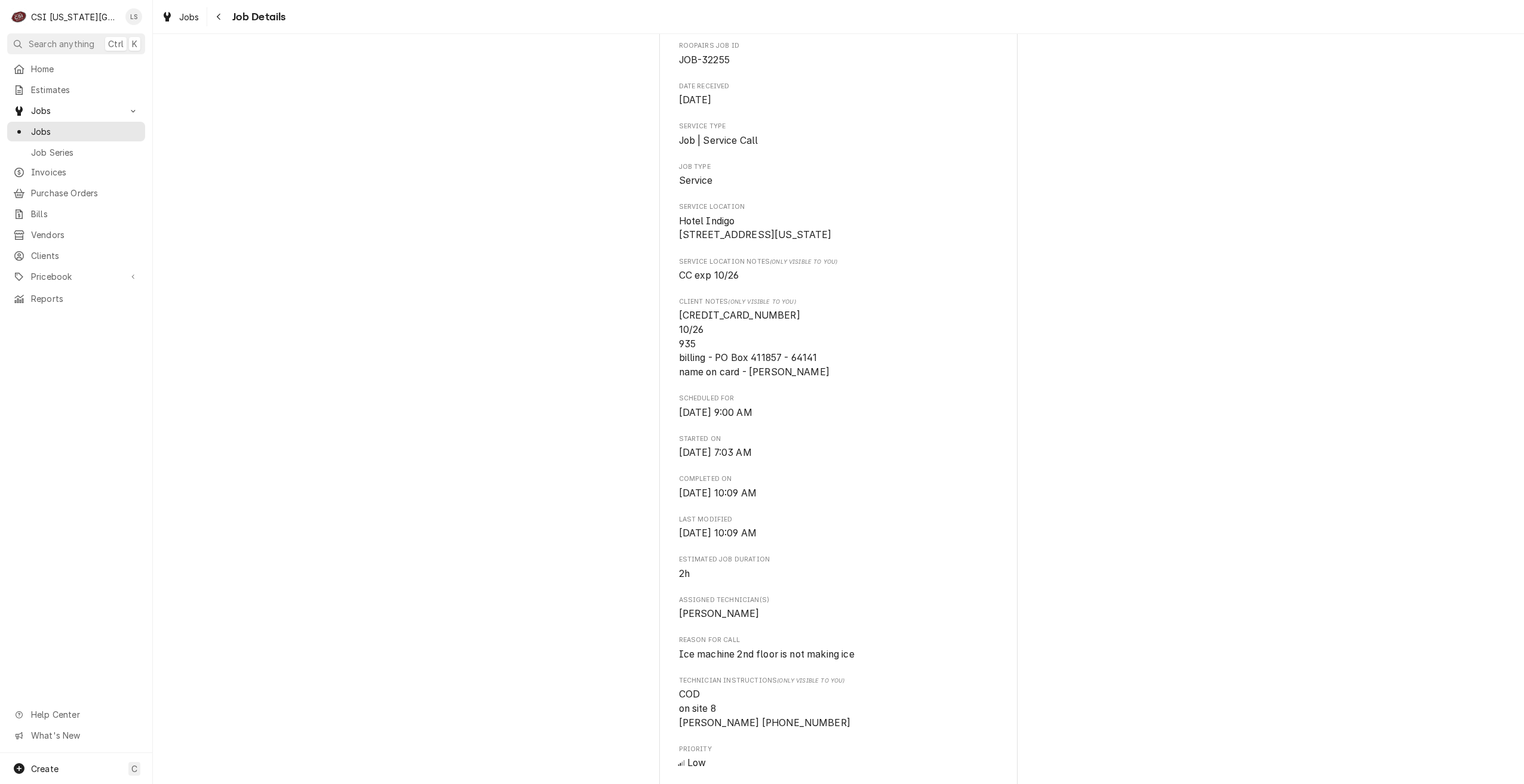
scroll to position [239, 0]
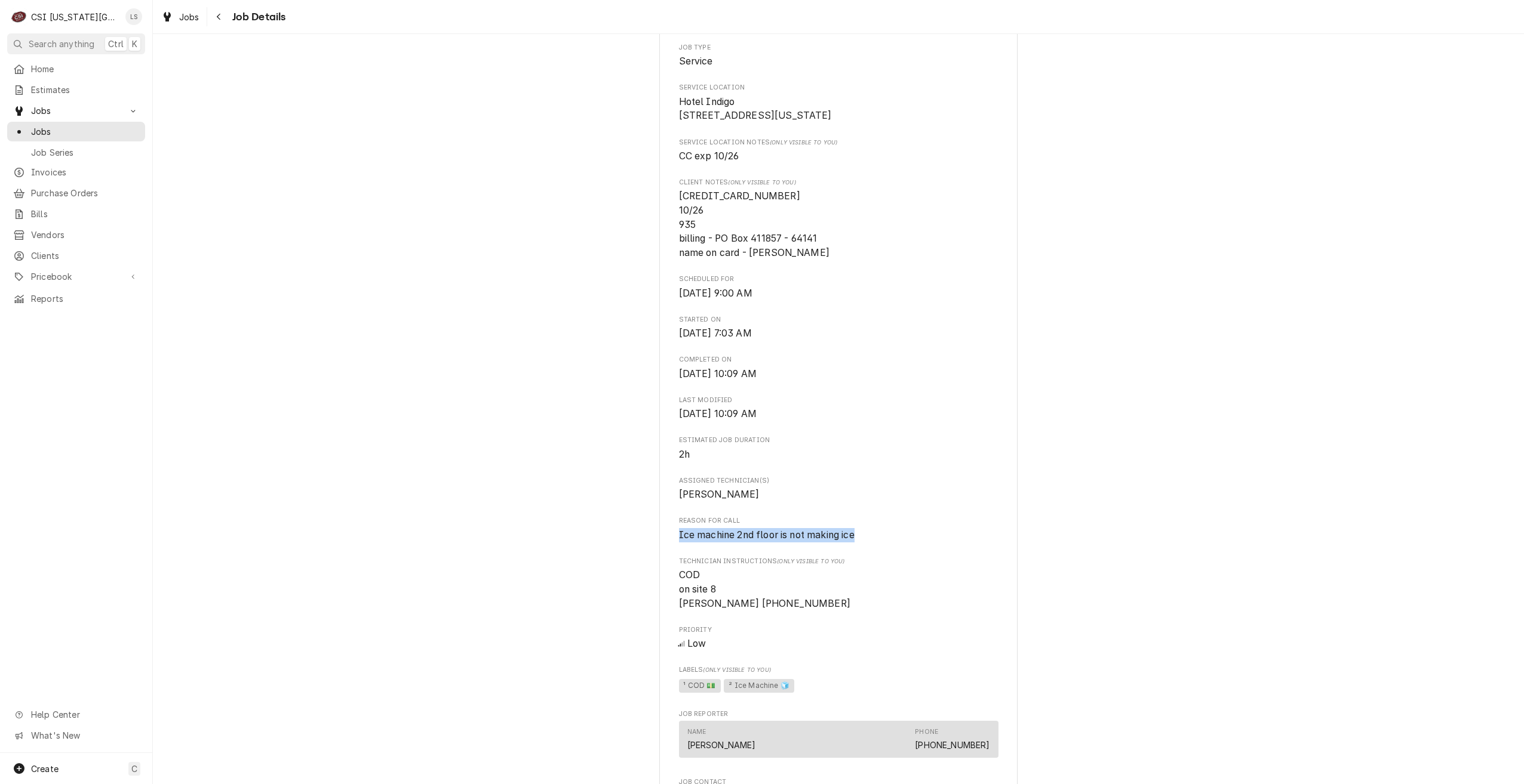
drag, startPoint x: 863, startPoint y: 551, endPoint x: 654, endPoint y: 545, distance: 209.1
click at [654, 545] on div "Completed and Uninvoiced CROSSROADS HOTEL GROUP Hotel Indigo / 2020 Grand Blvd,…" at bounding box center [838, 652] width 1372 height 1690
copy span "Ice machine 2nd floor is not making ice"
click at [103, 125] on span "Jobs" at bounding box center [84, 132] width 108 height 13
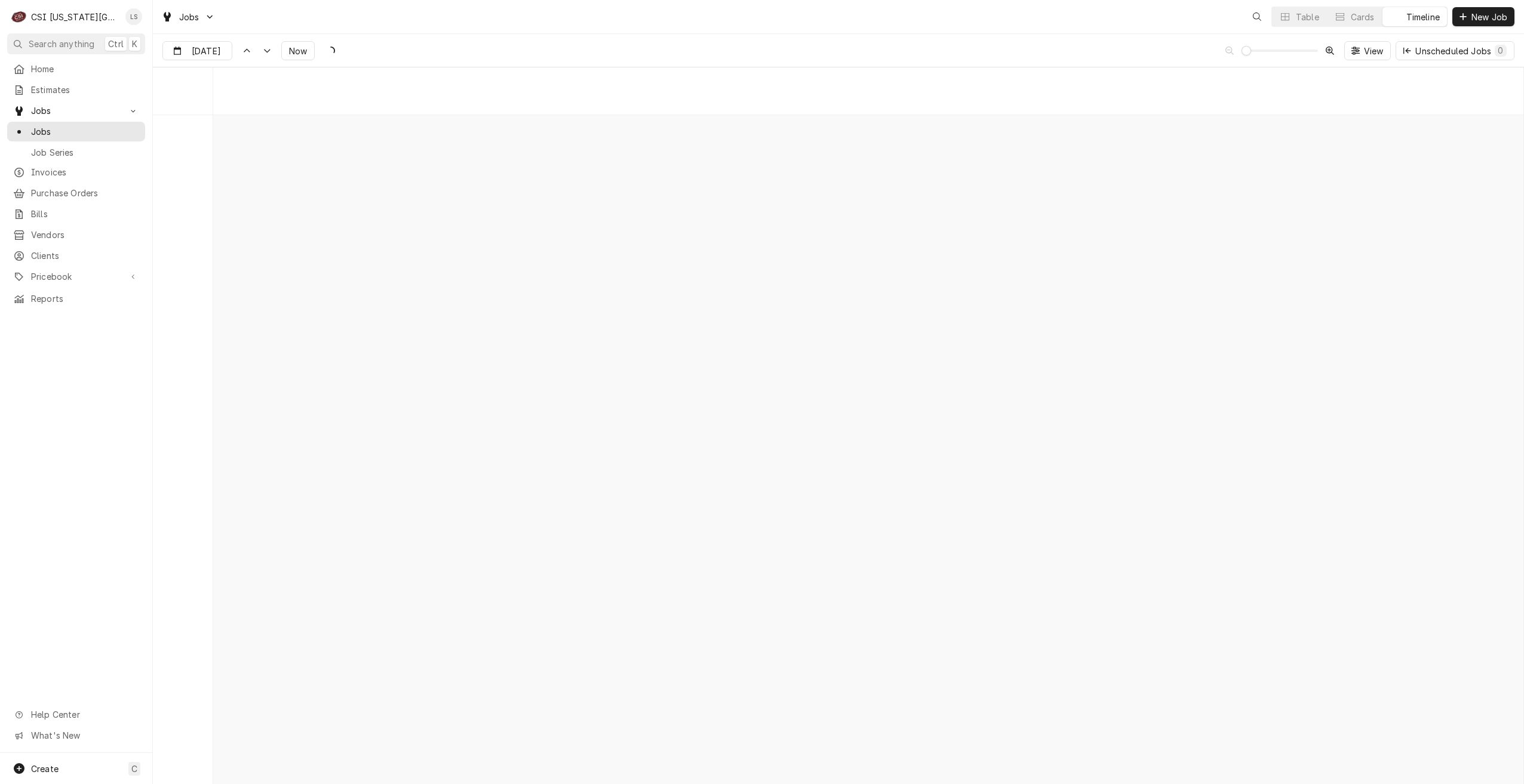
scroll to position [13709, 0]
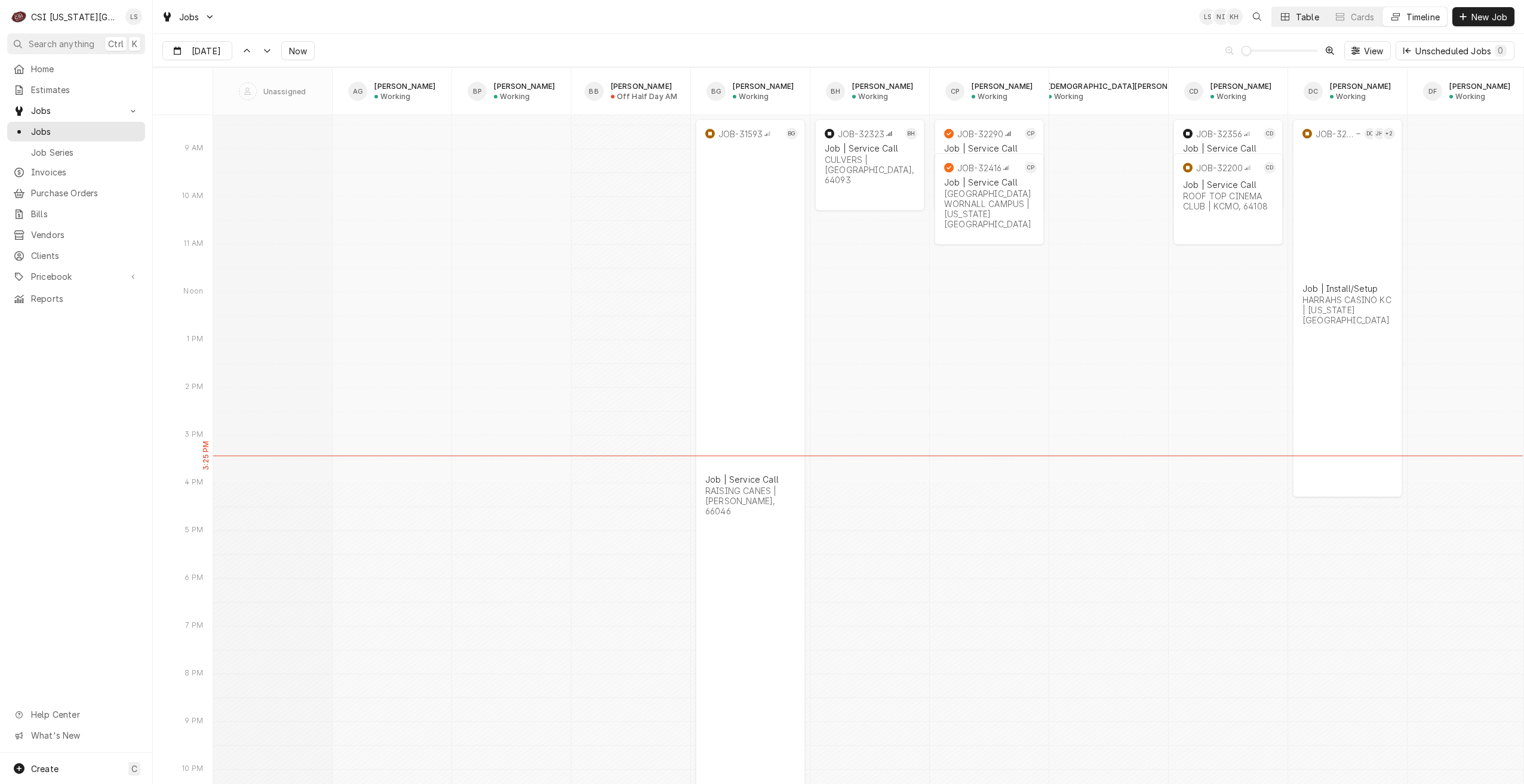
click at [1300, 22] on div "Table" at bounding box center [1308, 17] width 24 height 13
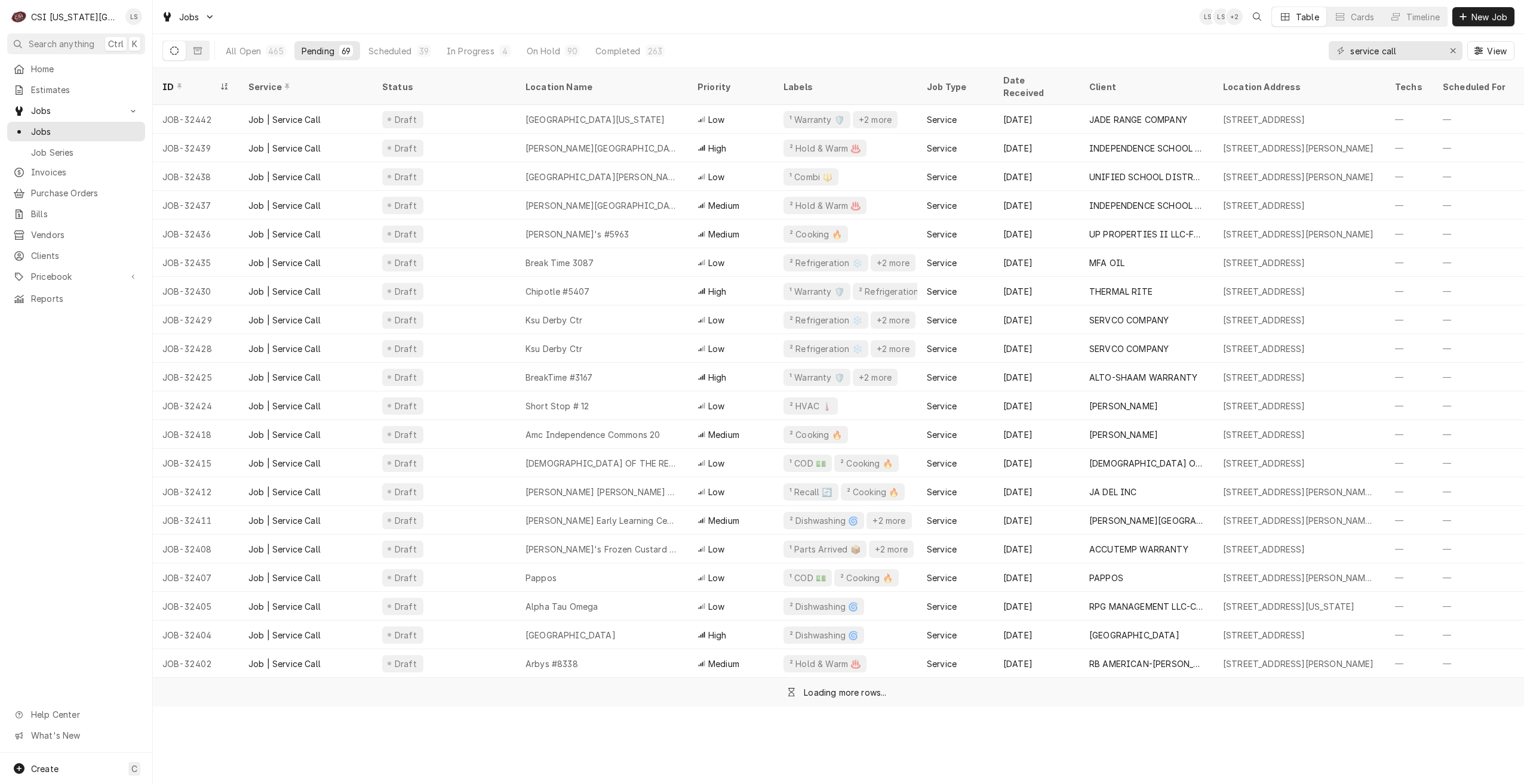
click at [601, 14] on div "Jobs LS LS + 2 Table Cards Timeline New Job" at bounding box center [838, 16] width 1372 height 34
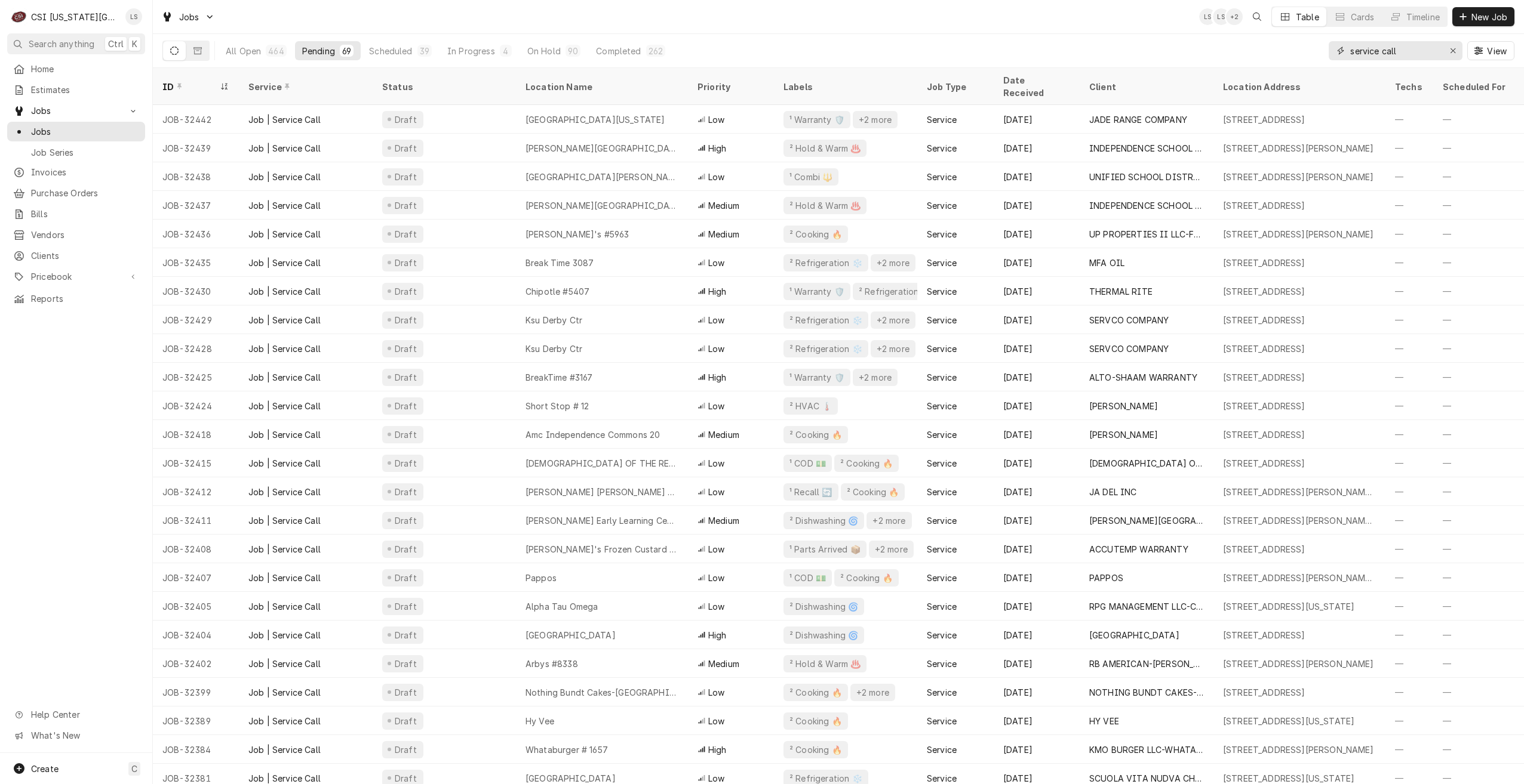
drag, startPoint x: 1413, startPoint y: 49, endPoint x: 1308, endPoint y: 49, distance: 105.0
click at [1308, 49] on div "All Open 464 Pending 69 Scheduled 39 In Progress 4 On Hold 90 Completed 262 ser…" at bounding box center [838, 51] width 1352 height 34
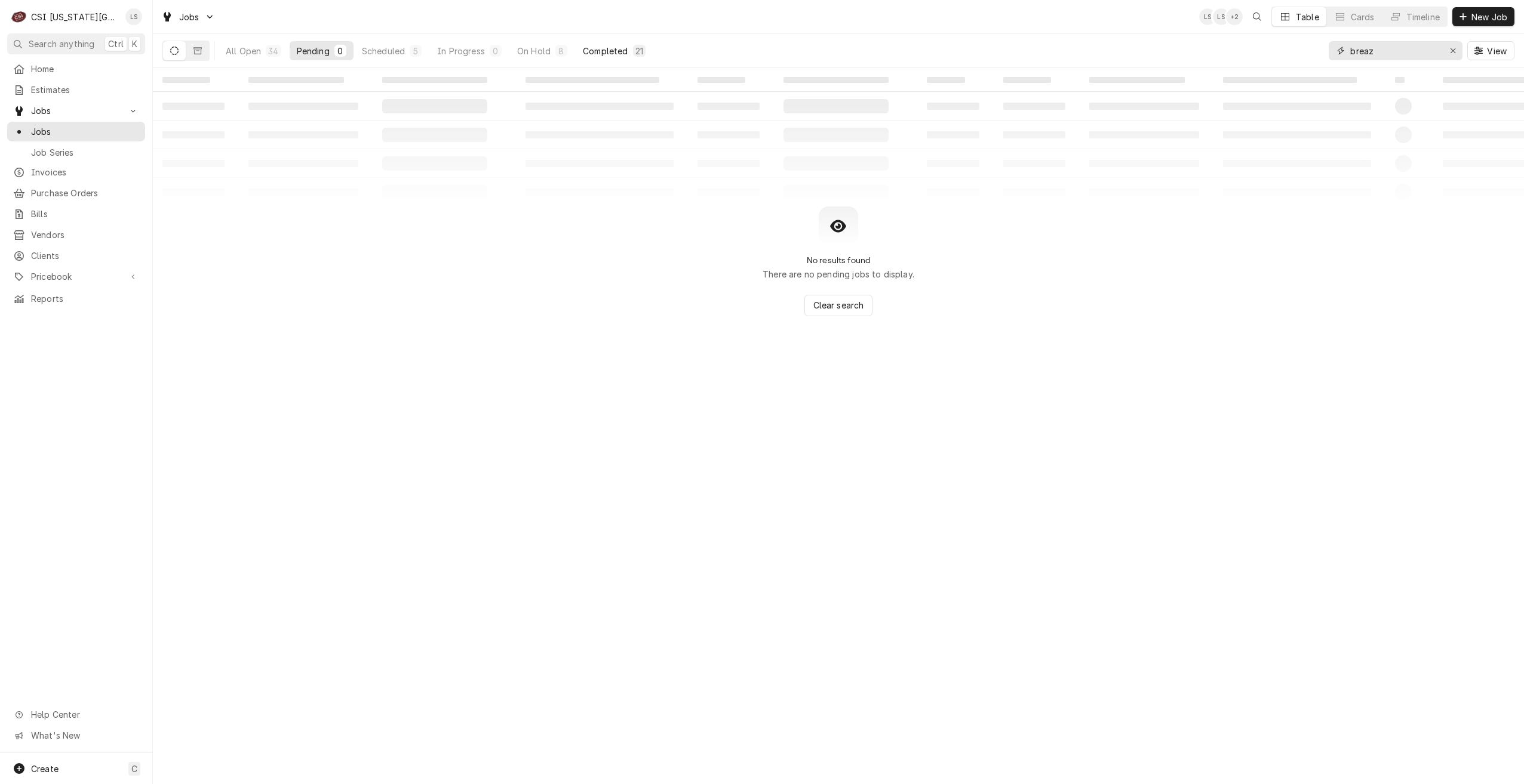
type input "breaz"
click at [610, 52] on div "Completed" at bounding box center [605, 51] width 44 height 13
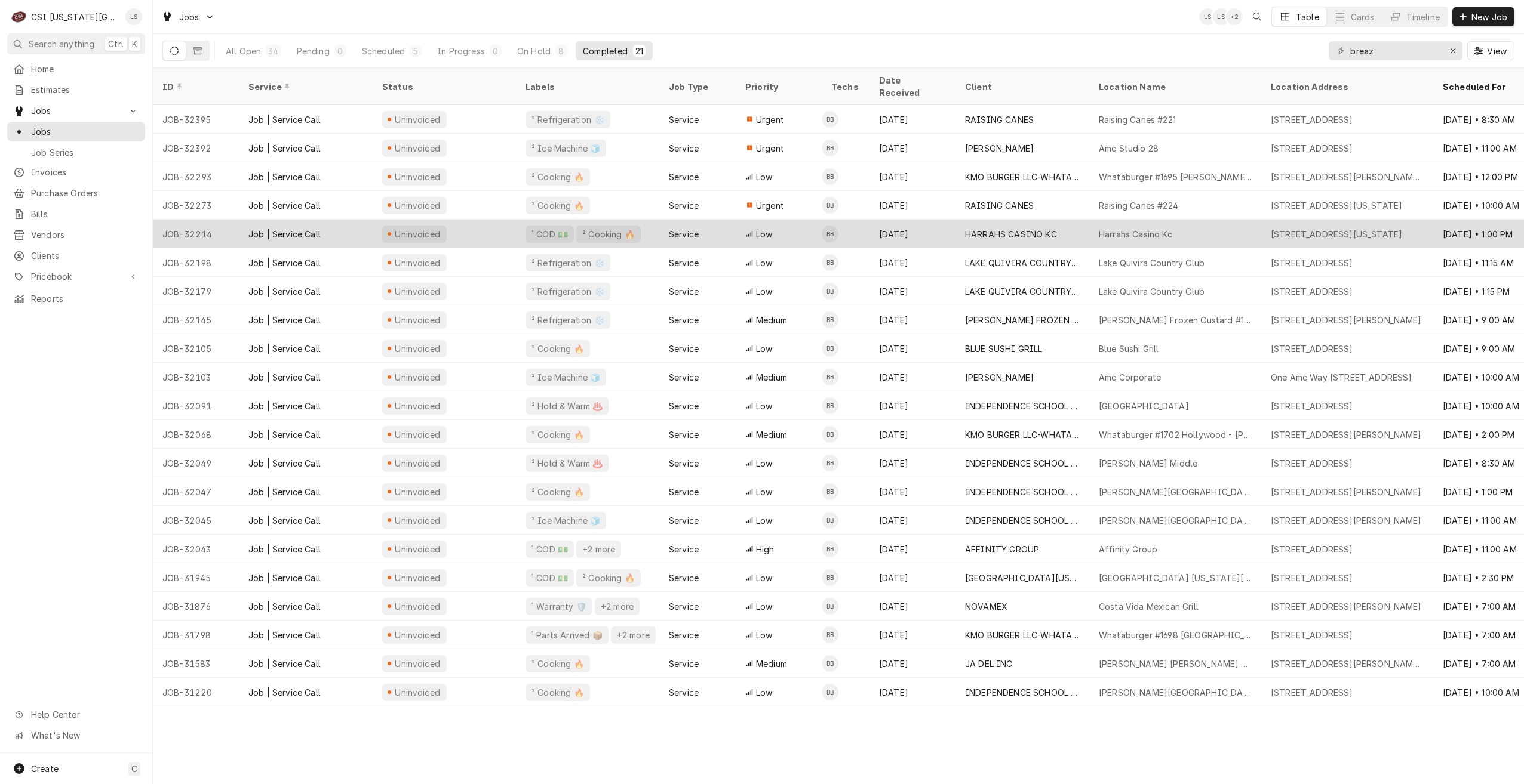
click at [994, 228] on div "HARRAHS CASINO KC" at bounding box center [1010, 234] width 92 height 13
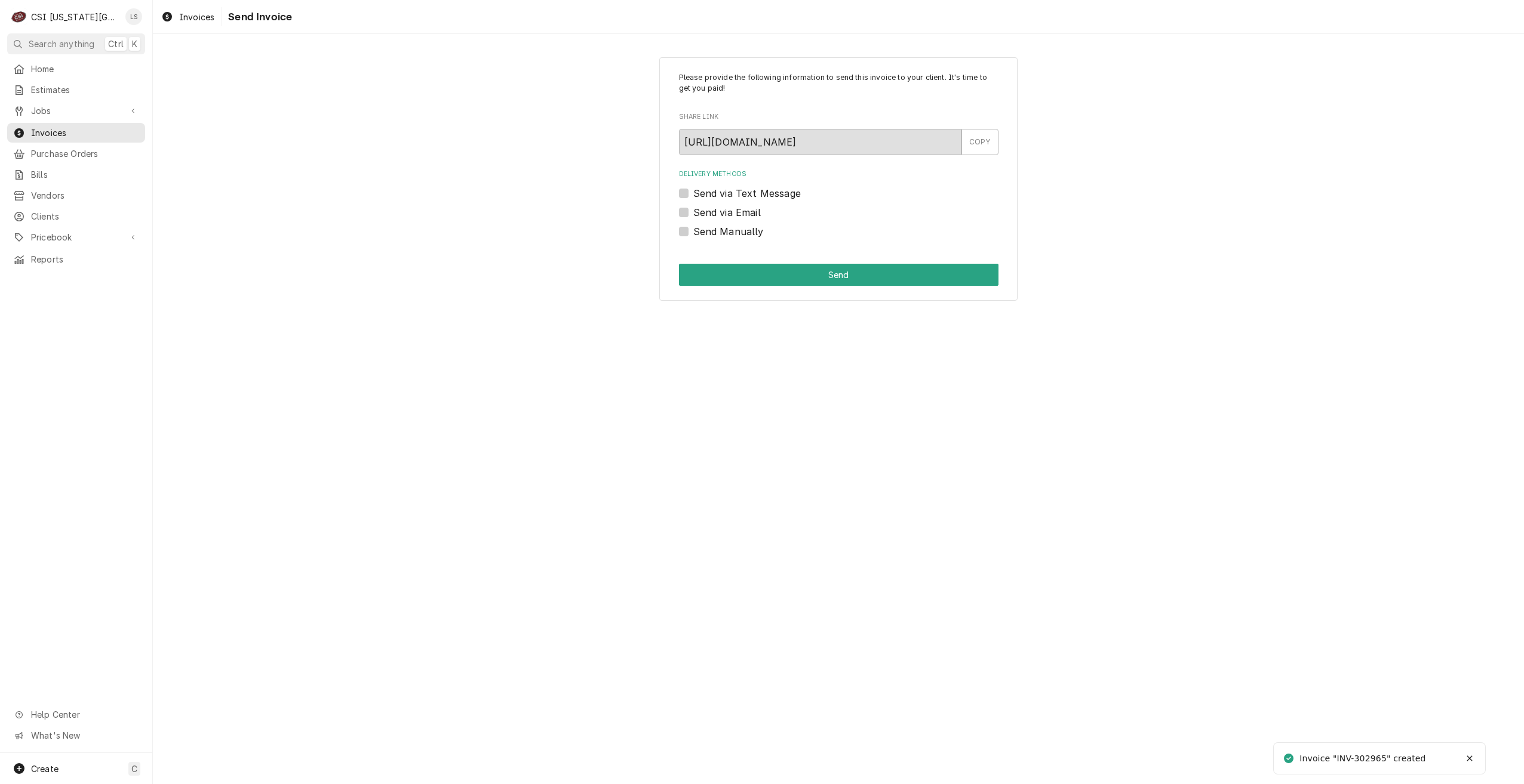
click at [691, 234] on div "Send Manually" at bounding box center [839, 231] width 320 height 15
click at [735, 237] on label "Send Manually" at bounding box center [729, 231] width 71 height 15
click at [735, 237] on input "Send Manually" at bounding box center [853, 237] width 320 height 26
checkbox input "true"
click at [763, 279] on button "Send" at bounding box center [839, 275] width 320 height 22
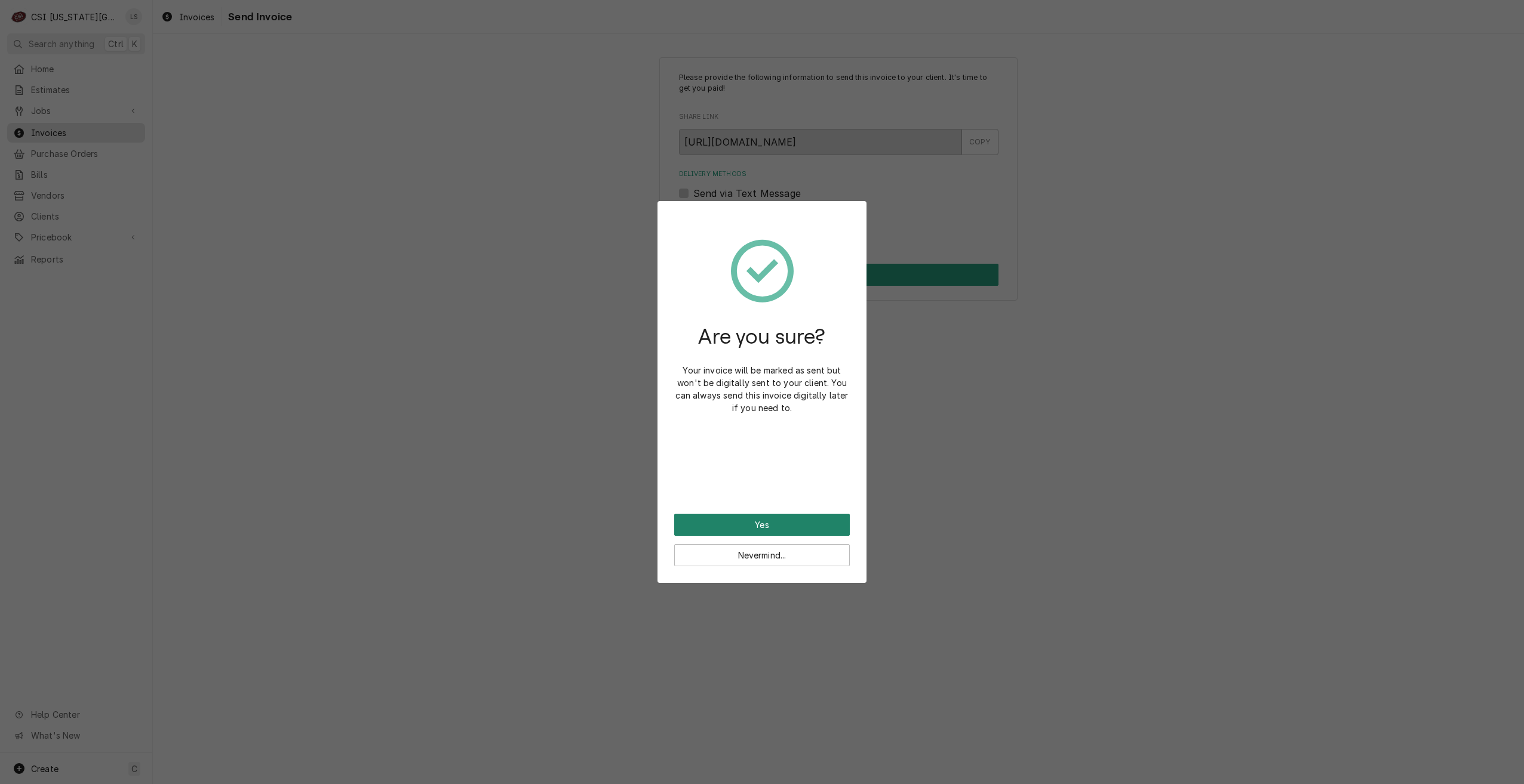
click at [751, 523] on button "Yes" at bounding box center [762, 524] width 175 height 22
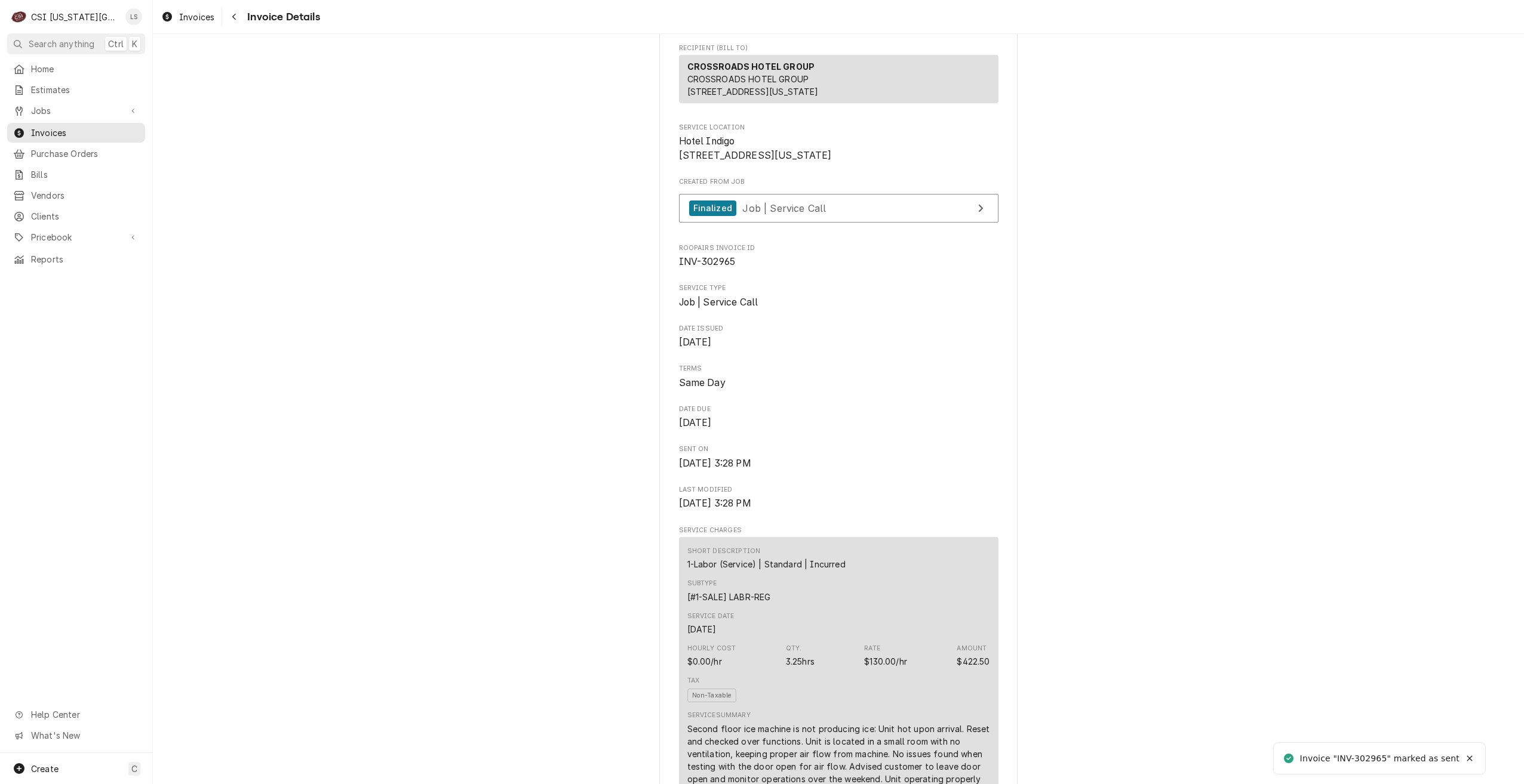
scroll to position [239, 0]
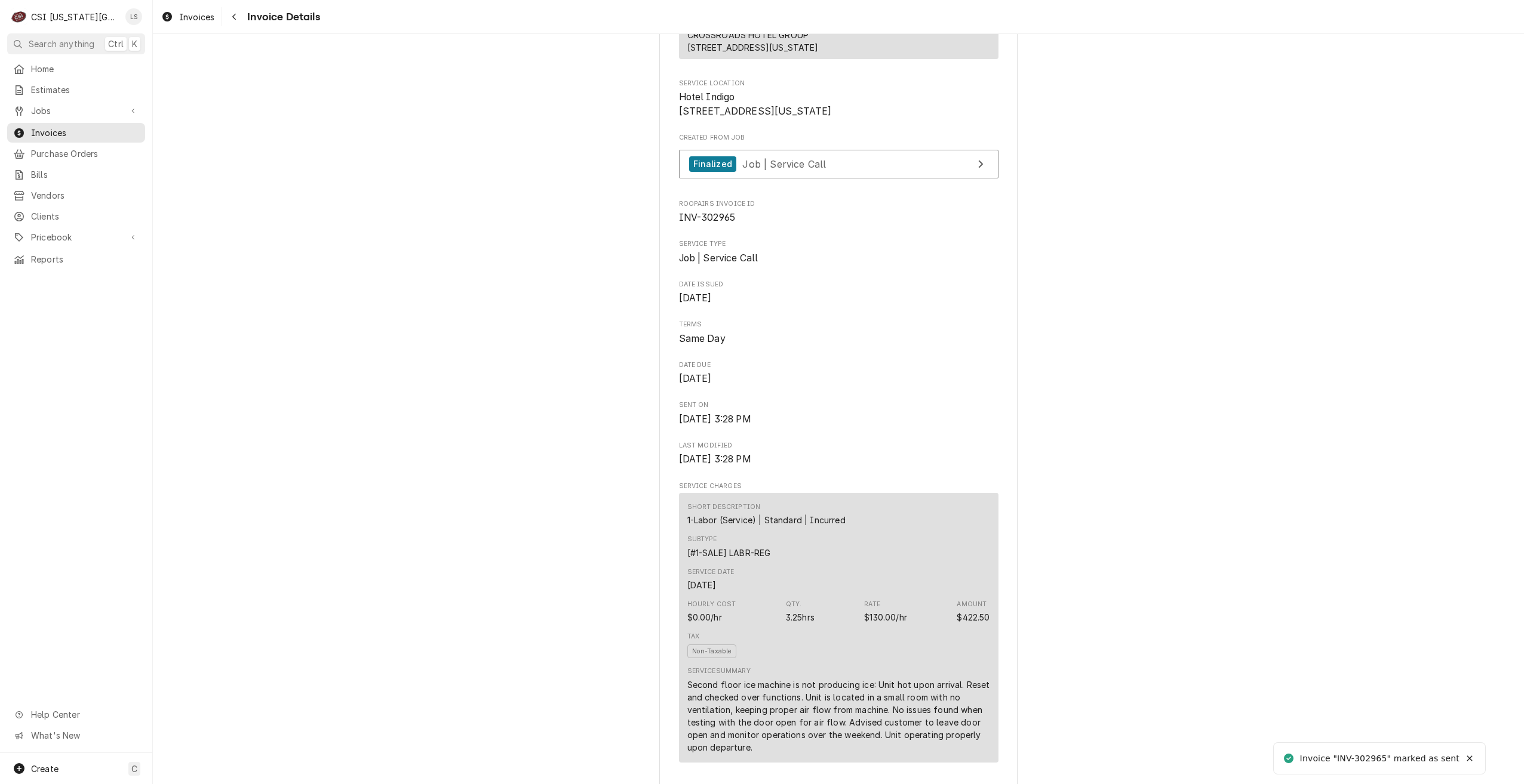
click at [727, 223] on span "INV-302965" at bounding box center [707, 218] width 57 height 12
copy span "302965"
drag, startPoint x: 1513, startPoint y: 348, endPoint x: 1489, endPoint y: 350, distance: 24.1
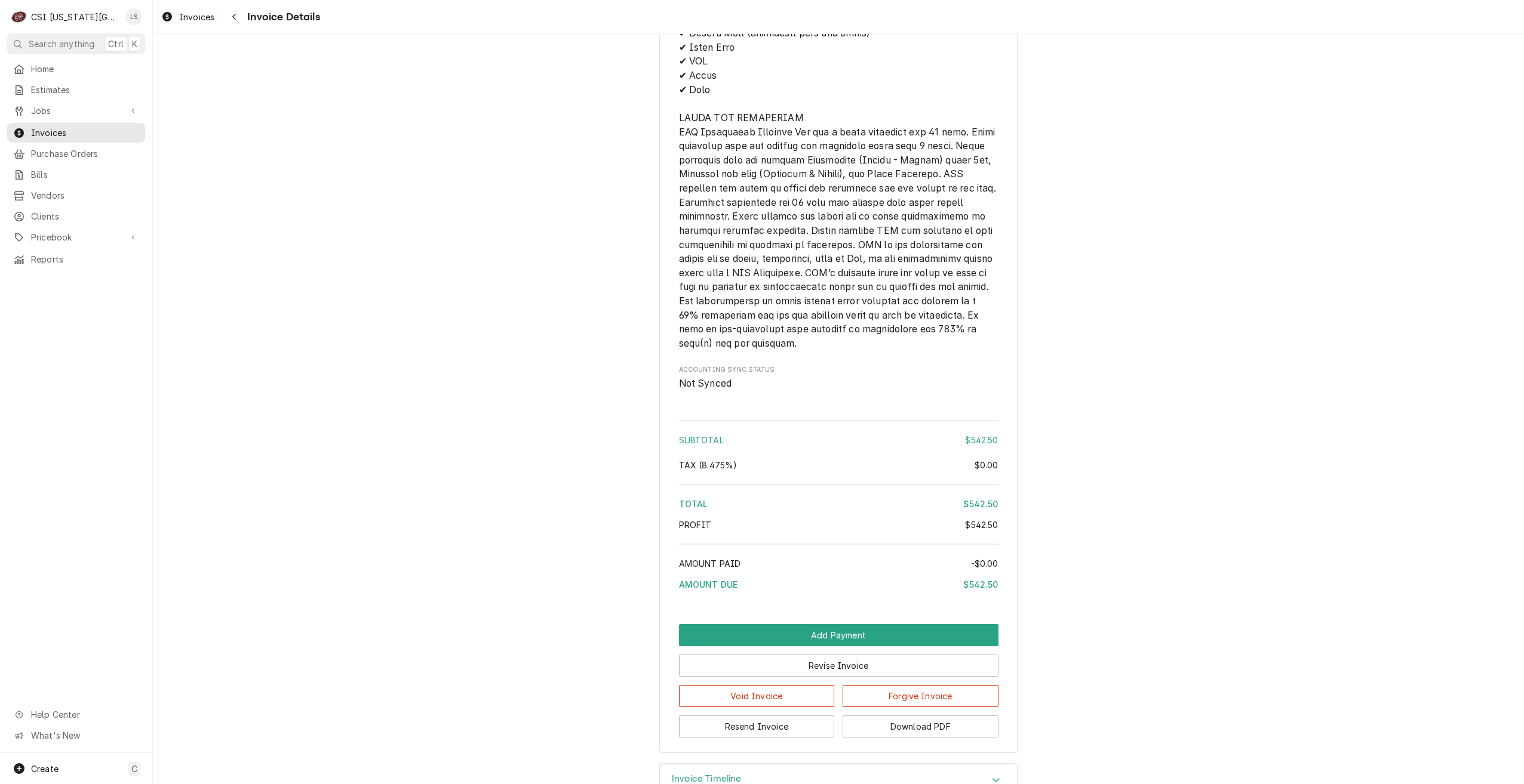
scroll to position [1628, 0]
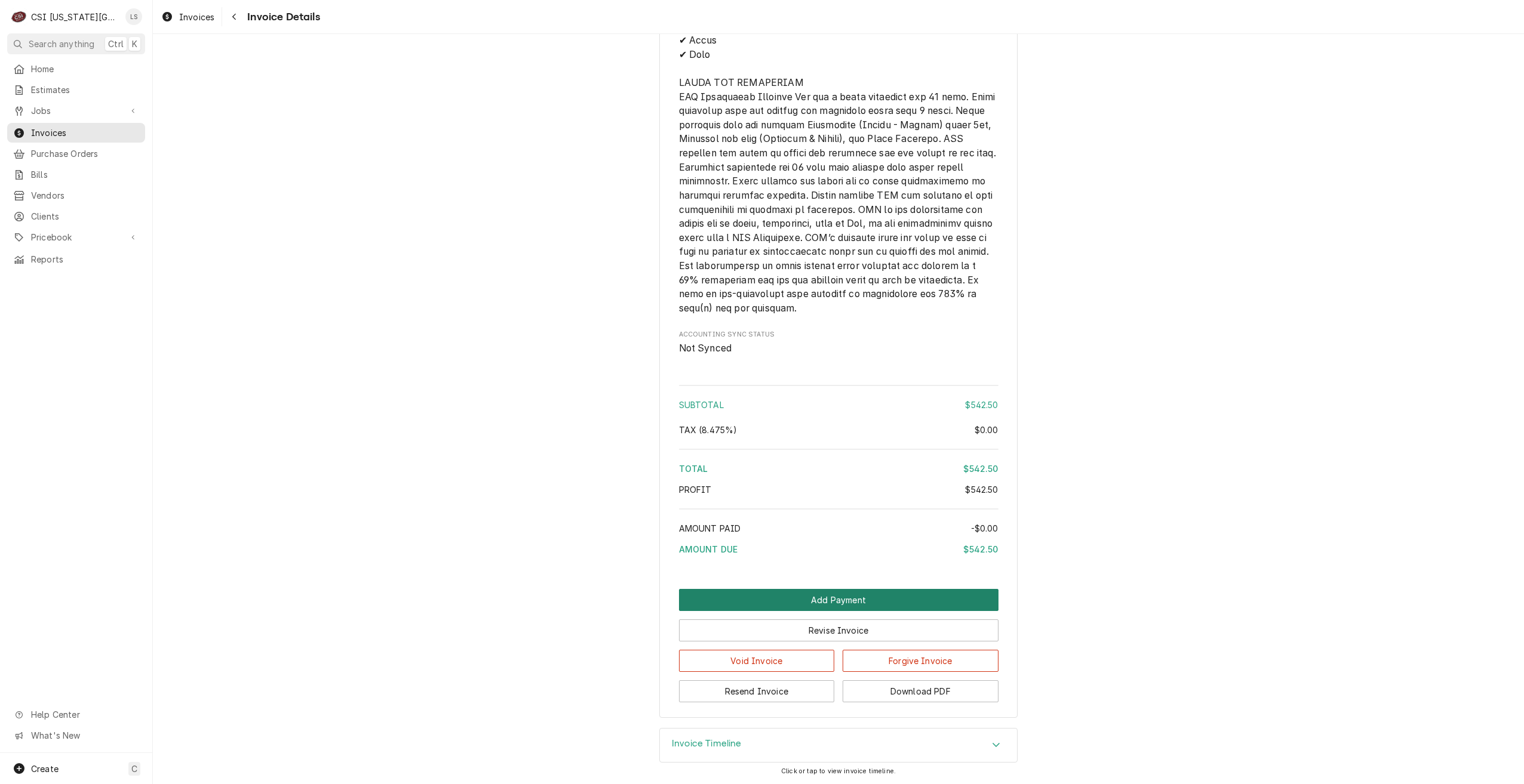
click at [843, 603] on button "Add Payment" at bounding box center [839, 600] width 320 height 22
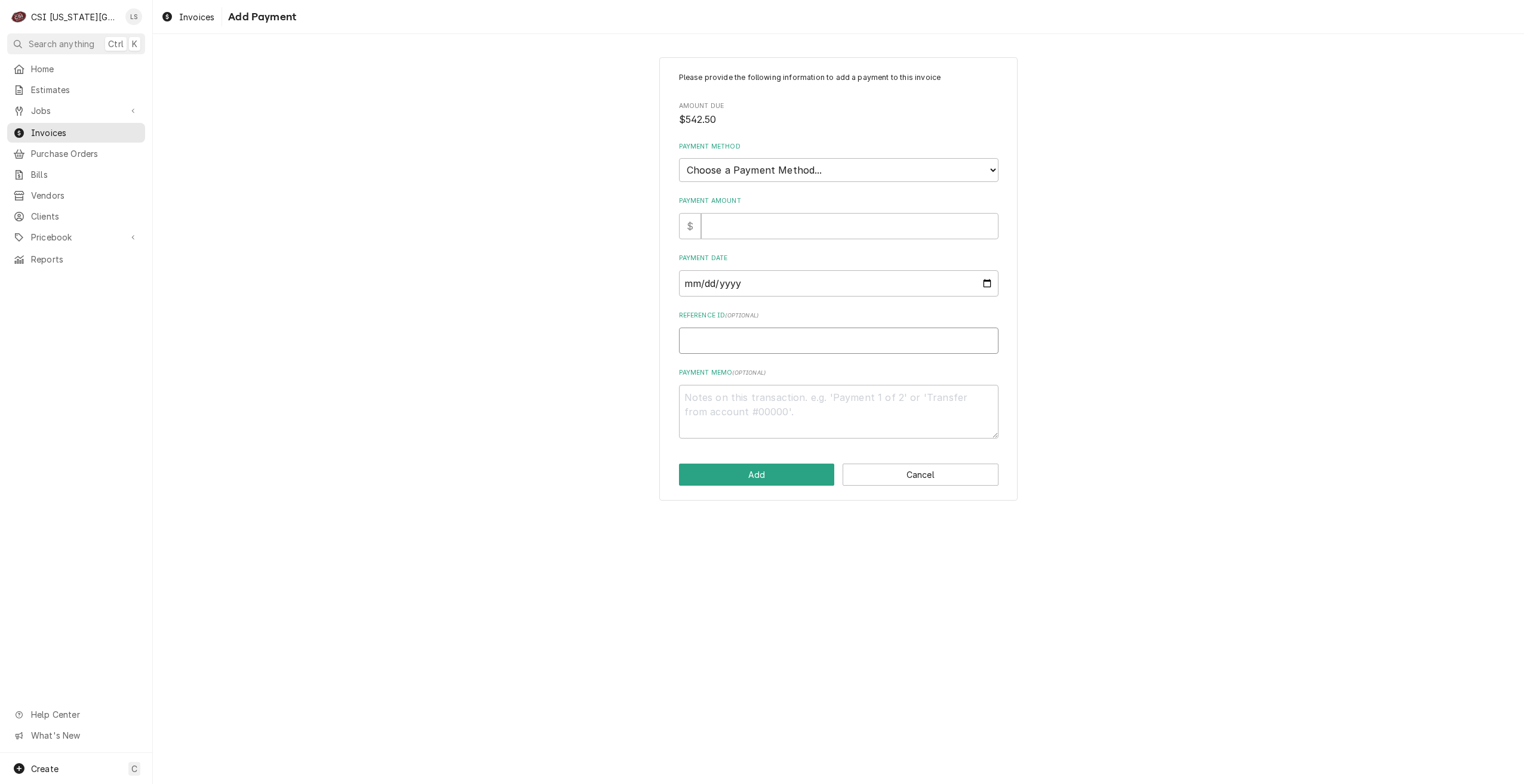
click at [793, 341] on input "Reference ID ( optional )" at bounding box center [839, 340] width 320 height 26
paste input "665288"
type textarea "x"
type input "665288"
drag, startPoint x: 873, startPoint y: 175, endPoint x: 868, endPoint y: 181, distance: 7.8
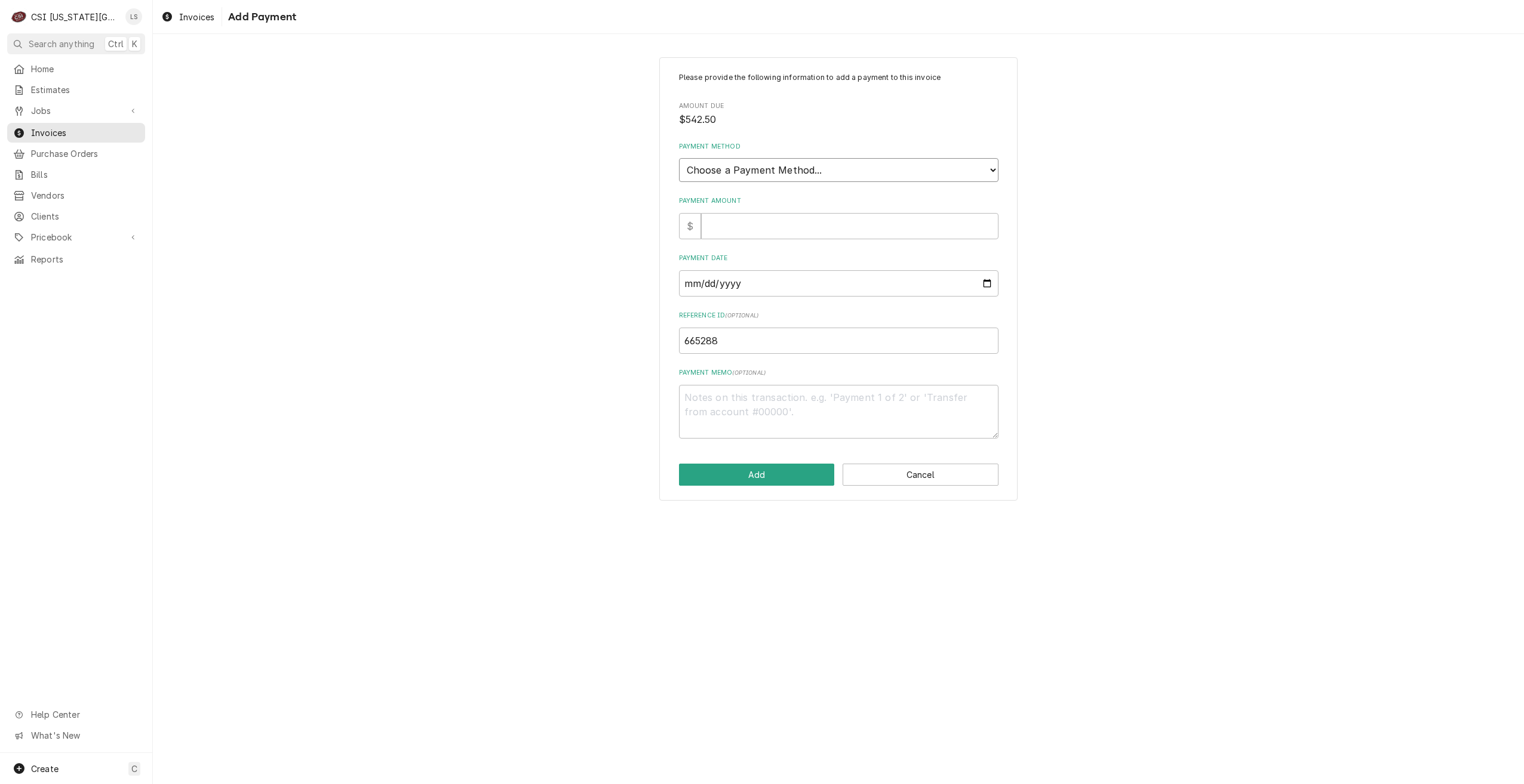
click at [873, 175] on select "Choose a Payment Method... Cash Check Credit/Debit Card ACH/eCheck Other" at bounding box center [839, 170] width 320 height 24
select select "3"
click at [679, 158] on select "Choose a Payment Method... Cash Check Credit/Debit Card ACH/eCheck Other" at bounding box center [839, 170] width 320 height 24
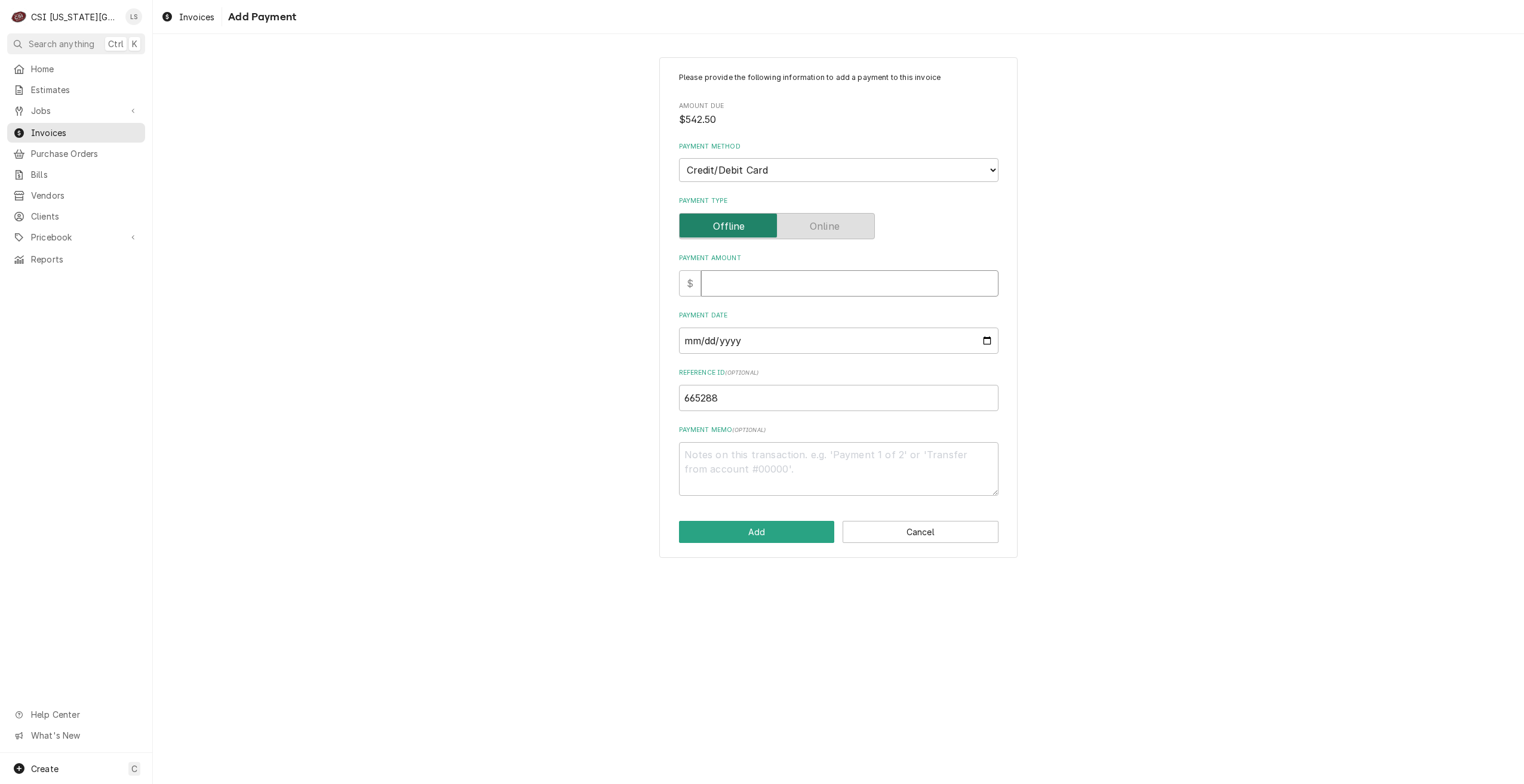
click at [758, 287] on input "Payment Amount" at bounding box center [850, 283] width 298 height 26
type textarea "x"
type input "5"
type textarea "x"
type input "54"
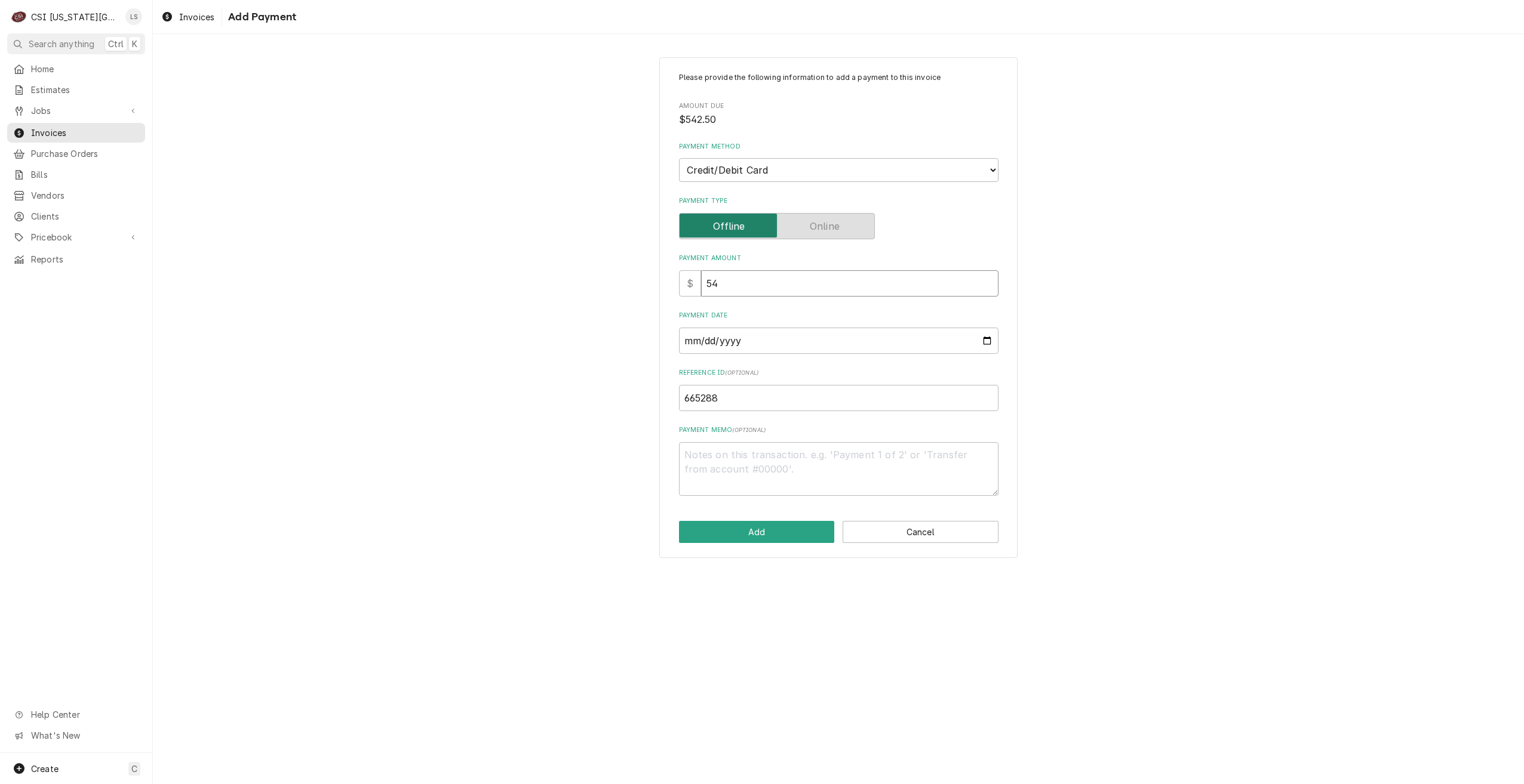
type textarea "x"
type input "542"
type textarea "x"
type input "542.5"
type textarea "x"
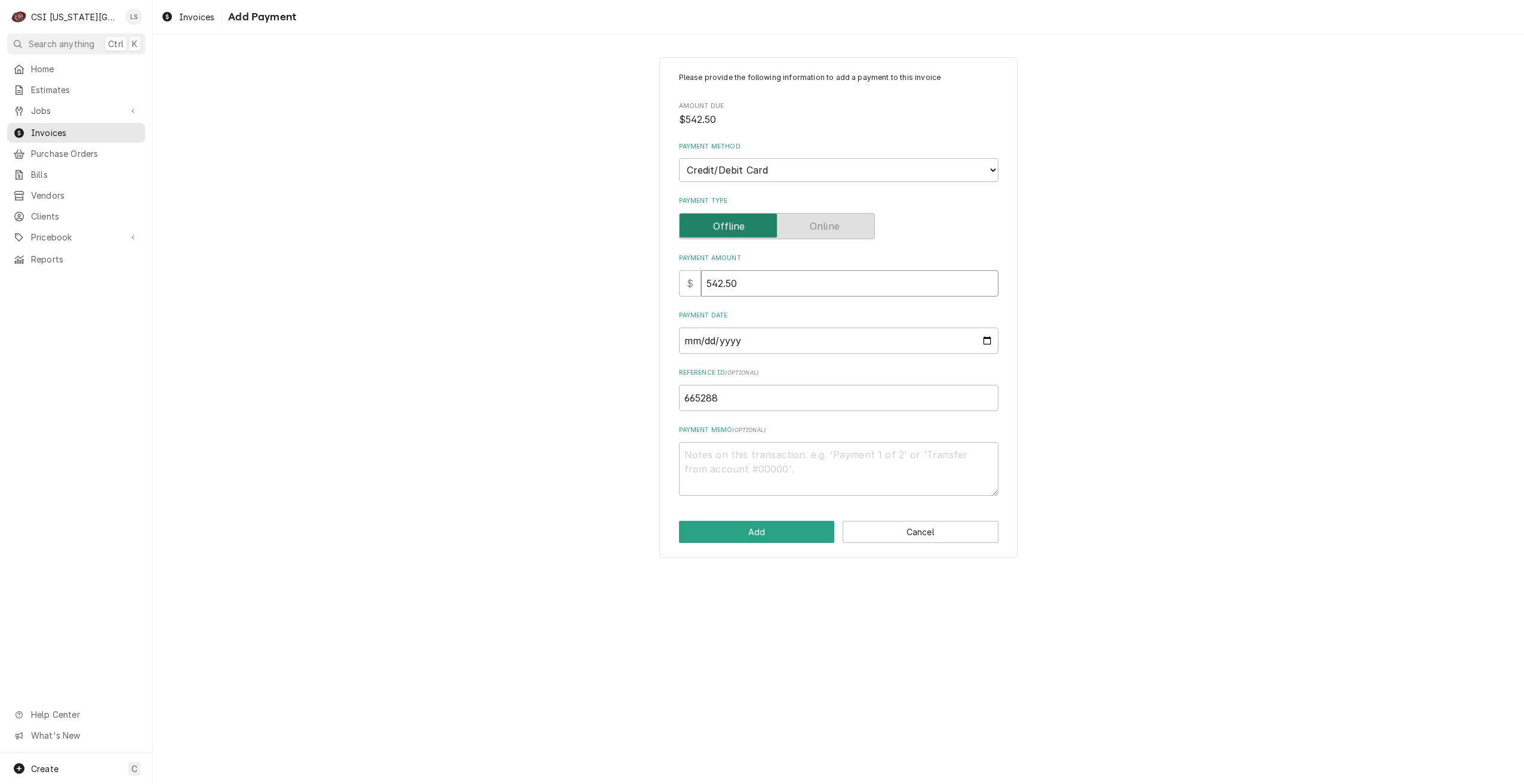
type input "542.50"
click at [1229, 238] on div "Please provide the following information to add a payment to this invoice Amoun…" at bounding box center [838, 308] width 1372 height 523
click at [778, 540] on button "Add" at bounding box center [757, 532] width 156 height 22
drag, startPoint x: 988, startPoint y: 339, endPoint x: 995, endPoint y: 338, distance: 7.1
click at [988, 339] on input "Payment Date" at bounding box center [839, 340] width 320 height 26
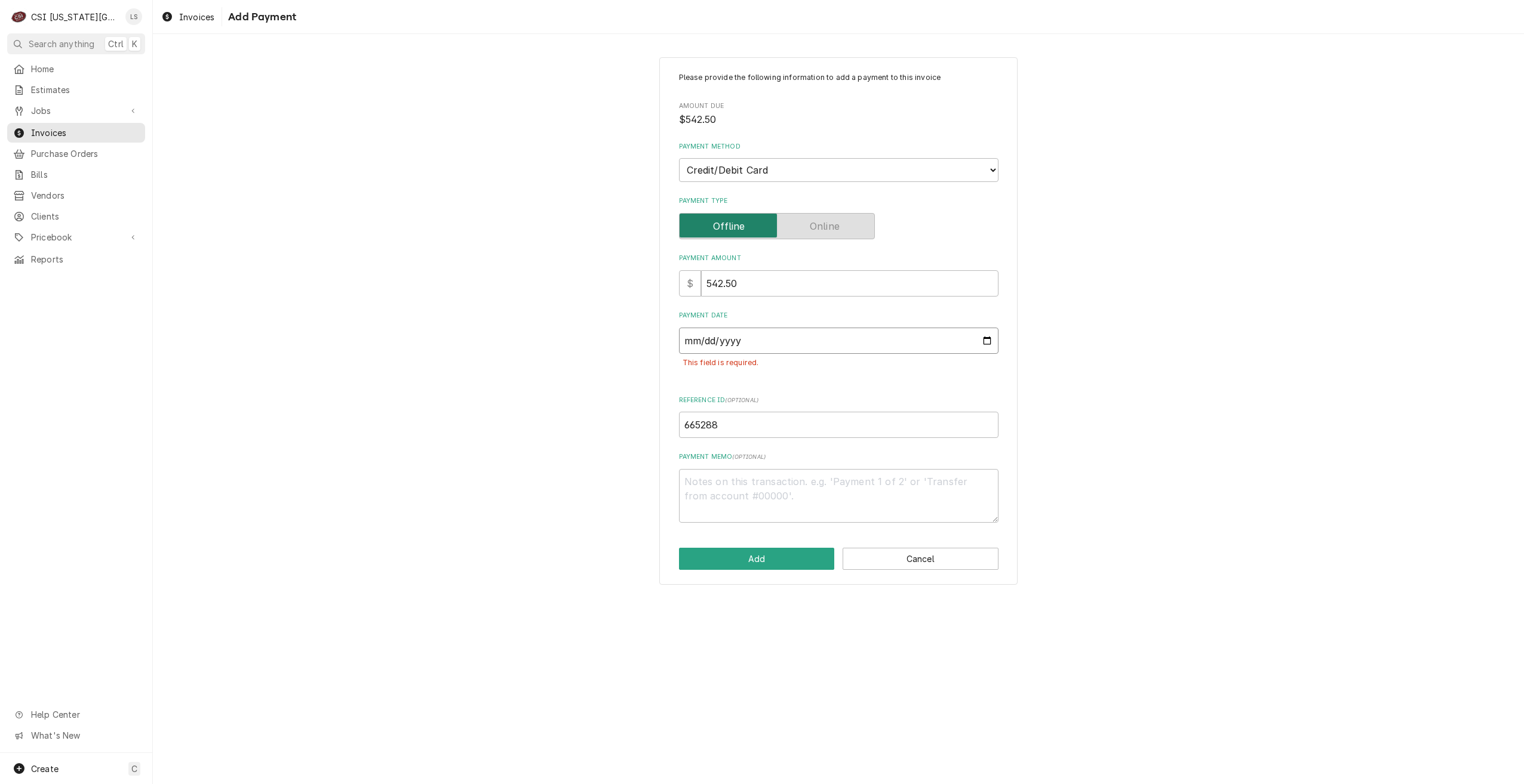
type textarea "x"
type input "2025-08-29"
click at [785, 553] on button "Add" at bounding box center [757, 559] width 156 height 22
type textarea "x"
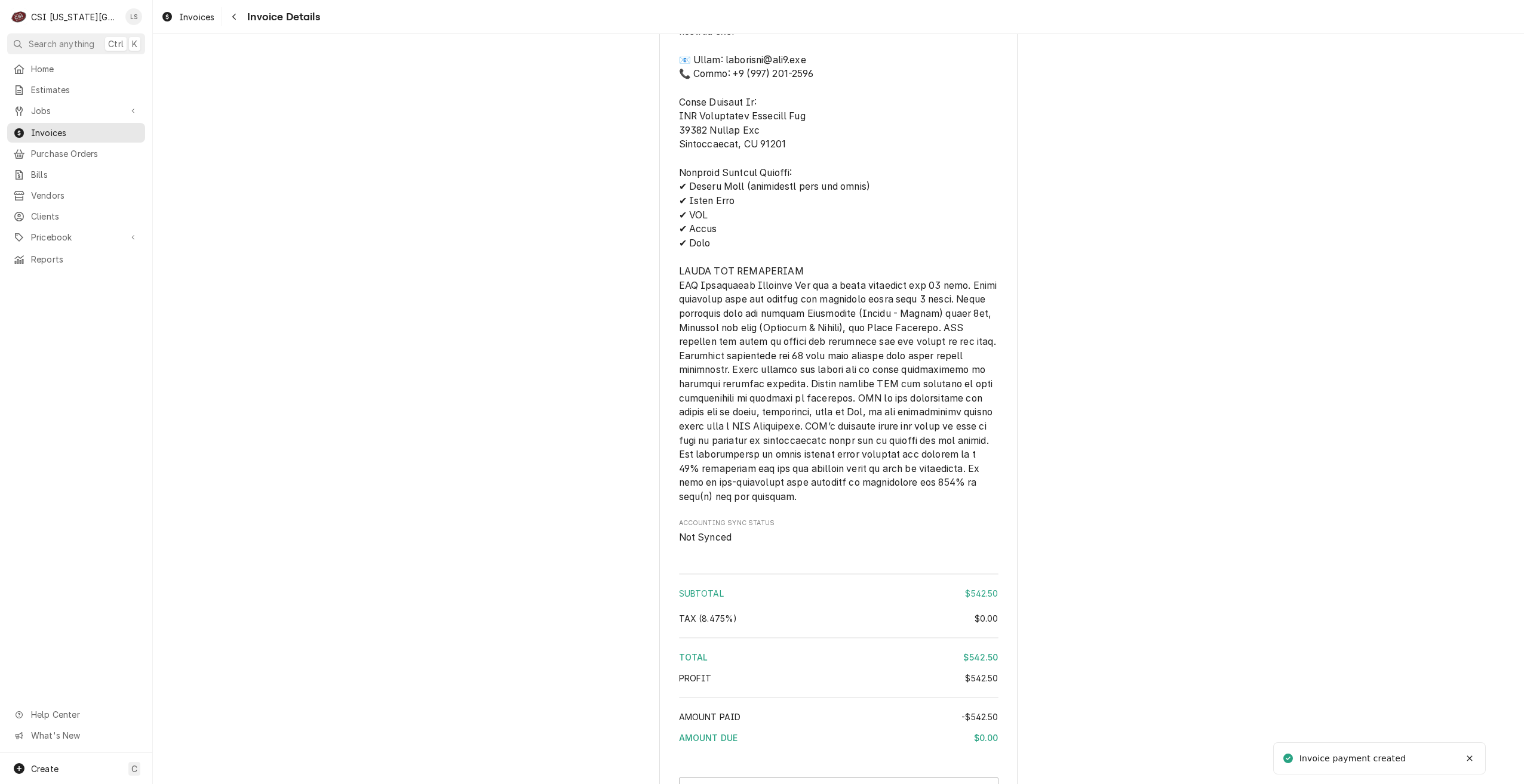
scroll to position [1730, 0]
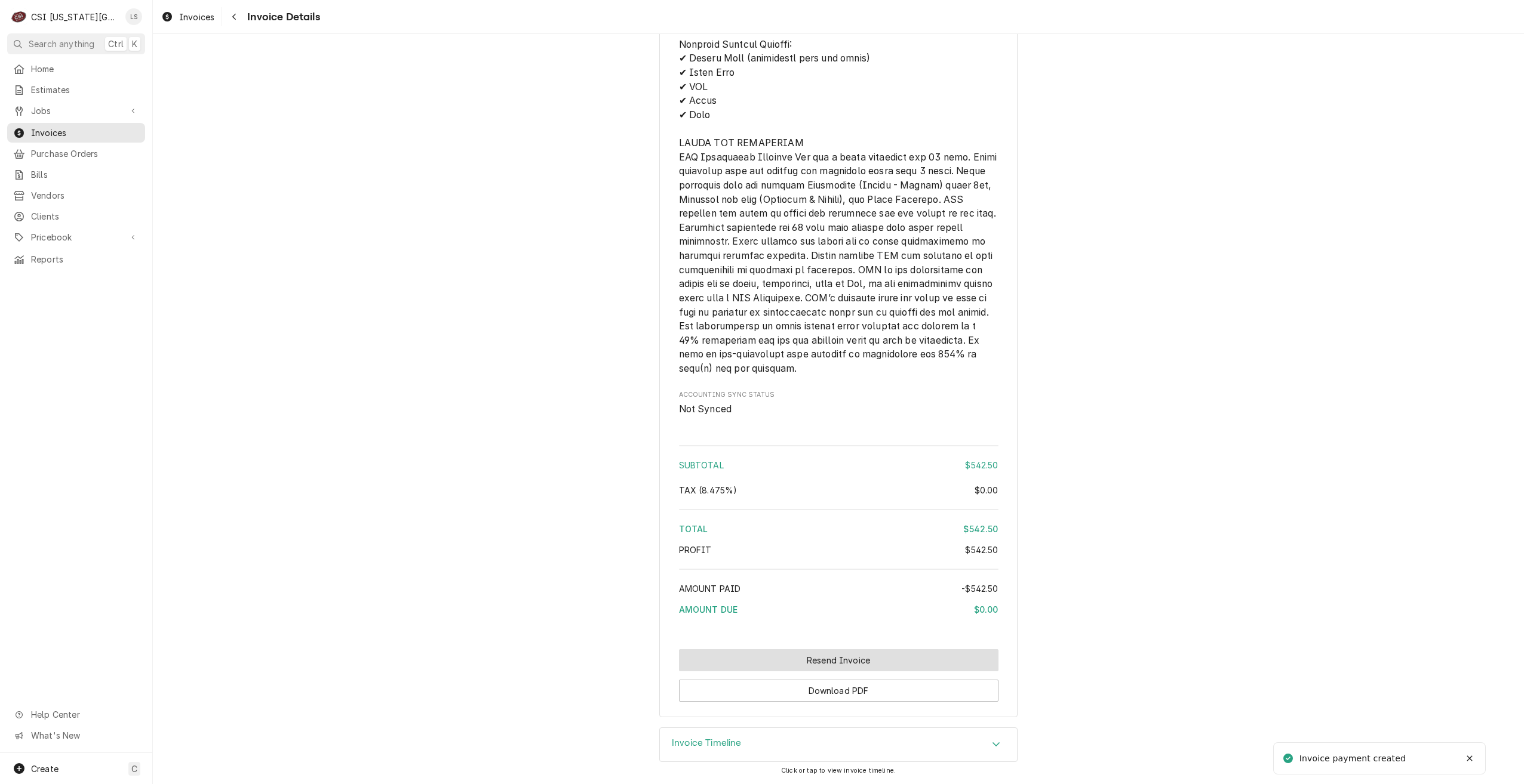
click at [839, 655] on button "Resend Invoice" at bounding box center [839, 661] width 320 height 22
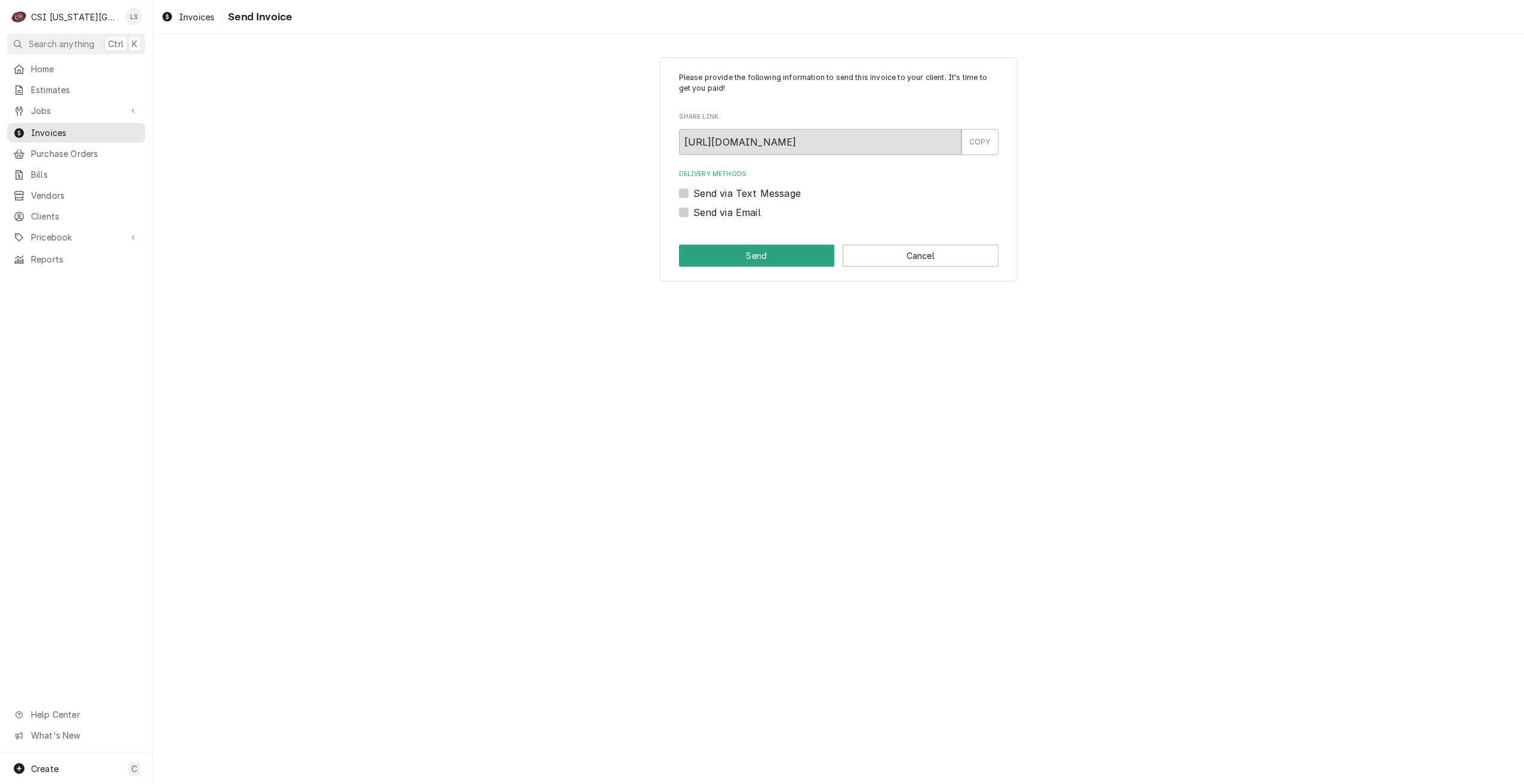
click at [748, 211] on label "Send via Email" at bounding box center [727, 212] width 67 height 15
click at [748, 211] on input "Send via Email" at bounding box center [853, 218] width 320 height 26
checkbox input "true"
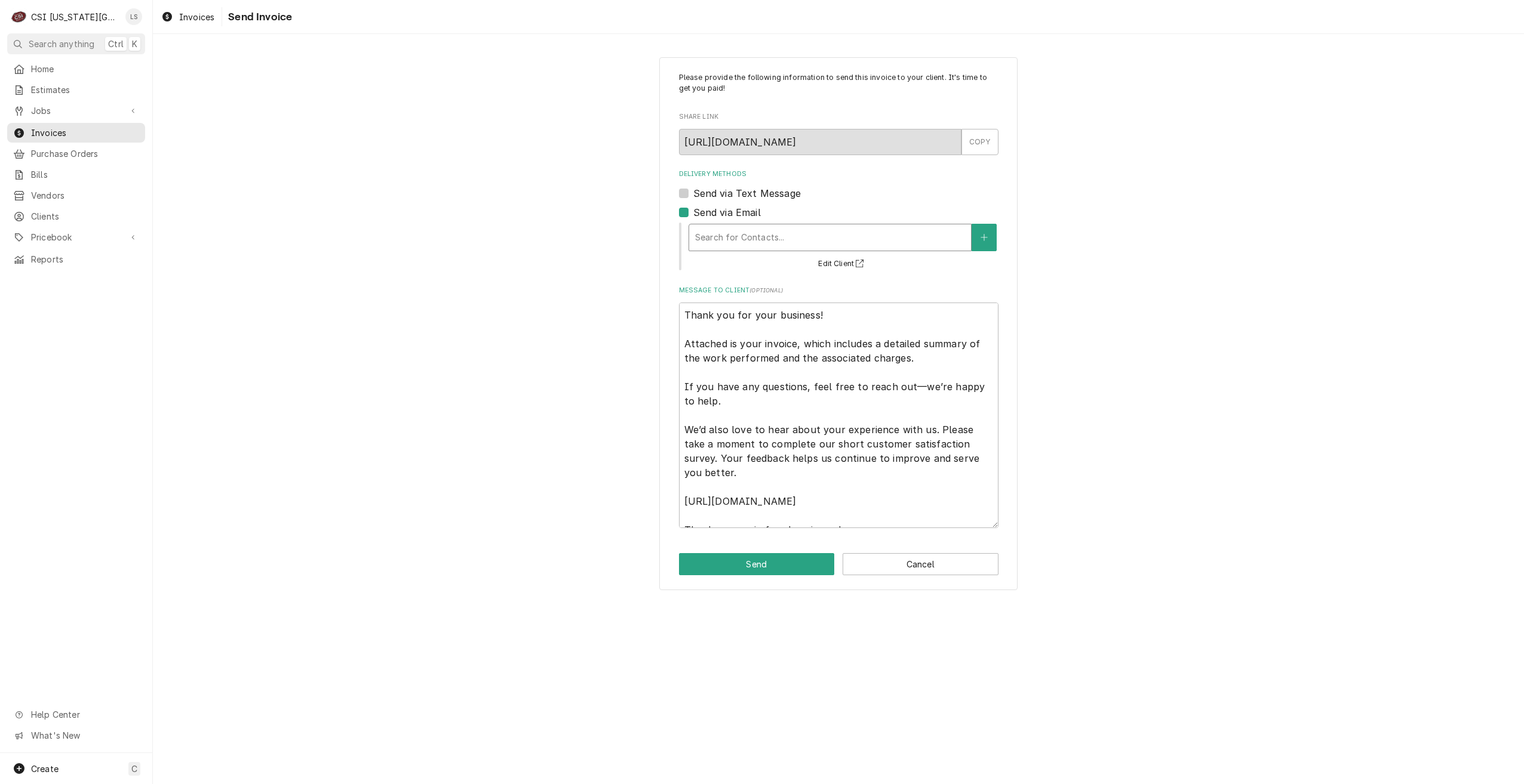
click at [755, 244] on div "Delivery Methods" at bounding box center [830, 238] width 270 height 22
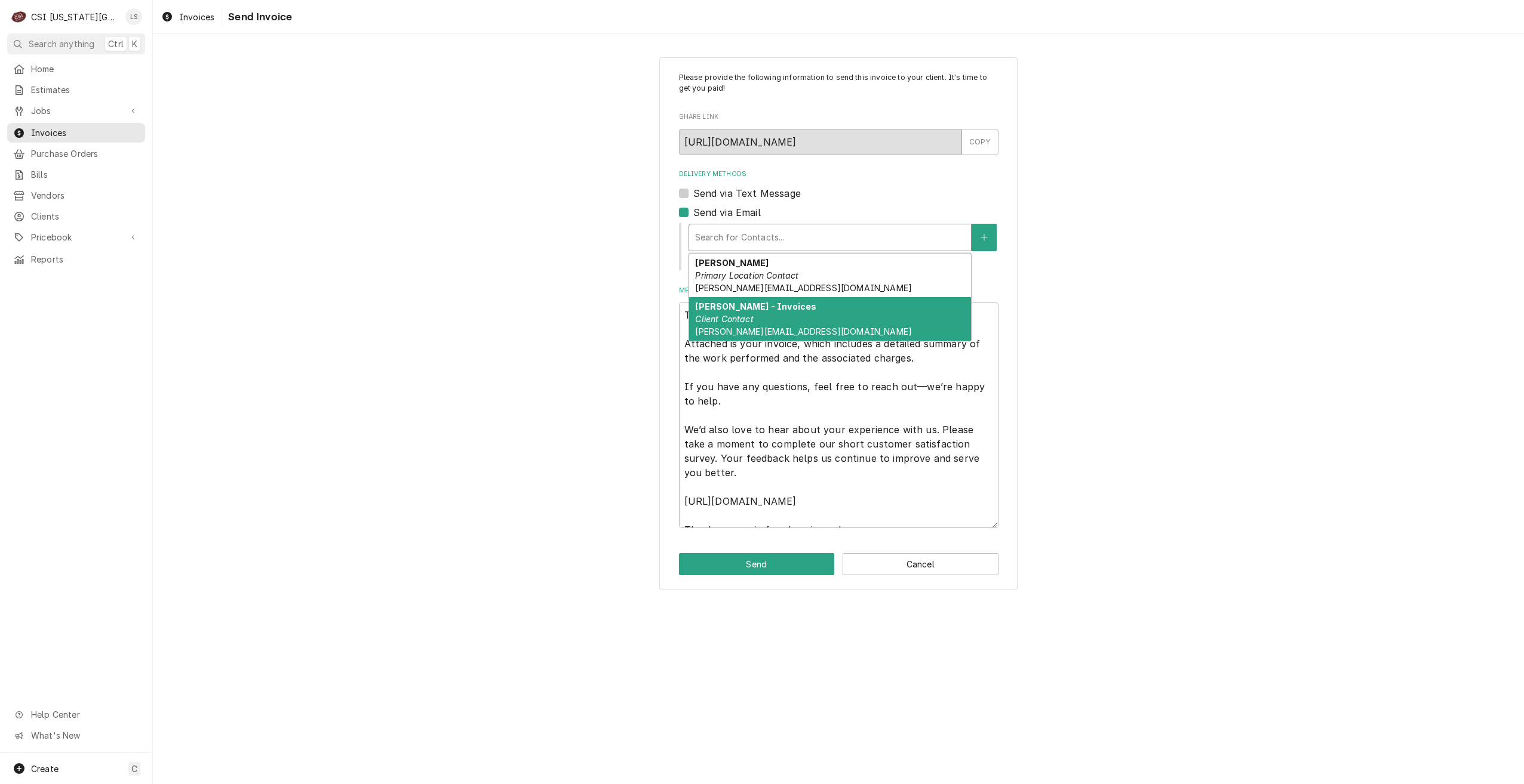
click at [771, 311] on div "Alex - Invoices Client Contact alex@indigokc.com" at bounding box center [830, 319] width 282 height 44
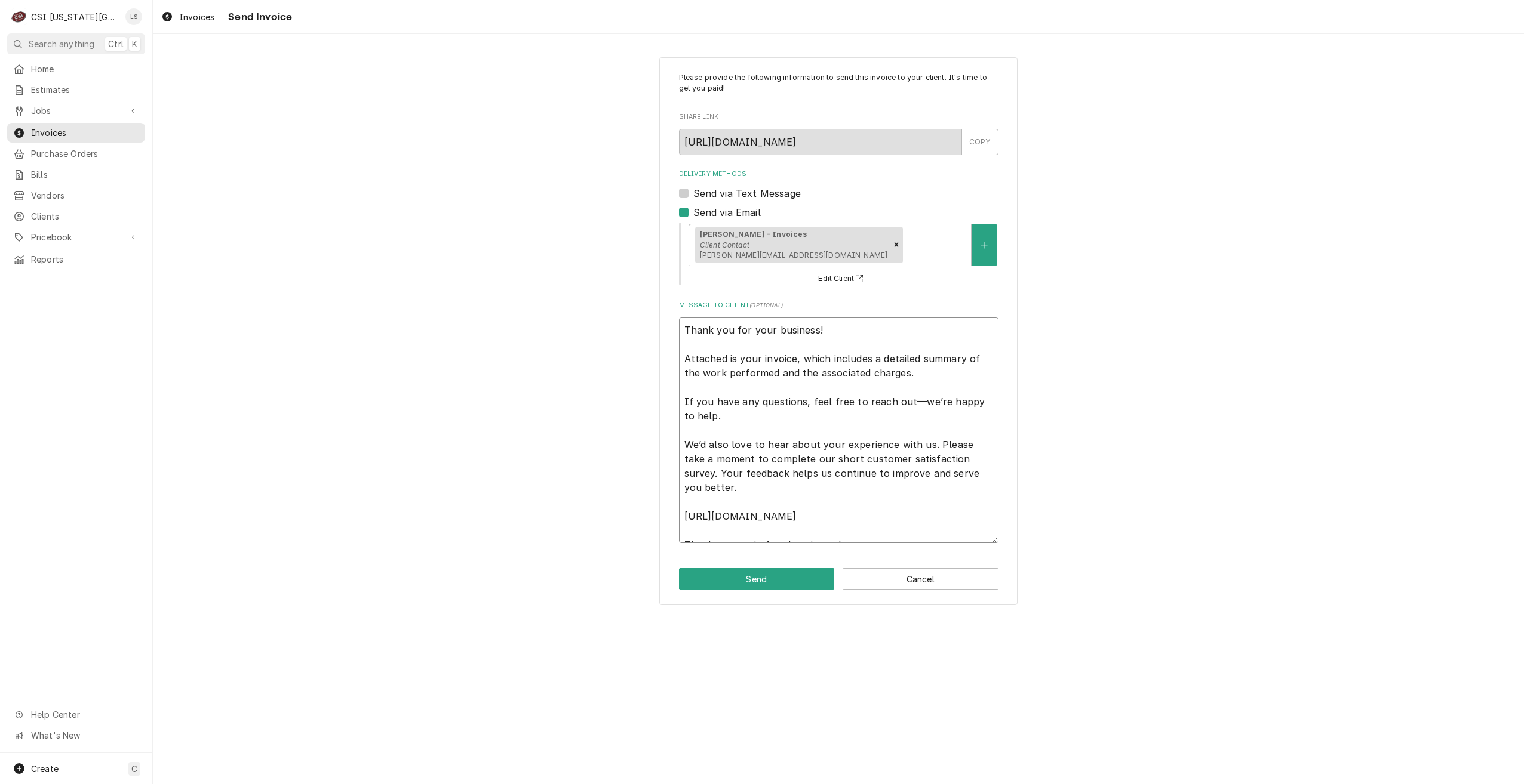
click at [920, 494] on textarea "Thank you for your business! Attached is your invoice, which includes a detaile…" at bounding box center [839, 430] width 320 height 226
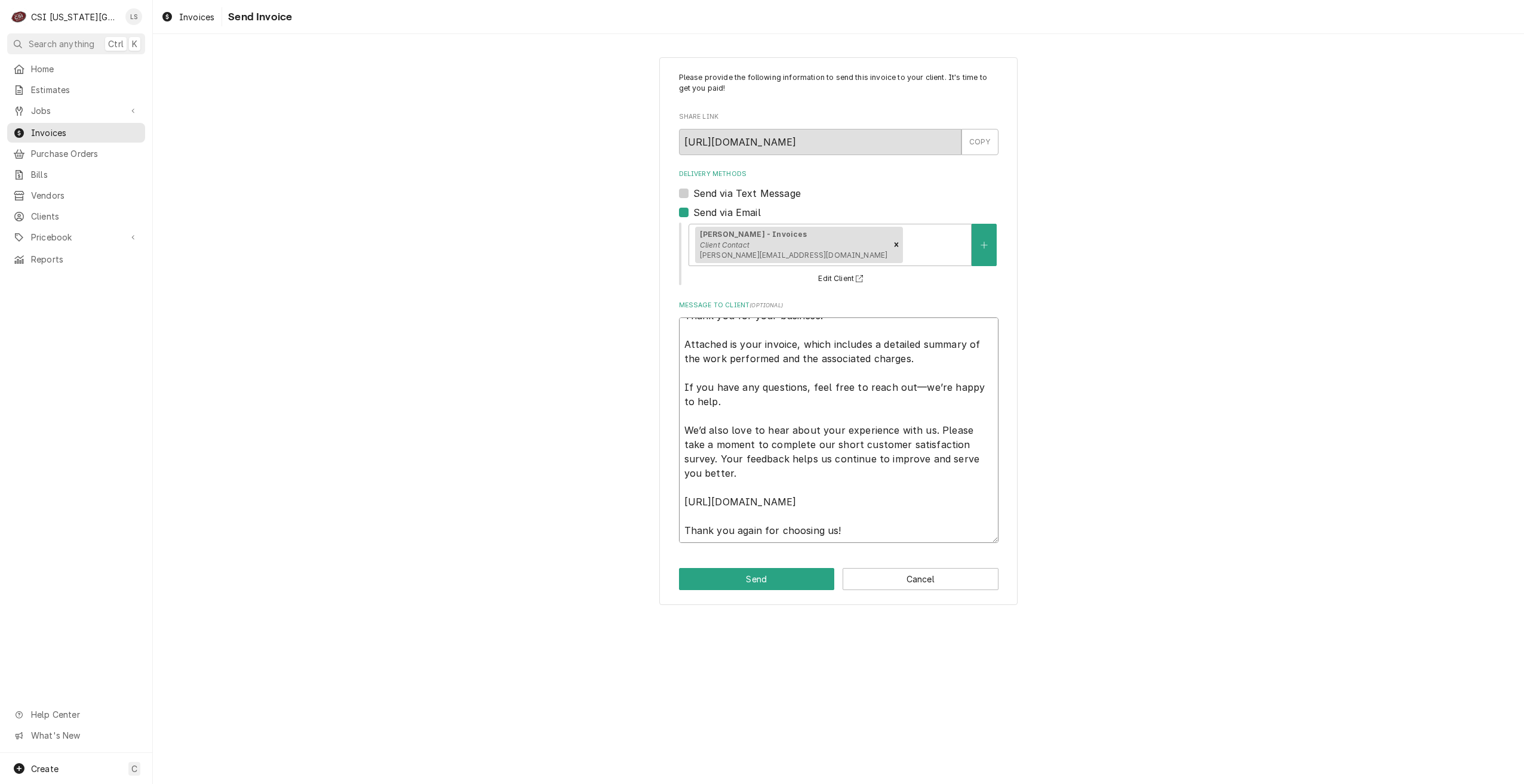
click at [909, 535] on textarea "Thank you for your business! Attached is your invoice, which includes a detaile…" at bounding box center [839, 430] width 320 height 226
type textarea "x"
type textarea "Thank you for your business! Attached is your invoice, which includes a detaile…"
type textarea "x"
type textarea "Thank you for your business! Attached is your invoice, which includes a detaile…"
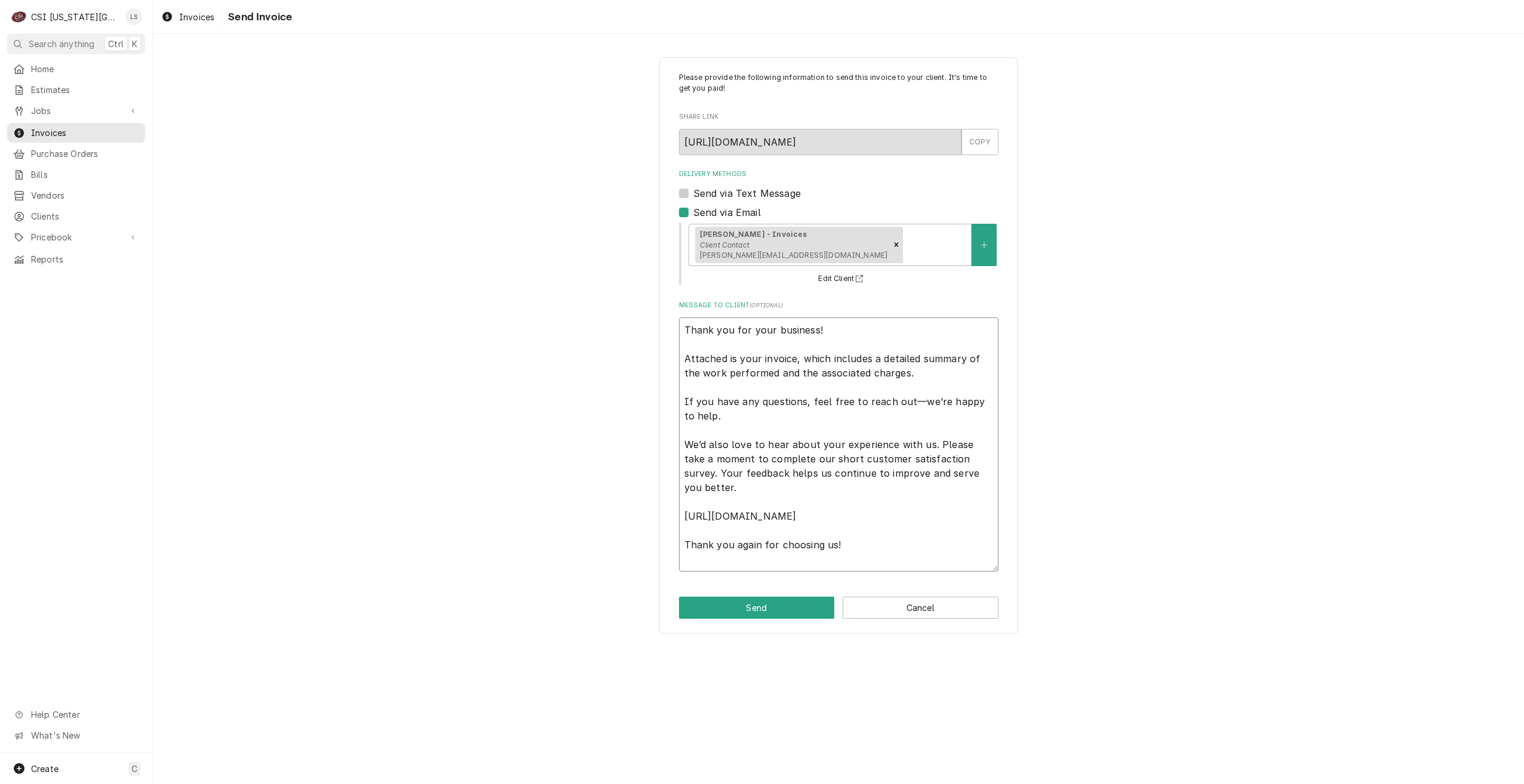
type textarea "x"
type textarea "Thank you for your business! Attached is your invoice, which includes a detaile…"
paste textarea "Commercial Services Inc Kansas City 18330 Edison Ave Chesterfield, MO 63005 636…"
type textarea "x"
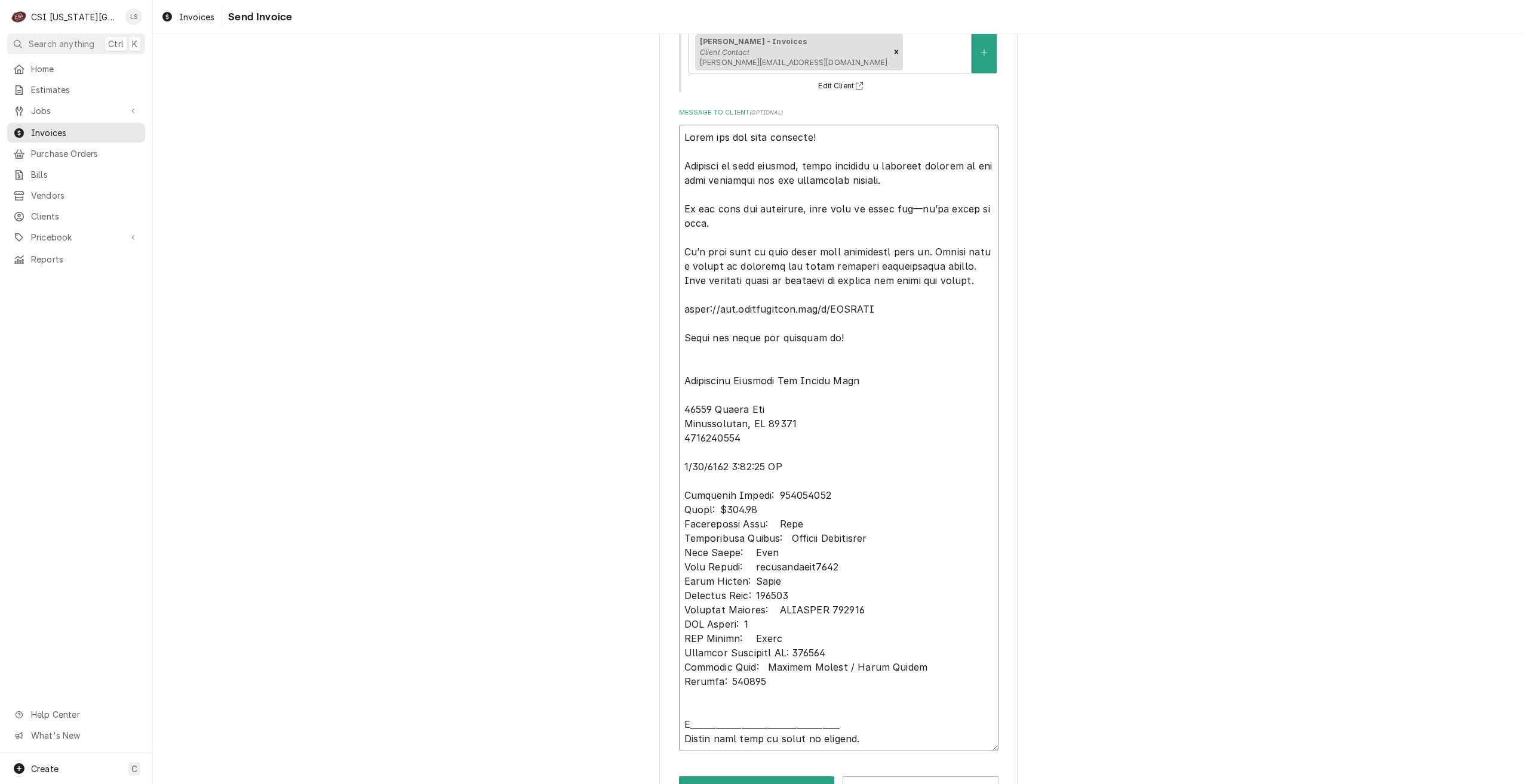
scroll to position [233, 0]
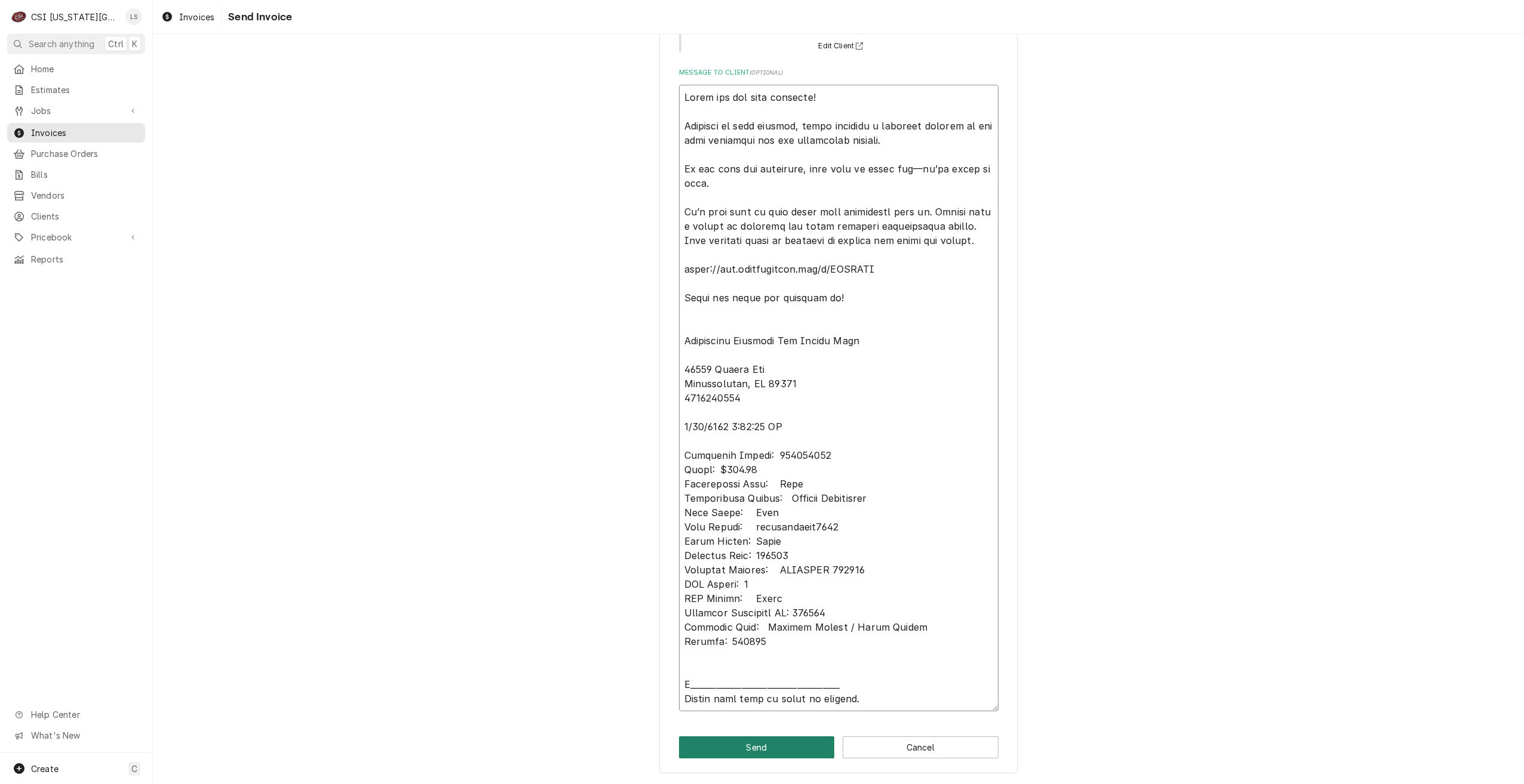
type textarea "Thank you for your business! Attached is your invoice, which includes a detaile…"
click at [720, 746] on button "Send" at bounding box center [757, 748] width 156 height 22
type textarea "x"
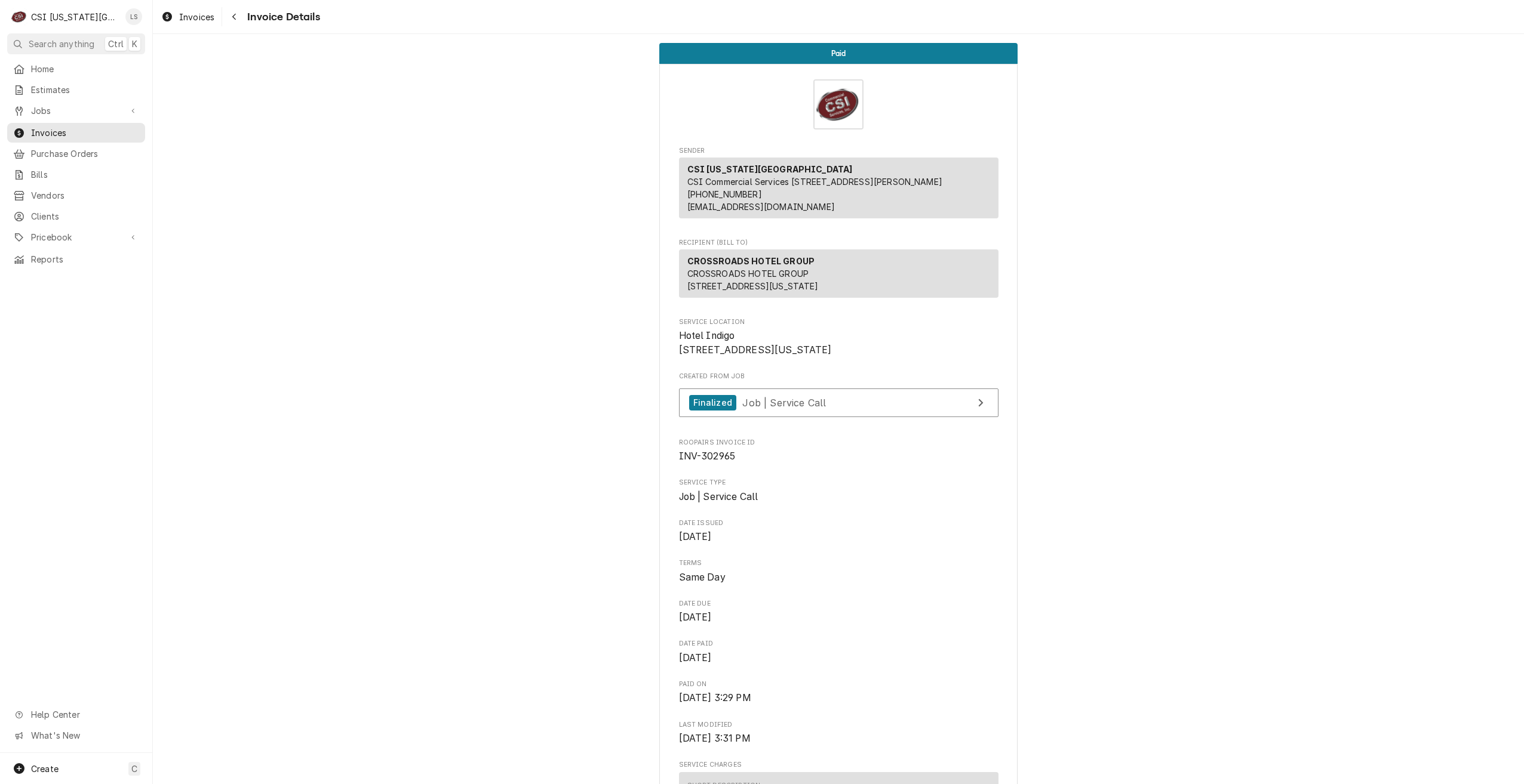
click at [70, 107] on span "Jobs" at bounding box center [75, 111] width 90 height 13
click at [64, 125] on span "Jobs" at bounding box center [84, 132] width 108 height 13
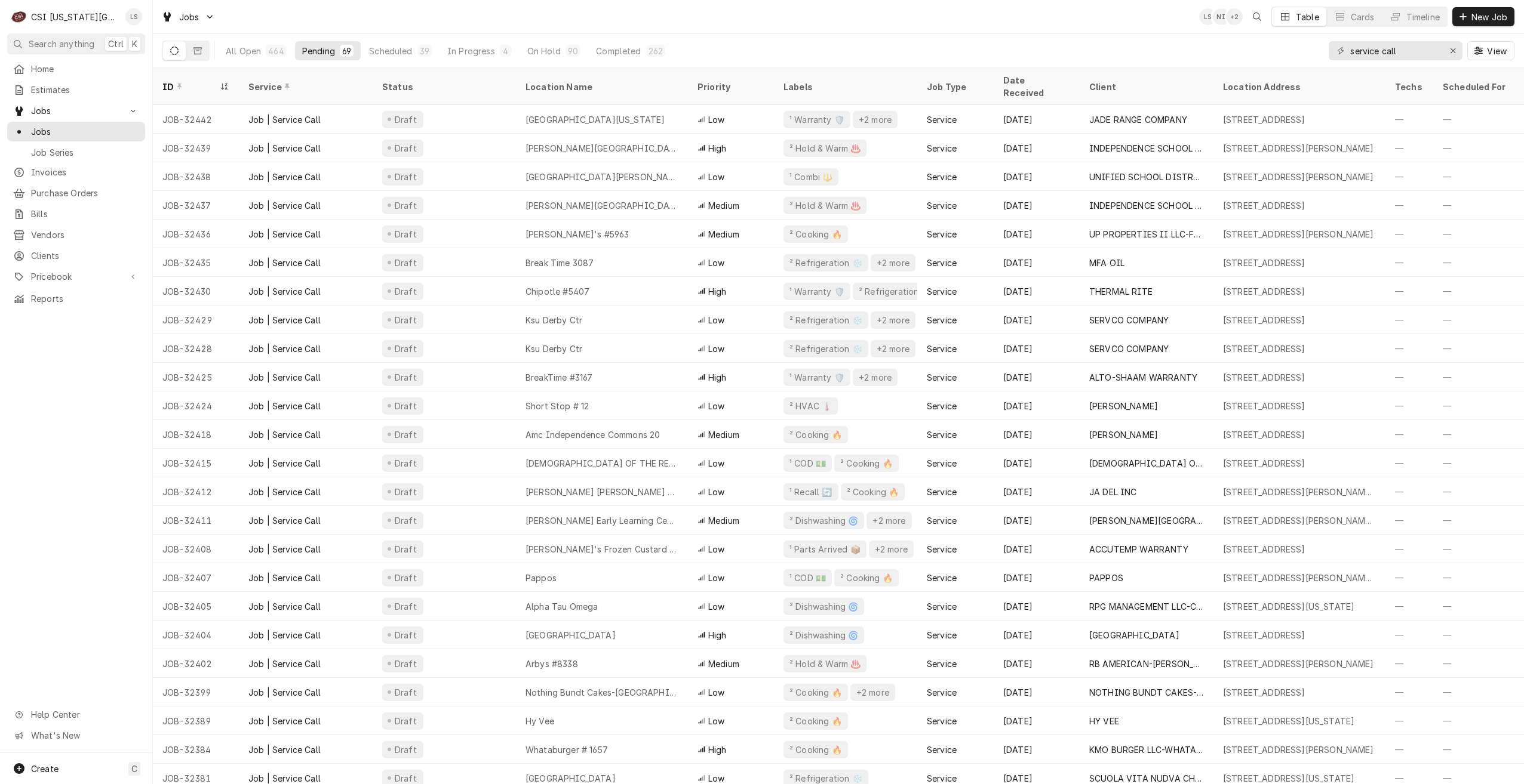
click at [995, 25] on div "Jobs LS NI + 2 Table Cards Timeline New Job" at bounding box center [838, 16] width 1372 height 34
click at [1391, 13] on icon "Dynamic Content Wrapper" at bounding box center [1395, 16] width 8 height 8
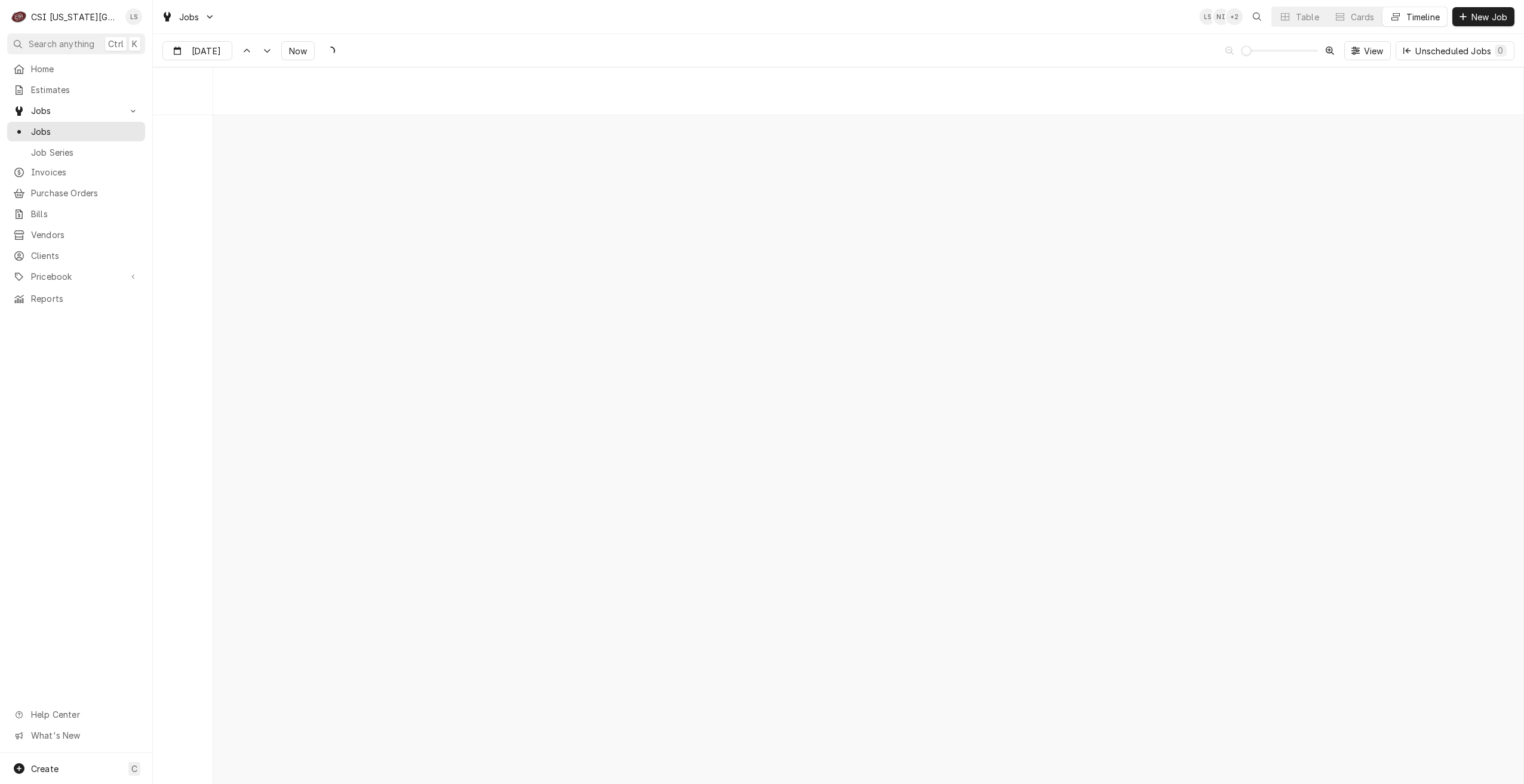
scroll to position [13709, 0]
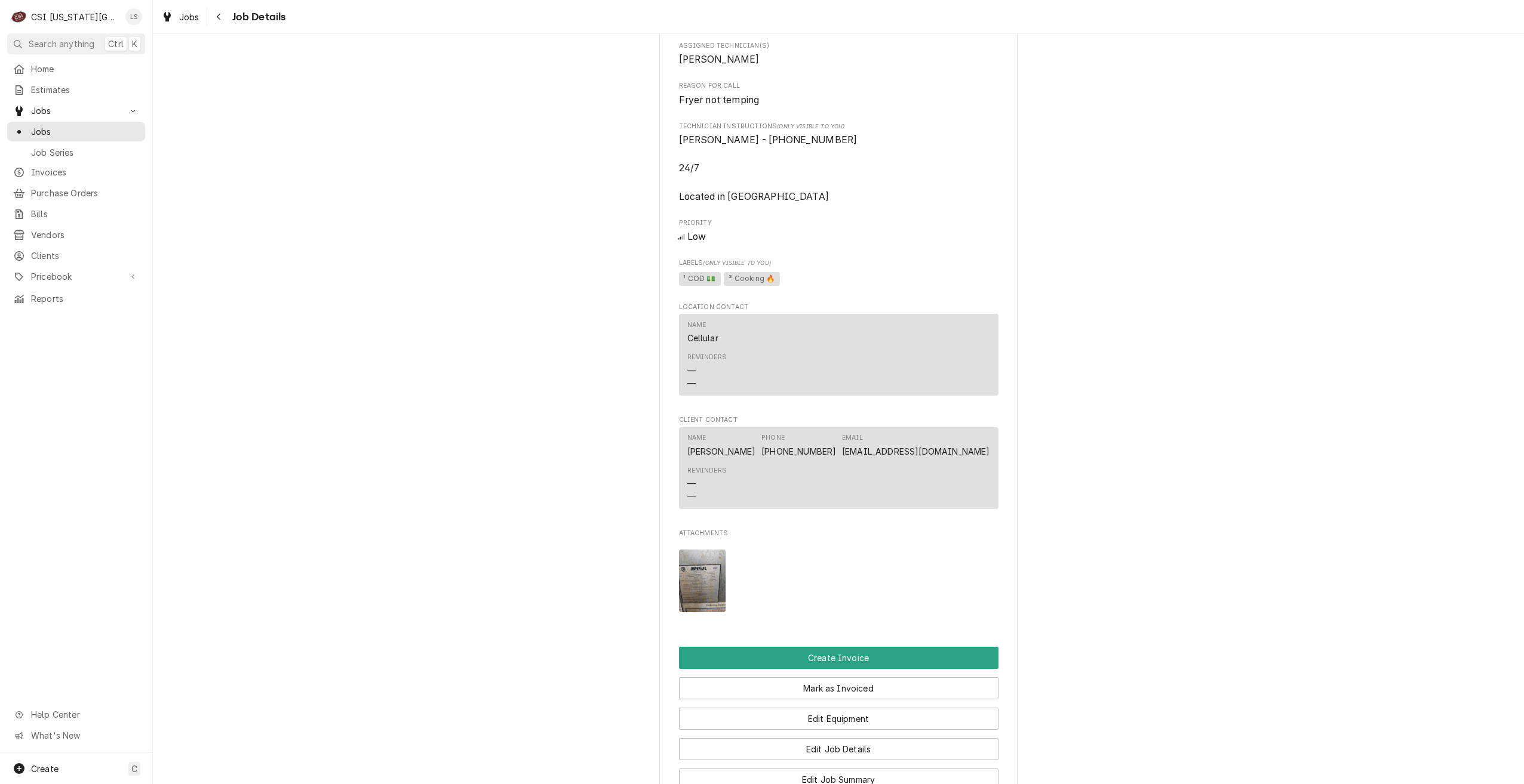
scroll to position [1074, 0]
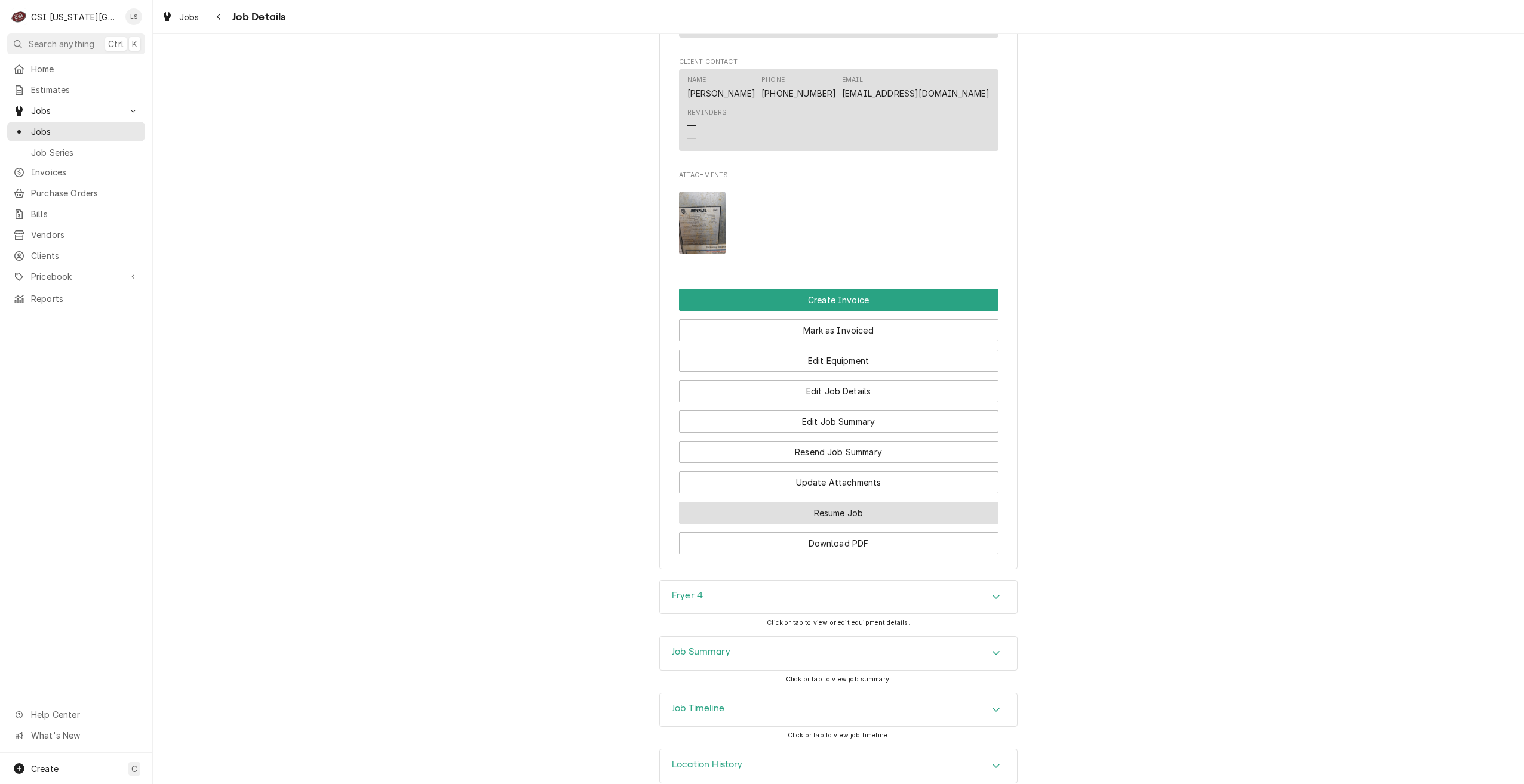
click at [843, 521] on button "Resume Job" at bounding box center [839, 513] width 320 height 22
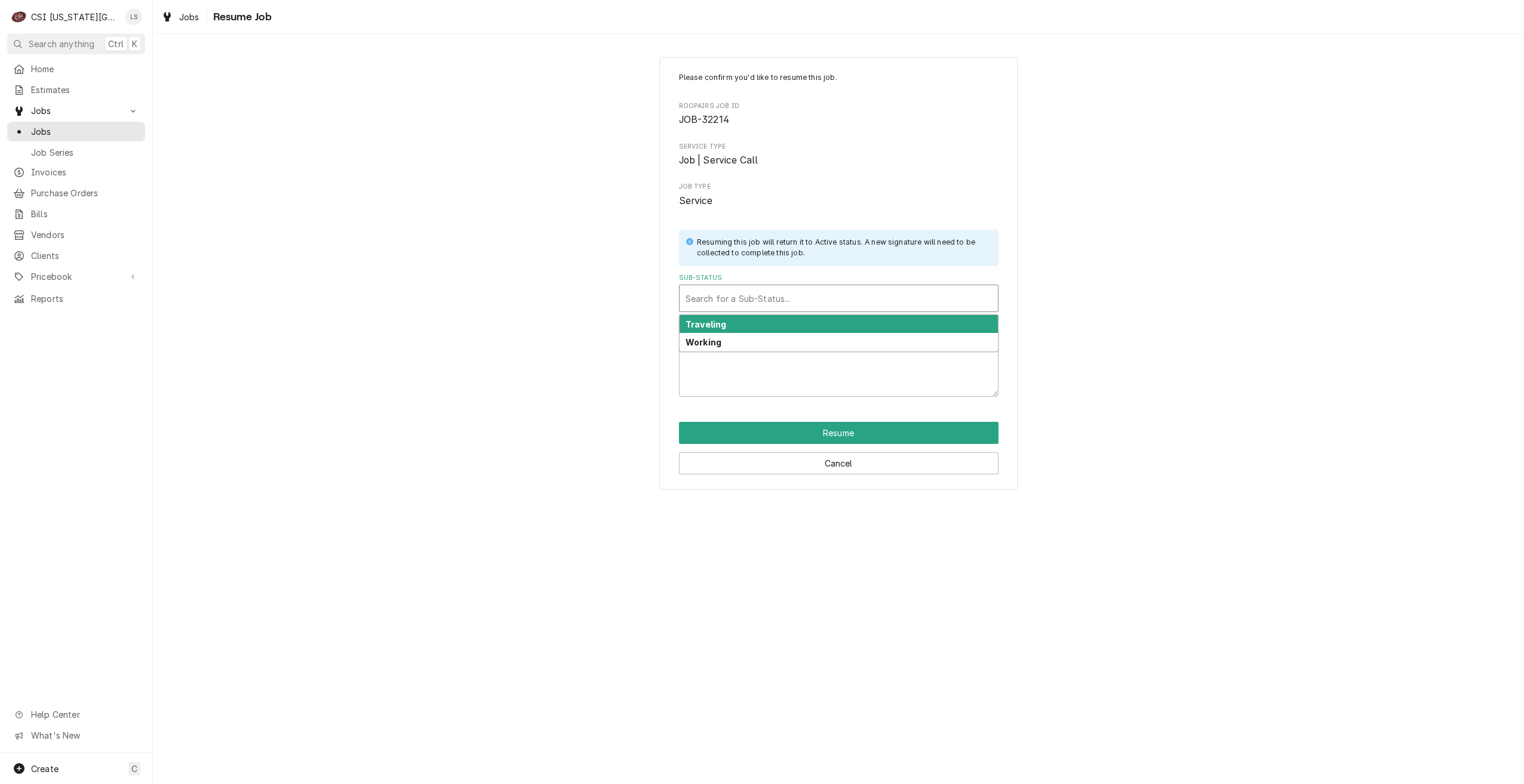
click at [760, 299] on div "Sub-Status" at bounding box center [839, 299] width 307 height 22
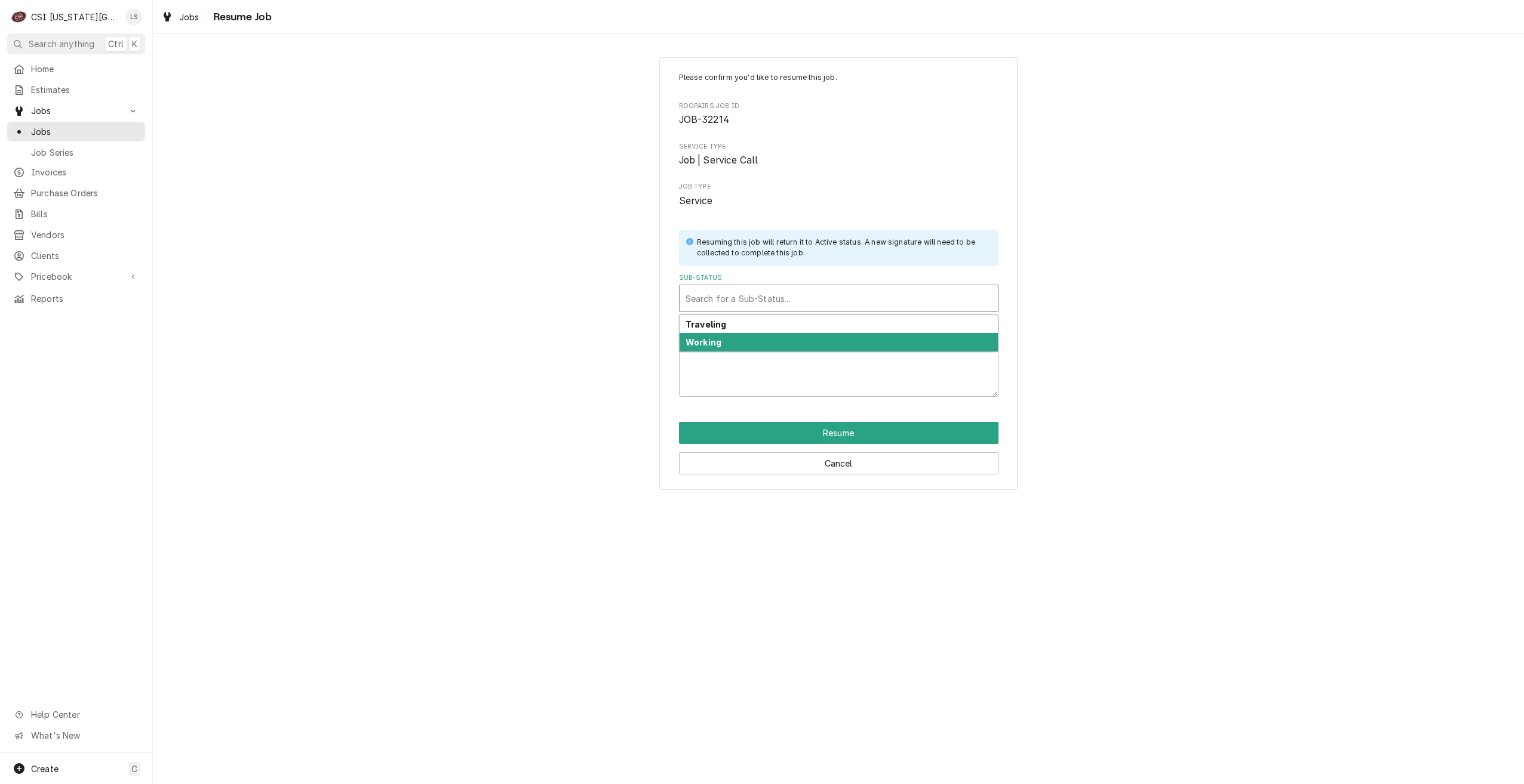
click at [749, 345] on div "Working" at bounding box center [839, 342] width 319 height 18
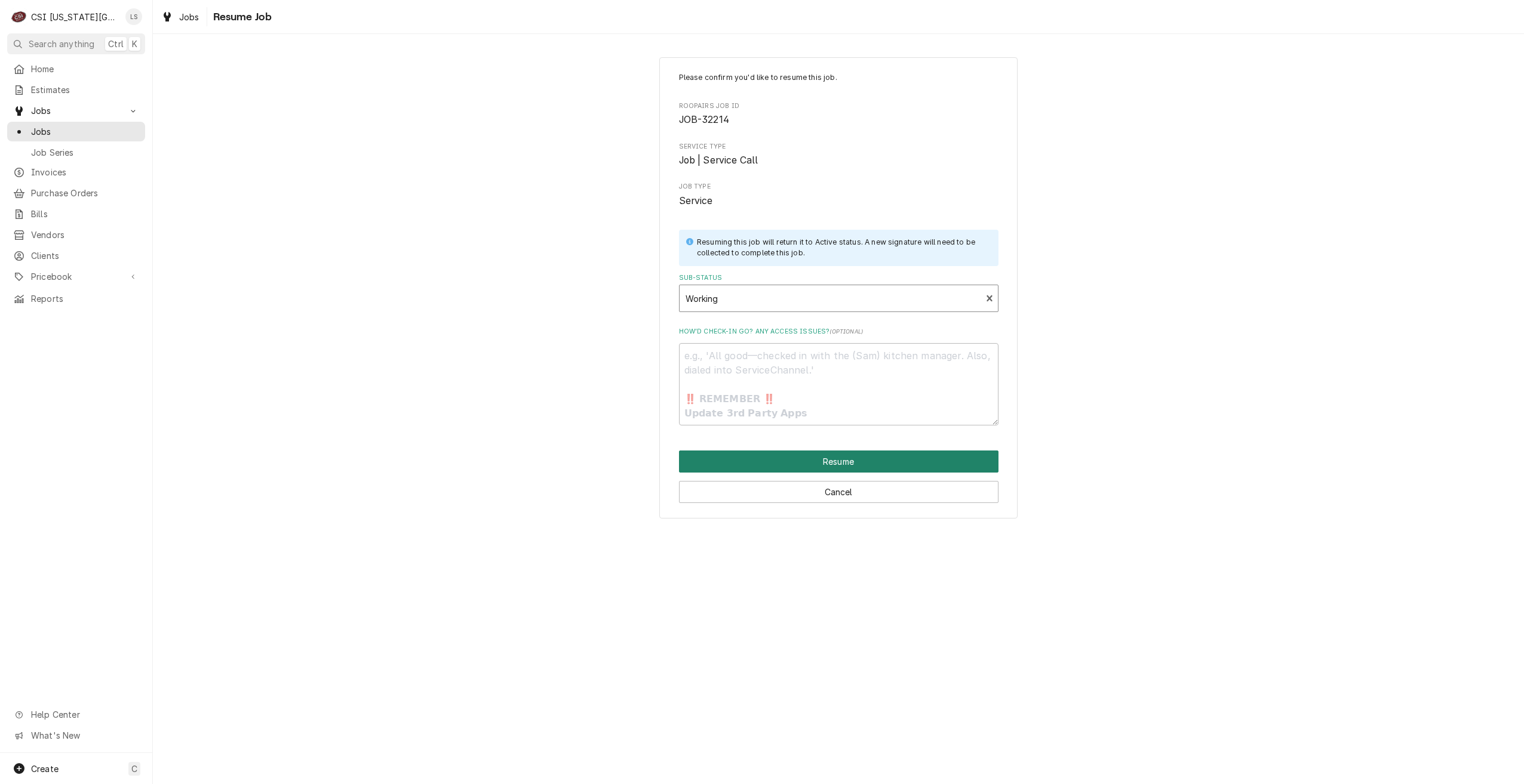
click at [848, 464] on button "Resume" at bounding box center [839, 462] width 320 height 22
type textarea "x"
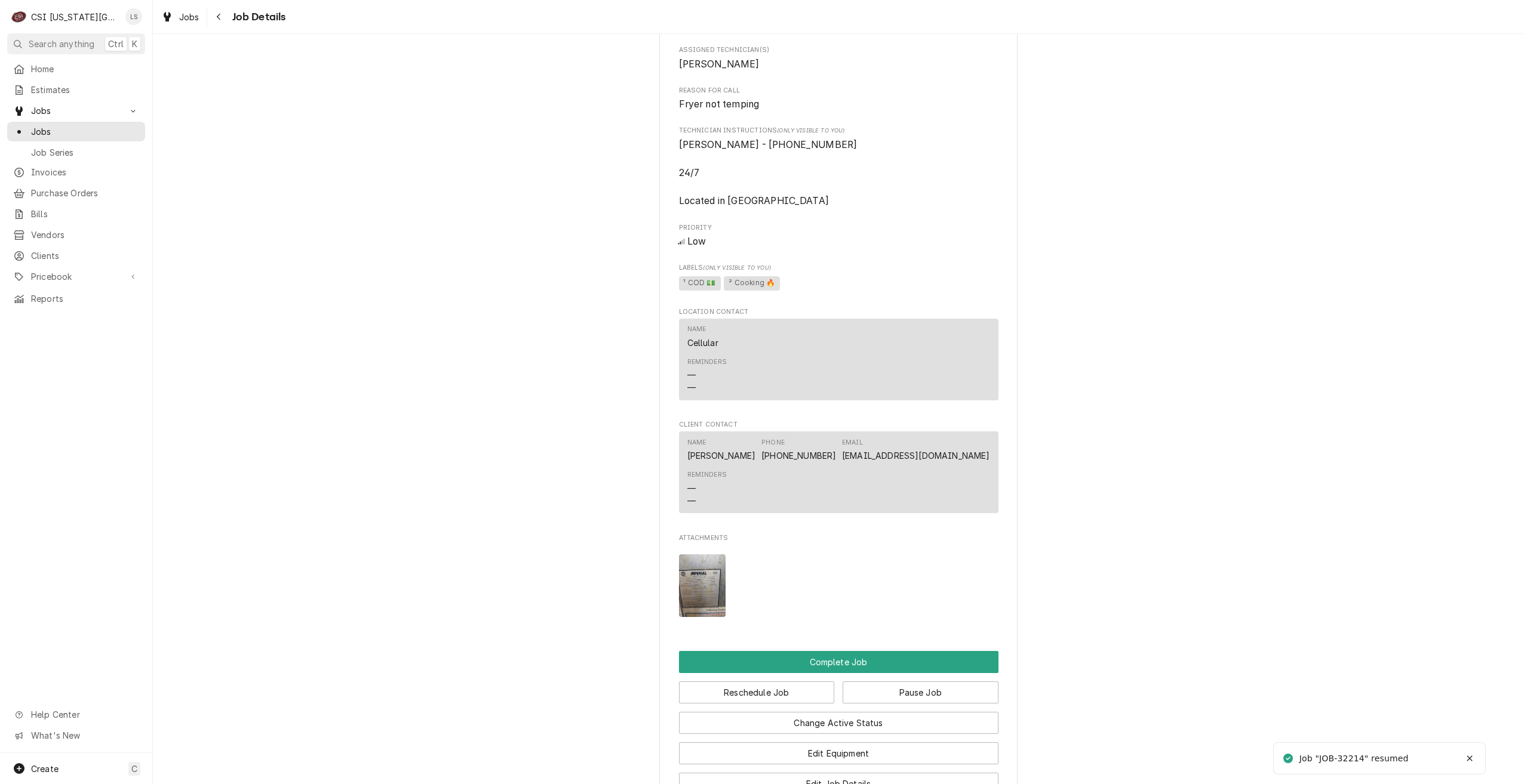
scroll to position [1313, 0]
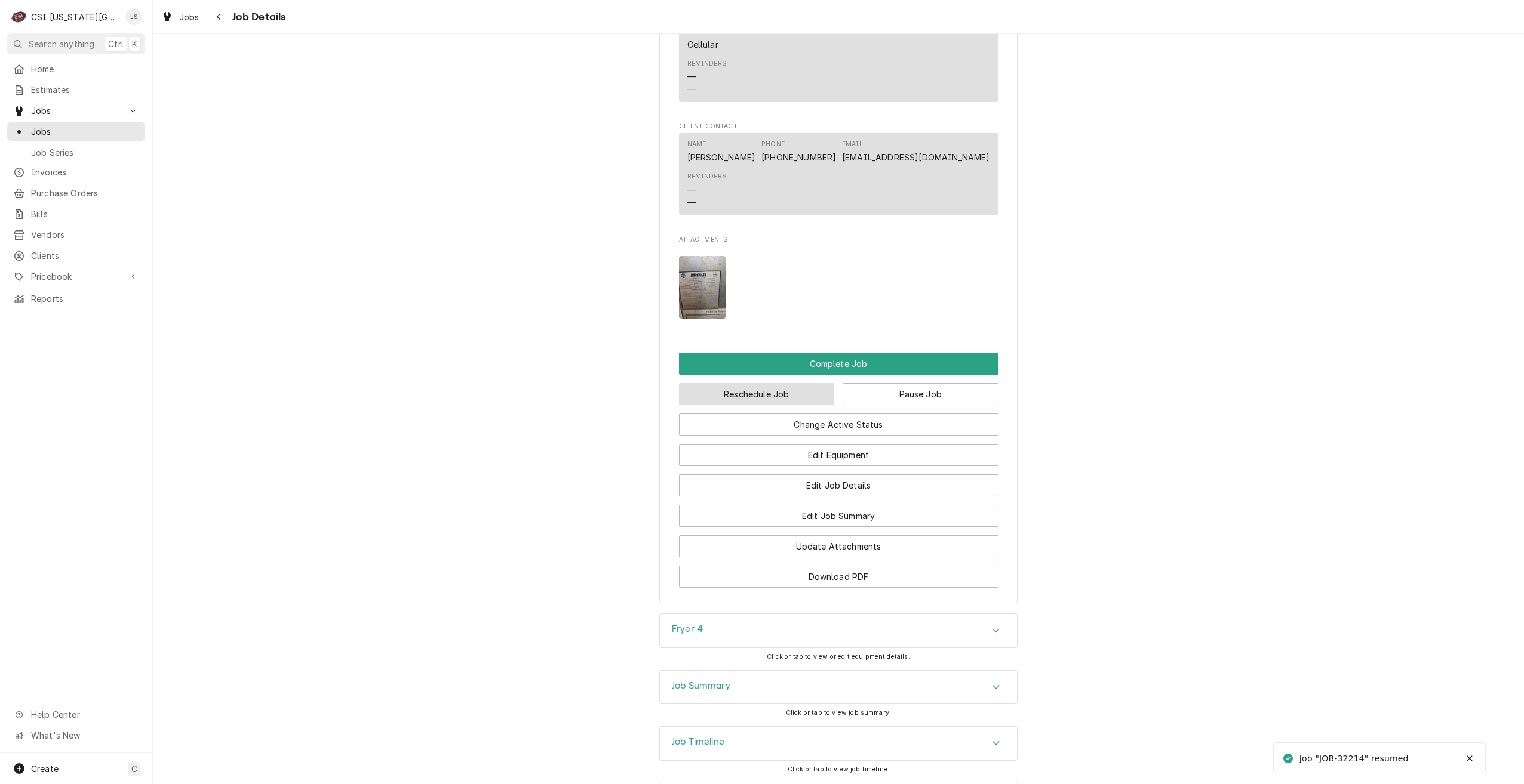
click at [757, 403] on button "Reschedule Job" at bounding box center [757, 394] width 156 height 22
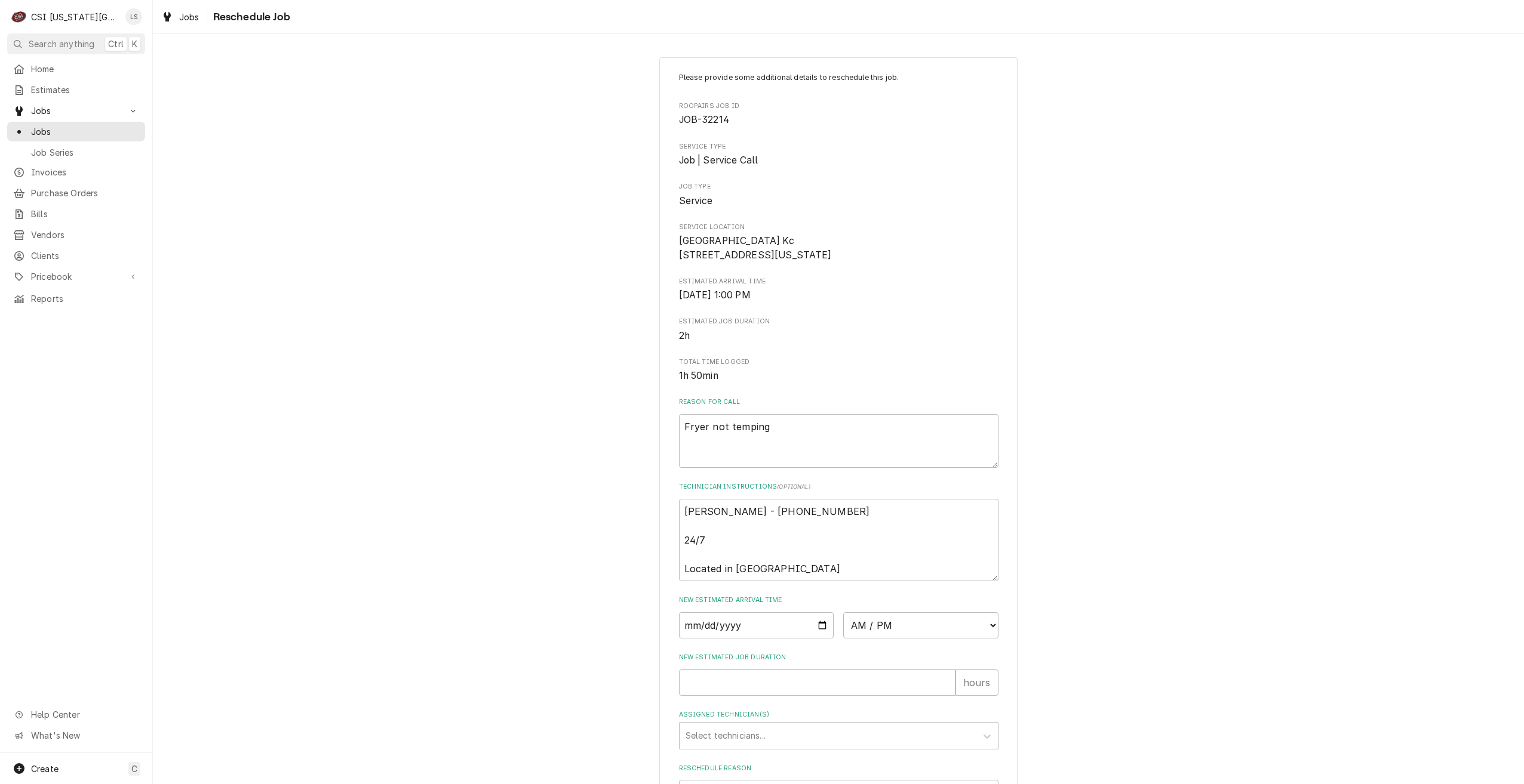
scroll to position [137, 0]
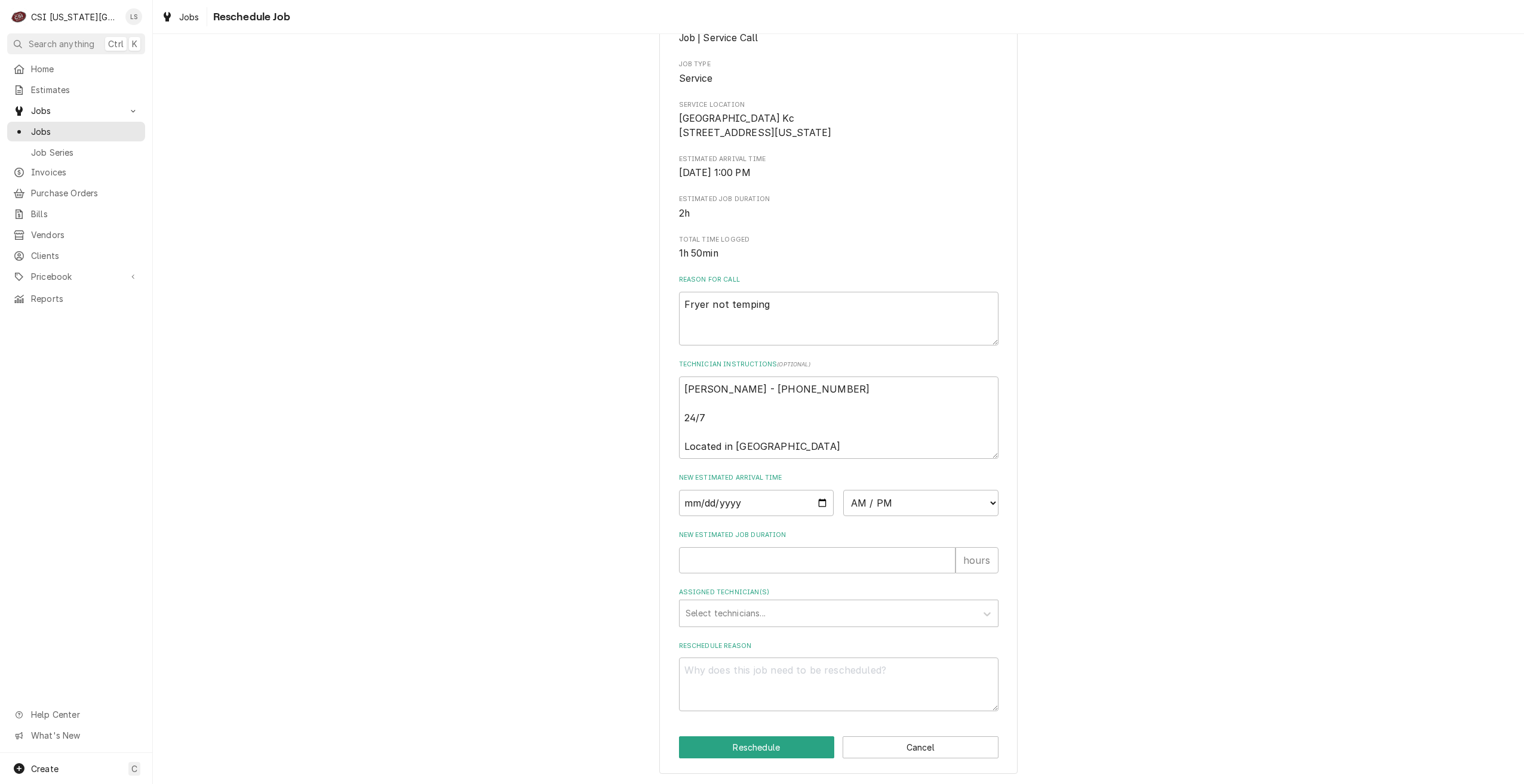
click at [1267, 188] on div "Please provide some additional details to reschedule this job. Roopairs Job ID …" at bounding box center [838, 354] width 1372 height 860
click at [826, 674] on textarea "Reschedule Reason" at bounding box center [839, 684] width 320 height 54
type textarea "x"
type textarea "T"
type textarea "x"
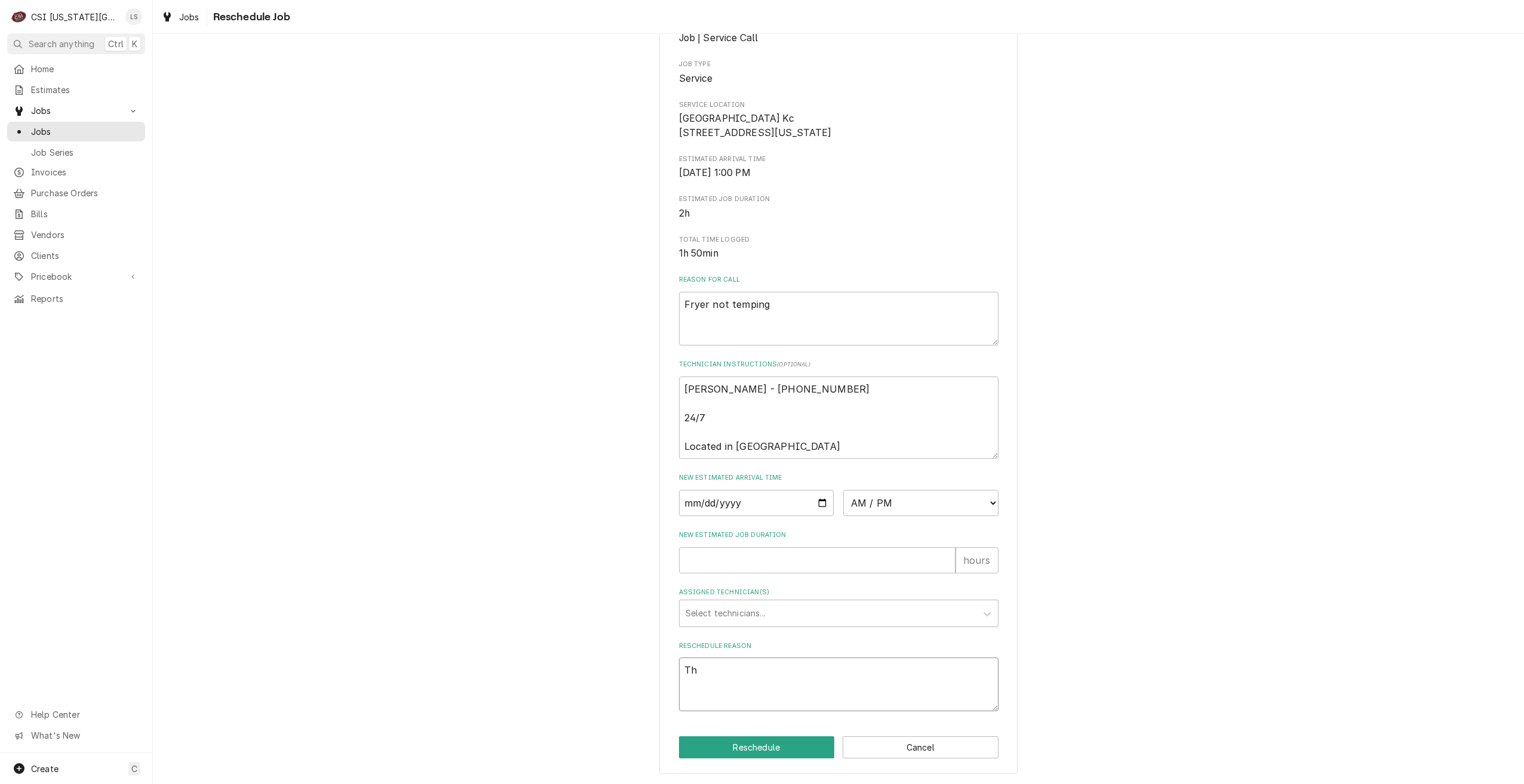
type textarea "The"
type textarea "x"
type textarea "Ther"
type textarea "x"
type textarea "There"
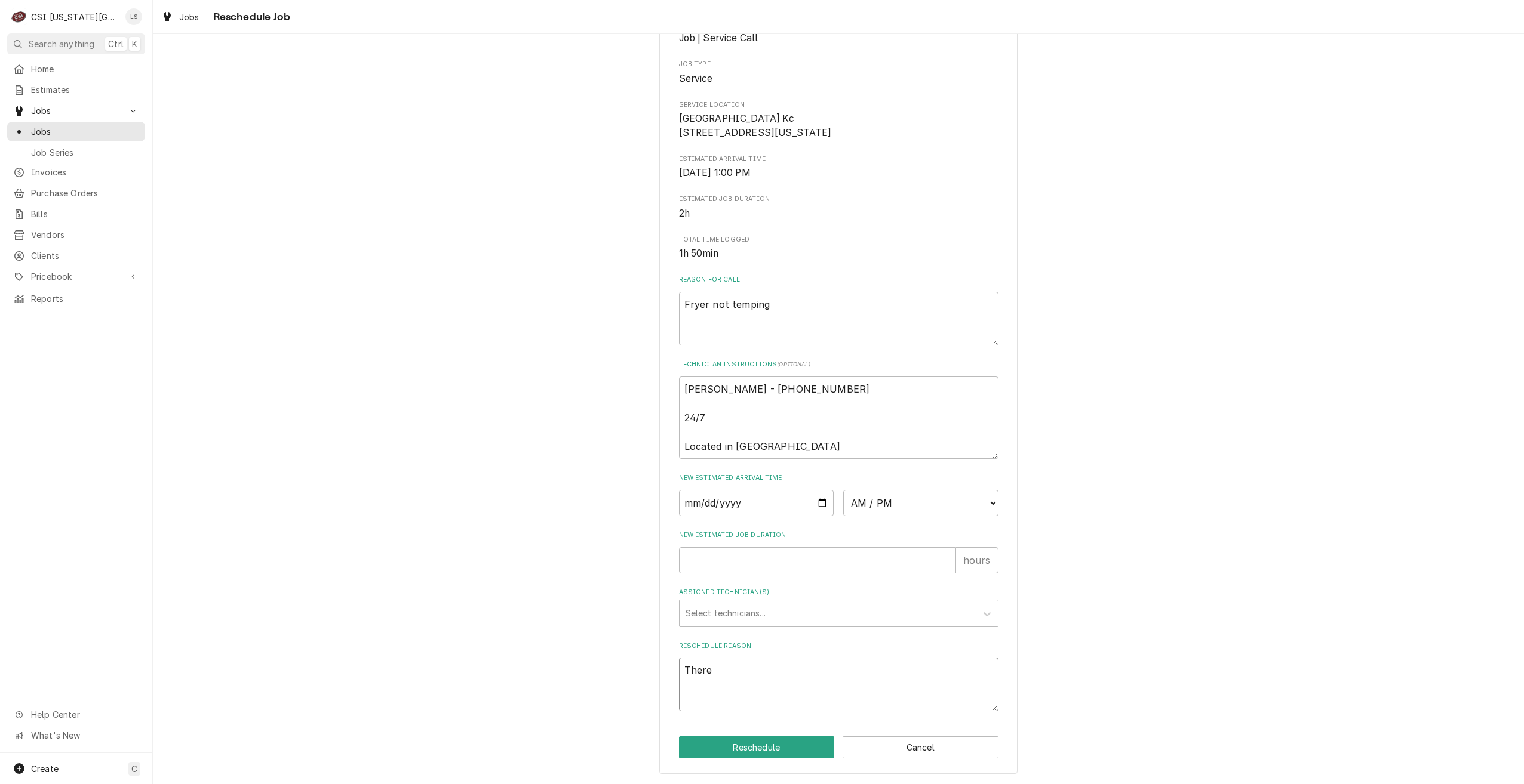
type textarea "x"
type textarea "There"
type textarea "x"
type textarea "There i"
type textarea "x"
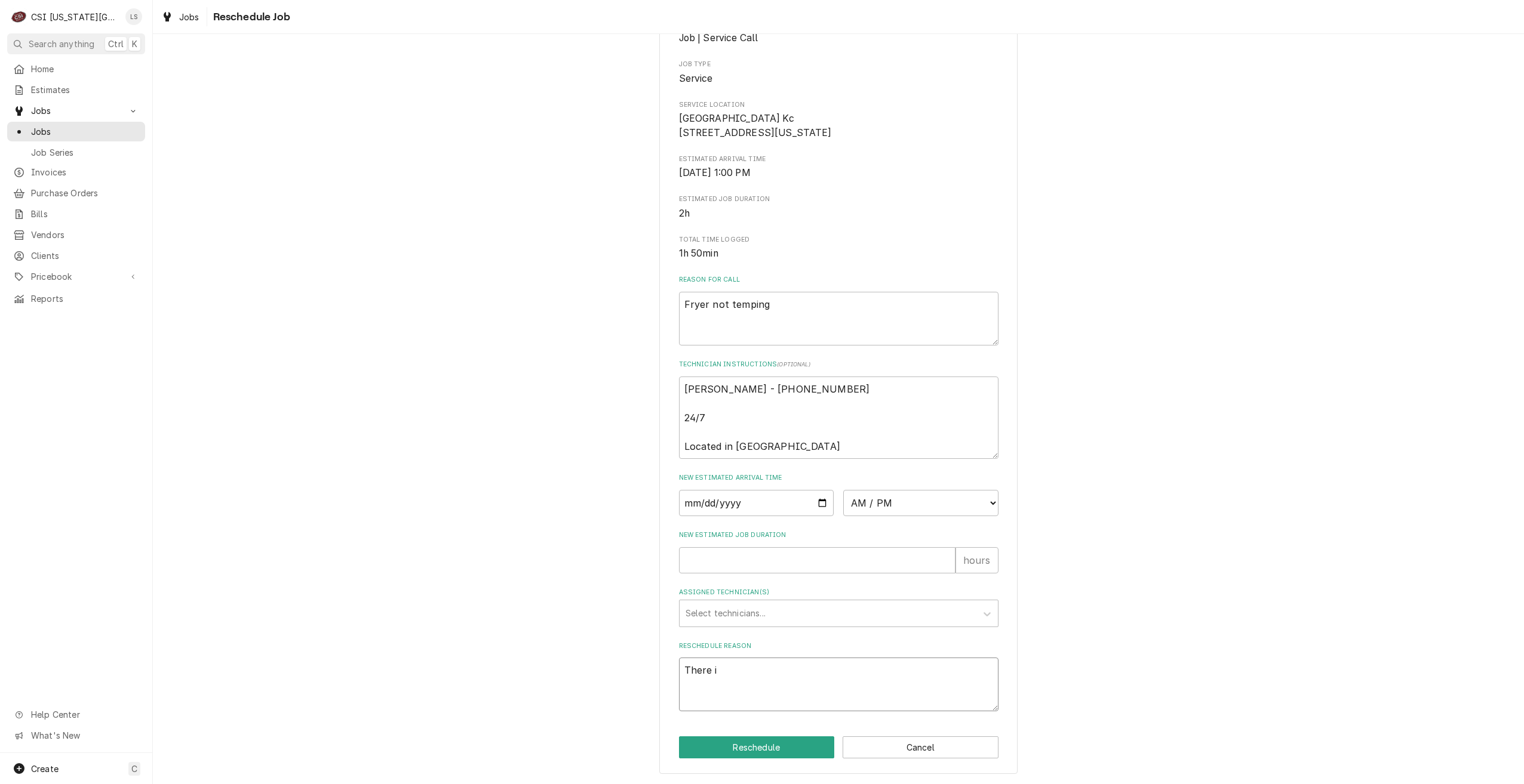
type textarea "There is"
type textarea "x"
type textarea "There is"
type textarea "x"
type textarea "There is a"
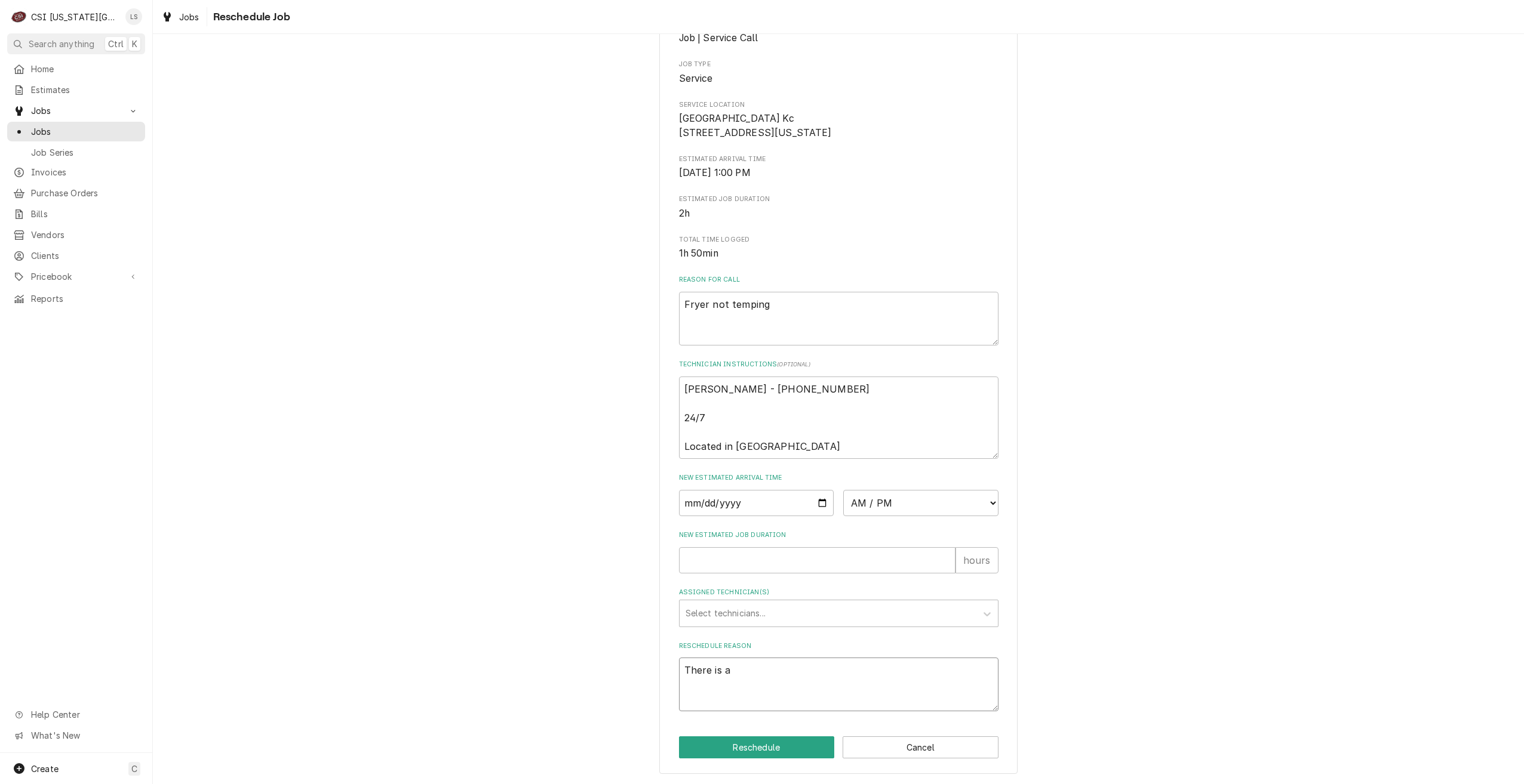
type textarea "x"
type textarea "There is a"
type textarea "x"
type textarea "There is a s"
type textarea "x"
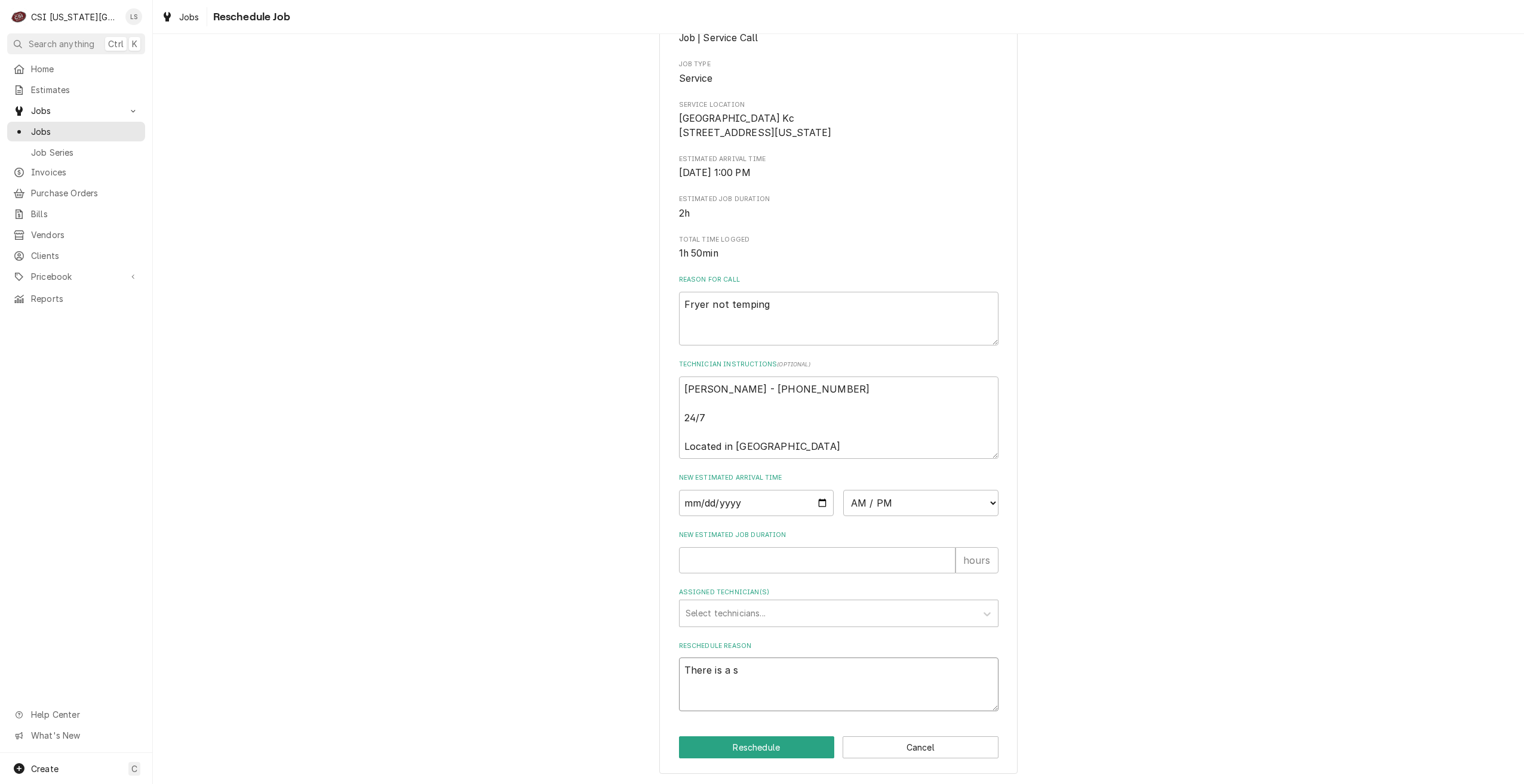
type textarea "There is a se"
type textarea "x"
type textarea "There is a sec"
type textarea "x"
type textarea "There is a seco"
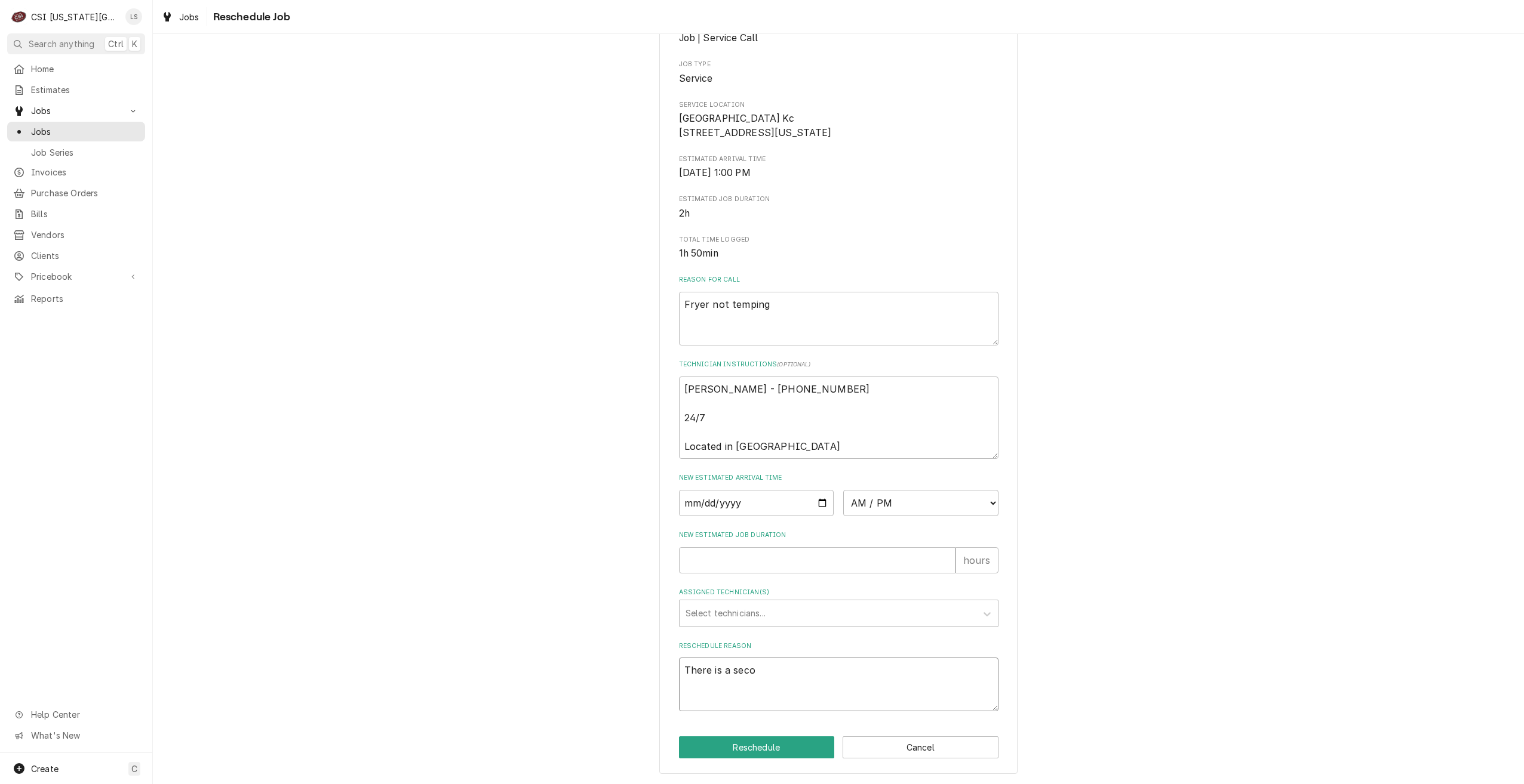
type textarea "x"
type textarea "There is a secone"
type textarea "x"
type textarea "There is a secon"
type textarea "x"
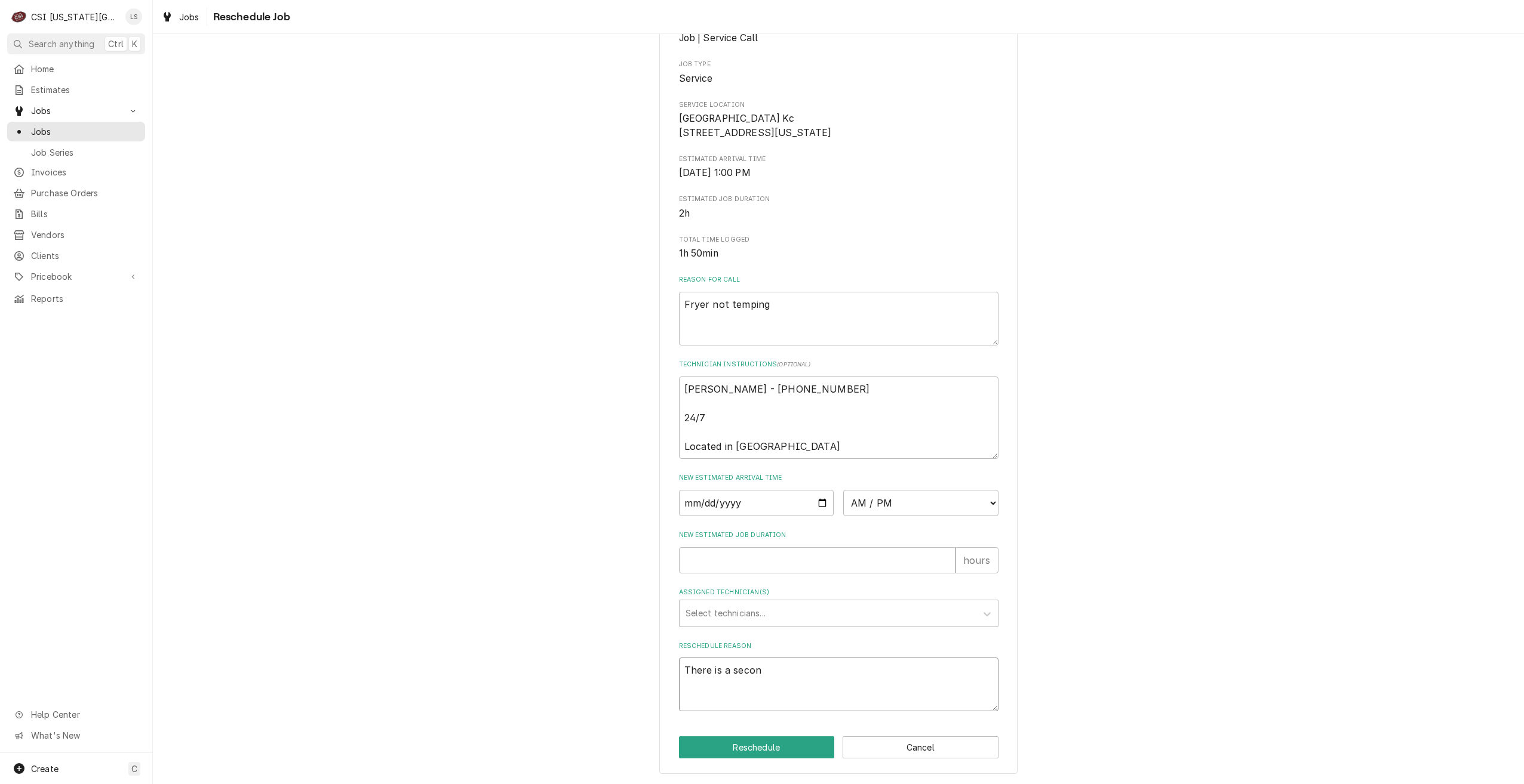
type textarea "There is a second"
type textarea "x"
type textarea "There is a second"
type textarea "x"
type textarea "There is a second f"
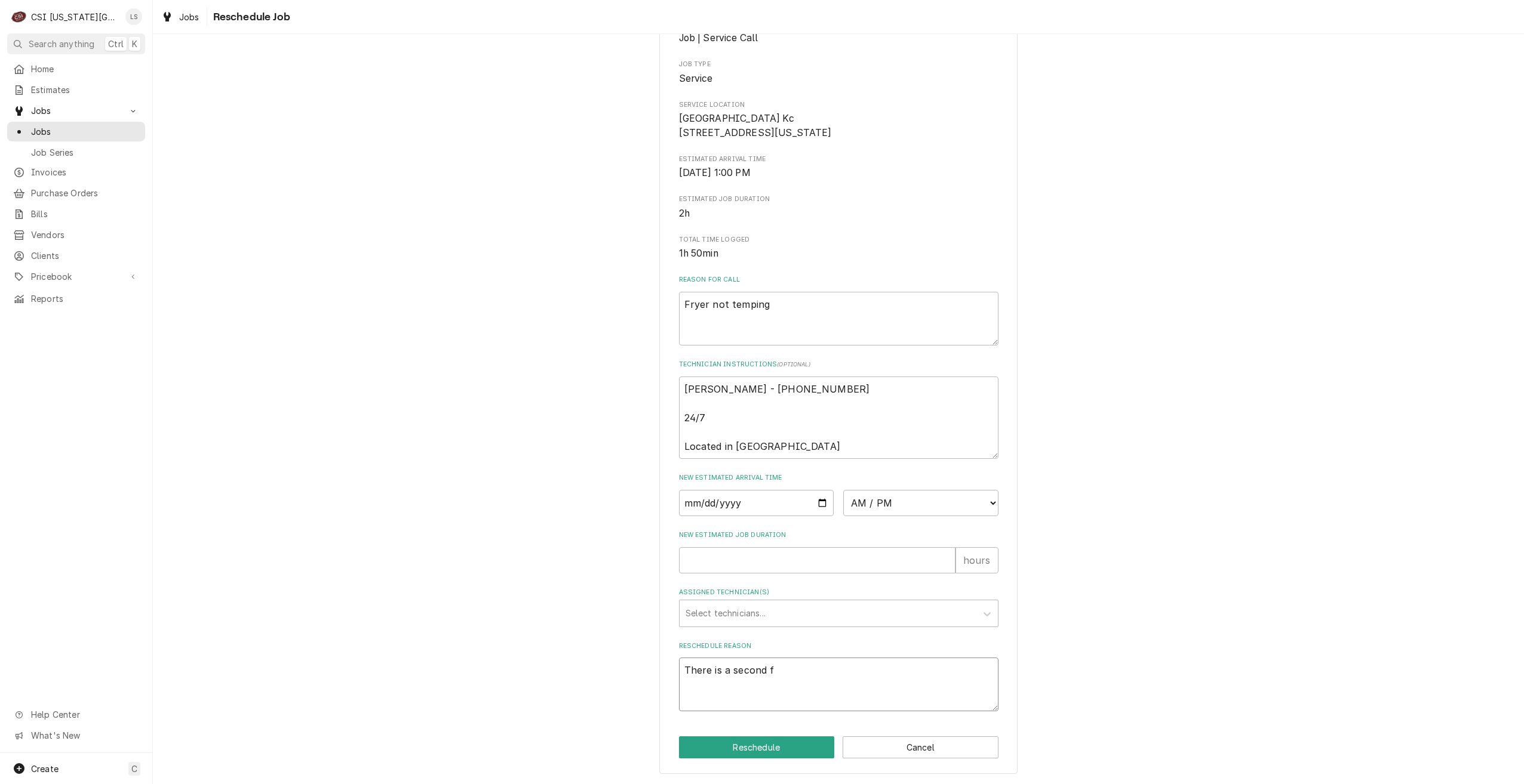
type textarea "x"
type textarea "There is a second fr"
type textarea "x"
type textarea "There is a second fry"
type textarea "x"
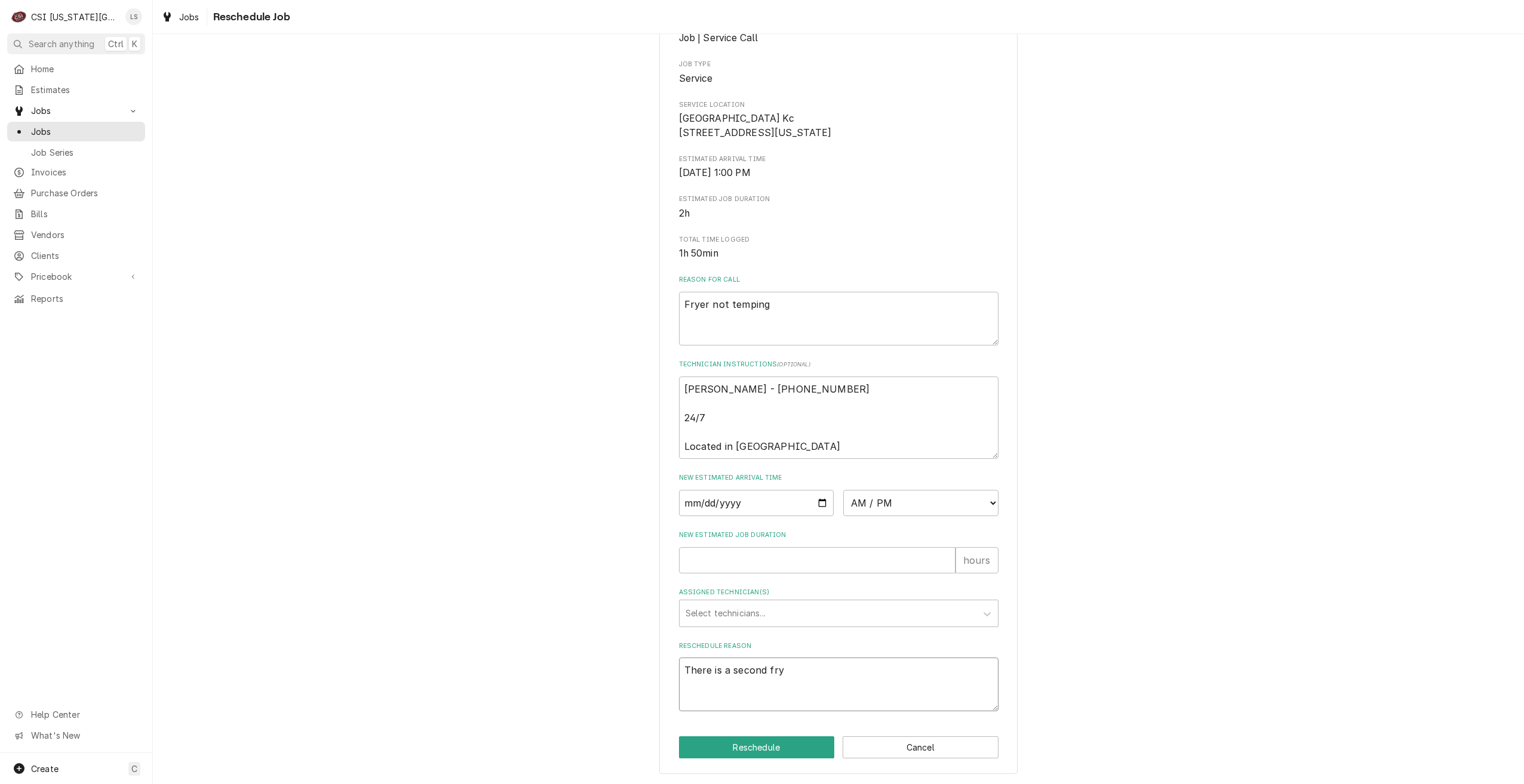
type textarea "There is a second frye"
type textarea "x"
type textarea "There is a second fryer"
type textarea "x"
type textarea "There is a second fryer"
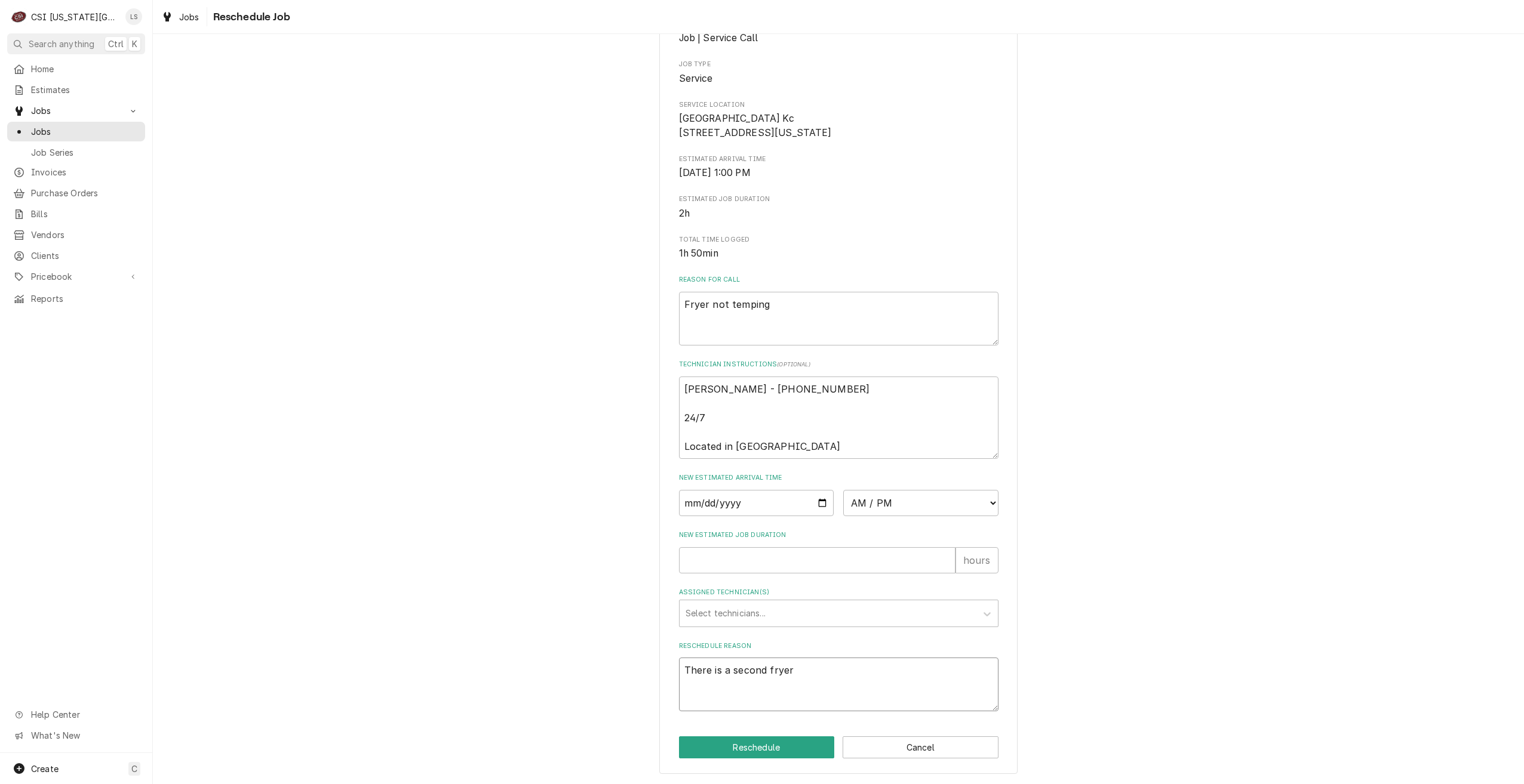
type textarea "x"
type textarea "There is a second fryer t"
type textarea "x"
type textarea "There is a second fryer th"
type textarea "x"
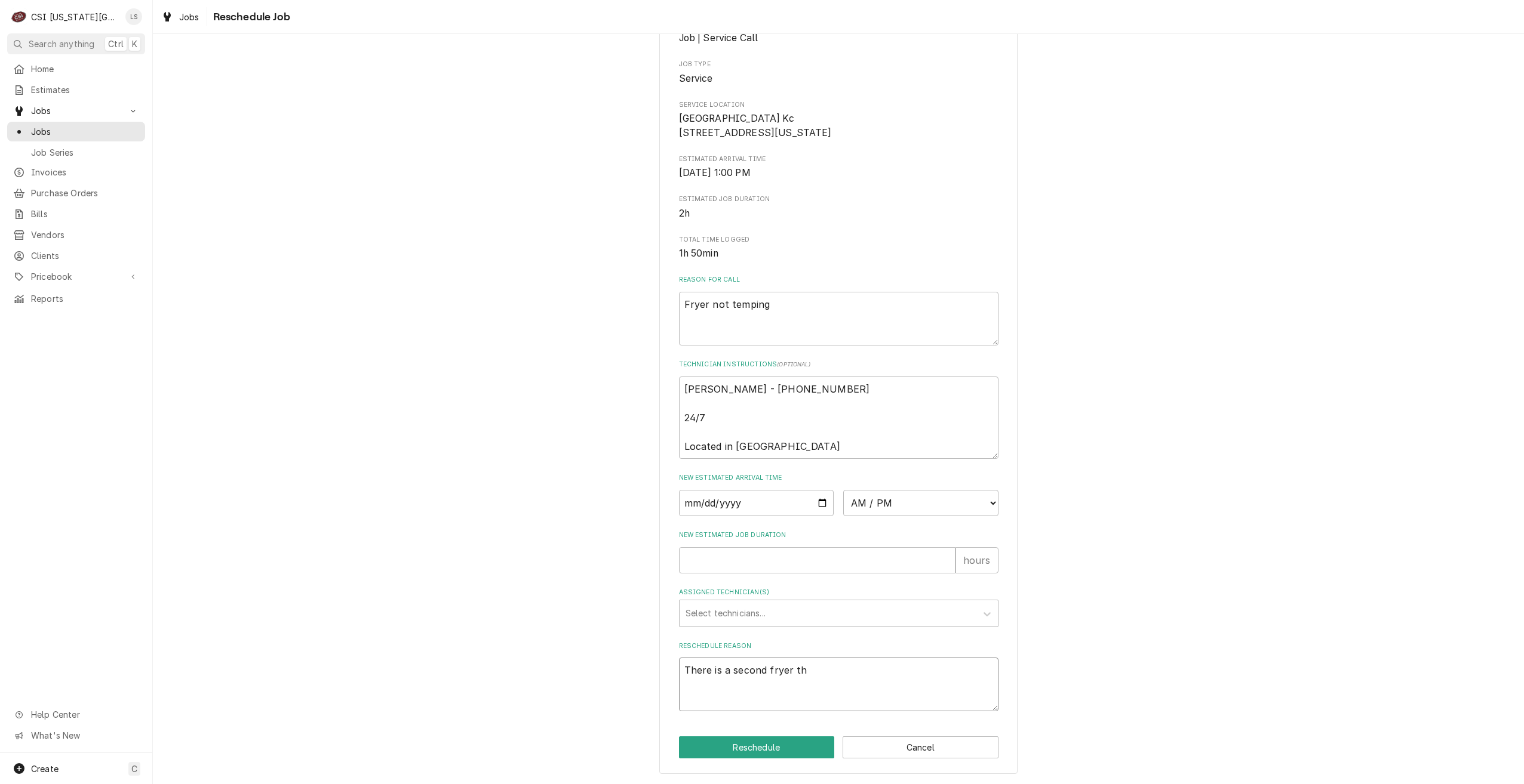
type textarea "There is a second fryer tha"
type textarea "x"
type textarea "There is a second fryer that"
type textarea "x"
type textarea "There is a second fryer that"
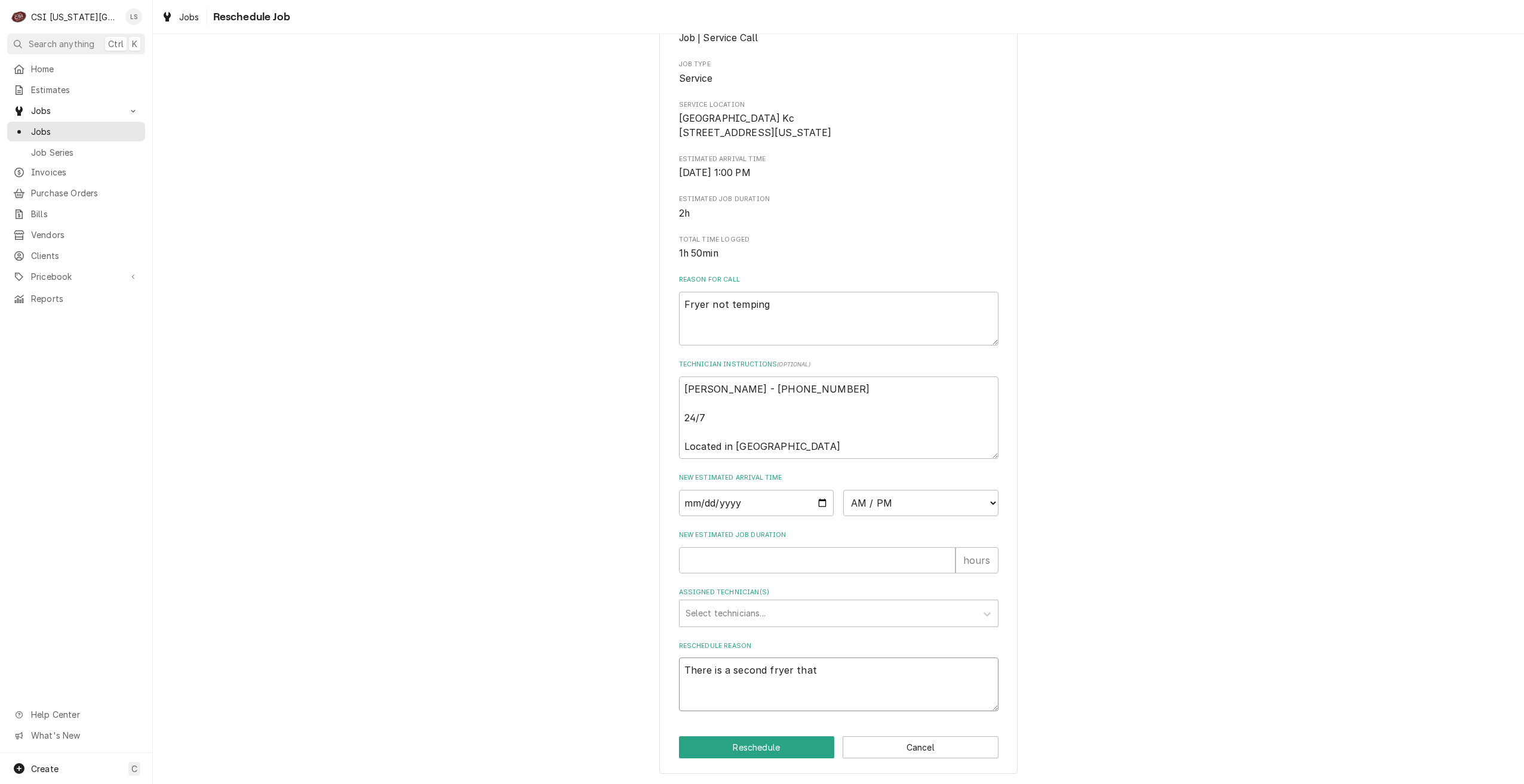
type textarea "x"
type textarea "There is a second fryer that w"
type textarea "x"
type textarea "There is a second fryer that wa"
type textarea "x"
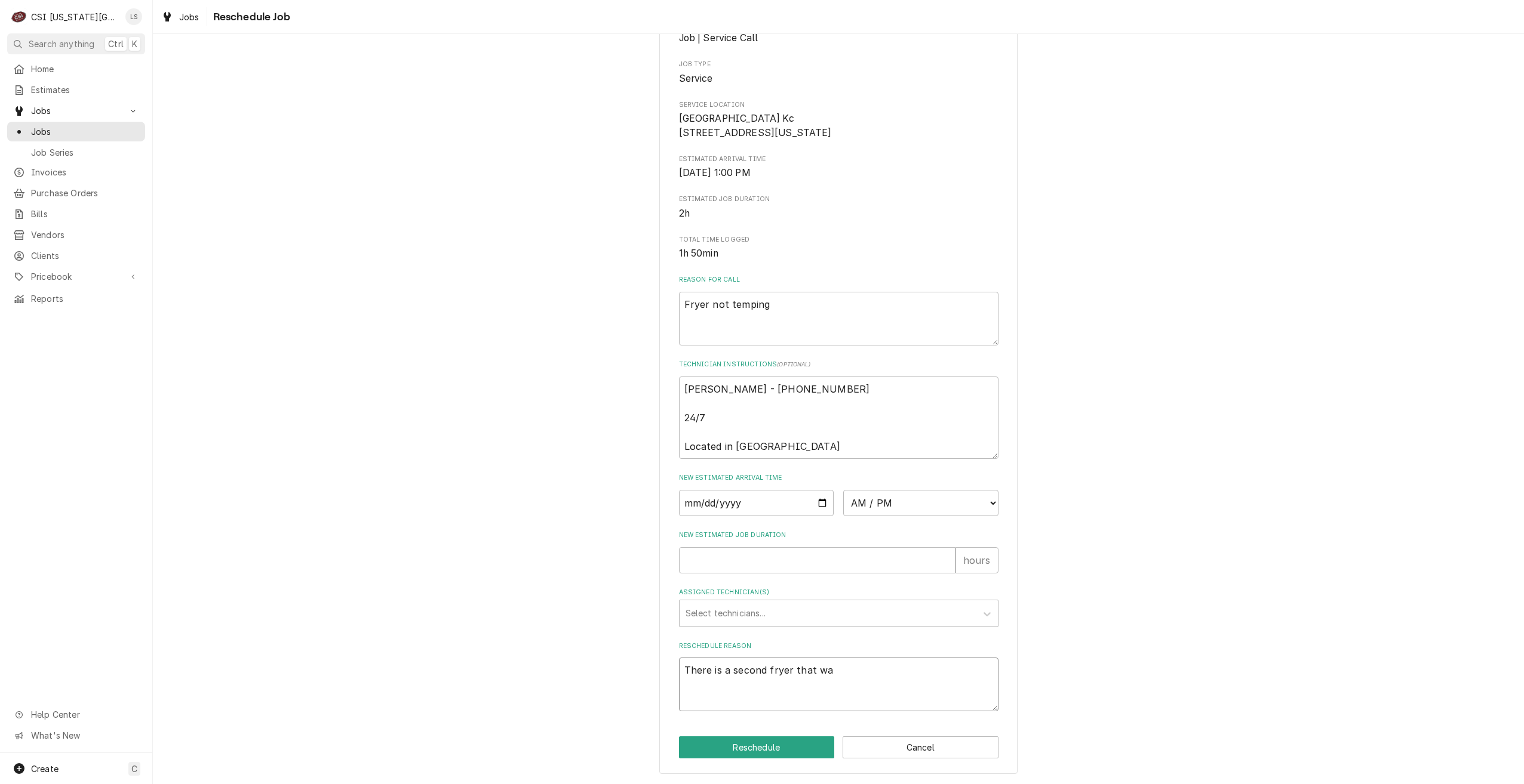
type textarea "There is a second fryer that was"
type textarea "x"
type textarea "There is a second fryer that wasn"
type textarea "x"
type textarea "There is a second fryer that wasn't"
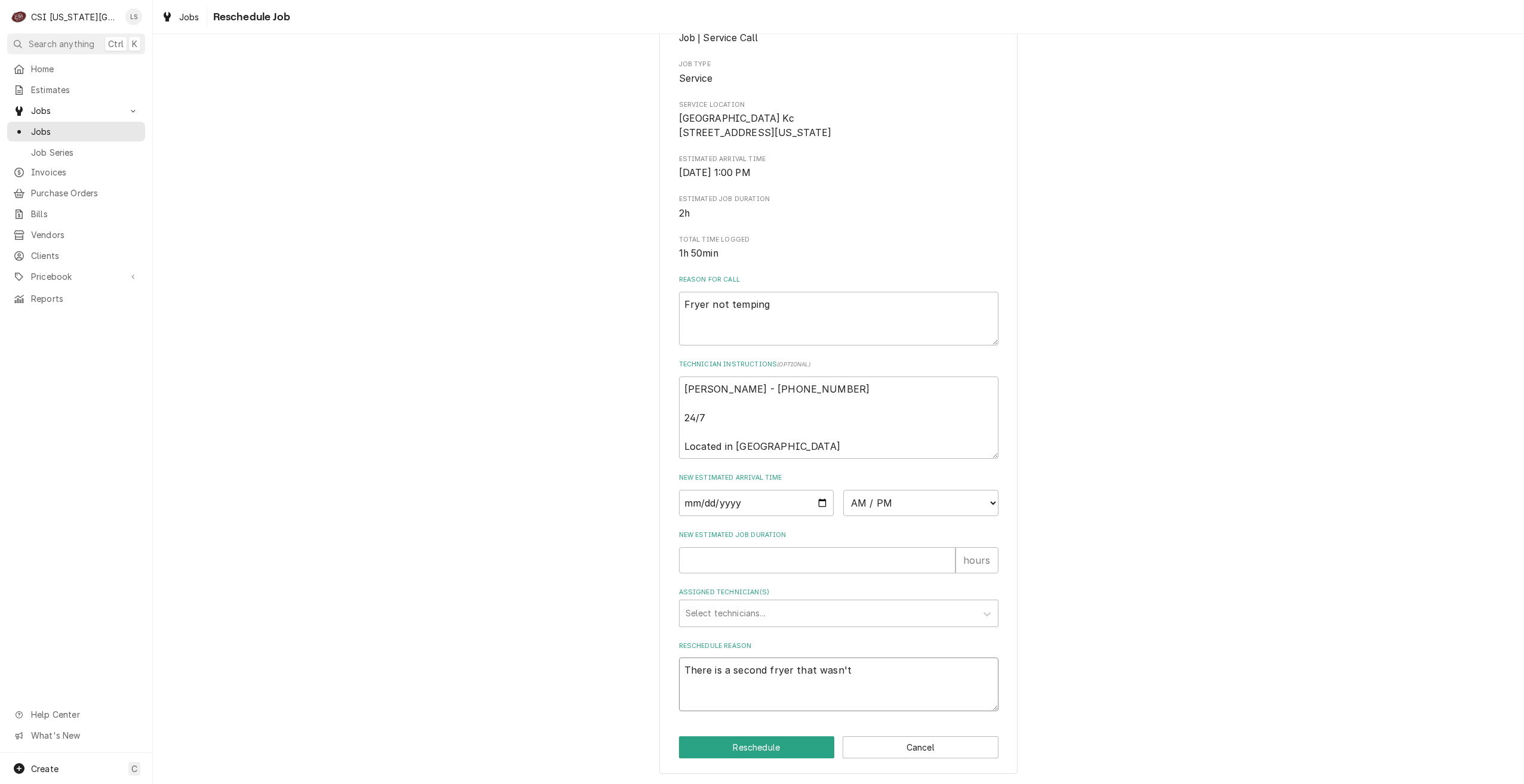
type textarea "x"
type textarea "There is a second fryer that wasn't"
type textarea "x"
type textarea "There is a second fryer that wasn't l"
type textarea "x"
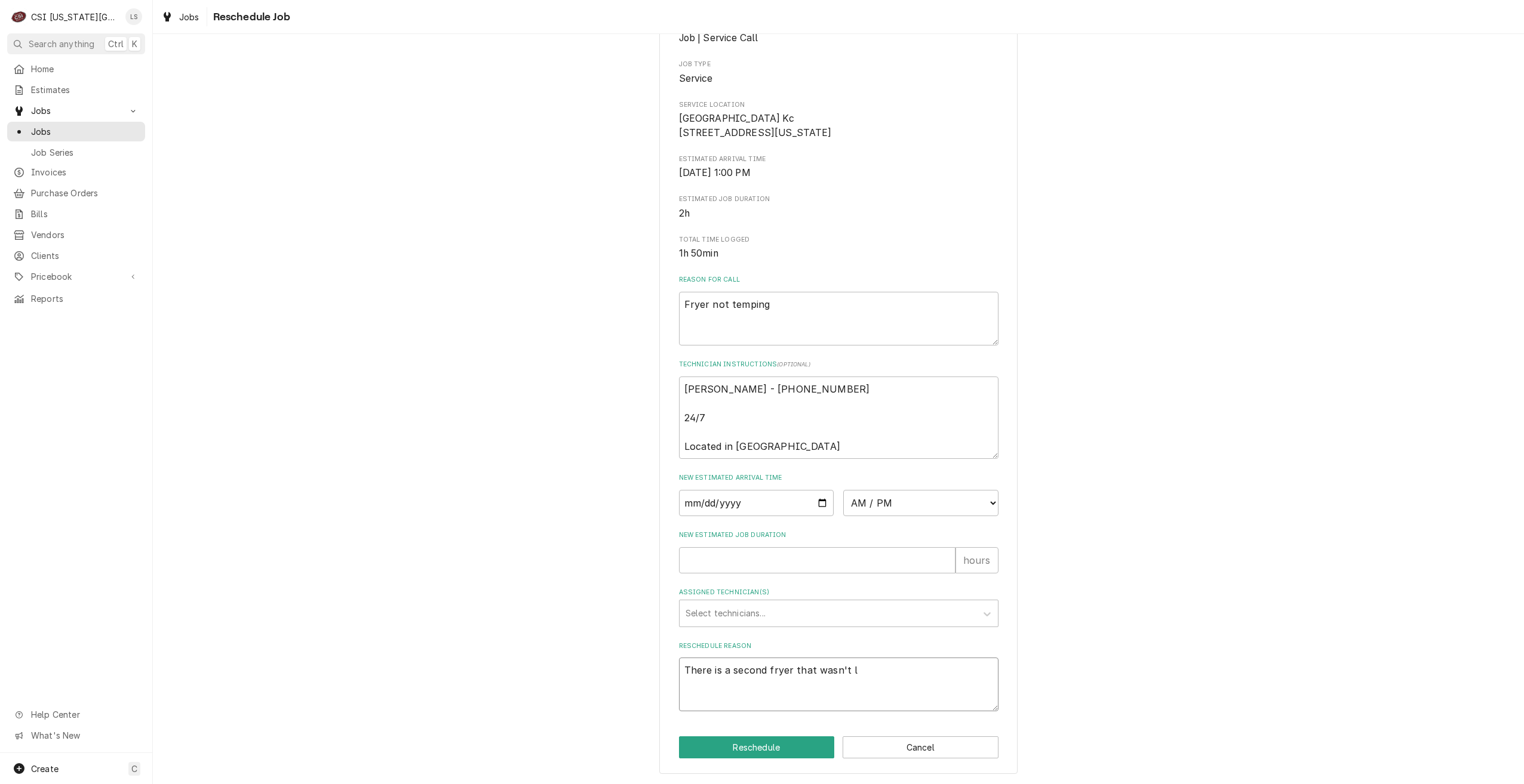
type textarea "There is a second fryer that wasn't lo"
type textarea "x"
type textarea "There is a second fryer that wasn't loo"
type textarea "x"
type textarea "There is a second fryer that wasn't look"
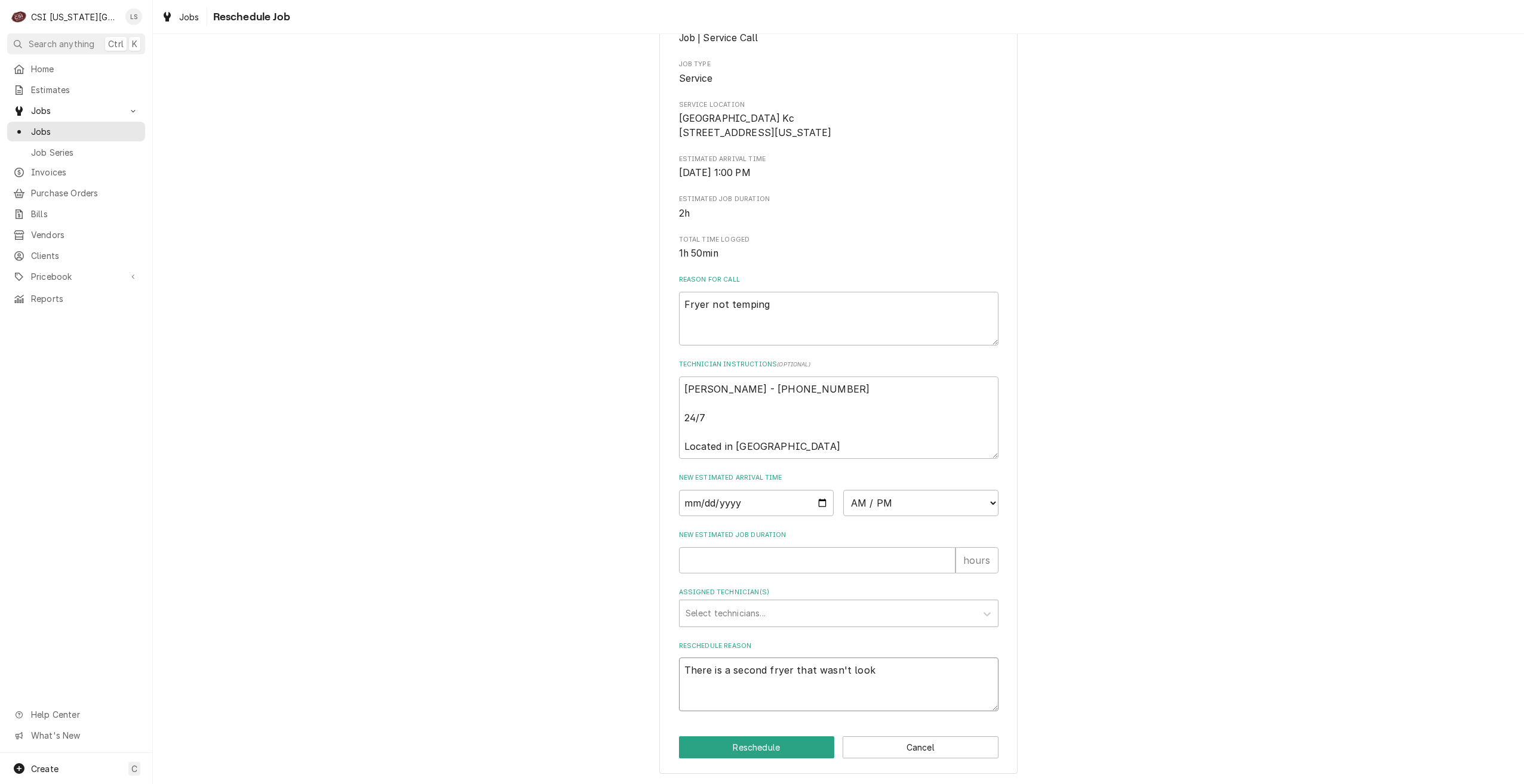
type textarea "x"
type textarea "There is a second fryer that wasn't looke"
type textarea "x"
type textarea "There is a second fryer that wasn't looked"
type textarea "x"
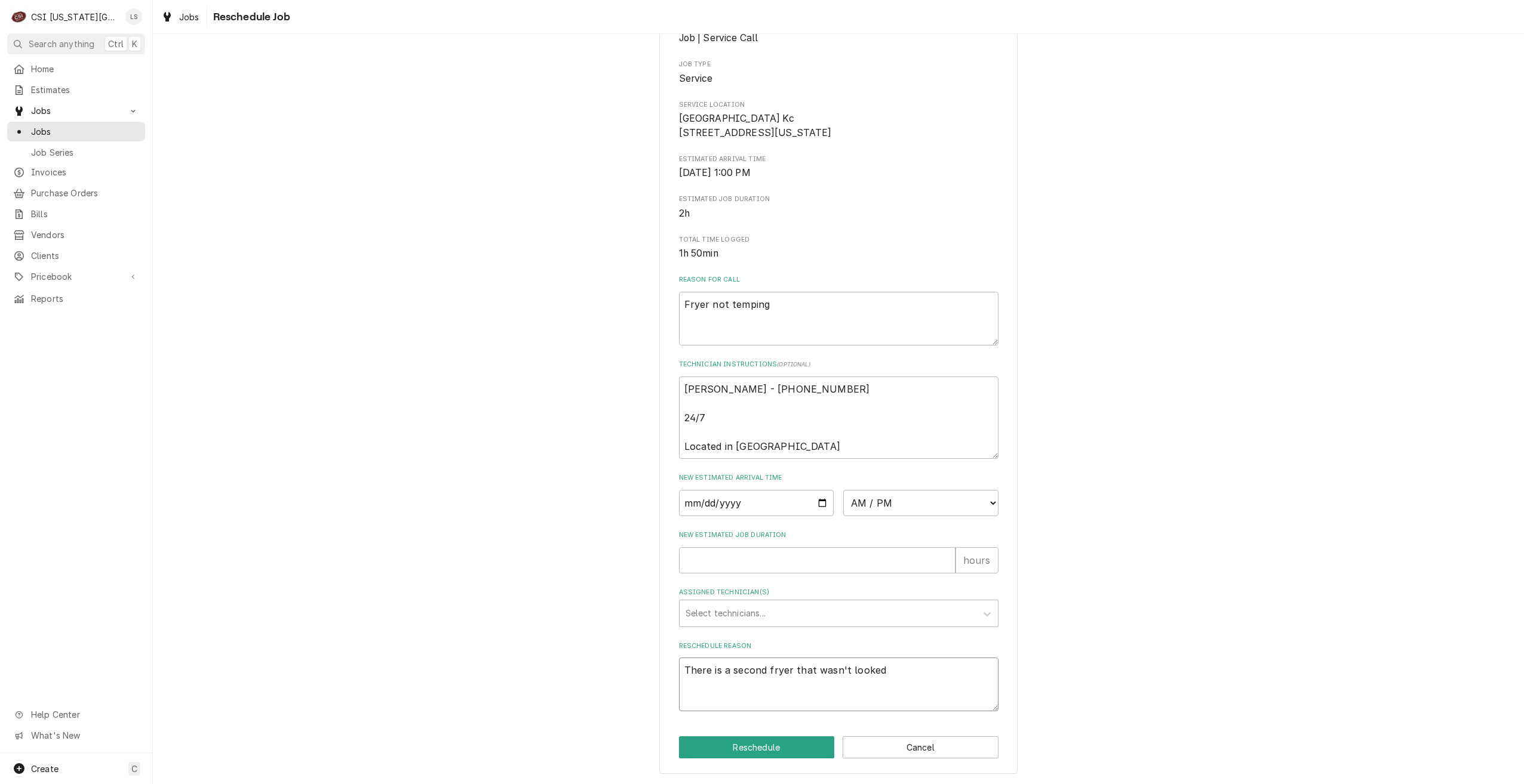
type textarea "There is a second fryer that wasn't looked"
type textarea "x"
type textarea "There is a second fryer that wasn't looked a"
type textarea "x"
type textarea "There is a second fryer that wasn't looked at"
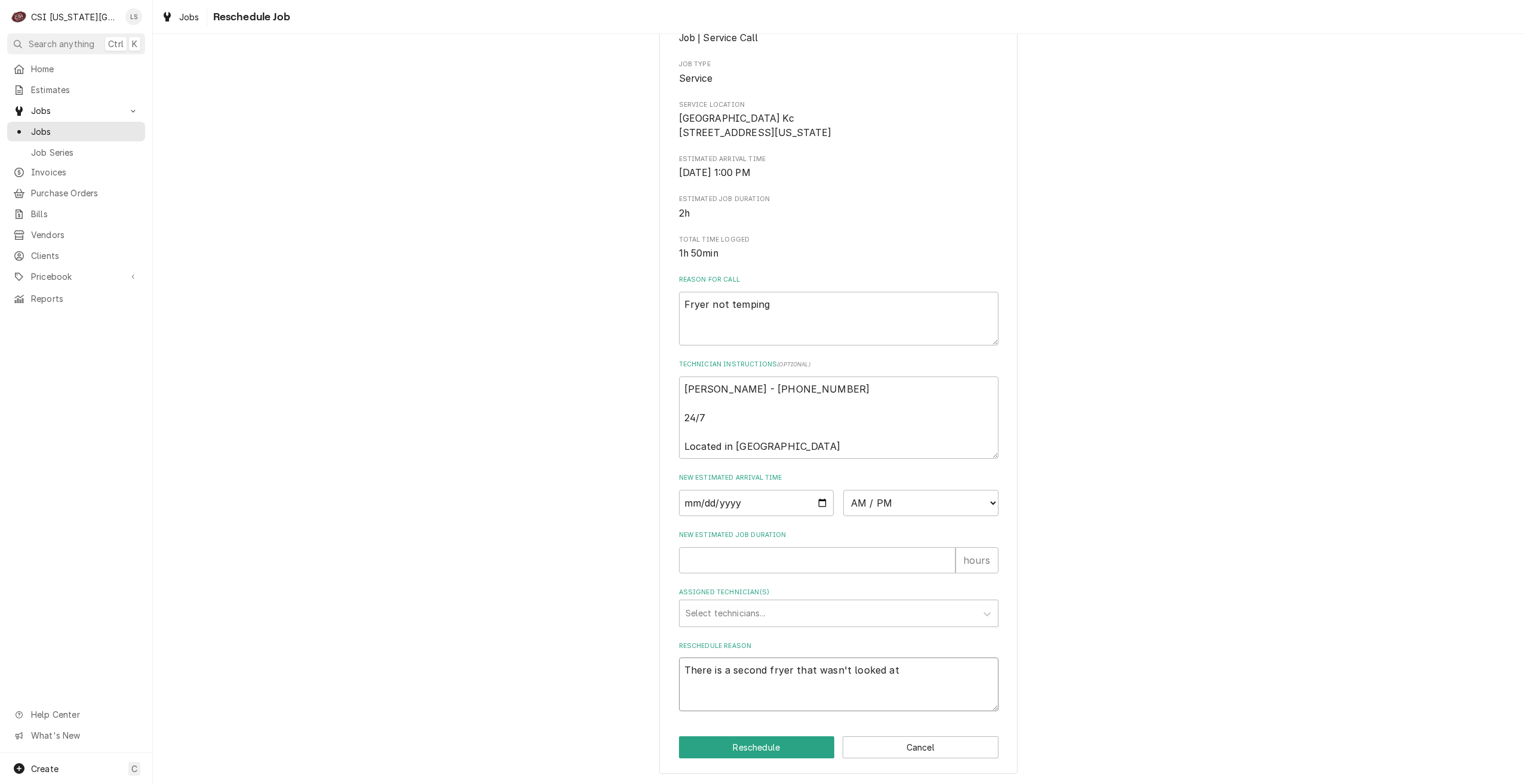
type textarea "x"
type textarea "There is a second fryer that wasn't looked at."
type textarea "x"
type textarea "There is a second fryer that wasn't looked at."
type textarea "x"
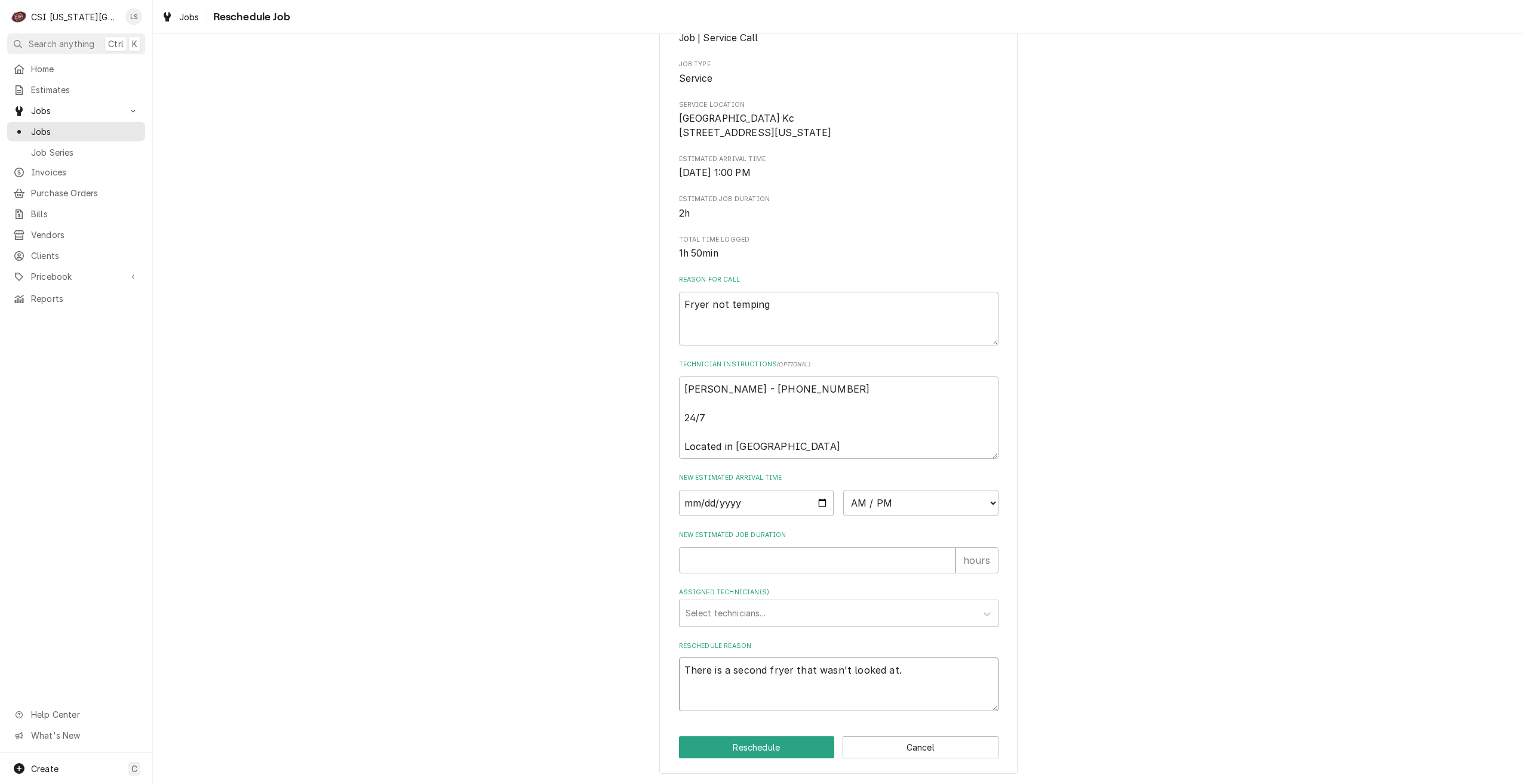
type textarea "There is a second fryer that wasn't looked at. N"
type textarea "x"
type textarea "There is a second fryer that wasn't looked at. Ne"
type textarea "x"
type textarea "There is a second fryer that wasn't looked at. Nee"
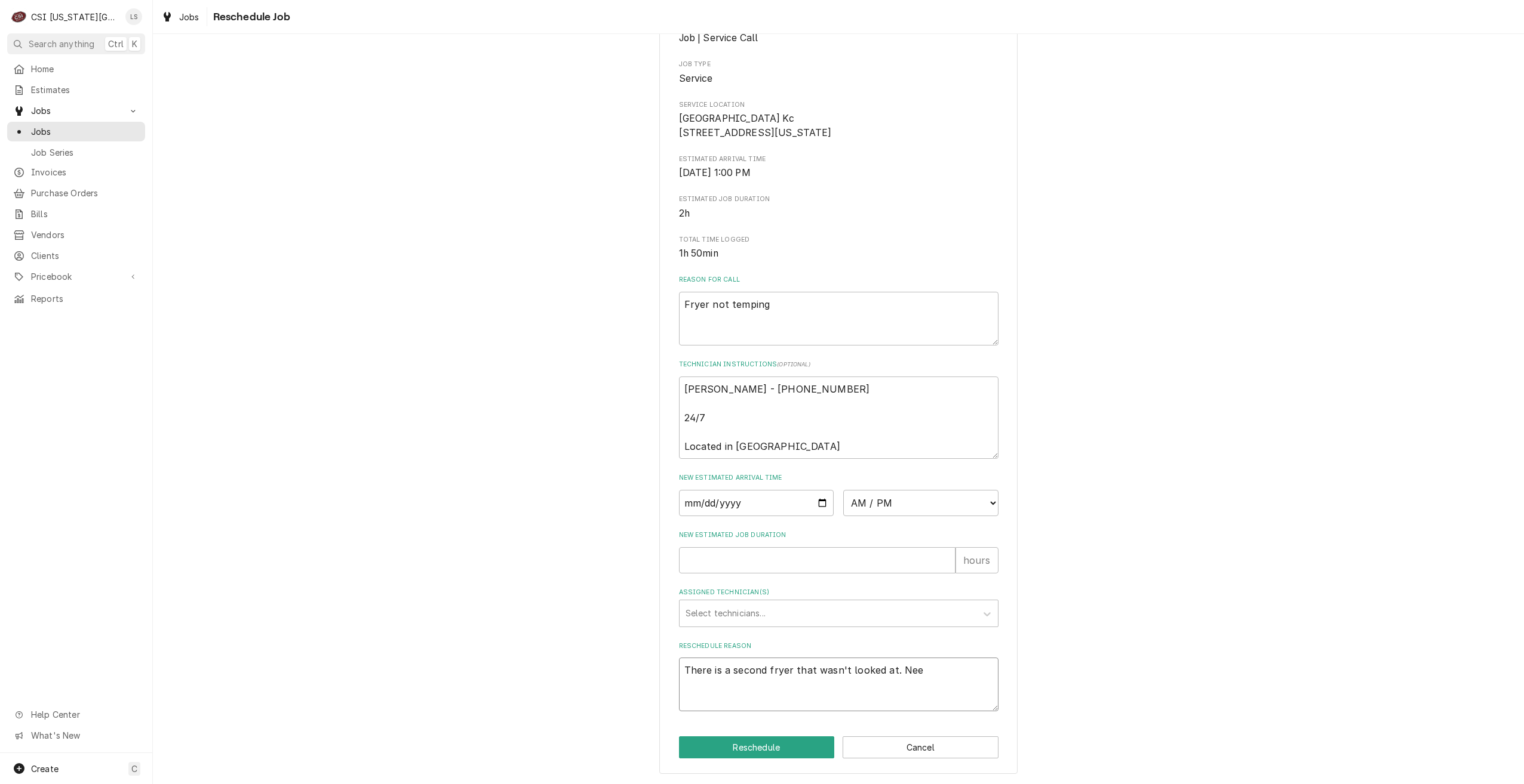
type textarea "x"
type textarea "There is a second fryer that wasn't looked at. Need"
type textarea "x"
type textarea "There is a second fryer that wasn't looked at. Need"
type textarea "x"
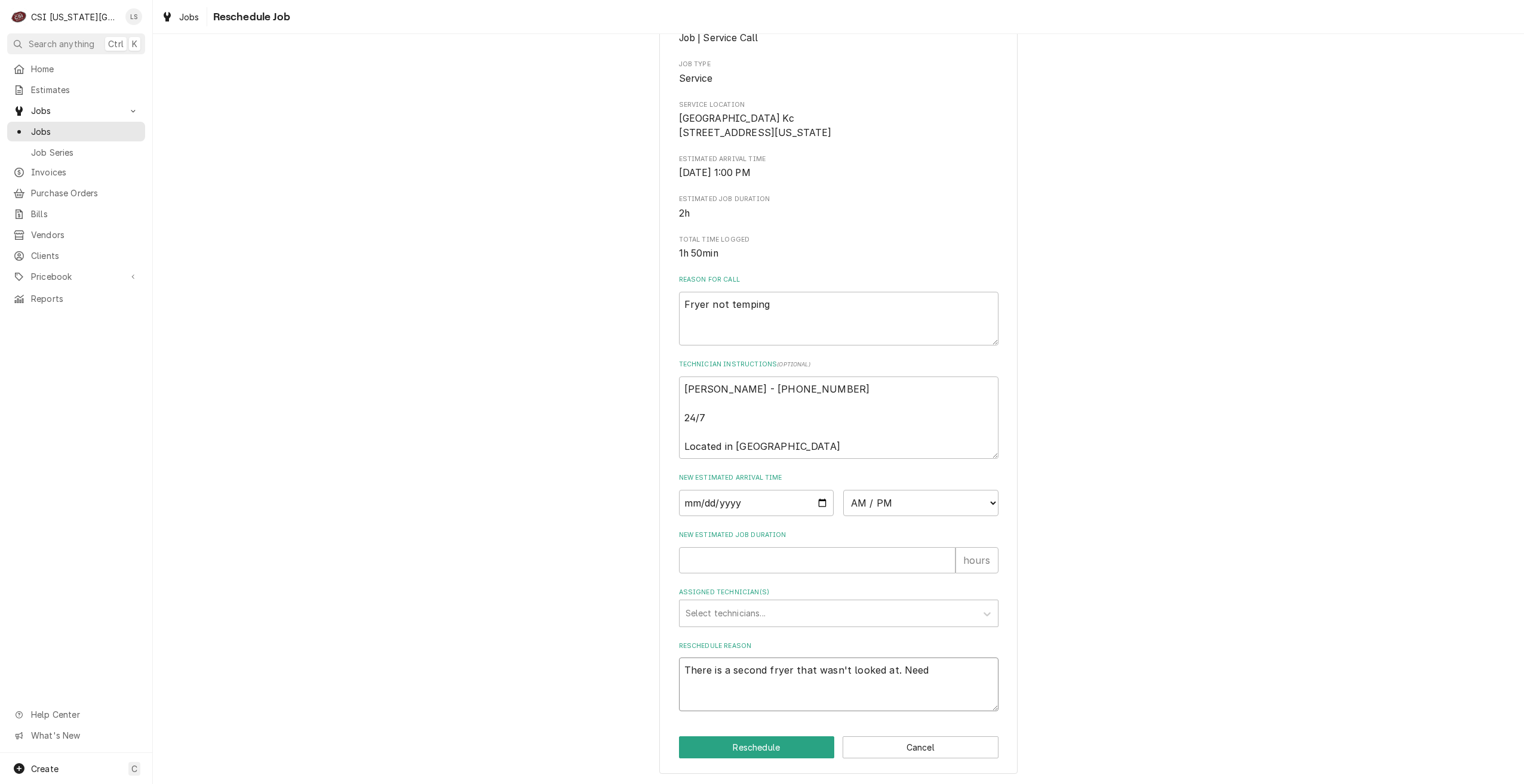
type textarea "There is a second fryer that wasn't looked at. Need t"
type textarea "x"
type textarea "There is a second fryer that wasn't looked at. Need to"
type textarea "x"
type textarea "There is a second fryer that wasn't looked at. Need to"
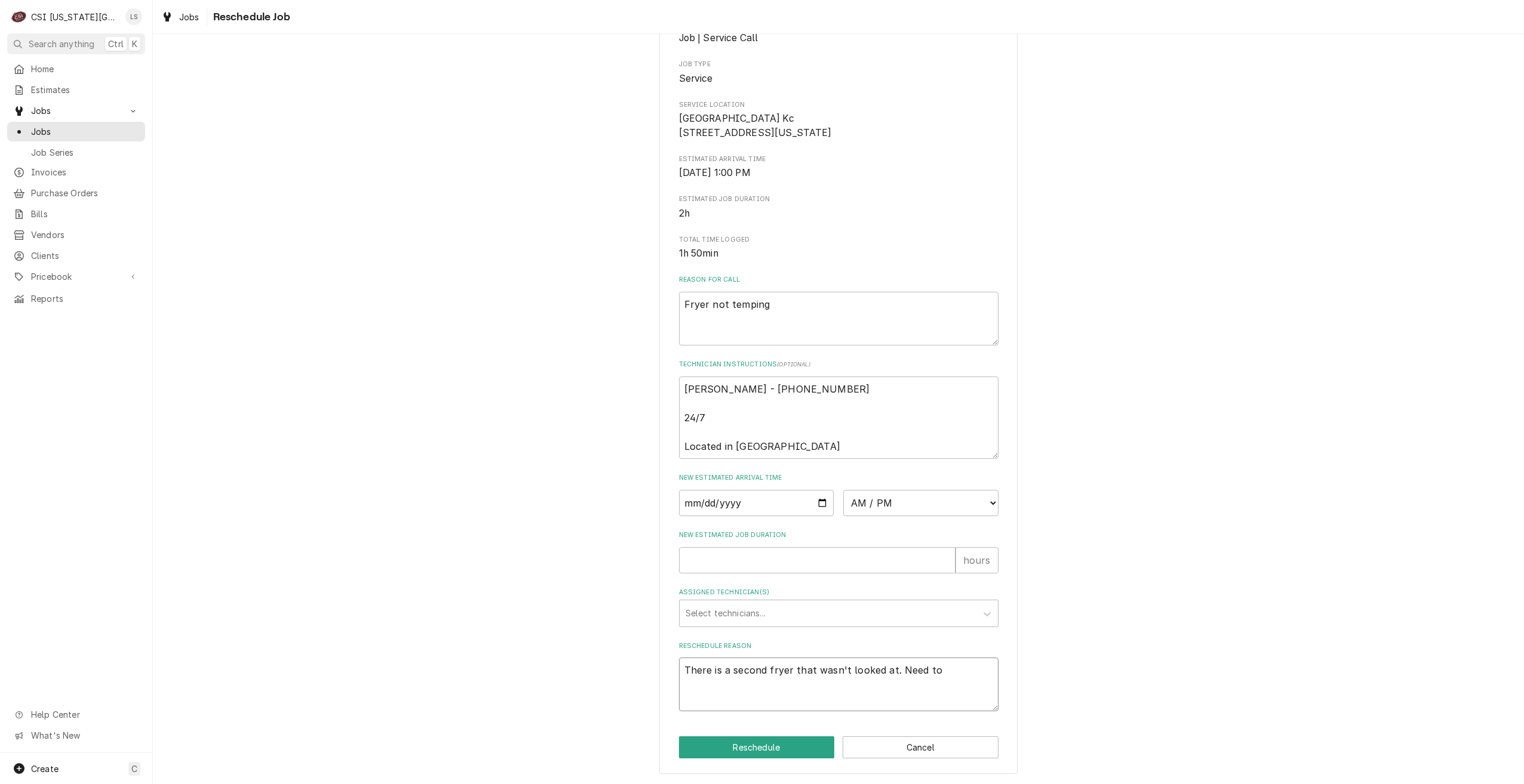
type textarea "x"
type textarea "There is a second fryer that wasn't looked at. Need to c"
type textarea "x"
type textarea "There is a second fryer that wasn't looked at. Need to ch"
type textarea "x"
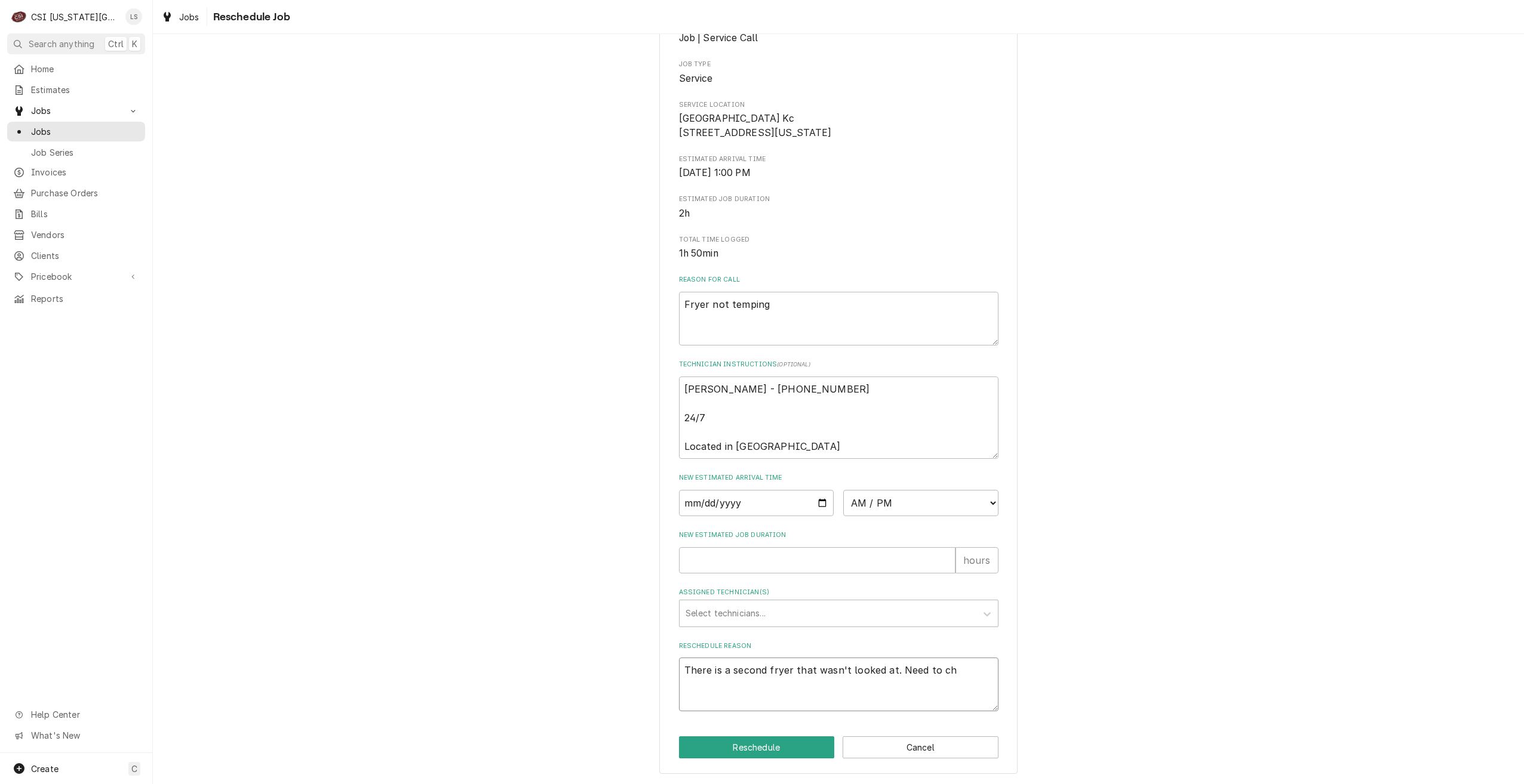
type textarea "There is a second fryer that wasn't looked at. Need to che"
type textarea "x"
type textarea "There is a second fryer that wasn't looked at. Need to chec"
type textarea "x"
type textarea "There is a second fryer that wasn't looked at. Need to check"
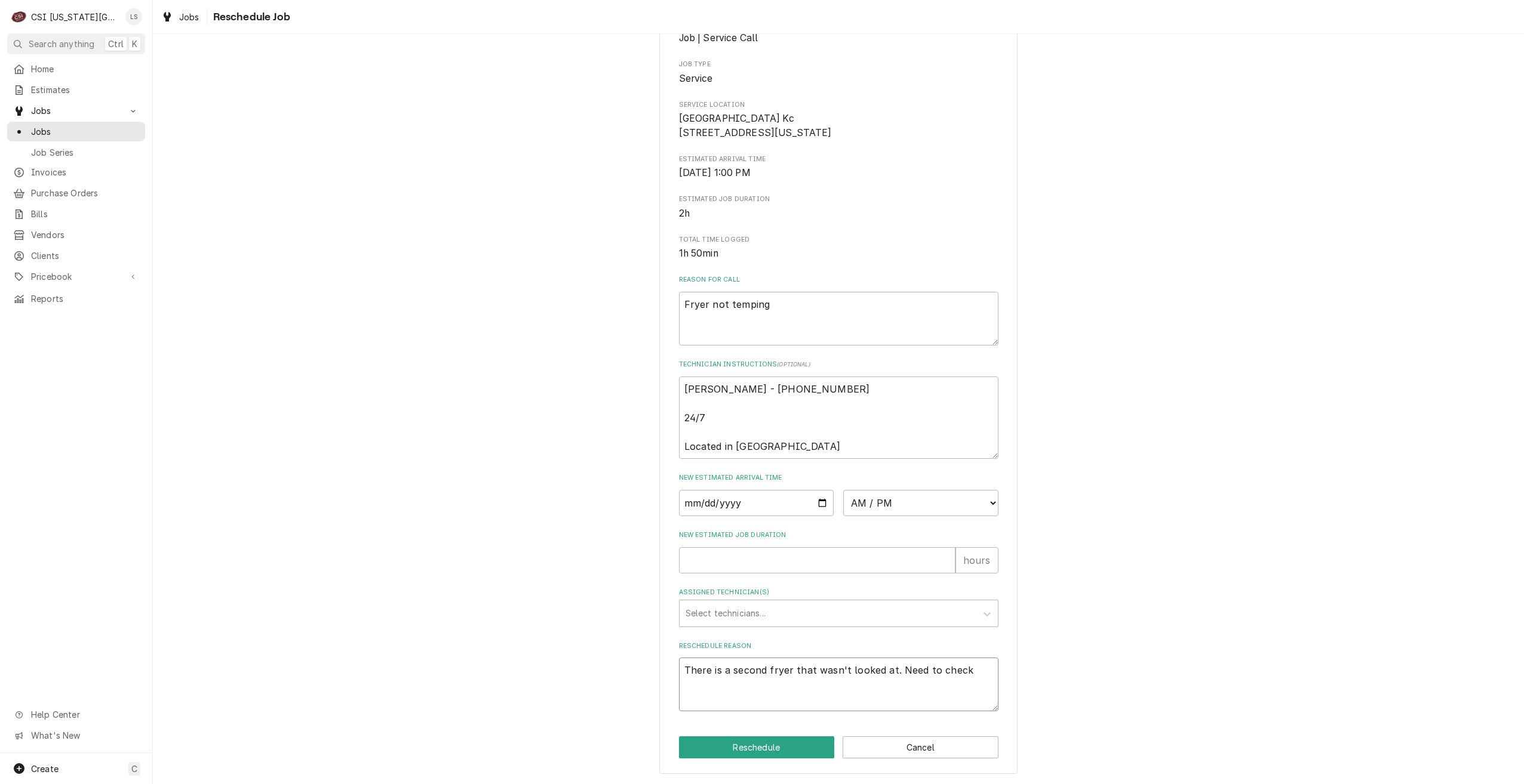
type textarea "x"
type textarea "There is a second fryer that wasn't looked at. Need to check i"
type textarea "x"
type textarea "There is a second fryer that wasn't looked at. Need to check it"
type textarea "x"
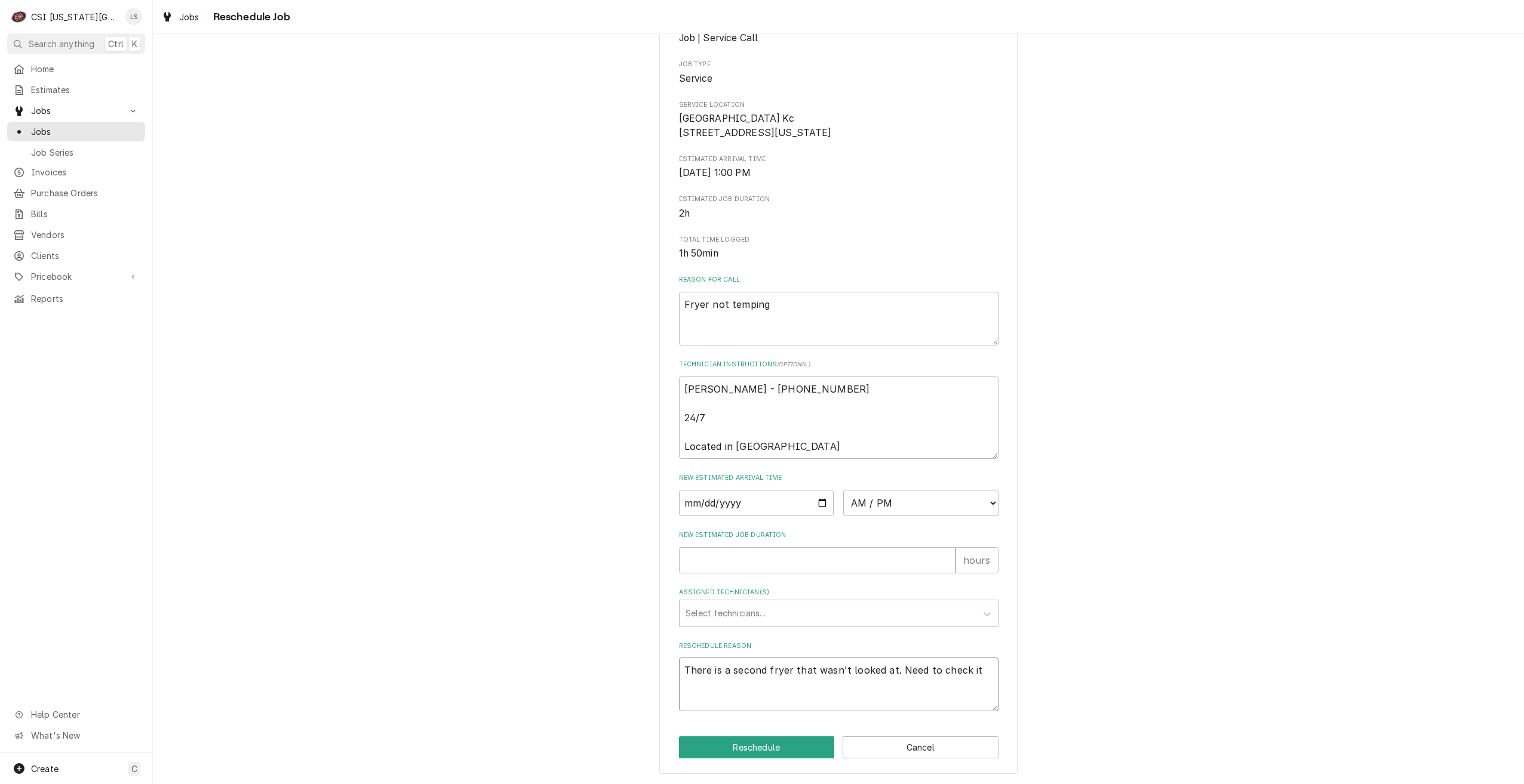
type textarea "There is a second fryer that wasn't looked at. Need to check it"
type textarea "x"
type textarea "There is a second fryer that wasn't looked at. Need to check it o"
type textarea "x"
type textarea "There is a second fryer that wasn't looked at. Need to check it ou"
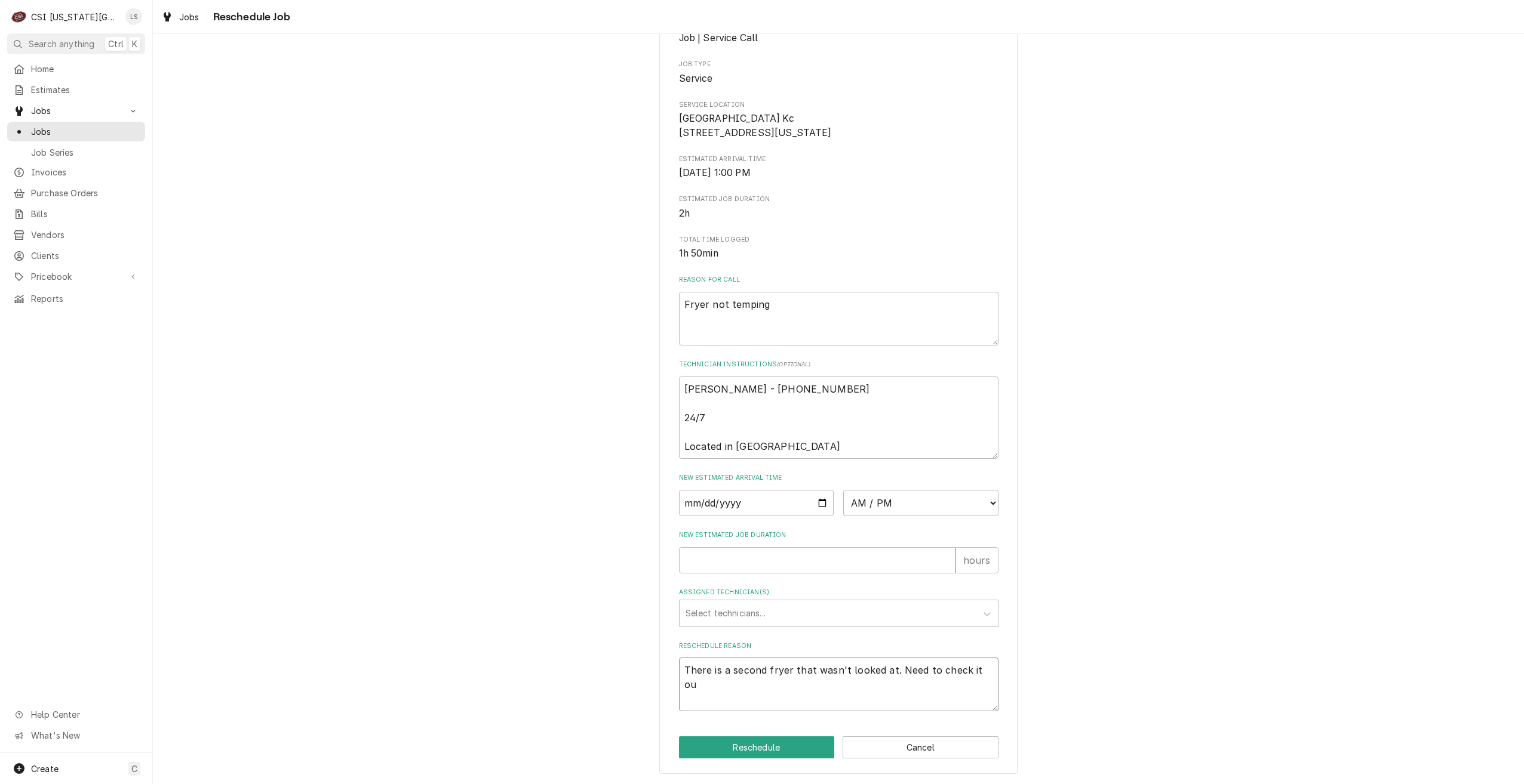
type textarea "x"
type textarea "There is a second fryer that wasn't looked at. Need to check it out"
type textarea "x"
type textarea "There is a second fryer that wasn't looked at. Need to check it out."
click at [814, 504] on input "Date" at bounding box center [756, 503] width 155 height 26
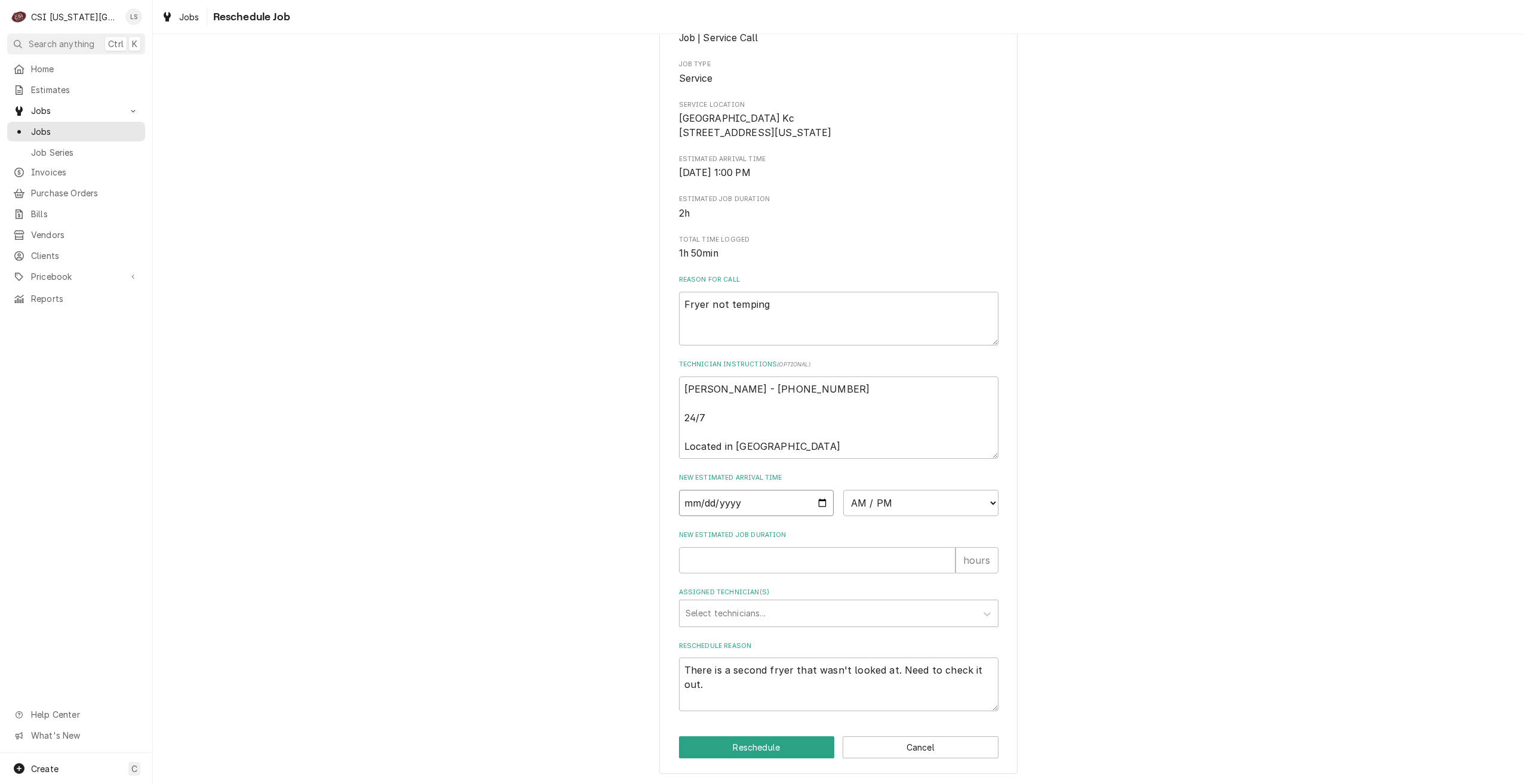
type textarea "x"
type input "2025-09-02"
click at [890, 505] on select "AM / PM 6:00 AM 6:15 AM 6:30 AM 6:45 AM 7:00 AM 7:15 AM 7:30 AM 7:45 AM 8:00 AM…" at bounding box center [920, 503] width 155 height 26
select select "09:00:00"
click at [843, 490] on select "AM / PM 6:00 AM 6:15 AM 6:30 AM 6:45 AM 7:00 AM 7:15 AM 7:30 AM 7:45 AM 8:00 AM…" at bounding box center [920, 503] width 155 height 26
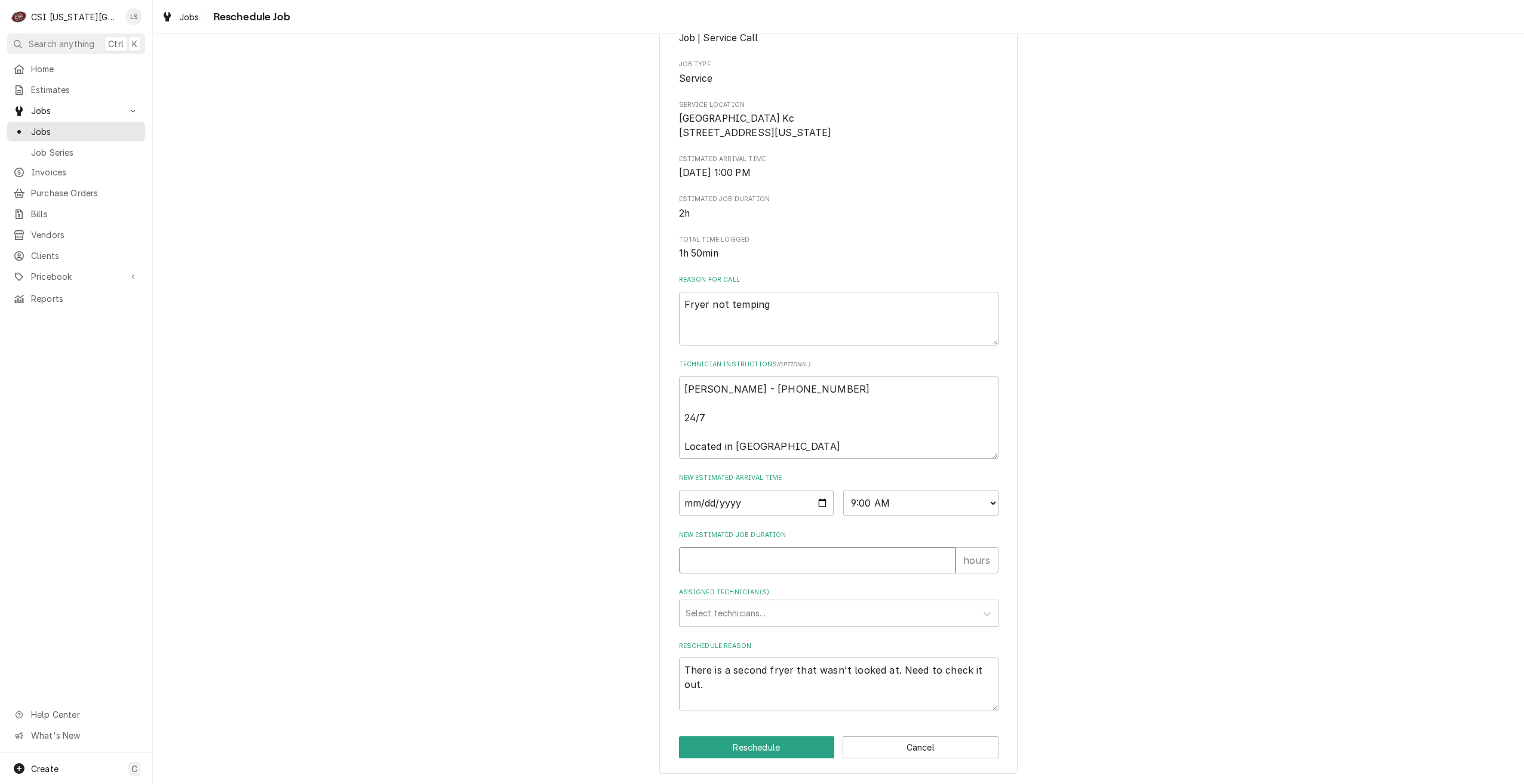
click at [845, 561] on input "New Estimated Job Duration" at bounding box center [817, 560] width 277 height 26
type textarea "x"
type input "2"
click at [828, 619] on div "Assigned Technician(s)" at bounding box center [828, 613] width 285 height 22
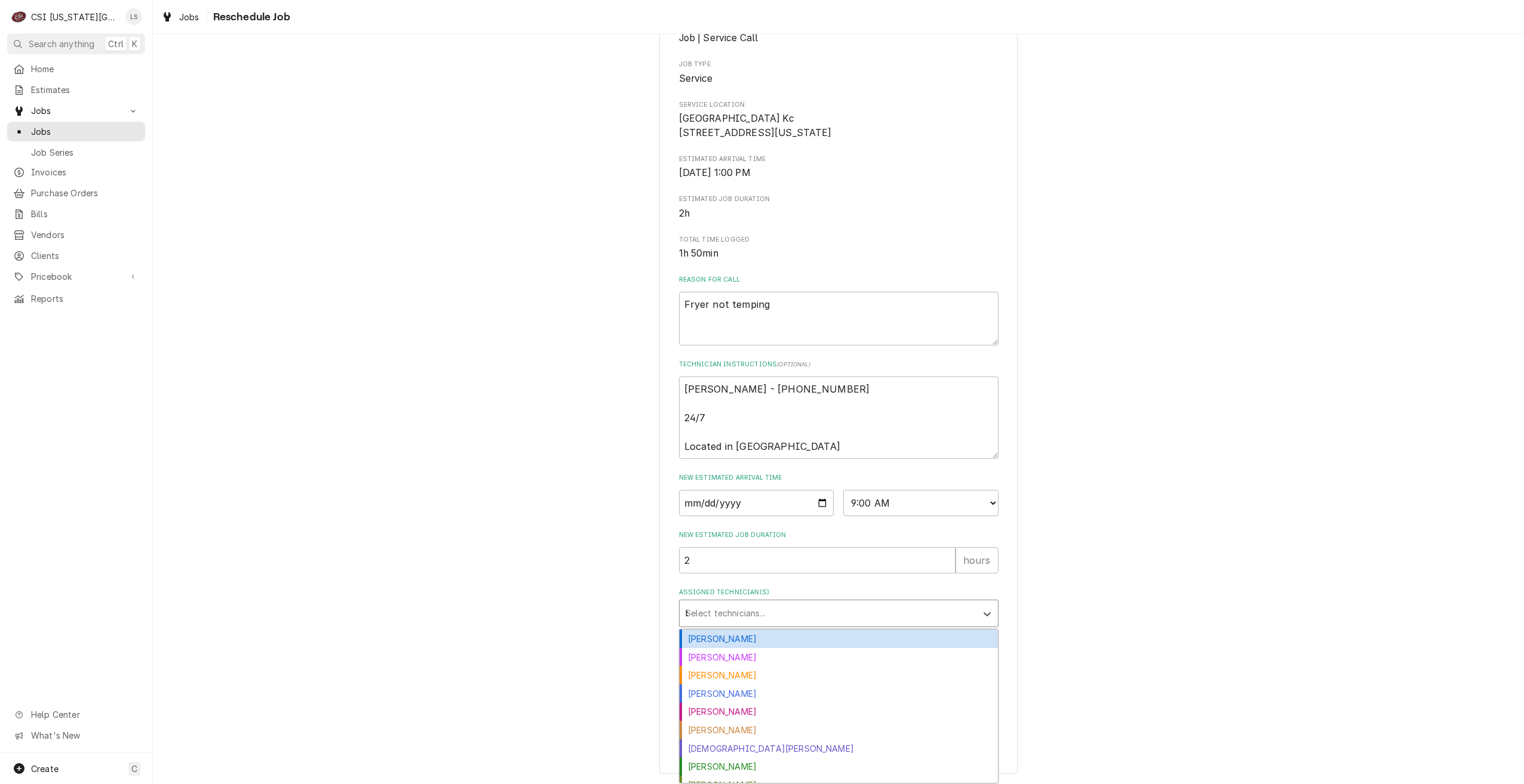
type input "bre"
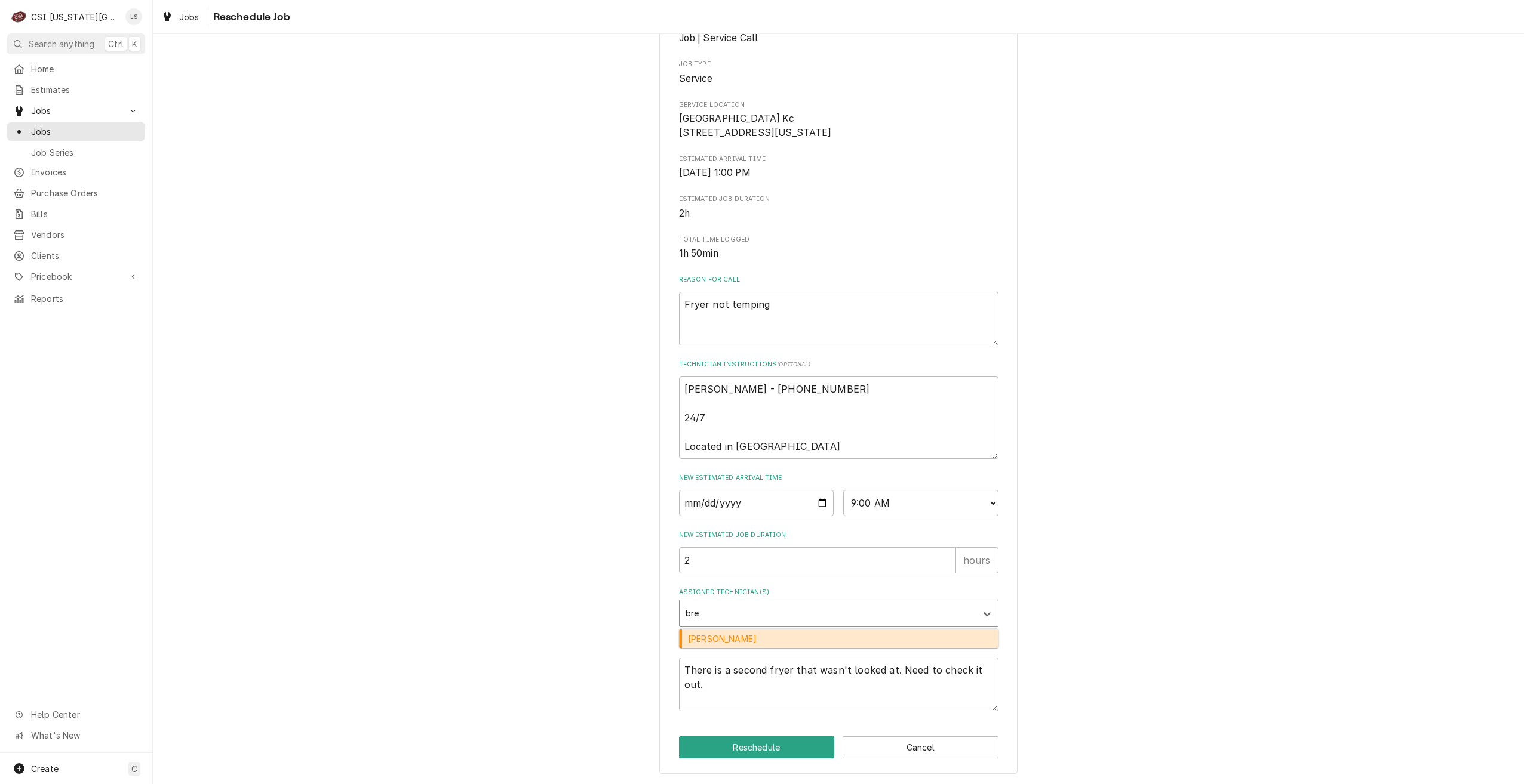
click at [817, 634] on div "[PERSON_NAME]" at bounding box center [839, 639] width 319 height 18
type textarea "x"
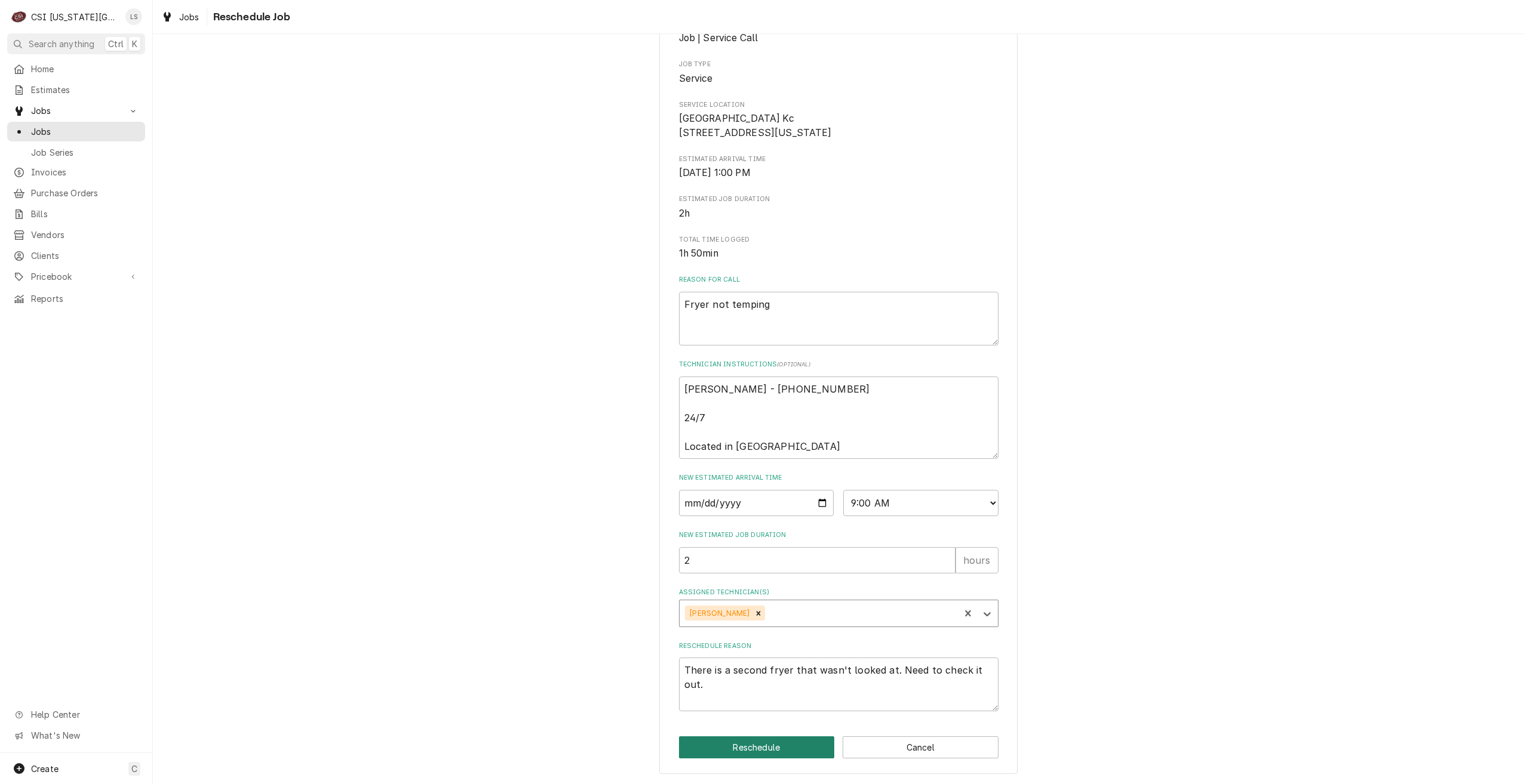
click at [764, 753] on button "Reschedule" at bounding box center [757, 748] width 156 height 22
type textarea "x"
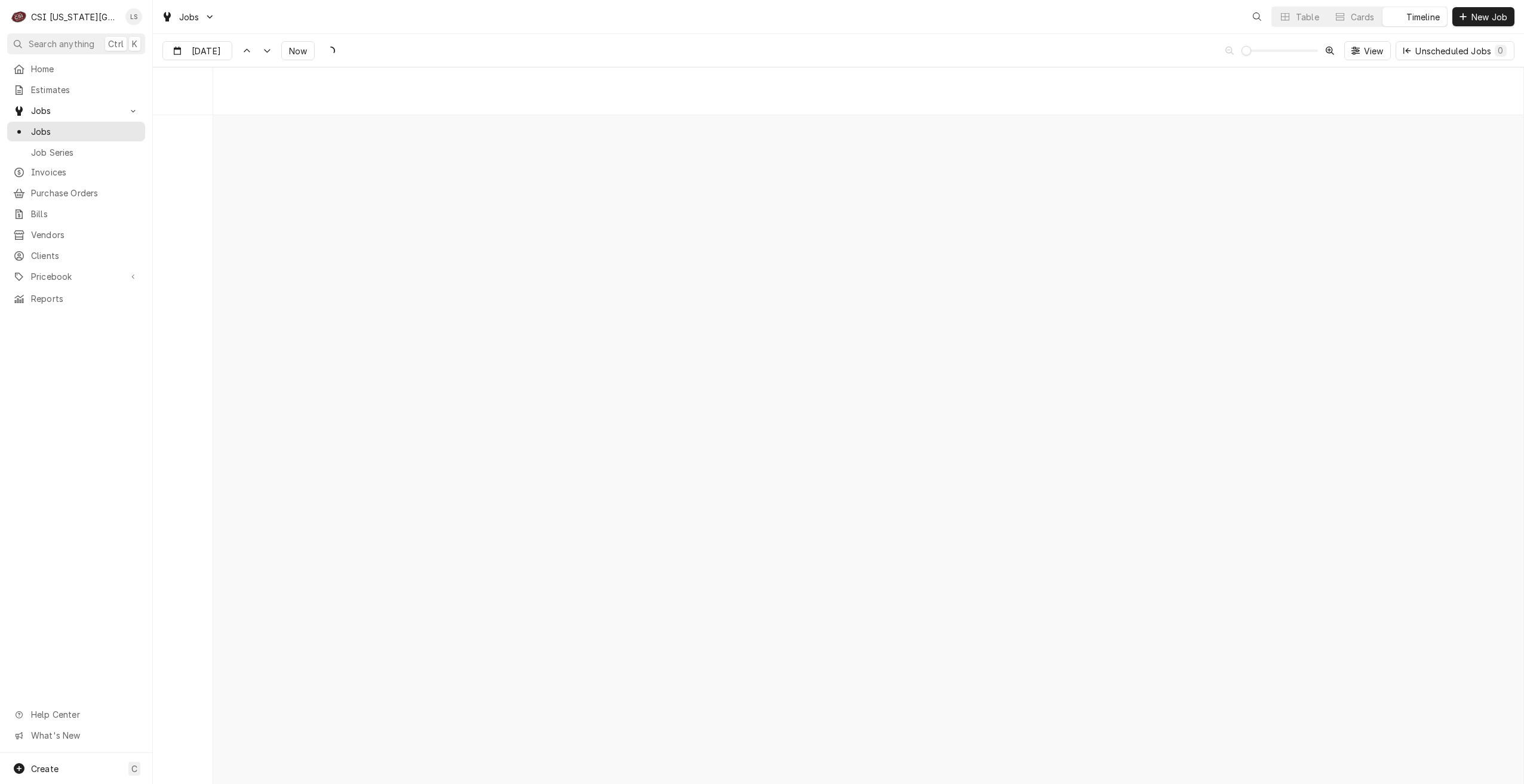
scroll to position [13709, 0]
